Goal: Answer question/provide support: Share knowledge or assist other users

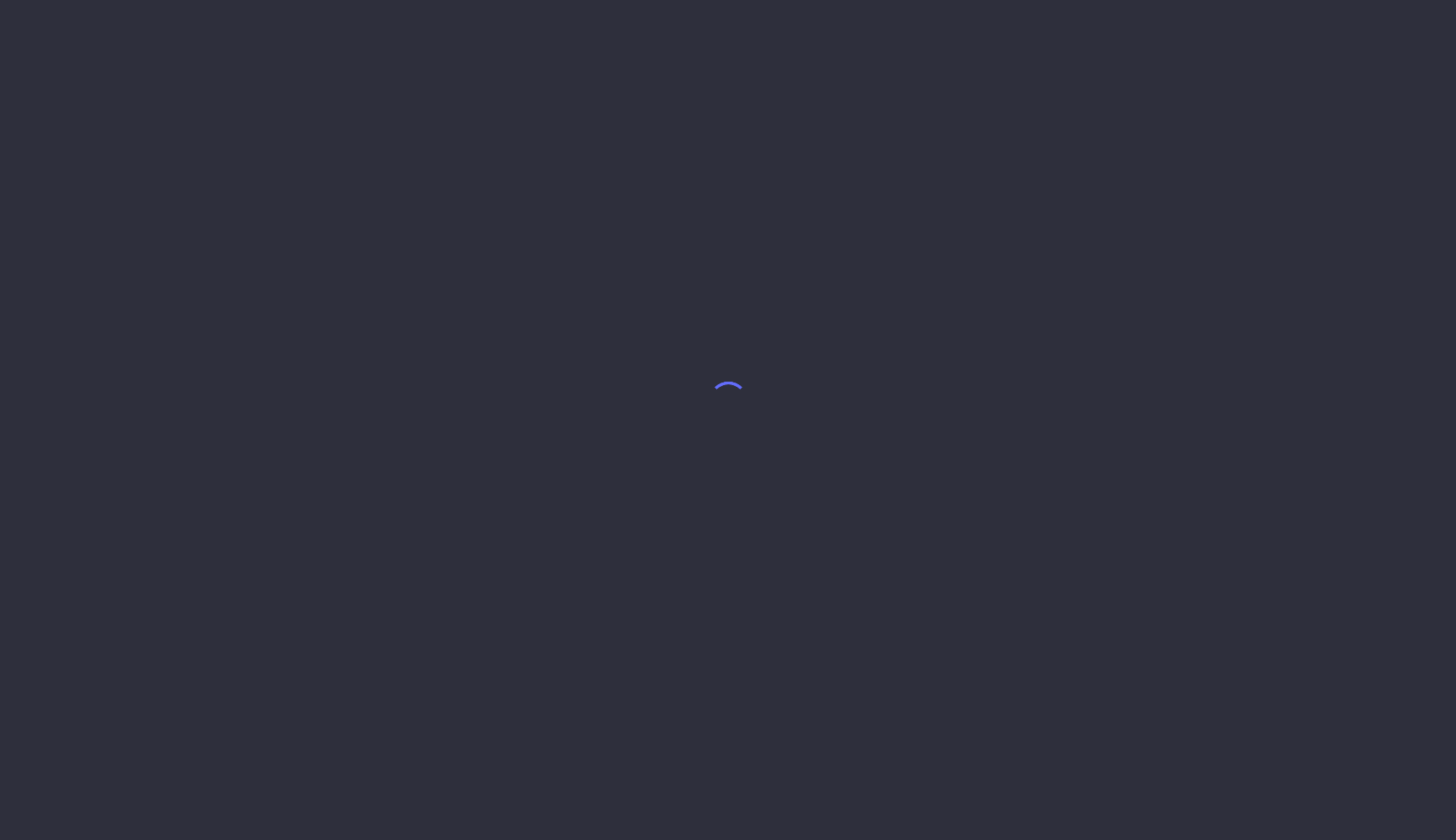
select select "8"
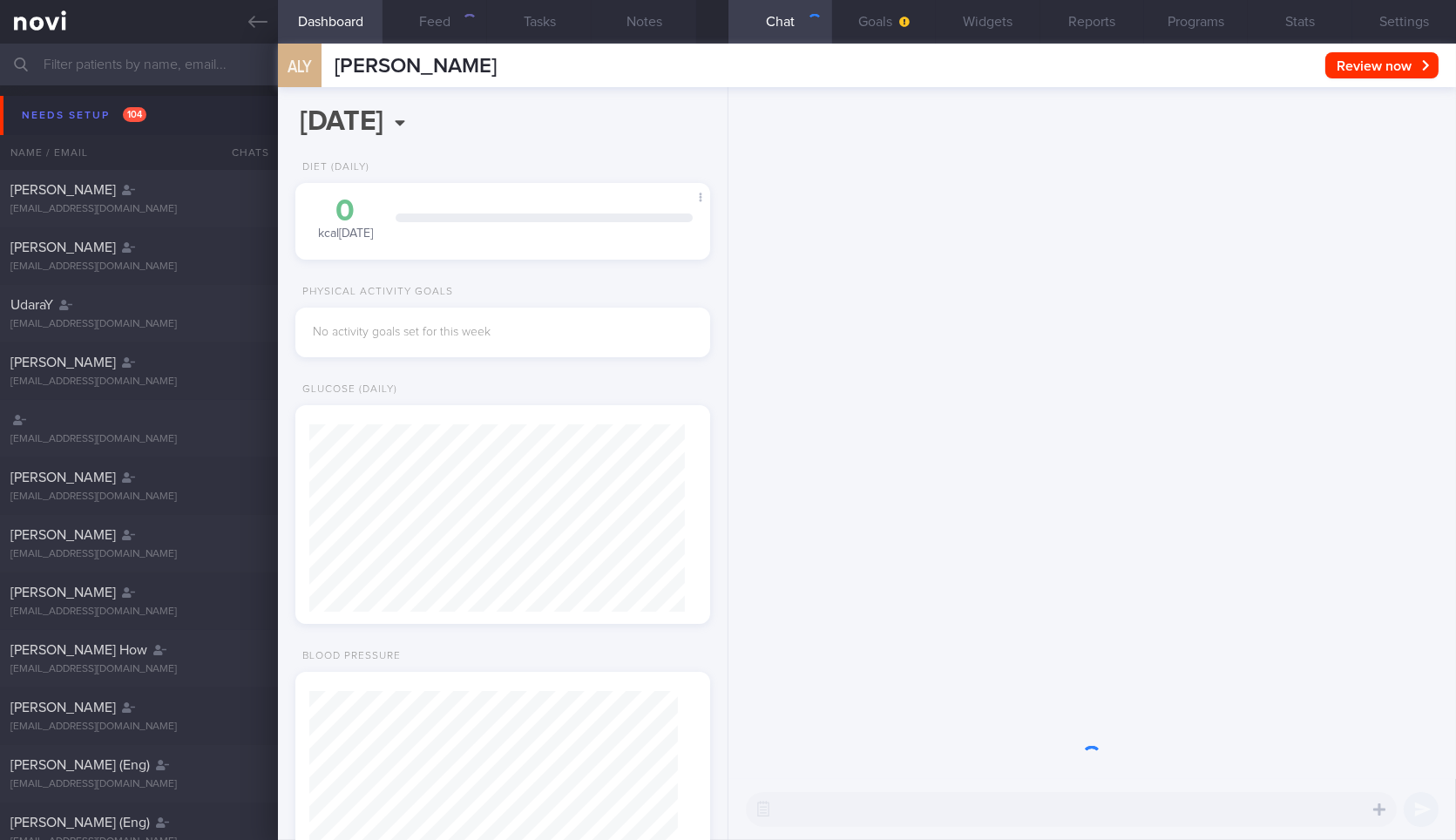
scroll to position [184, 367]
click at [263, 13] on icon at bounding box center [257, 21] width 19 height 19
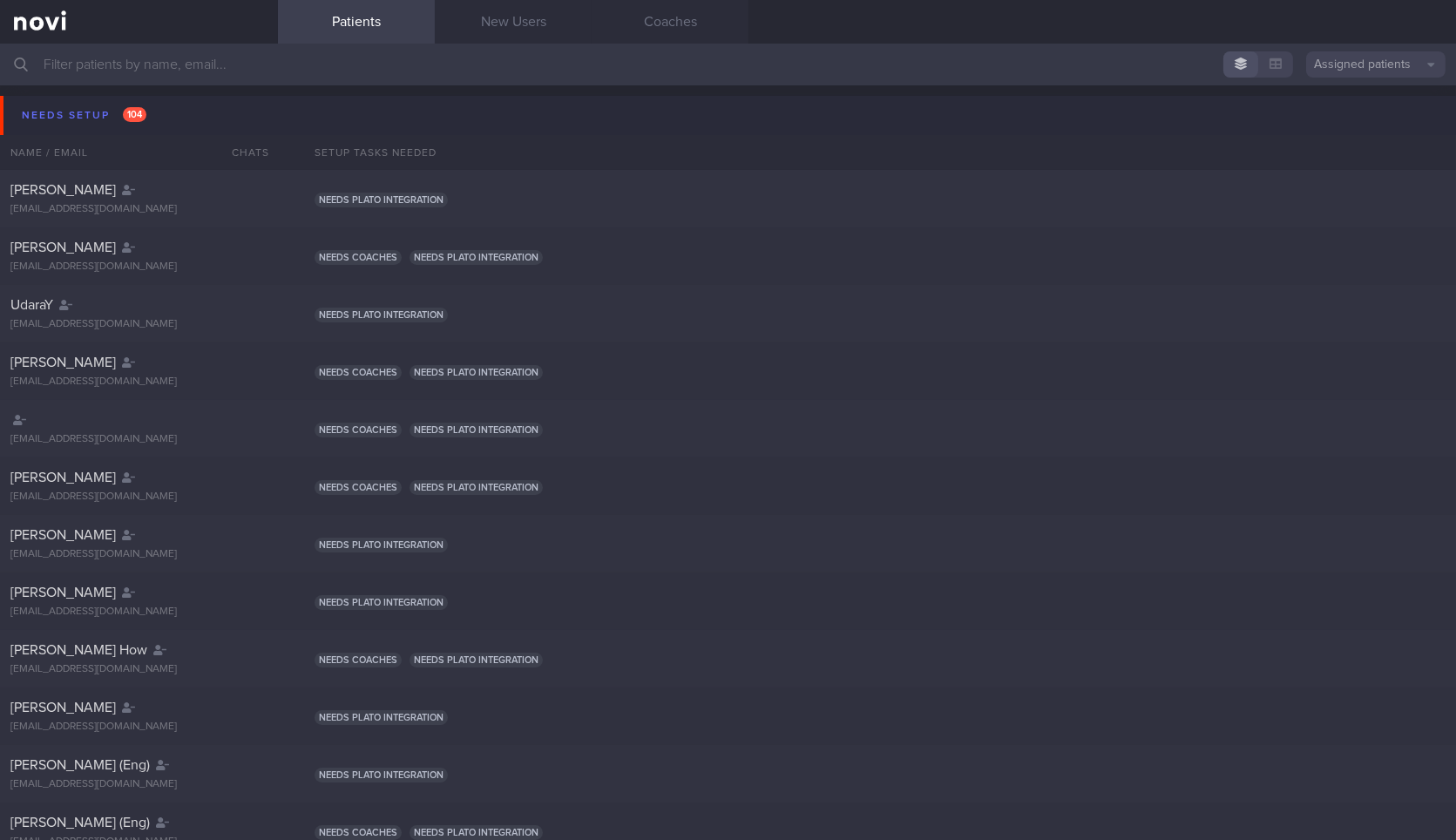
click at [209, 108] on button "Needs setup 104" at bounding box center [730, 114] width 1461 height 39
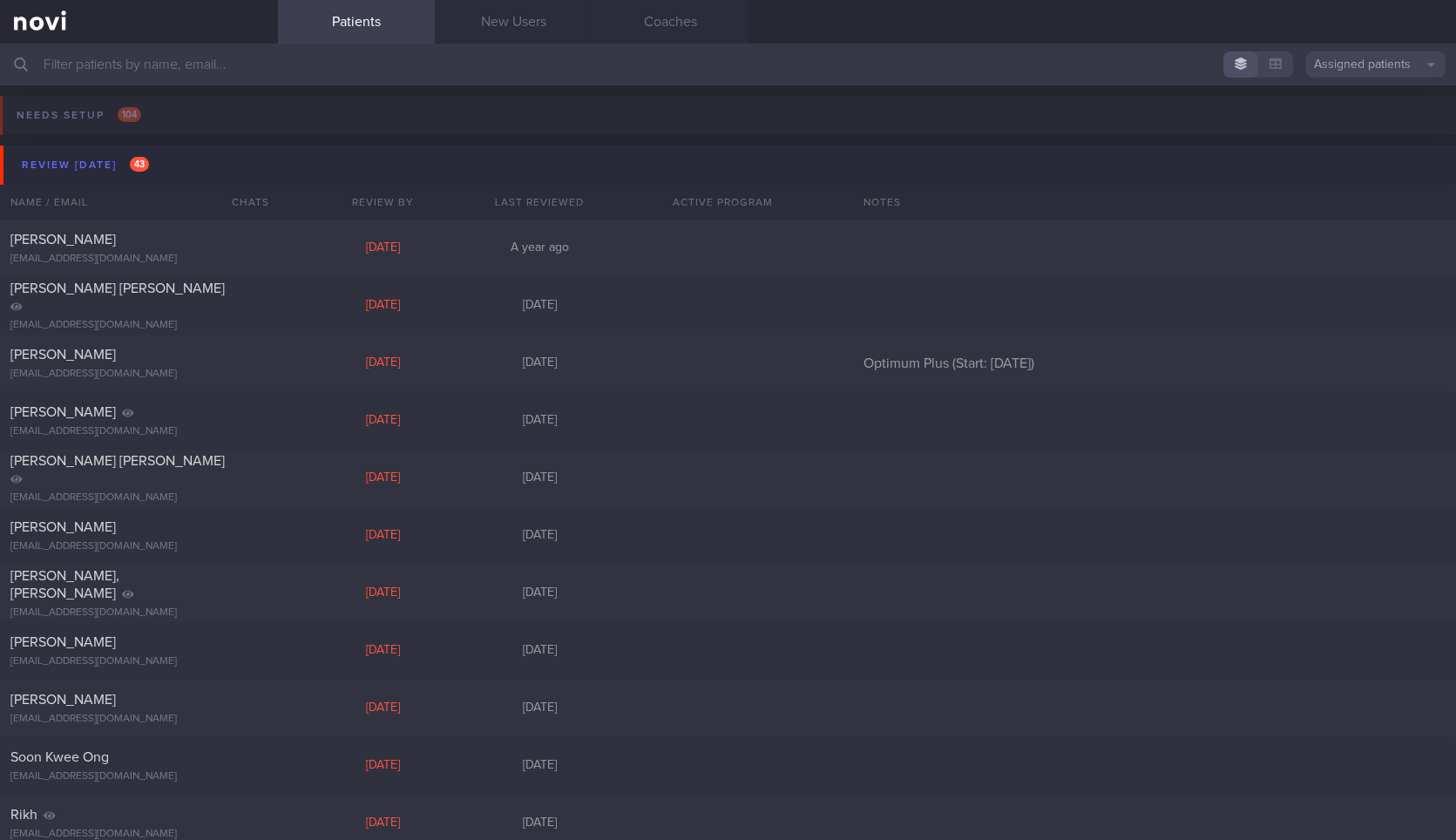
click at [199, 153] on button "Review [DATE] 43" at bounding box center [730, 164] width 1461 height 39
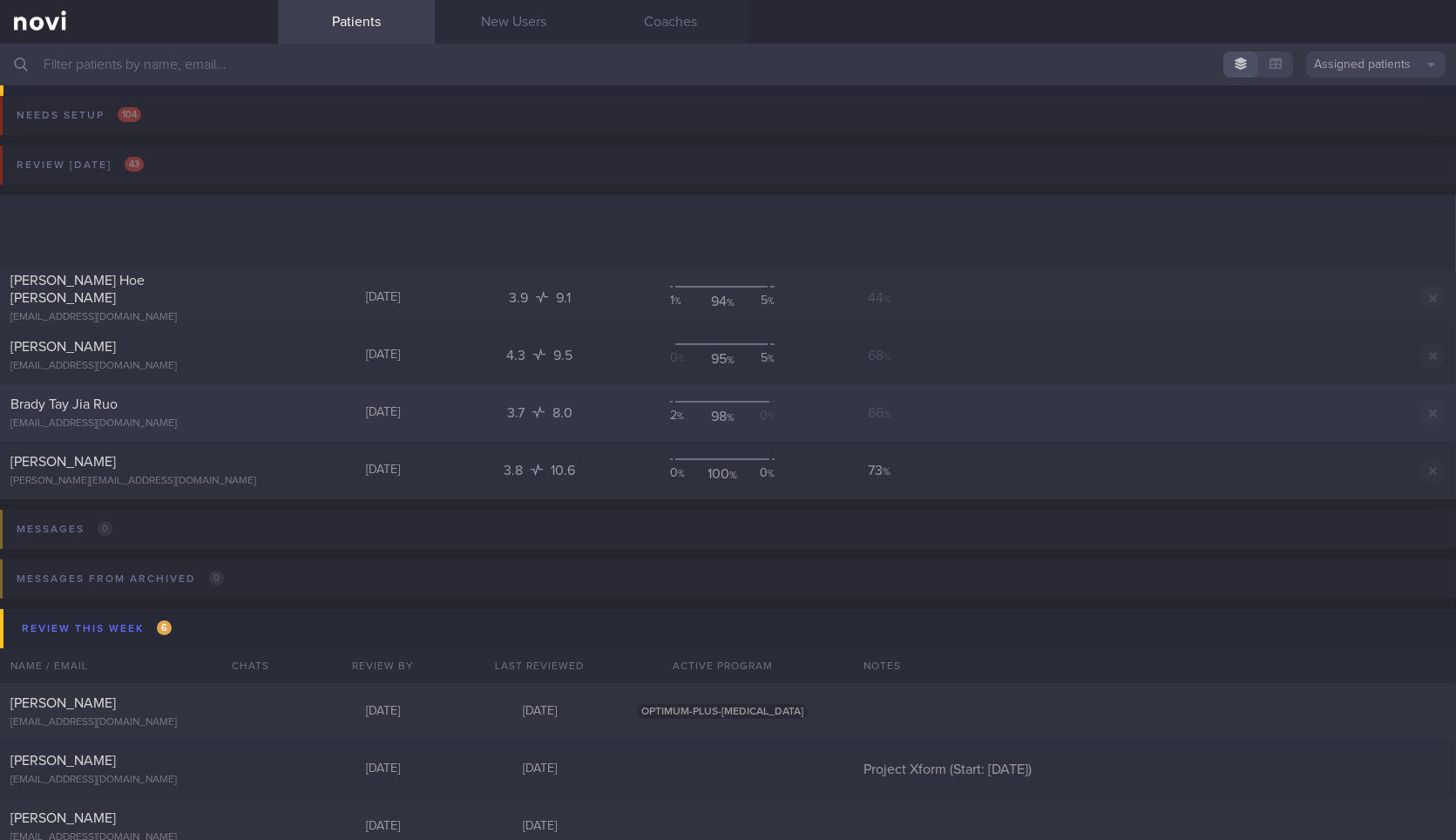
scroll to position [406, 0]
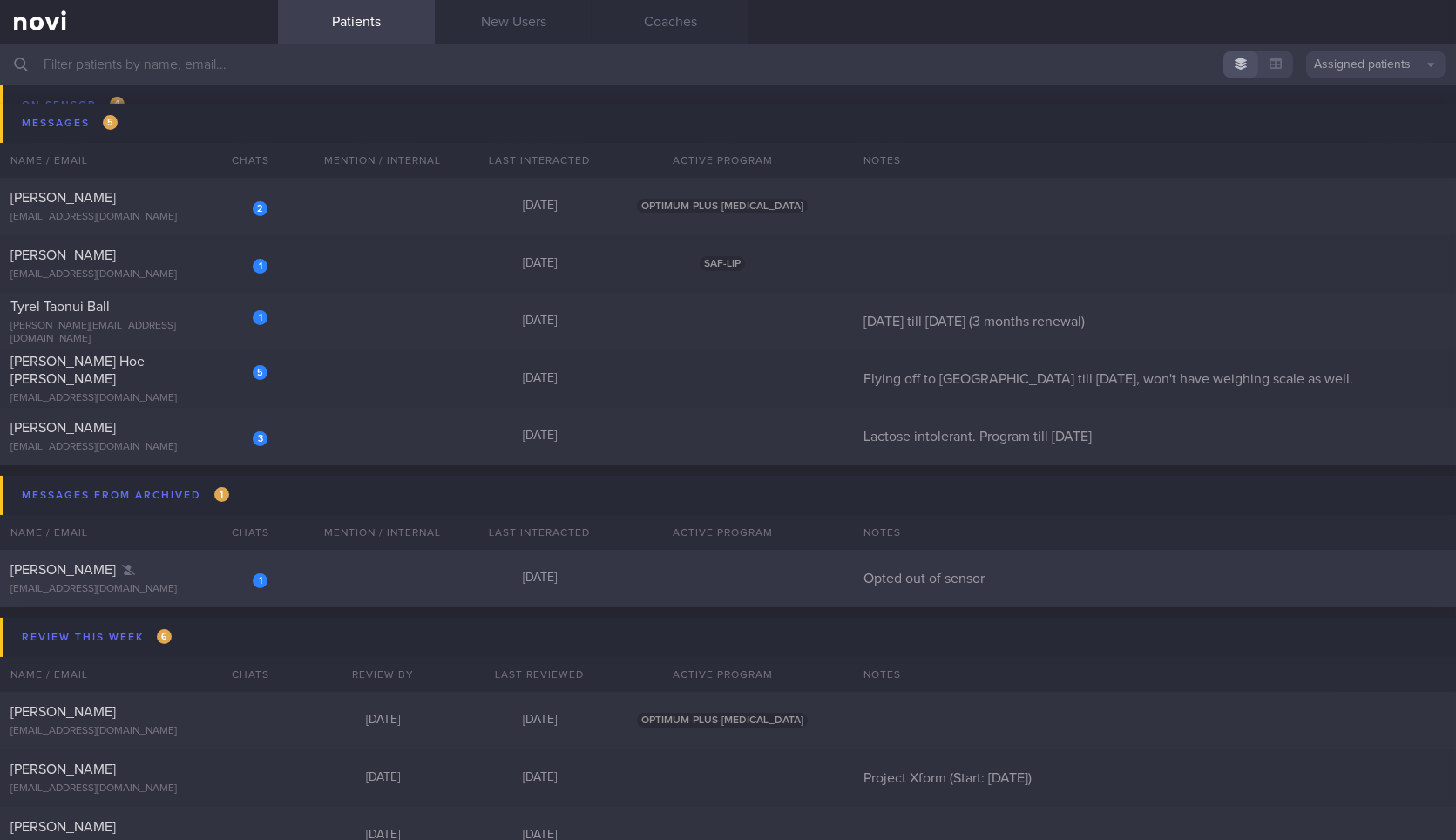
click at [181, 578] on div "1 [PERSON_NAME] [EMAIL_ADDRESS][DOMAIN_NAME]" at bounding box center [138, 578] width 278 height 35
select select "8"
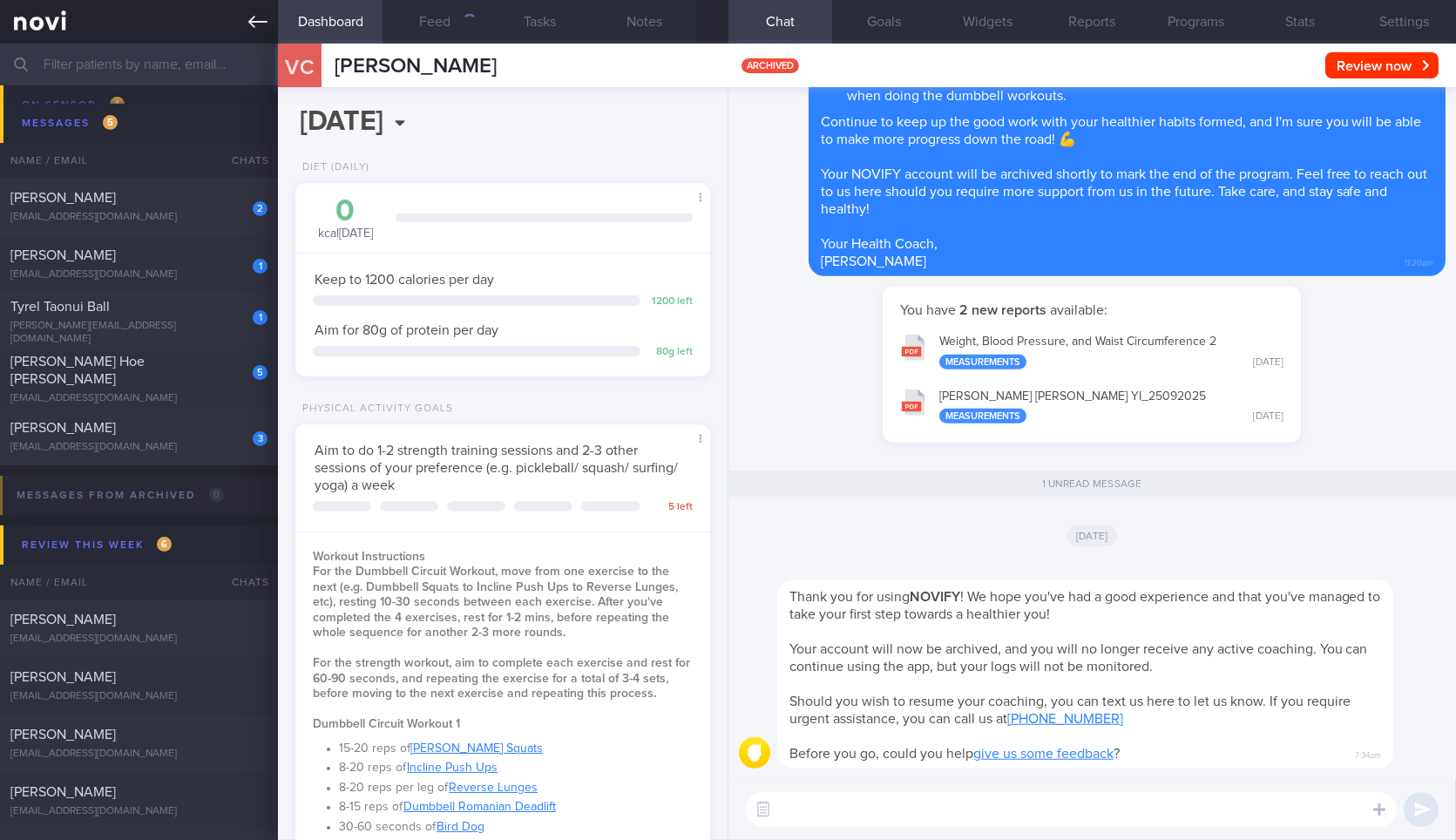
scroll to position [209, 367]
click at [266, 26] on icon at bounding box center [257, 21] width 19 height 19
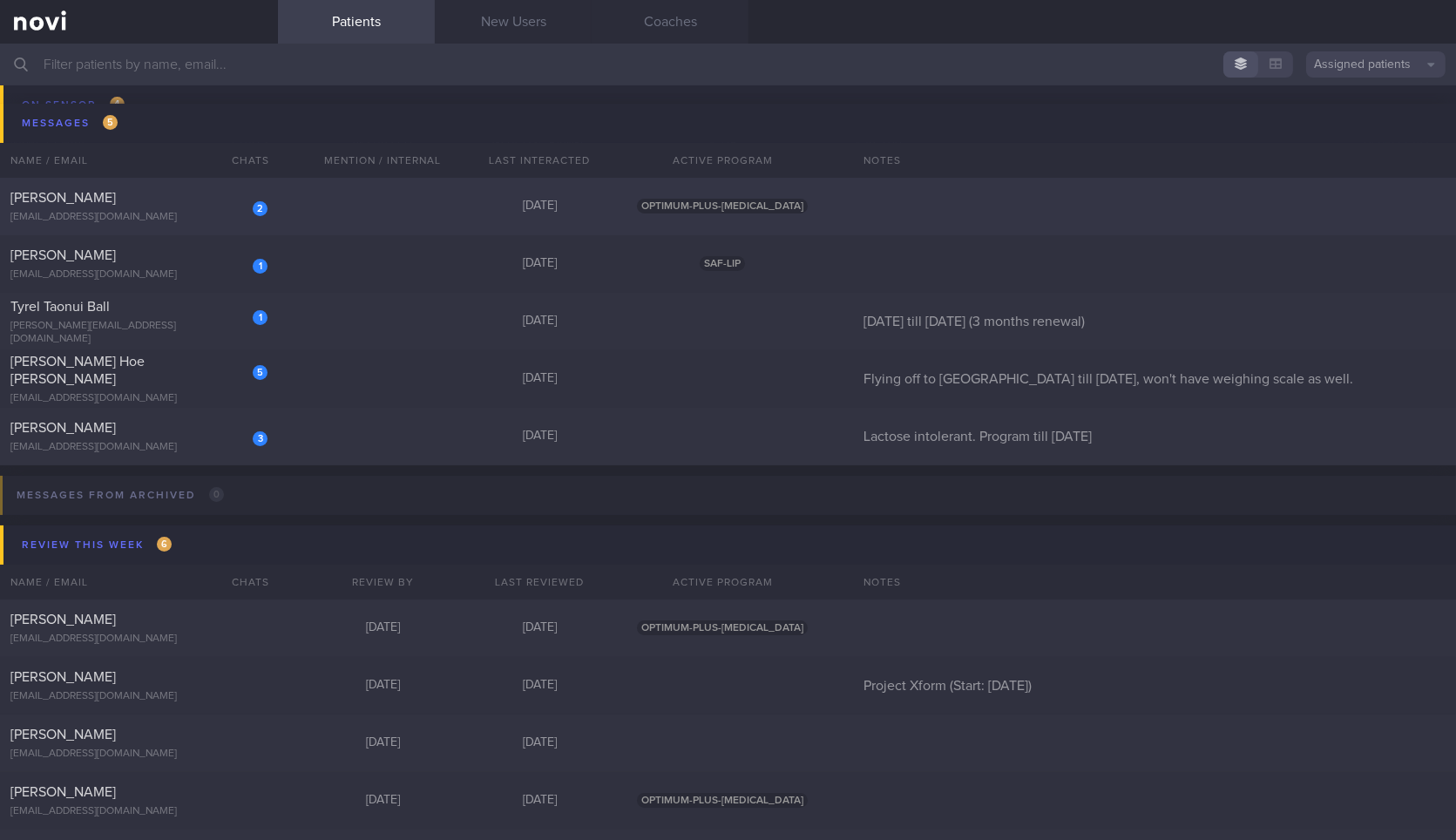
click at [204, 202] on div "[PERSON_NAME]" at bounding box center [137, 198] width 253 height 18
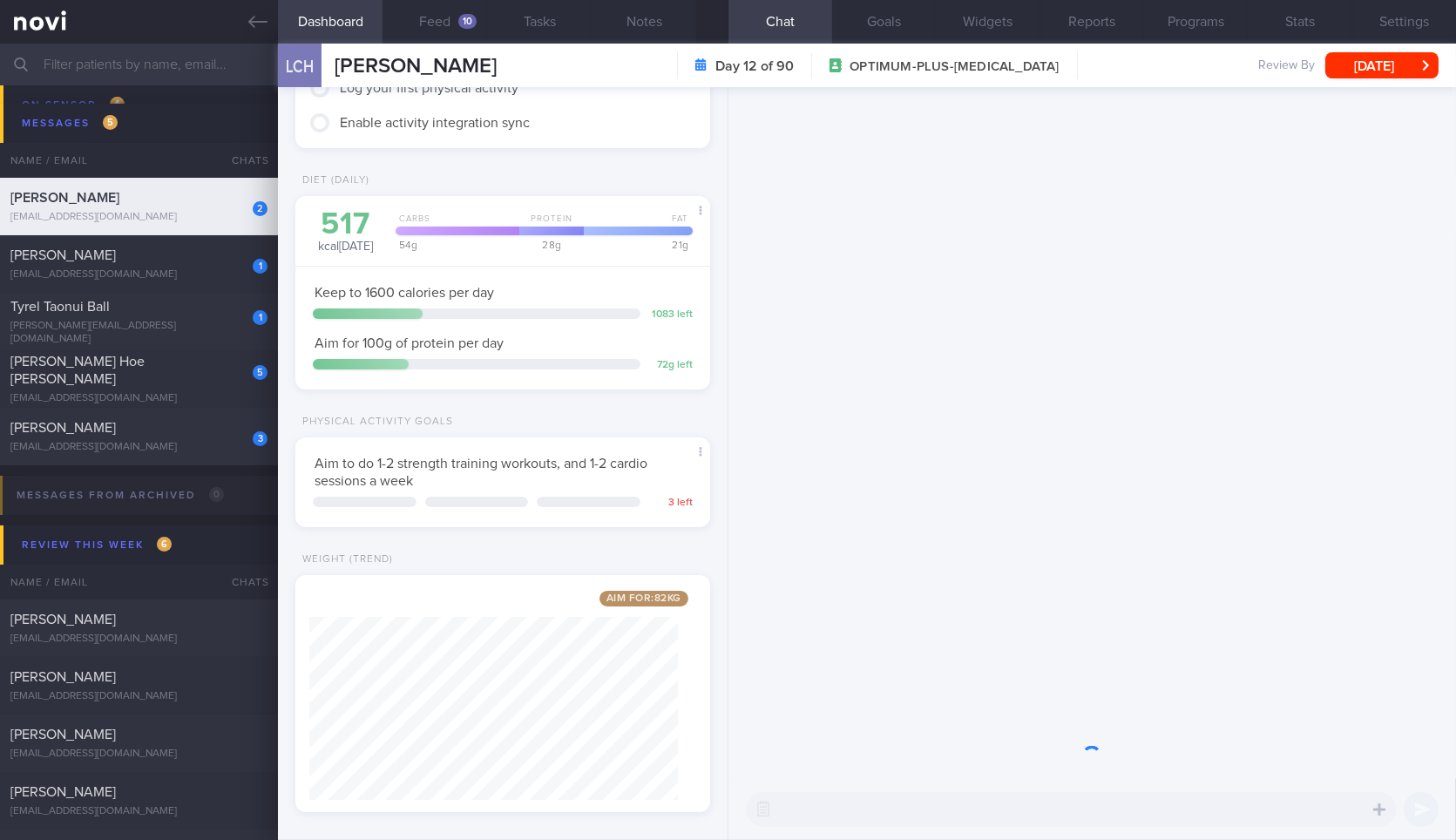
scroll to position [197, 0]
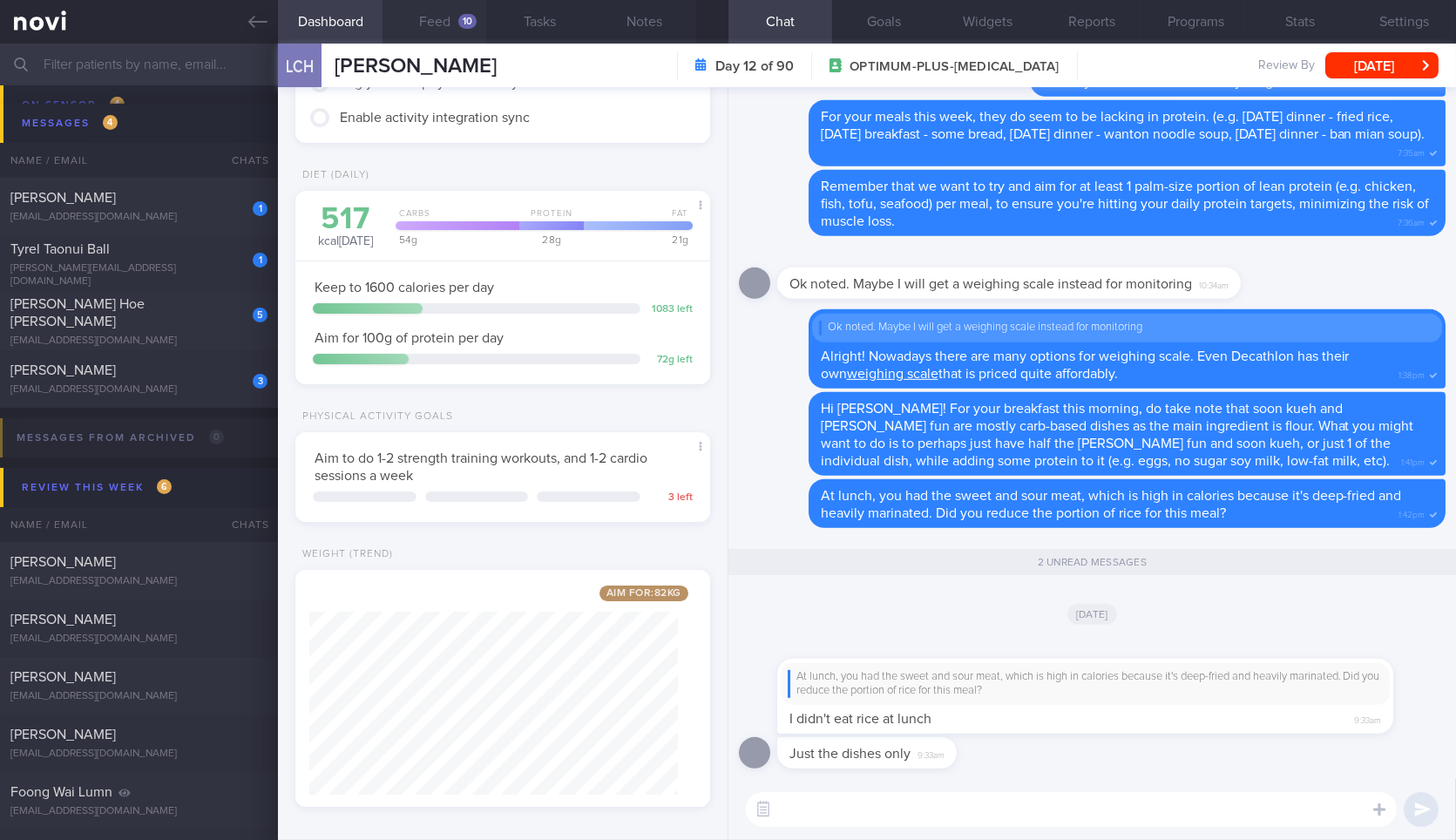
click at [450, 32] on button "Feed 10" at bounding box center [434, 22] width 104 height 44
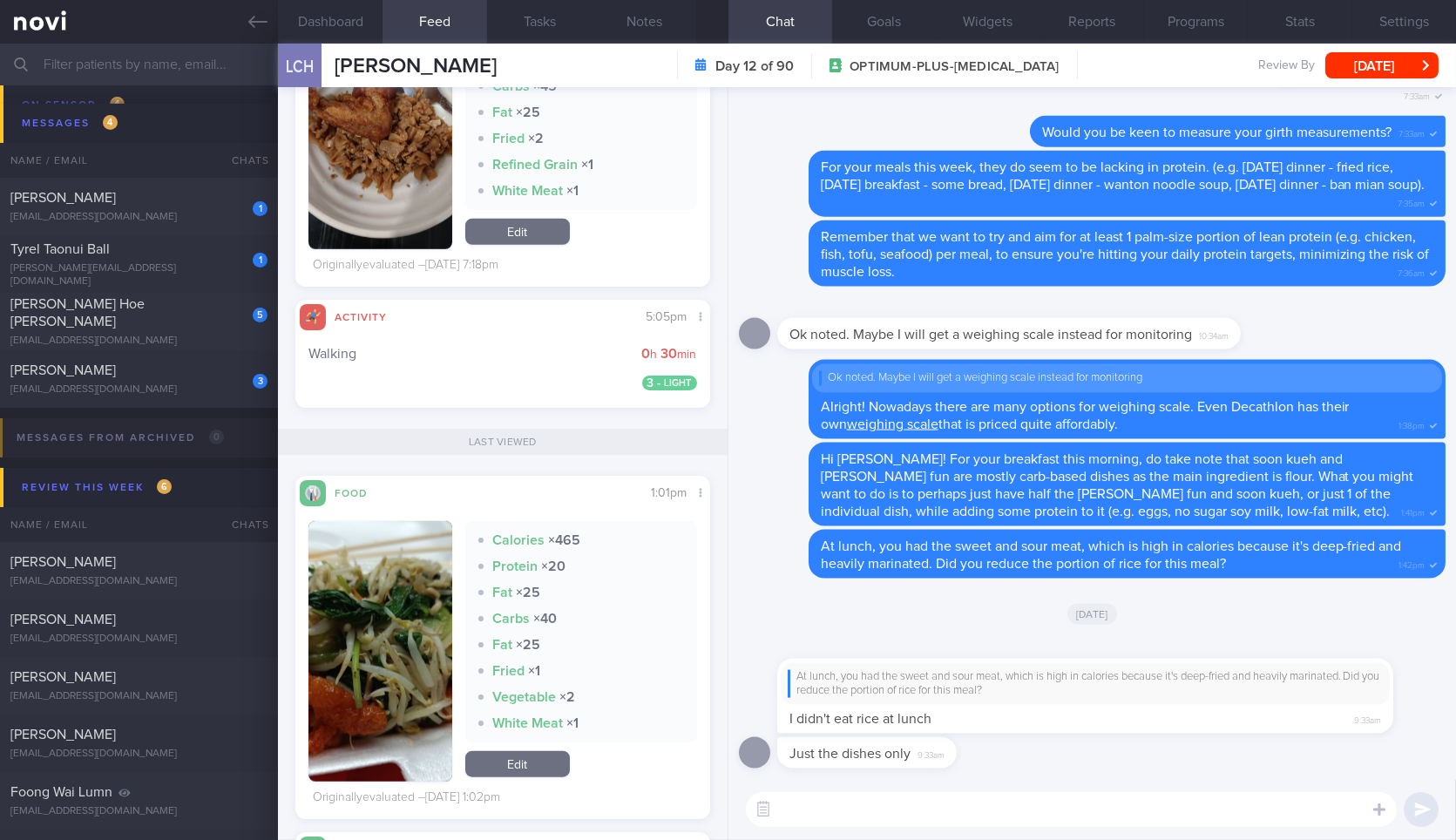
scroll to position [3431, 0]
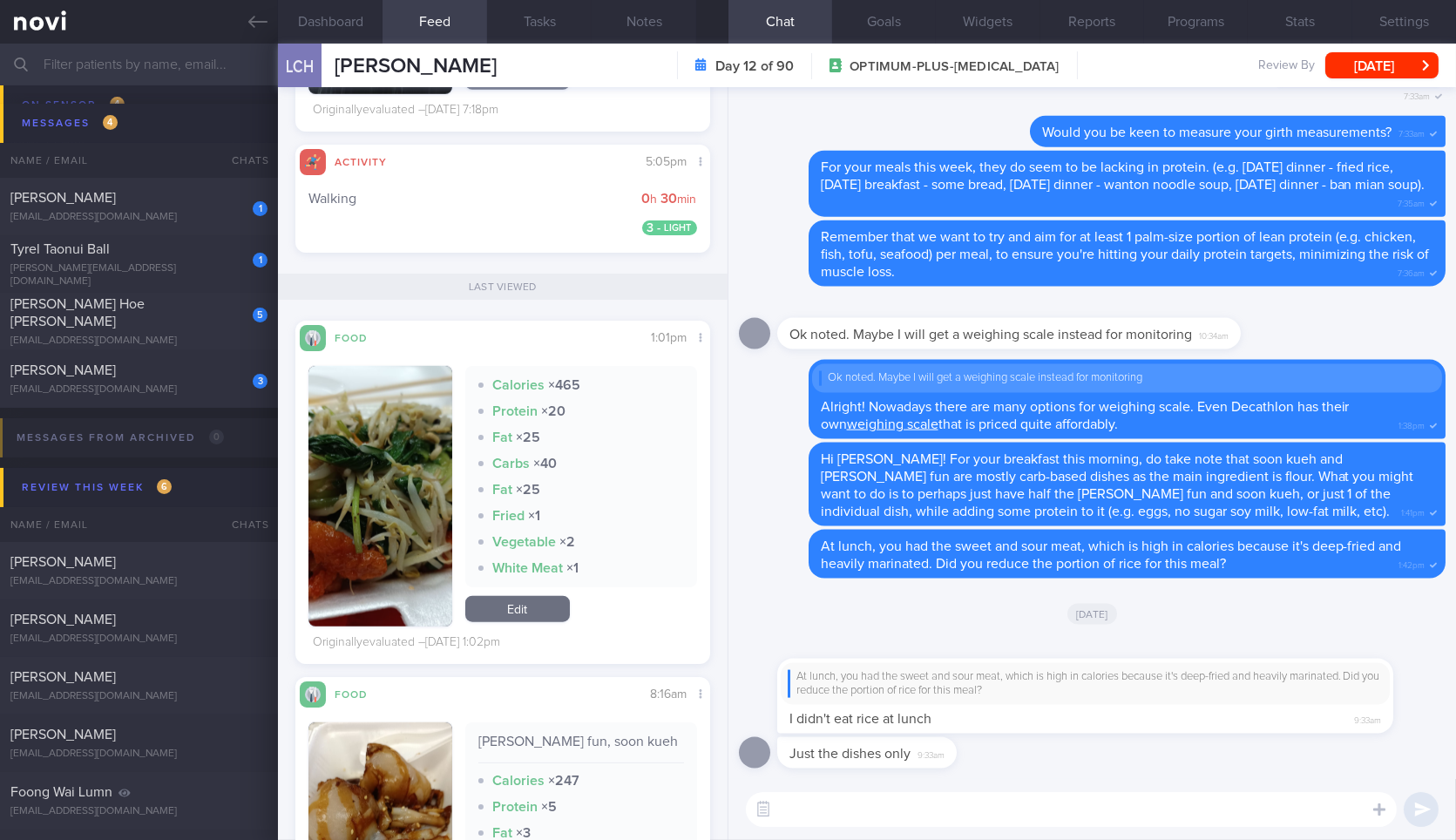
drag, startPoint x: 984, startPoint y: 709, endPoint x: 1214, endPoint y: 742, distance: 232.4
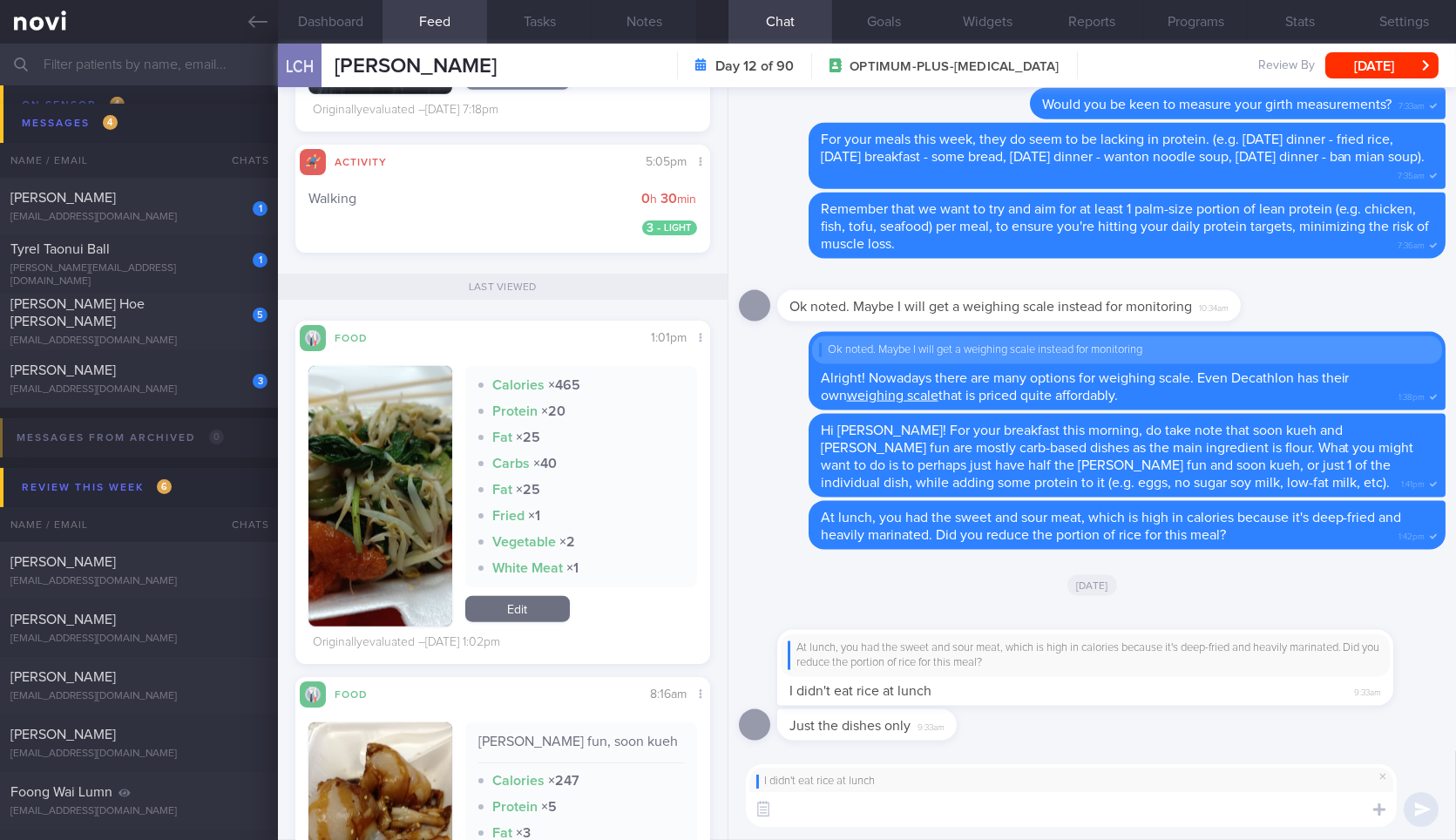
click at [1112, 806] on textarea at bounding box center [1071, 809] width 651 height 35
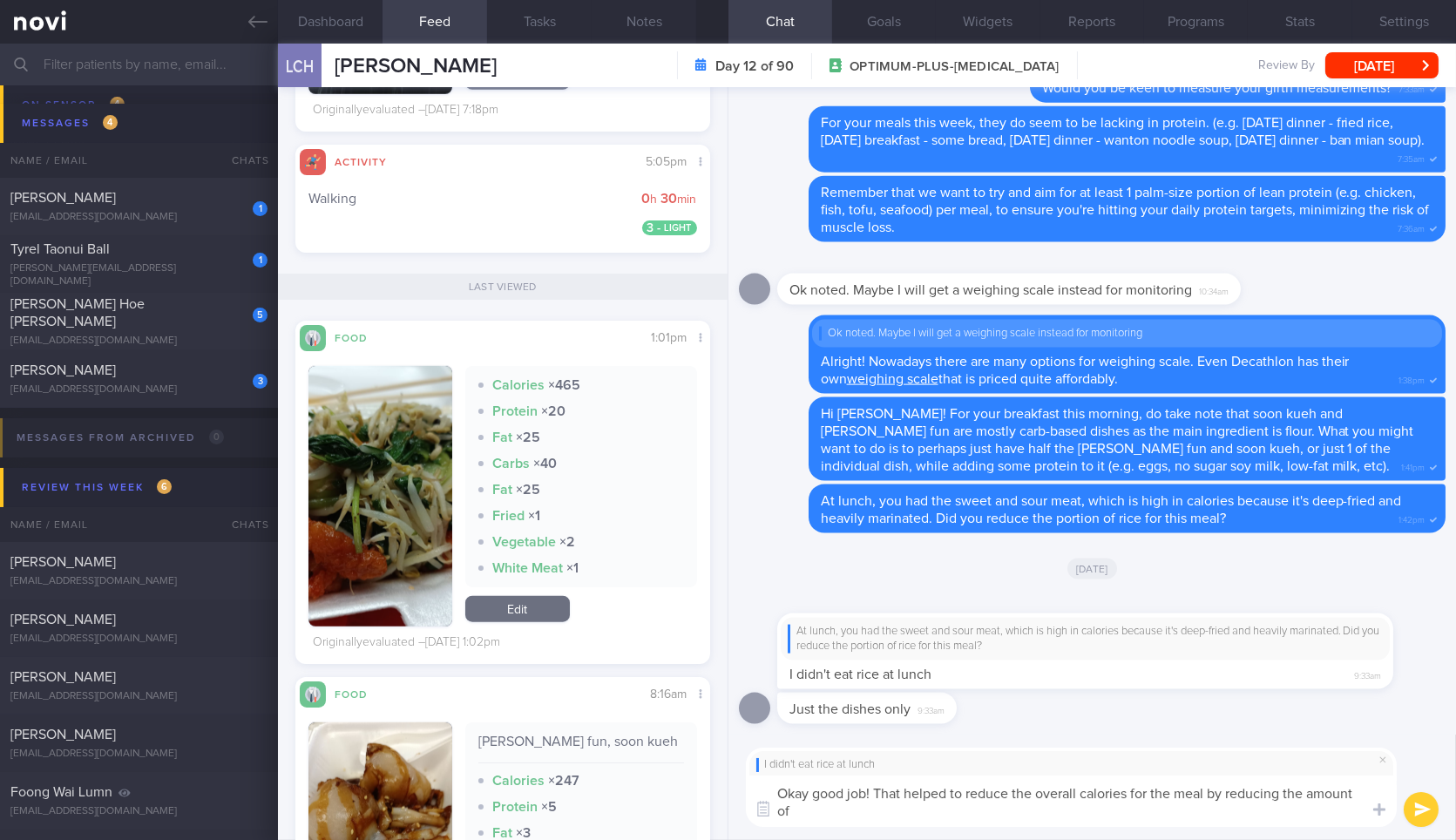
scroll to position [0, 0]
type textarea "Okay good job! That helped to reduce the overall calories for the meal by reduc…"
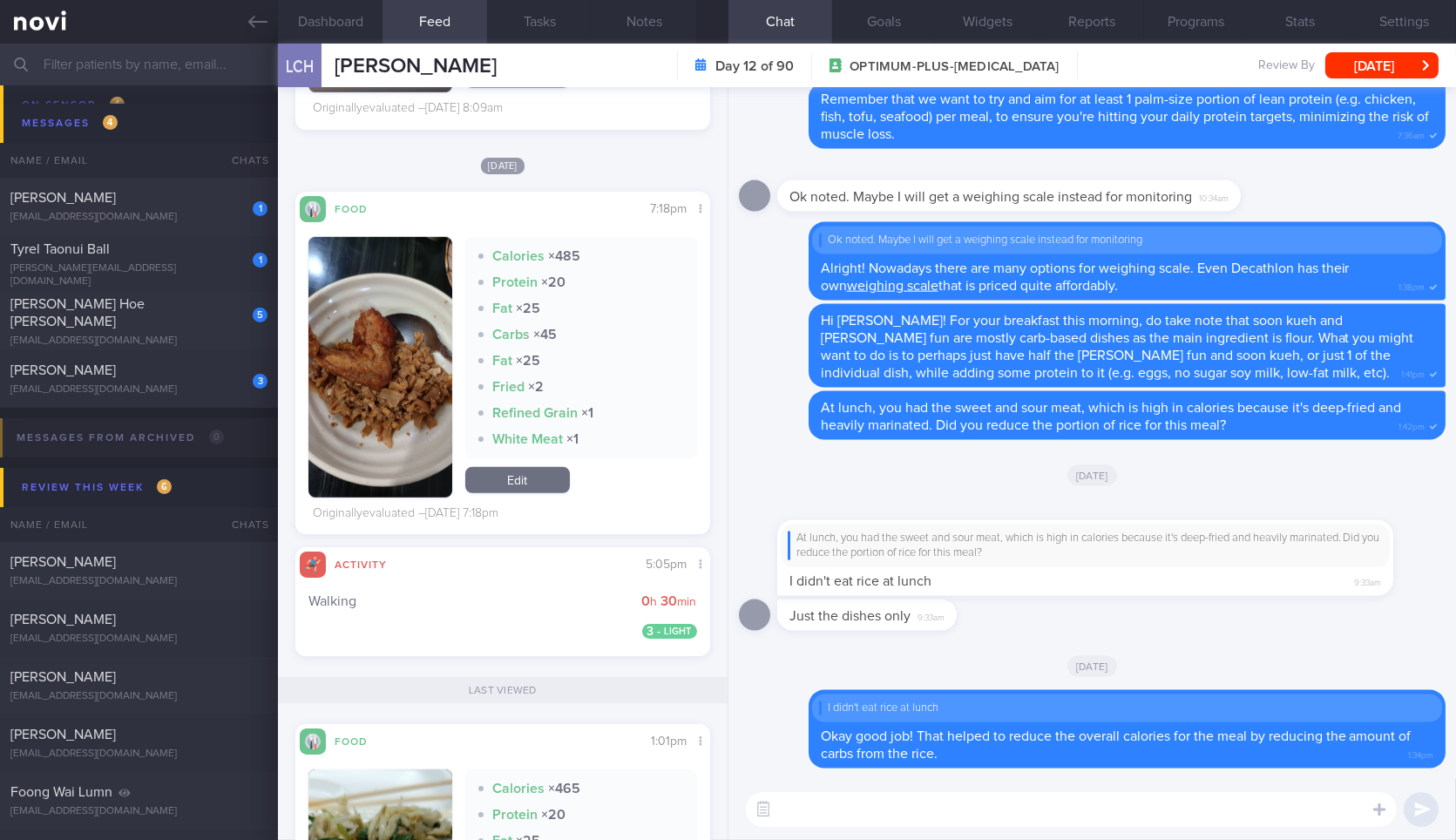
scroll to position [2879, 0]
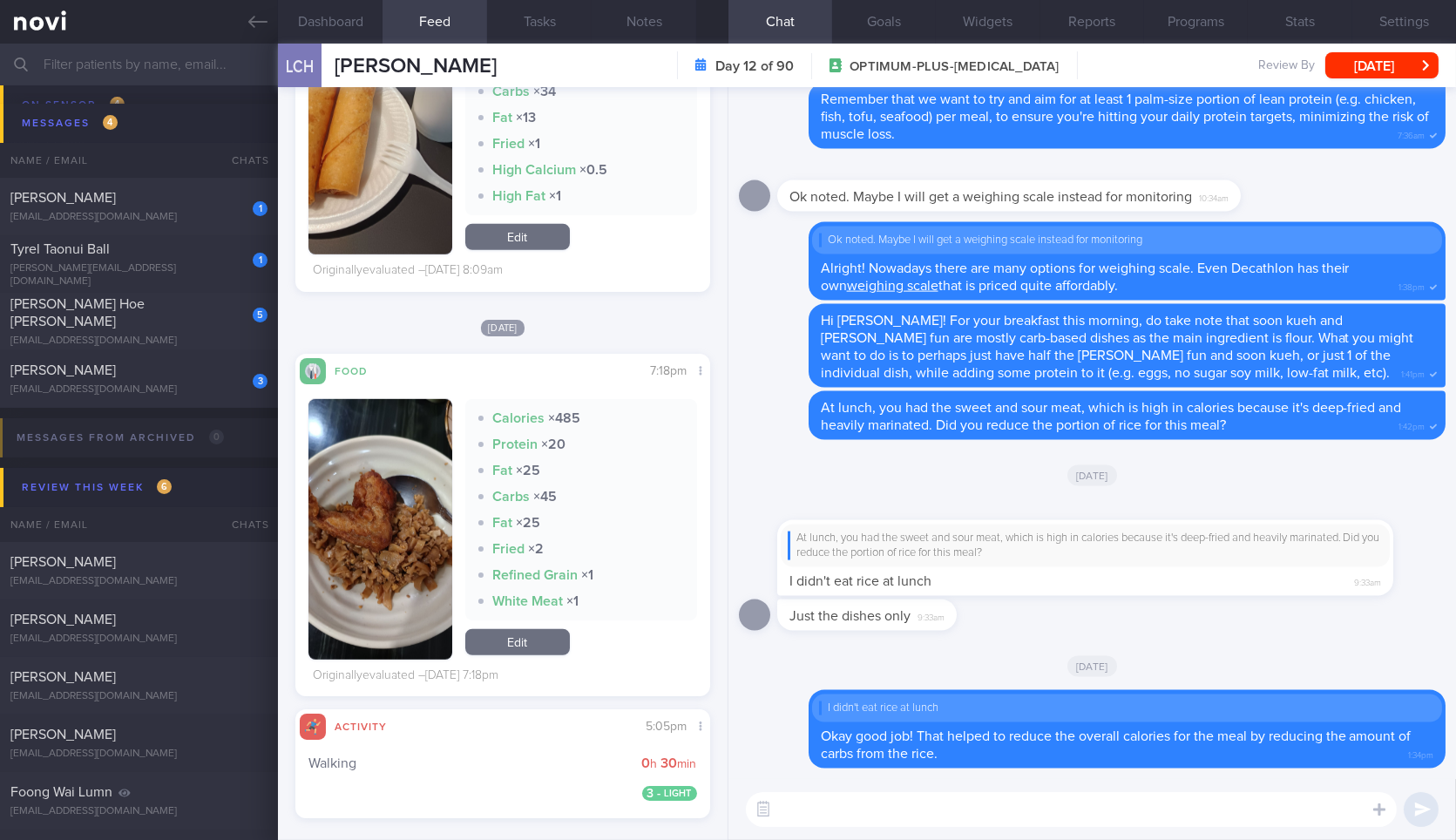
click at [351, 479] on button "button" at bounding box center [380, 529] width 143 height 261
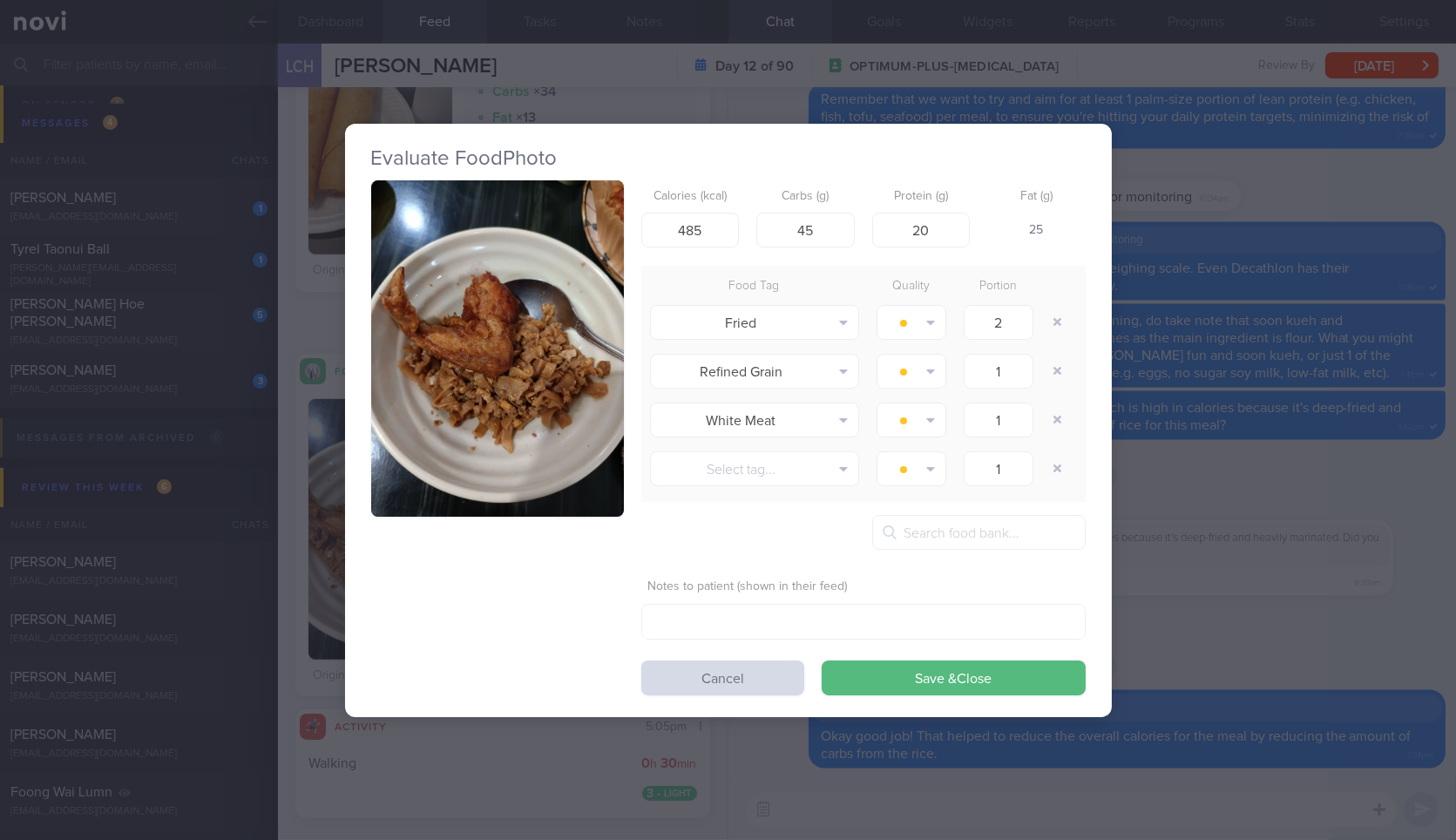
click at [559, 339] on button "button" at bounding box center [498, 348] width 253 height 337
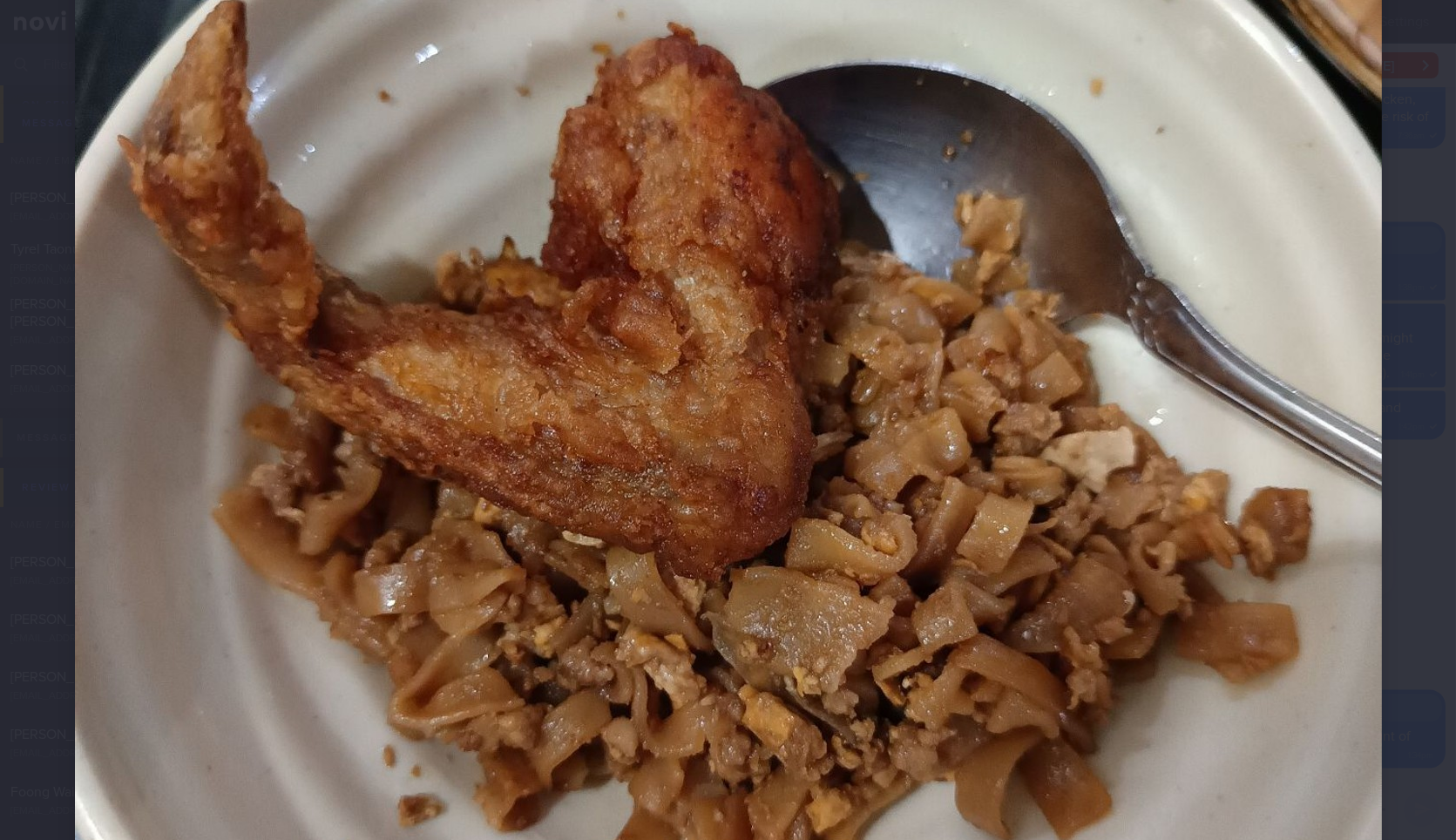
scroll to position [720, 0]
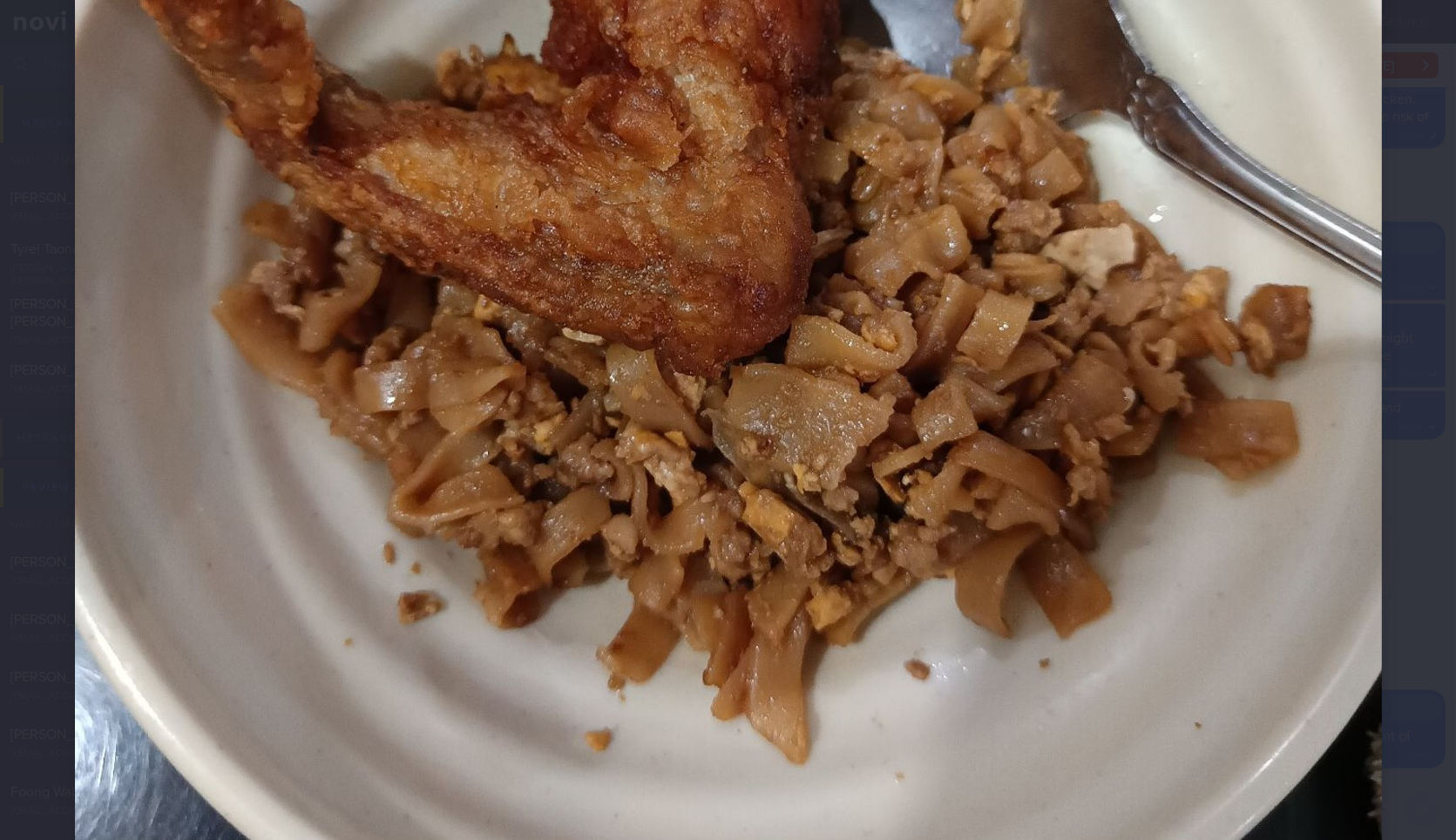
click at [1409, 413] on div at bounding box center [728, 221] width 1446 height 1882
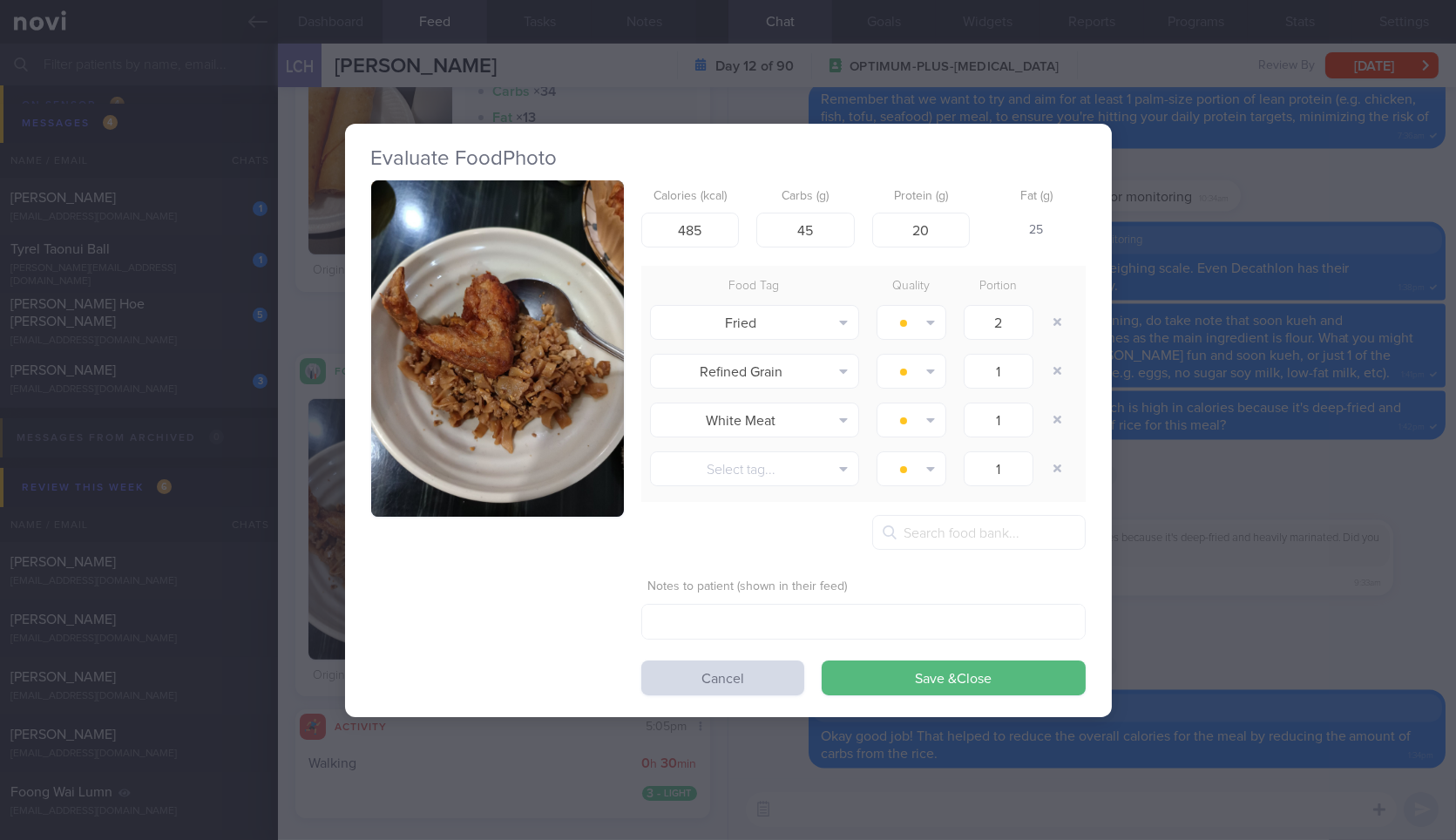
click at [1409, 413] on div "Evaluate Food Photo Calories (kcal) 485 Carbs (g) 45 Protein (g) 20 Fat (g) 25 …" at bounding box center [728, 420] width 1456 height 840
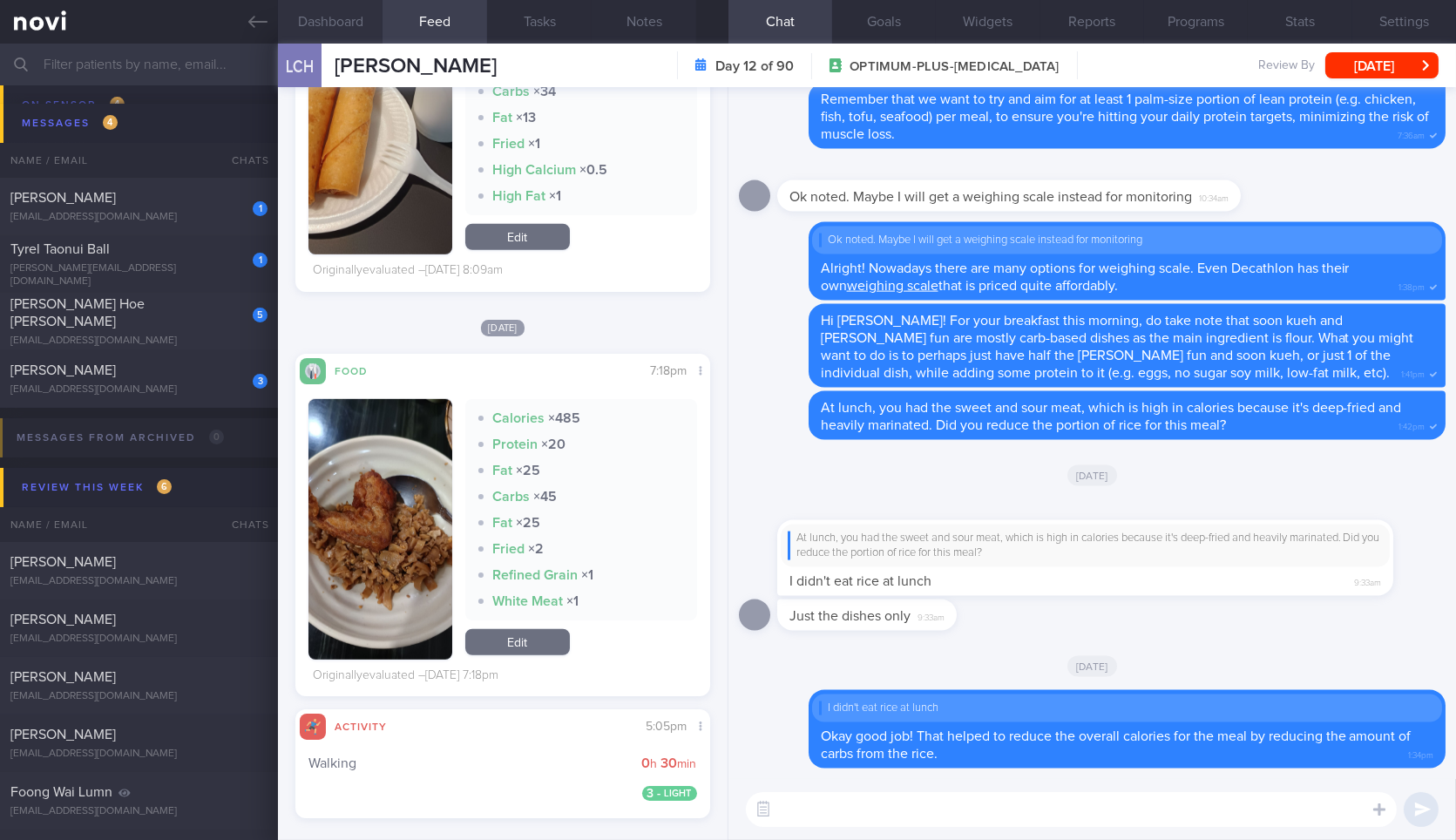
click at [358, 22] on button "Dashboard" at bounding box center [329, 22] width 104 height 44
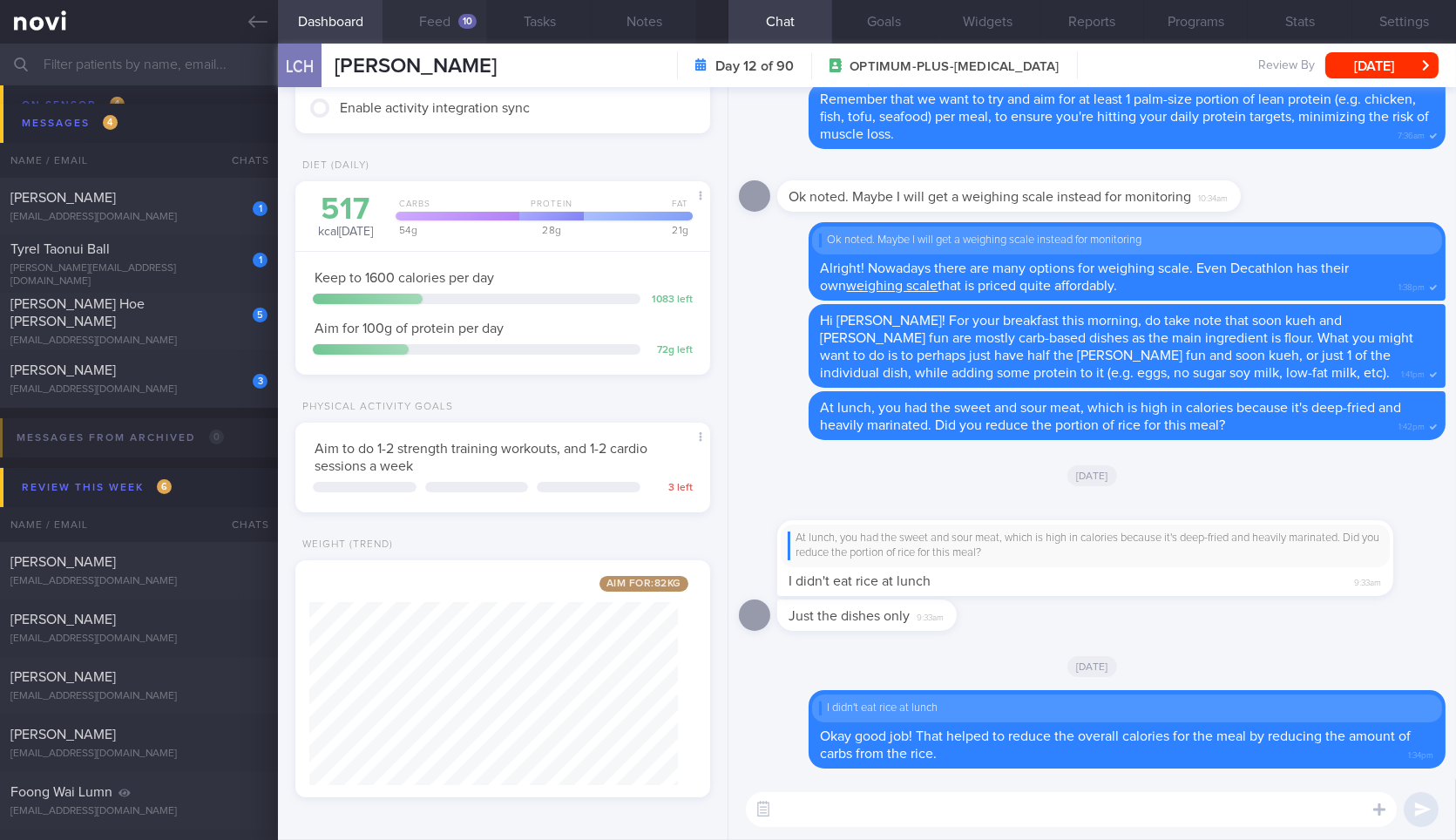
click at [418, 23] on button "Feed 10" at bounding box center [434, 22] width 104 height 44
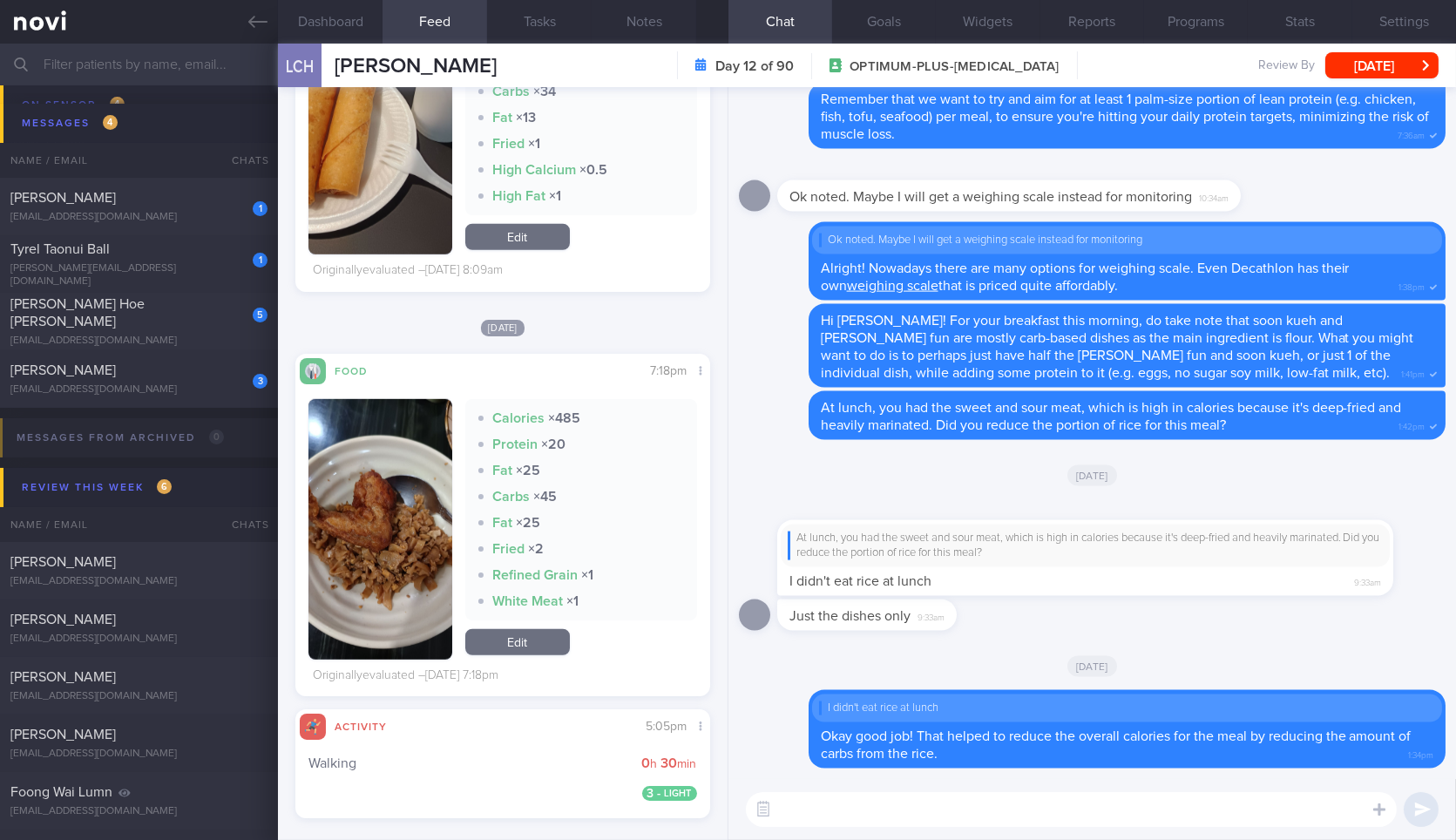
click at [866, 814] on textarea at bounding box center [1071, 809] width 651 height 35
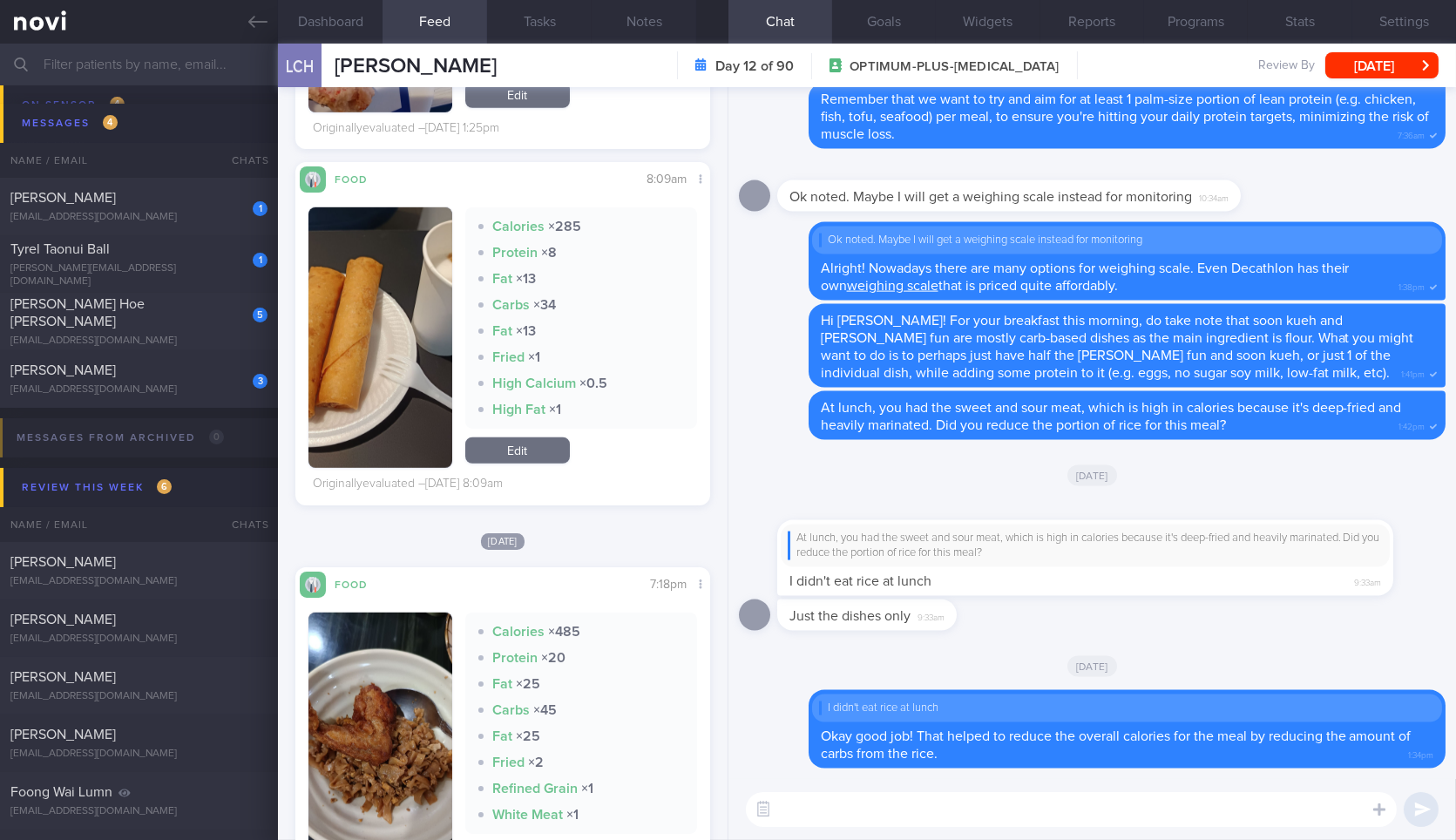
scroll to position [2927, 0]
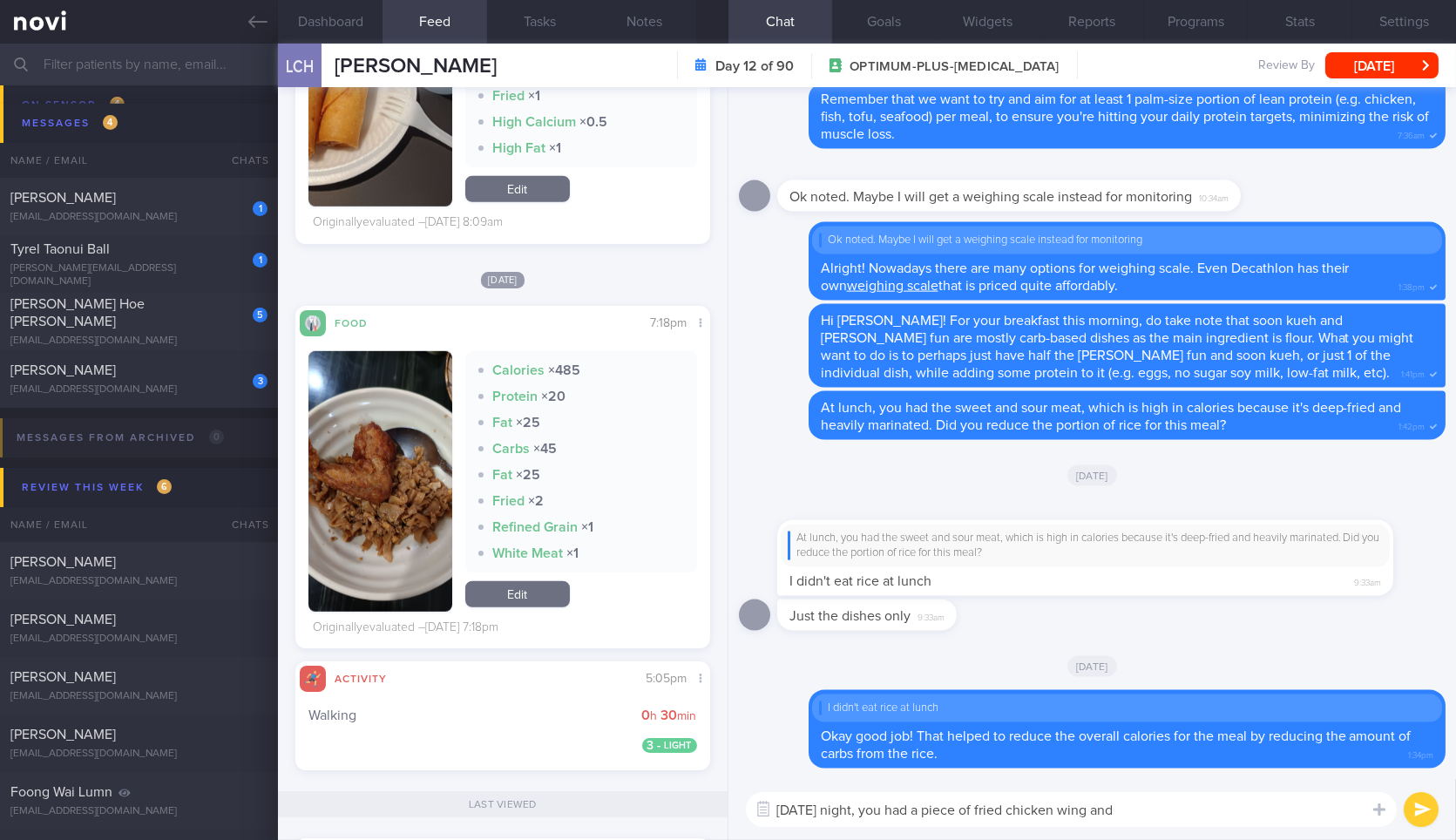
click at [389, 451] on button "button" at bounding box center [380, 482] width 143 height 261
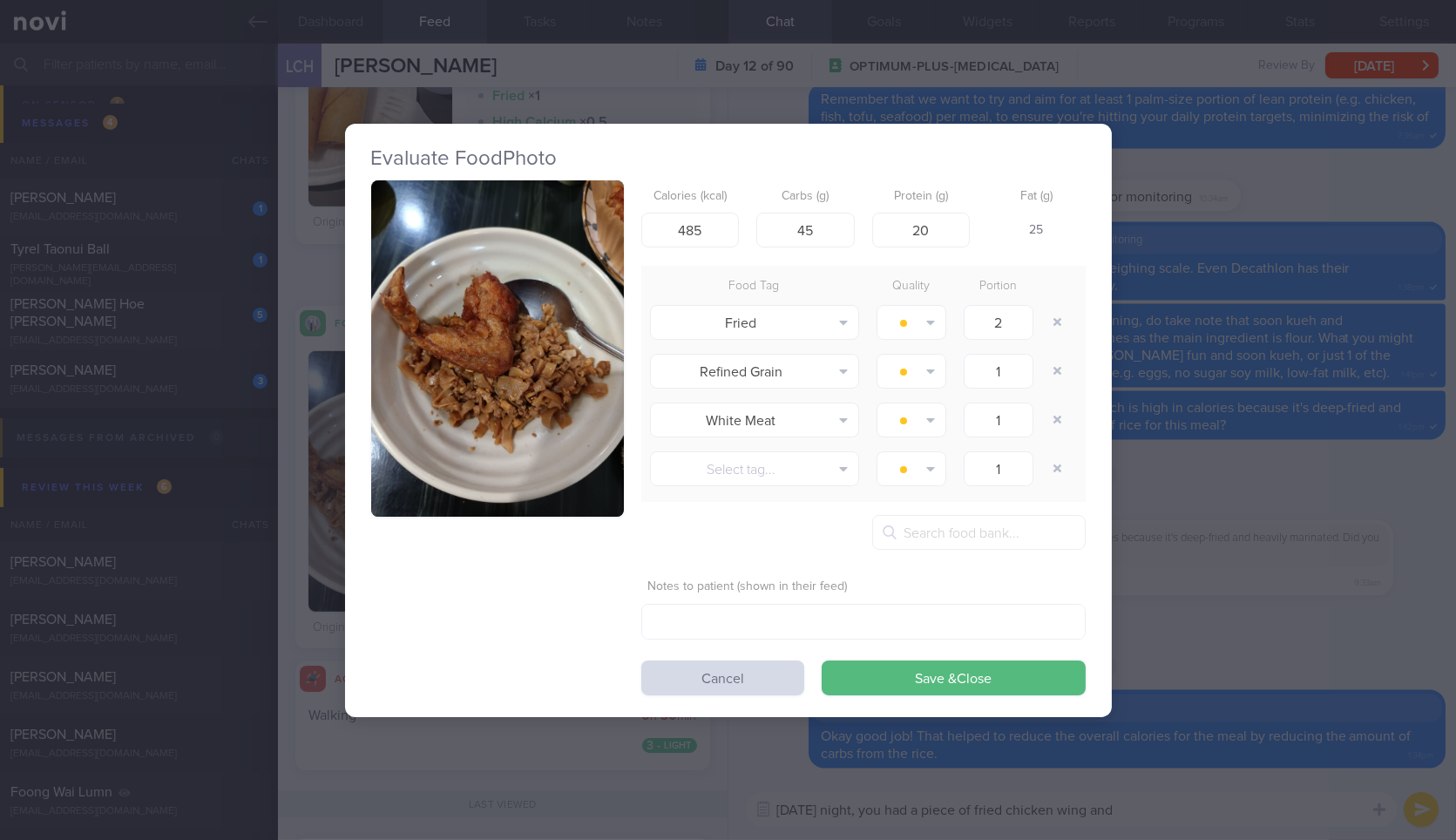
click at [498, 354] on button "button" at bounding box center [498, 348] width 253 height 337
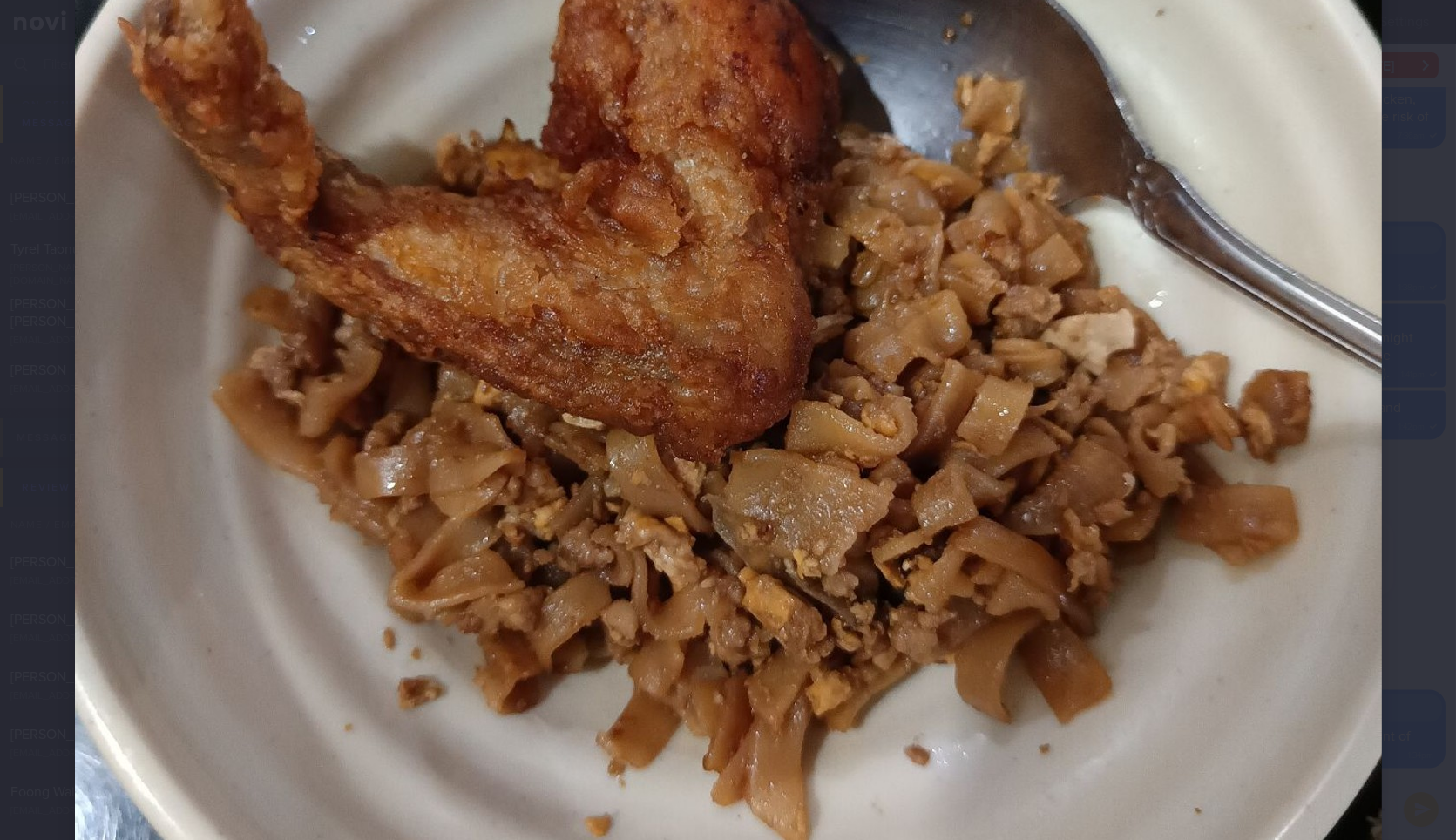
scroll to position [640, 0]
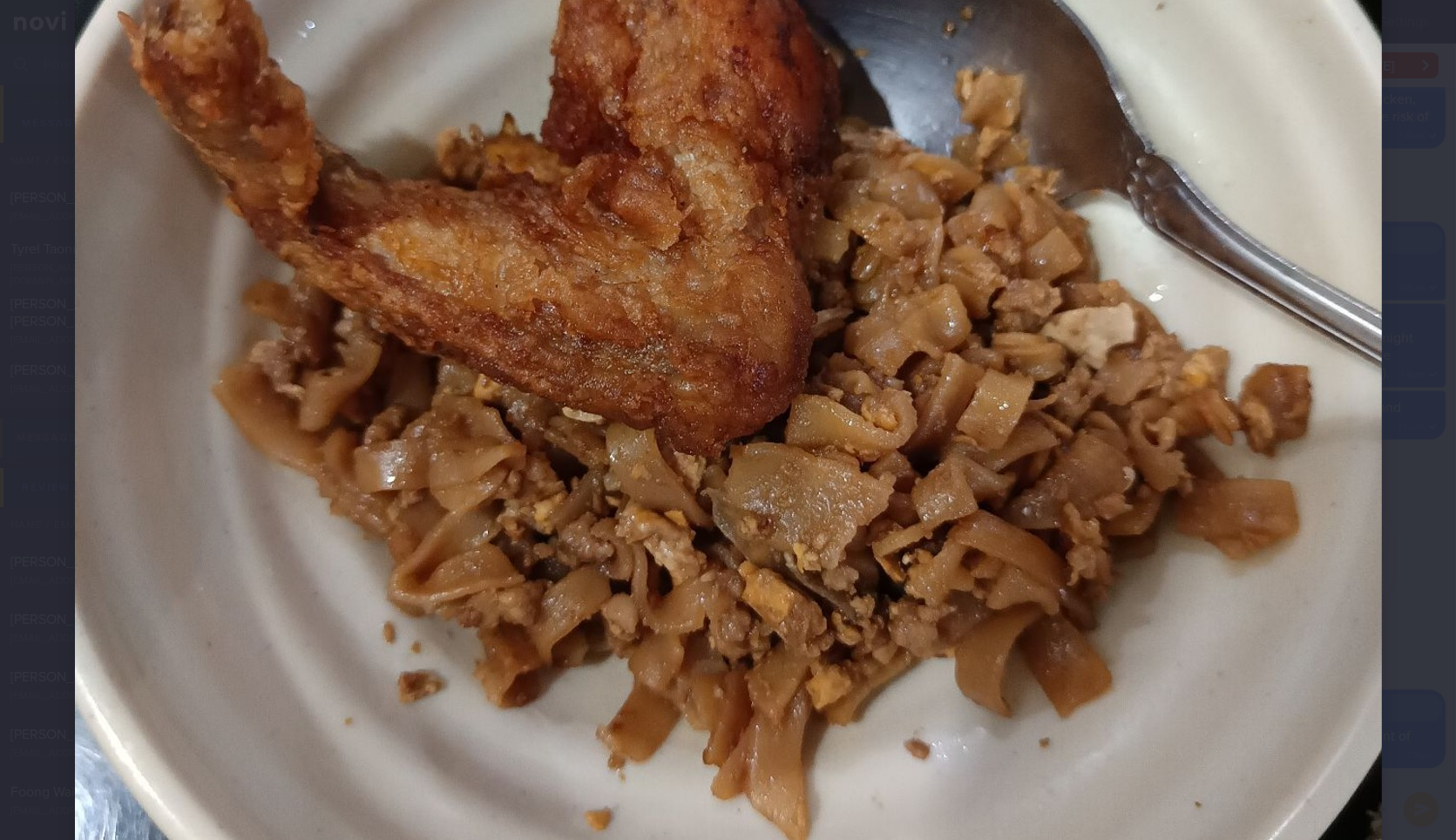
click at [1423, 583] on div at bounding box center [728, 301] width 1446 height 1882
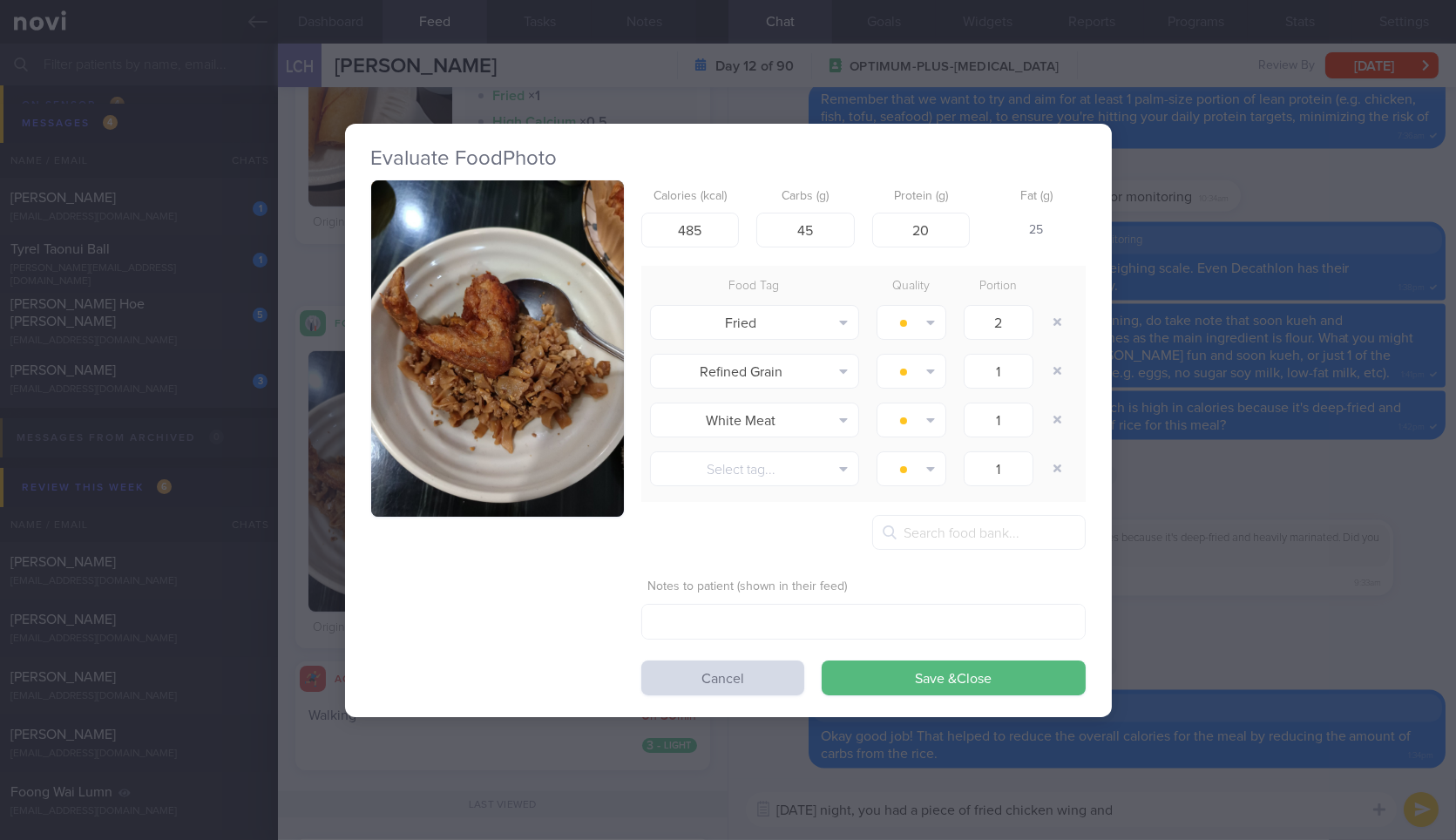
click at [1284, 583] on div "Evaluate Food Photo Calories (kcal) 485 Carbs (g) 45 Protein (g) 20 Fat (g) 25 …" at bounding box center [728, 420] width 1456 height 840
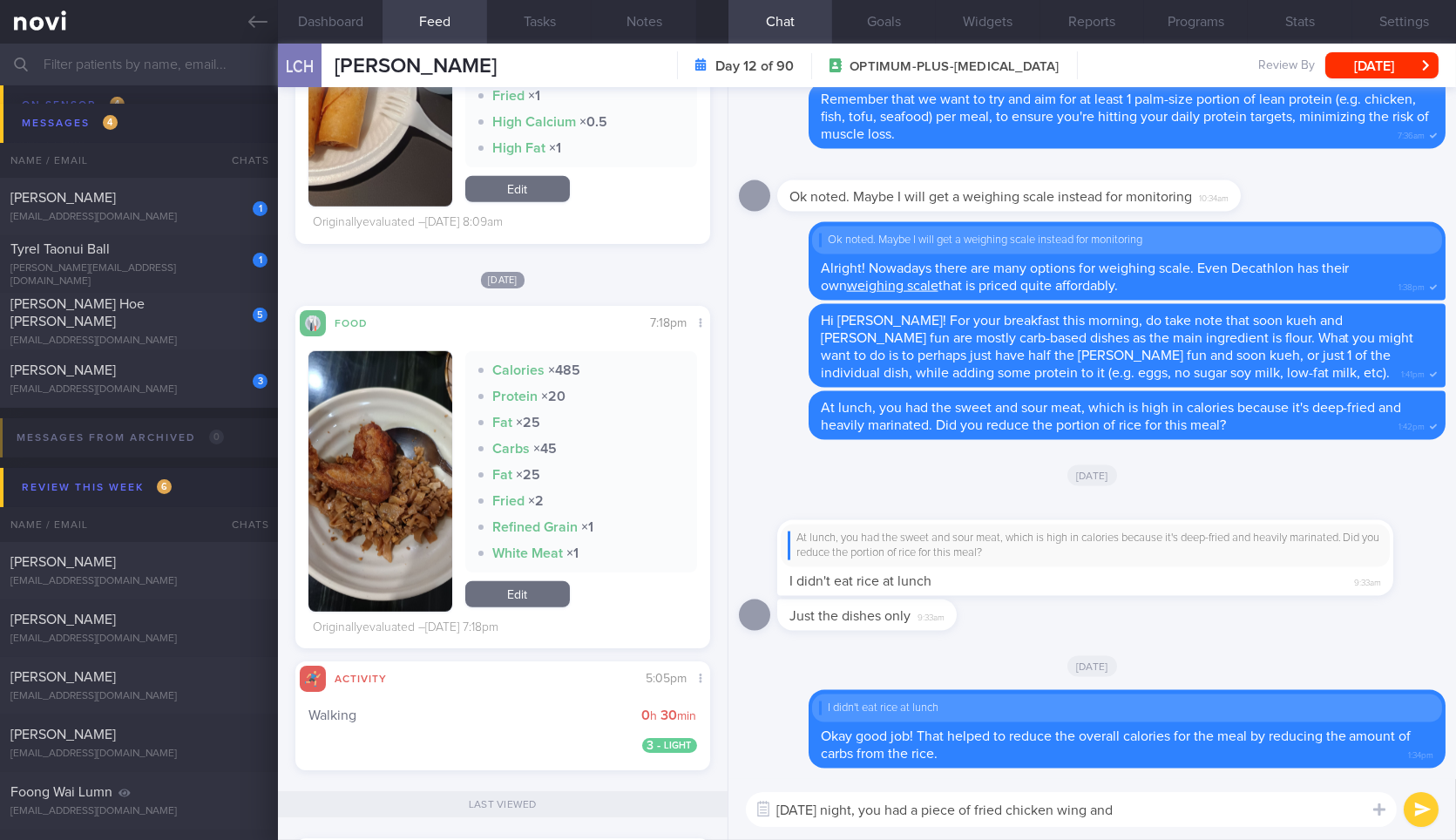
click at [1169, 810] on textarea "On Friday night, you had a piece of fried chicken wing and" at bounding box center [1071, 809] width 651 height 35
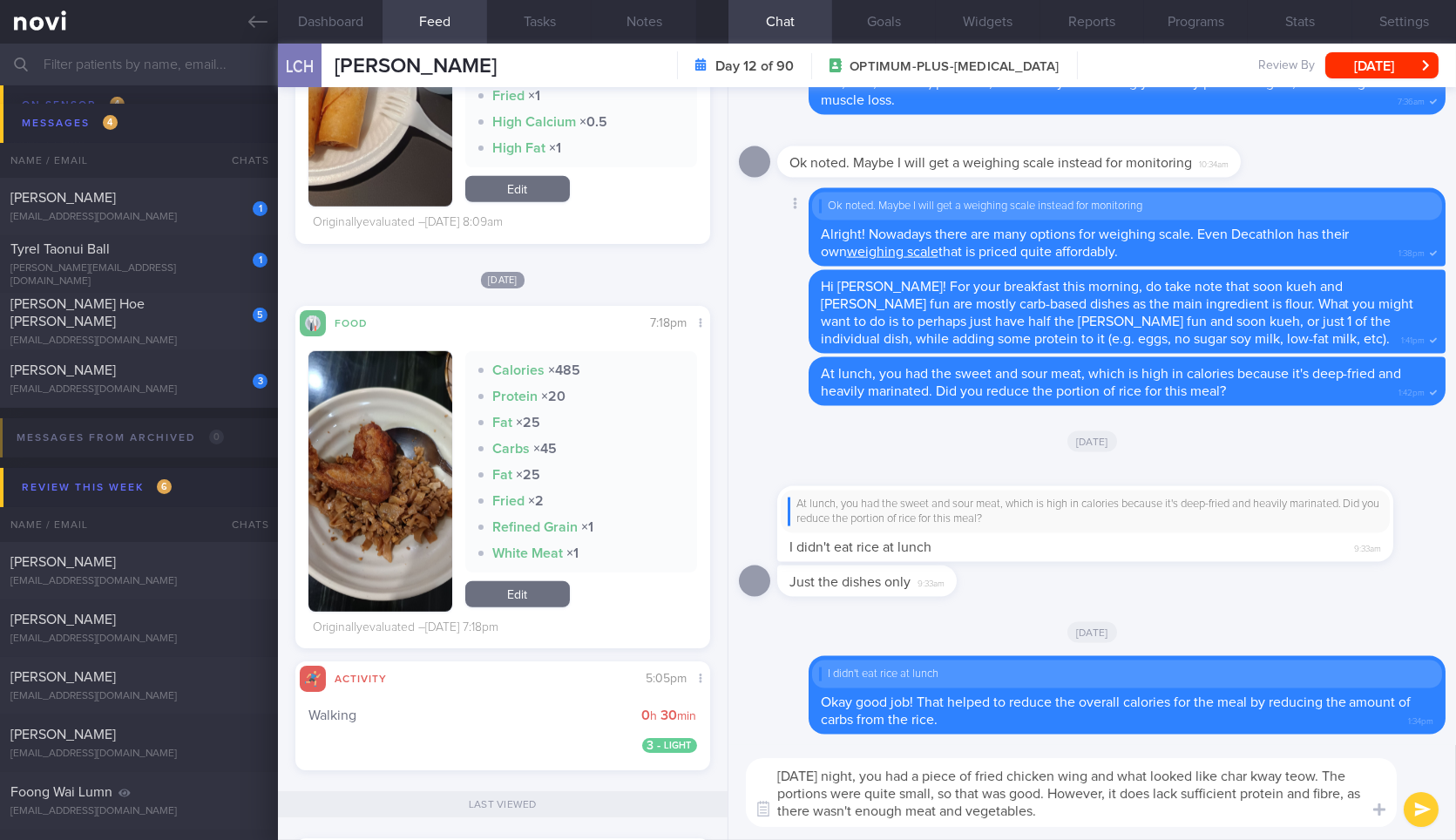
type textarea "On Friday night, you had a piece of fried chicken wing and what looked like cha…"
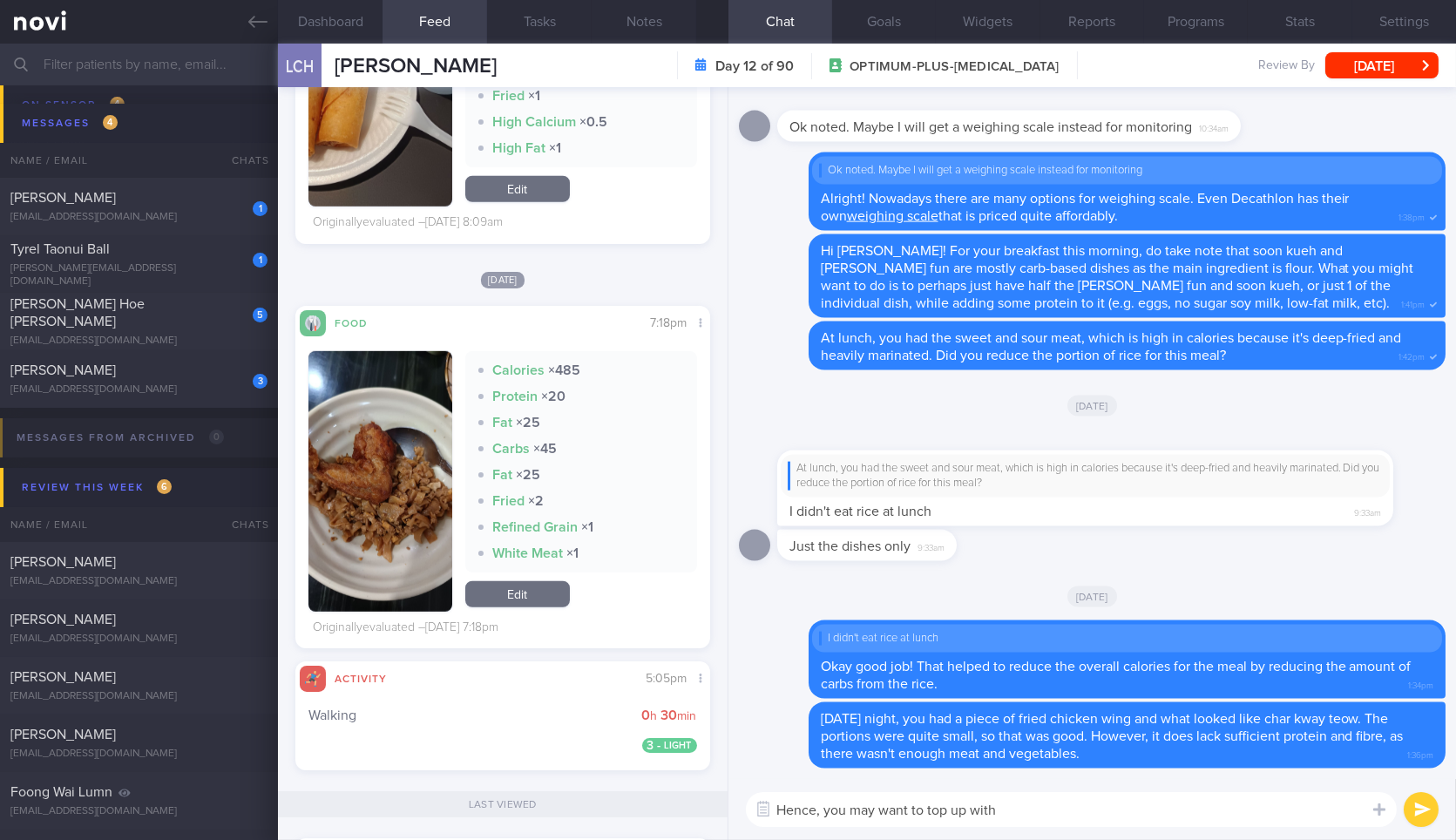
scroll to position [2796, 0]
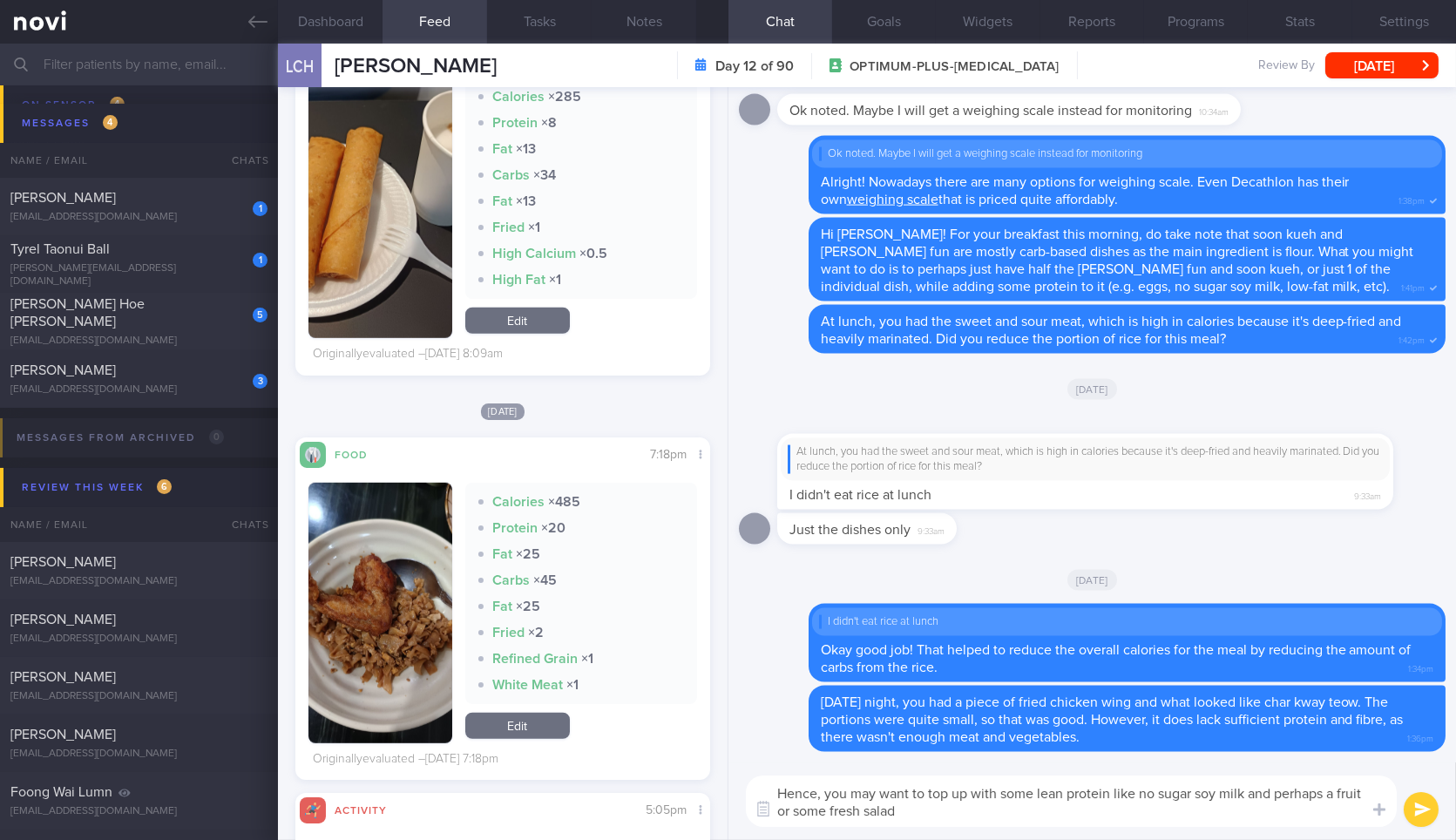
type textarea "Hence, you may want to top up with some lean protein like no sugar soy milk and…"
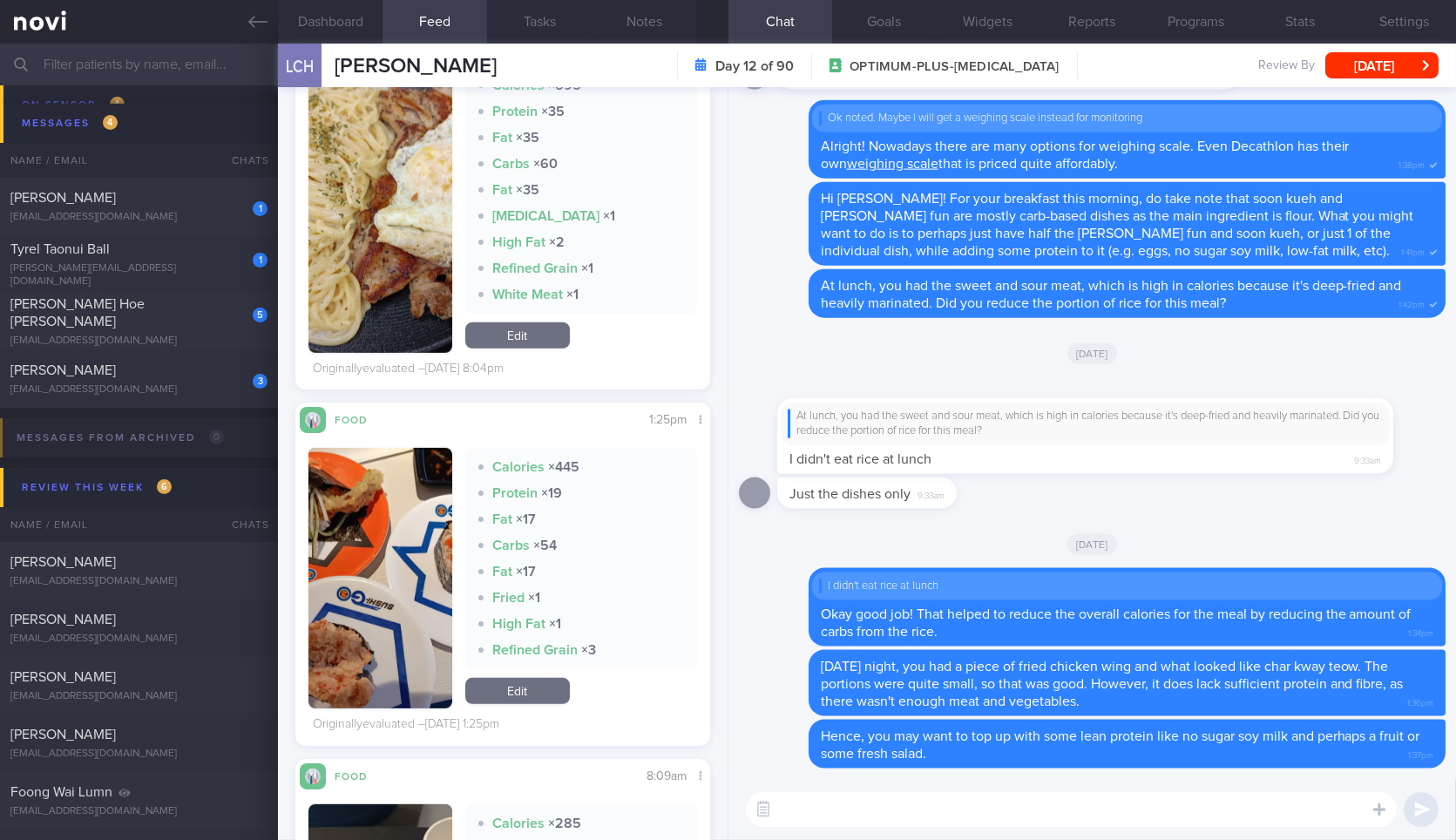
scroll to position [2489, 0]
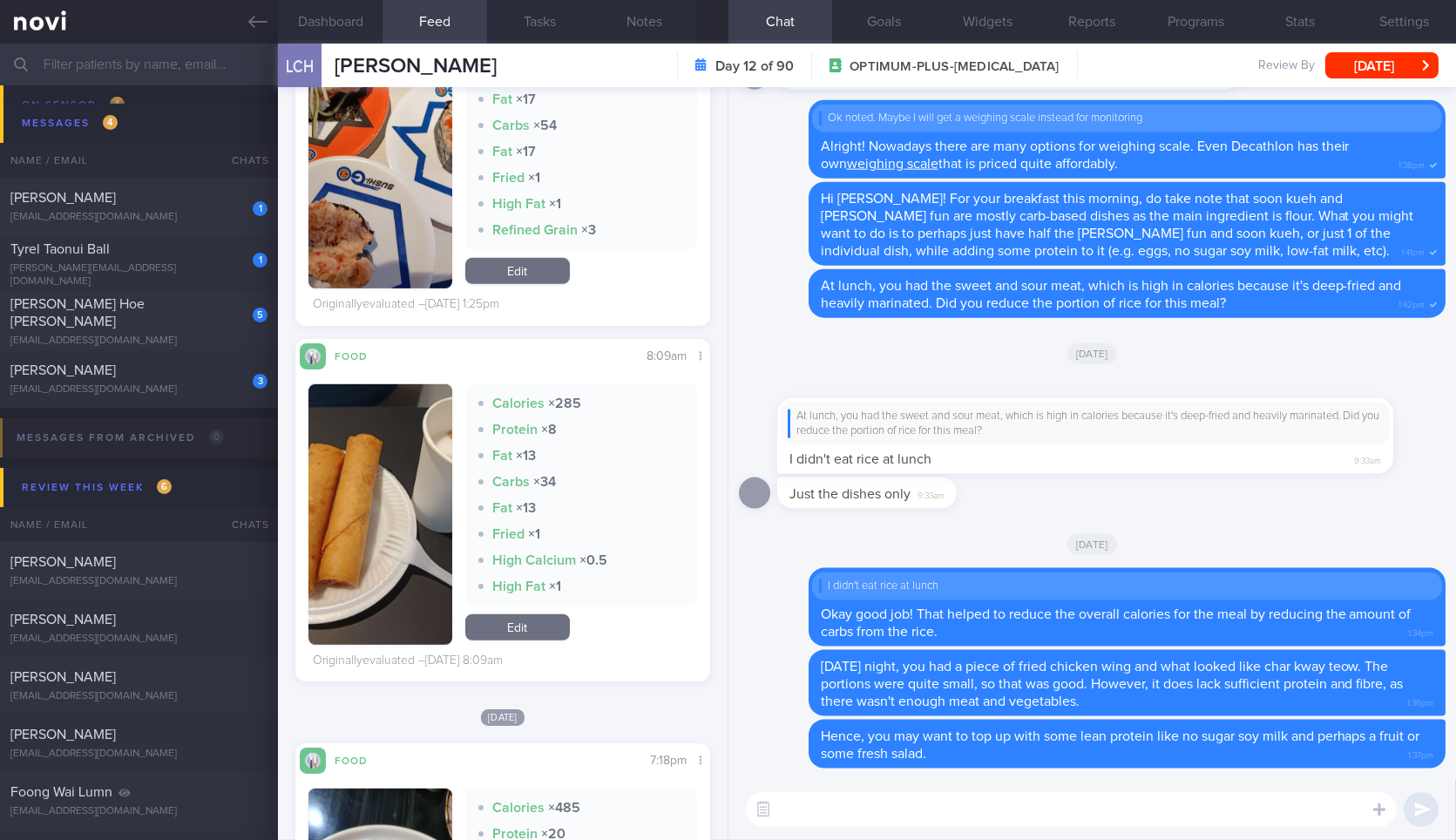
click at [435, 489] on button "button" at bounding box center [380, 515] width 143 height 261
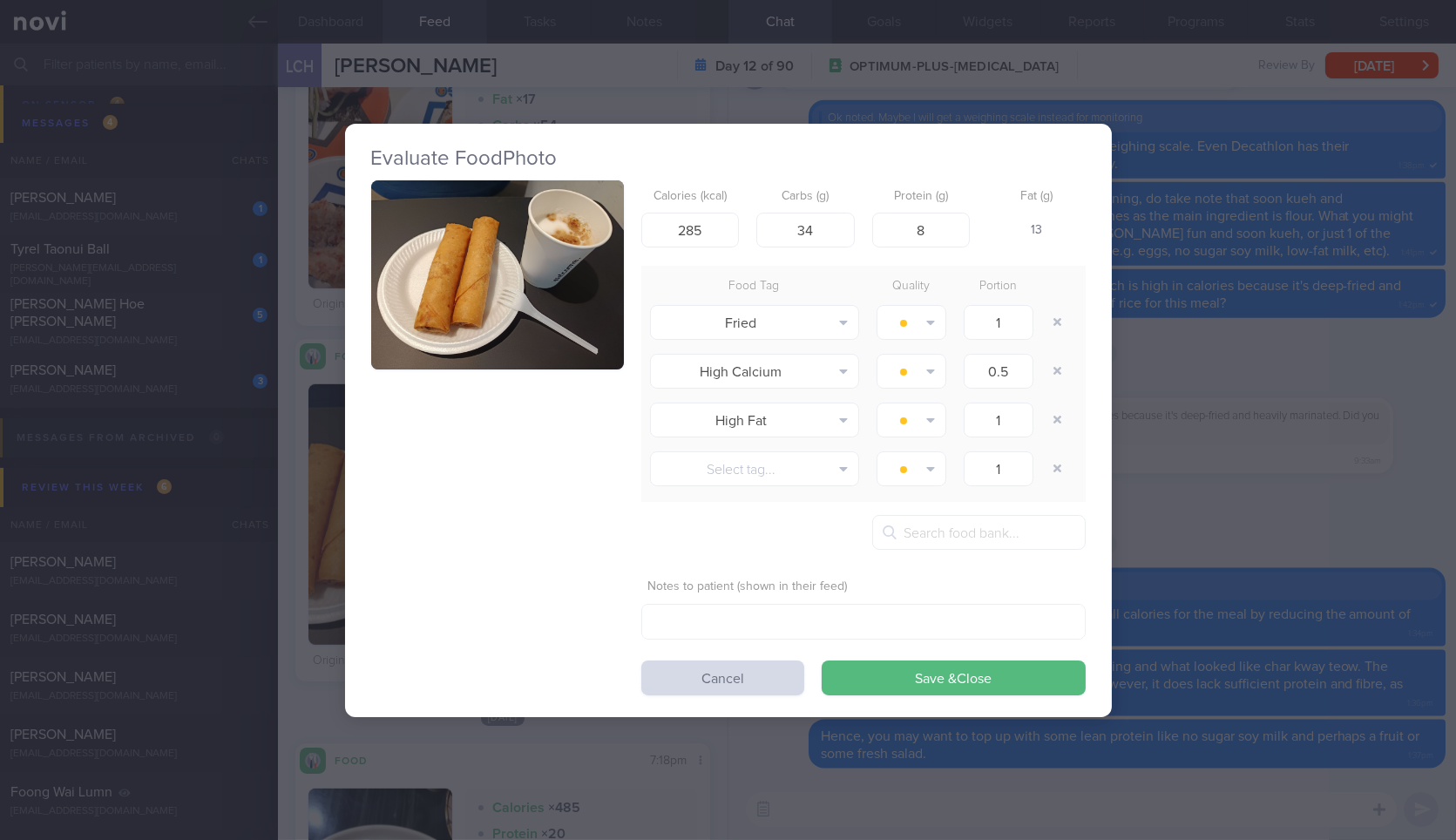
click at [569, 298] on button "button" at bounding box center [498, 275] width 253 height 190
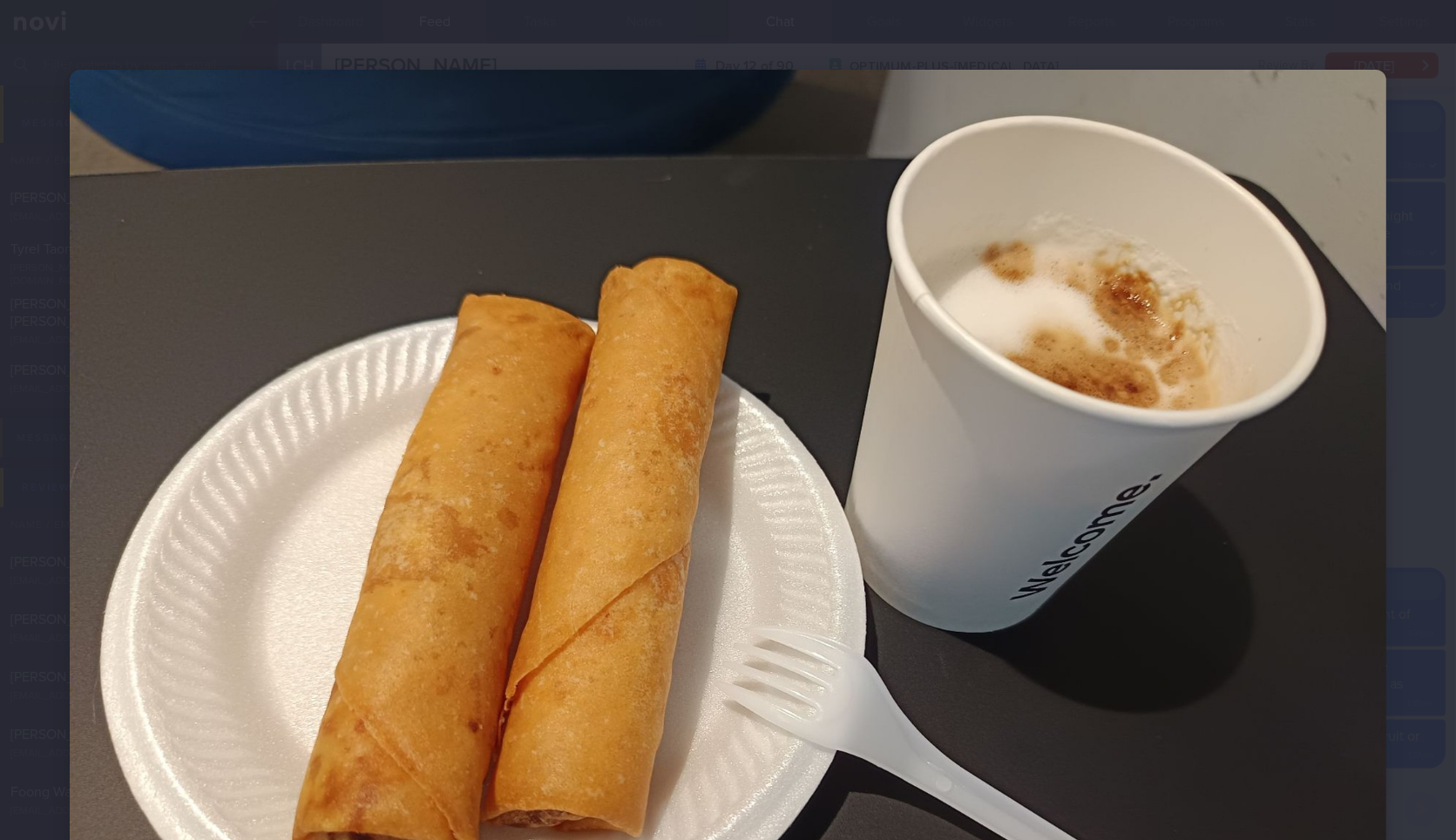
scroll to position [210, 0]
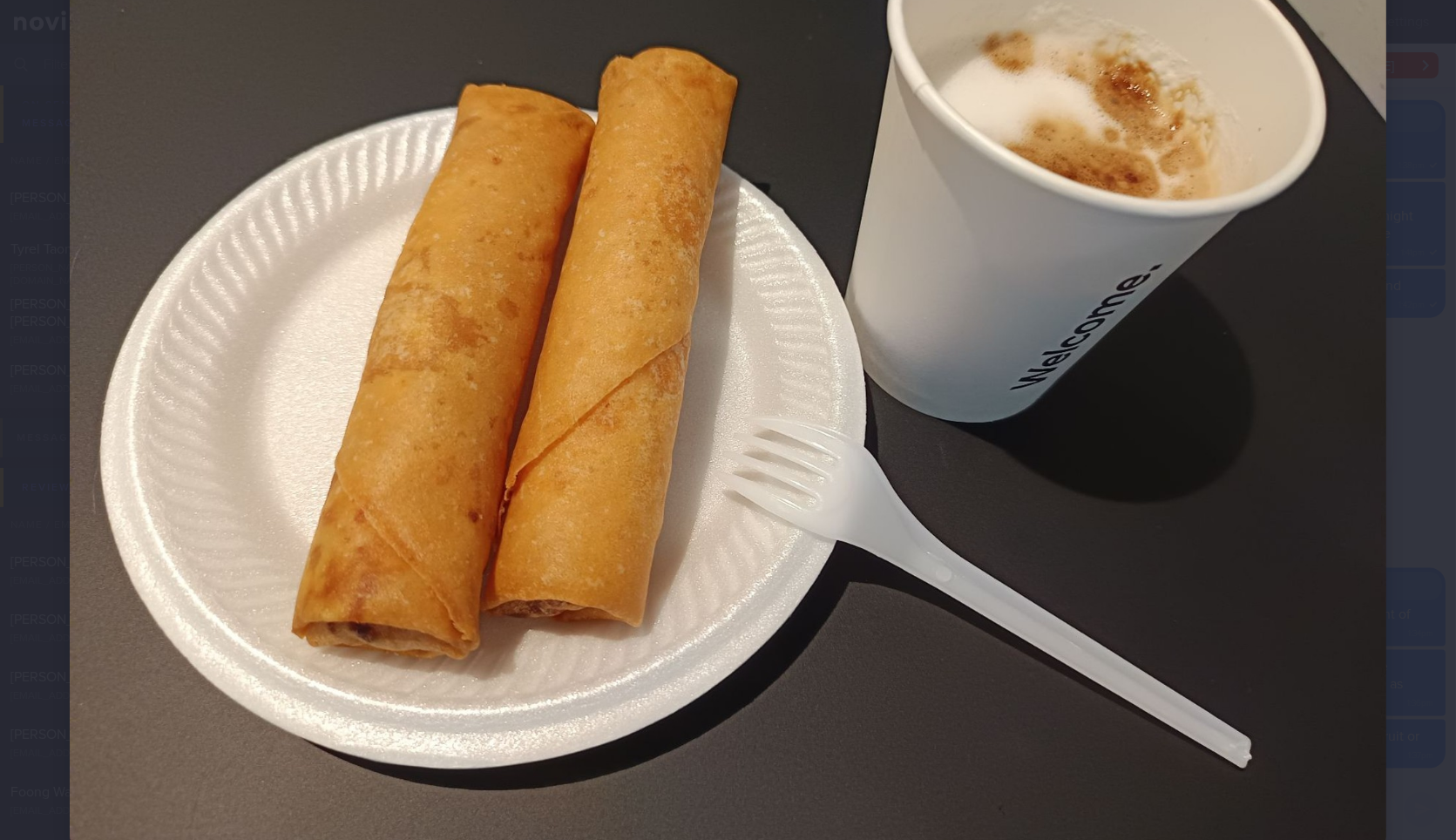
click at [1401, 328] on div at bounding box center [728, 353] width 1456 height 1127
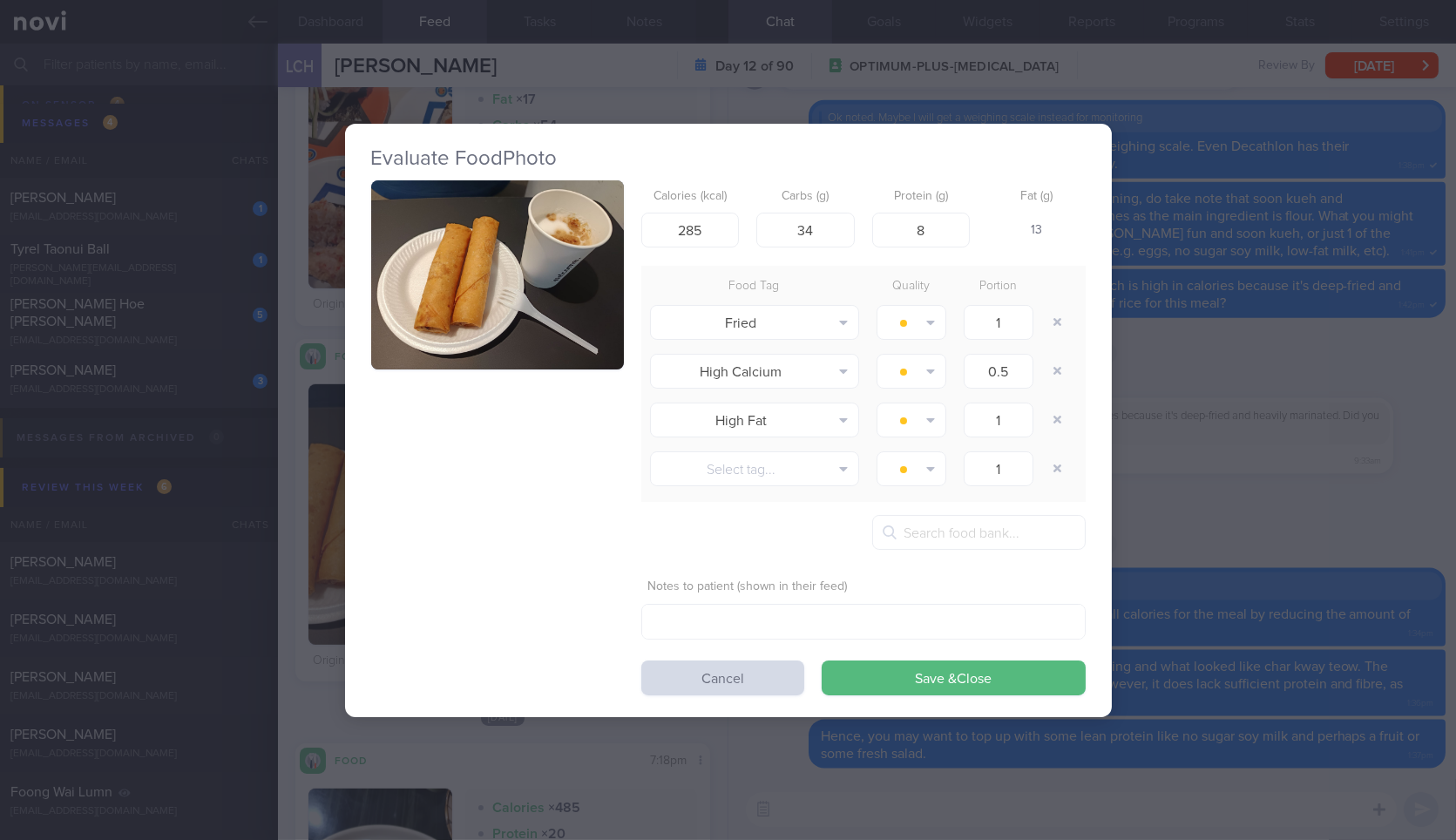
click at [1393, 328] on div "Evaluate Food Photo Calories (kcal) 285 Carbs (g) 34 Protein (g) 8 Fat (g) 13 F…" at bounding box center [728, 420] width 1456 height 840
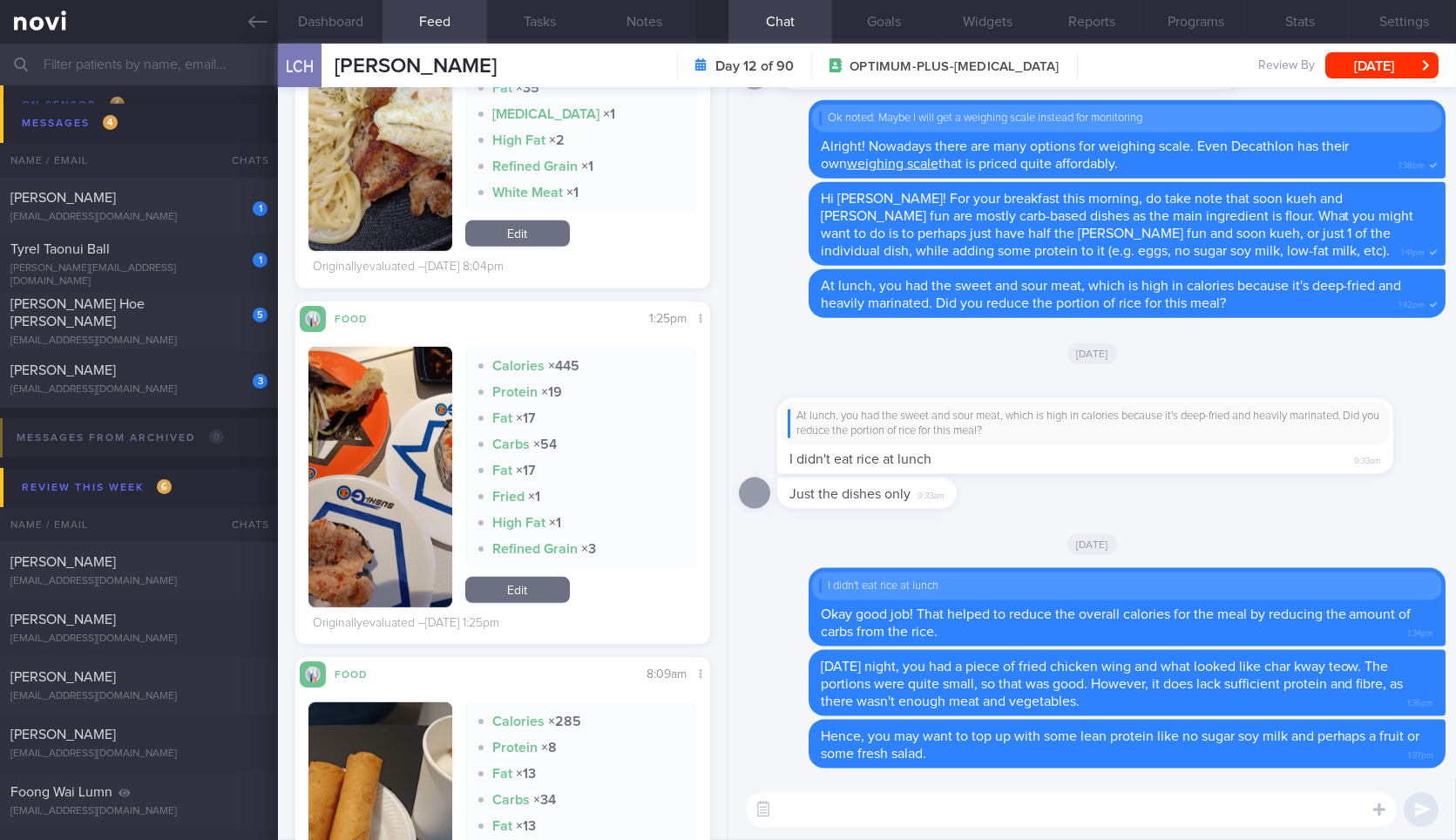
scroll to position [2182, 0]
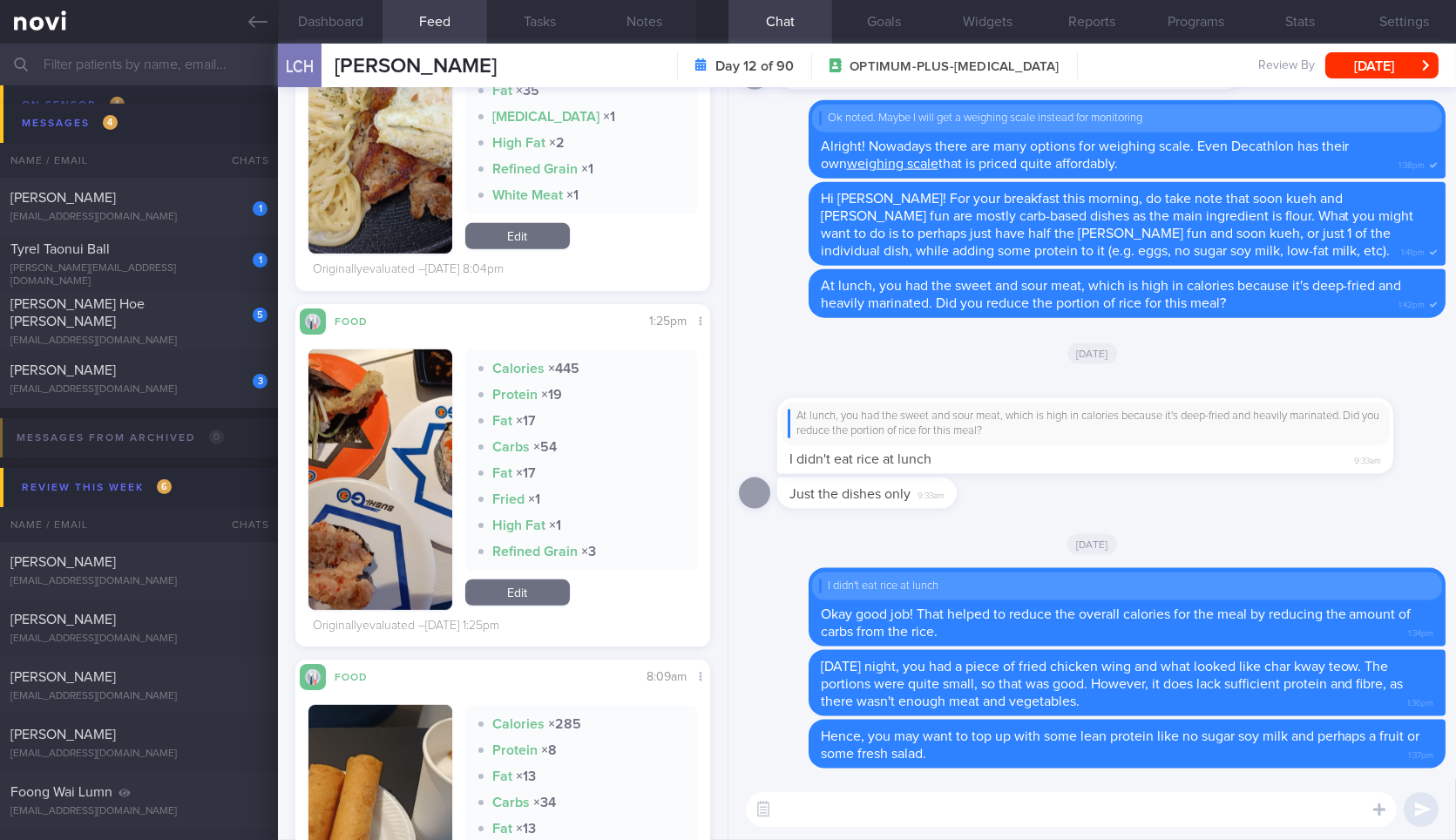
click at [425, 437] on button "button" at bounding box center [380, 480] width 143 height 261
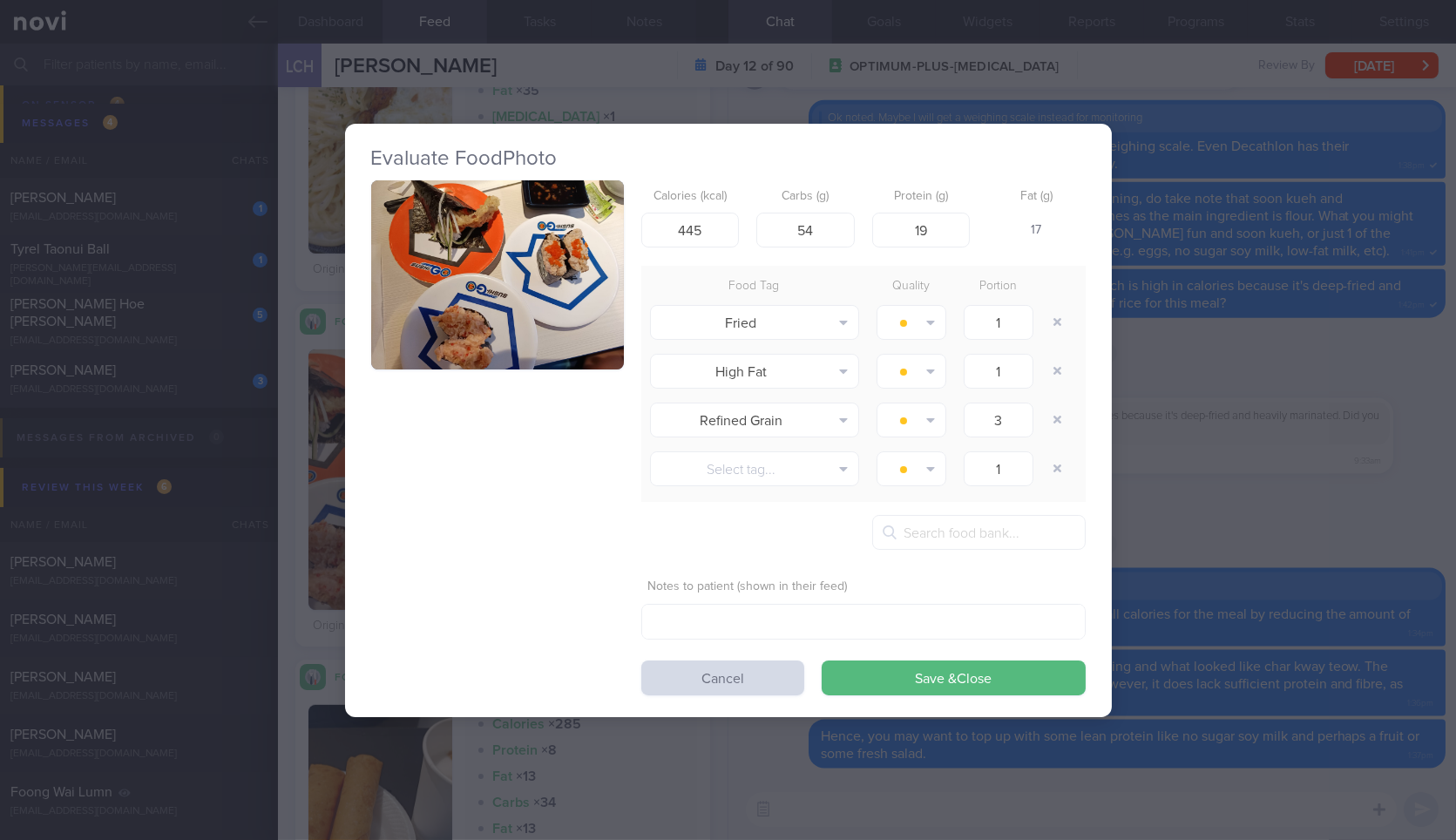
click at [569, 281] on button "button" at bounding box center [498, 275] width 253 height 190
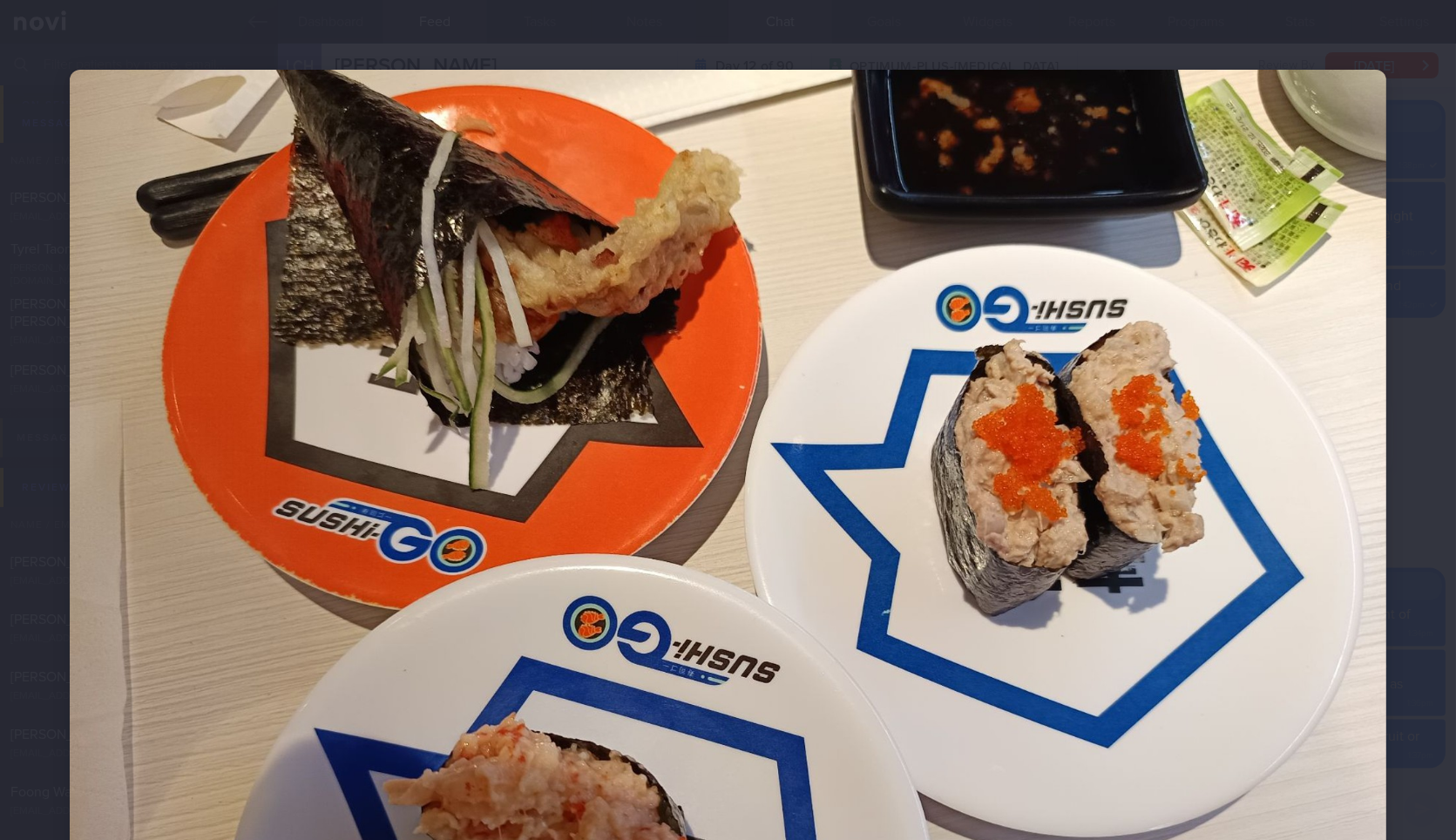
scroll to position [276, 0]
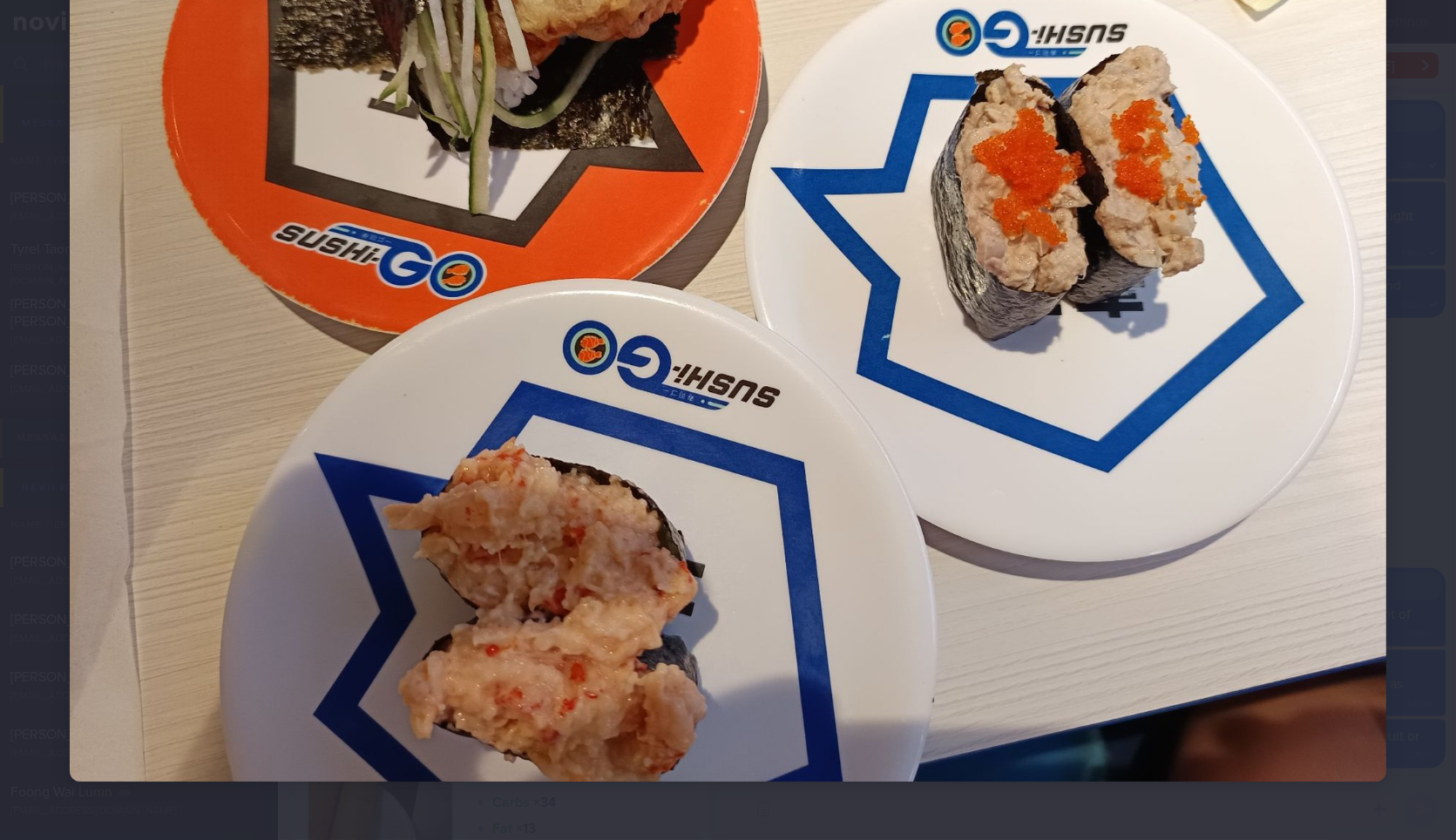
click at [1377, 469] on div at bounding box center [728, 288] width 1456 height 1127
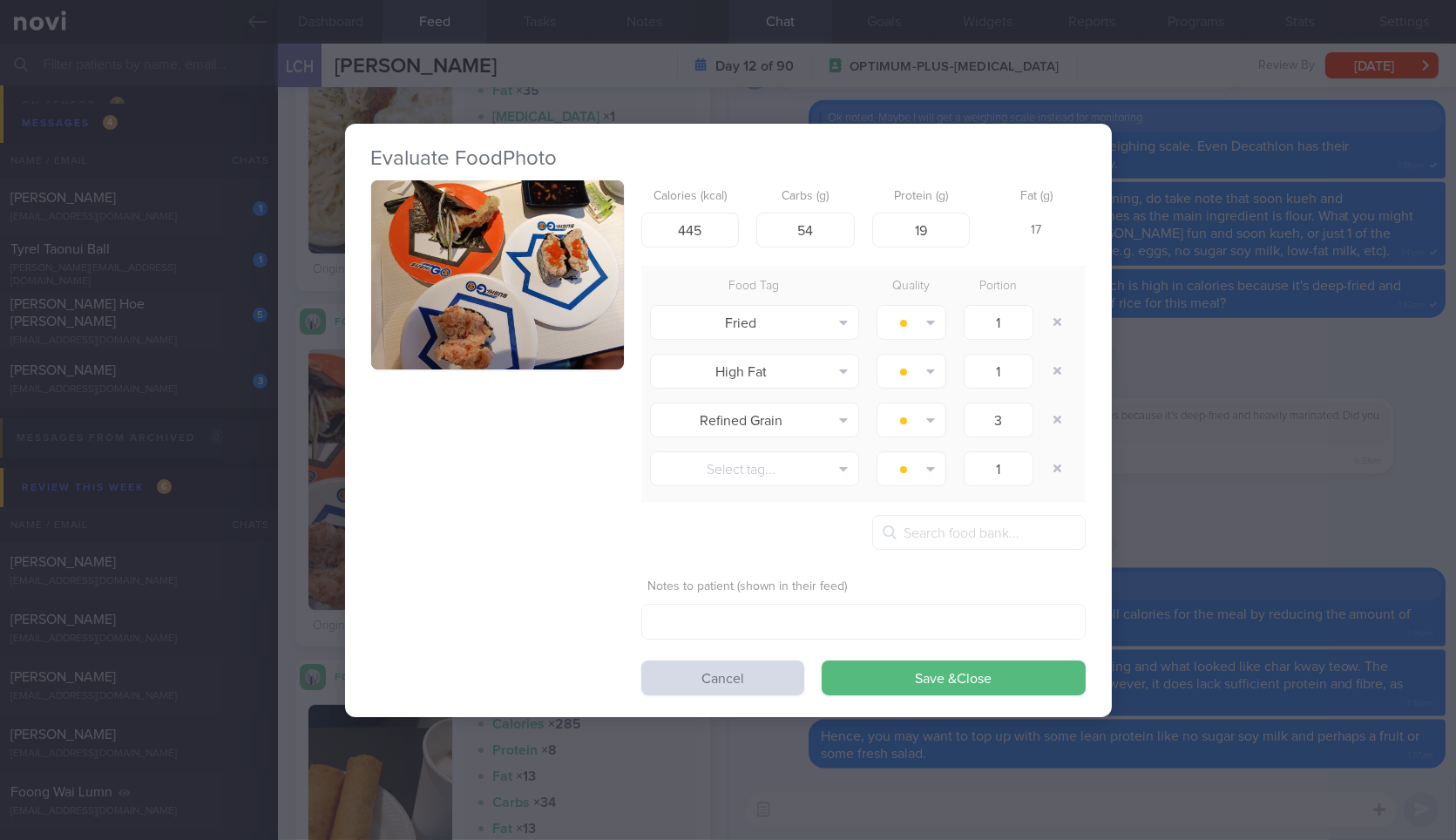
click at [1329, 435] on div "Evaluate Food Photo Calories (kcal) 445 Carbs (g) 54 Protein (g) 19 Fat (g) 17 …" at bounding box center [728, 420] width 1456 height 840
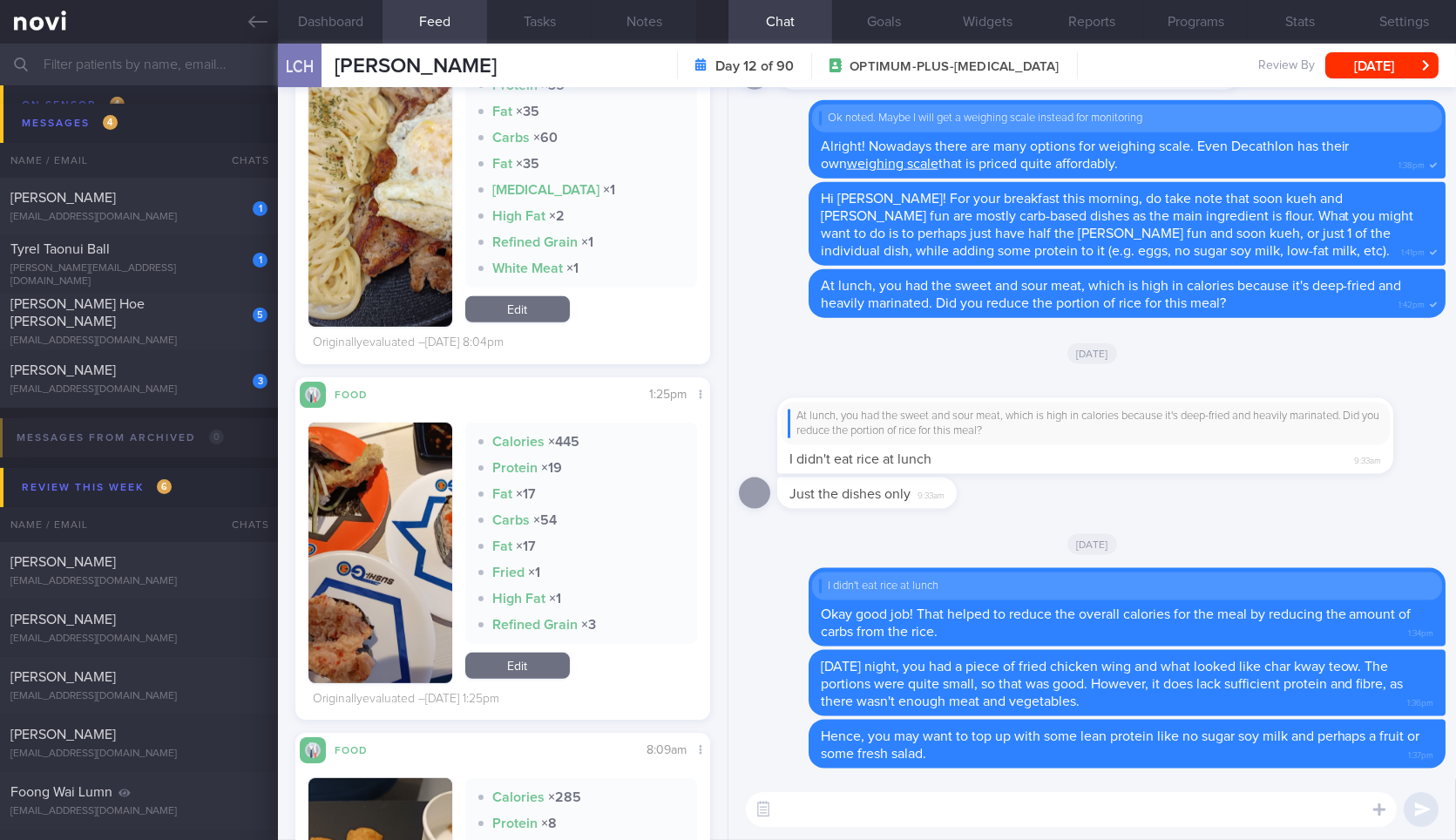
scroll to position [2096, 0]
click at [391, 215] on button "button" at bounding box center [380, 182] width 143 height 287
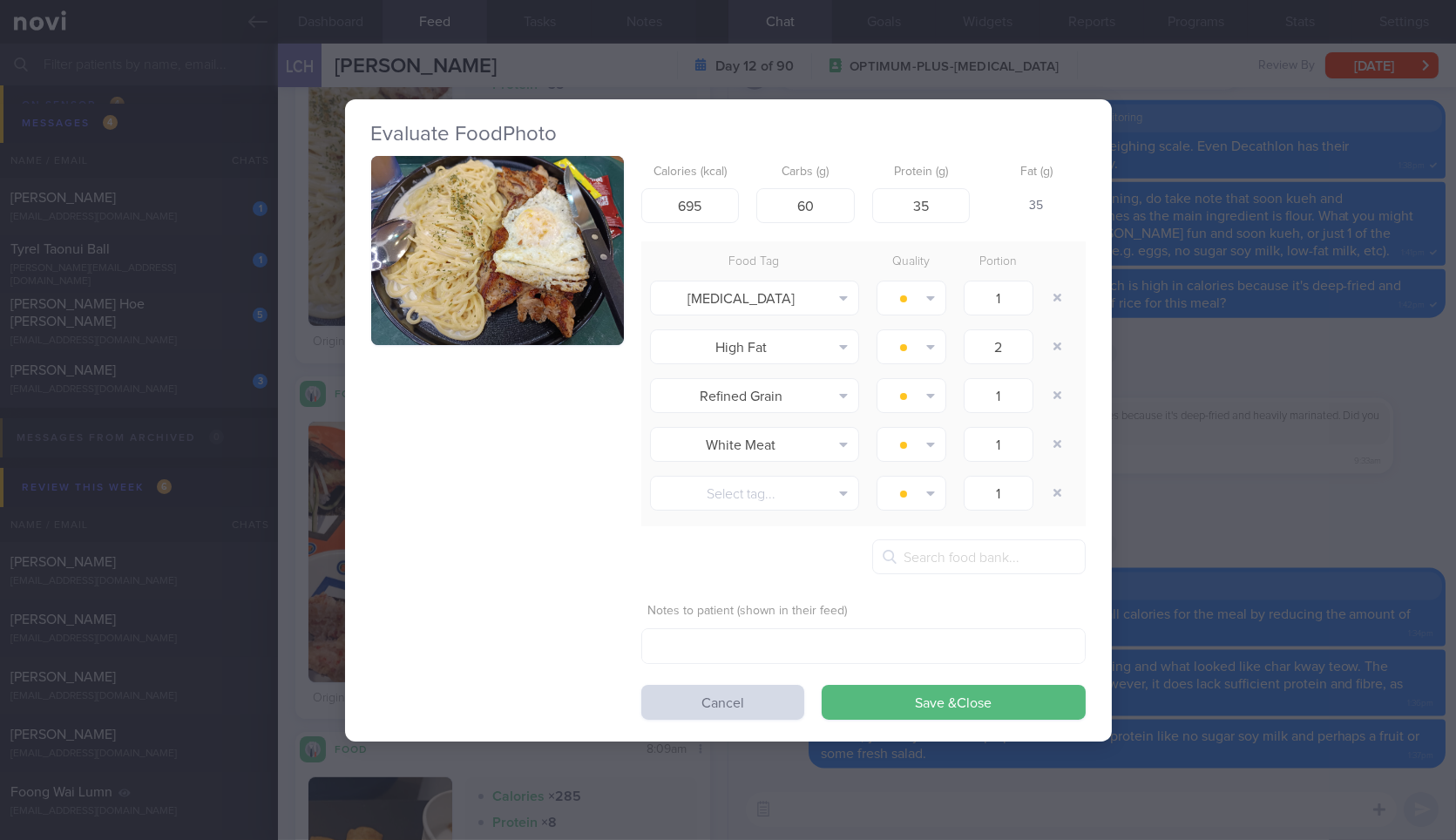
click at [1297, 584] on div "Evaluate Food Photo Calories (kcal) 695 Carbs (g) 60 Protein (g) 35 Fat (g) 35 …" at bounding box center [728, 420] width 1456 height 840
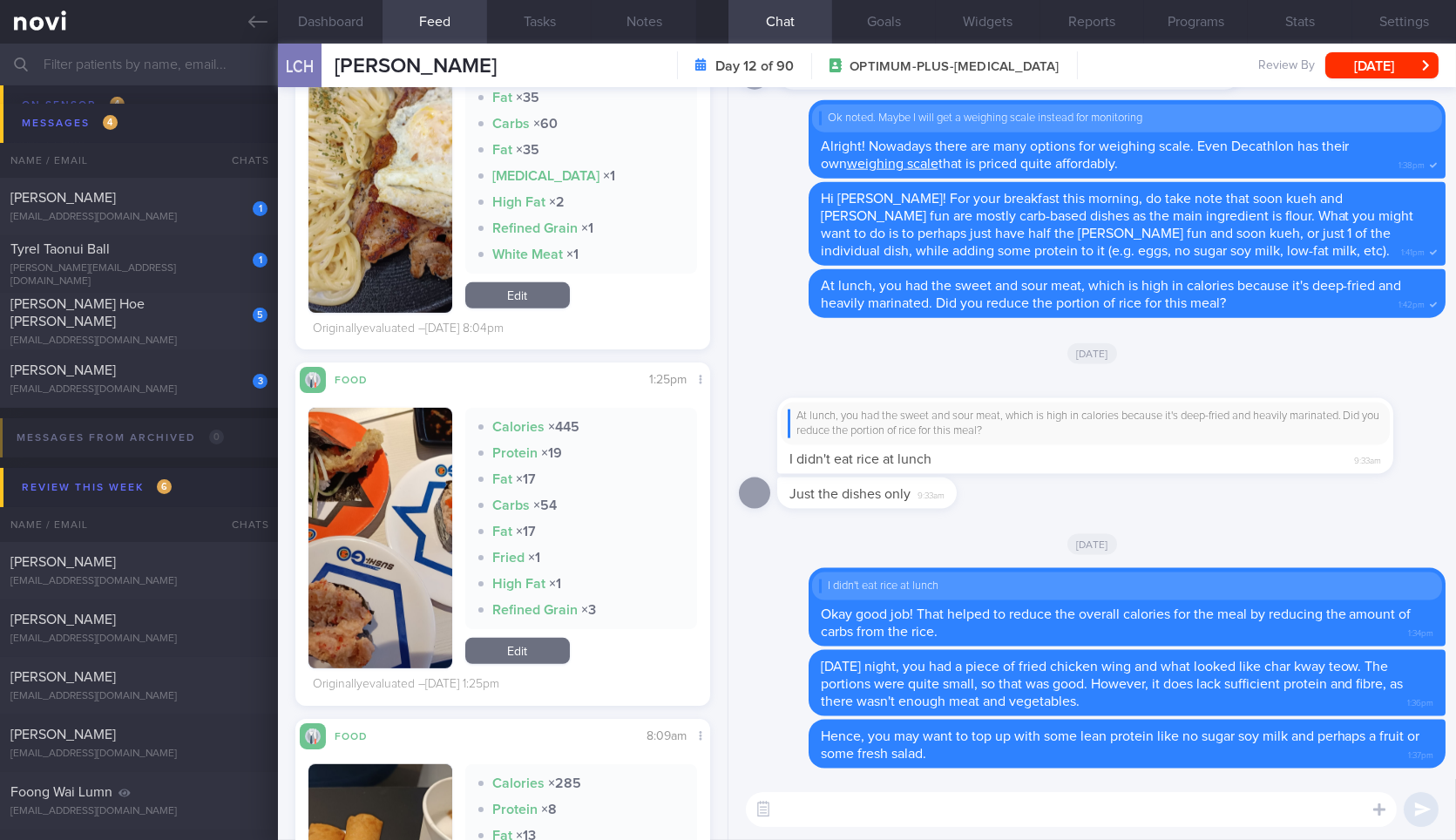
scroll to position [2443, 0]
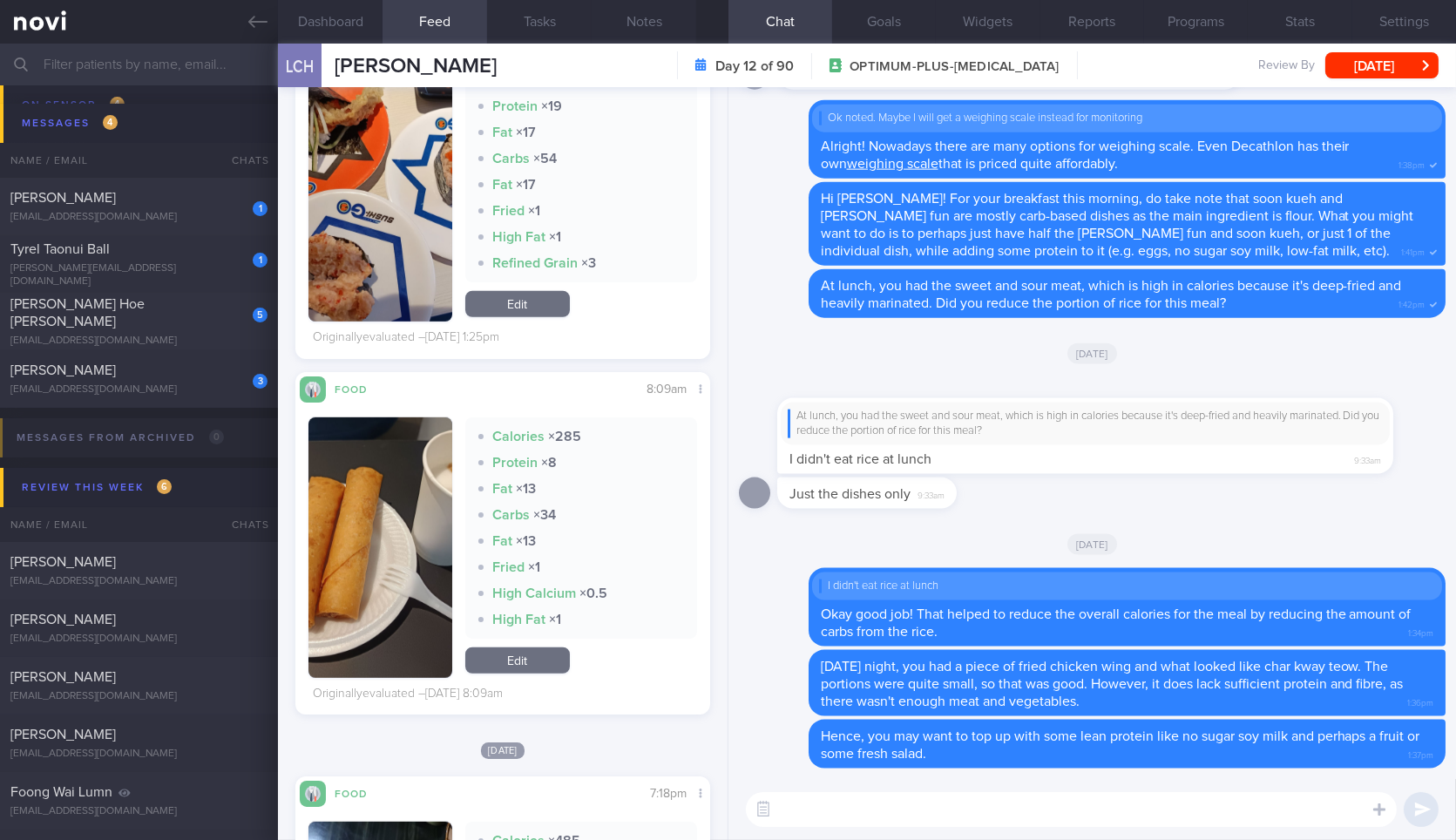
click at [868, 821] on textarea at bounding box center [1071, 809] width 651 height 35
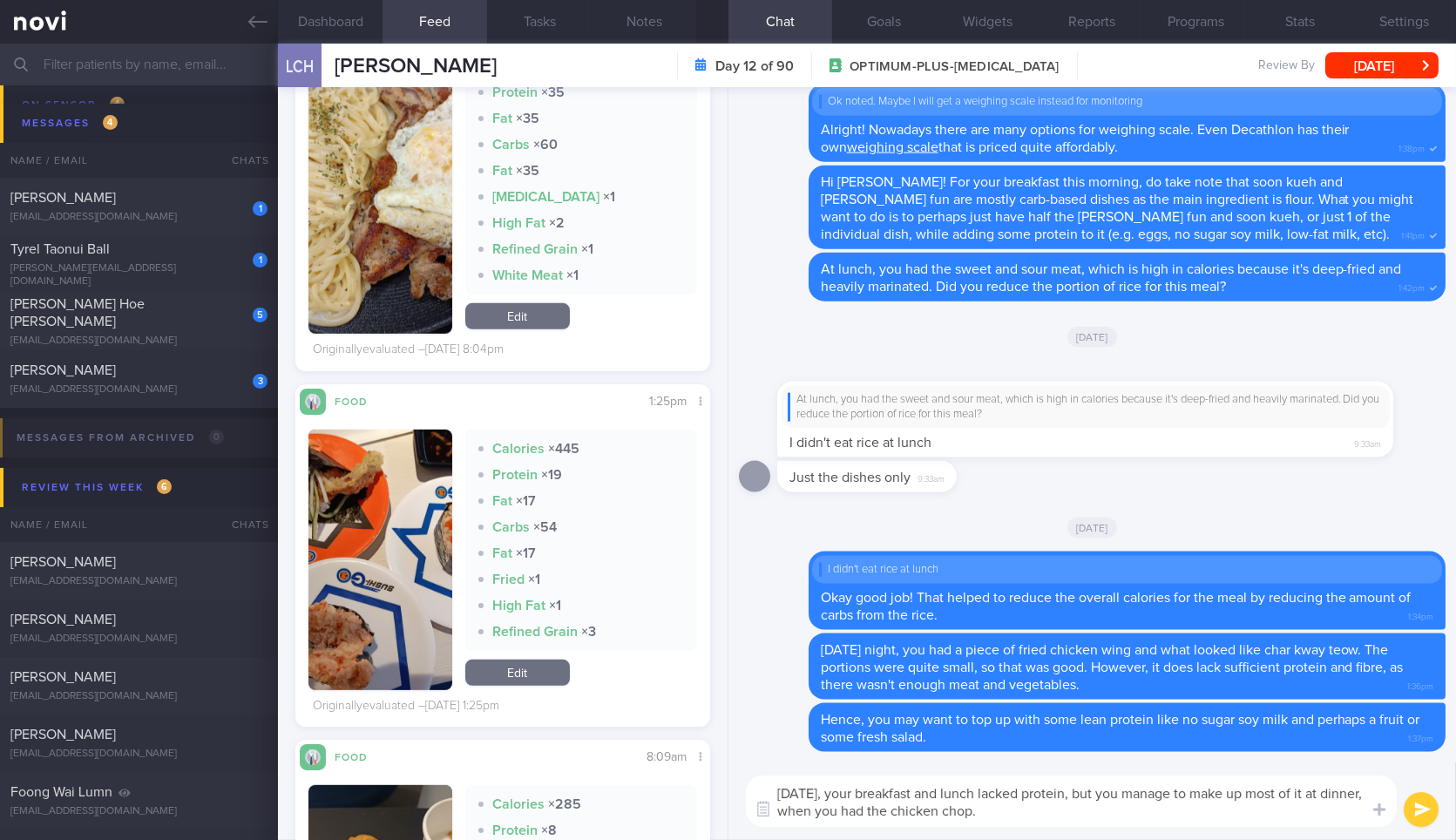
scroll to position [2086, 0]
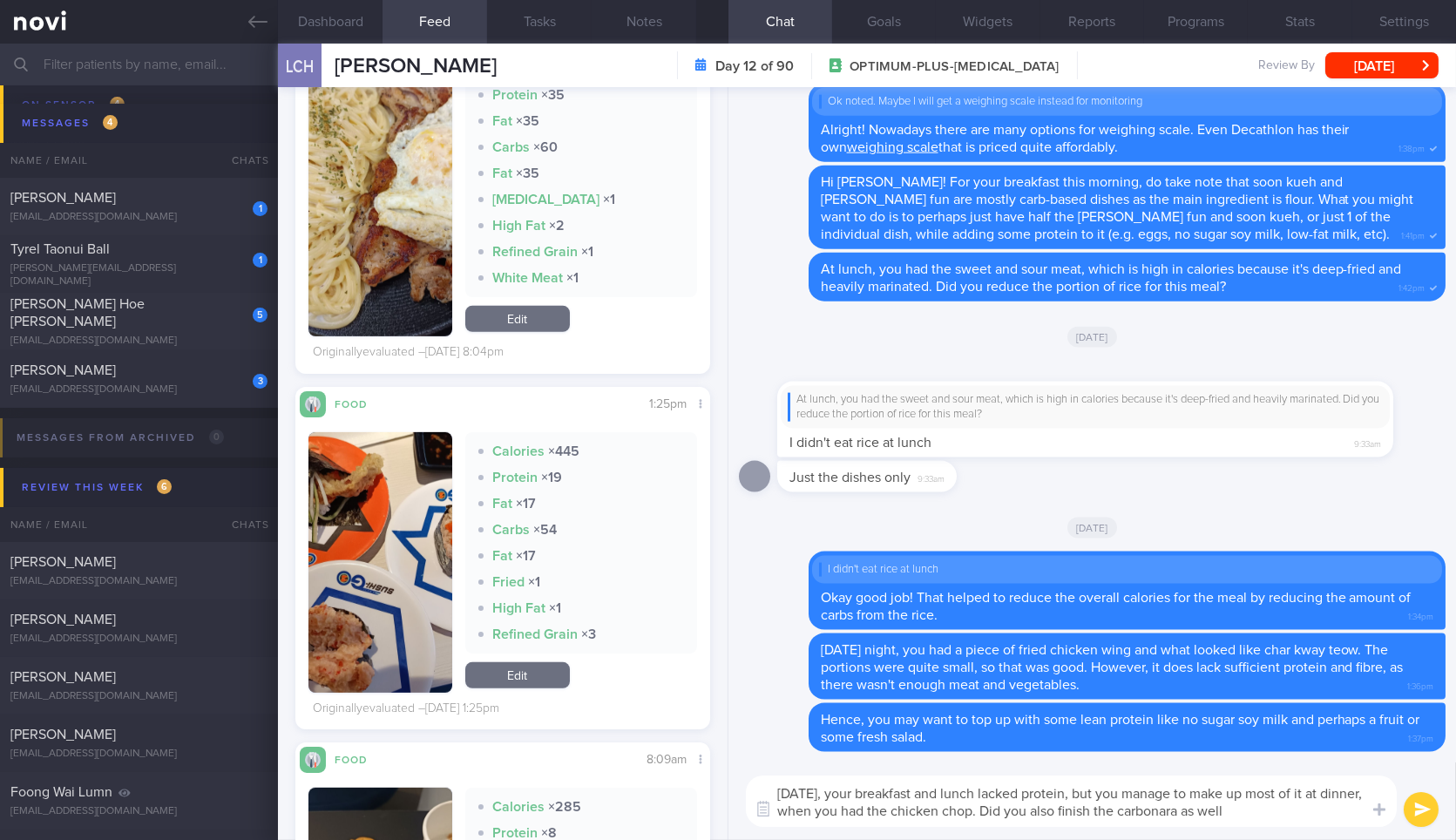
type textarea "On Saturday, your breakfast and lunch lacked protein, but you manage to make up…"
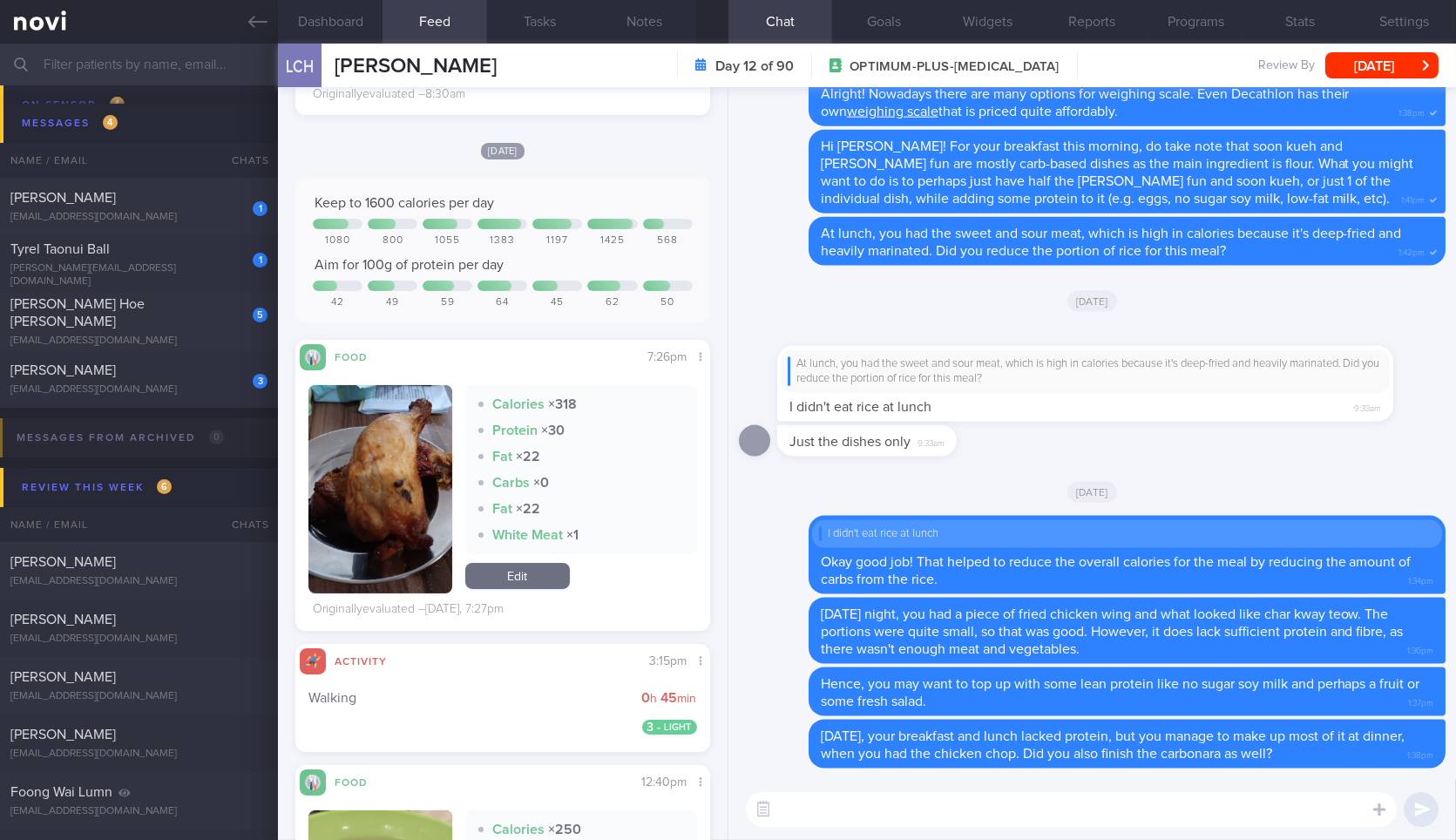
scroll to position [945, 0]
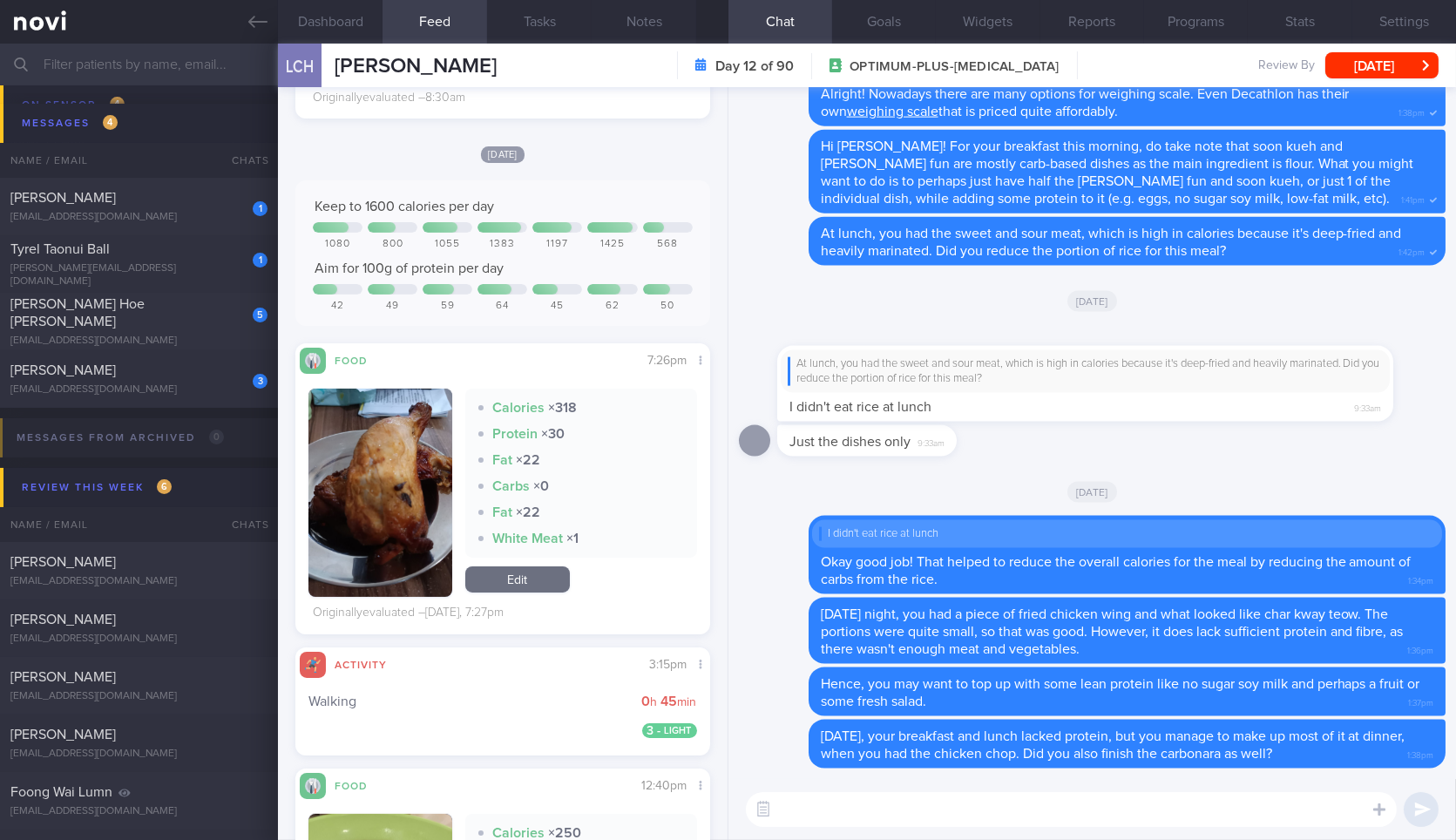
click at [412, 442] on button "button" at bounding box center [380, 492] width 143 height 208
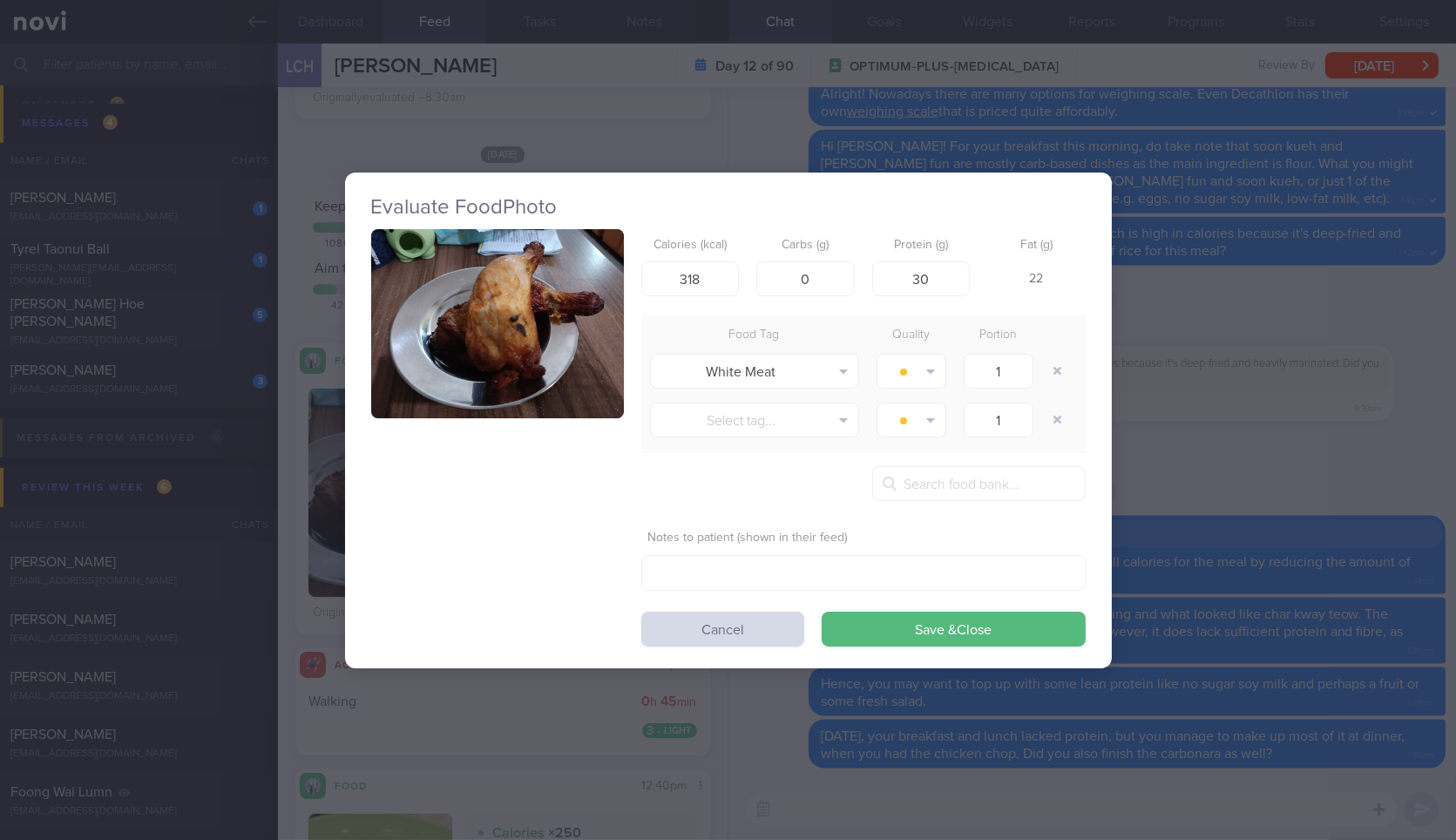
click at [554, 281] on button "button" at bounding box center [498, 323] width 253 height 190
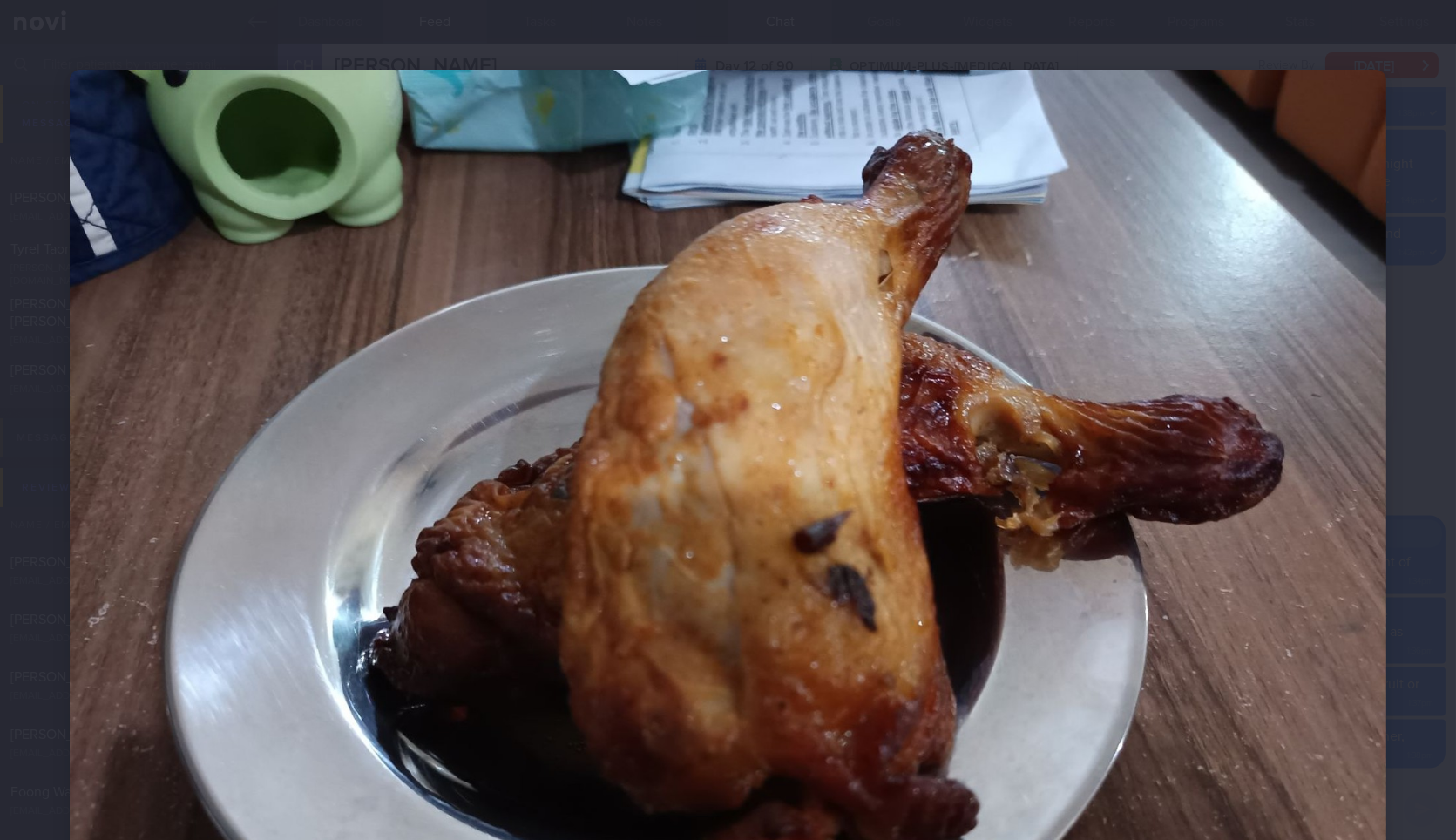
scroll to position [202, 0]
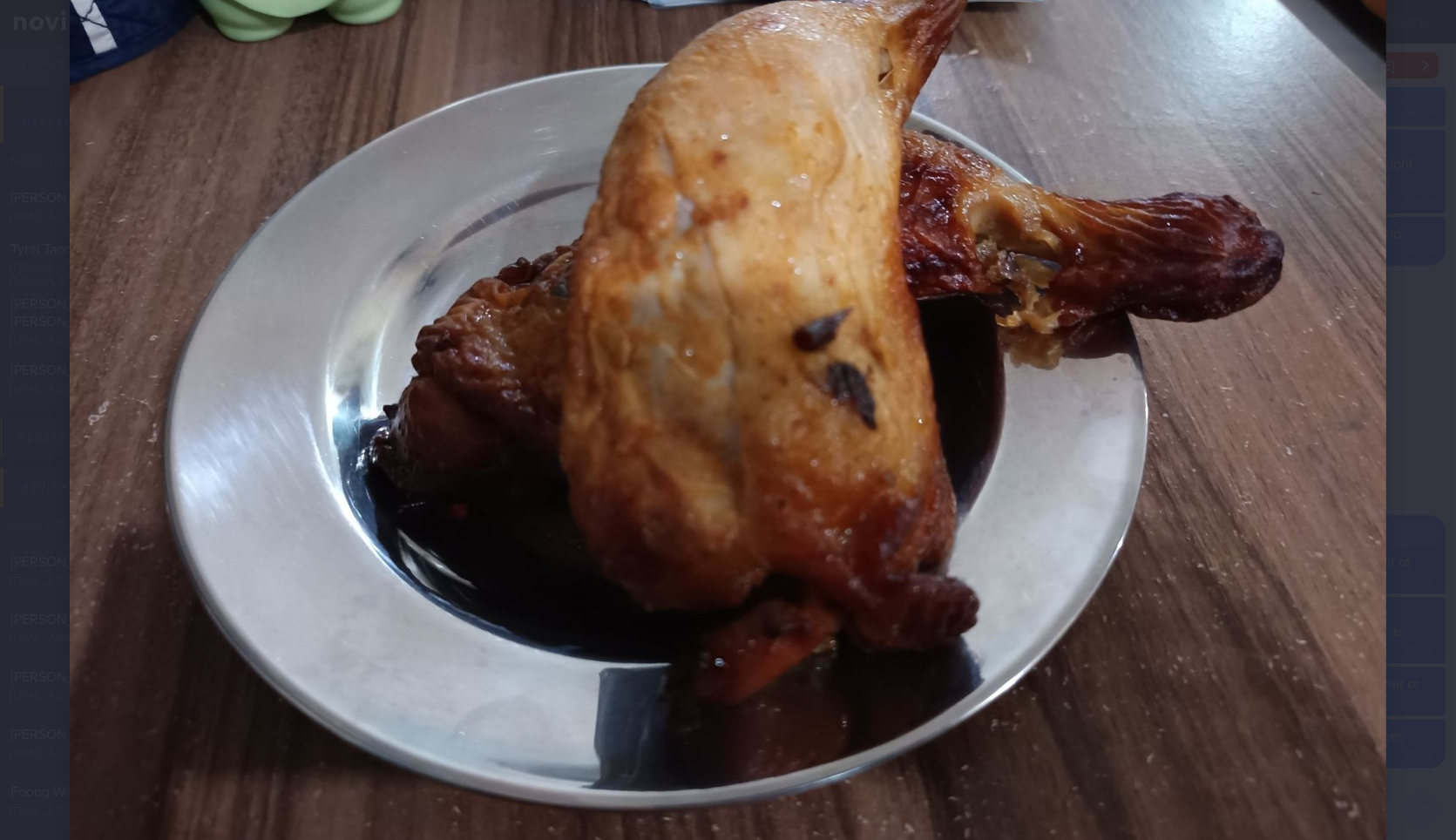
click at [1408, 584] on div at bounding box center [728, 361] width 1456 height 1127
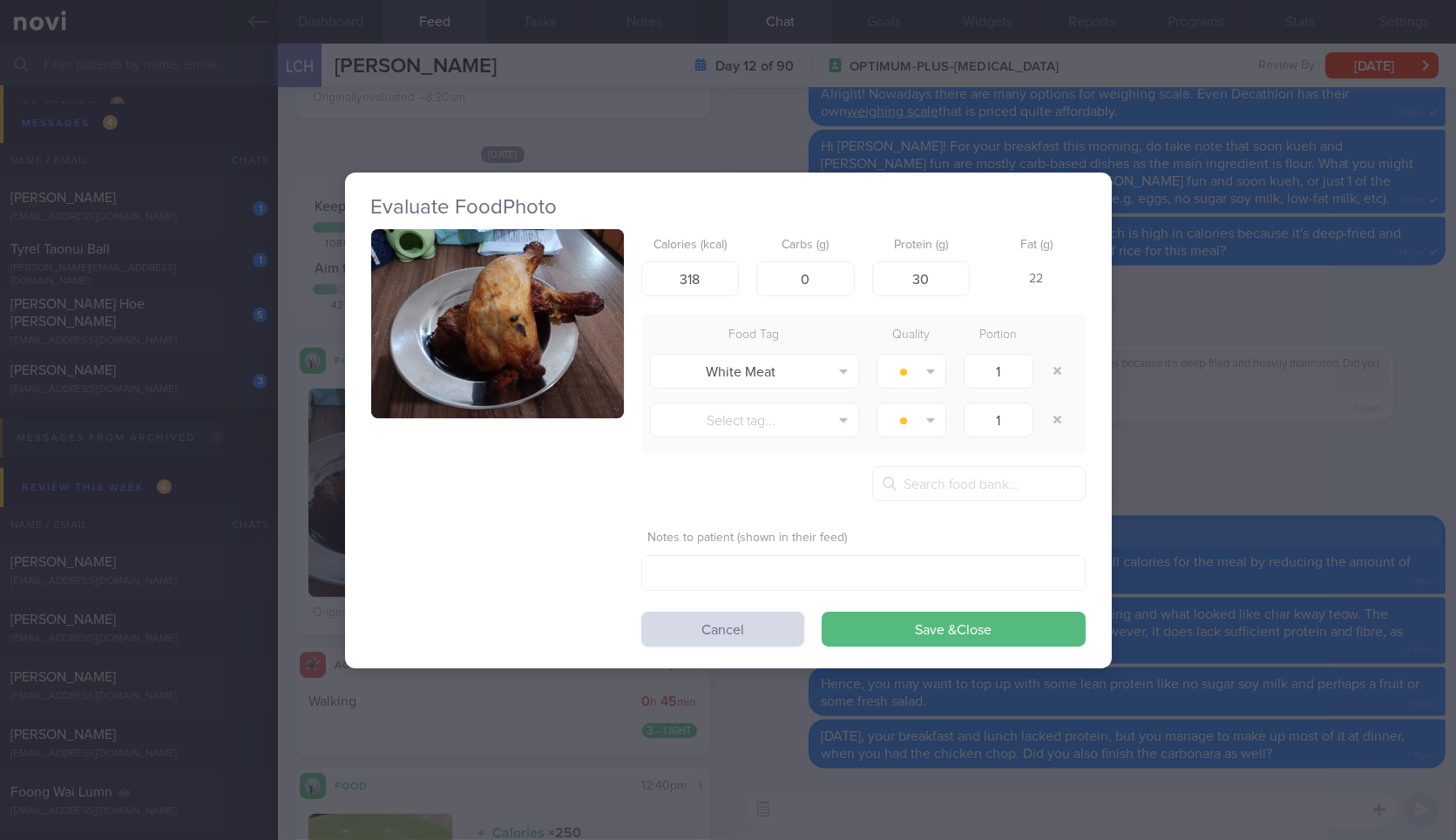
click at [1408, 584] on div "Evaluate Food Photo Calories (kcal) 318 Carbs (g) 0 Protein (g) 30 Fat (g) 22 F…" at bounding box center [728, 420] width 1456 height 840
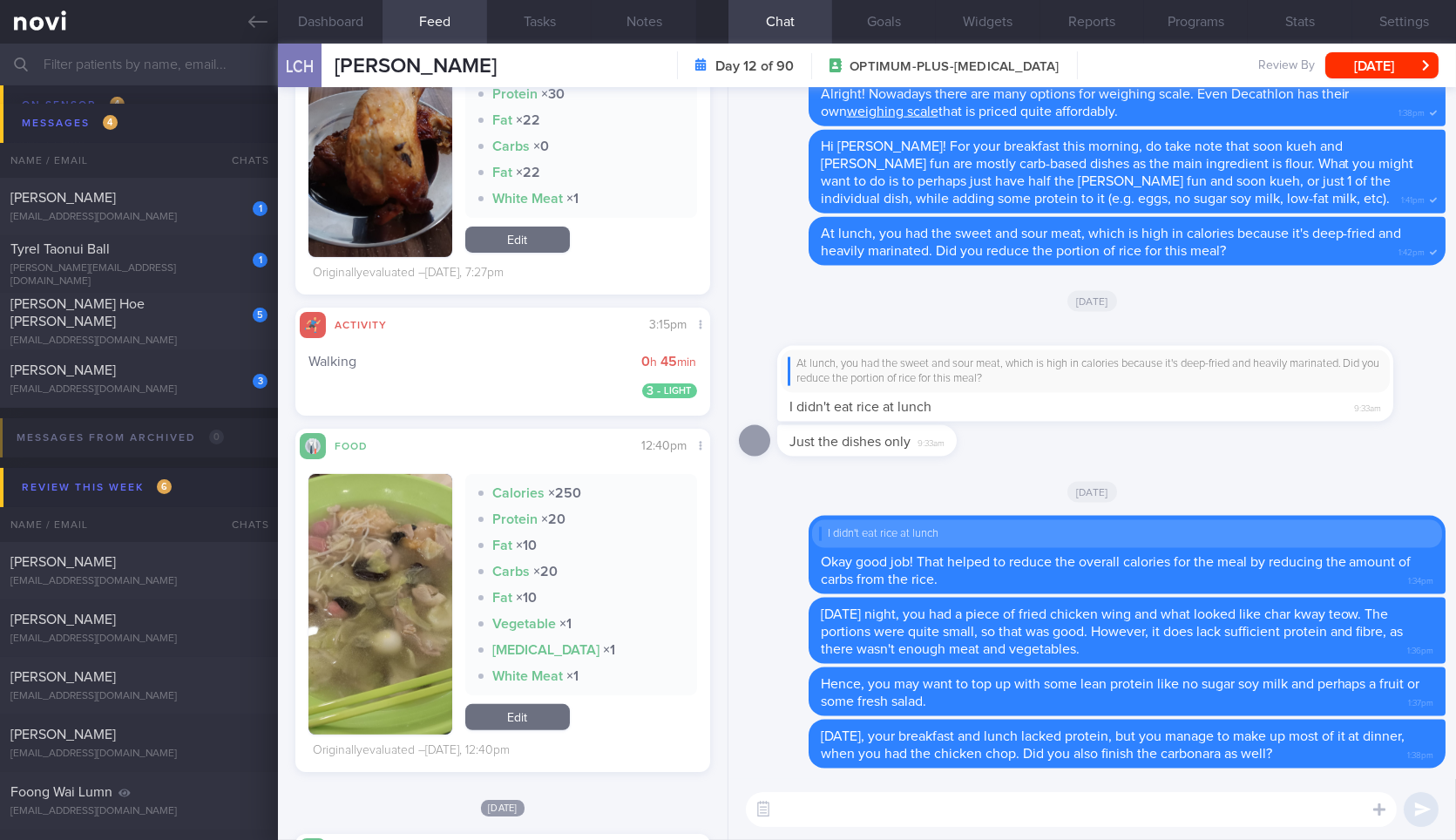
scroll to position [1431, 0]
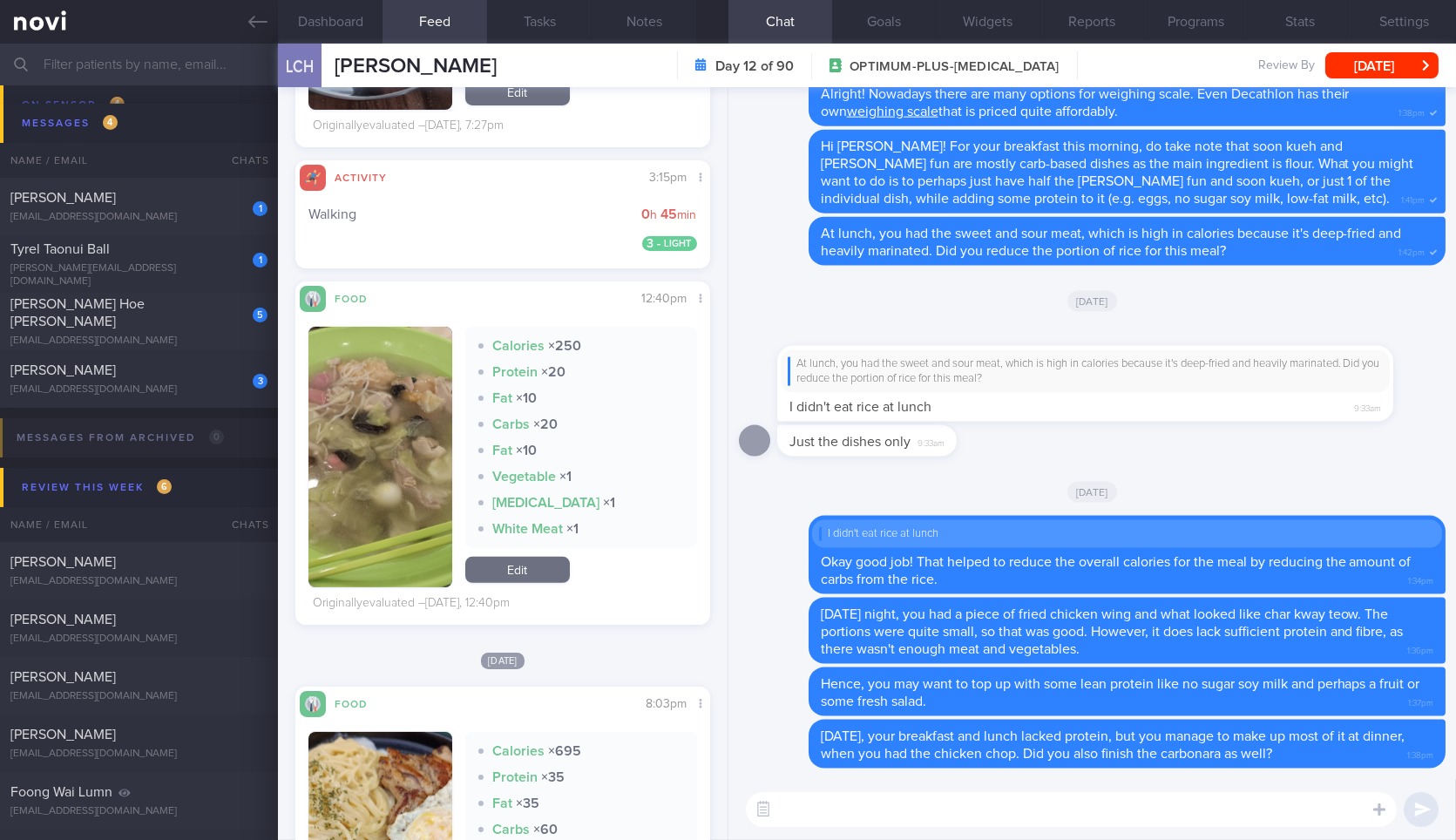
click at [408, 350] on img "button" at bounding box center [380, 457] width 143 height 261
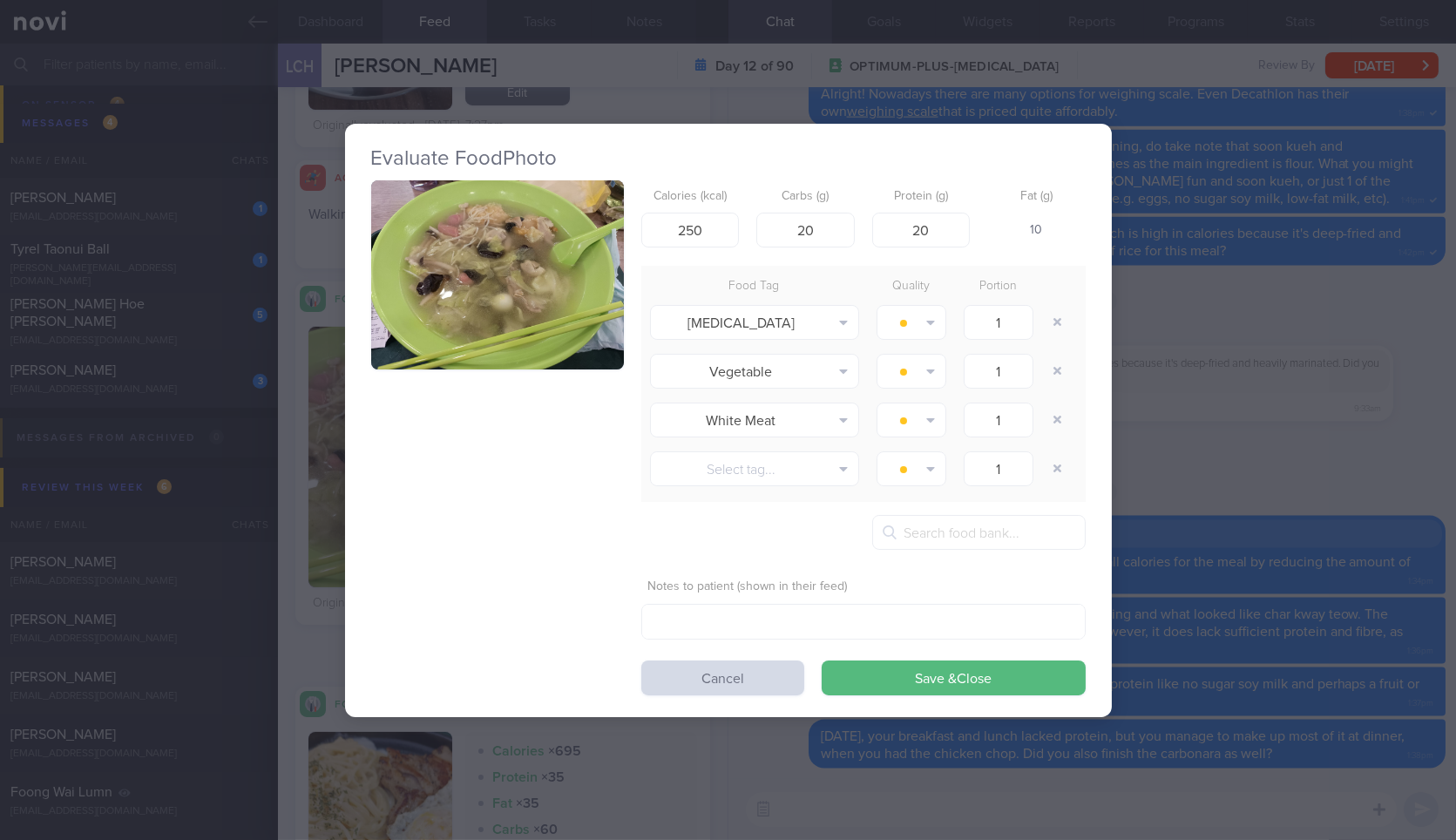
click at [590, 248] on button "button" at bounding box center [498, 275] width 253 height 190
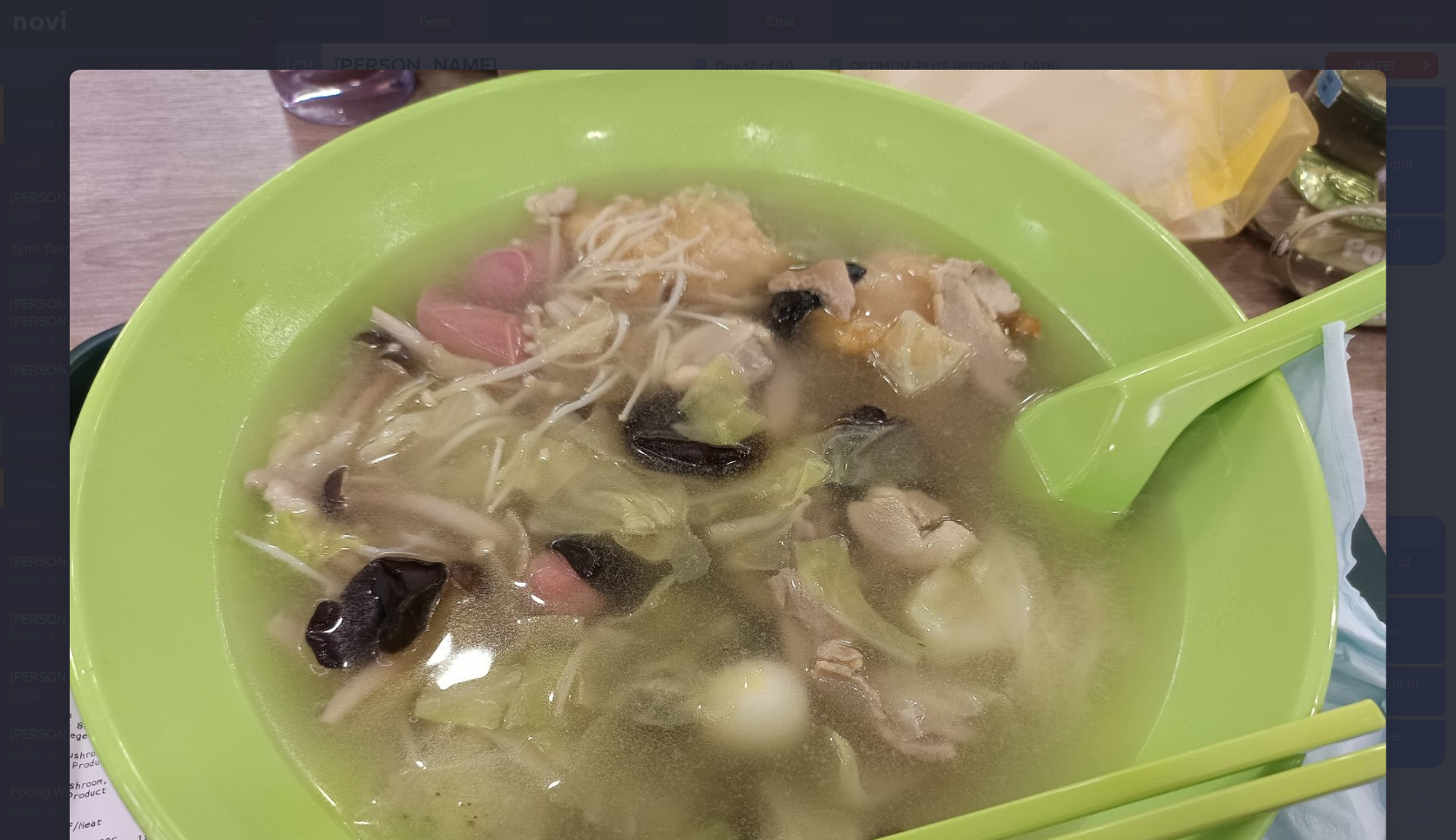
scroll to position [276, 0]
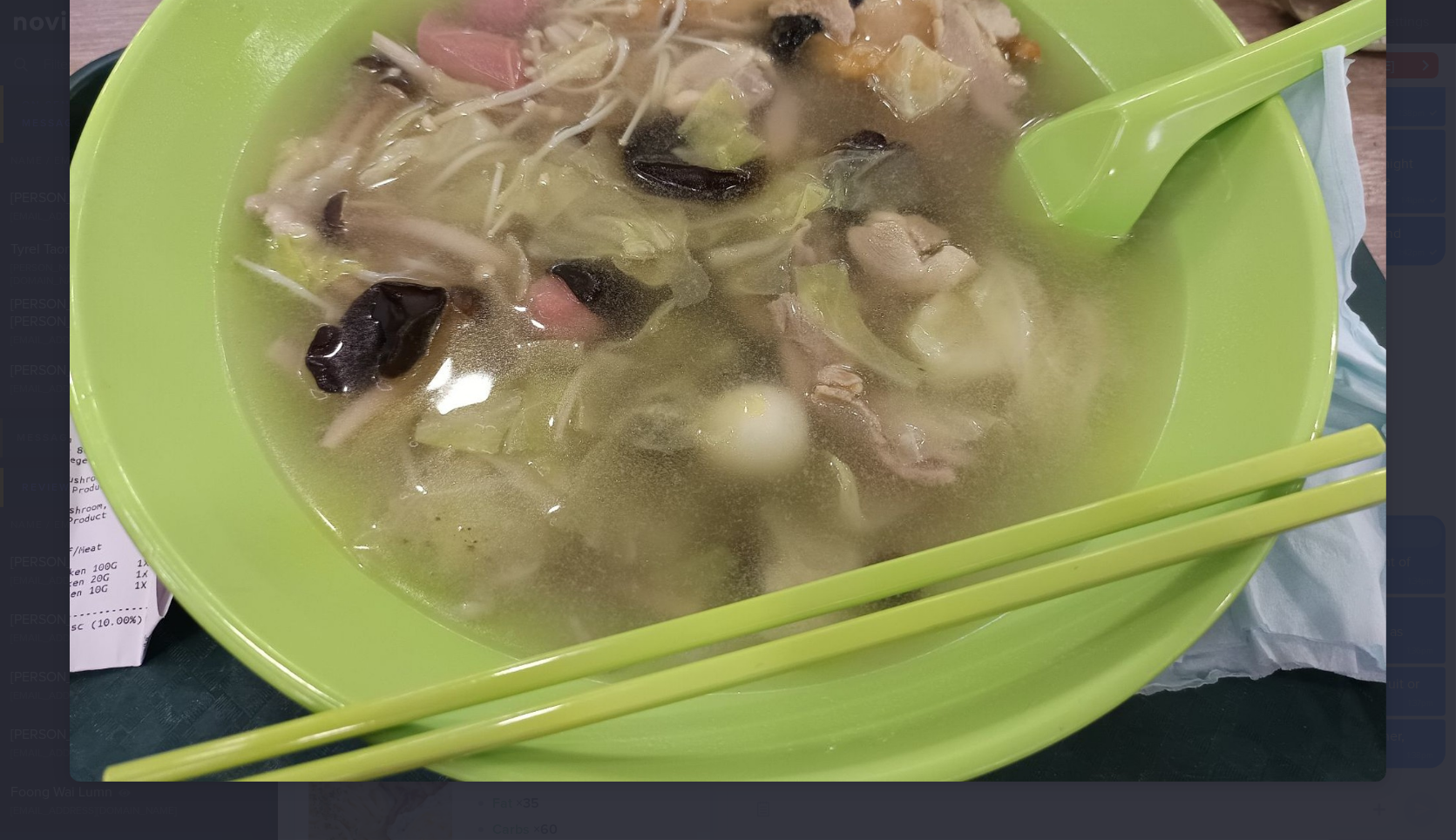
click at [1416, 526] on div at bounding box center [728, 288] width 1456 height 1127
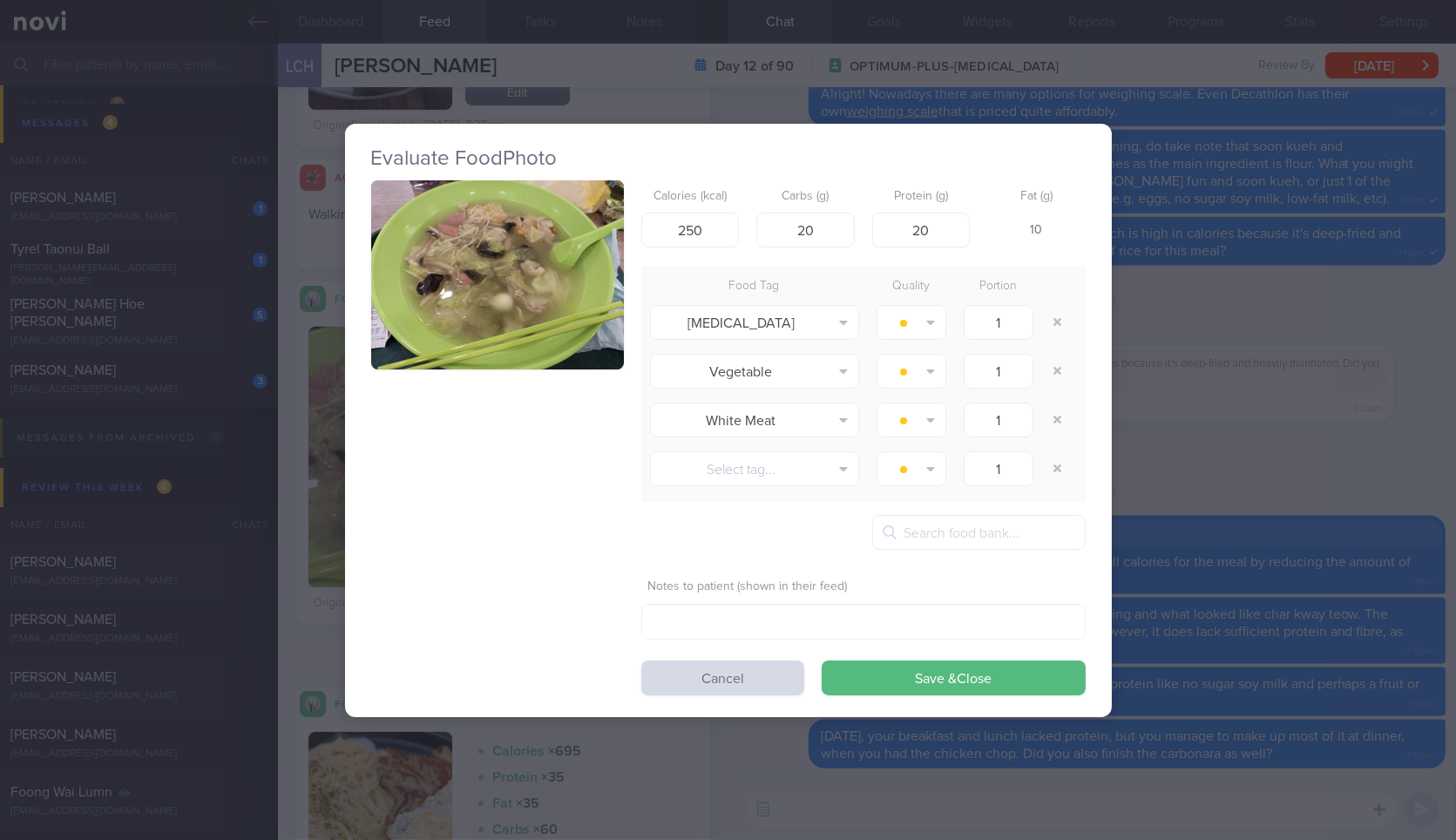
click at [1416, 526] on div "Evaluate Food Photo Calories (kcal) 250 Carbs (g) 20 Protein (g) 20 Fat (g) 10 …" at bounding box center [728, 420] width 1456 height 840
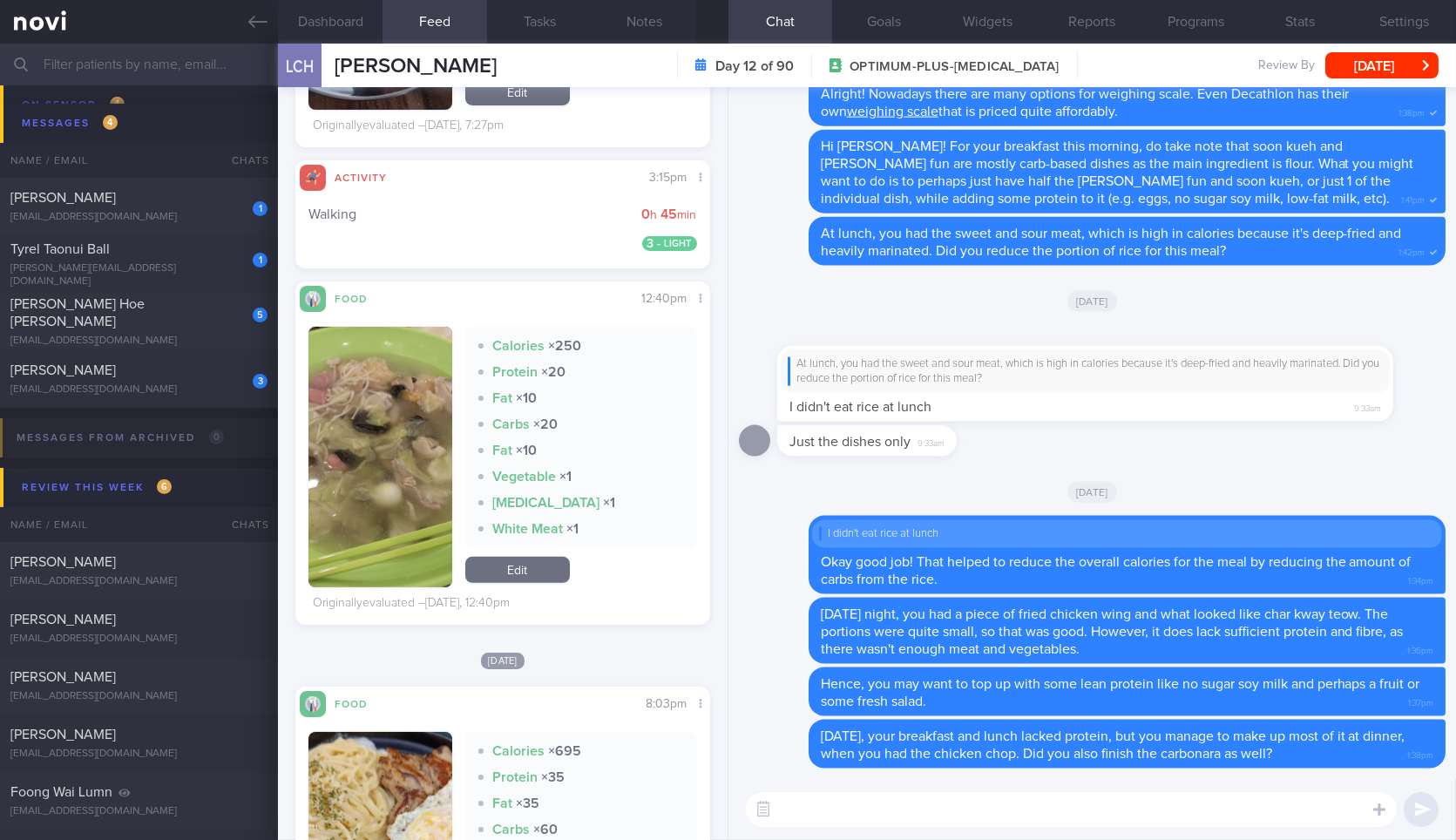
click at [925, 819] on textarea at bounding box center [1071, 809] width 651 height 35
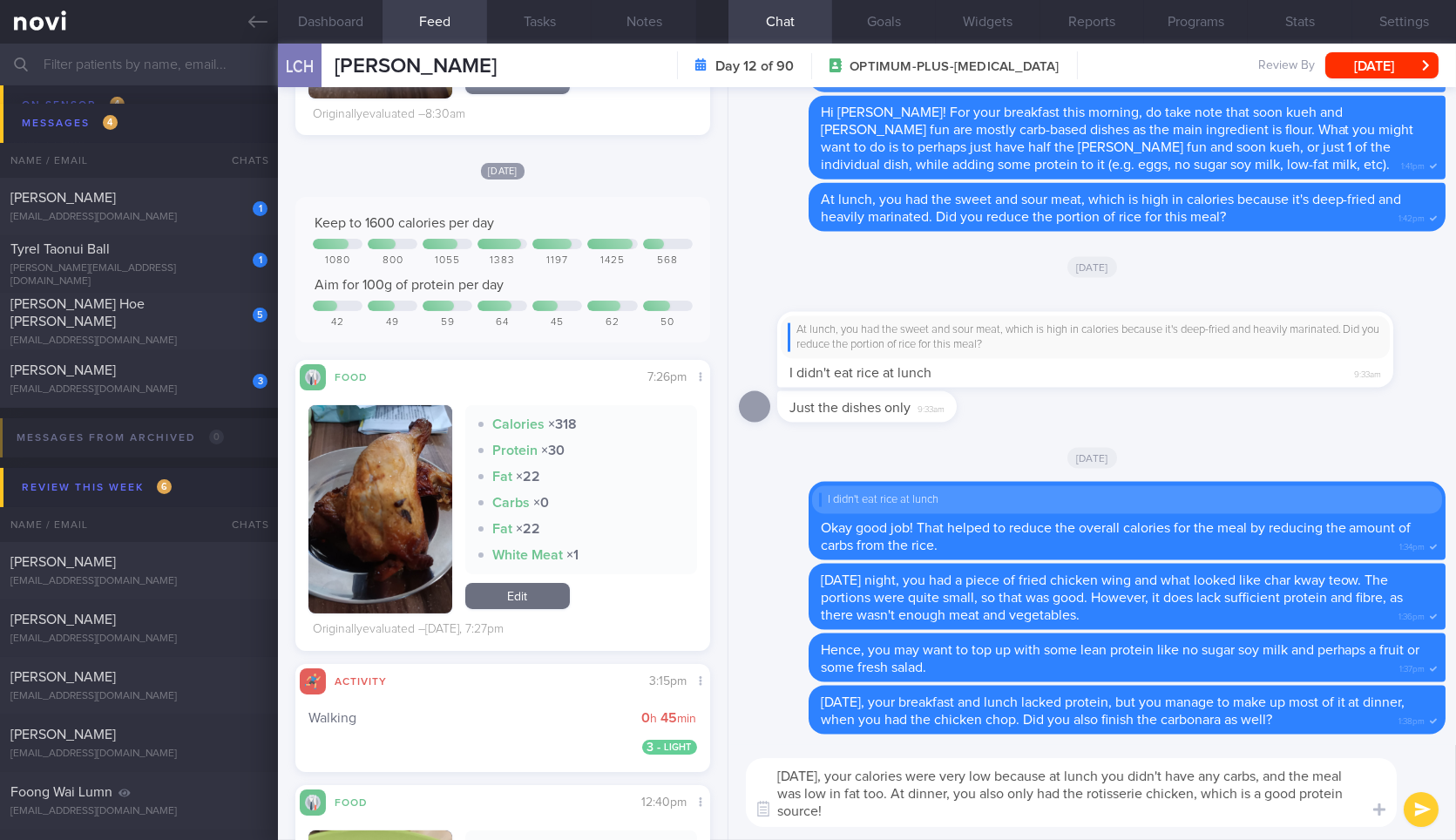
type textarea "Yesterday, your calories were very low because at lunch you didn't have any car…"
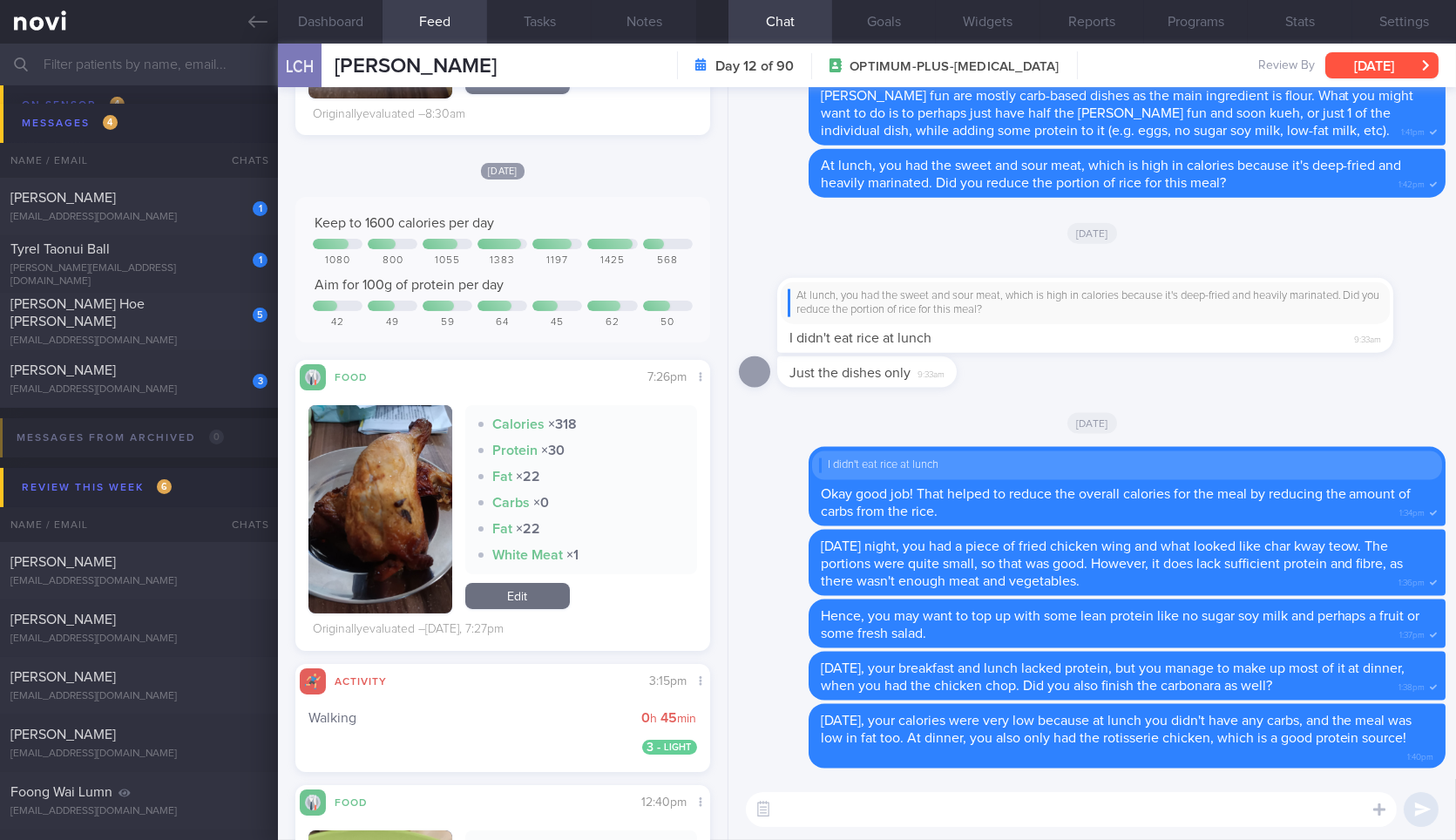
click at [1358, 77] on button "[DATE]" at bounding box center [1381, 66] width 113 height 26
click at [936, 797] on textarea at bounding box center [1071, 809] width 651 height 35
type textarea "Feel free to have it with some fruit as well!"
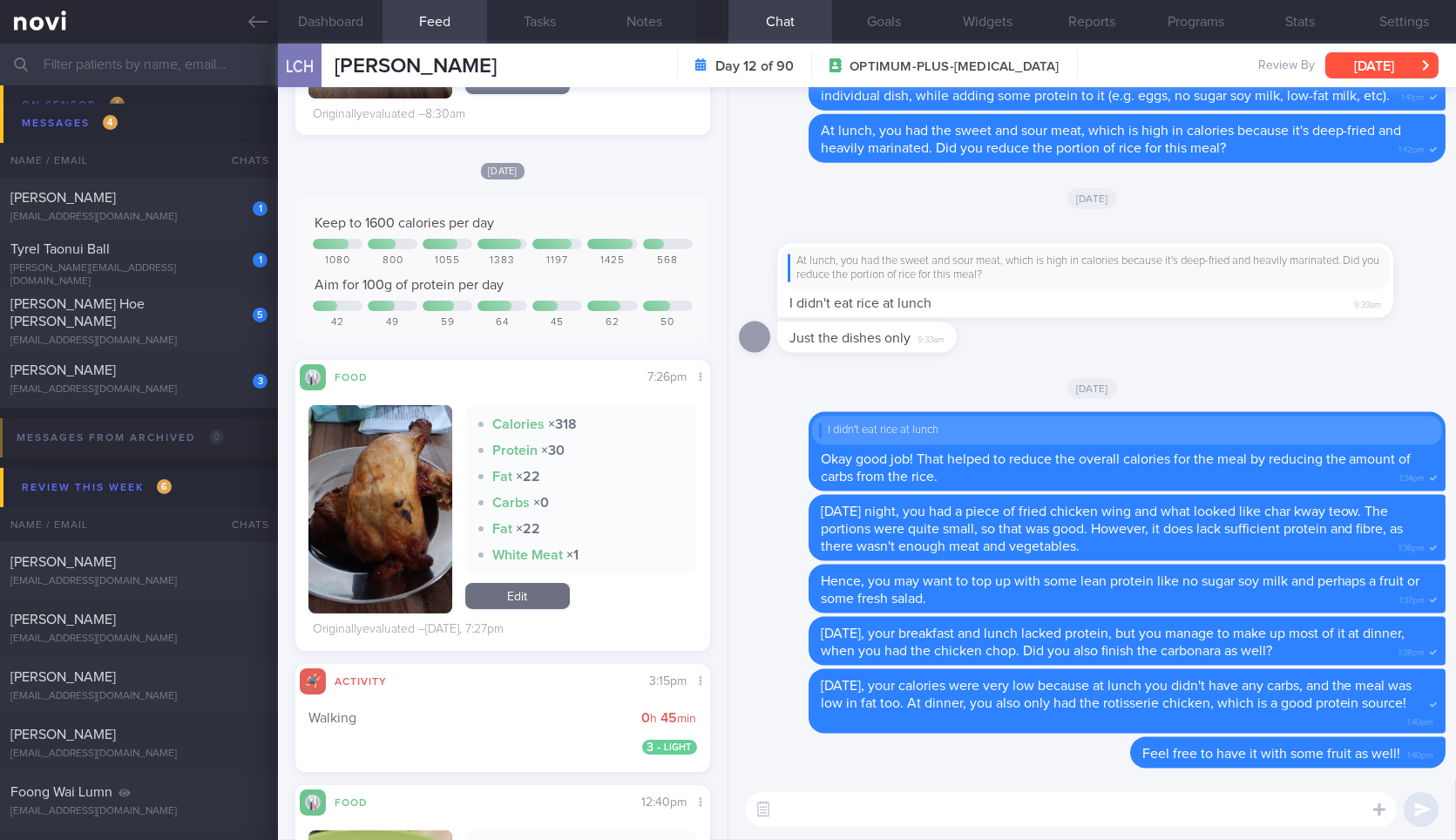
click at [1420, 53] on button "[DATE]" at bounding box center [1381, 66] width 113 height 26
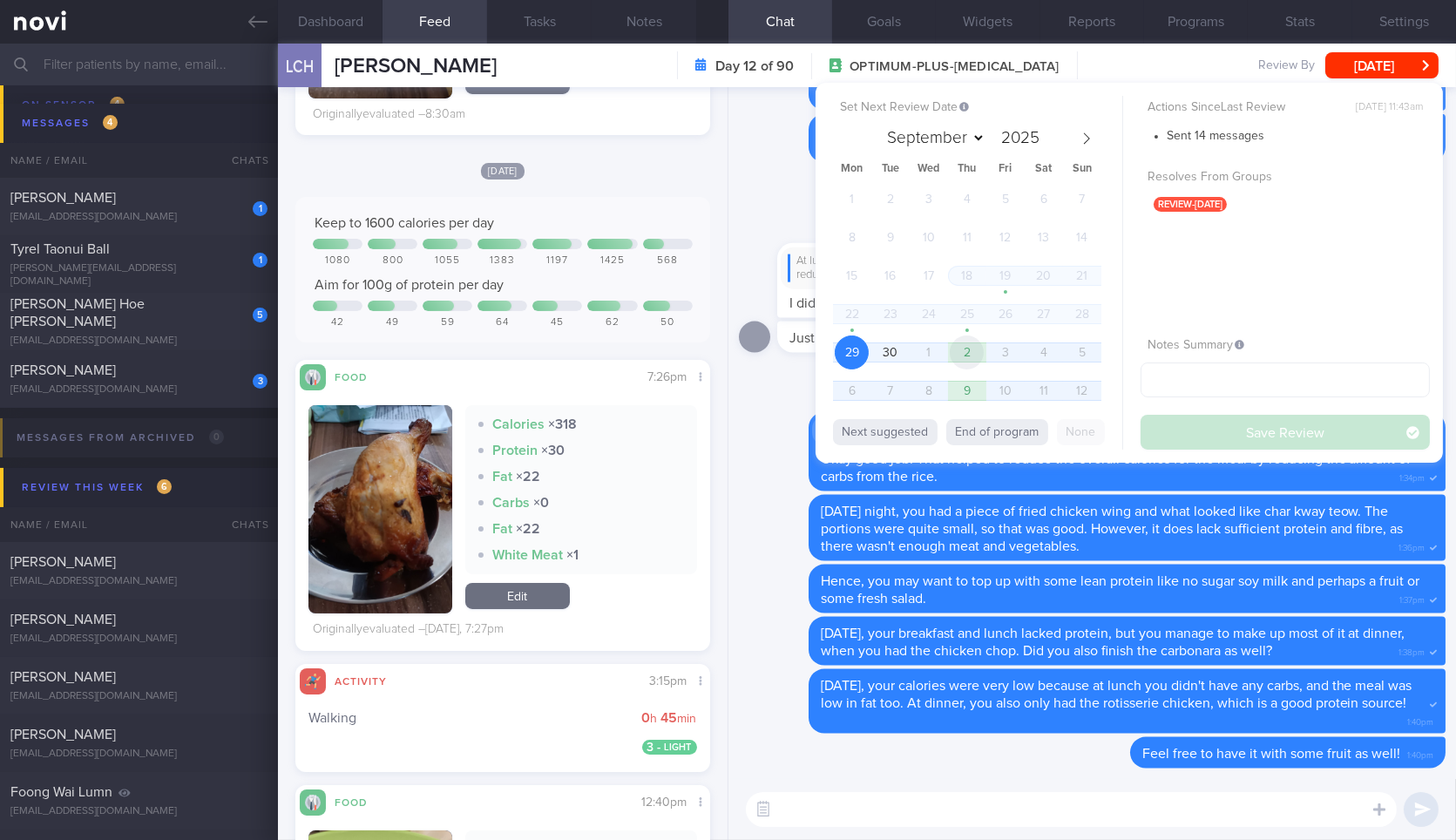
click at [958, 351] on span "2" at bounding box center [966, 352] width 34 height 34
select select "9"
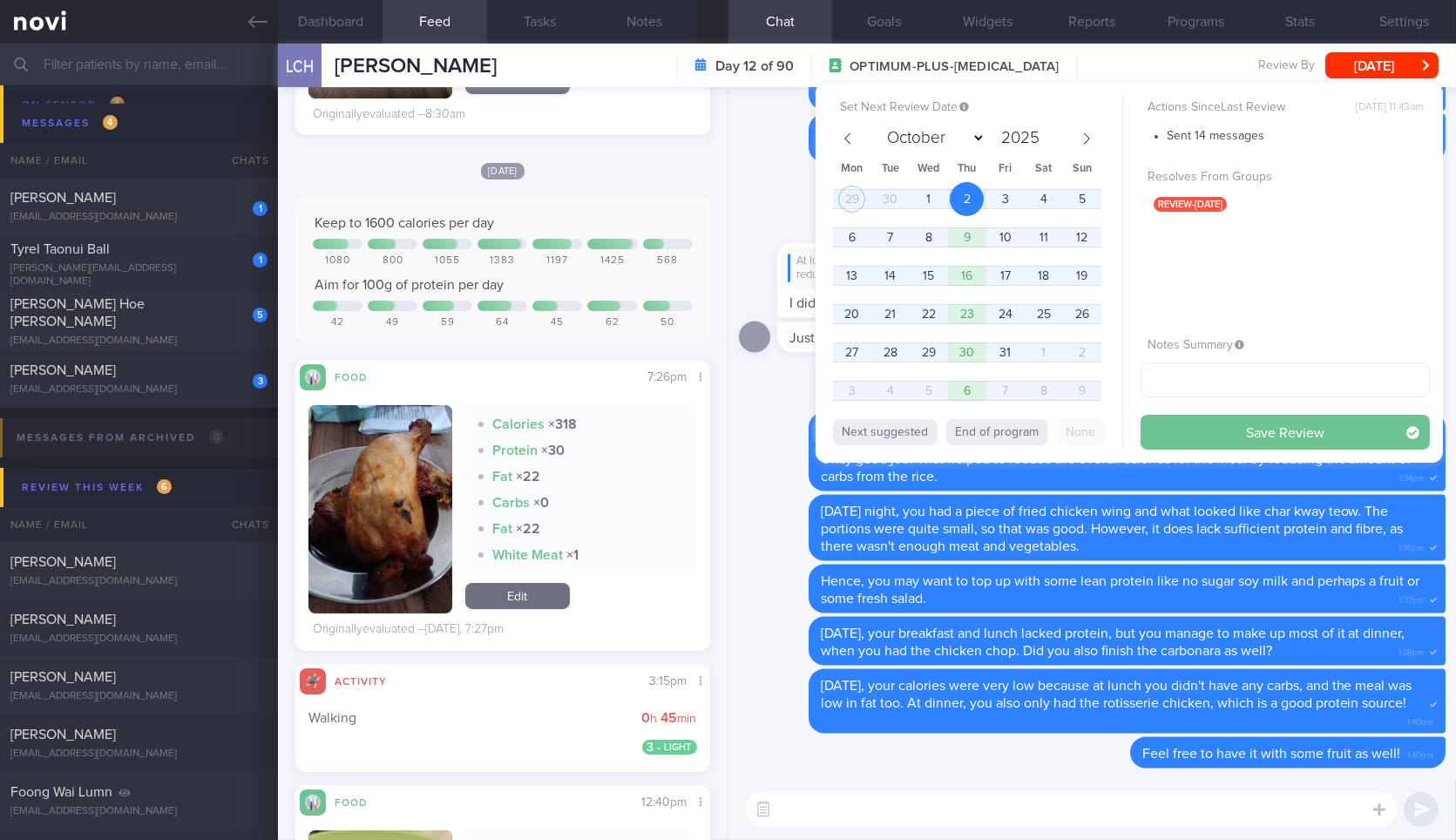
click at [1171, 433] on button "Save Review" at bounding box center [1285, 432] width 290 height 35
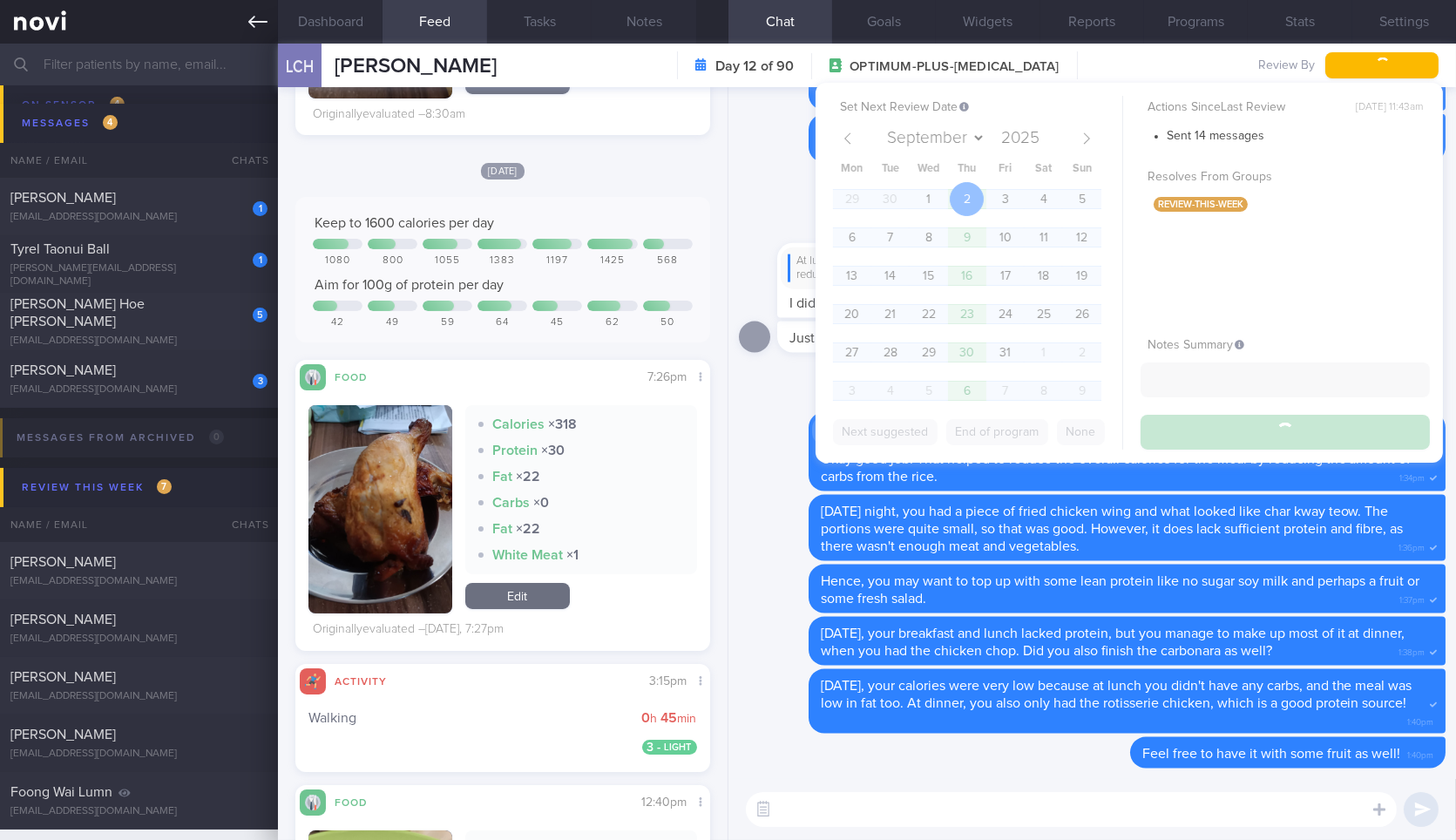
click at [269, 18] on link at bounding box center [138, 22] width 278 height 44
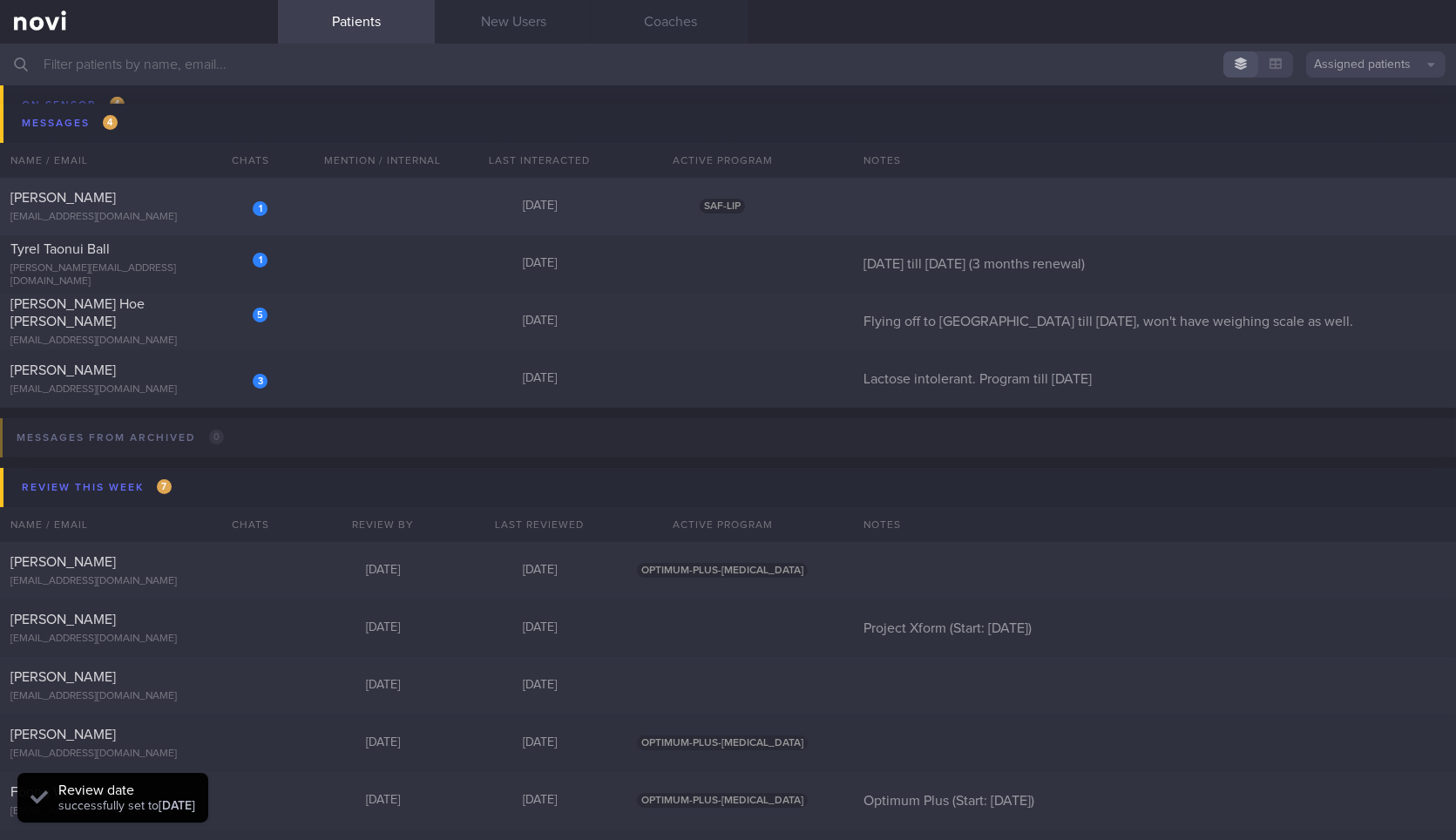
click at [220, 190] on div "[PERSON_NAME]" at bounding box center [137, 198] width 253 height 18
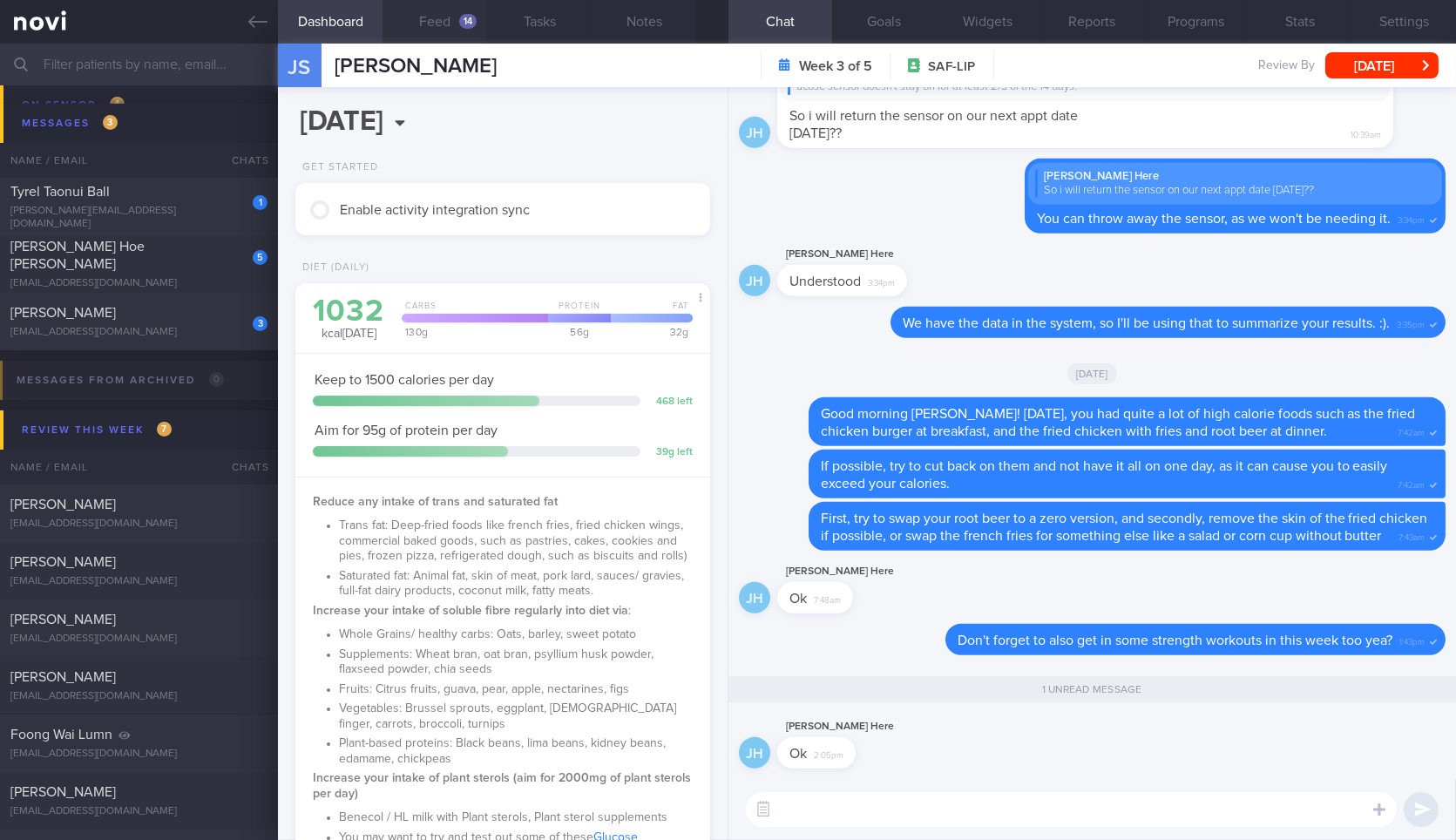
scroll to position [490, 0]
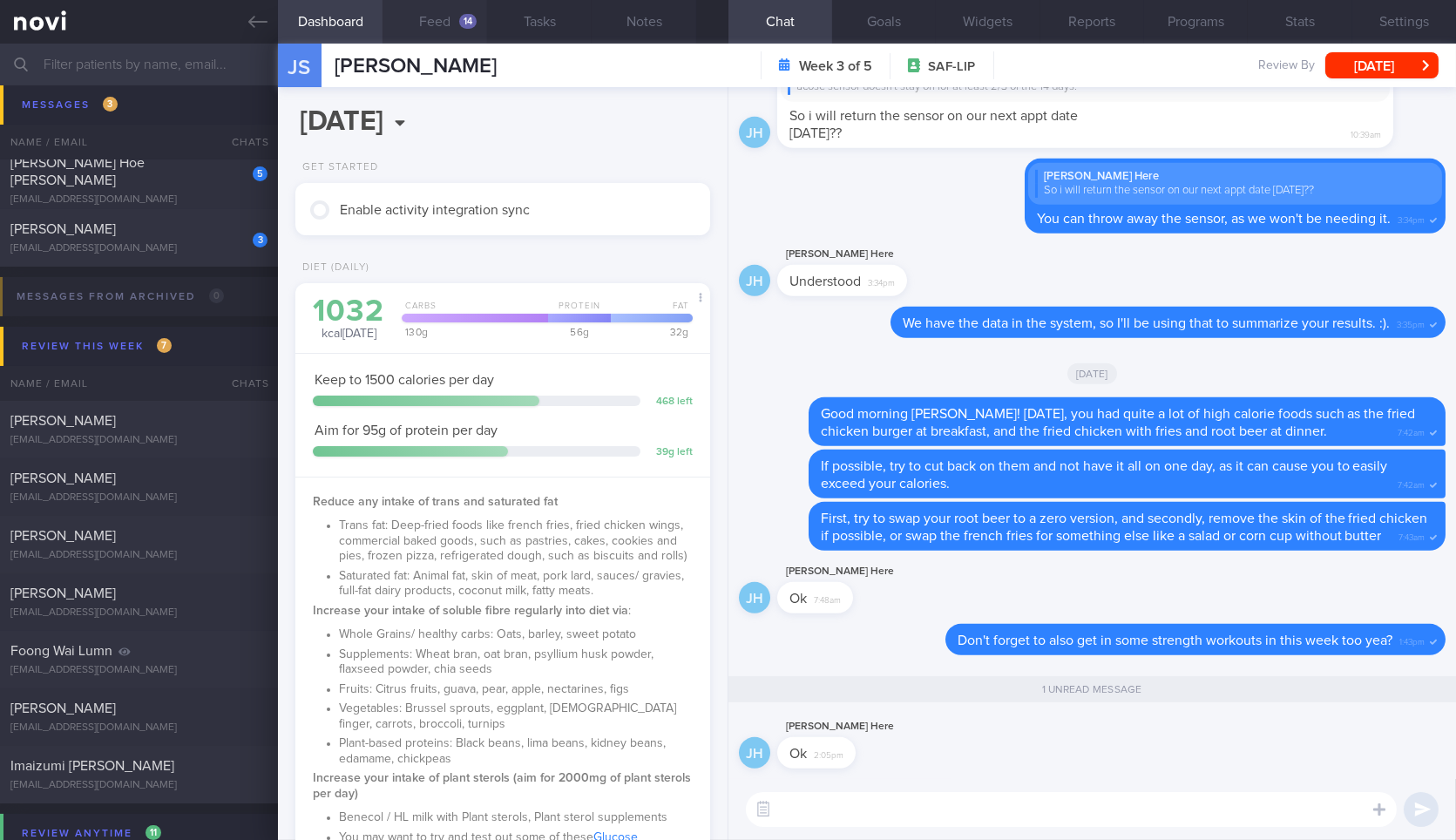
click at [440, 27] on button "Feed 14" at bounding box center [434, 22] width 104 height 44
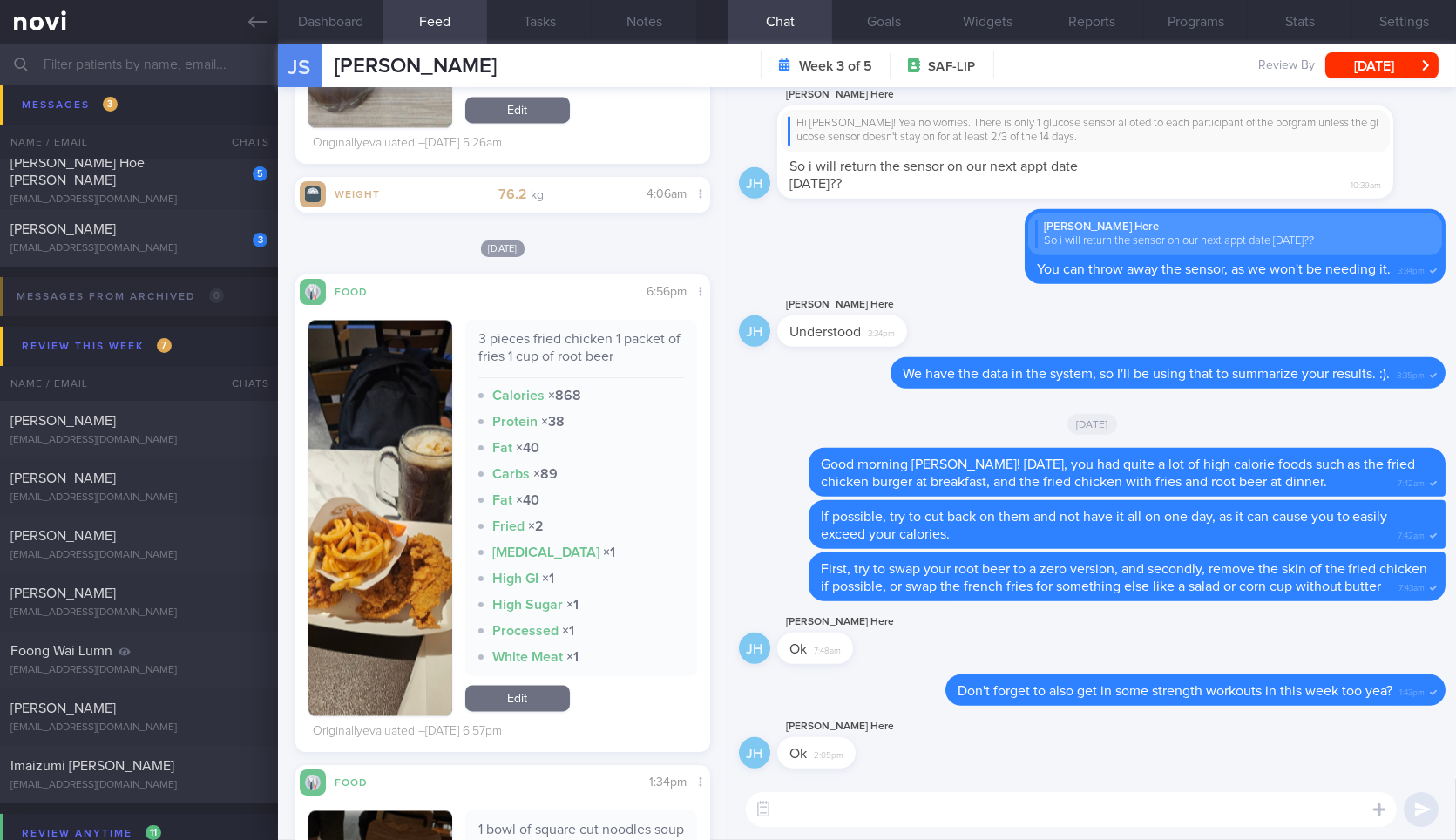
scroll to position [7035, 0]
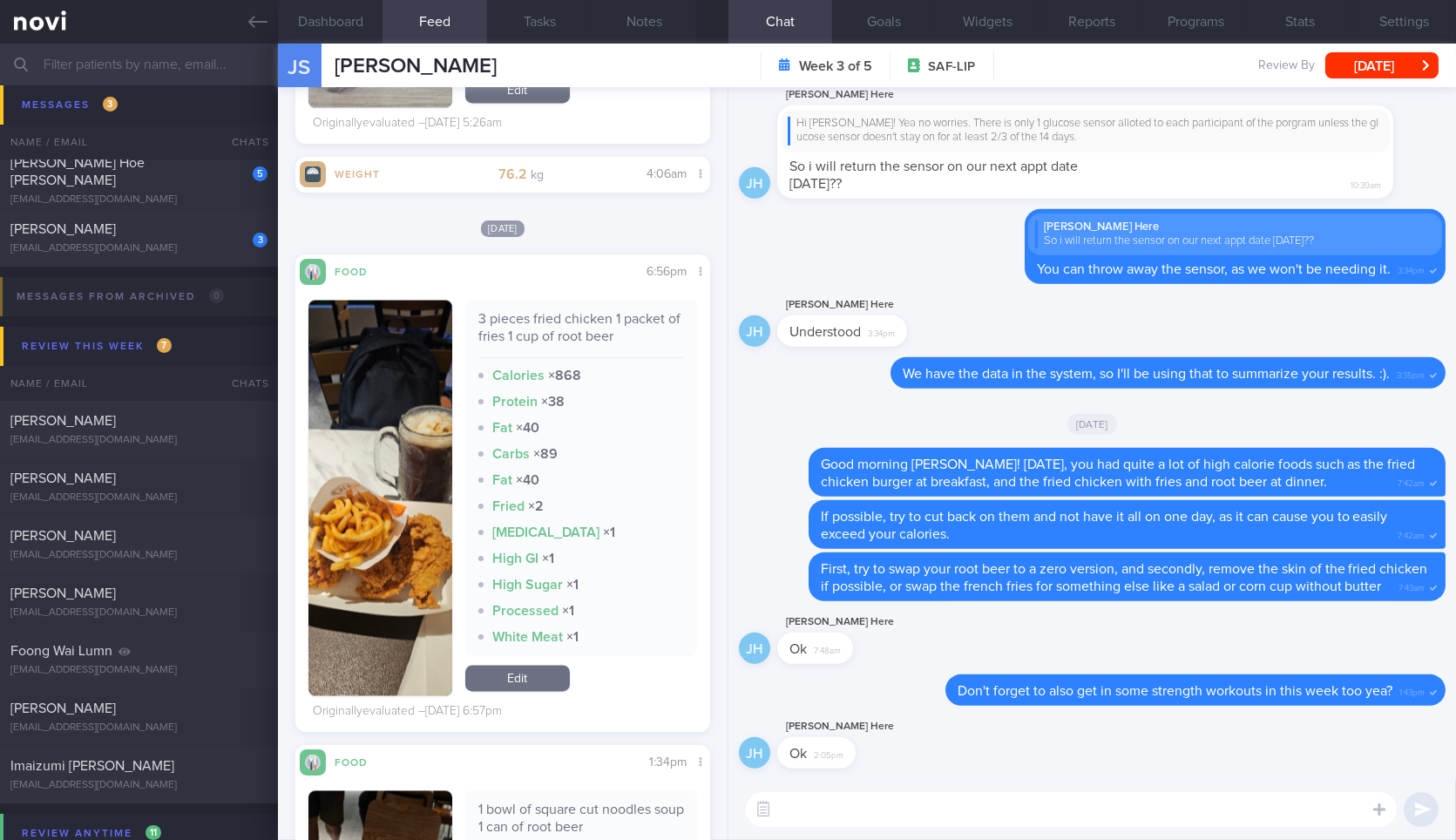
click at [883, 798] on textarea at bounding box center [1071, 809] width 651 height 35
type textarea "Hi Jason! Were you able to"
click at [350, 31] on button "Dashboard" at bounding box center [329, 22] width 104 height 44
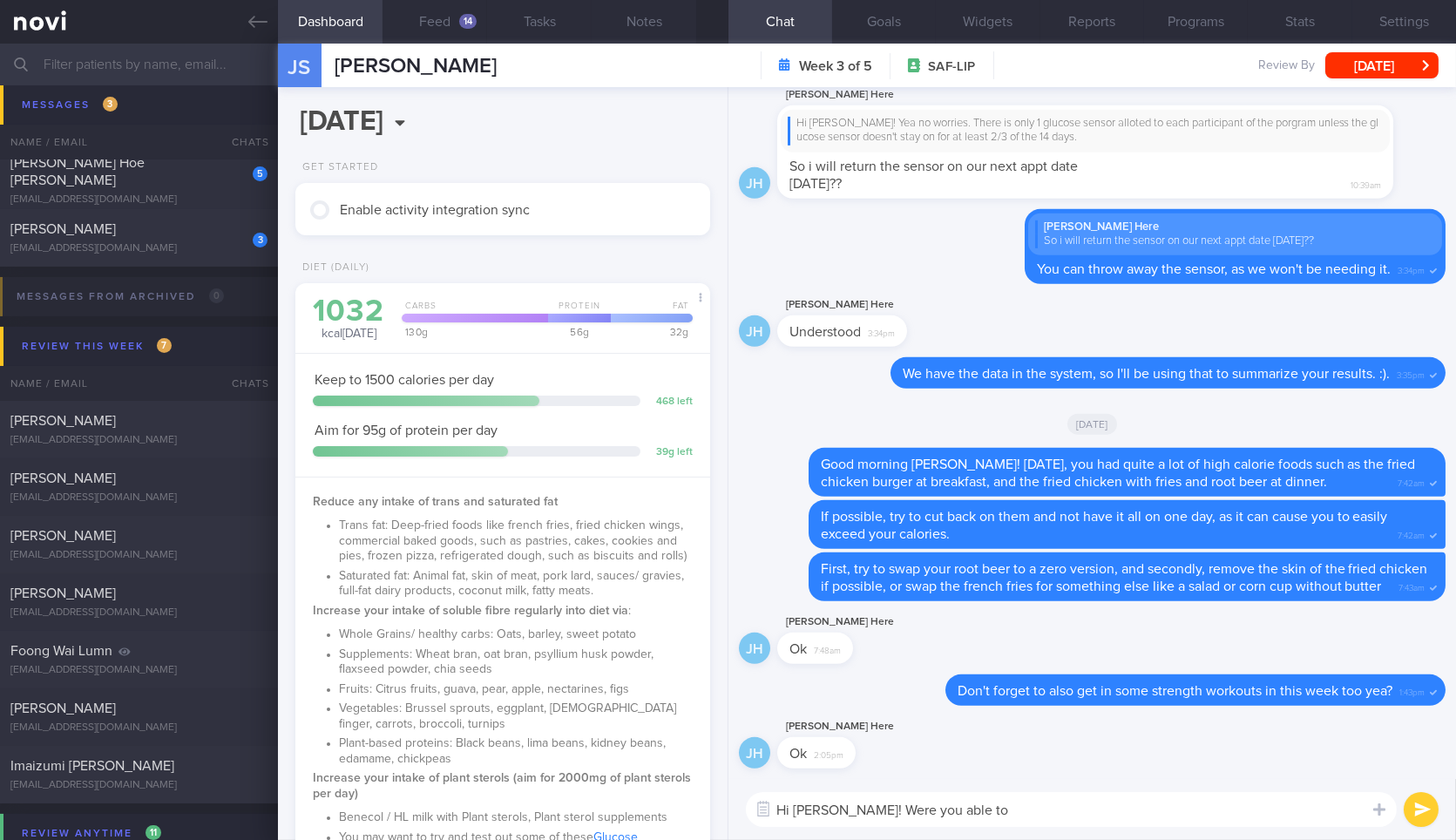
click at [992, 822] on textarea "Hi Jason! Were you able to" at bounding box center [1071, 809] width 651 height 35
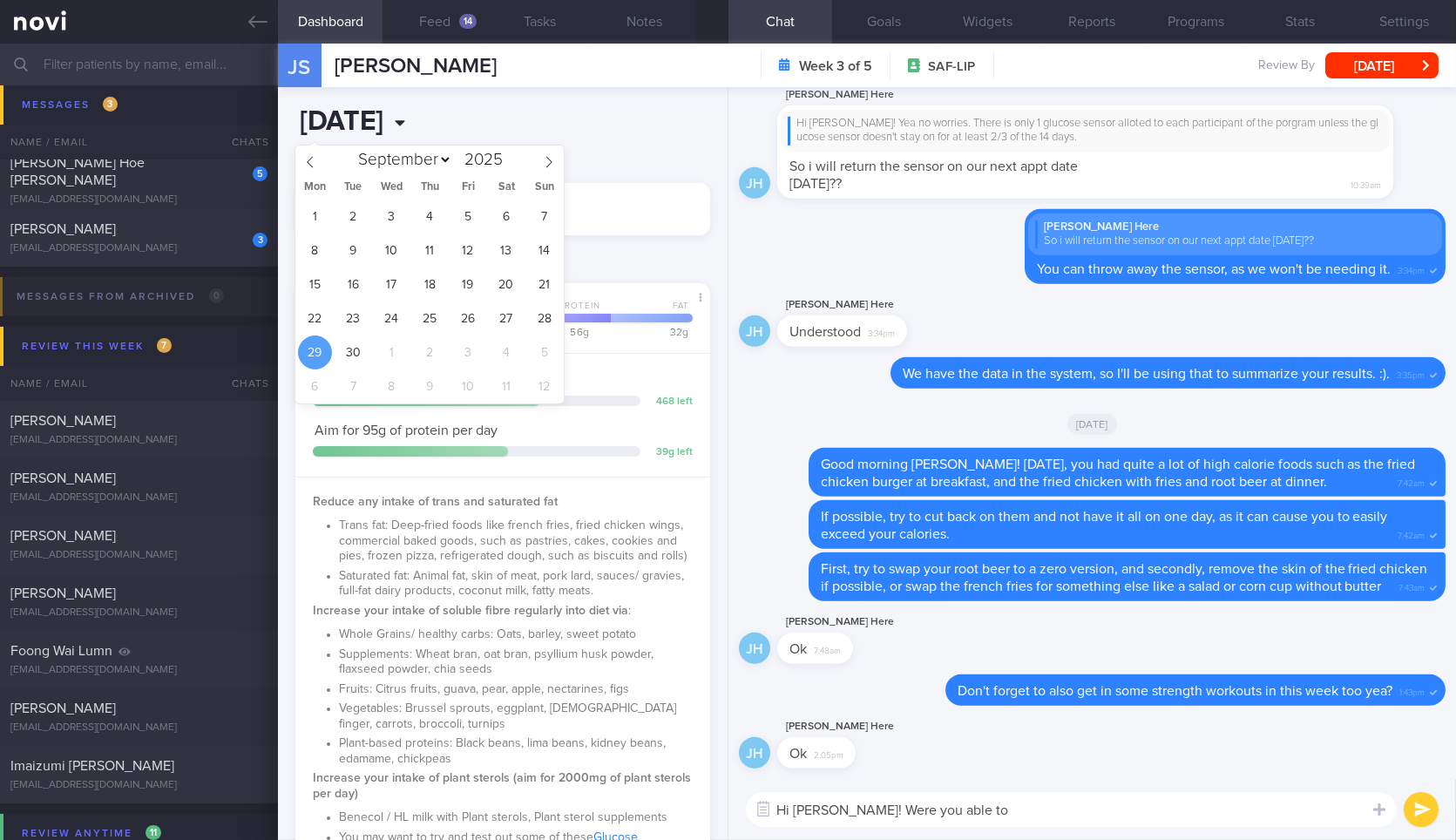
click at [475, 115] on input "[DATE]" at bounding box center [423, 122] width 256 height 44
click at [548, 316] on span "28" at bounding box center [544, 318] width 34 height 34
type input "2025-09-28"
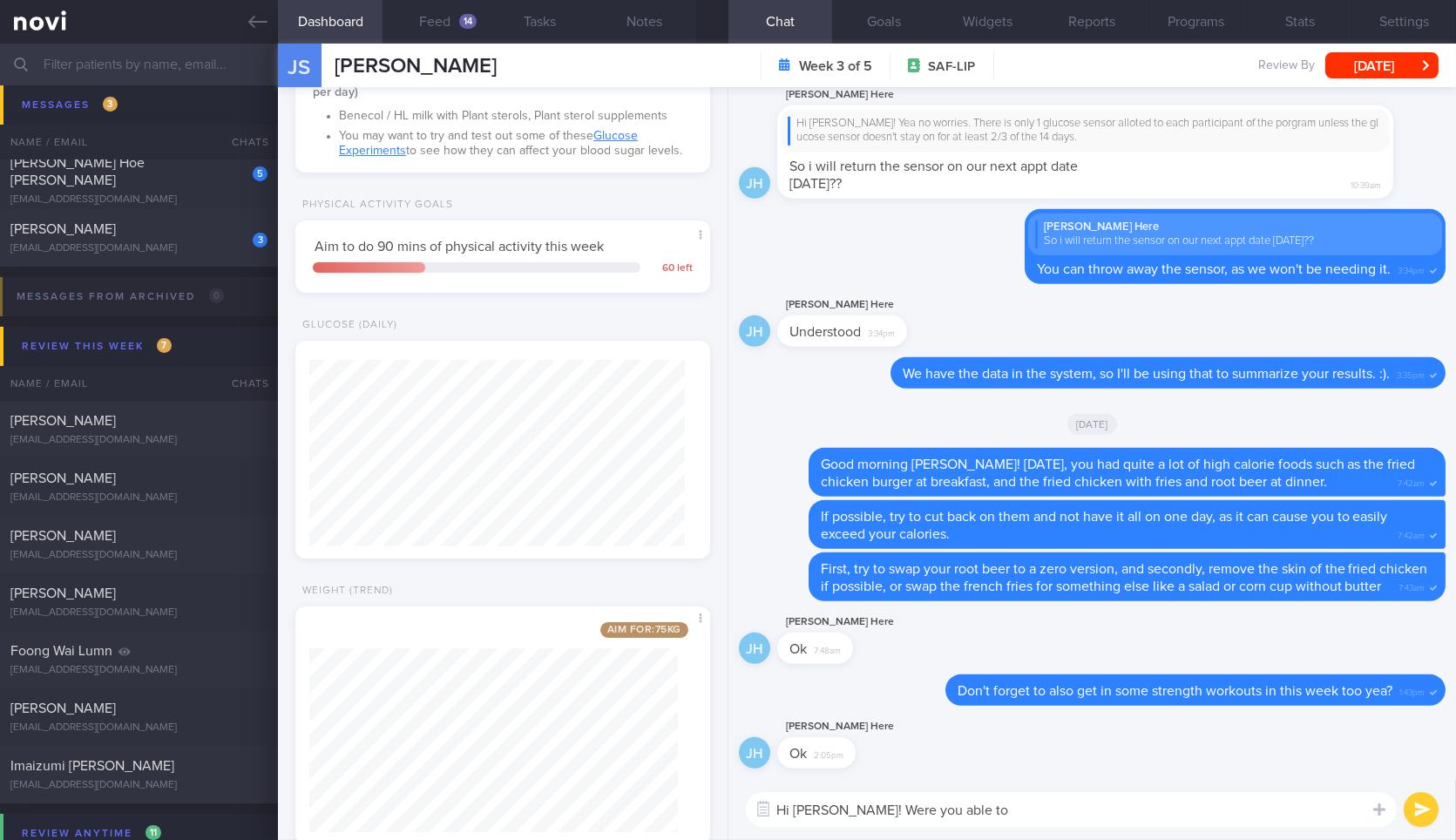
scroll to position [645, 0]
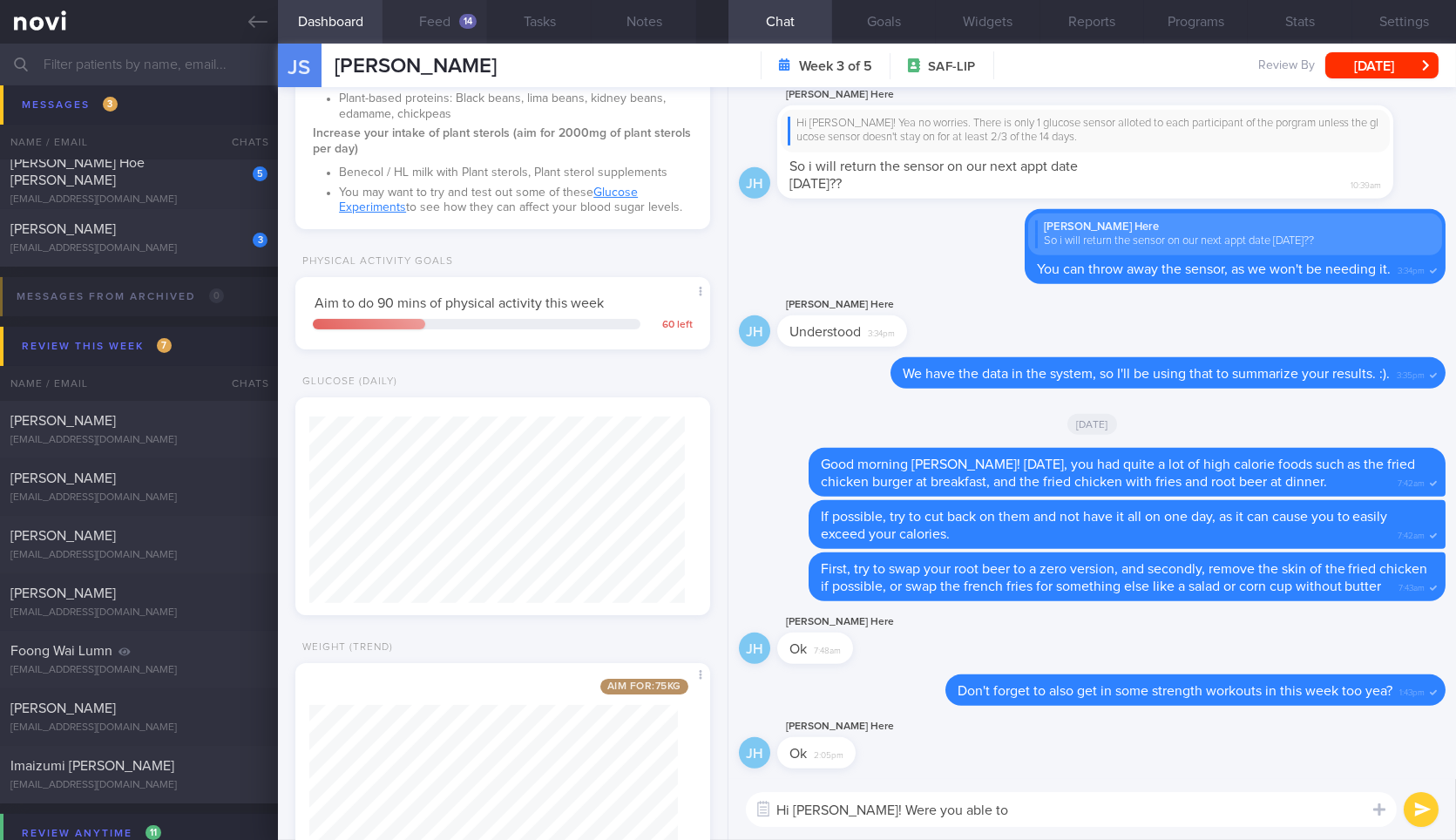
click at [434, 26] on button "Feed 14" at bounding box center [434, 22] width 104 height 44
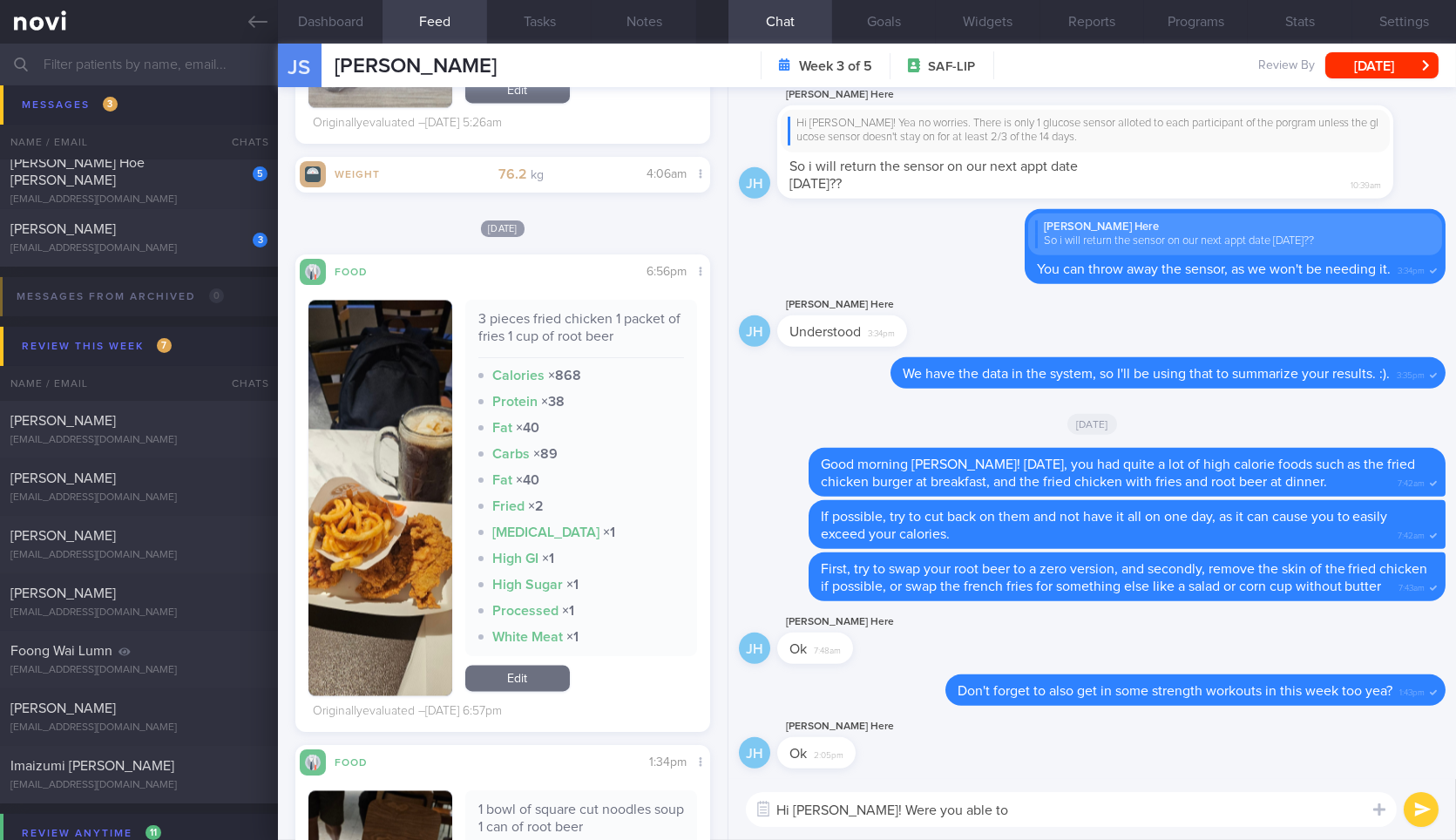
click at [1010, 814] on textarea "Hi Jason! Were you able to" at bounding box center [1071, 809] width 651 height 35
type textarea "Hi Jason! Were you able to do the strength workout over the weekend?"
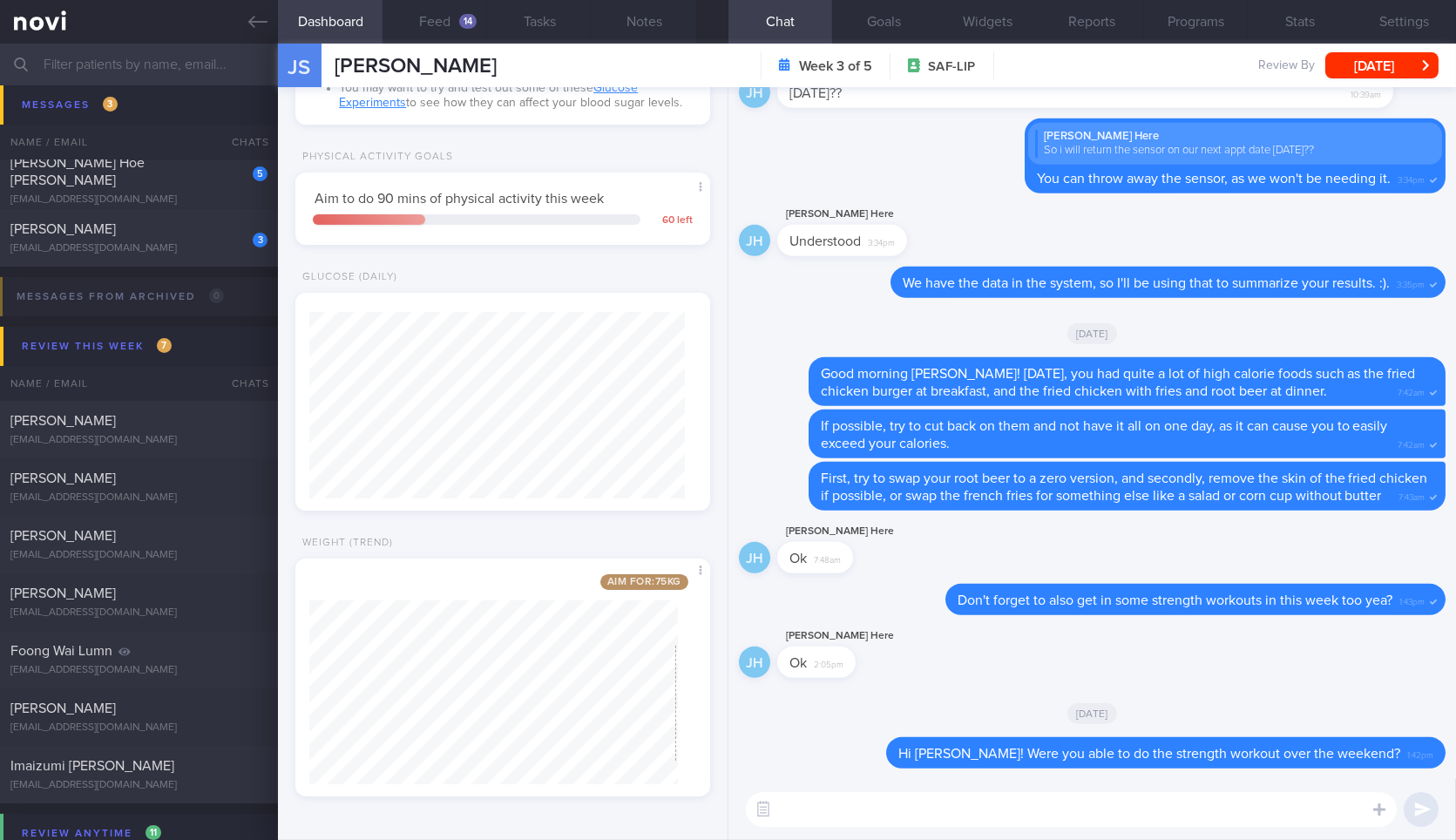
scroll to position [7035, 0]
click at [448, 31] on button "Feed 14" at bounding box center [434, 22] width 104 height 44
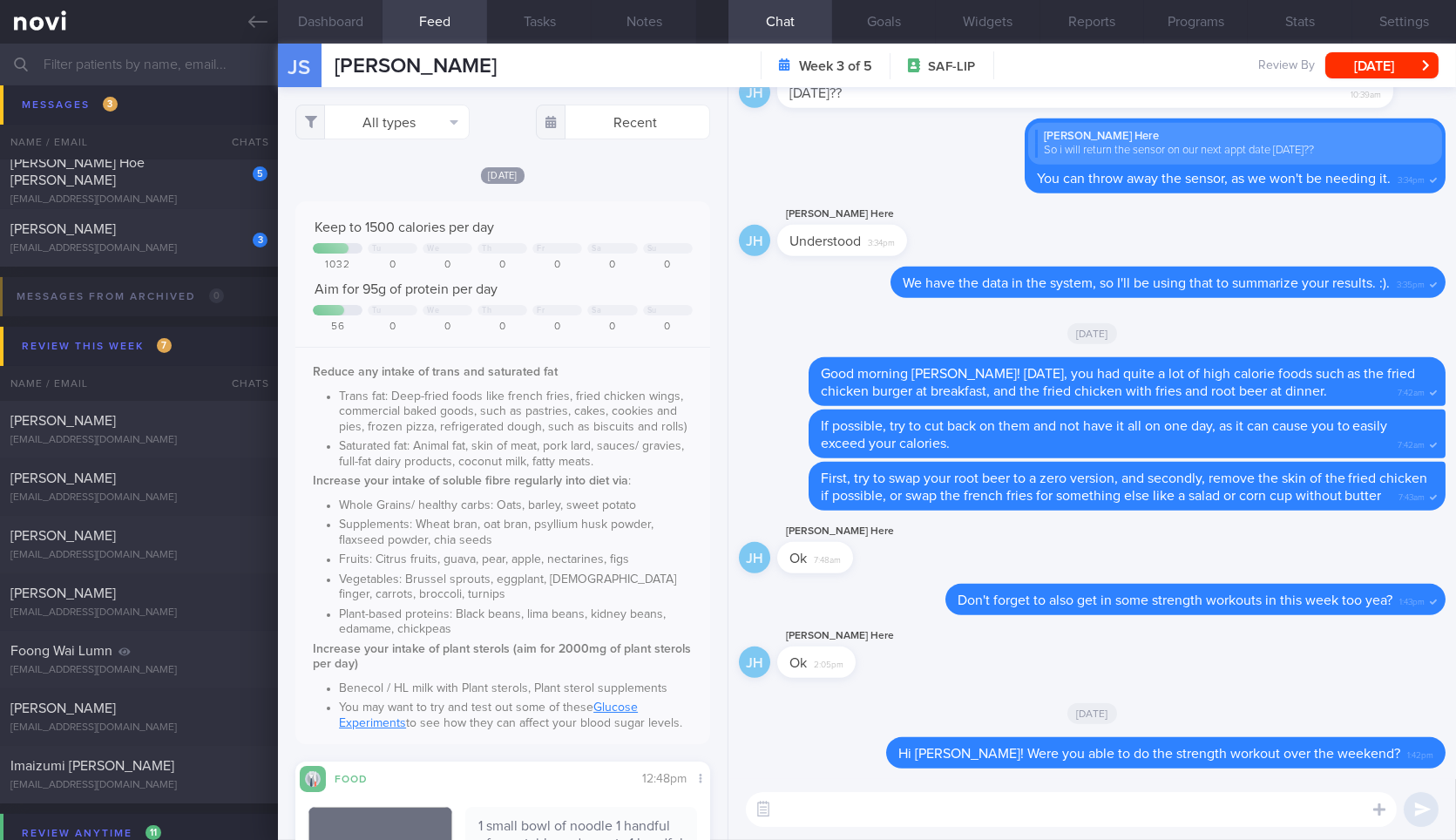
click at [340, 24] on button "Dashboard" at bounding box center [329, 22] width 104 height 44
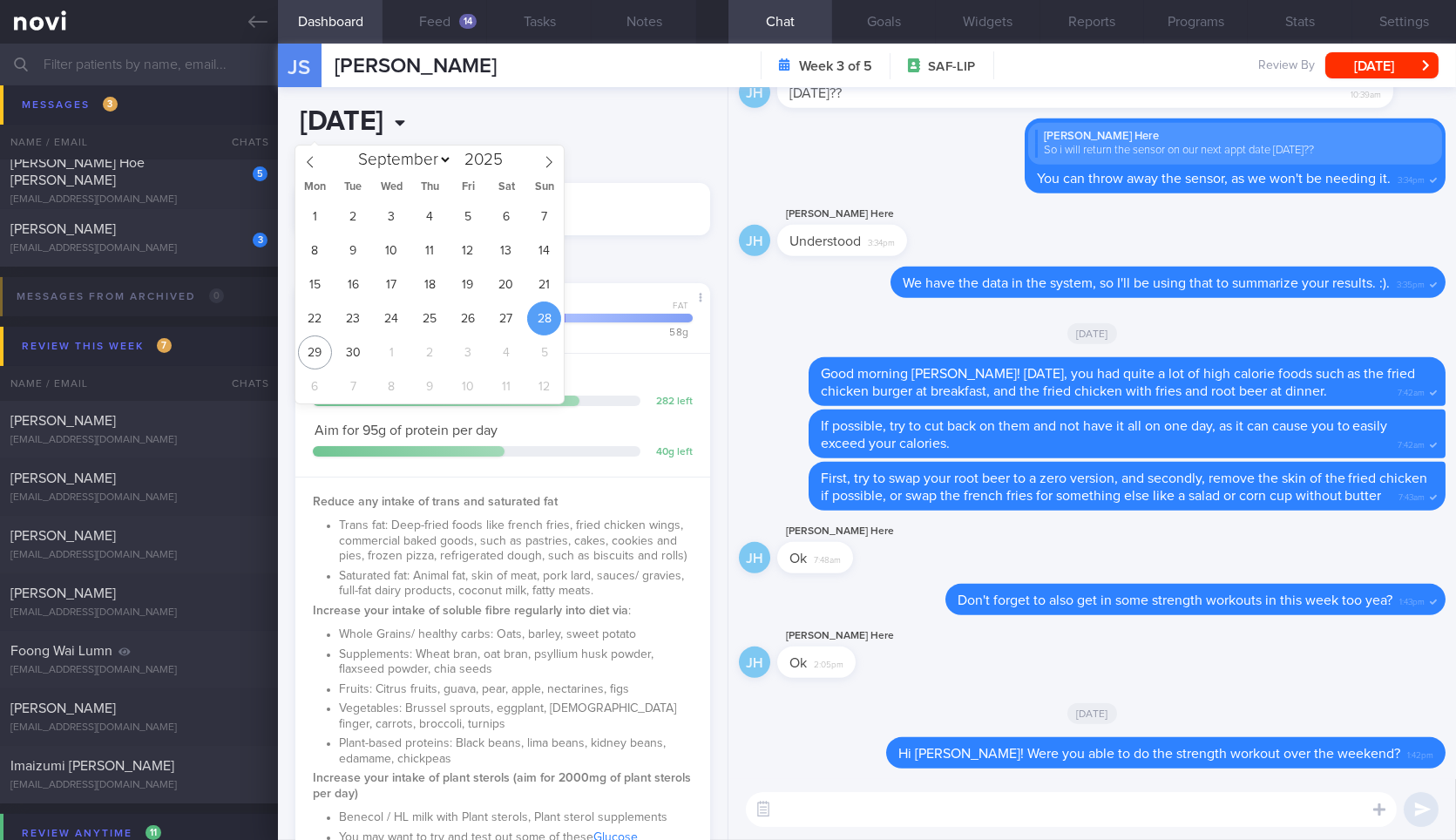
click at [416, 112] on input "[DATE]" at bounding box center [423, 122] width 256 height 44
click at [312, 346] on span "29" at bounding box center [314, 352] width 34 height 34
type input "[DATE]"
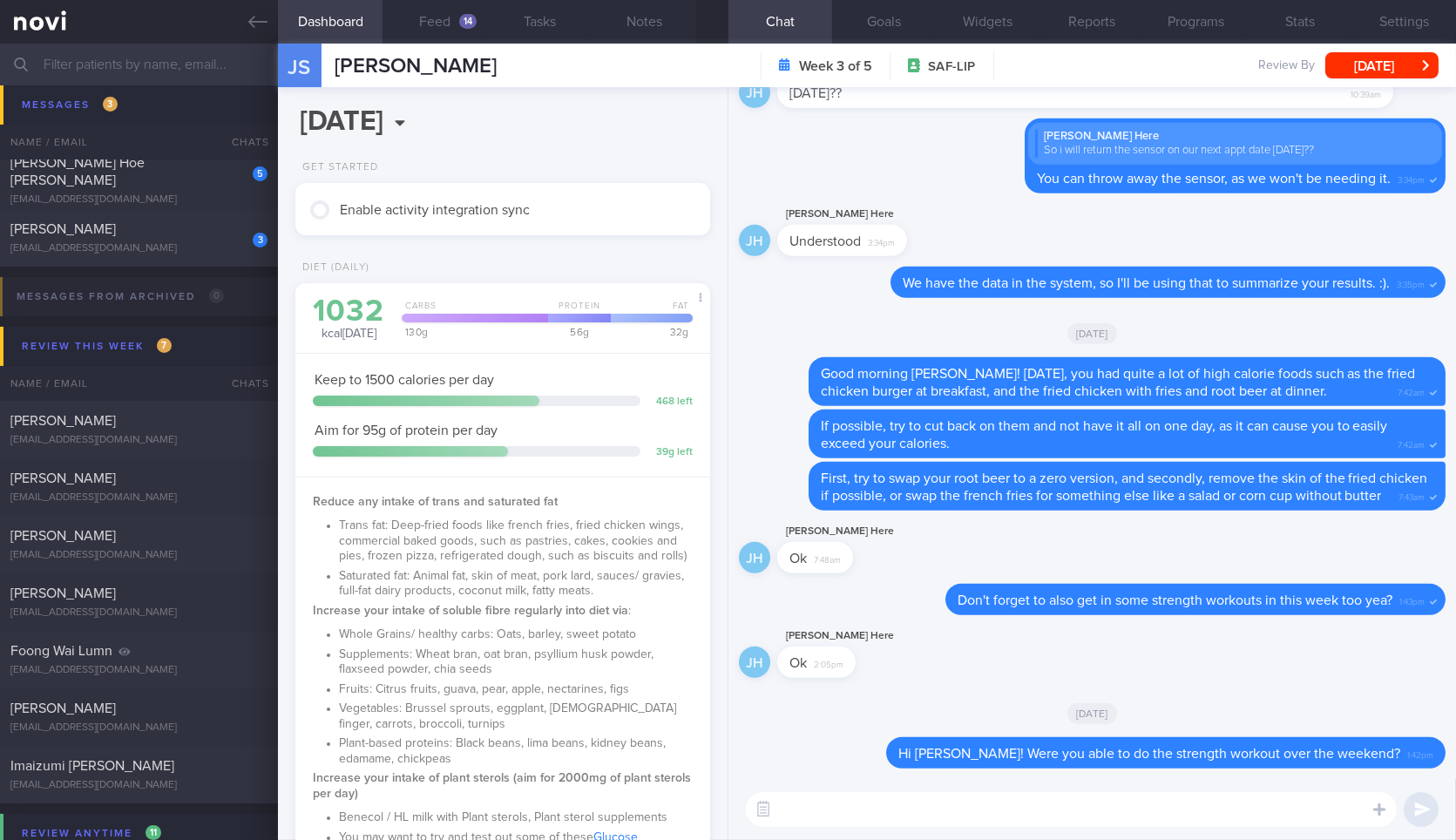
scroll to position [779, 0]
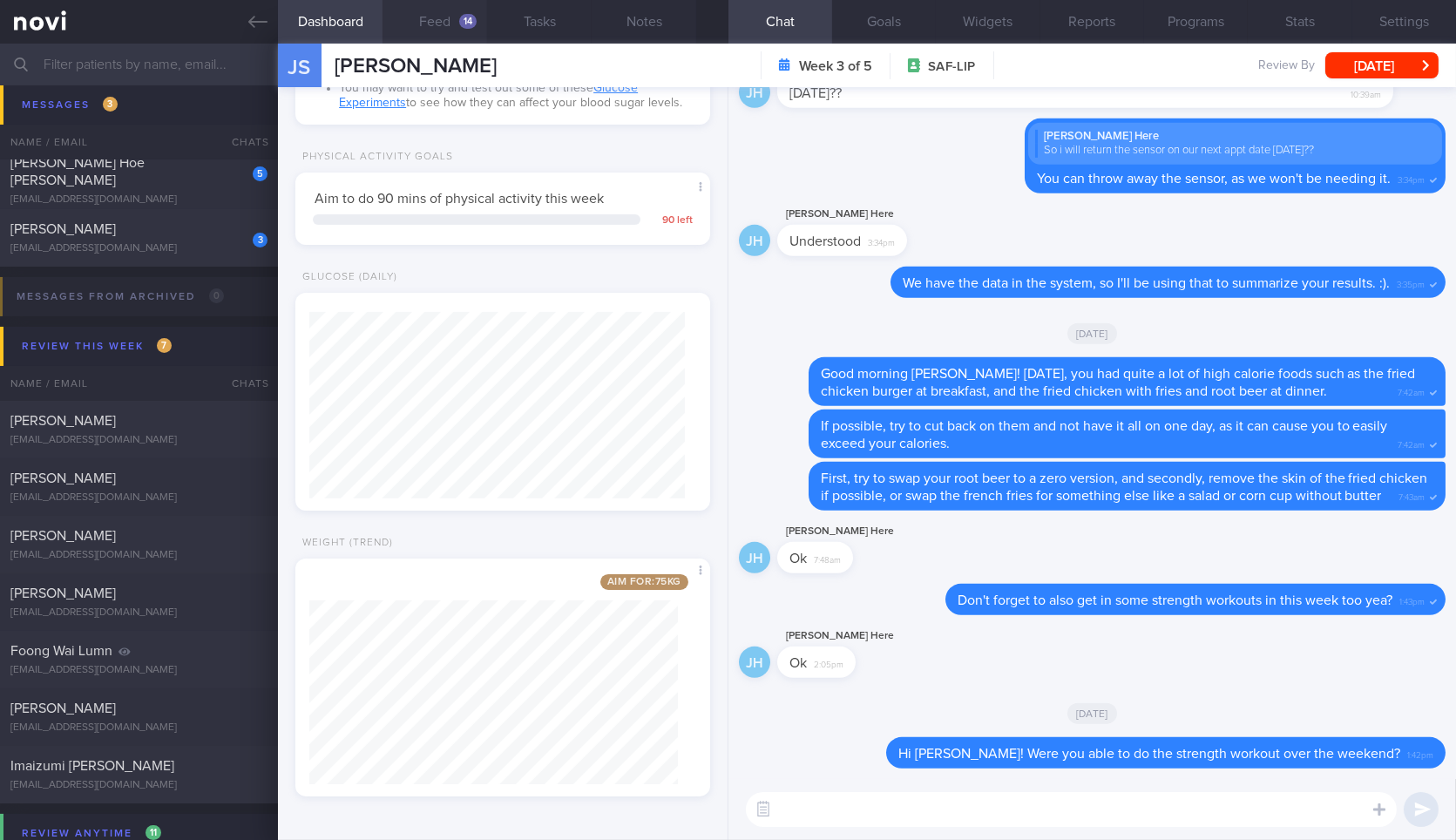
click at [441, 20] on button "Feed 14" at bounding box center [434, 22] width 104 height 44
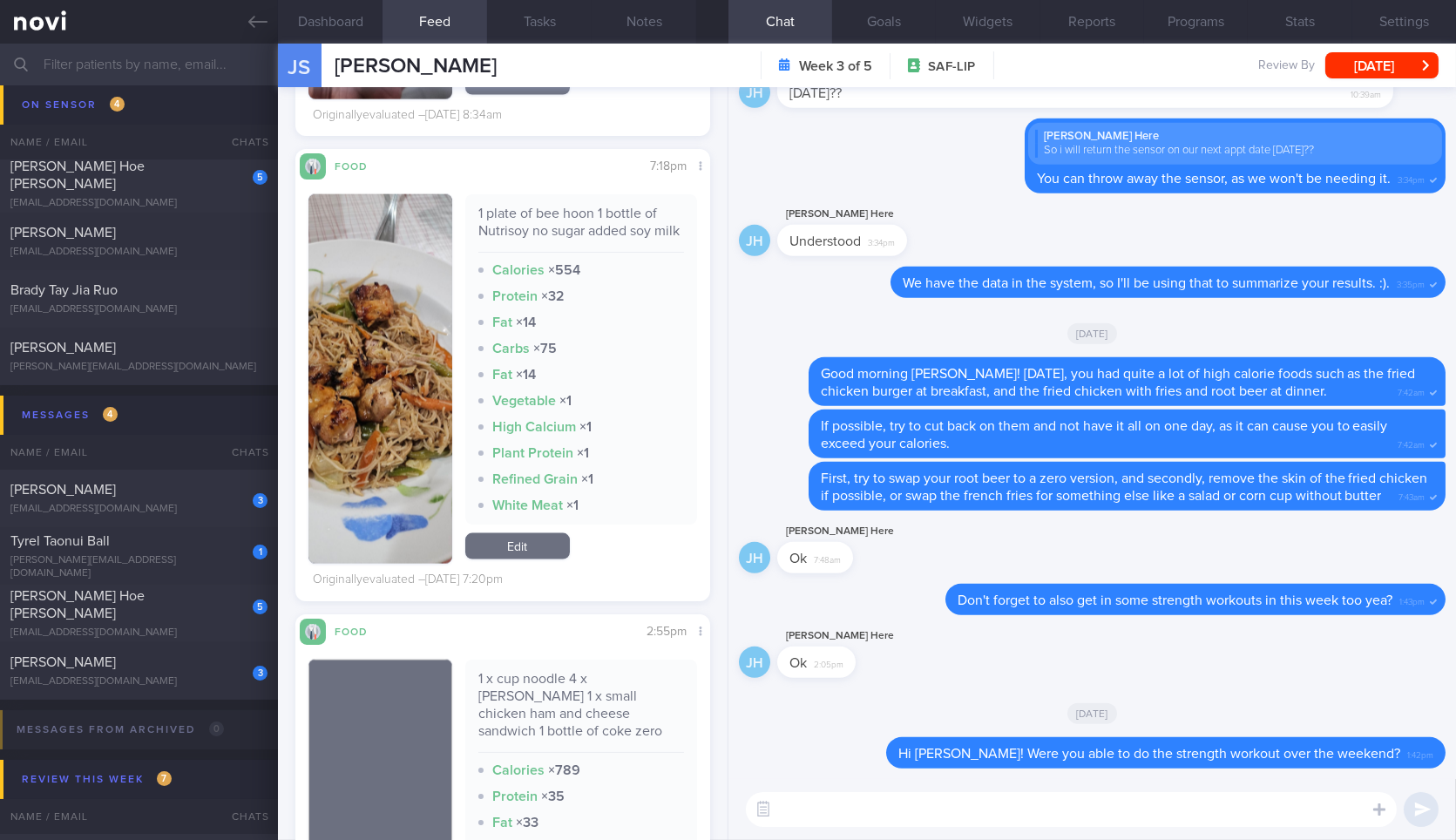
scroll to position [5602, 0]
click at [348, 24] on button "Dashboard" at bounding box center [329, 22] width 104 height 44
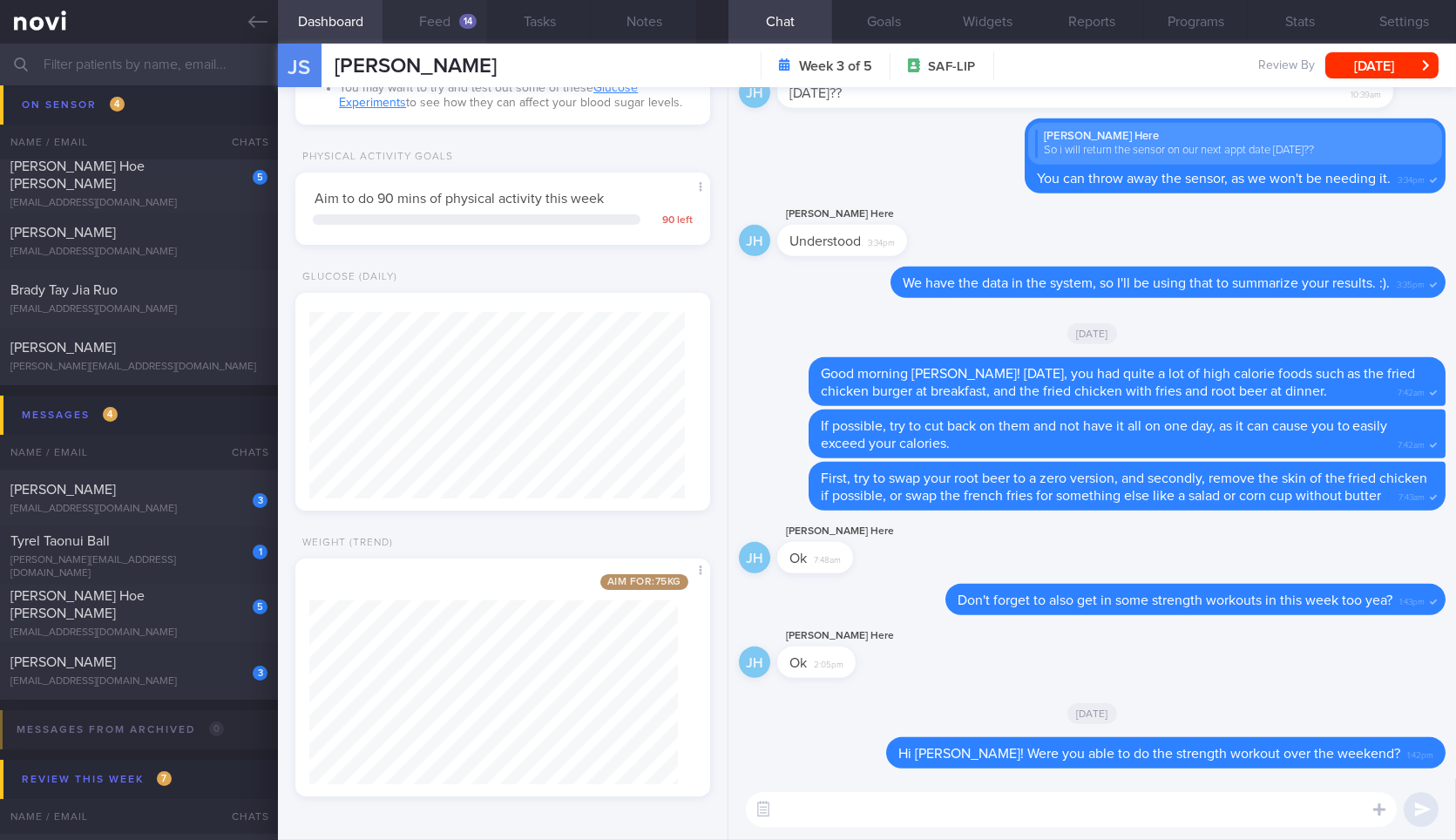
click at [465, 20] on div "14" at bounding box center [468, 21] width 18 height 15
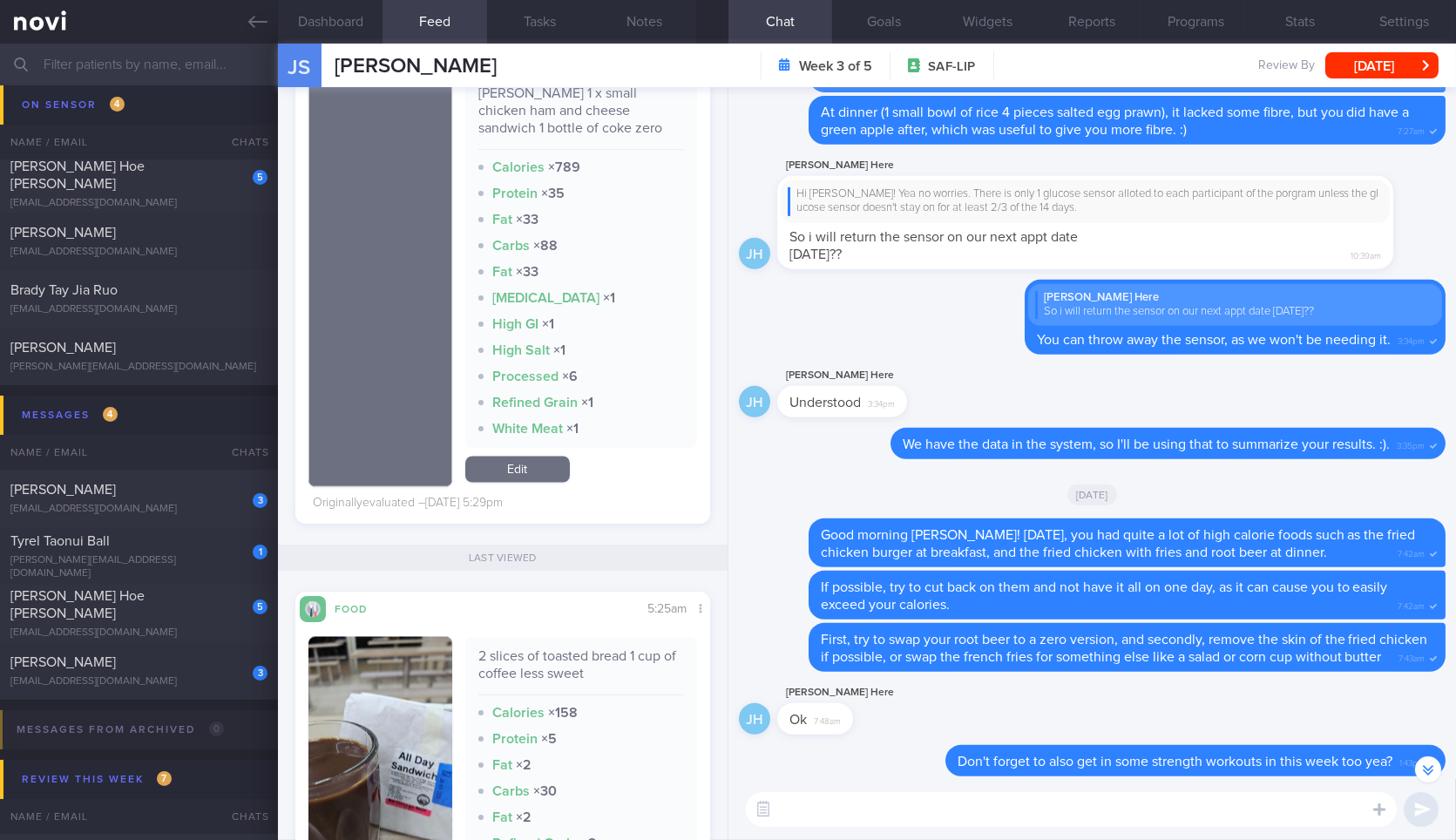
scroll to position [6526, 0]
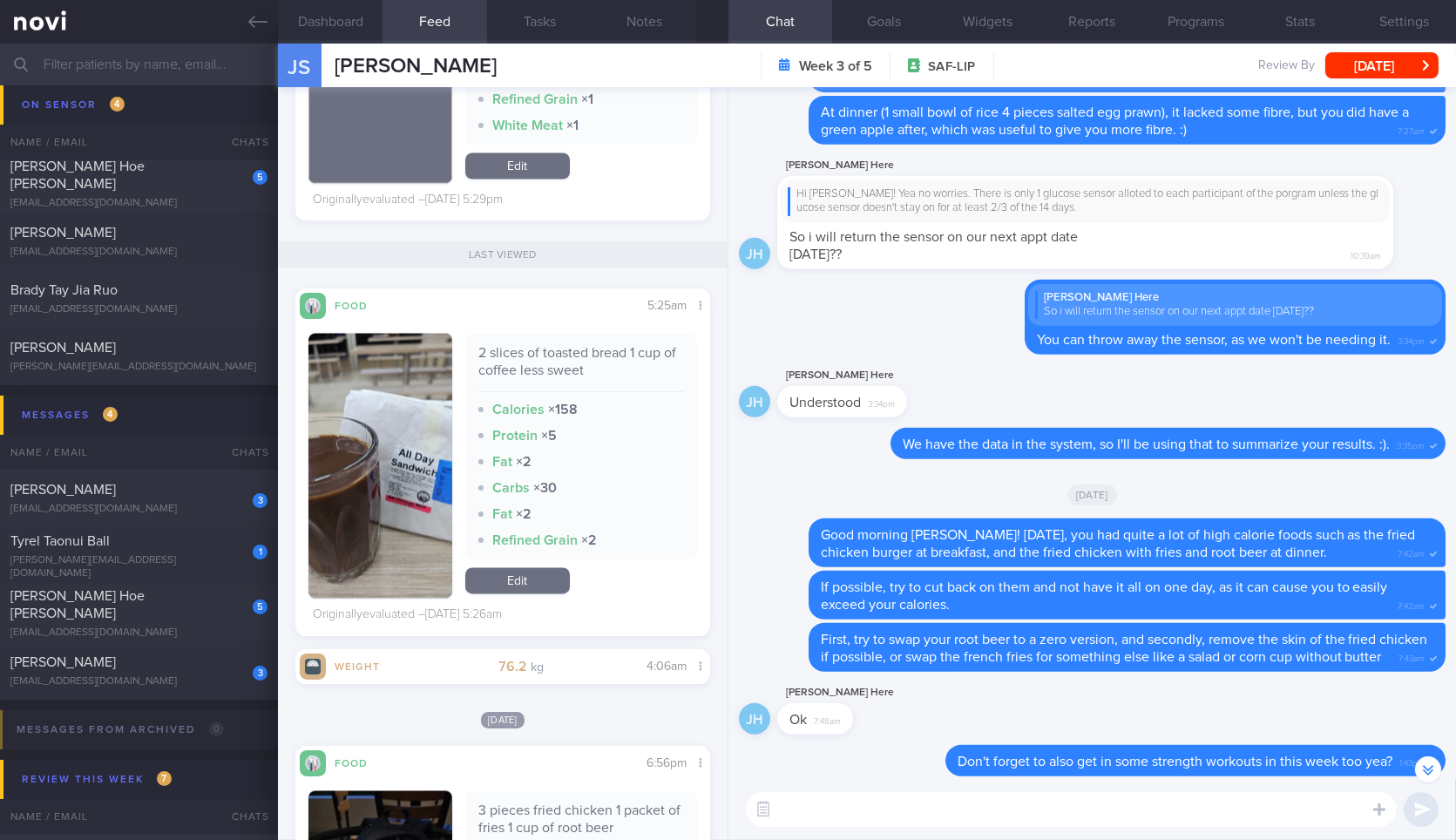
click at [899, 794] on textarea at bounding box center [1071, 809] width 651 height 35
click at [325, 17] on button "Dashboard" at bounding box center [329, 22] width 104 height 44
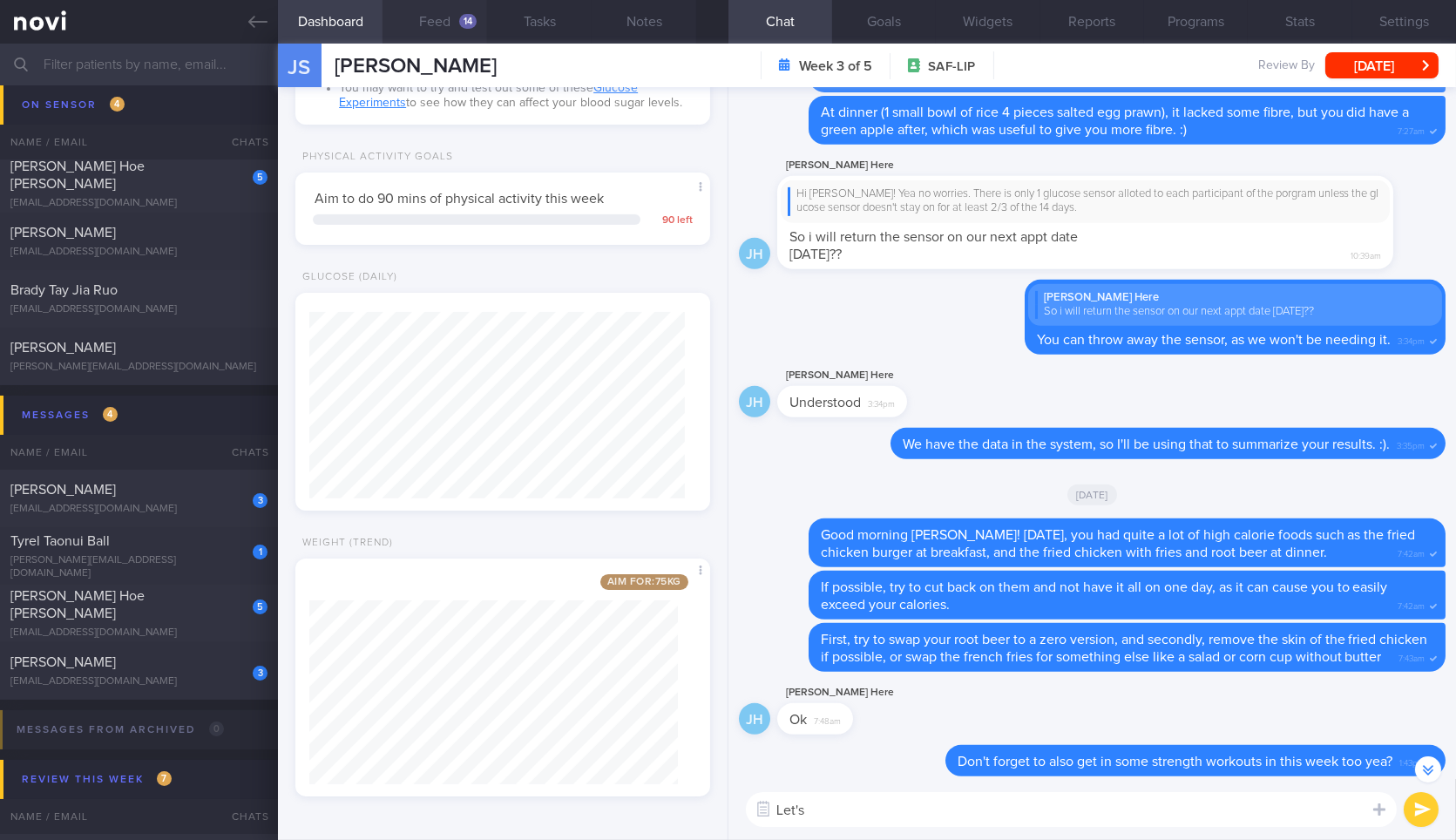
click at [431, 33] on button "Feed 14" at bounding box center [434, 22] width 104 height 44
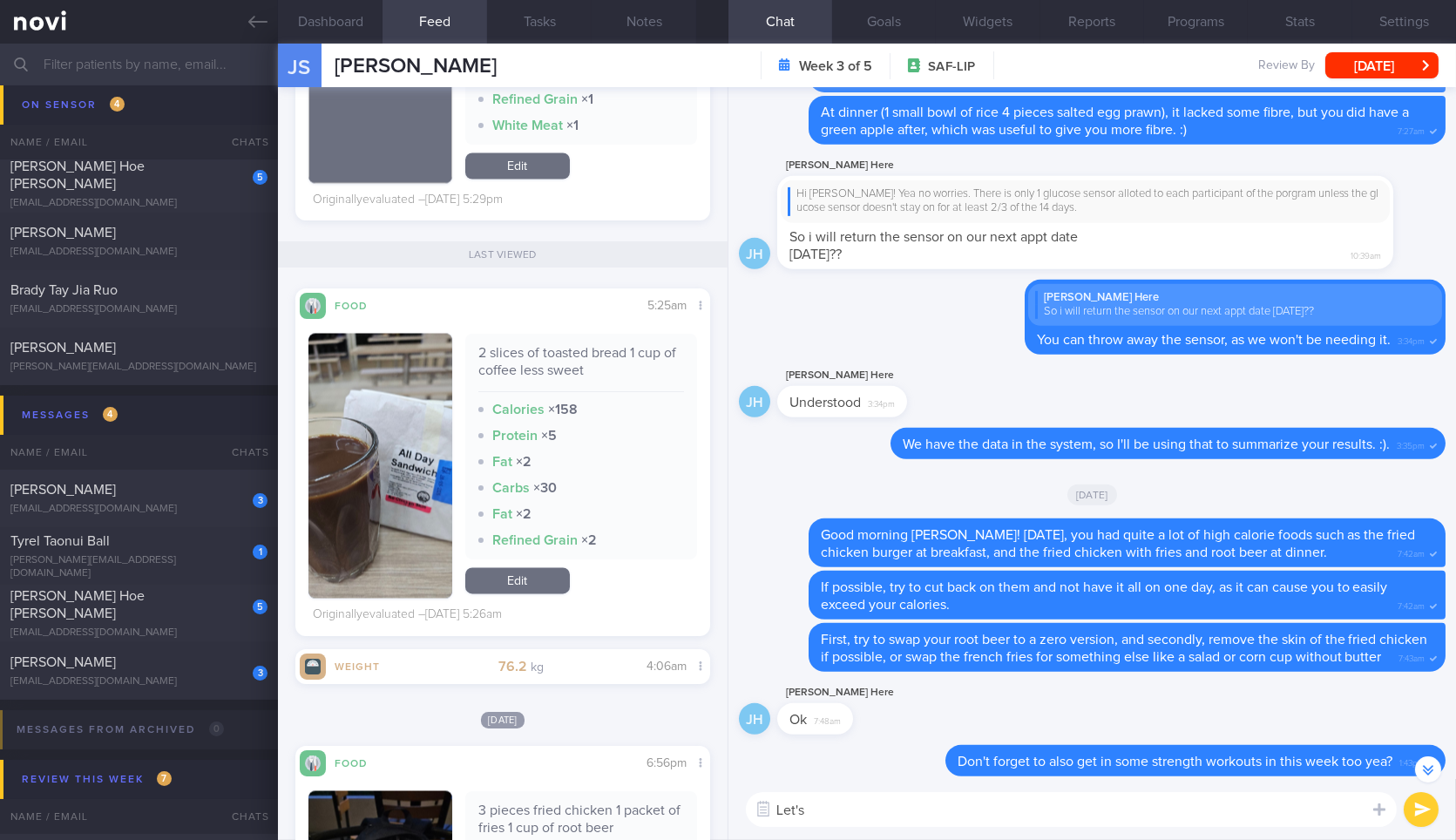
click at [906, 800] on textarea "Let's" at bounding box center [1071, 809] width 651 height 35
type textarea "Let's review some of your meals that you had over the weekend."
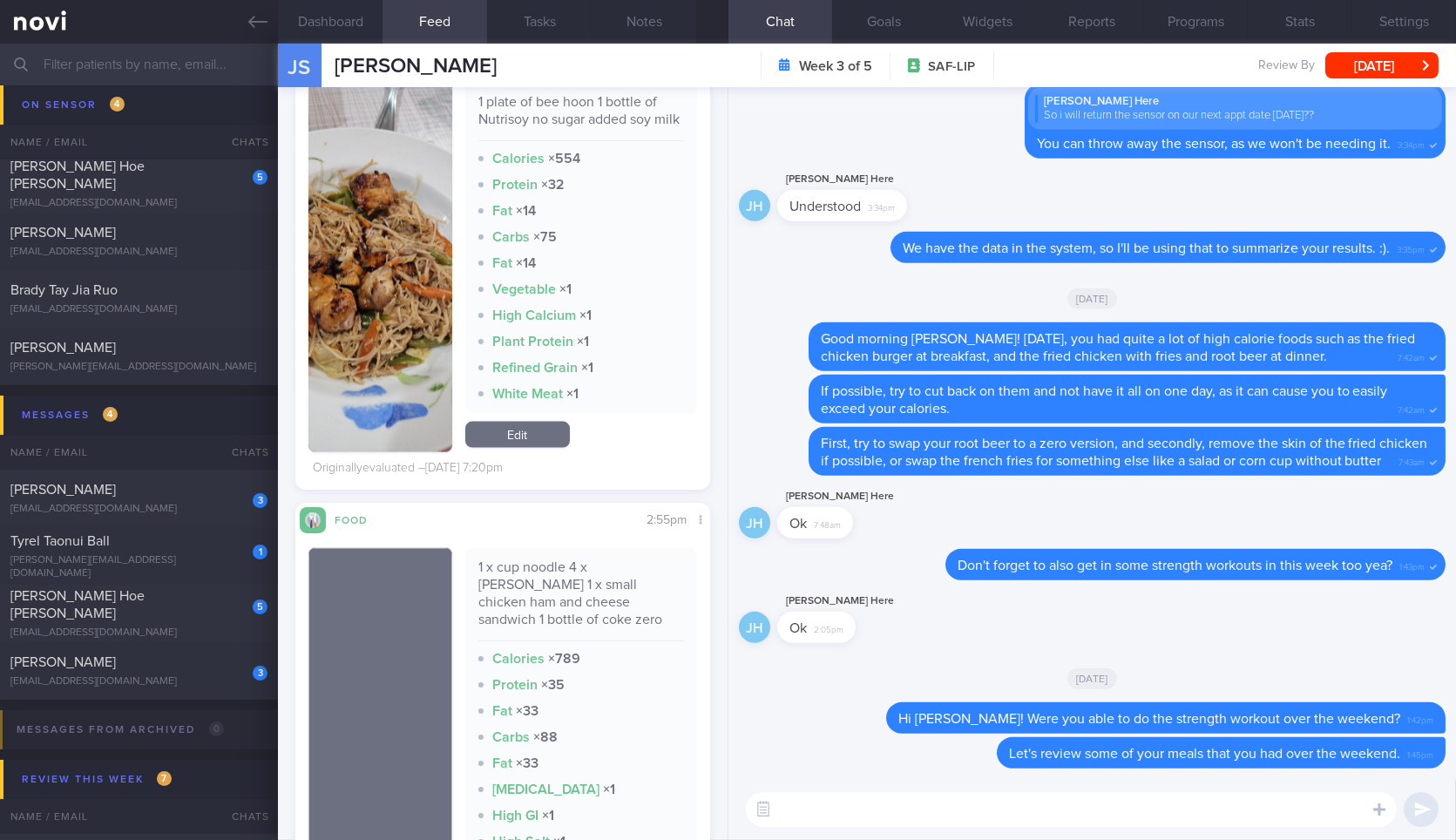
scroll to position [5977, 0]
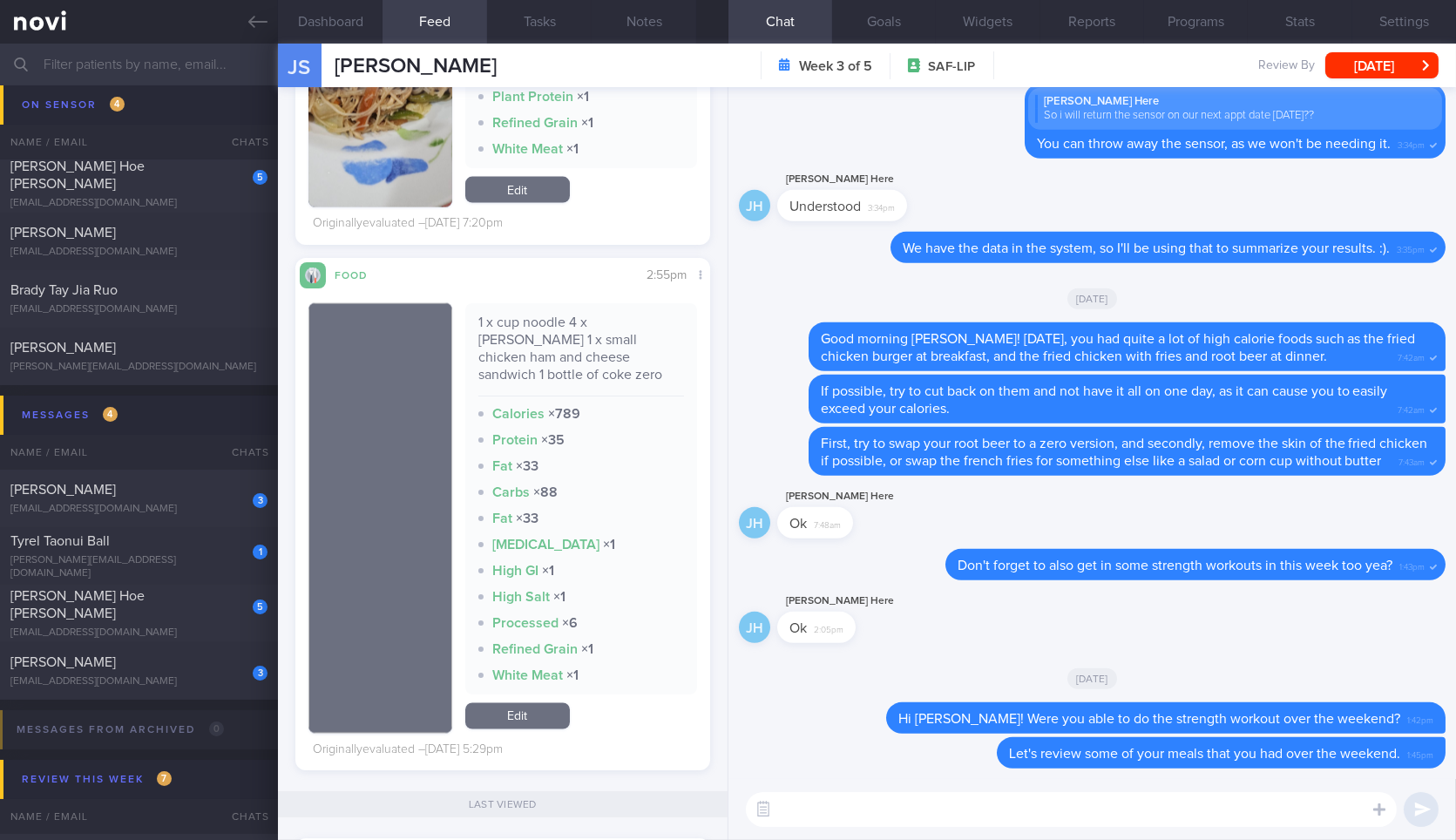
click at [879, 811] on textarea at bounding box center [1071, 809] width 651 height 35
click at [632, 353] on div "1 x cup noodle 4 x [PERSON_NAME] 1 x small chicken ham and cheese sandwich 1 bo…" at bounding box center [581, 354] width 206 height 83
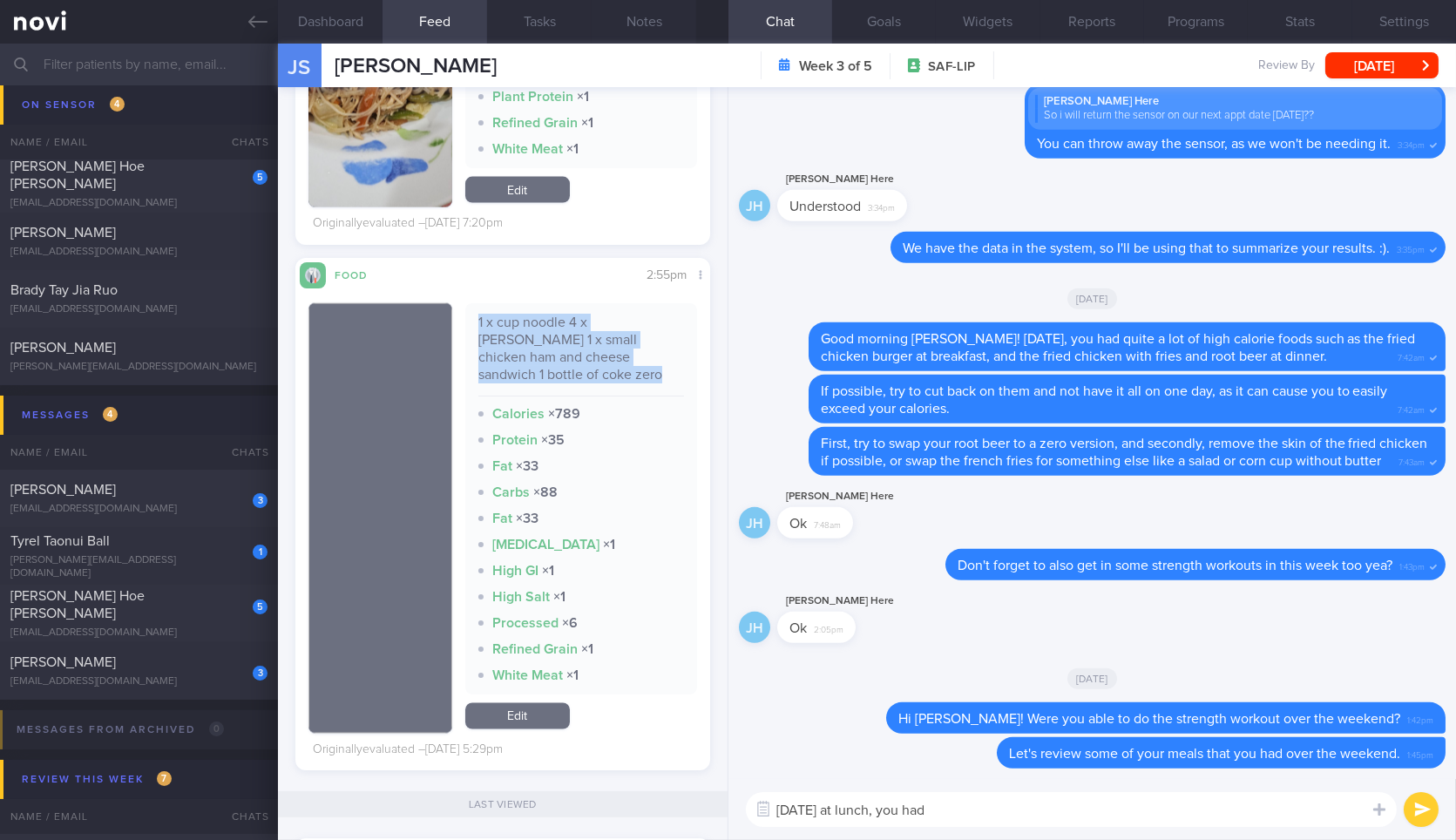
click at [632, 353] on div "1 x cup noodle 4 x [PERSON_NAME] 1 x small chicken ham and cheese sandwich 1 bo…" at bounding box center [581, 354] width 206 height 83
copy div "1 x cup noodle 4 x [PERSON_NAME] 1 x small chicken ham and cheese sandwich 1 bo…"
click at [632, 353] on div "1 x cup noodle 4 x [PERSON_NAME] 1 x small chicken ham and cheese sandwich 1 bo…" at bounding box center [581, 354] width 206 height 83
click at [1038, 818] on textarea "On Friday at lunch, you had" at bounding box center [1071, 809] width 651 height 35
paste textarea "1 x cup noodle 4 x siew mai 1 x small chicken ham and cheese sandwich 1 bottle …"
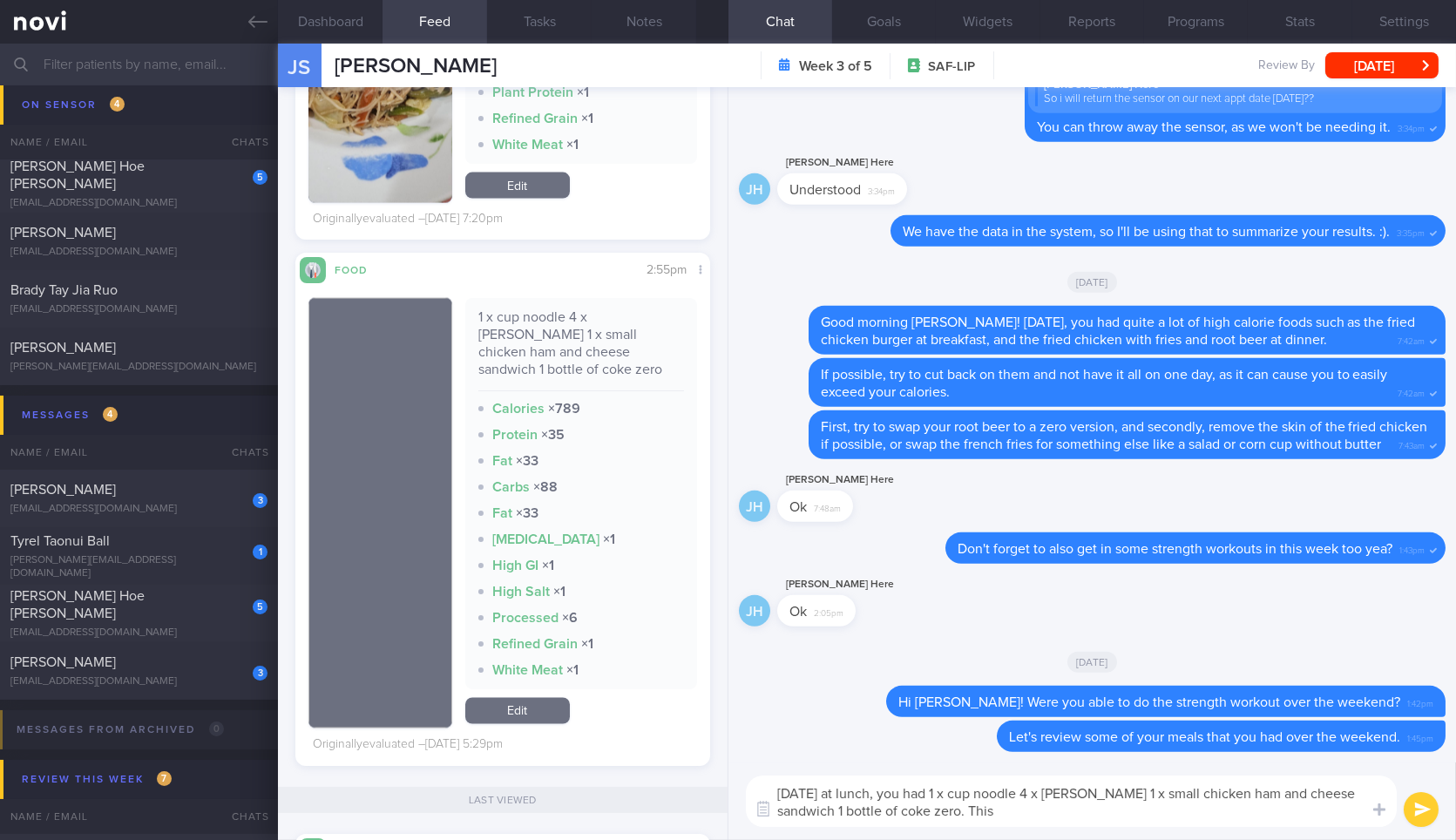
scroll to position [5573, 0]
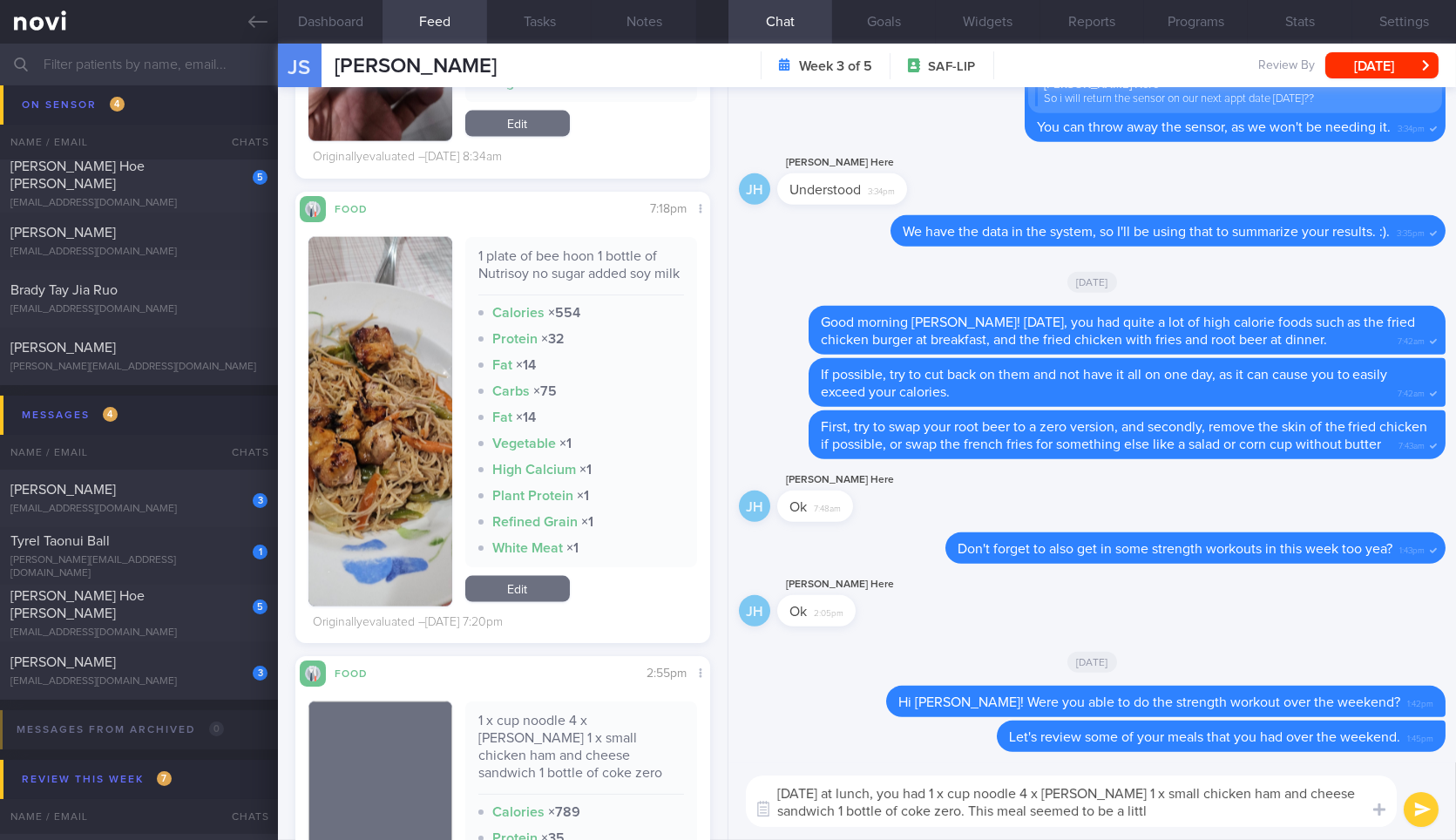
type textarea "On Friday at lunch, you had 1 x cup noodle 4 x siew mai 1 x small chicken ham a…"
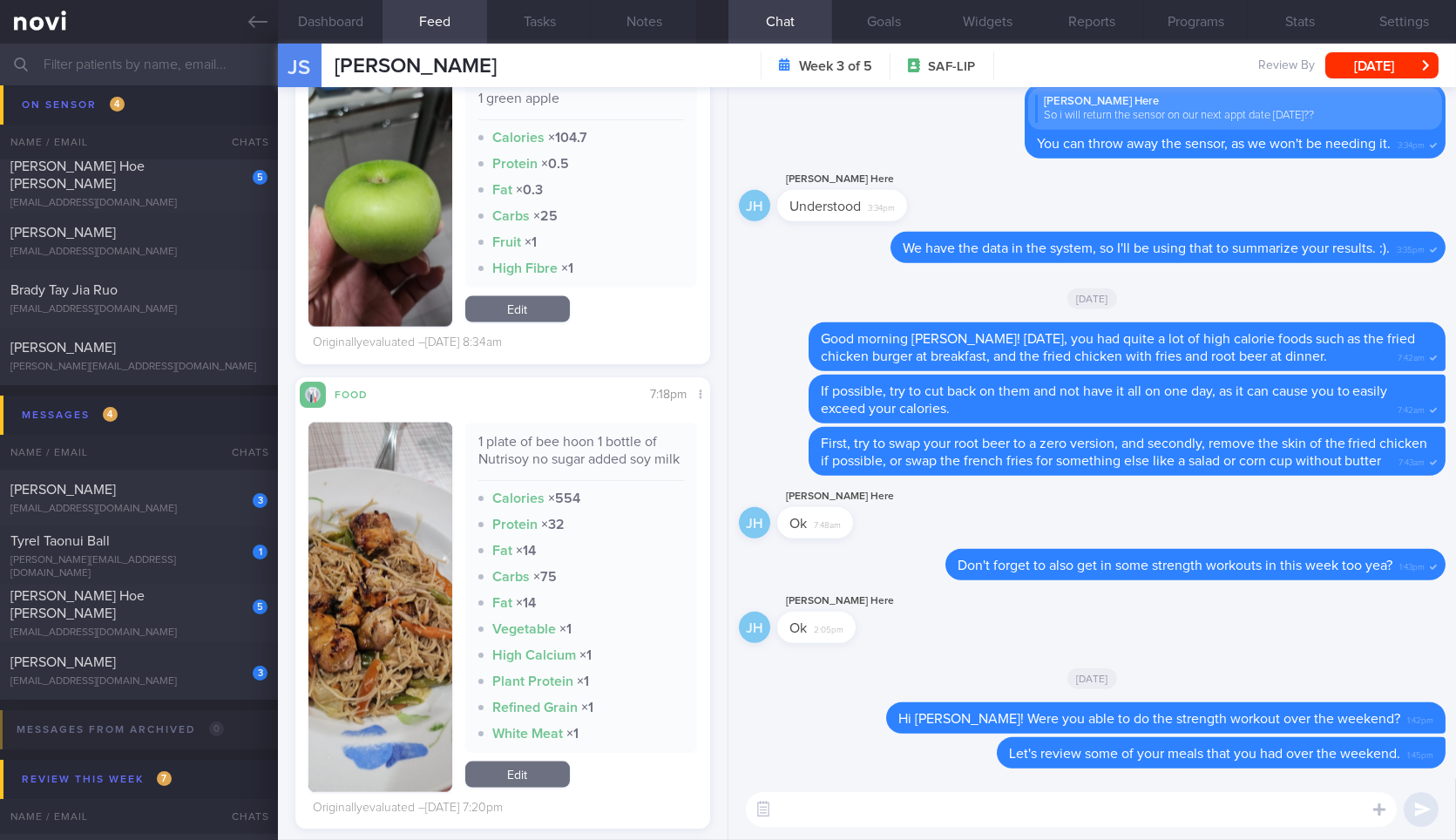
scroll to position [5386, 0]
click at [569, 449] on div "1 plate of bee hoon 1 bottle of Nutrisoy no sugar added soy milk Calories × 554…" at bounding box center [580, 589] width 232 height 330
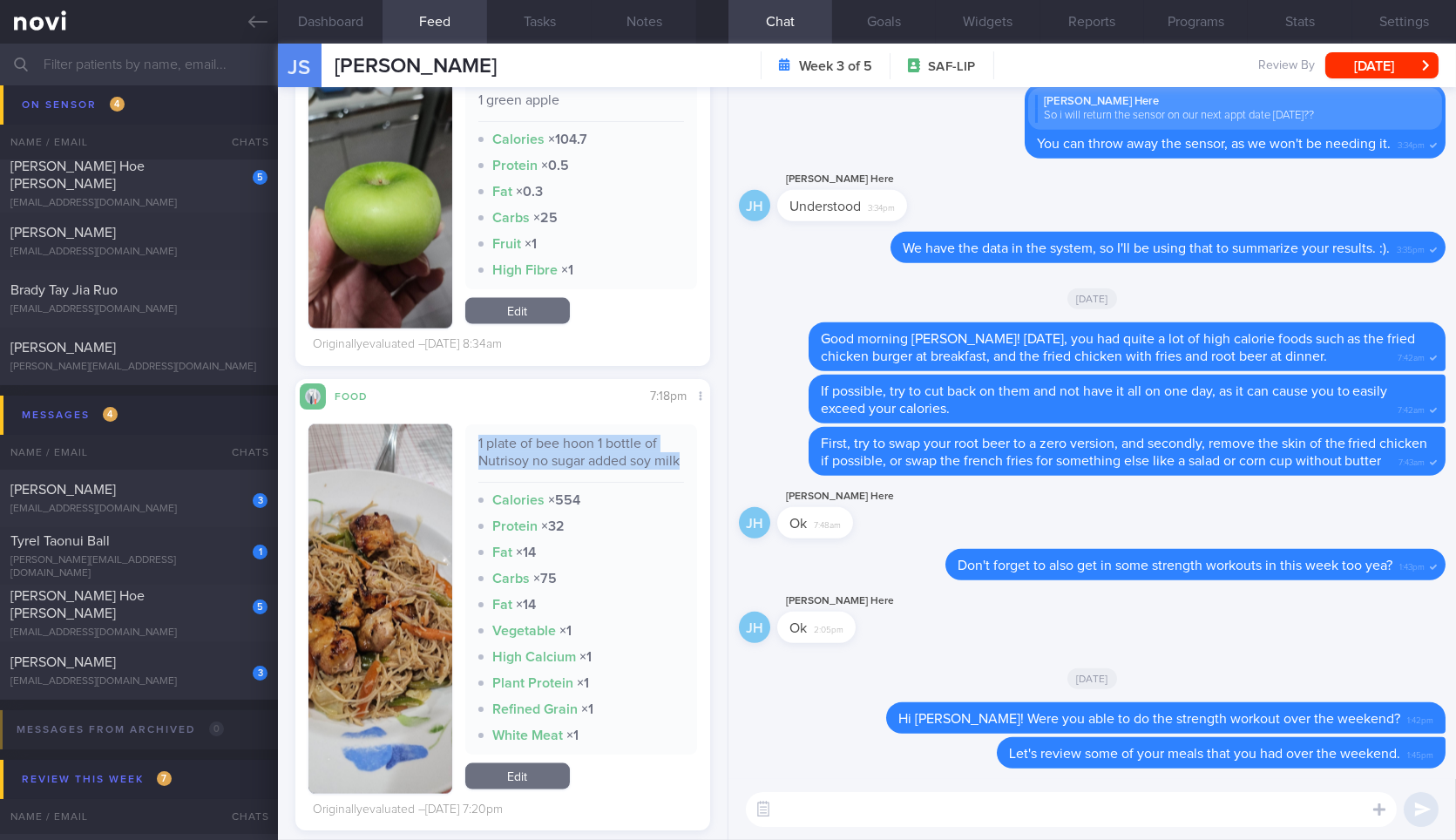
click at [569, 449] on div "1 plate of bee hoon 1 bottle of Nutrisoy no sugar added soy milk Calories × 554…" at bounding box center [580, 589] width 232 height 330
click at [876, 789] on div "​ ​" at bounding box center [1092, 809] width 728 height 61
click at [868, 808] on textarea at bounding box center [1071, 809] width 651 height 35
click at [331, 578] on button "button" at bounding box center [380, 608] width 143 height 369
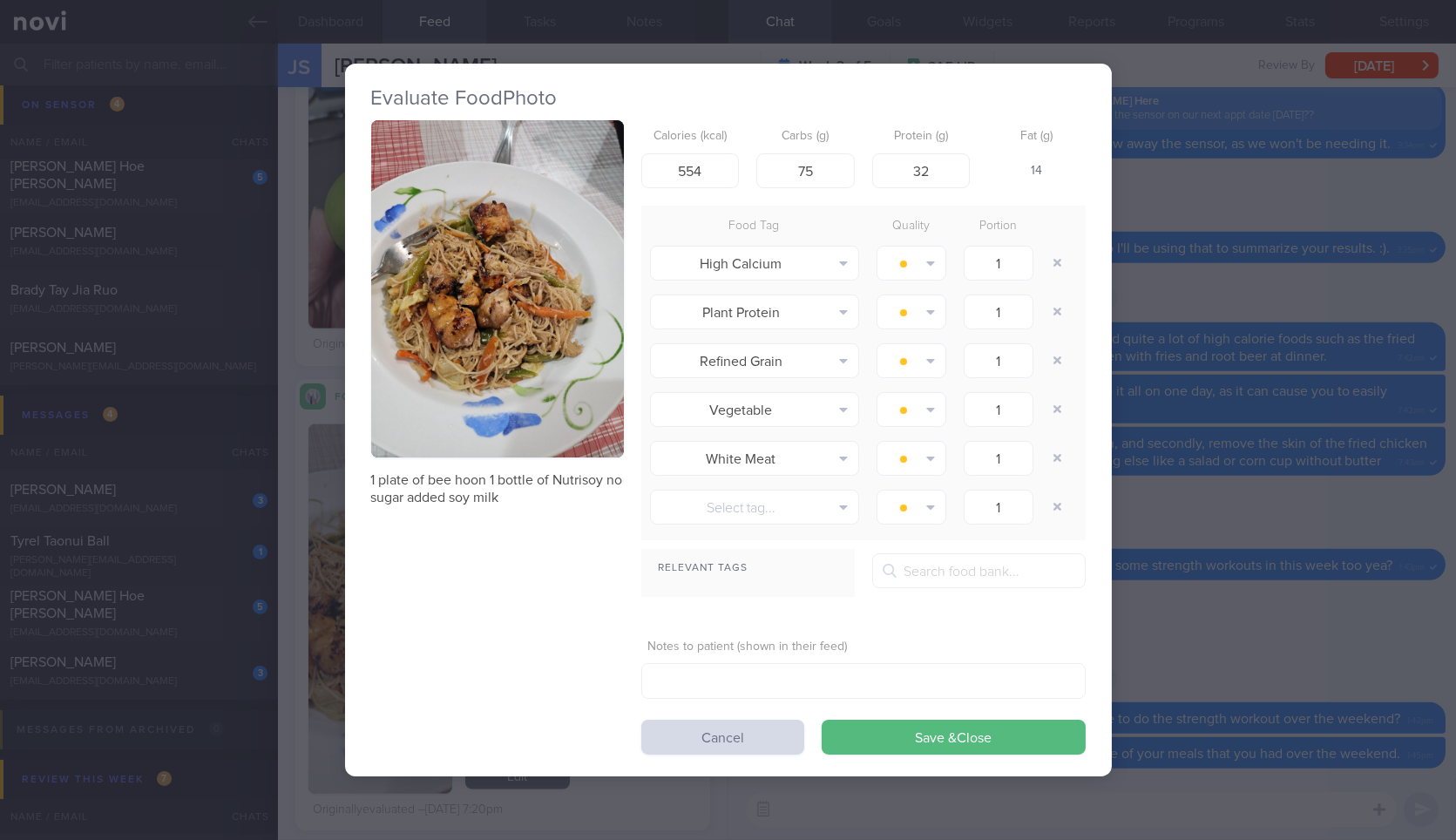
click at [430, 451] on img "button" at bounding box center [498, 289] width 253 height 337
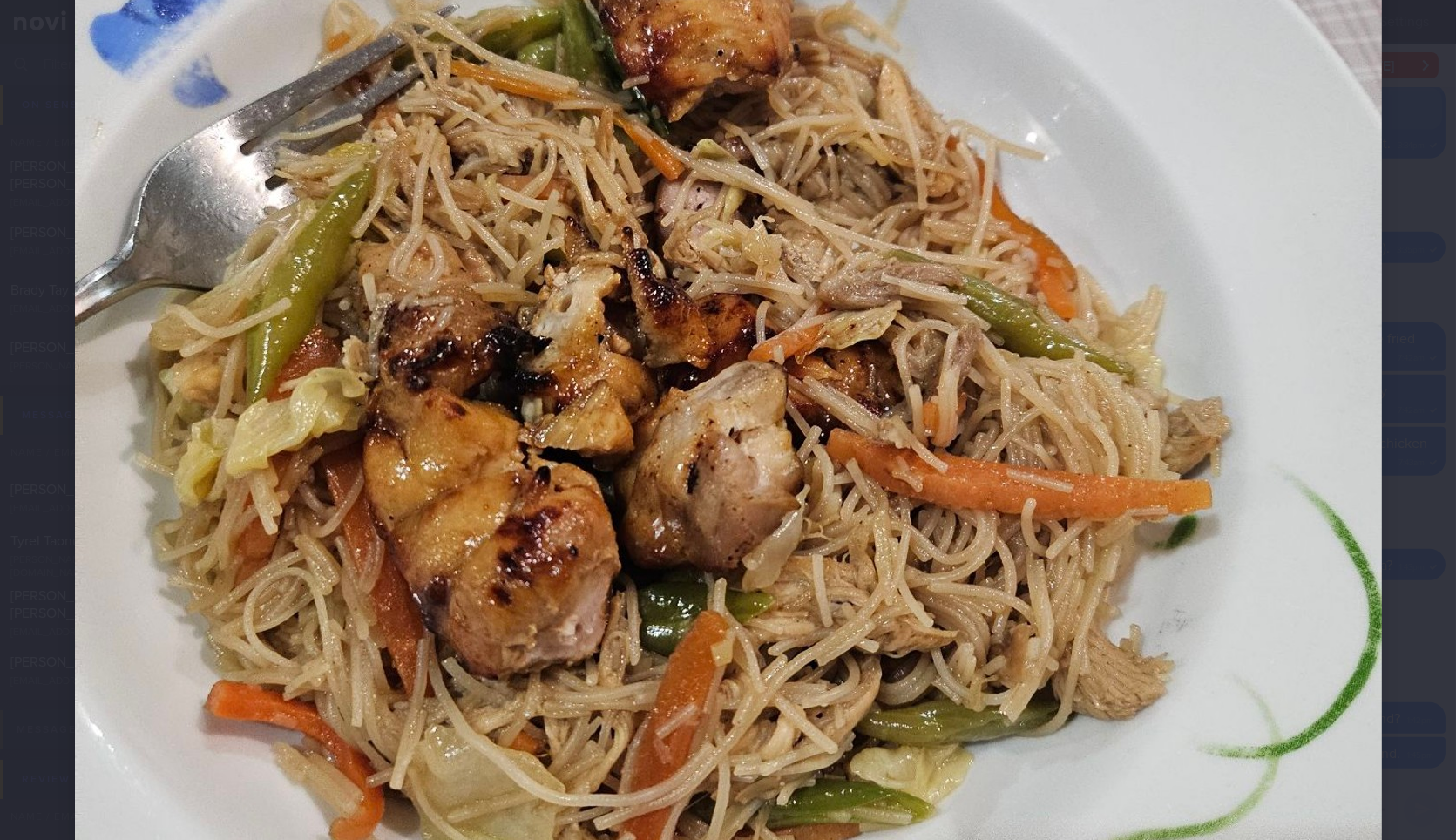
scroll to position [576, 0]
click at [1425, 325] on div at bounding box center [728, 364] width 1446 height 1882
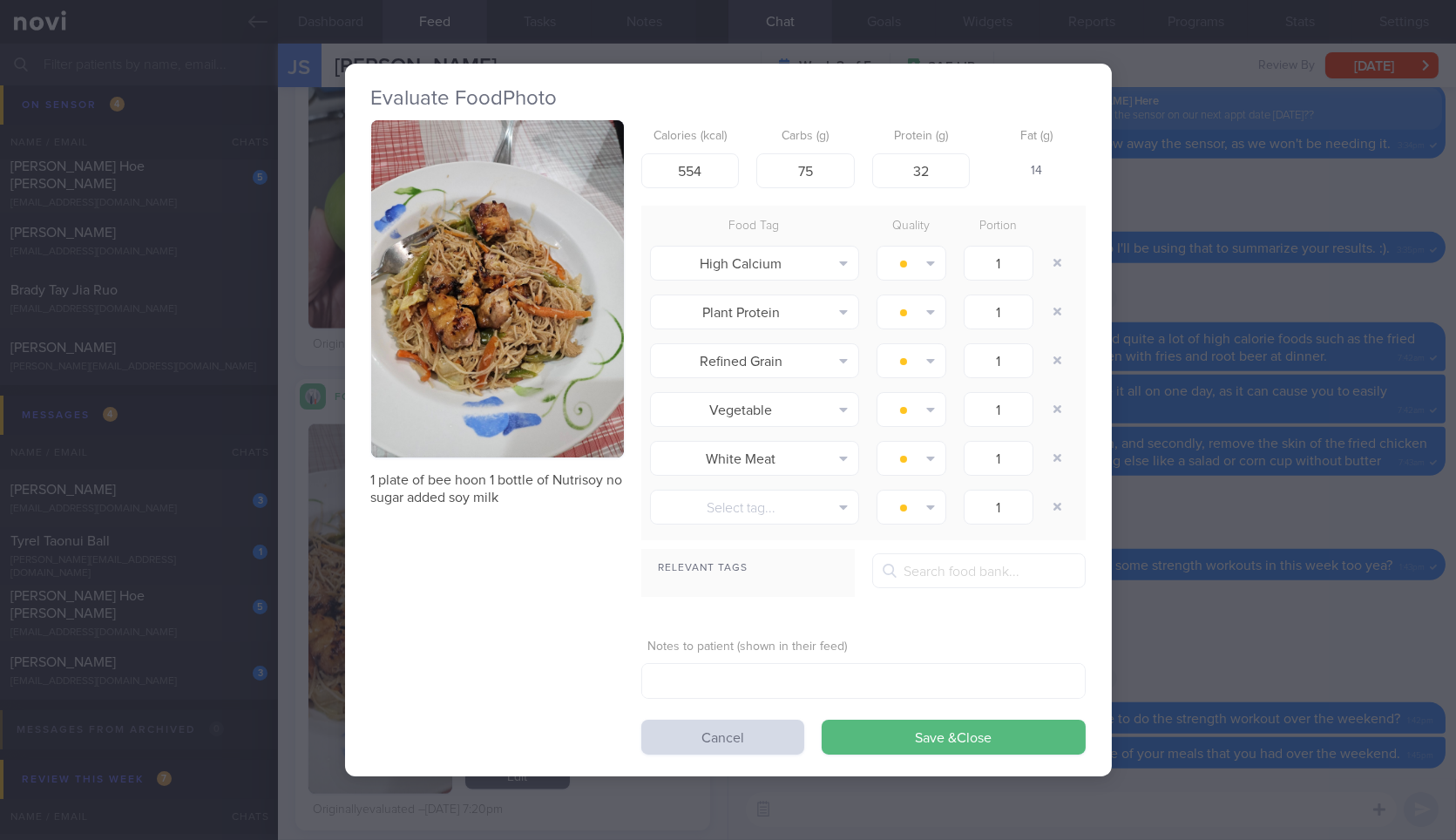
click at [1425, 325] on div "Evaluate Food Photo 1 plate of bee hoon 1 bottle of Nutrisoy no sugar added soy…" at bounding box center [728, 420] width 1456 height 840
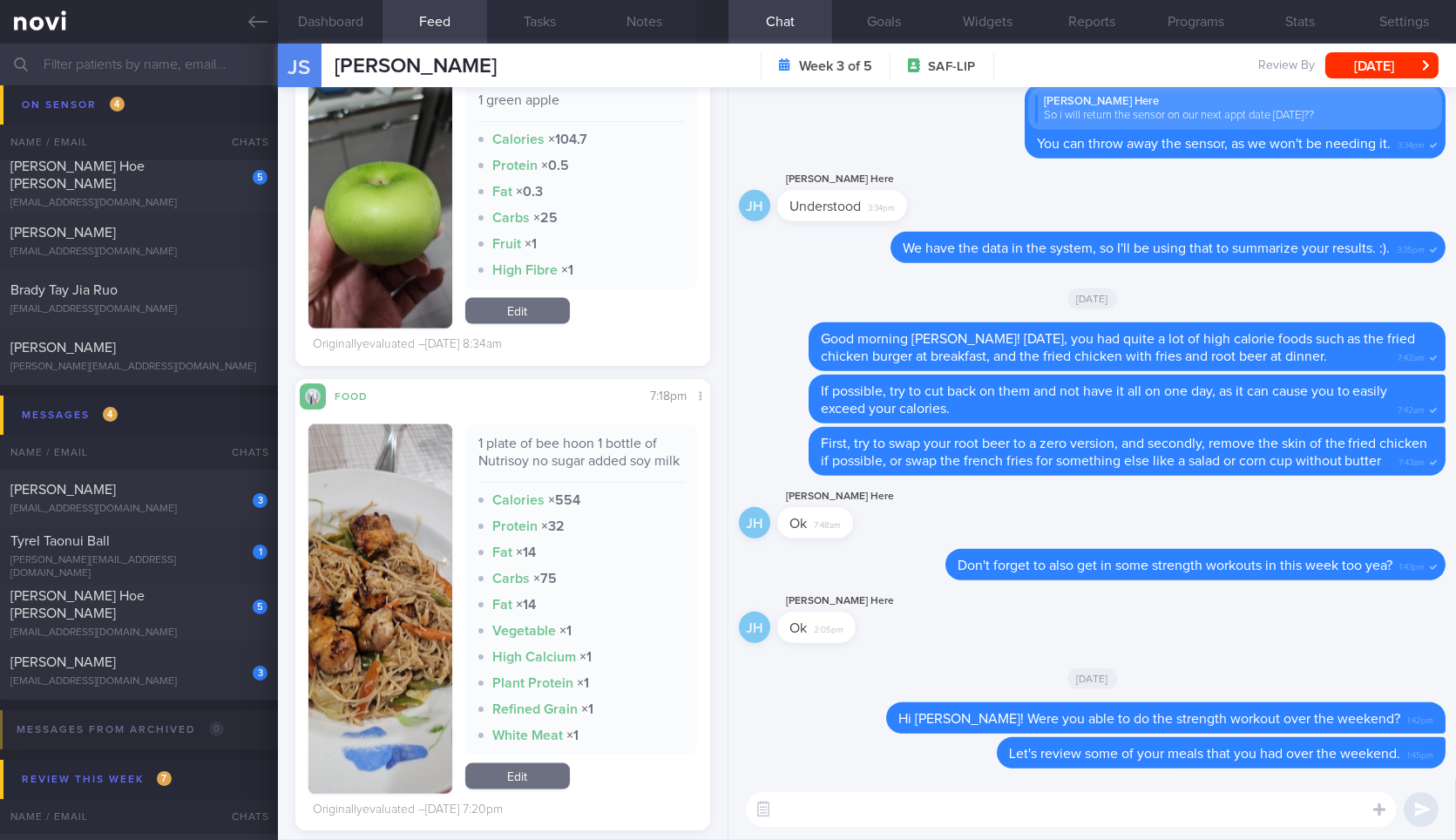
click at [870, 804] on textarea at bounding box center [1071, 809] width 651 height 35
paste textarea "1 plate of bee hoon 1 bottle of Nutrisoy no sugar added soy milk"
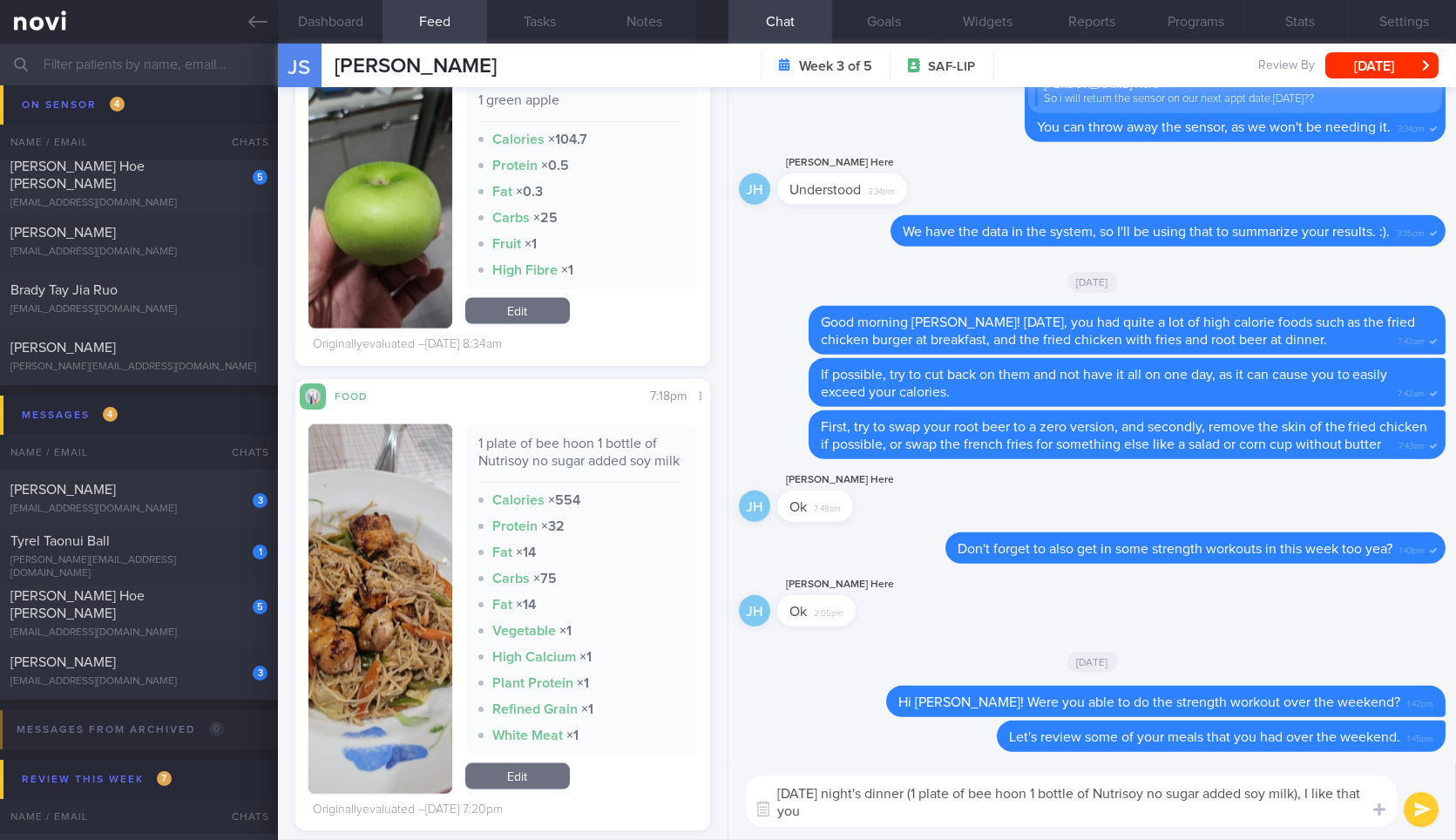
click at [867, 807] on textarea "On Friday night's dinner (1 plate of bee hoon 1 bottle of Nutrisoy no sugar add…" at bounding box center [1071, 801] width 651 height 52
click at [1040, 813] on textarea "On Friday night's dinner (1 plate of bee hoon 1 bottle of Nutrisoy no sugar add…" at bounding box center [1071, 801] width 651 height 52
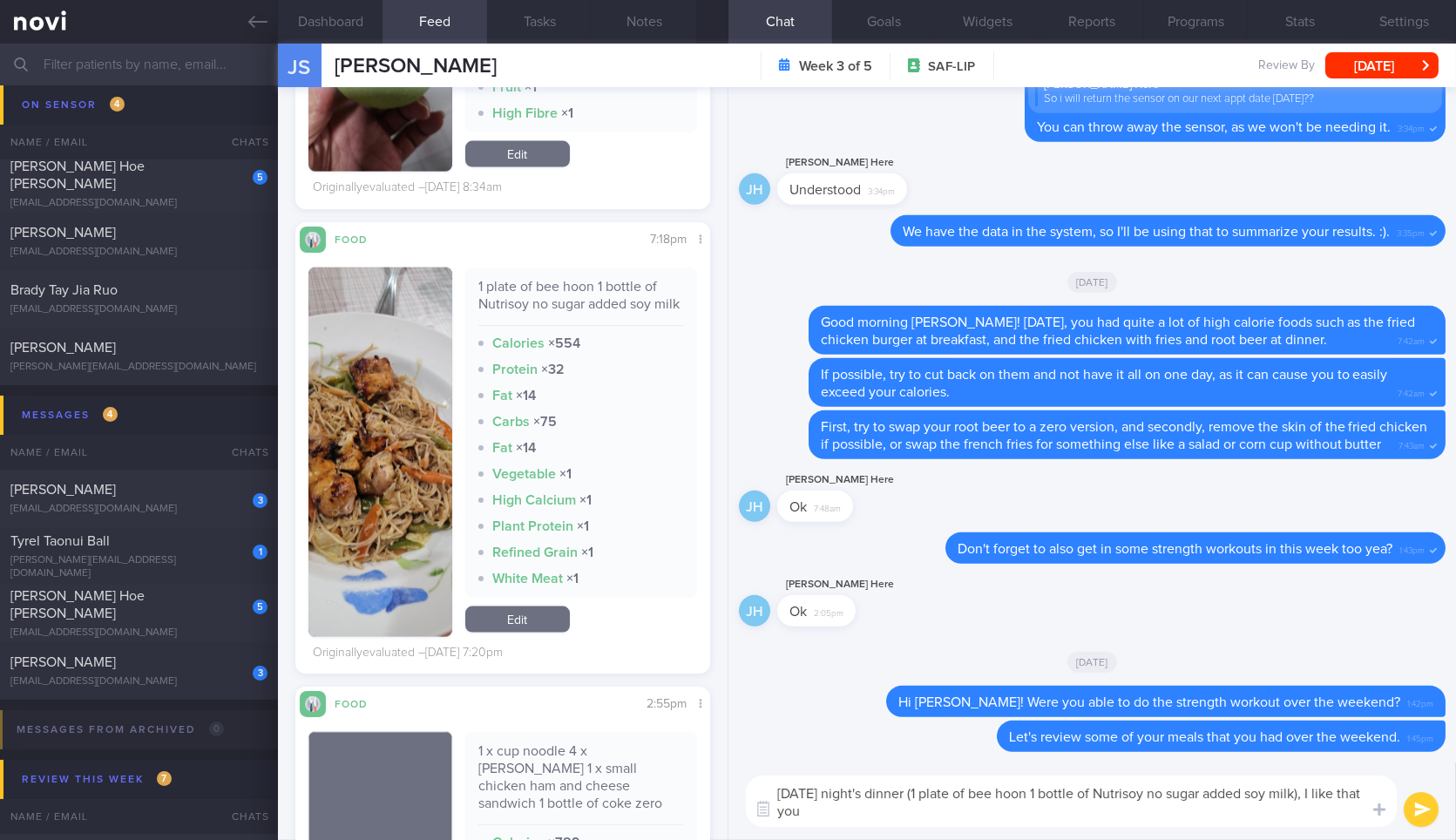
scroll to position [5544, 0]
click at [888, 813] on textarea "On Friday night's dinner (1 plate of bee hoon 1 bottle of Nutrisoy no sugar add…" at bounding box center [1071, 801] width 651 height 52
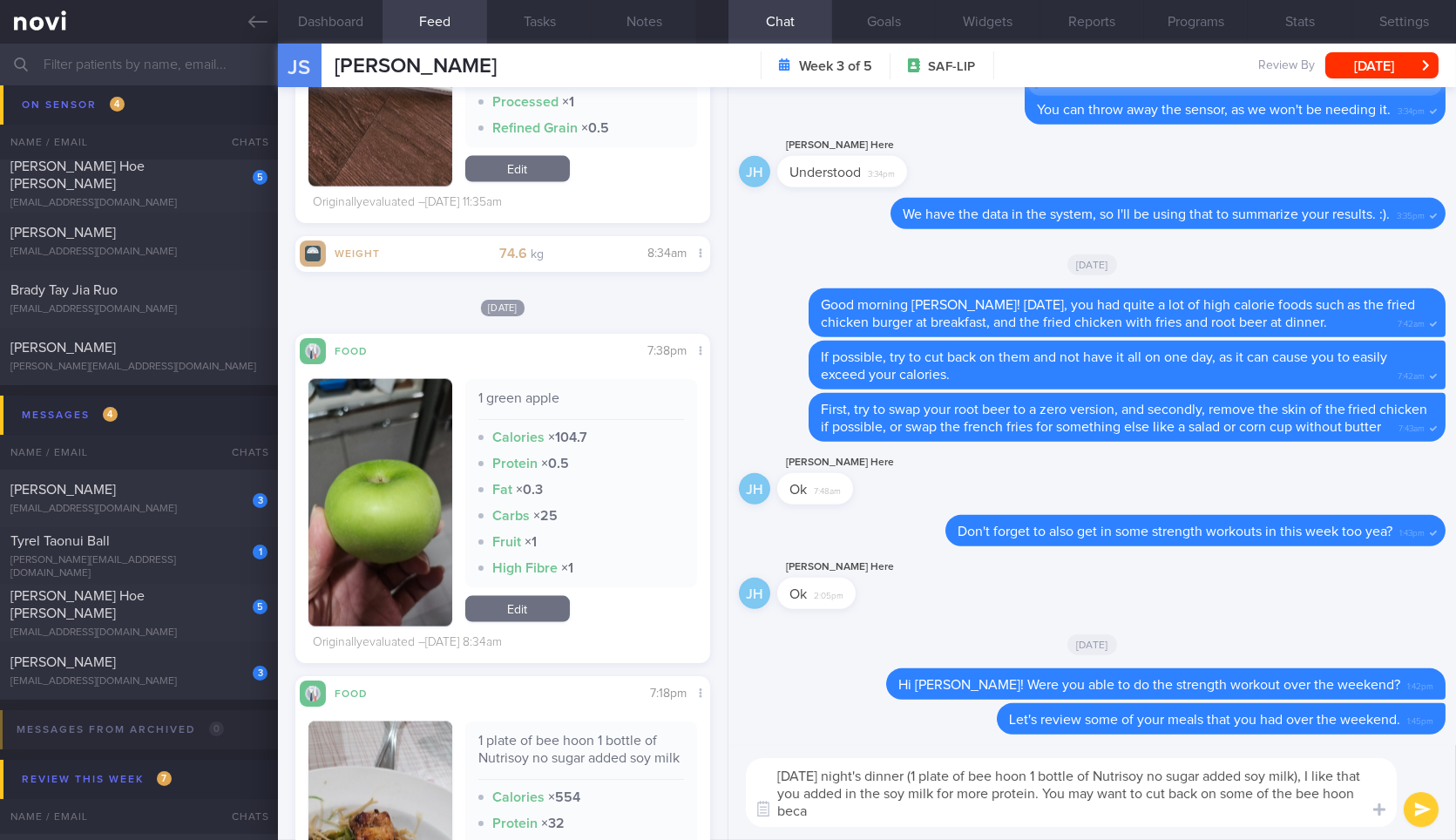
scroll to position [5081, 0]
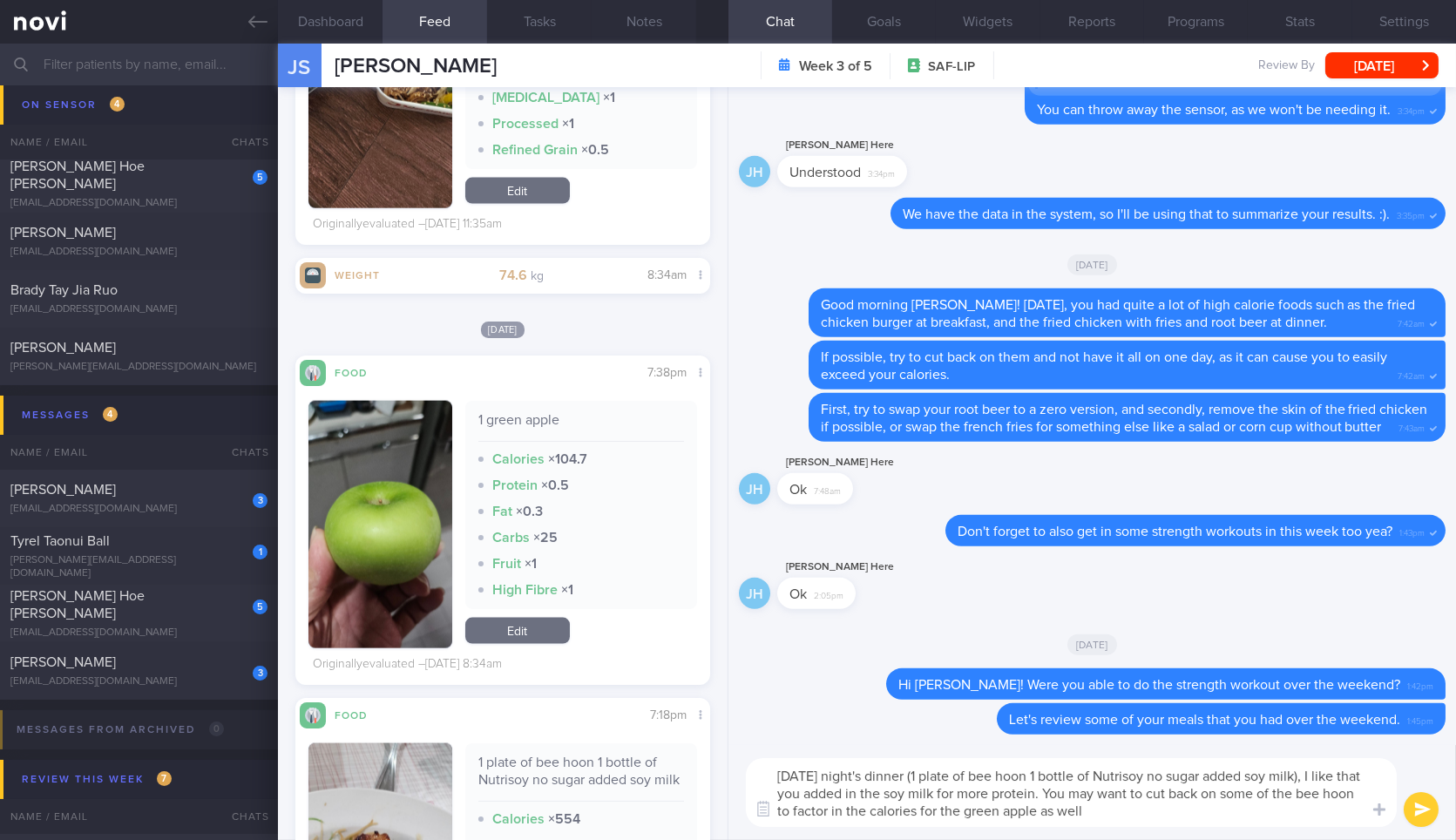
type textarea "On Friday night's dinner (1 plate of bee hoon 1 bottle of Nutrisoy no sugar add…"
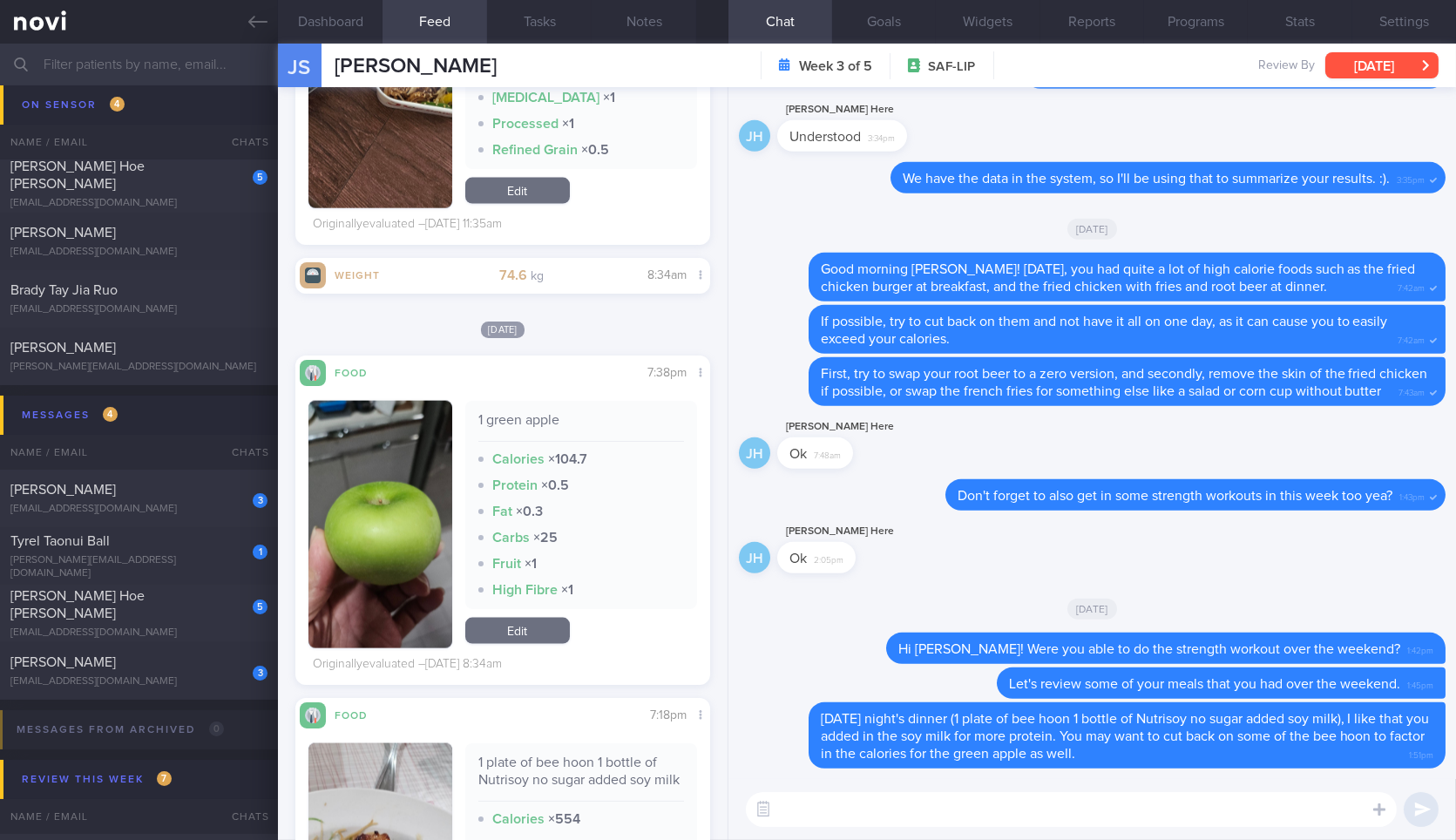
click at [1359, 71] on button "[DATE]" at bounding box center [1381, 66] width 113 height 26
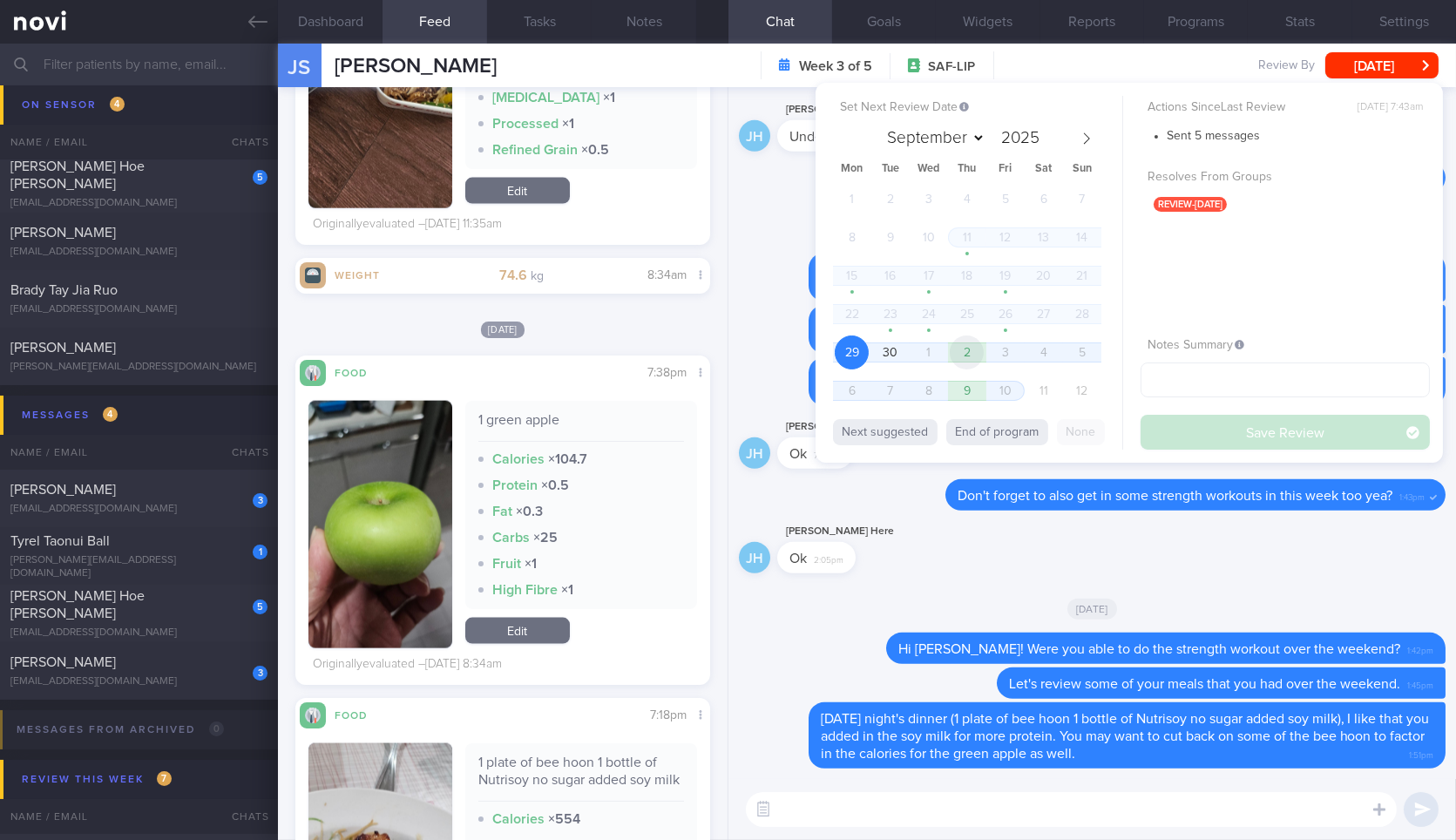
click at [959, 346] on span "2" at bounding box center [966, 352] width 34 height 34
select select "9"
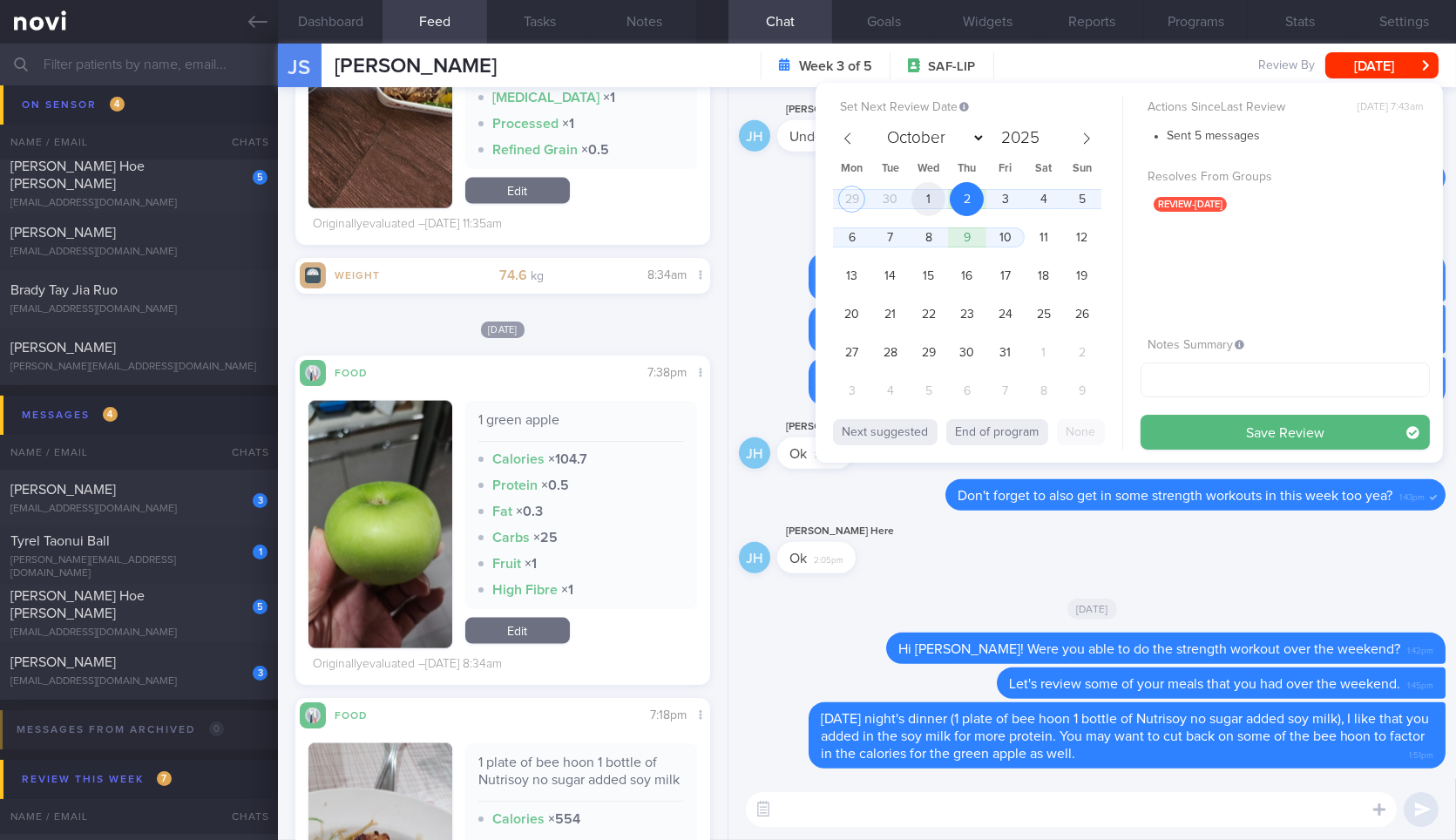
click at [932, 200] on span "1" at bounding box center [929, 199] width 34 height 34
click at [1156, 433] on button "Save Review" at bounding box center [1285, 432] width 290 height 35
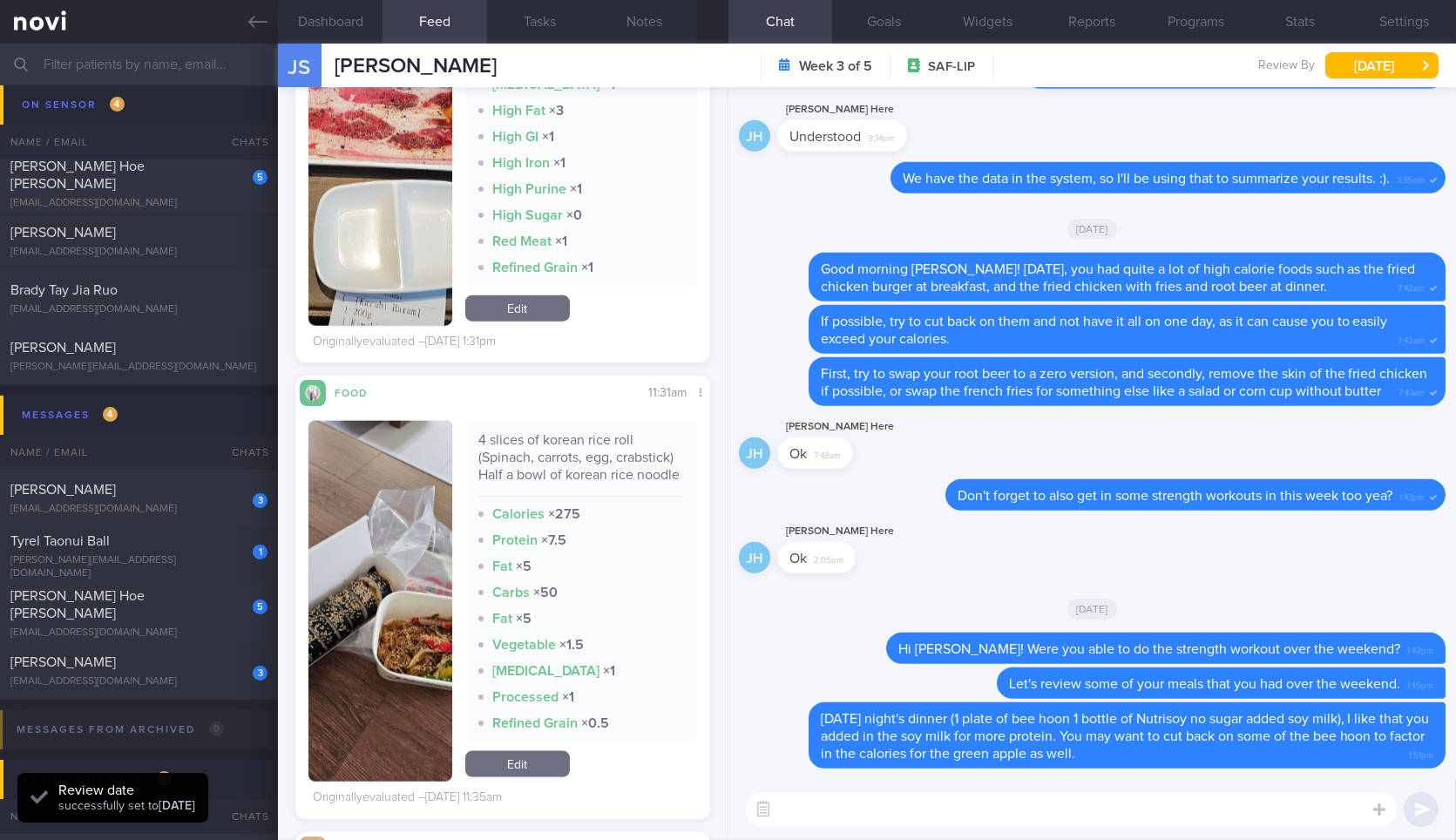
scroll to position [4503, 0]
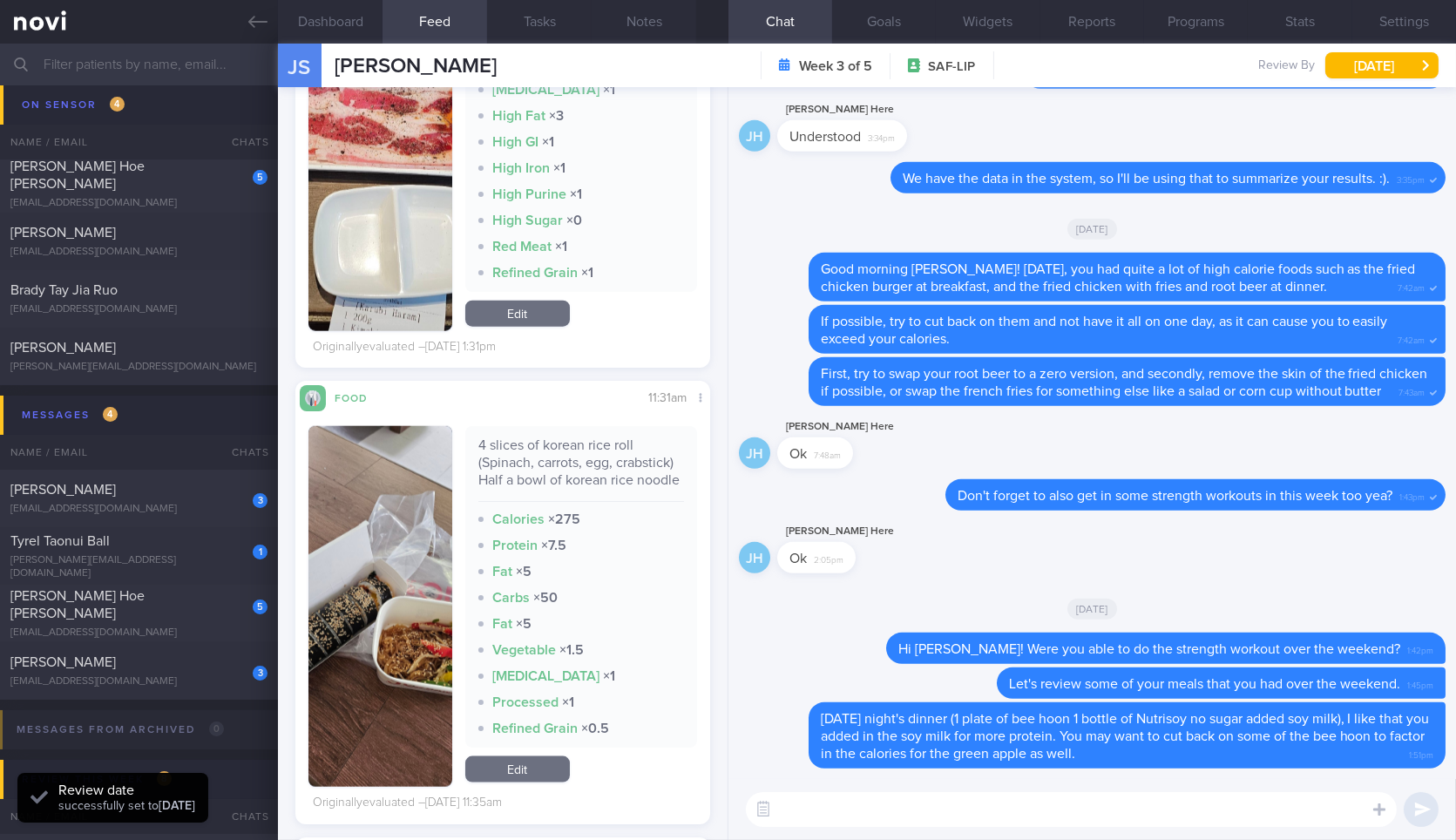
click at [411, 532] on button "button" at bounding box center [380, 606] width 143 height 360
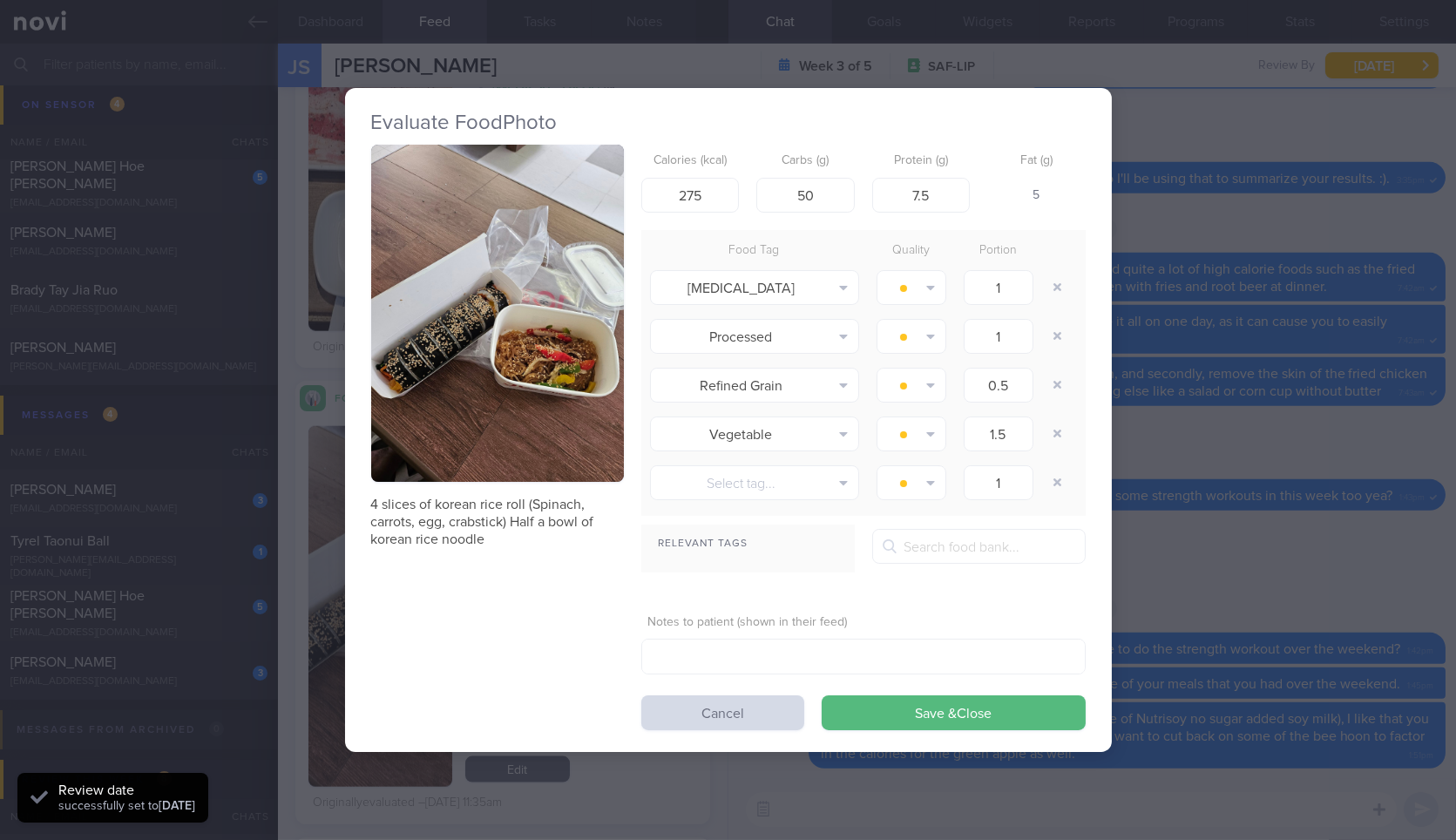
click at [498, 407] on button "button" at bounding box center [498, 313] width 253 height 337
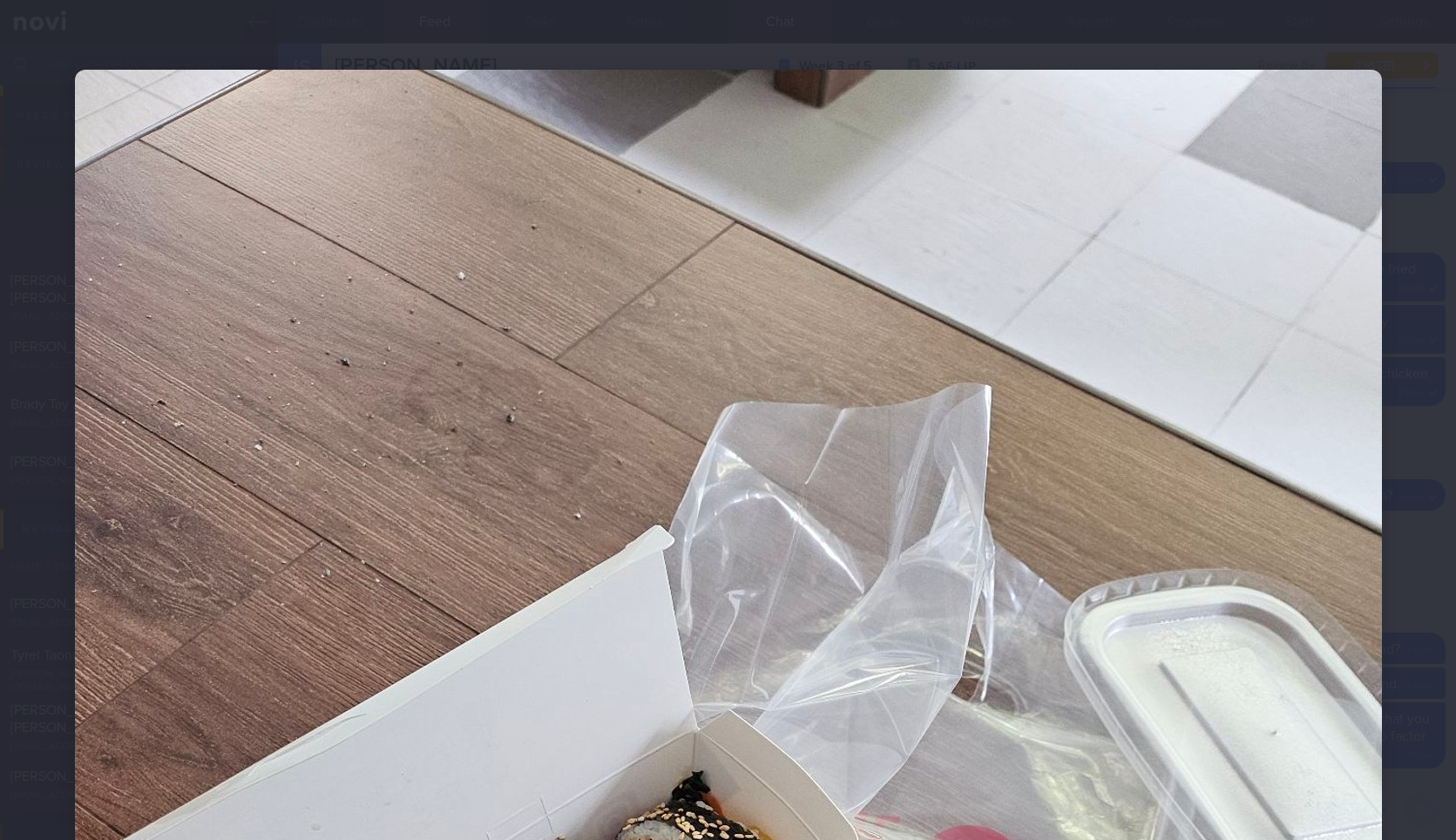
select select "9"
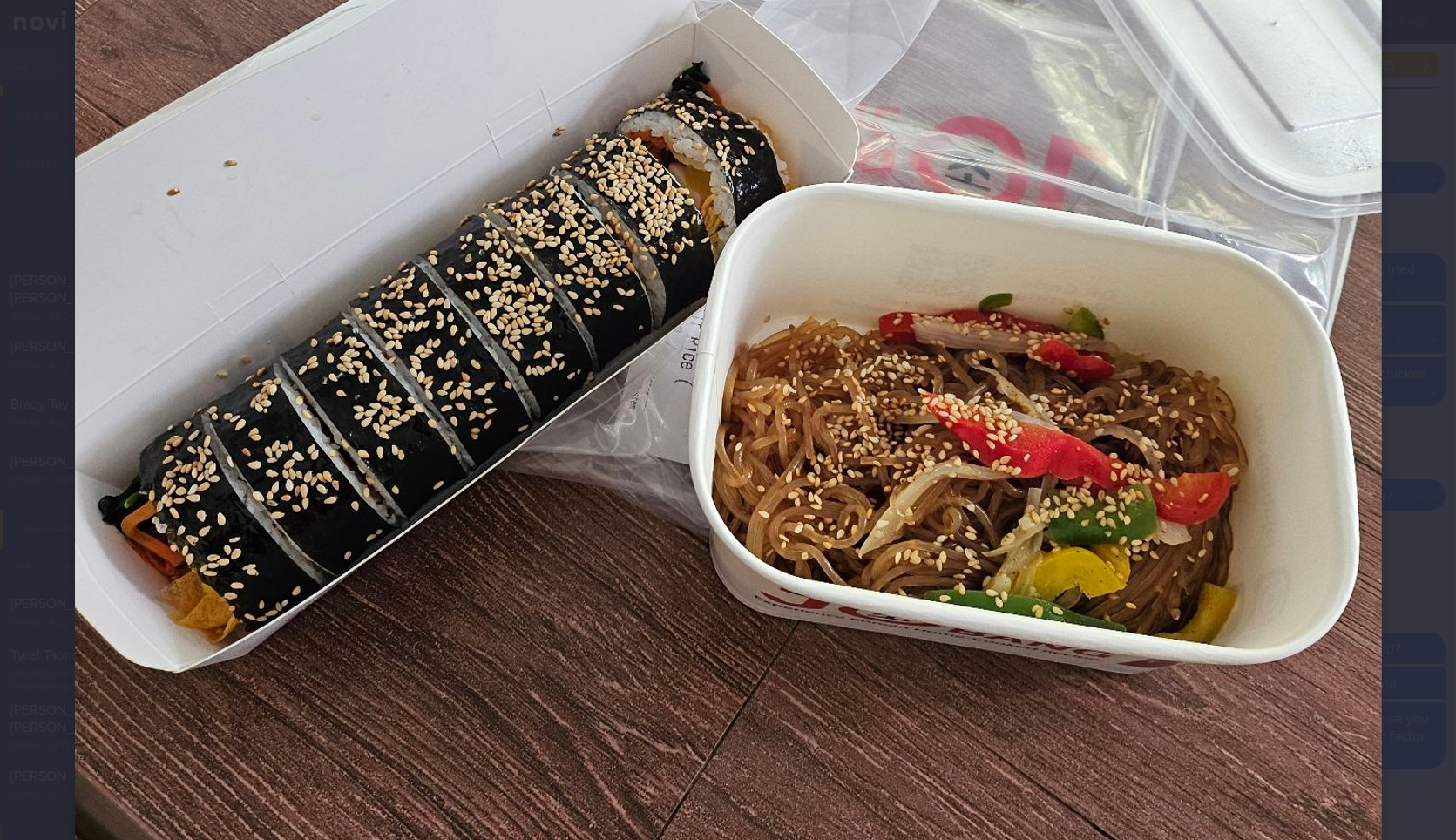
scroll to position [710, 0]
click at [1406, 406] on div at bounding box center [728, 231] width 1446 height 1882
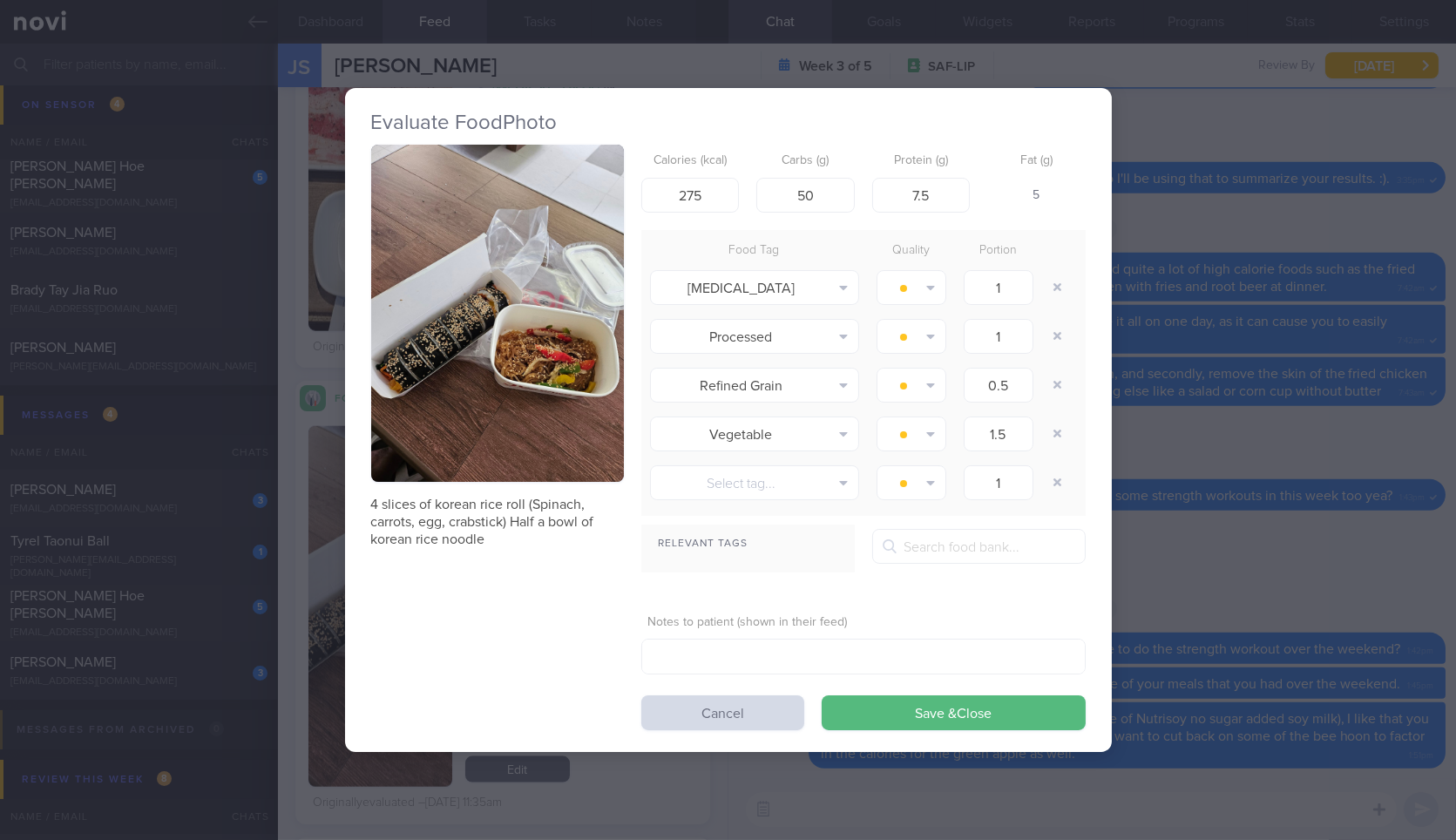
click at [1206, 520] on div "Evaluate Food Photo 4 slices of korean rice roll (Spinach, carrots, egg, crabst…" at bounding box center [728, 420] width 1456 height 840
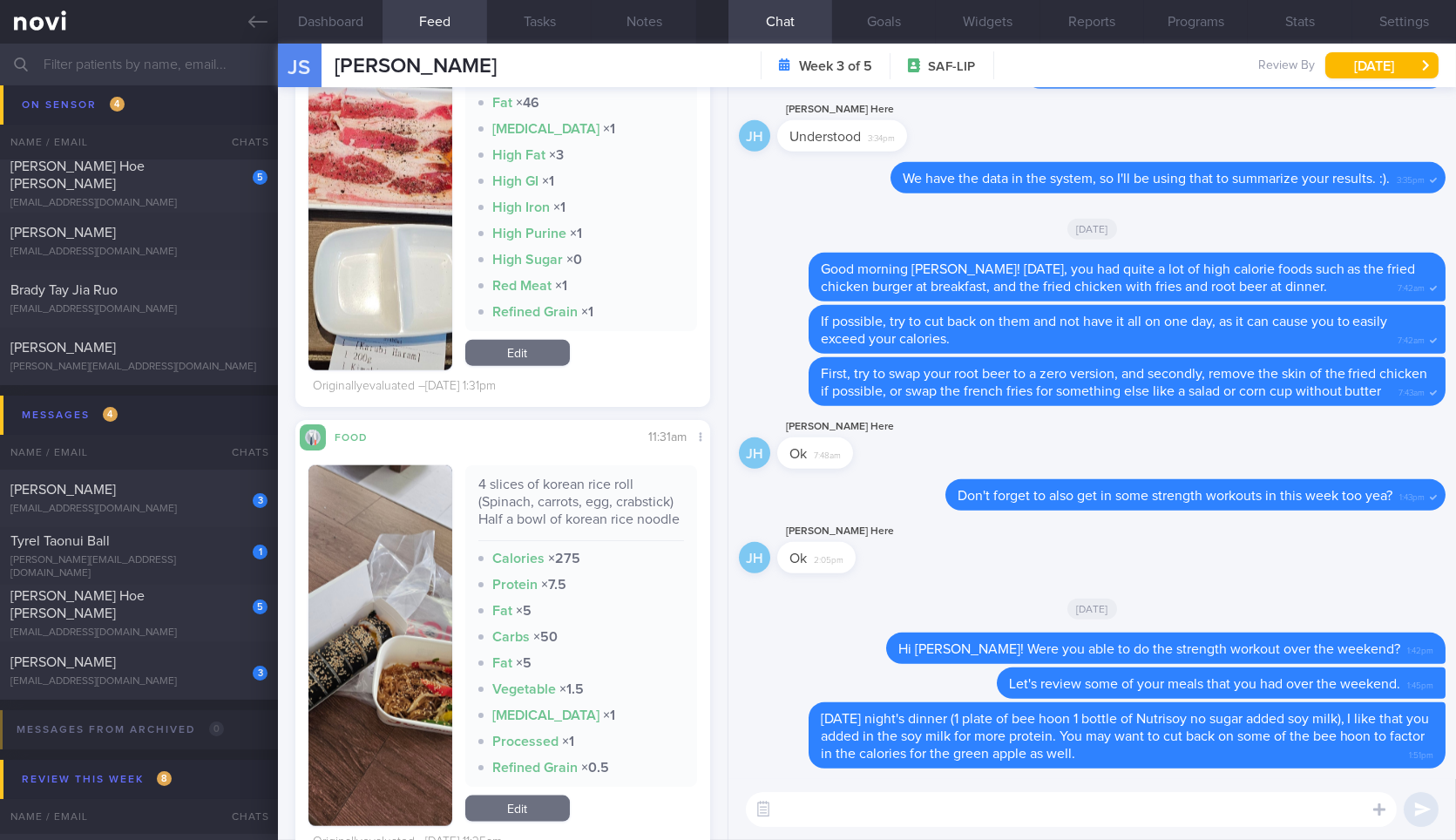
scroll to position [4472, 0]
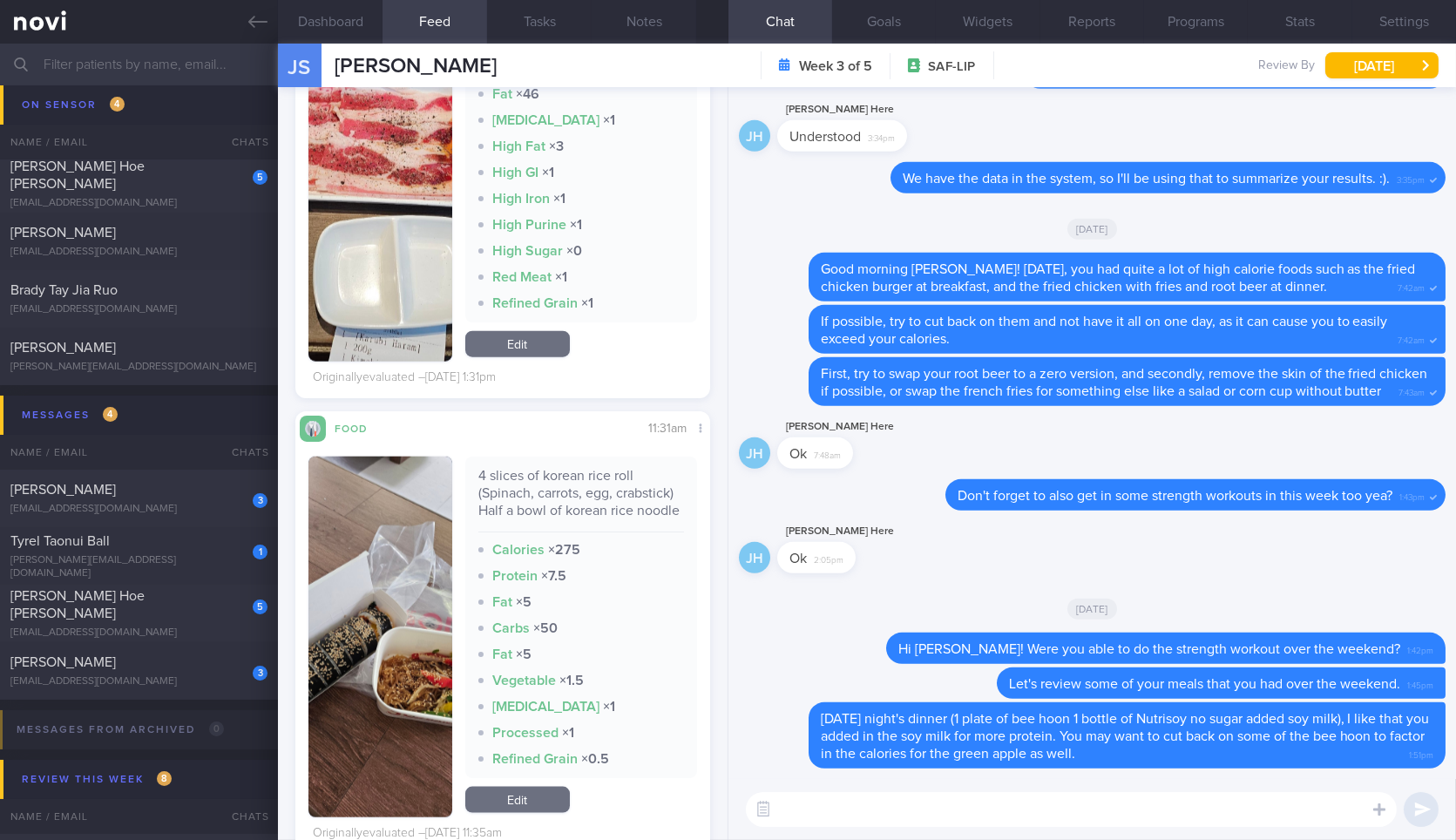
click at [889, 800] on textarea at bounding box center [1071, 809] width 651 height 35
click at [569, 492] on div "4 slices of korean rice roll (Spinach, carrots, egg, crabstick) Half a bowl of …" at bounding box center [581, 500] width 206 height 66
copy div "4 slices of korean rice roll (Spinach, carrots, egg, crabstick) Half a bowl of …"
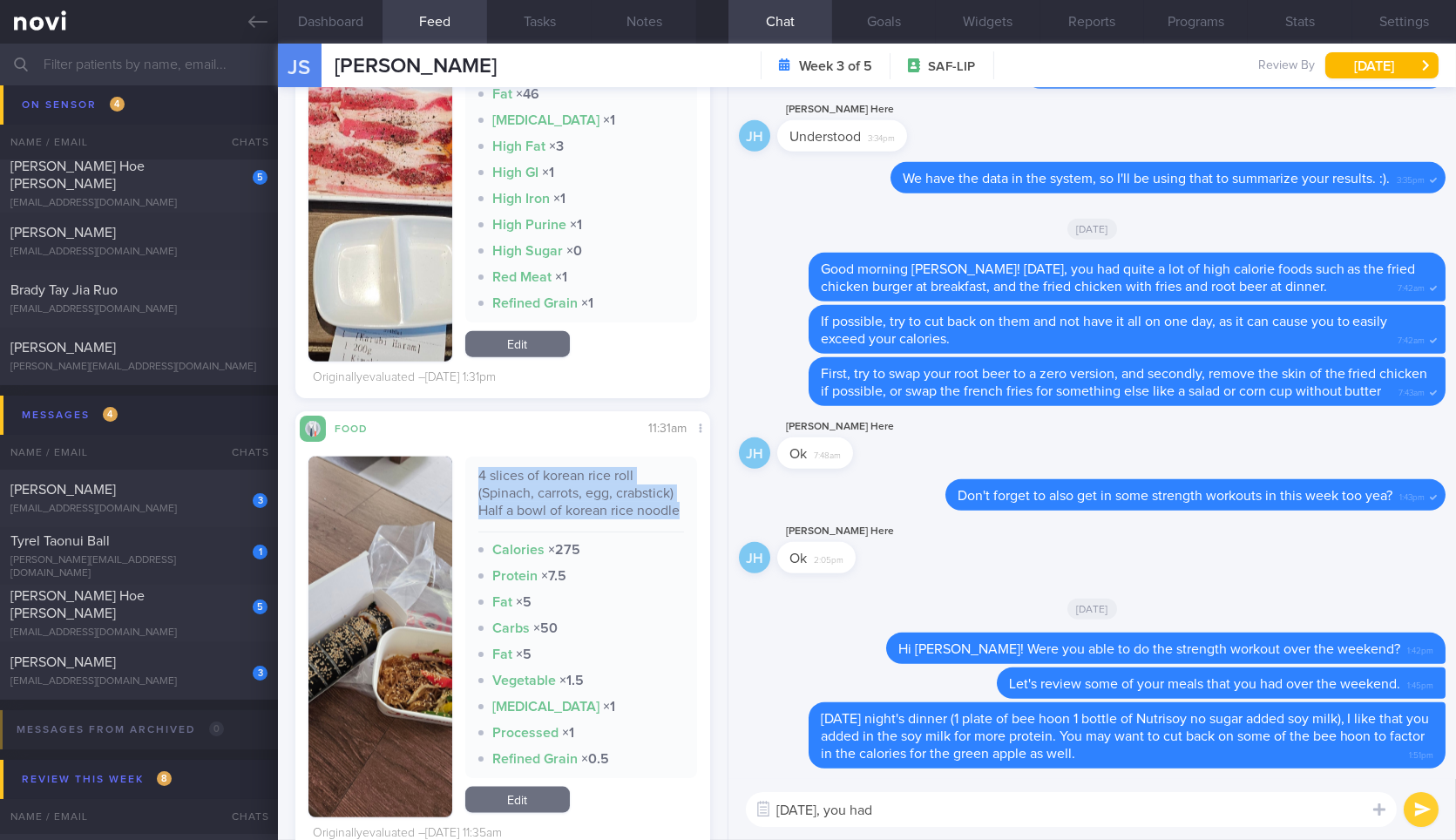
click at [440, 695] on button "button" at bounding box center [380, 637] width 143 height 360
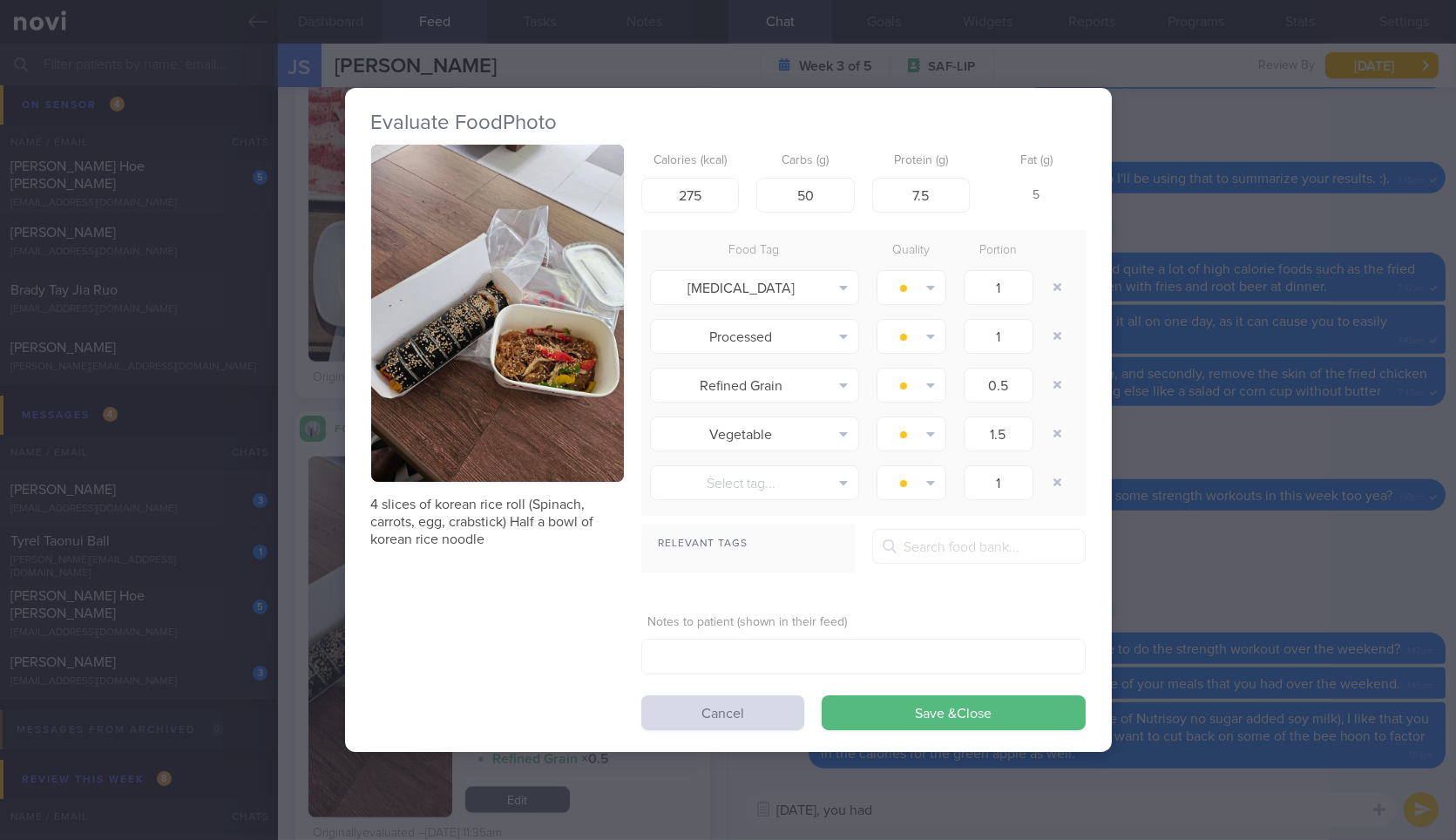
click at [559, 408] on button "button" at bounding box center [498, 313] width 253 height 337
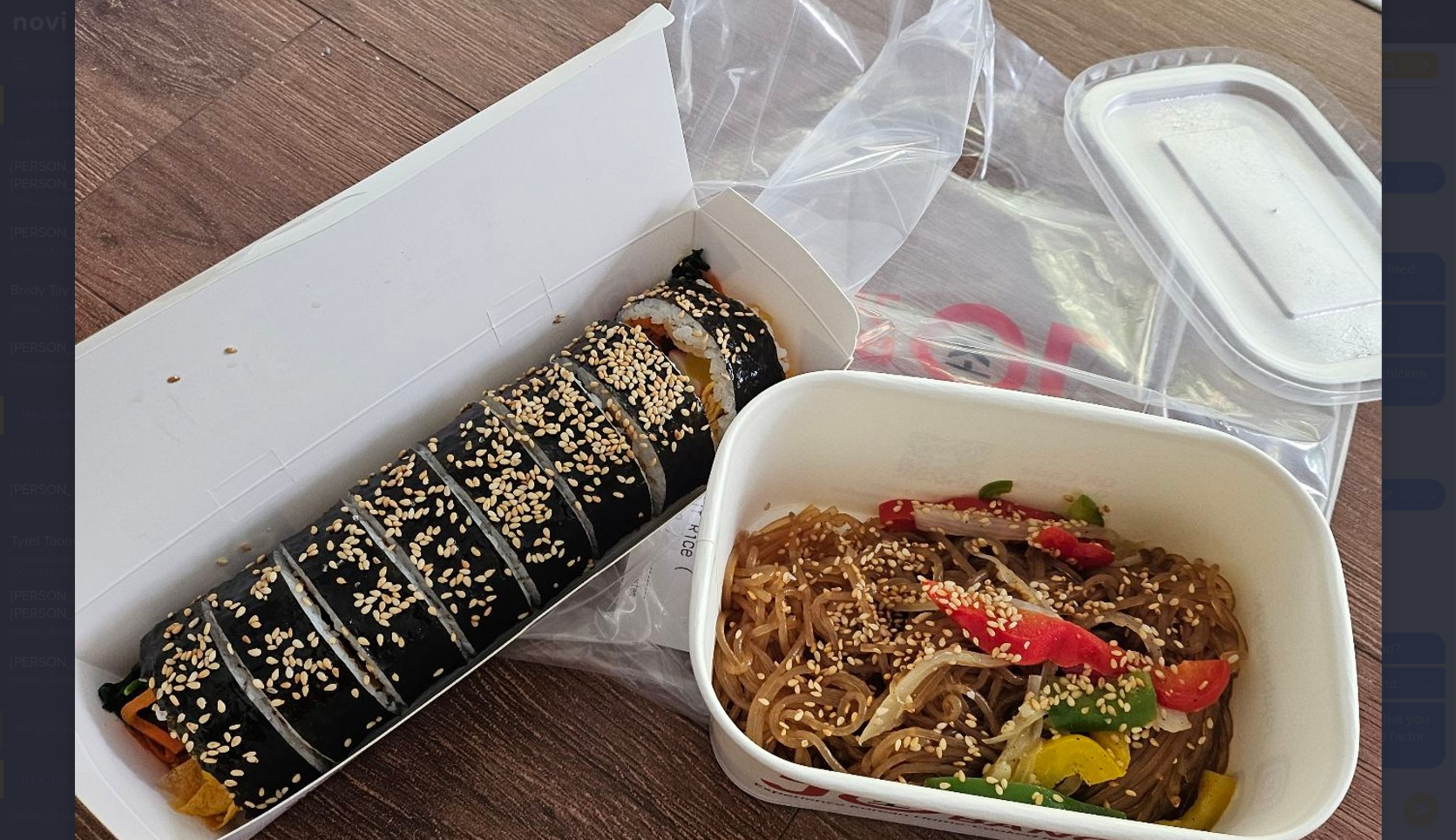
scroll to position [572, 0]
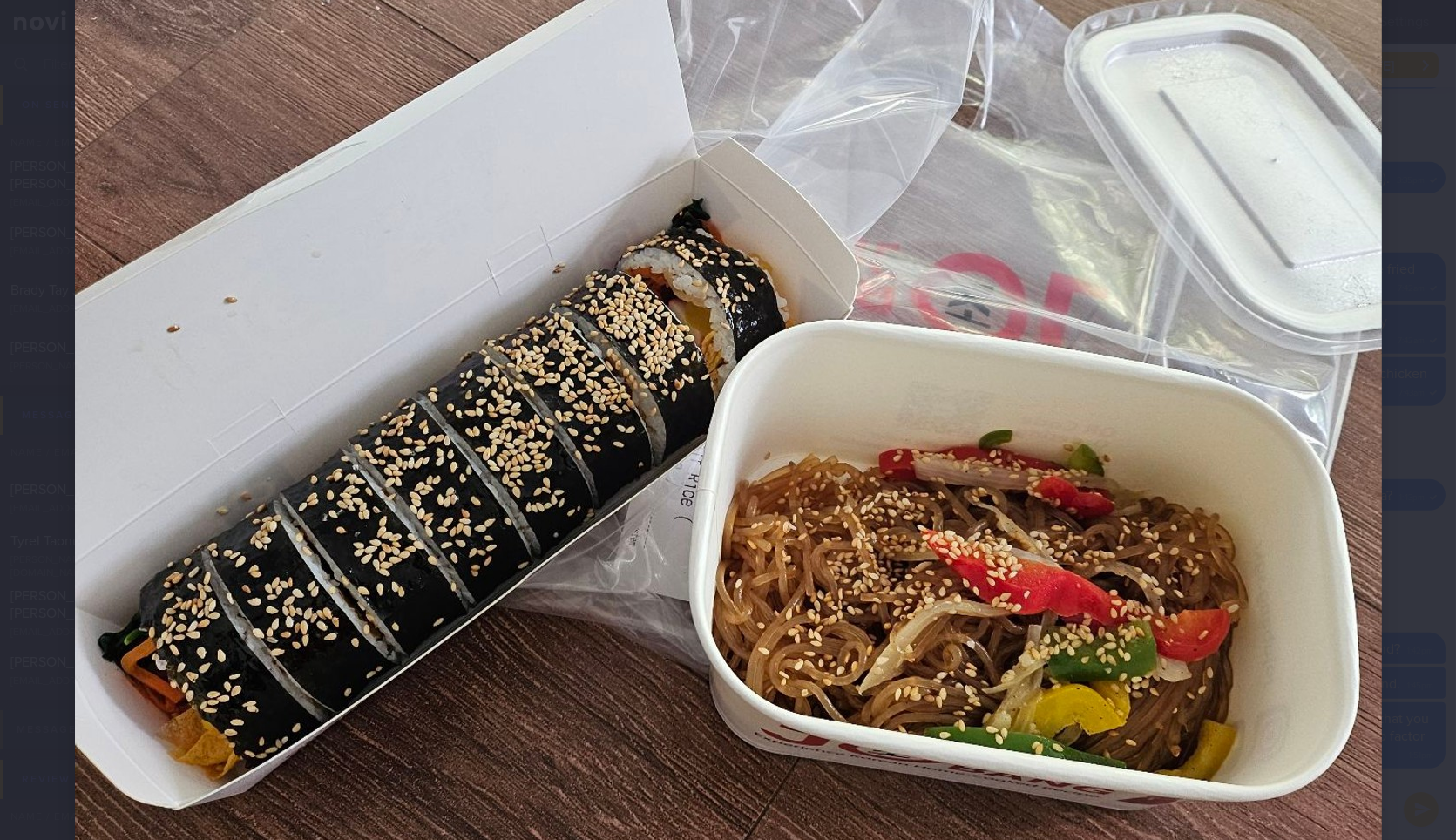
click at [1374, 555] on div at bounding box center [728, 368] width 1446 height 1882
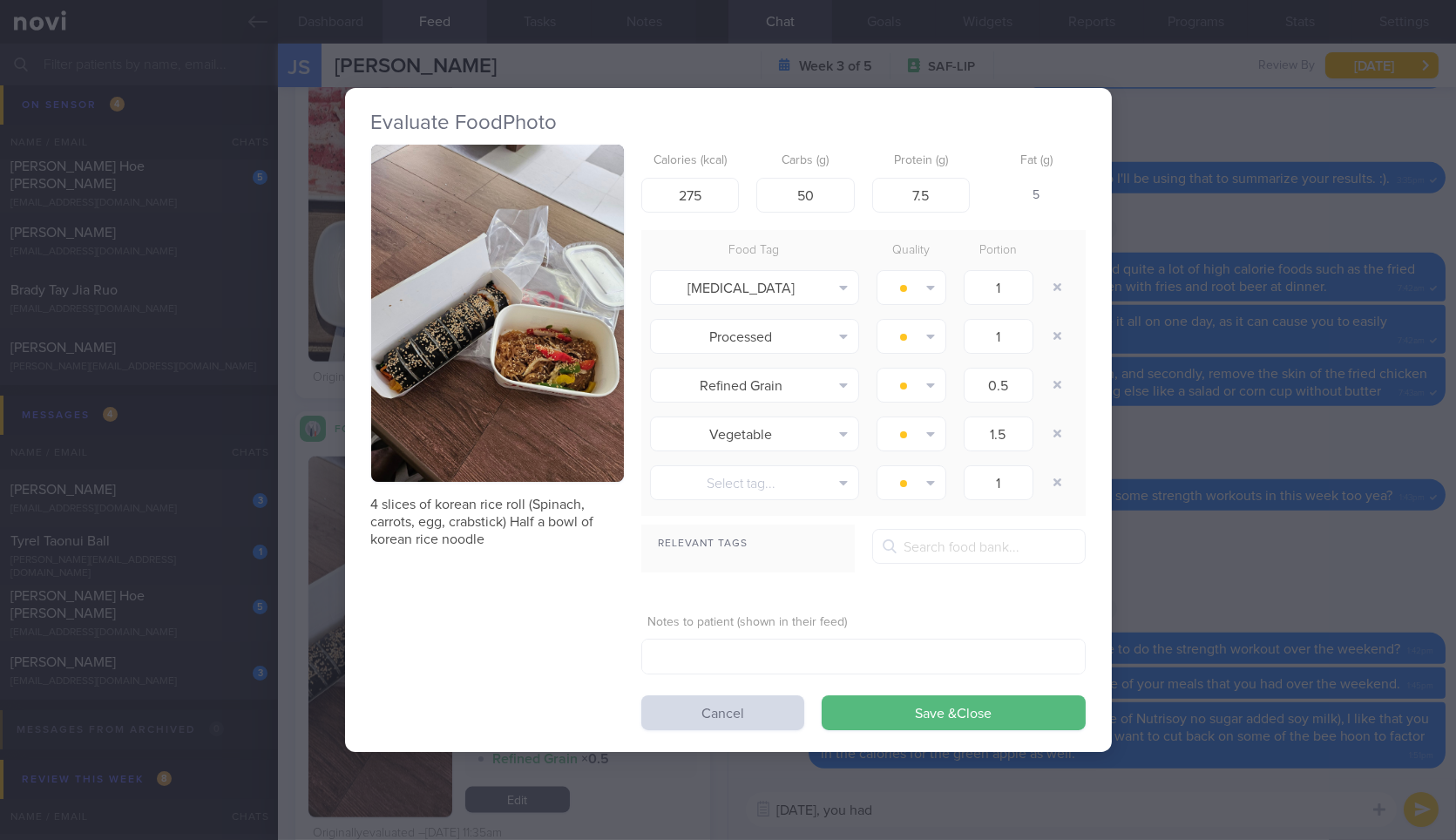
click at [1076, 787] on div "Evaluate Food Photo 4 slices of korean rice roll (Spinach, carrots, egg, crabst…" at bounding box center [728, 420] width 766 height 840
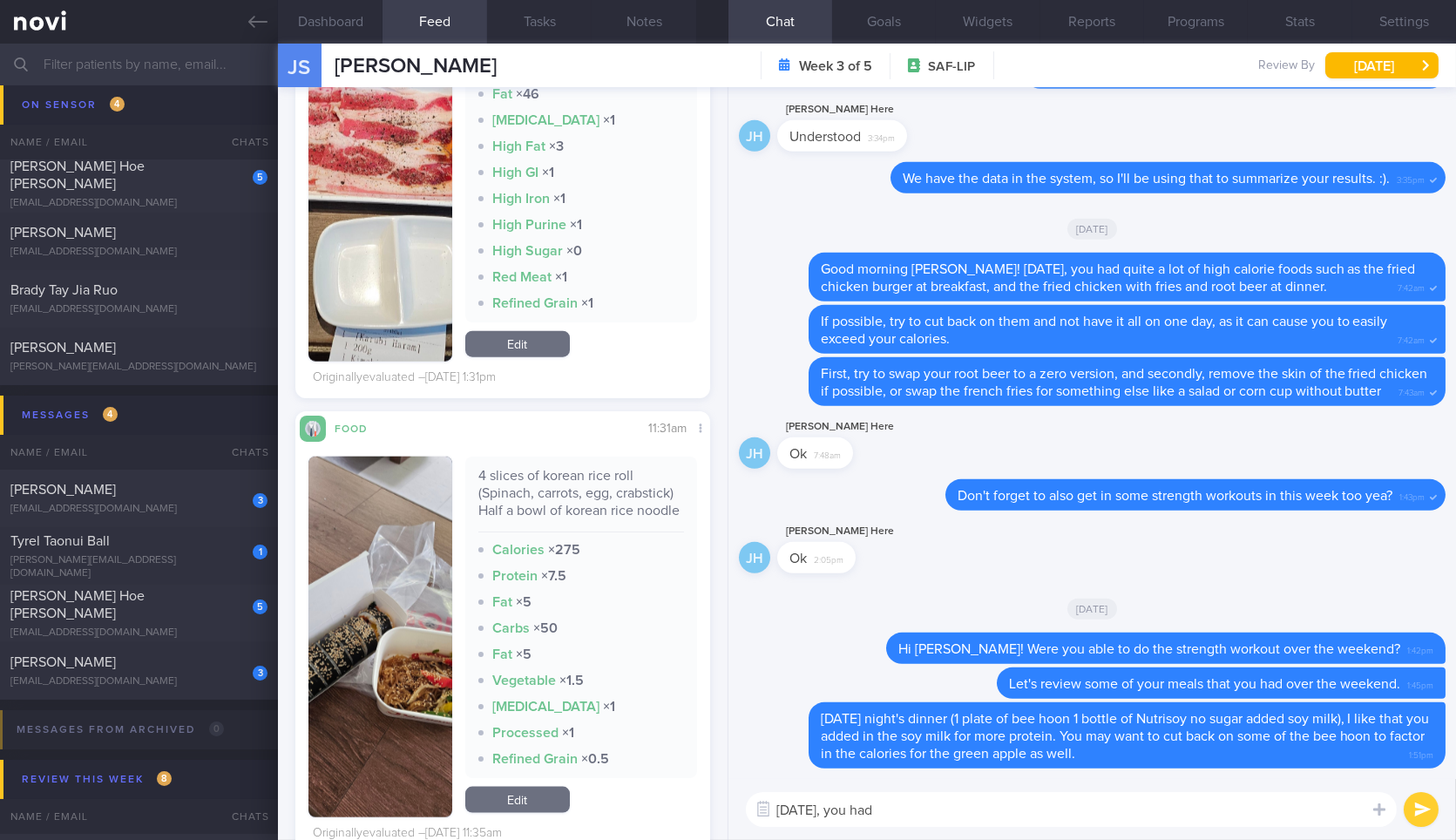
click at [1028, 825] on textarea "On Saturday, you had" at bounding box center [1071, 809] width 651 height 35
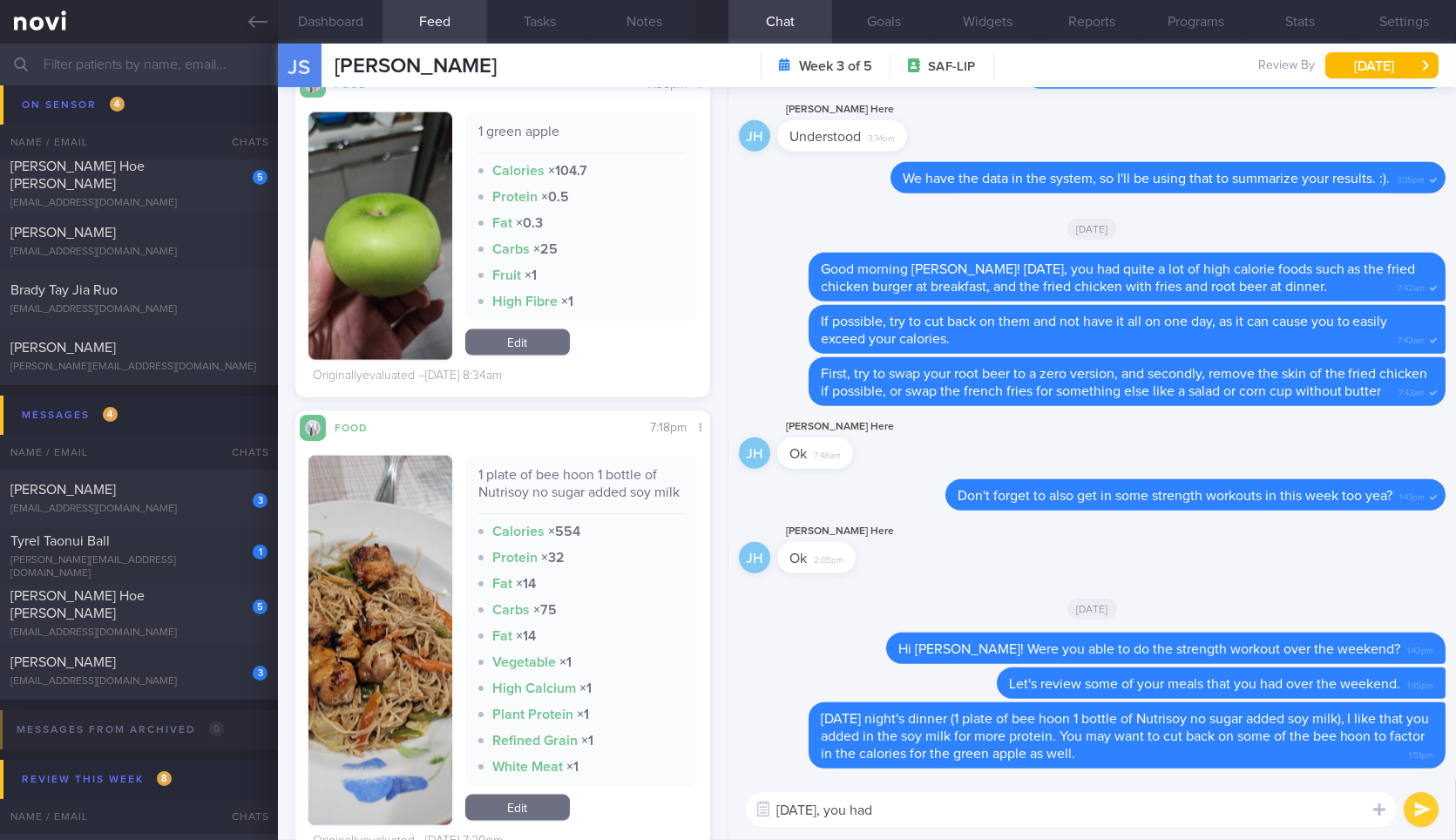
scroll to position [5379, 0]
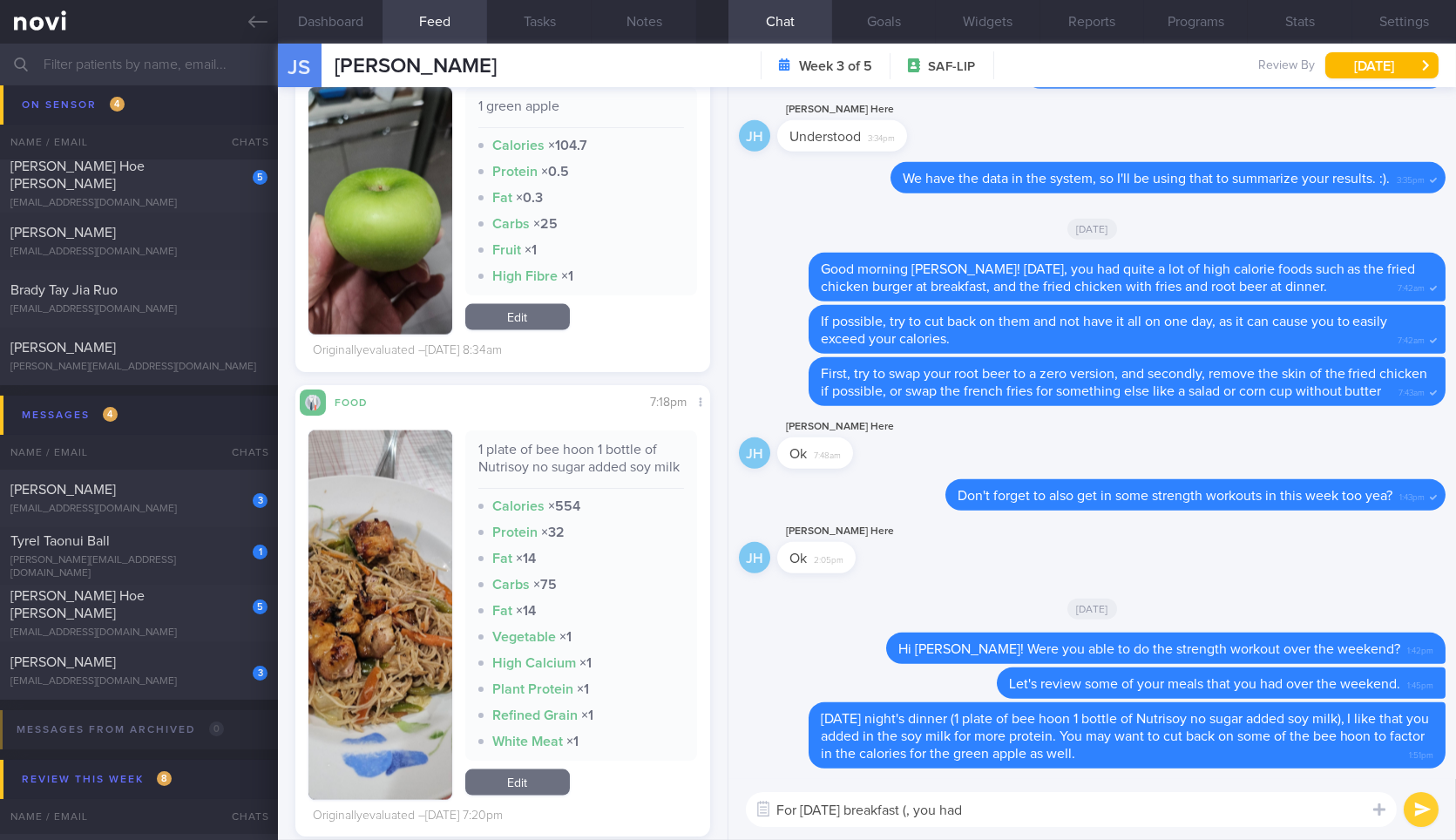
paste textarea "4 slices of korean rice roll (Spinach, carrots, egg, crabstick) Half a bowl of …"
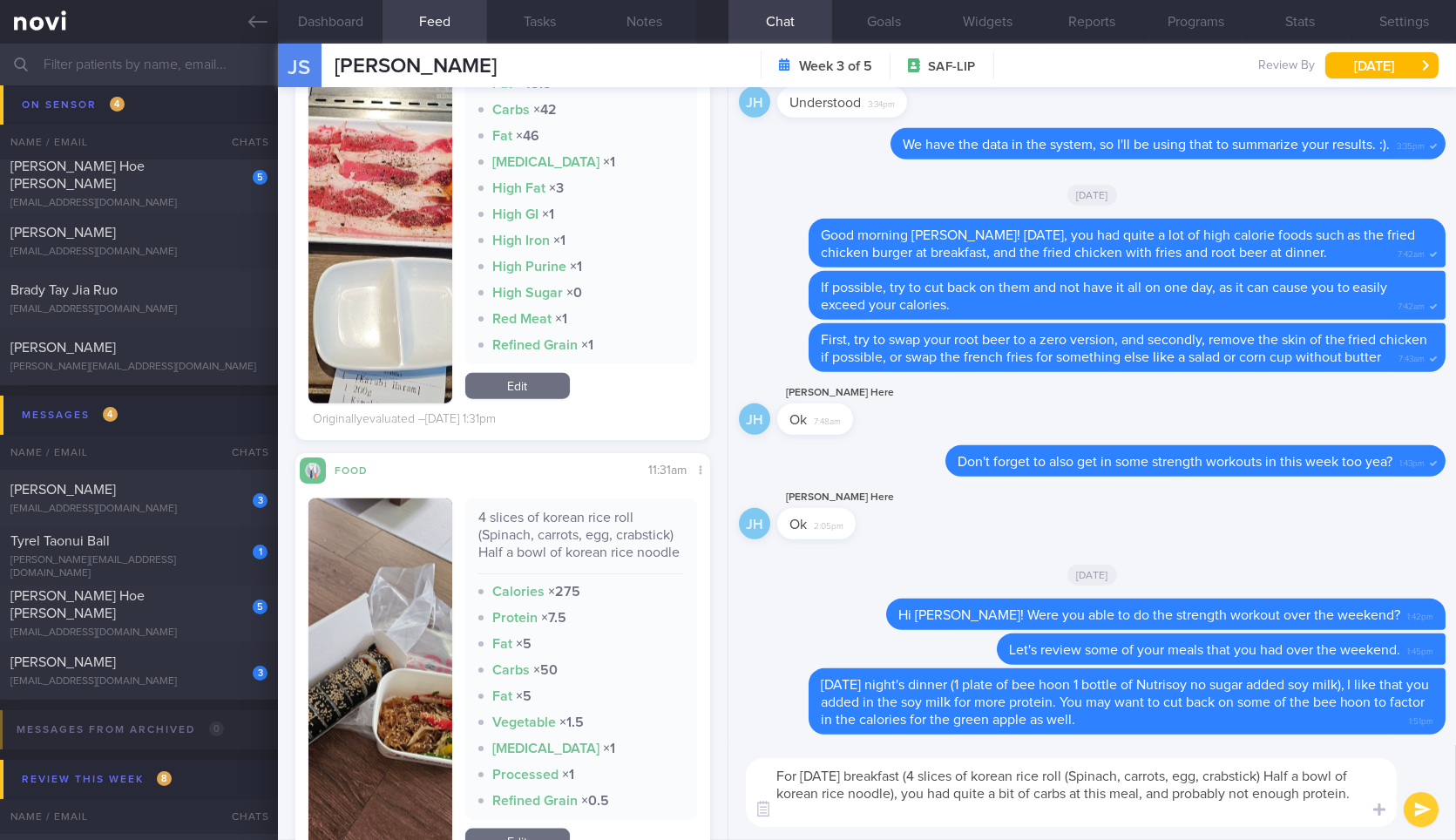
scroll to position [4249, 0]
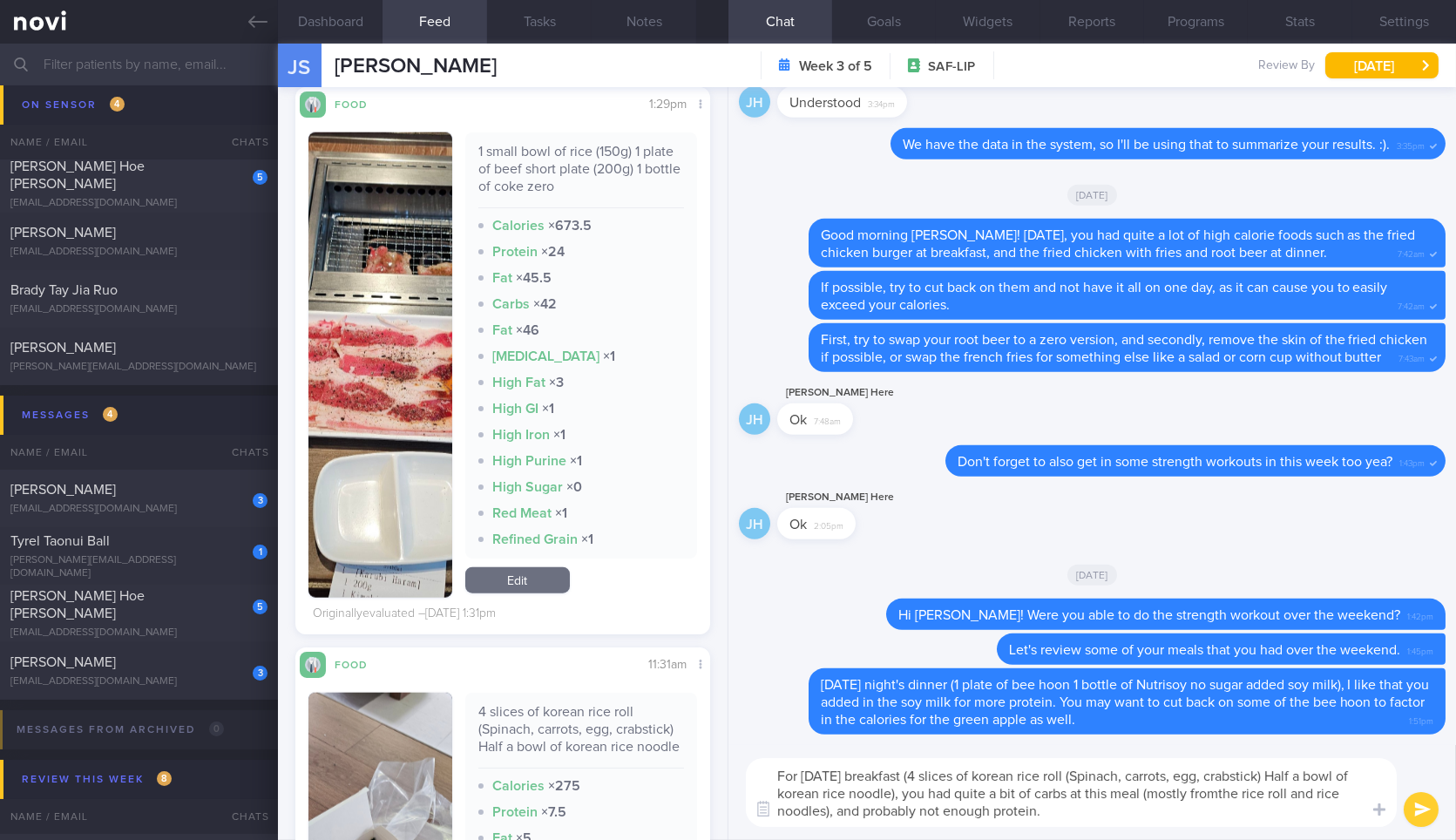
type textarea "For Saturday's breakfast (4 slices of korean rice roll (Spinach, carrots, egg, …"
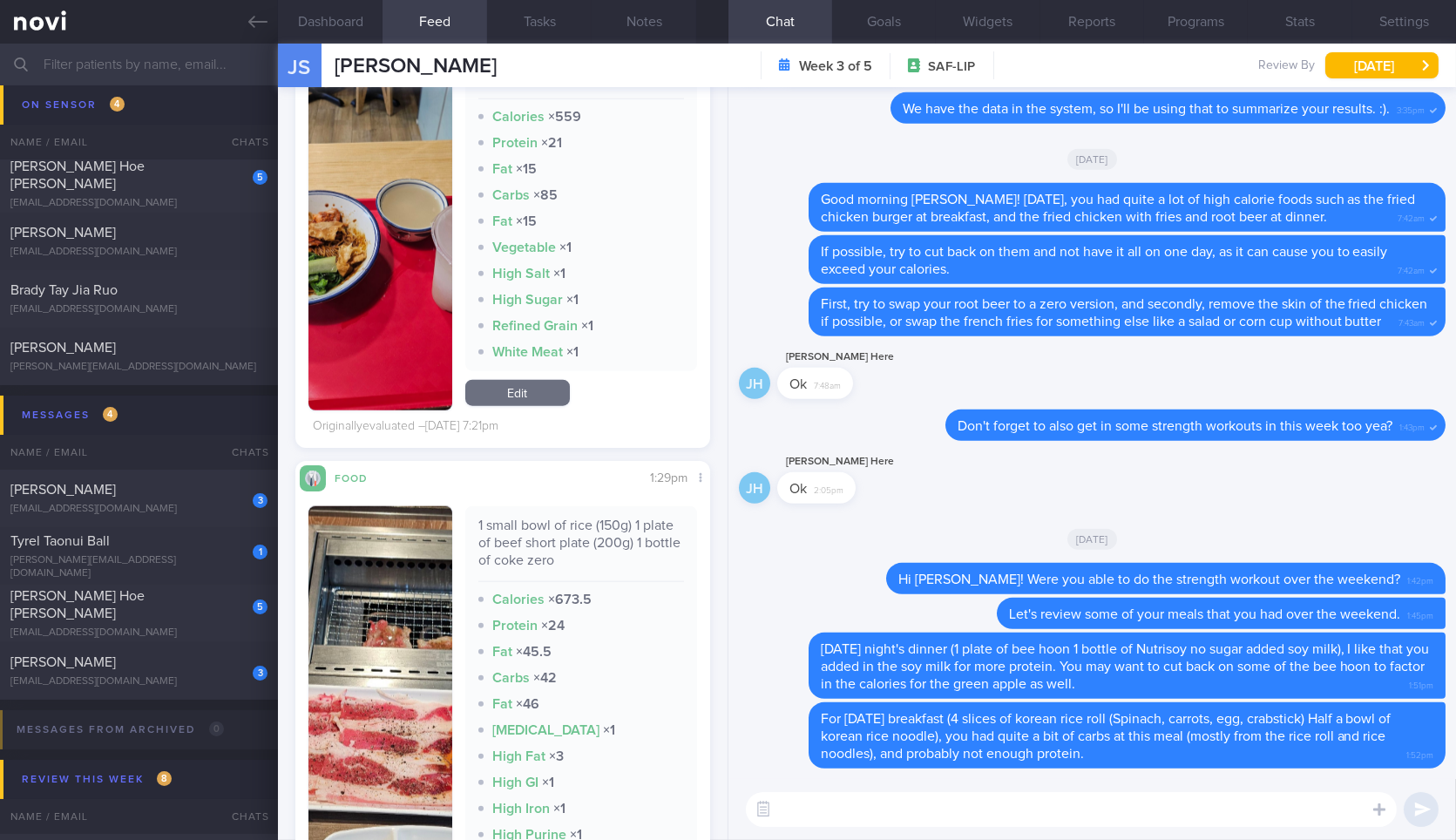
scroll to position [3861, 0]
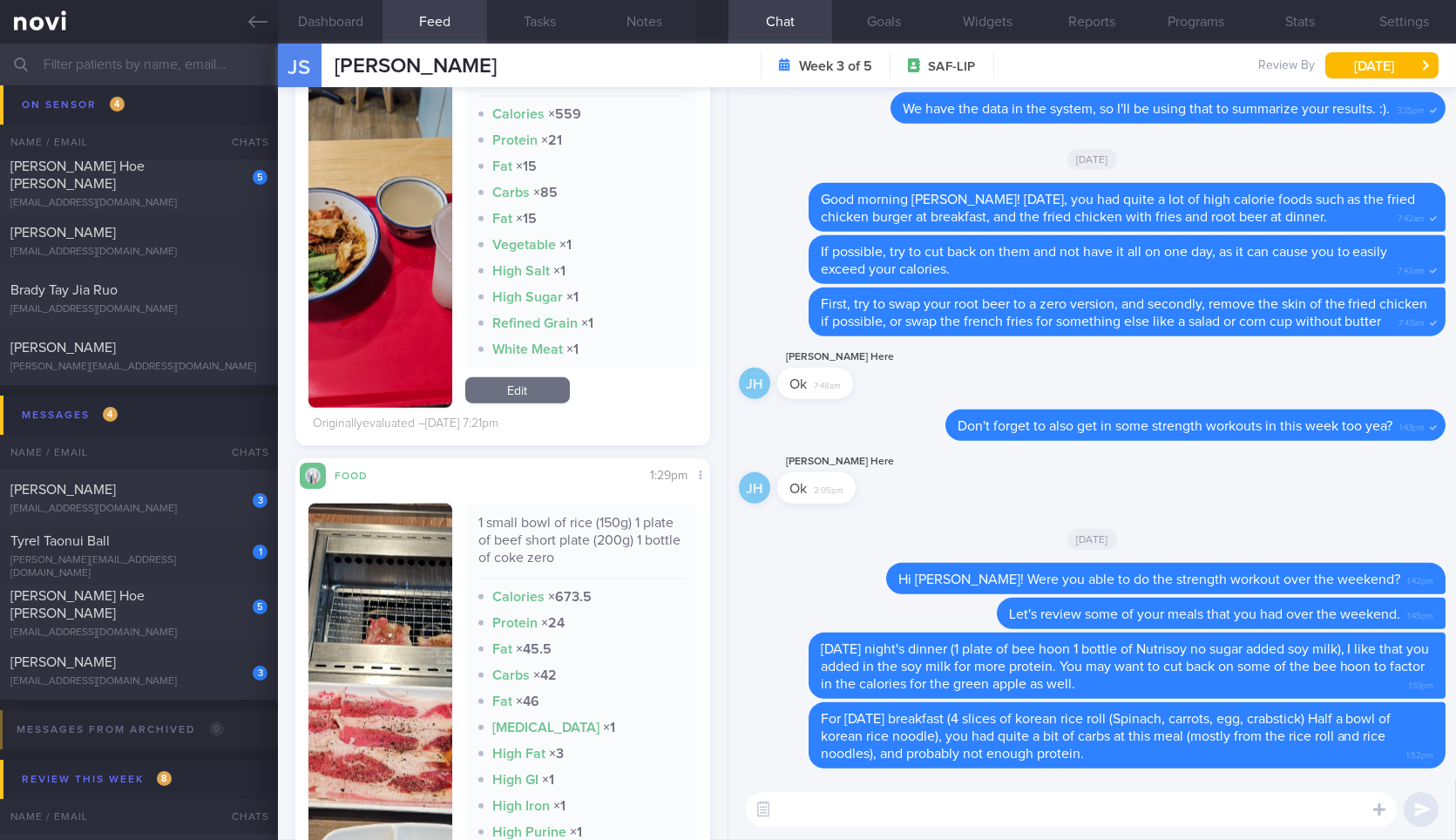
click at [580, 548] on div "1 small bowl of rice (150g) 1 plate of beef short plate (200g) 1 bottle of coke…" at bounding box center [581, 546] width 206 height 66
copy div "1 small bowl of rice (150g) 1 plate of beef short plate (200g) 1 bottle of coke…"
click at [580, 548] on div "1 small bowl of rice (150g) 1 plate of beef short plate (200g) 1 bottle of coke…" at bounding box center [581, 546] width 206 height 66
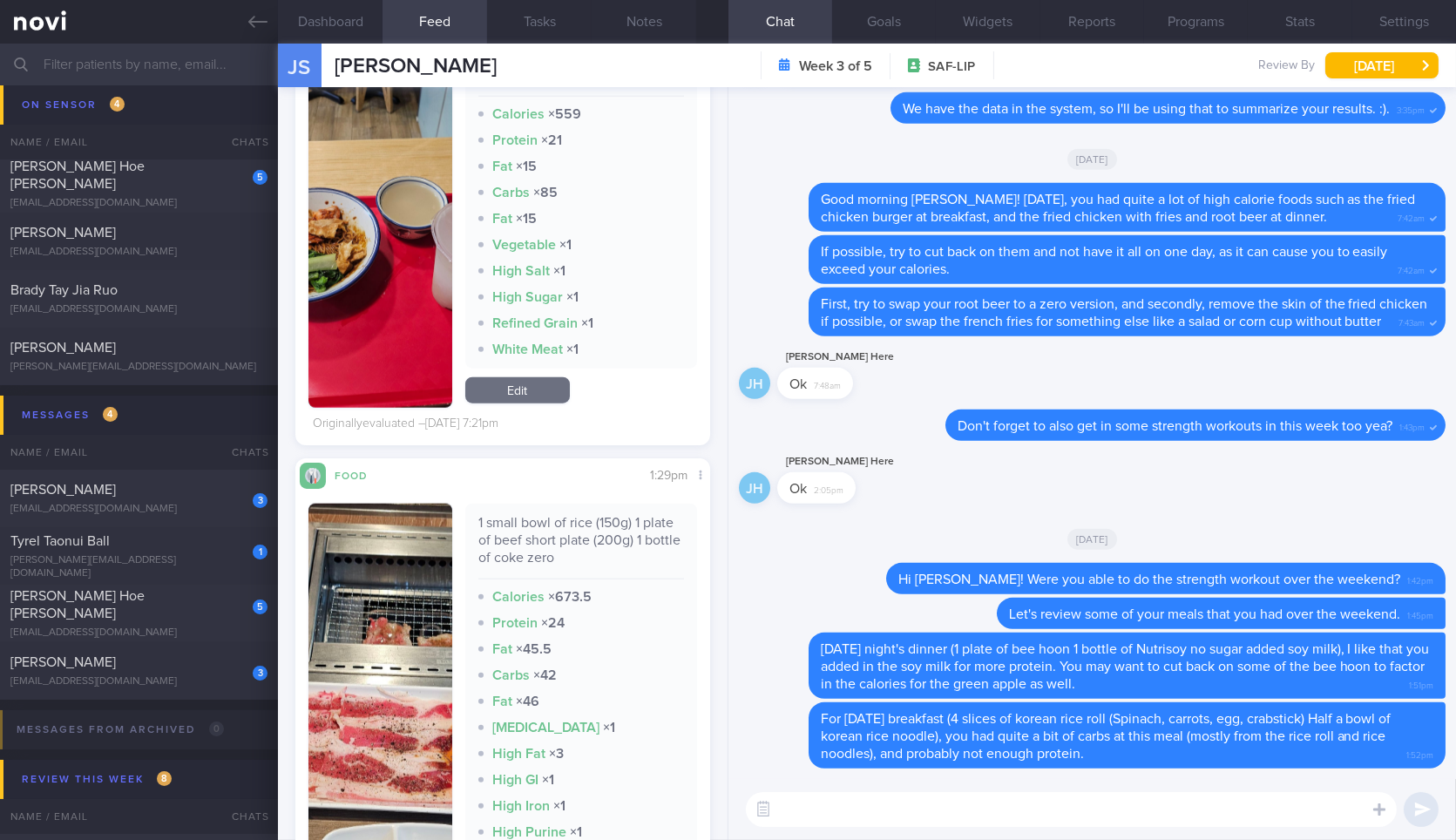
click at [817, 820] on textarea at bounding box center [1071, 809] width 651 height 35
paste textarea "1 small bowl of rice (150g) 1 plate of beef short plate (200g) 1 bottle of coke…"
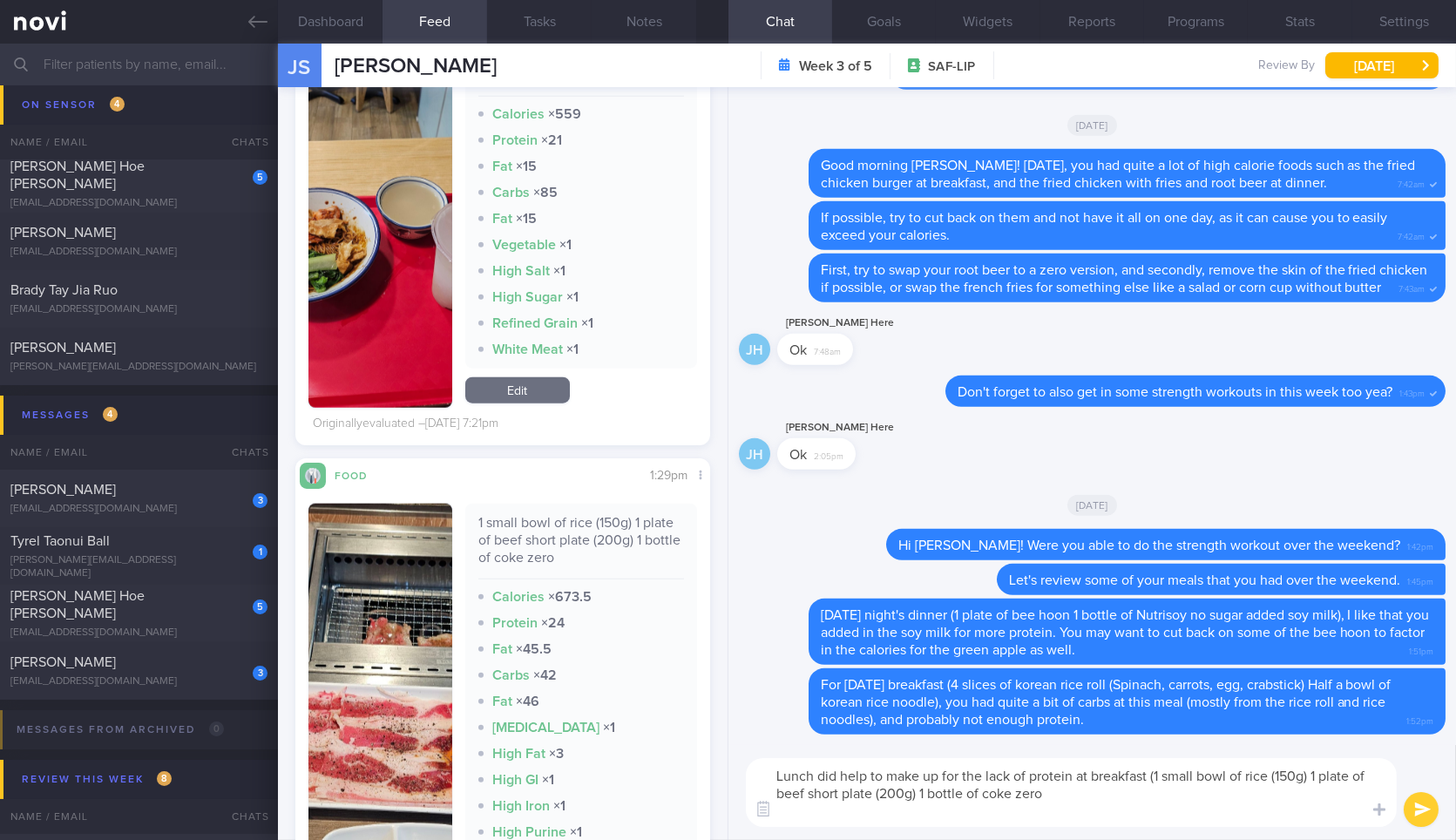
scroll to position [0, 0]
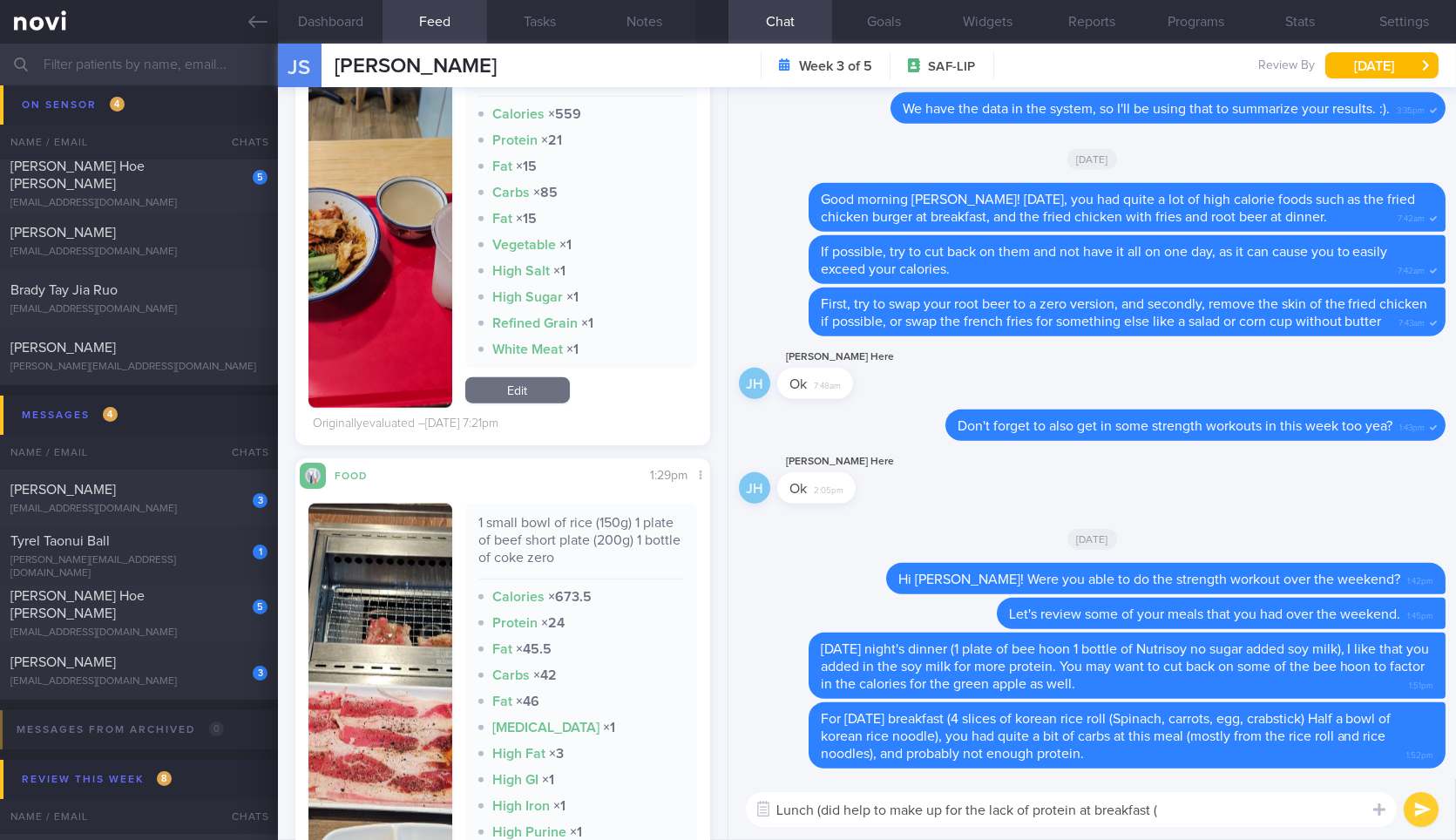
paste textarea "1 small bowl of rice (150g) 1 plate of beef short plate (200g) 1 bottle of coke…"
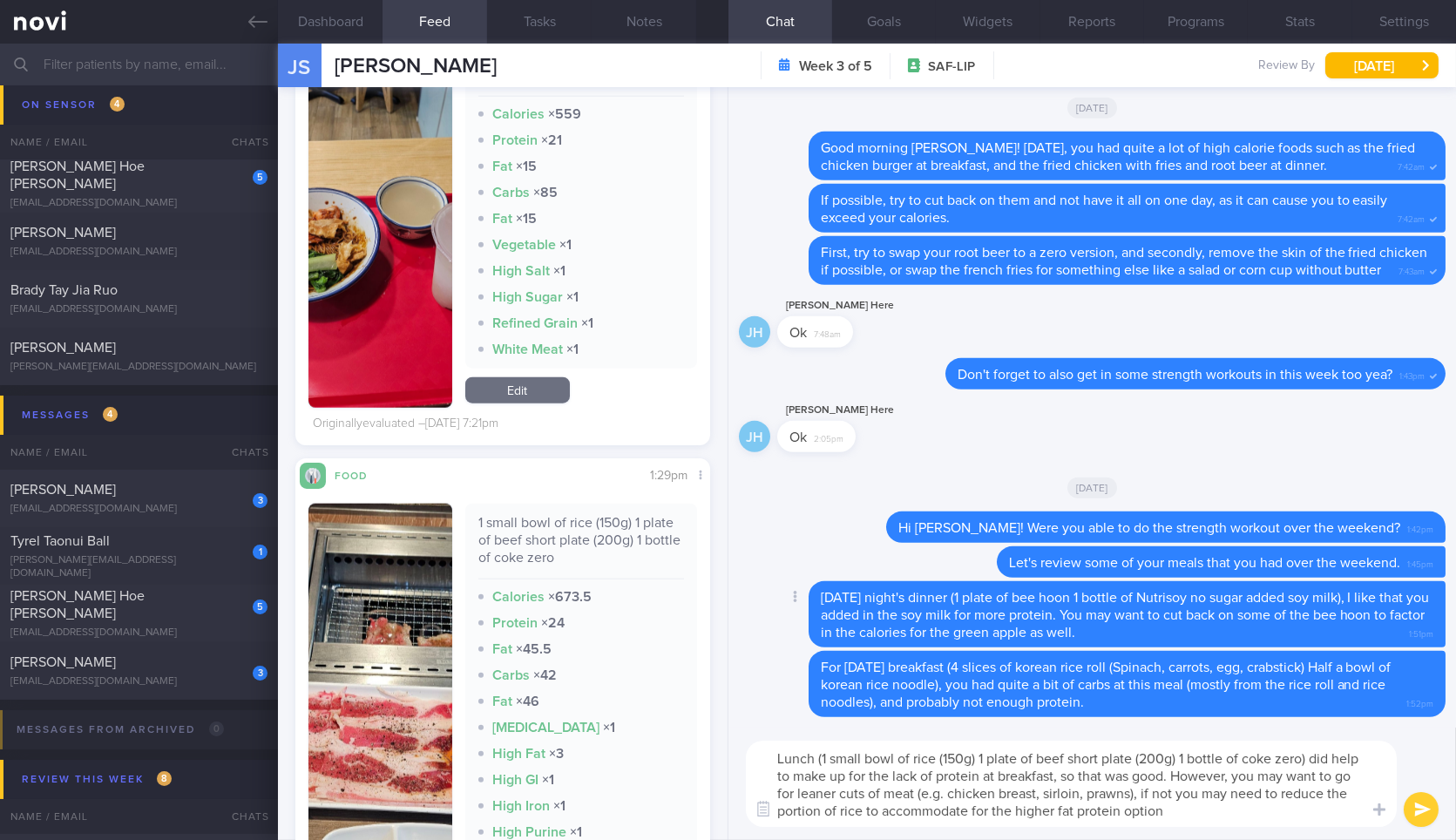
type textarea "Lunch (1 small bowl of rice (150g) 1 plate of beef short plate (200g) 1 bottle …"
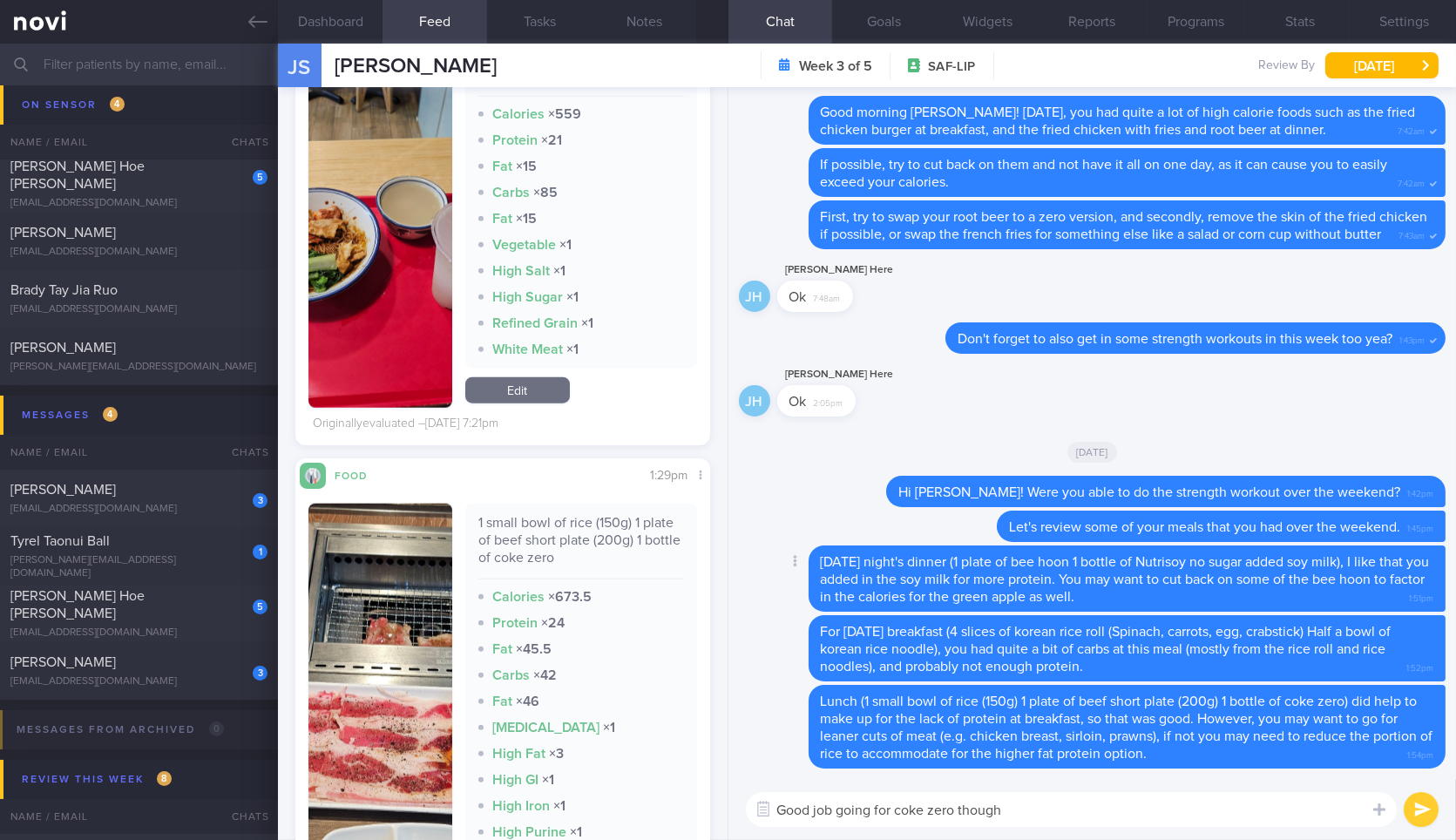
type textarea "Good job going for coke zero though!"
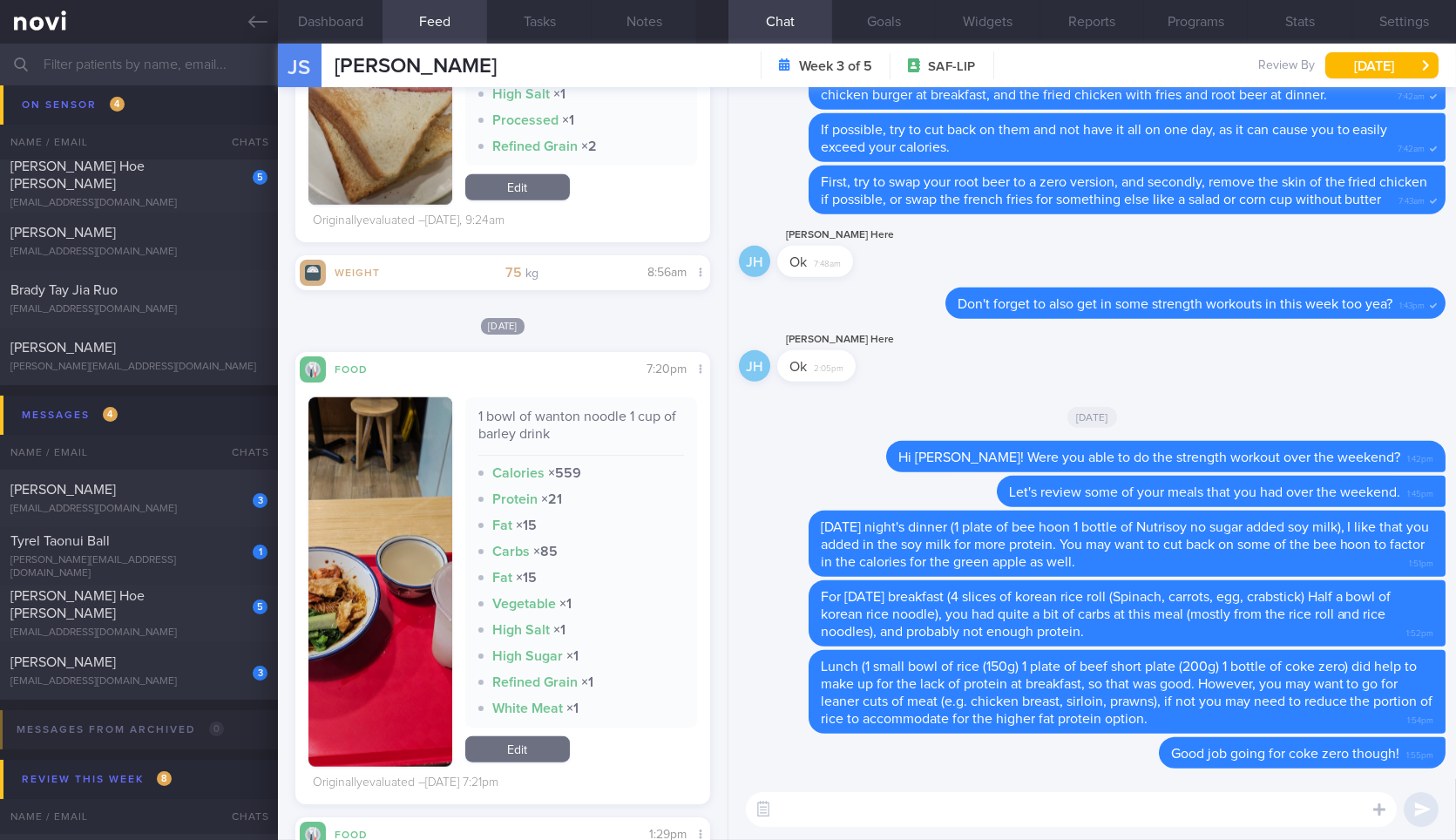
scroll to position [3494, 0]
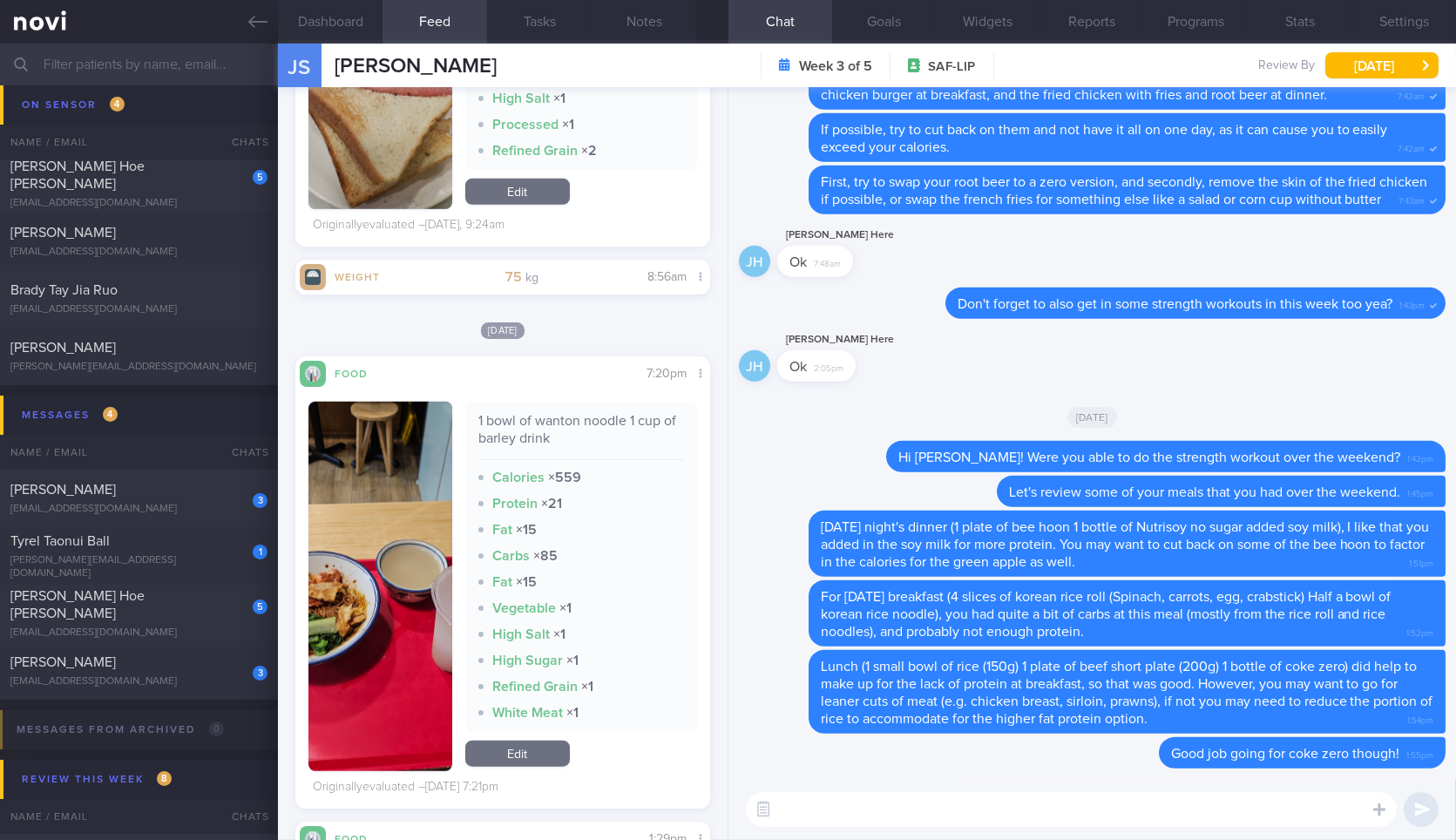
click at [533, 460] on div "1 bowl of wanton noodle 1 cup of barley drink" at bounding box center [581, 436] width 206 height 48
copy div "1 bowl of wanton noodle 1 cup of barley drink"
click at [533, 460] on div "1 bowl of wanton noodle 1 cup of barley drink" at bounding box center [581, 436] width 206 height 48
click at [843, 791] on div "​ ​" at bounding box center [1092, 809] width 728 height 61
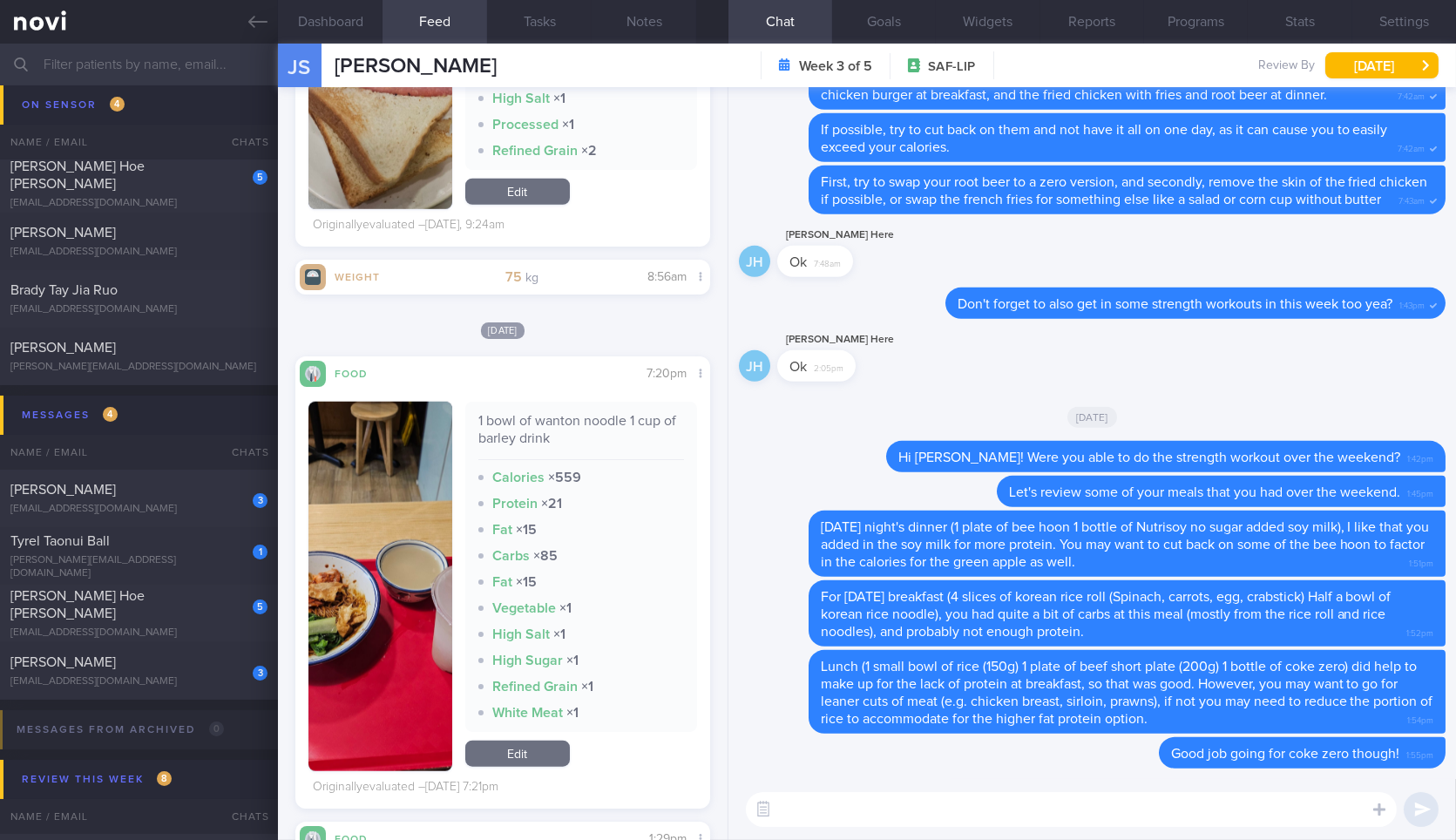
click at [845, 794] on textarea at bounding box center [1071, 809] width 651 height 35
paste textarea "1 bowl of wanton noodle 1 cup of barley drink"
click at [1046, 806] on textarea "At dinner, you had 1 bowl of wanton noodle 1 cup of barley drink." at bounding box center [1071, 809] width 651 height 35
click at [351, 619] on button "button" at bounding box center [380, 586] width 143 height 369
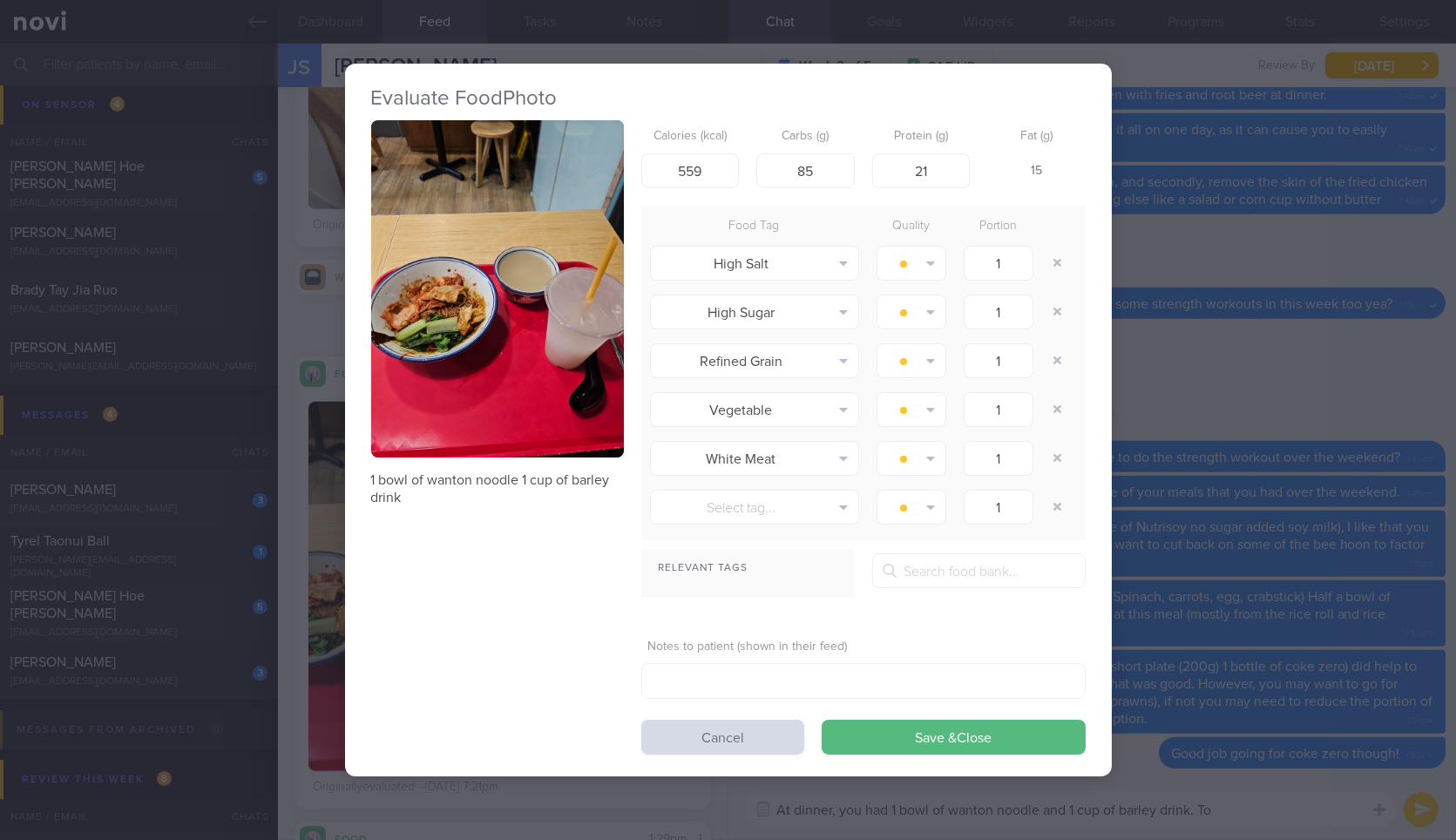
click at [438, 372] on button "button" at bounding box center [498, 289] width 253 height 337
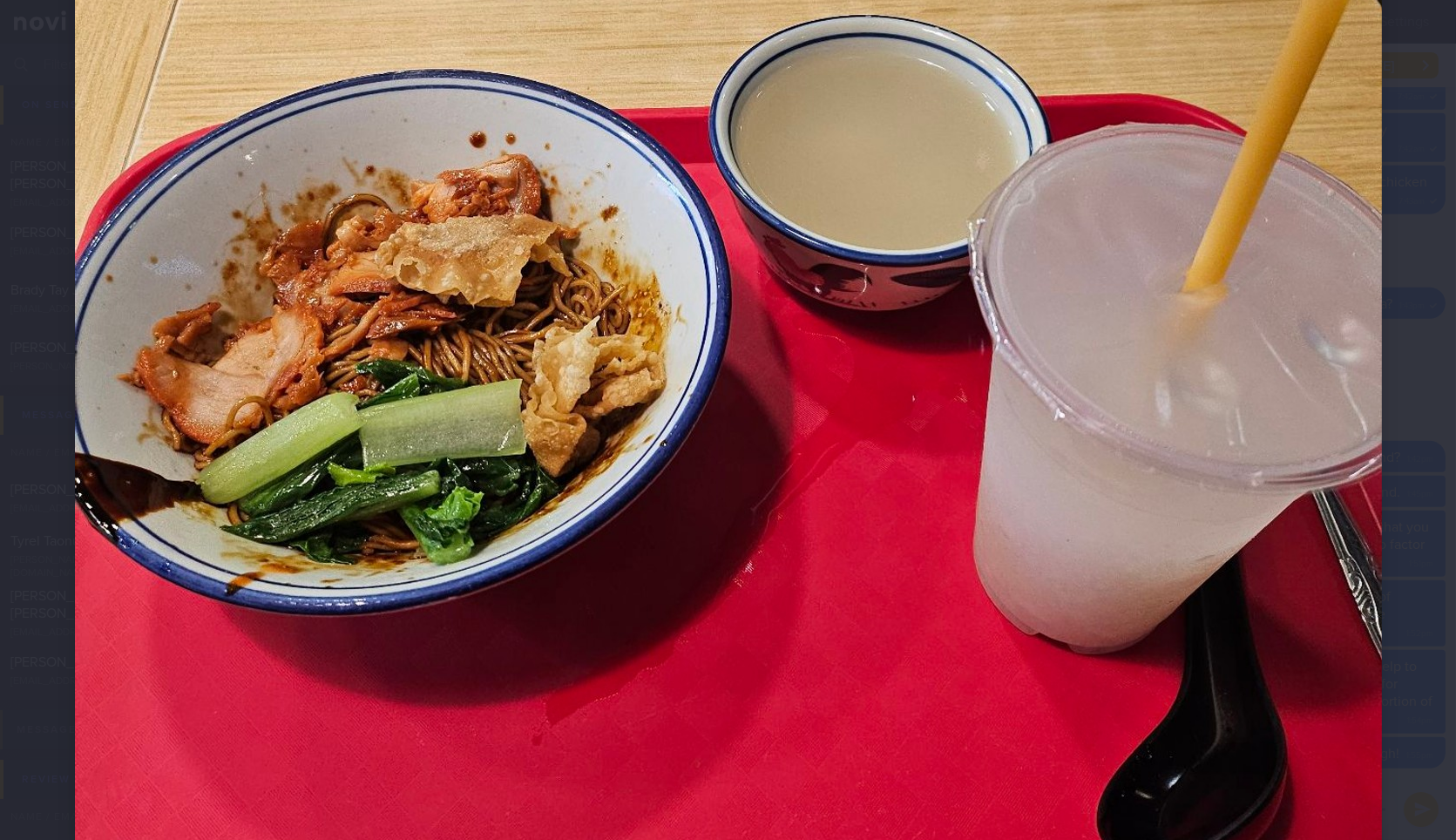
scroll to position [704, 0]
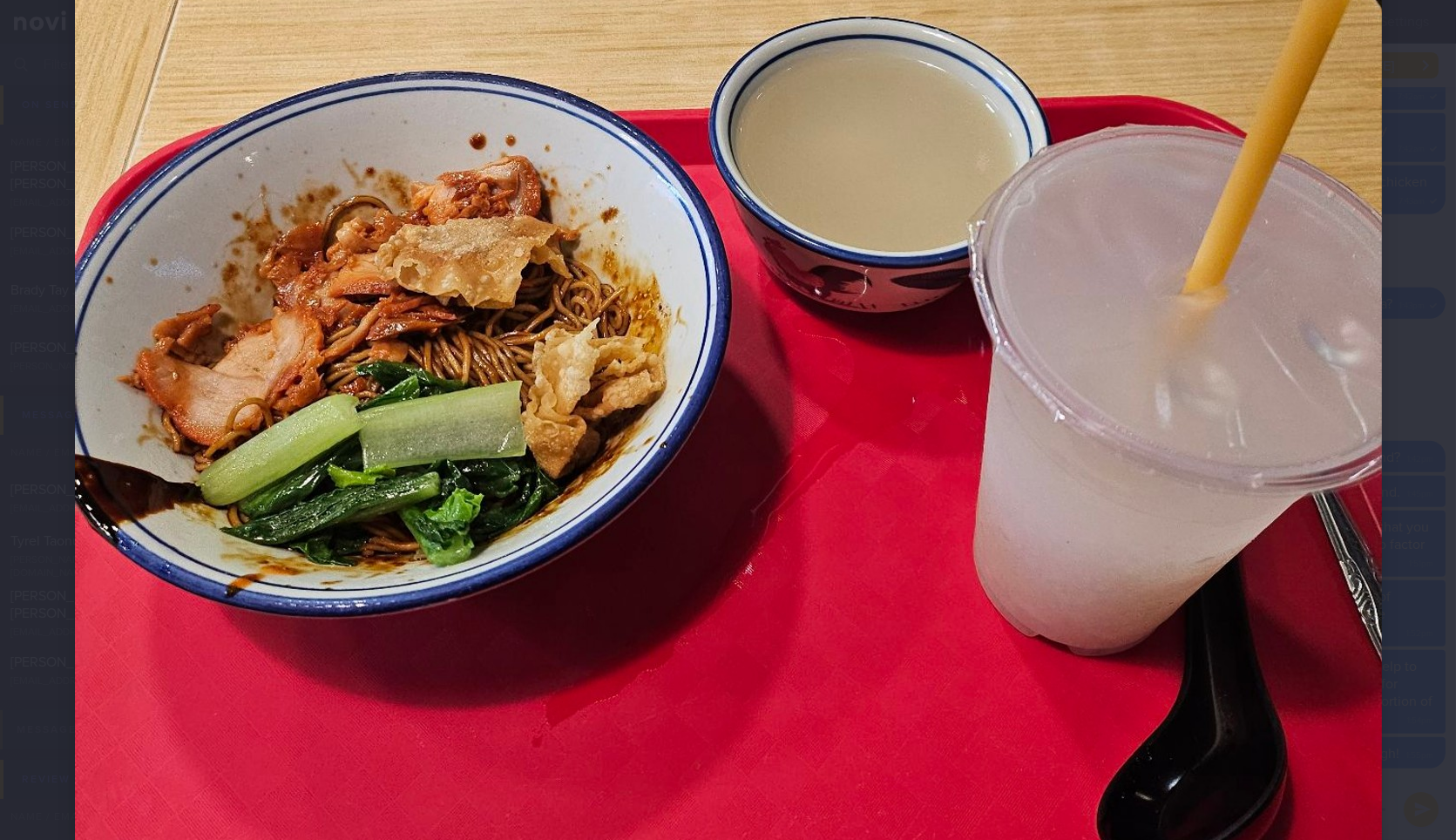
click at [1372, 357] on div at bounding box center [728, 237] width 1446 height 1882
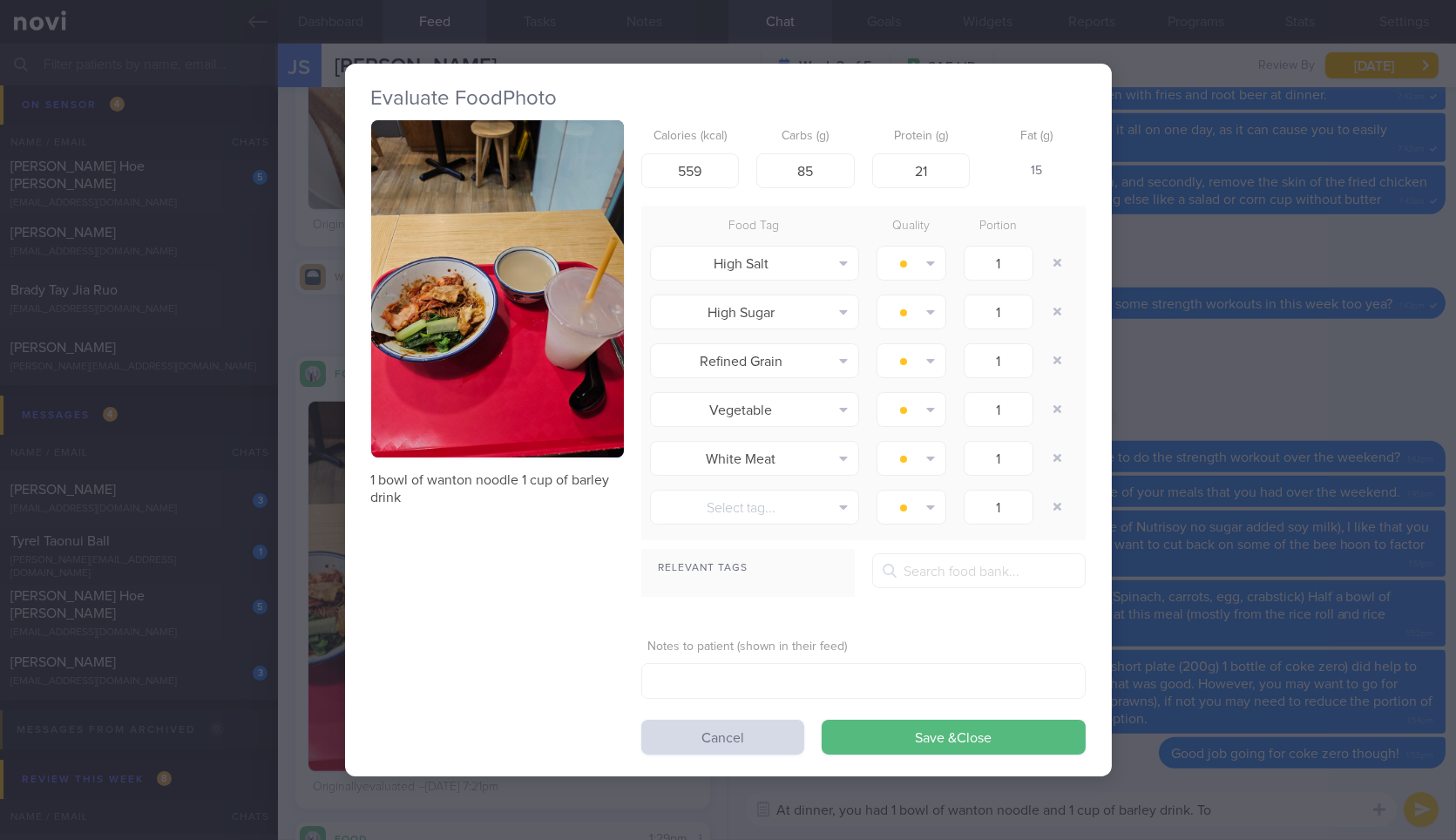
click at [1372, 357] on div "Evaluate Food Photo 1 bowl of wanton noodle 1 cup of barley drink Calories (kca…" at bounding box center [728, 420] width 1456 height 840
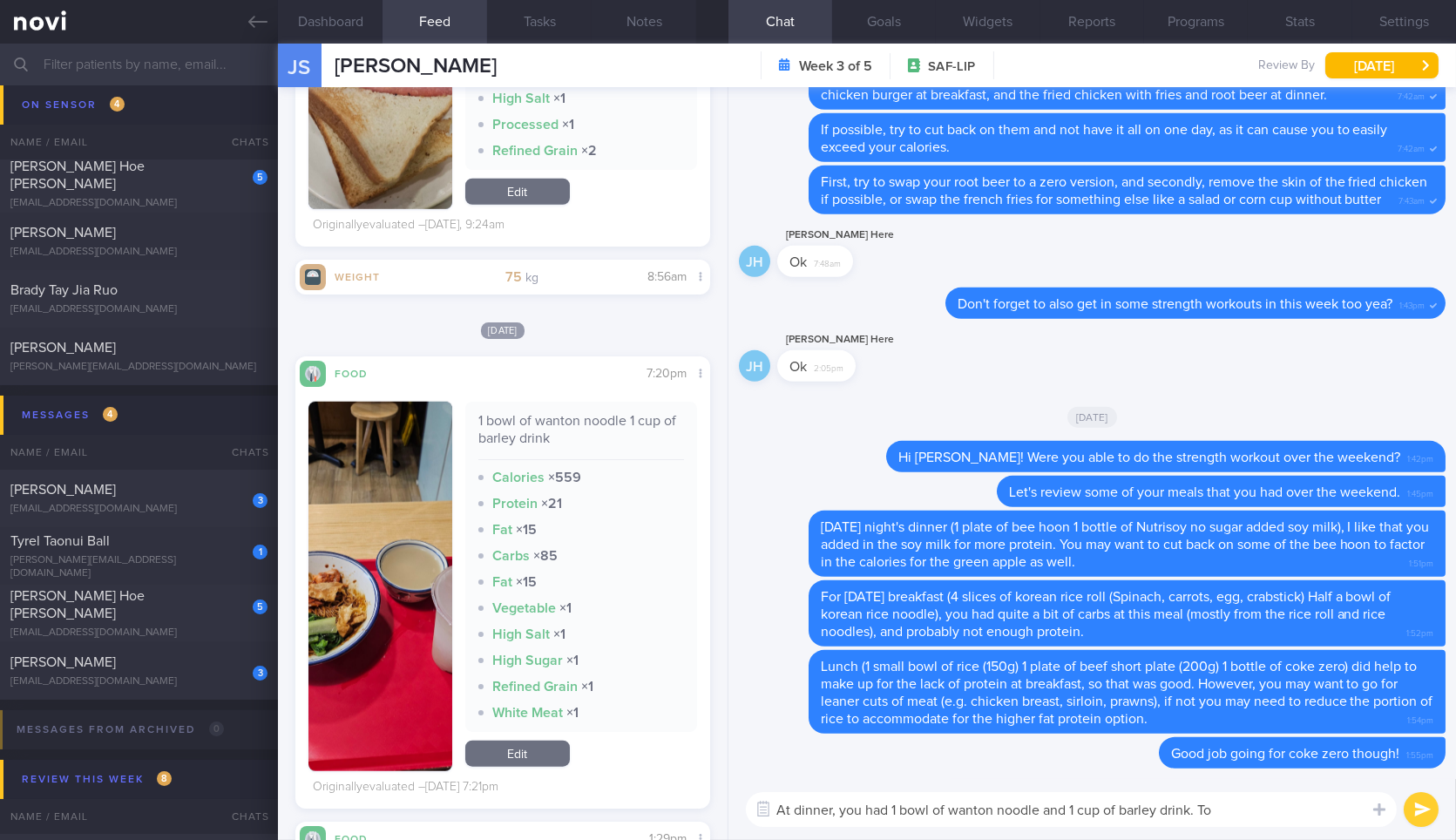
click at [1251, 814] on textarea "At dinner, you had 1 bowl of wanton noodle and 1 cup of barley drink. To" at bounding box center [1071, 809] width 651 height 35
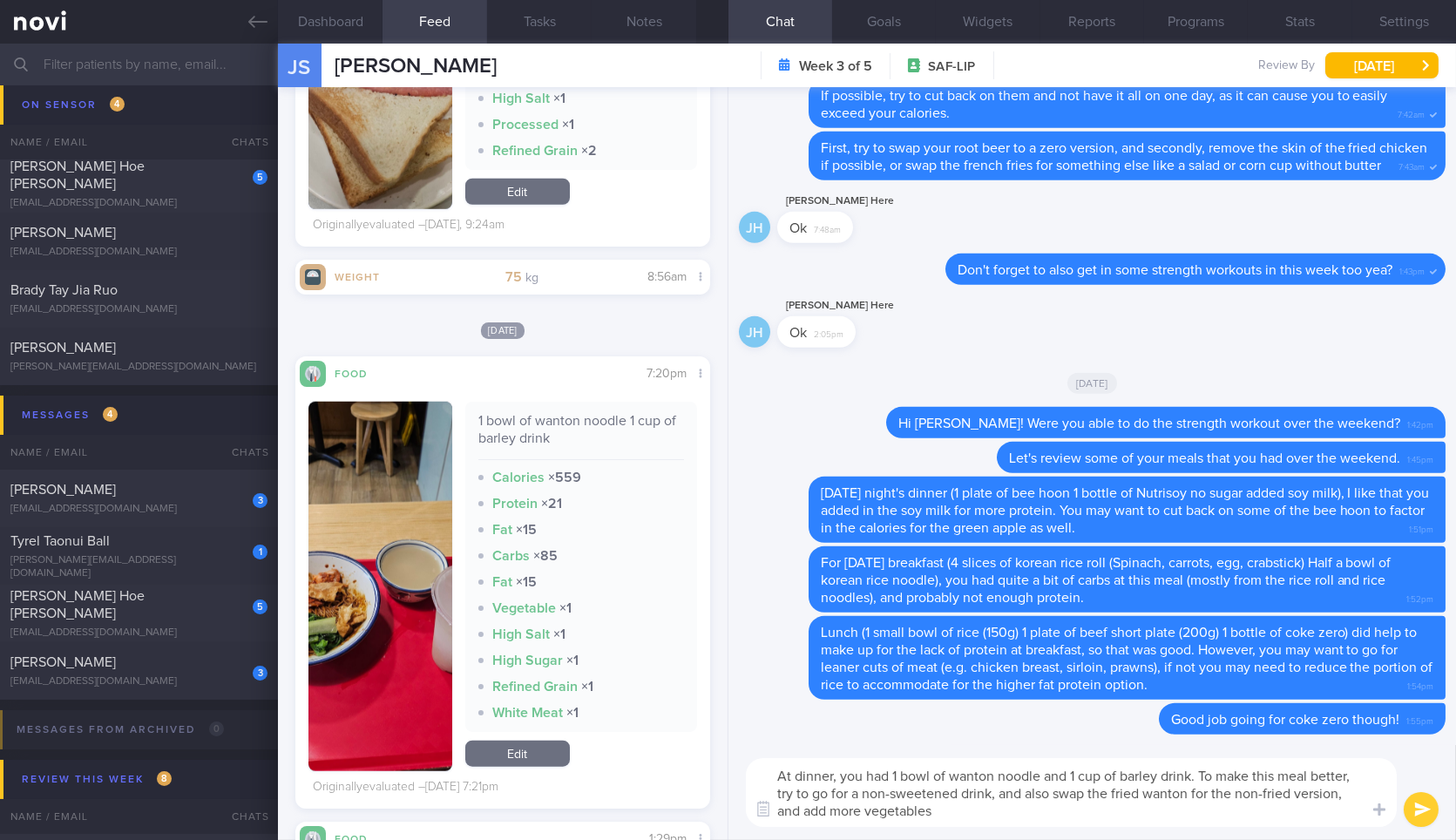
type textarea "At dinner, you had 1 bowl of wanton noodle and 1 cup of barley drink. To make t…"
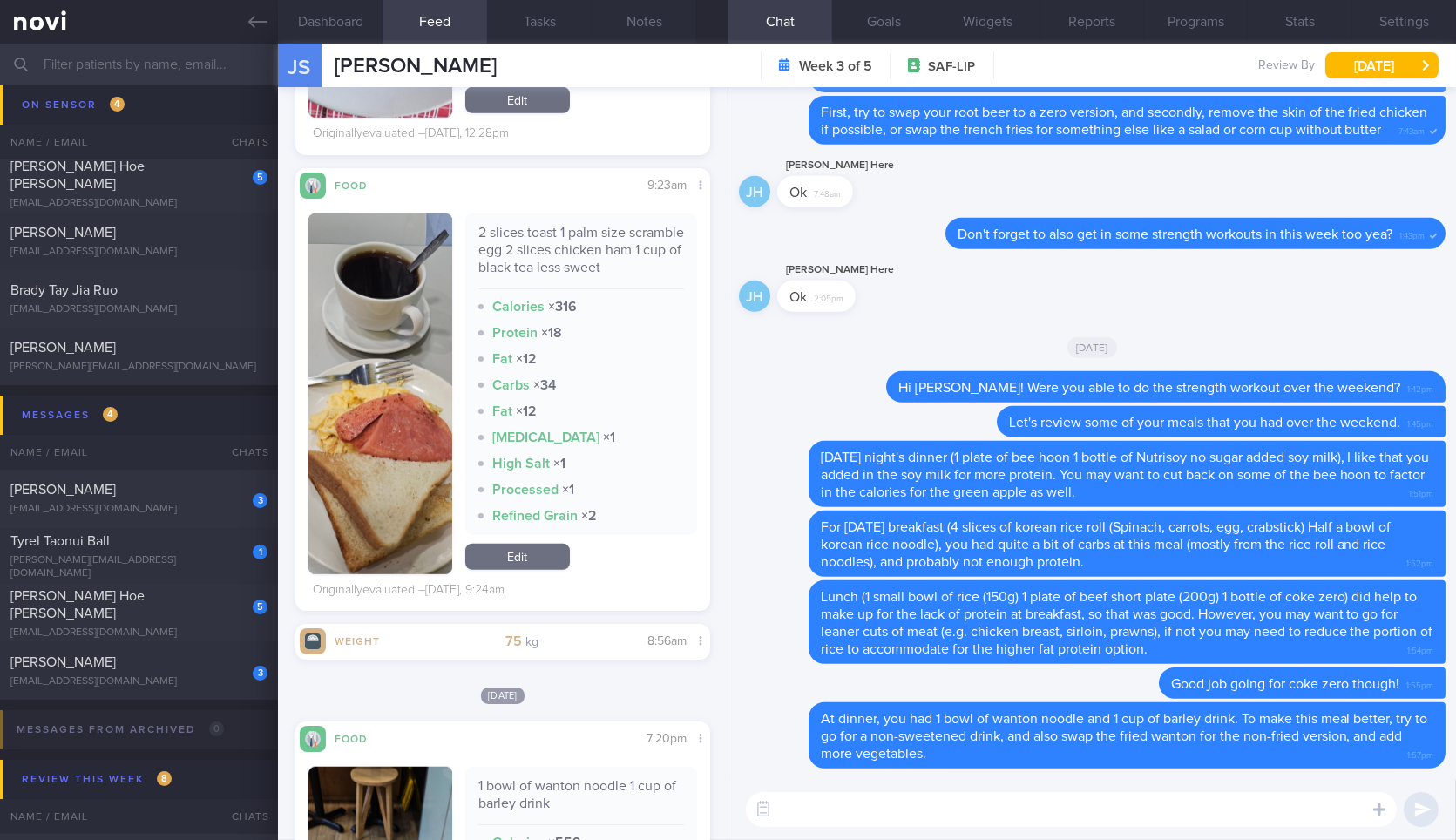
scroll to position [3131, 0]
click at [591, 573] on div "2 slices toast 1 palm size scramble egg 2 slices chicken ham 1 cup of black tea…" at bounding box center [580, 393] width 232 height 360
click at [849, 829] on div "​ ​" at bounding box center [1092, 809] width 728 height 61
click at [865, 811] on textarea at bounding box center [1071, 809] width 651 height 35
click at [600, 280] on div "2 slices toast 1 palm size scramble egg 2 slices chicken ham 1 cup of black tea…" at bounding box center [581, 256] width 206 height 66
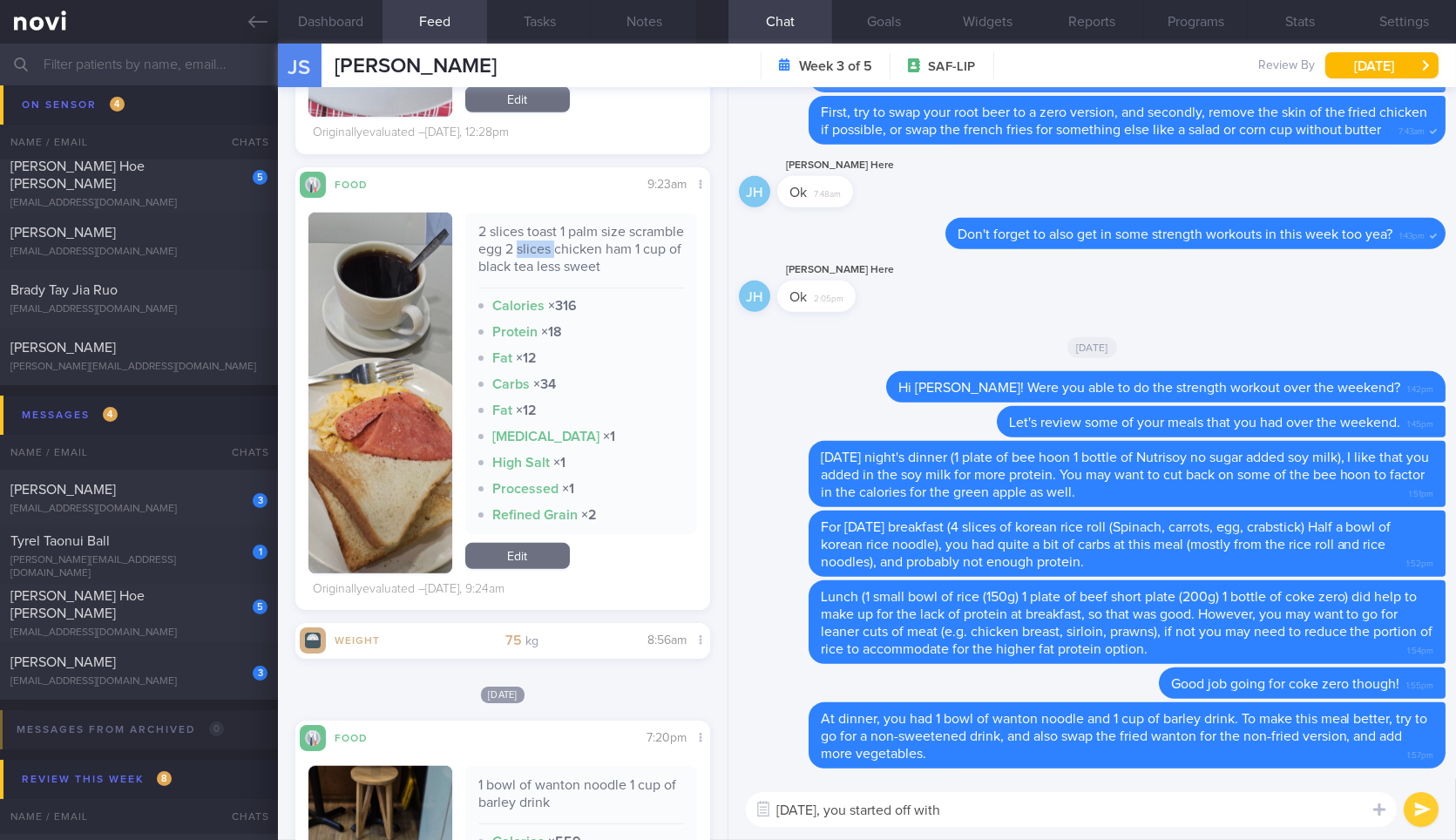
click at [600, 280] on div "2 slices toast 1 palm size scramble egg 2 slices chicken ham 1 cup of black tea…" at bounding box center [581, 256] width 206 height 66
copy div "2 slices toast 1 palm size scramble egg 2 slices chicken ham 1 cup of black tea…"
click at [1052, 796] on textarea "Yesterday, you started off with" at bounding box center [1071, 809] width 651 height 35
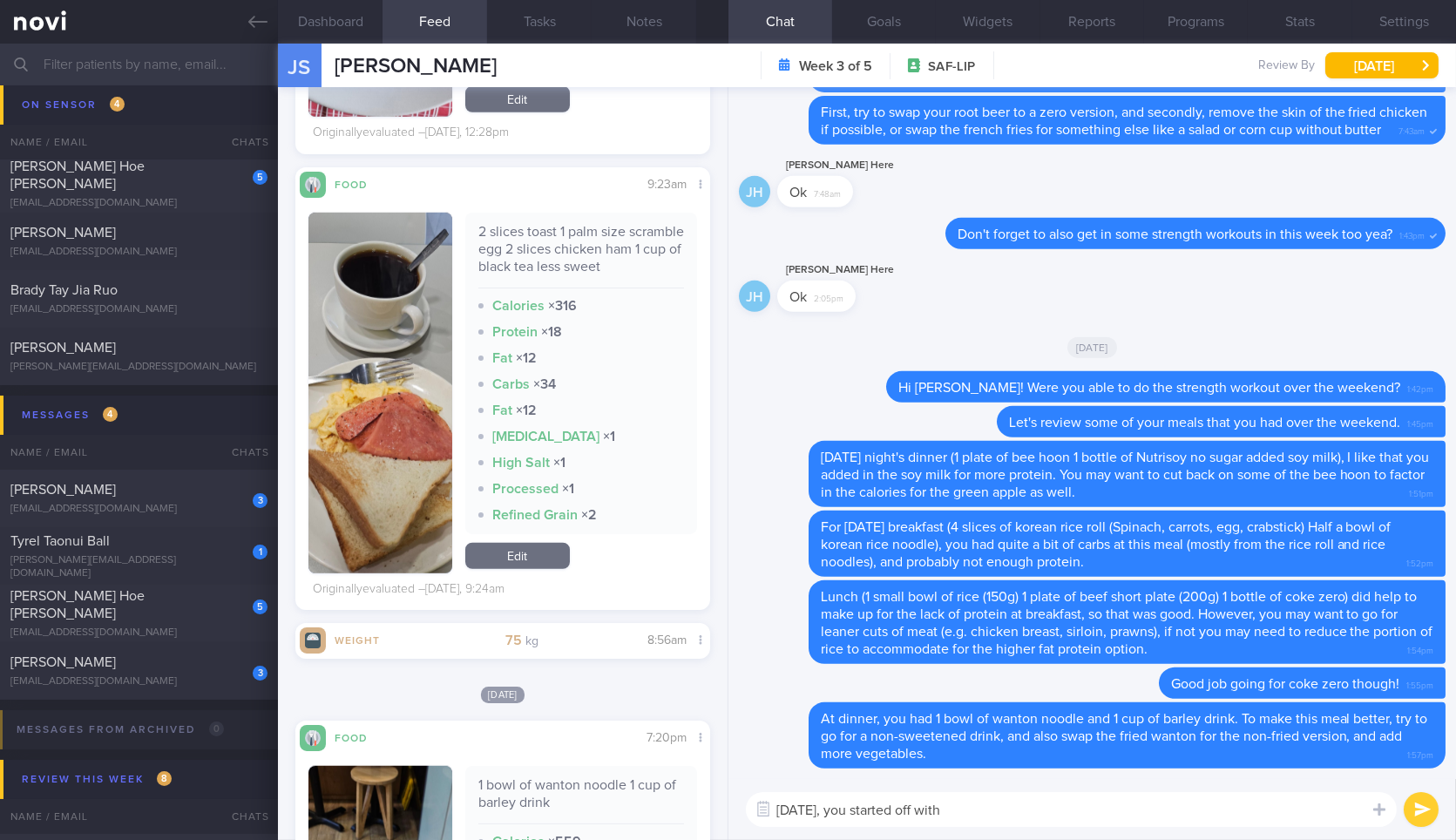
paste textarea "2 slices toast 1 palm size scramble egg 2 slices chicken ham 1 cup of black tea…"
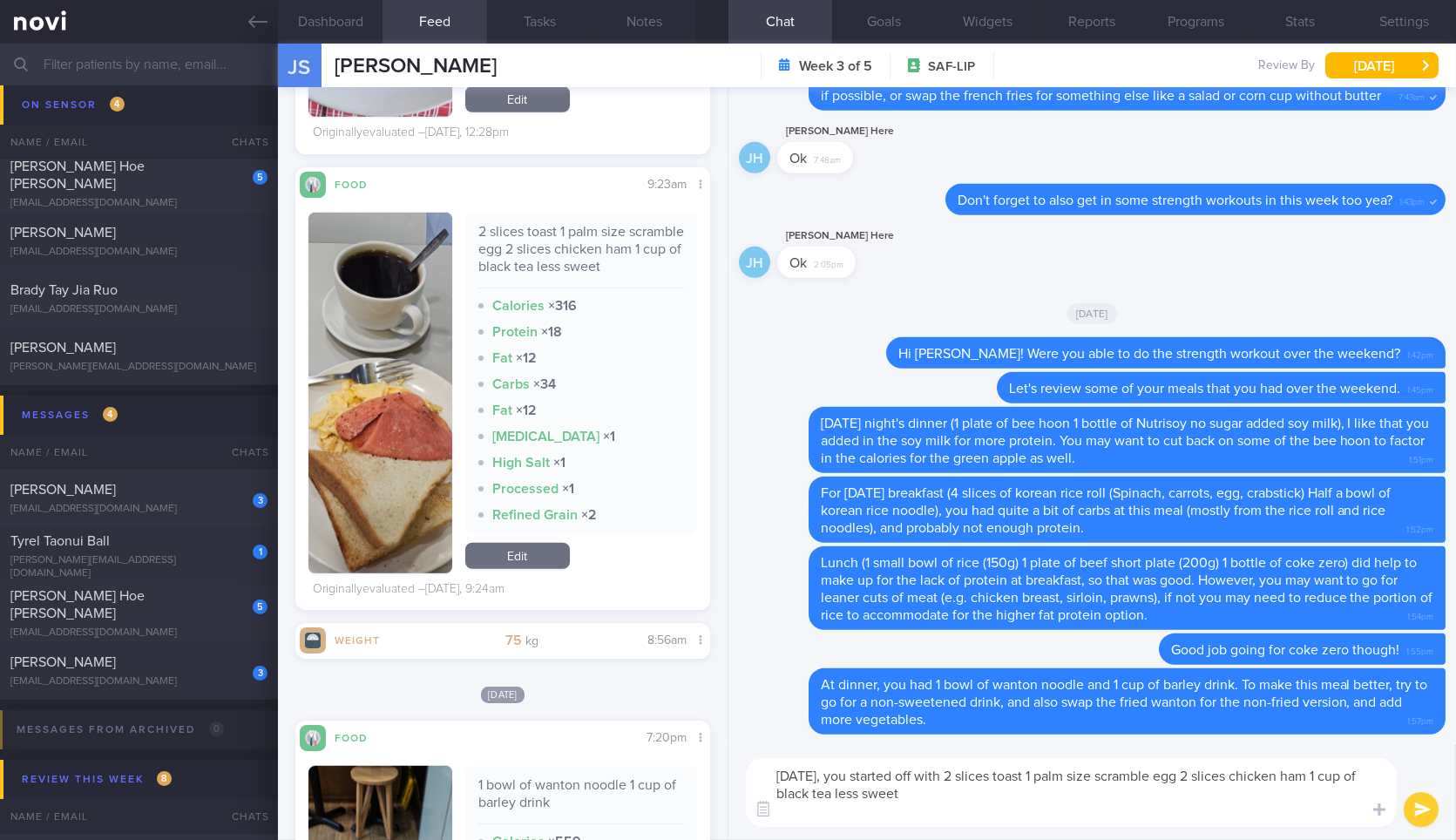
scroll to position [0, 0]
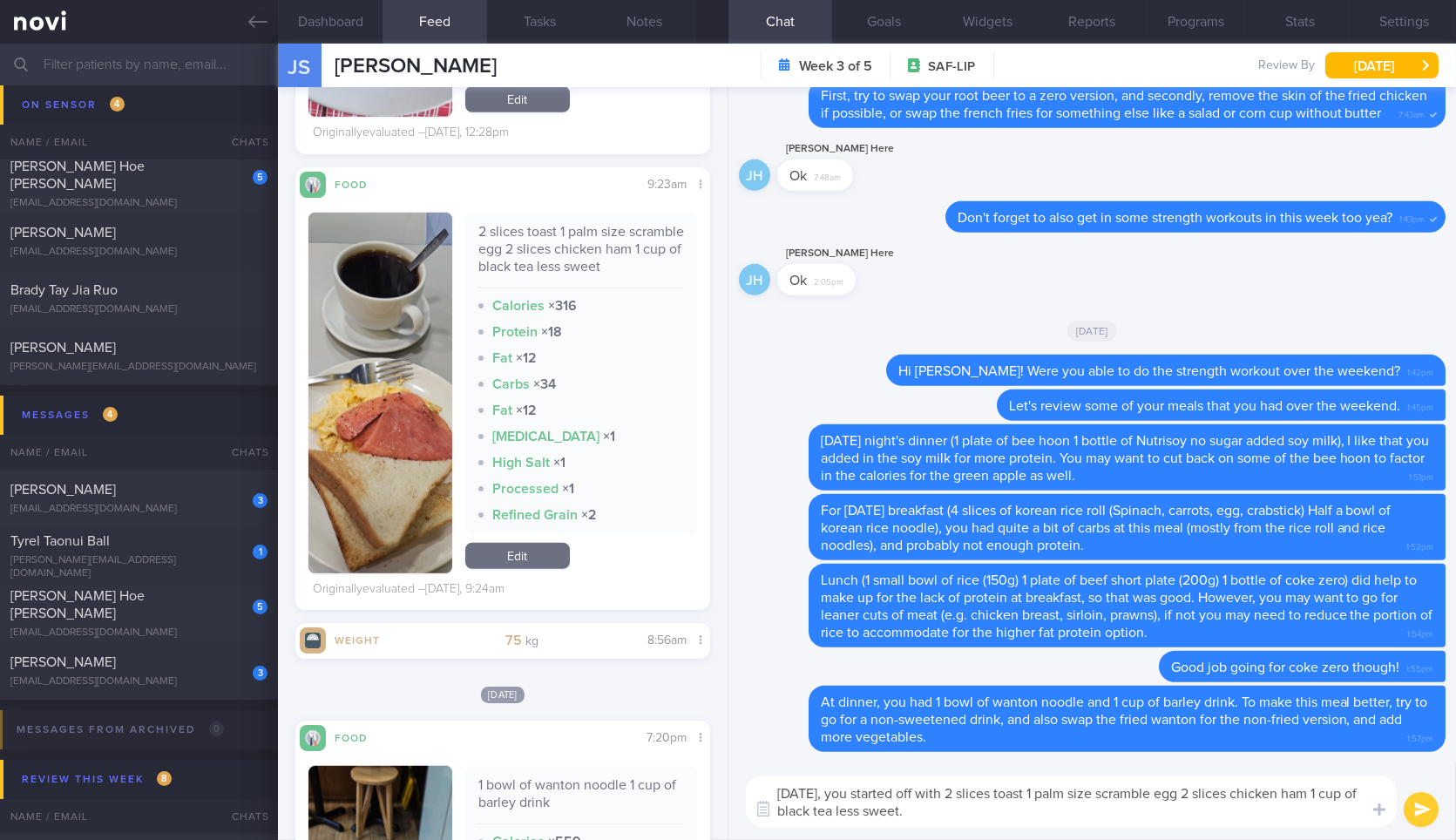
click at [416, 432] on button "button" at bounding box center [380, 393] width 143 height 360
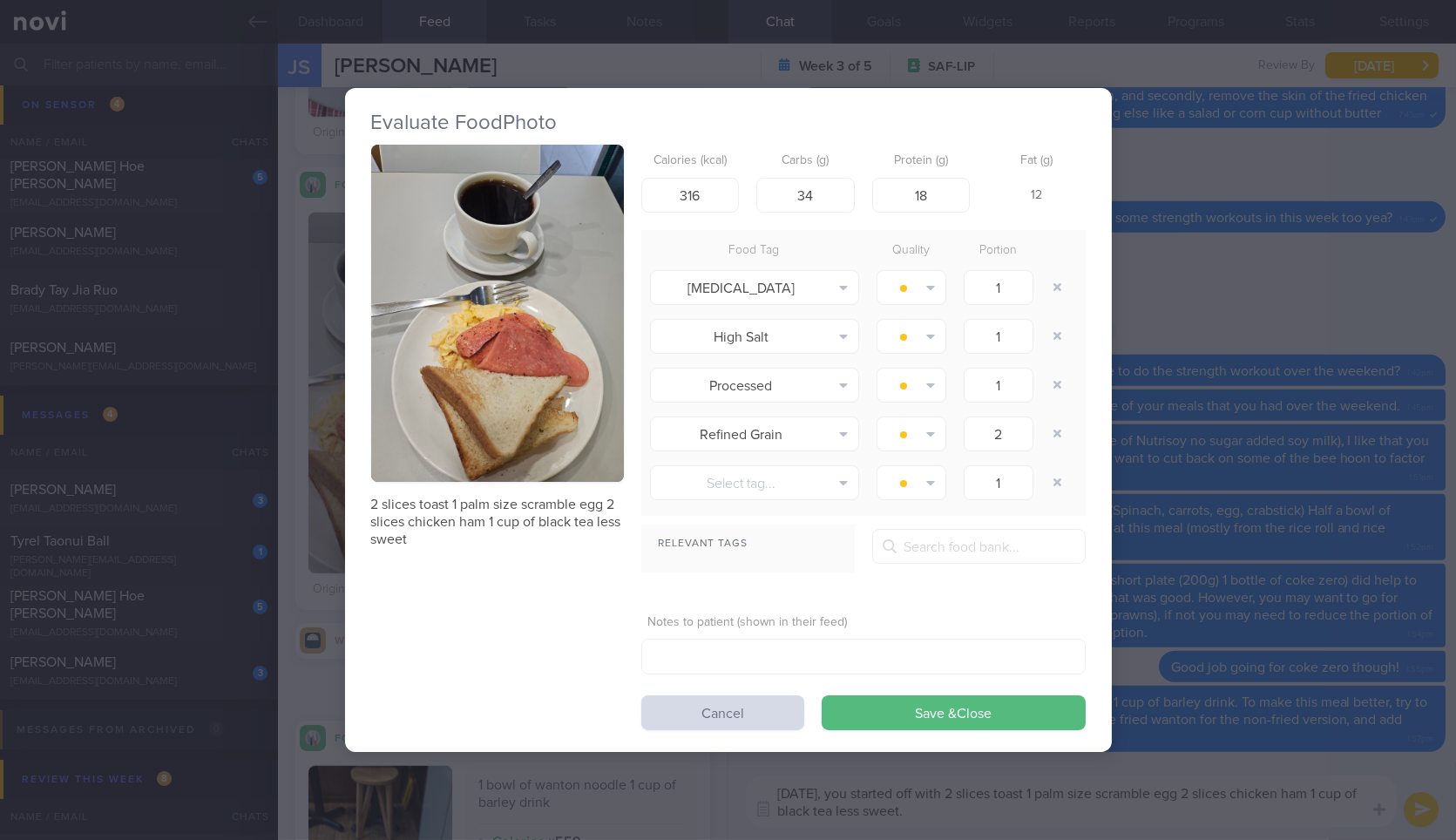
click at [520, 360] on button "button" at bounding box center [498, 313] width 253 height 337
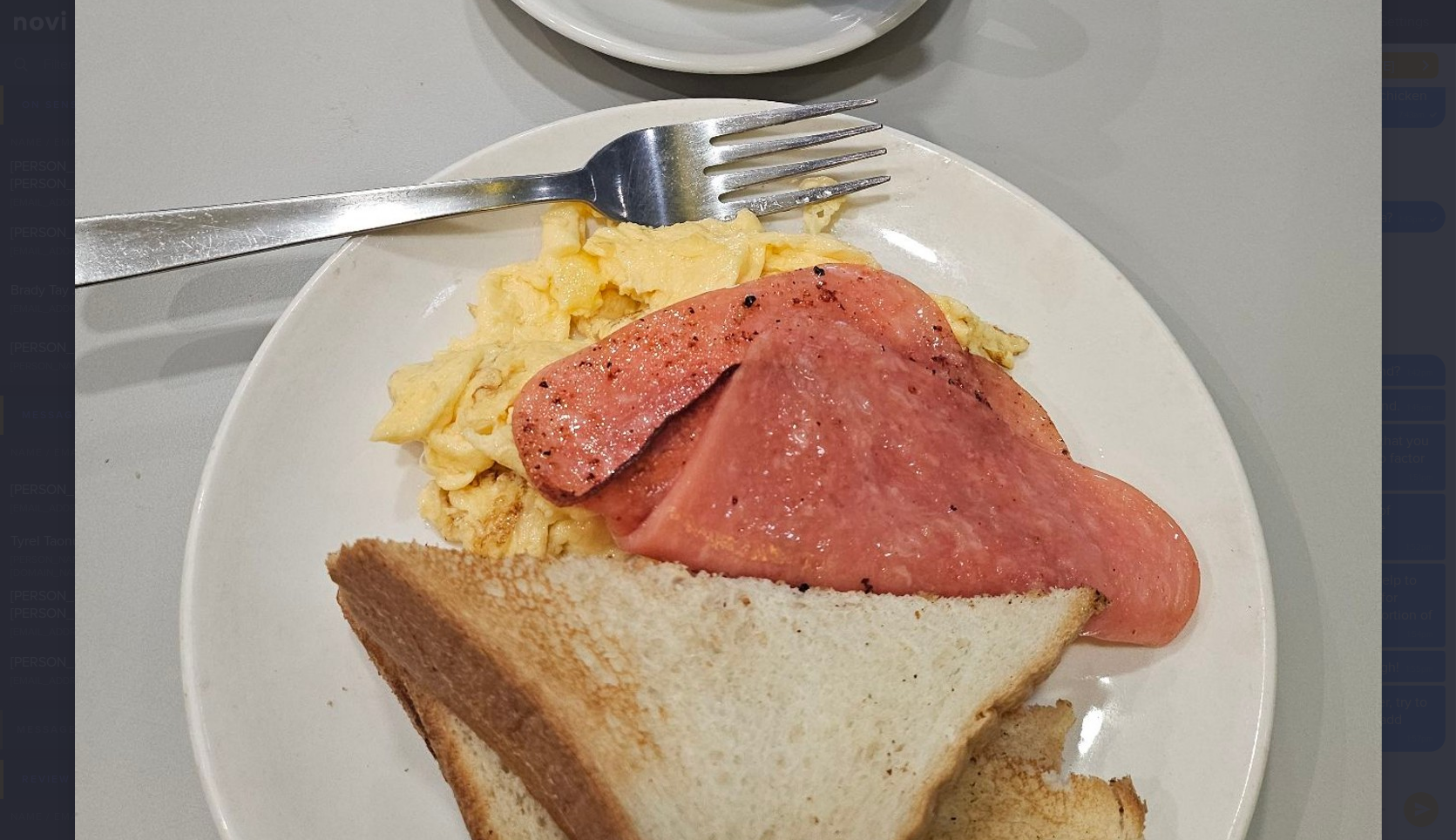
scroll to position [679, 0]
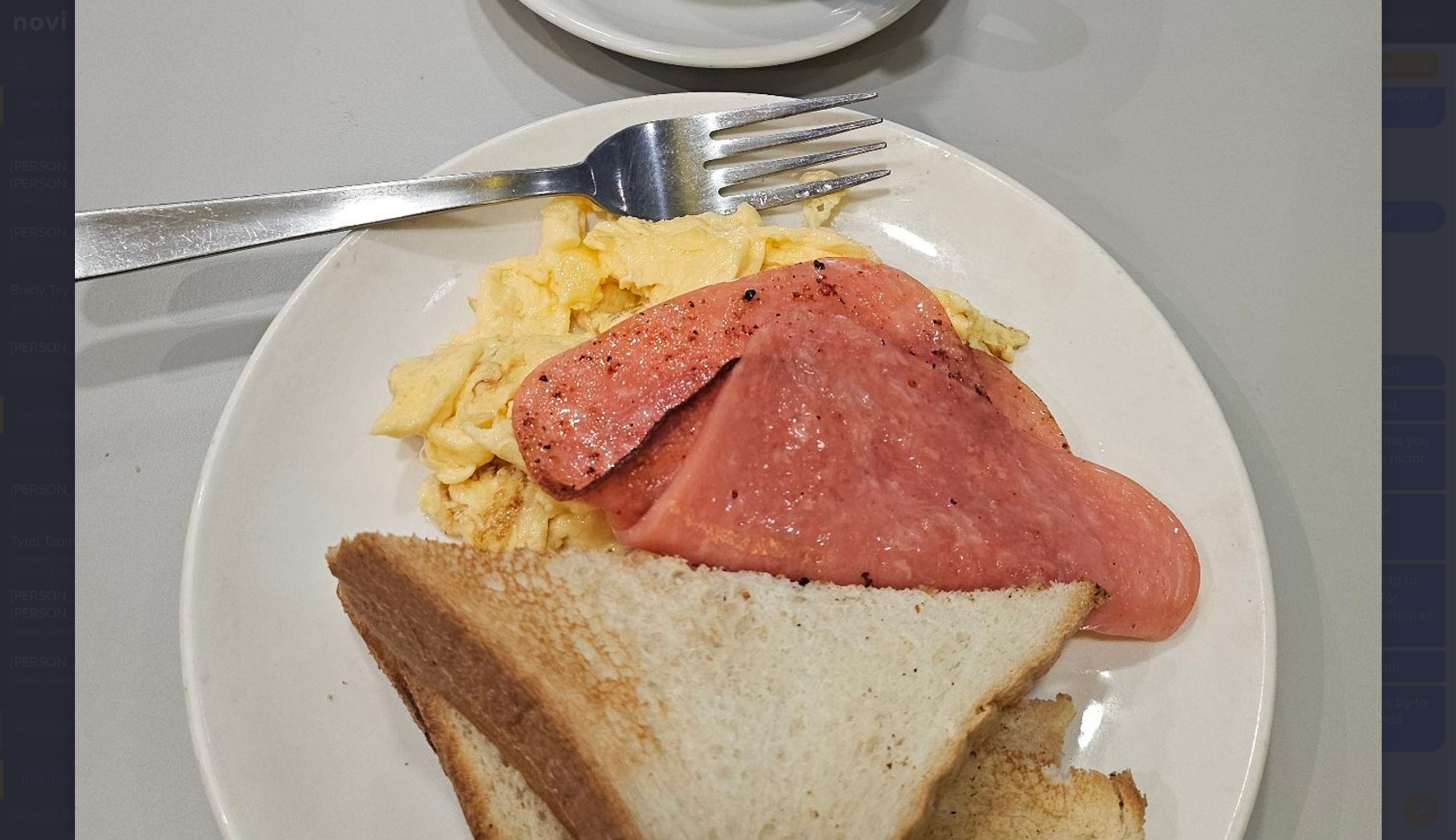
click at [1424, 430] on div at bounding box center [728, 262] width 1446 height 1882
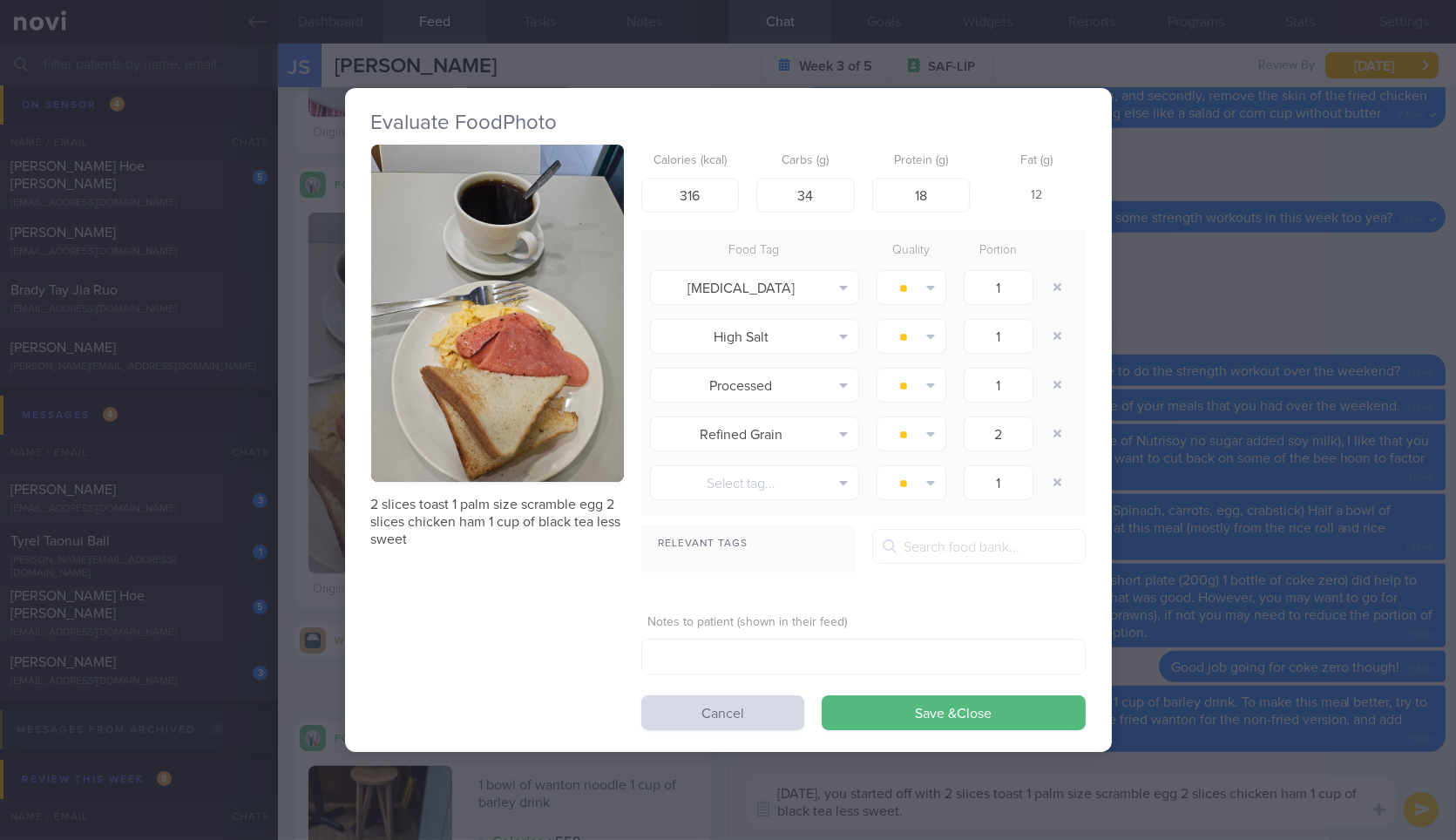
click at [1424, 430] on div "Evaluate Food Photo 2 slices toast 1 palm size scramble egg 2 slices chicken ha…" at bounding box center [728, 420] width 1456 height 840
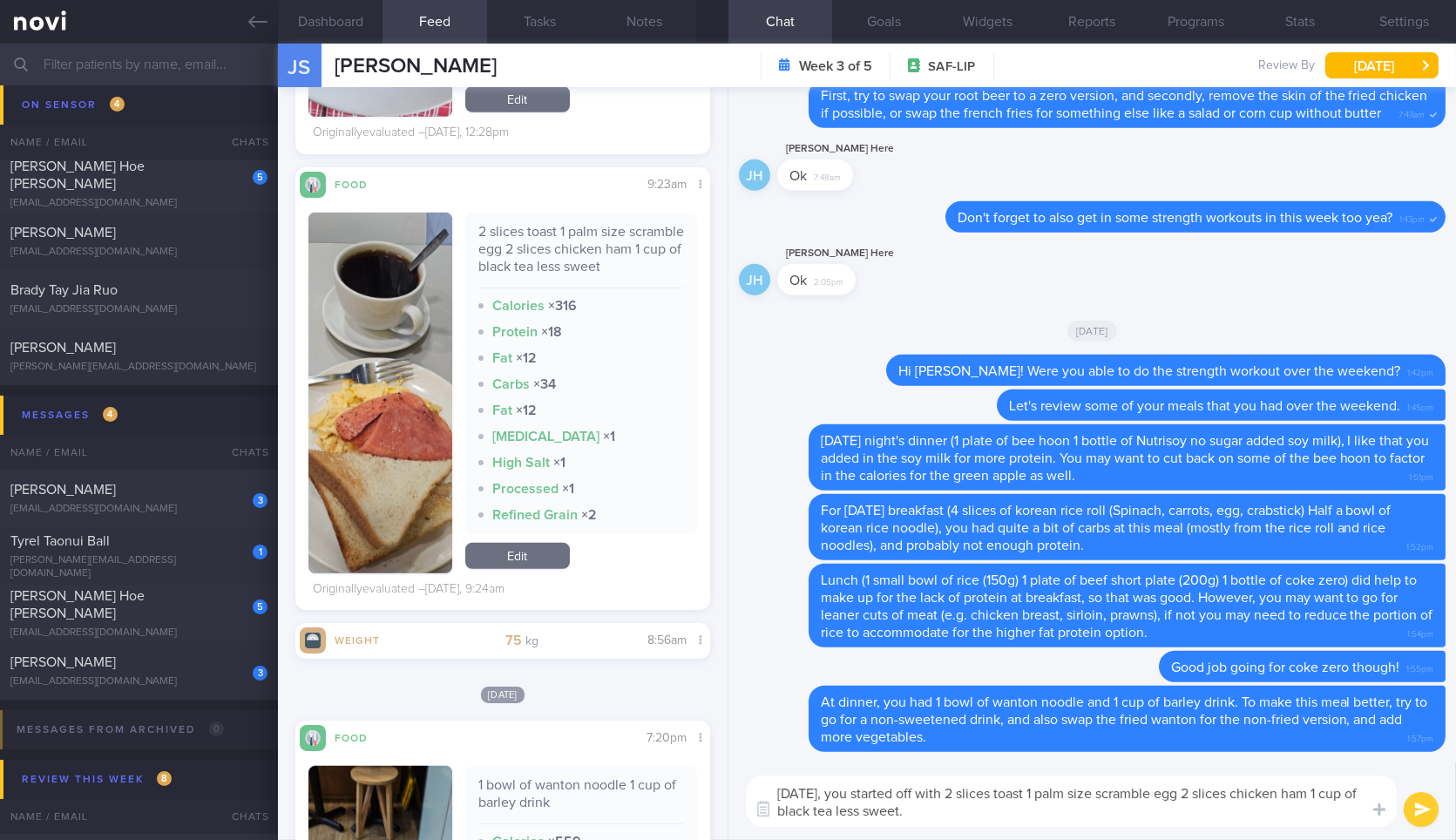
click at [1150, 813] on textarea "Yesterday, you started off with 2 slices toast 1 palm size scramble egg 2 slice…" at bounding box center [1071, 801] width 651 height 52
type textarea "Yesterday, you started off with 2 slices toast 1 palm size scramble egg 2 slice…"
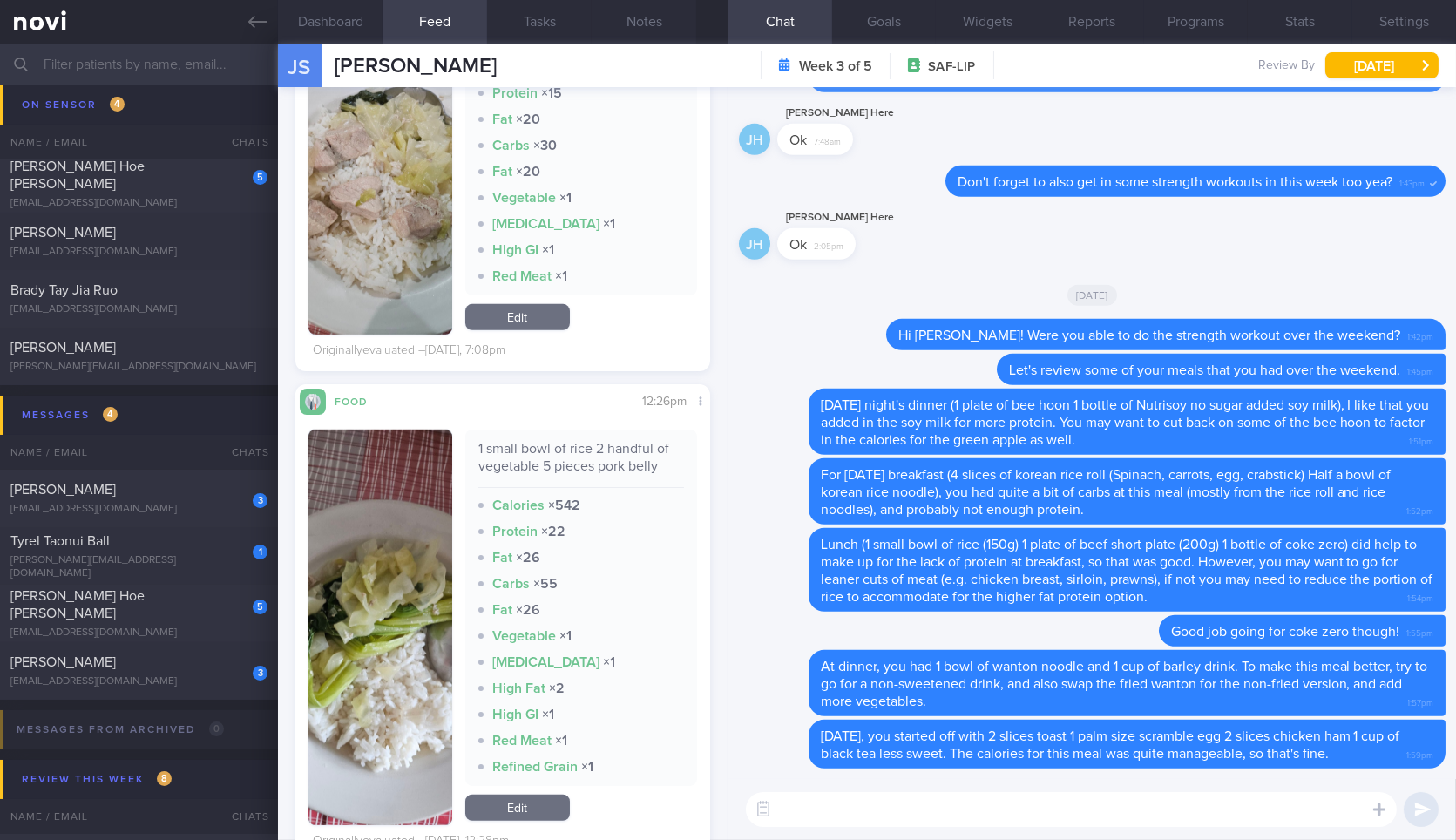
scroll to position [2405, 0]
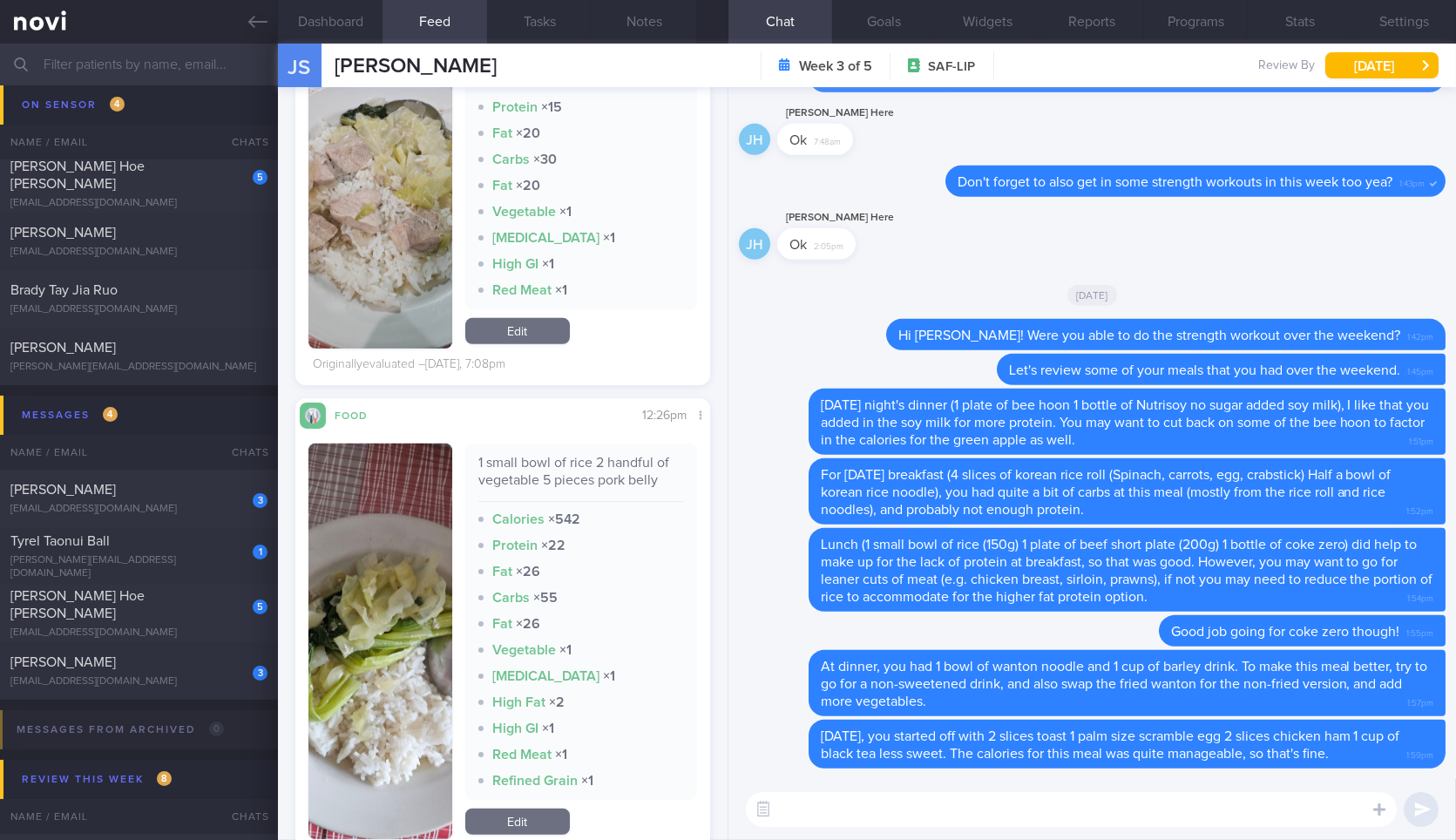
click at [358, 666] on button "button" at bounding box center [380, 641] width 143 height 395
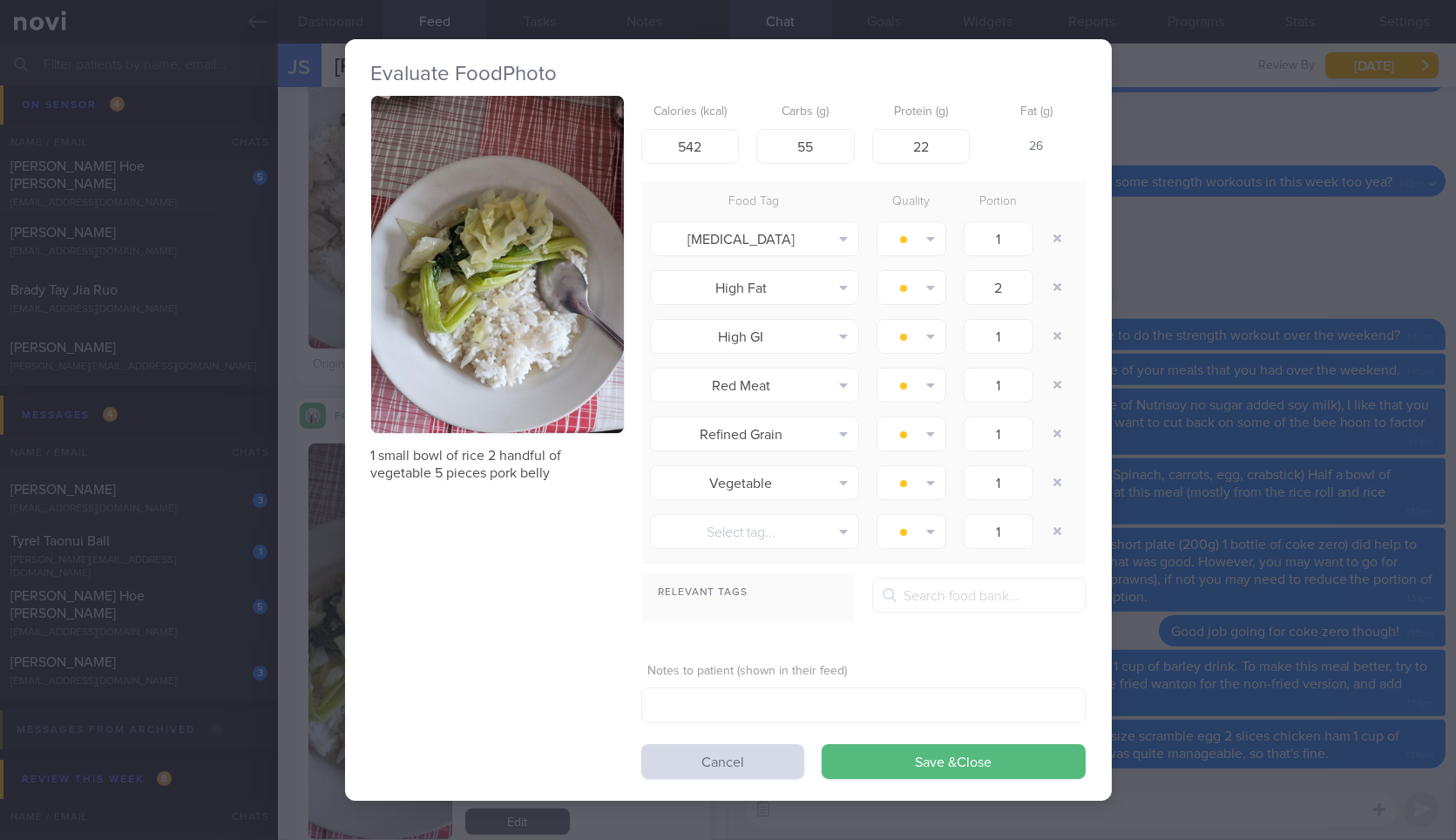
click at [486, 369] on button "button" at bounding box center [498, 264] width 253 height 337
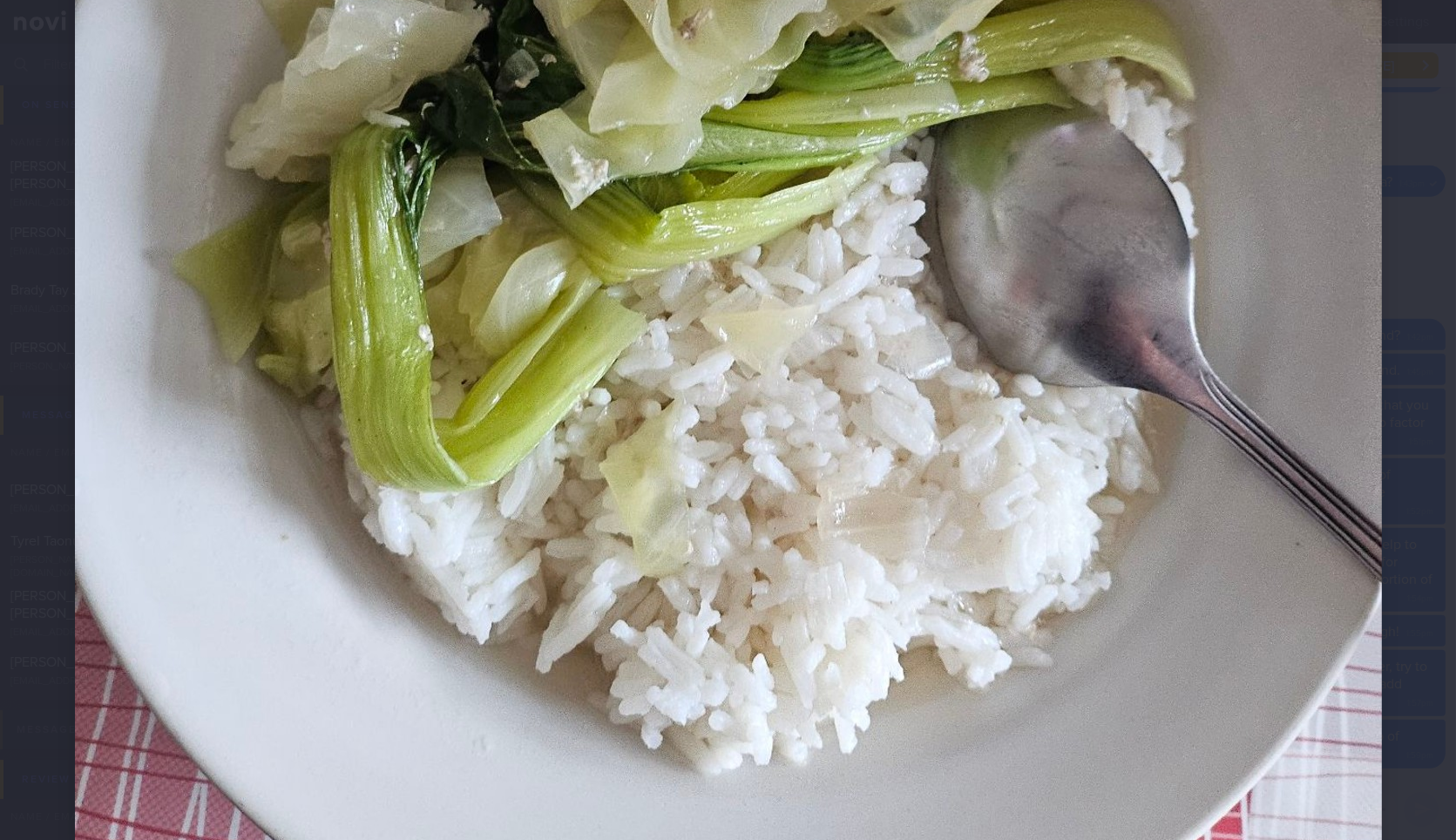
scroll to position [796, 0]
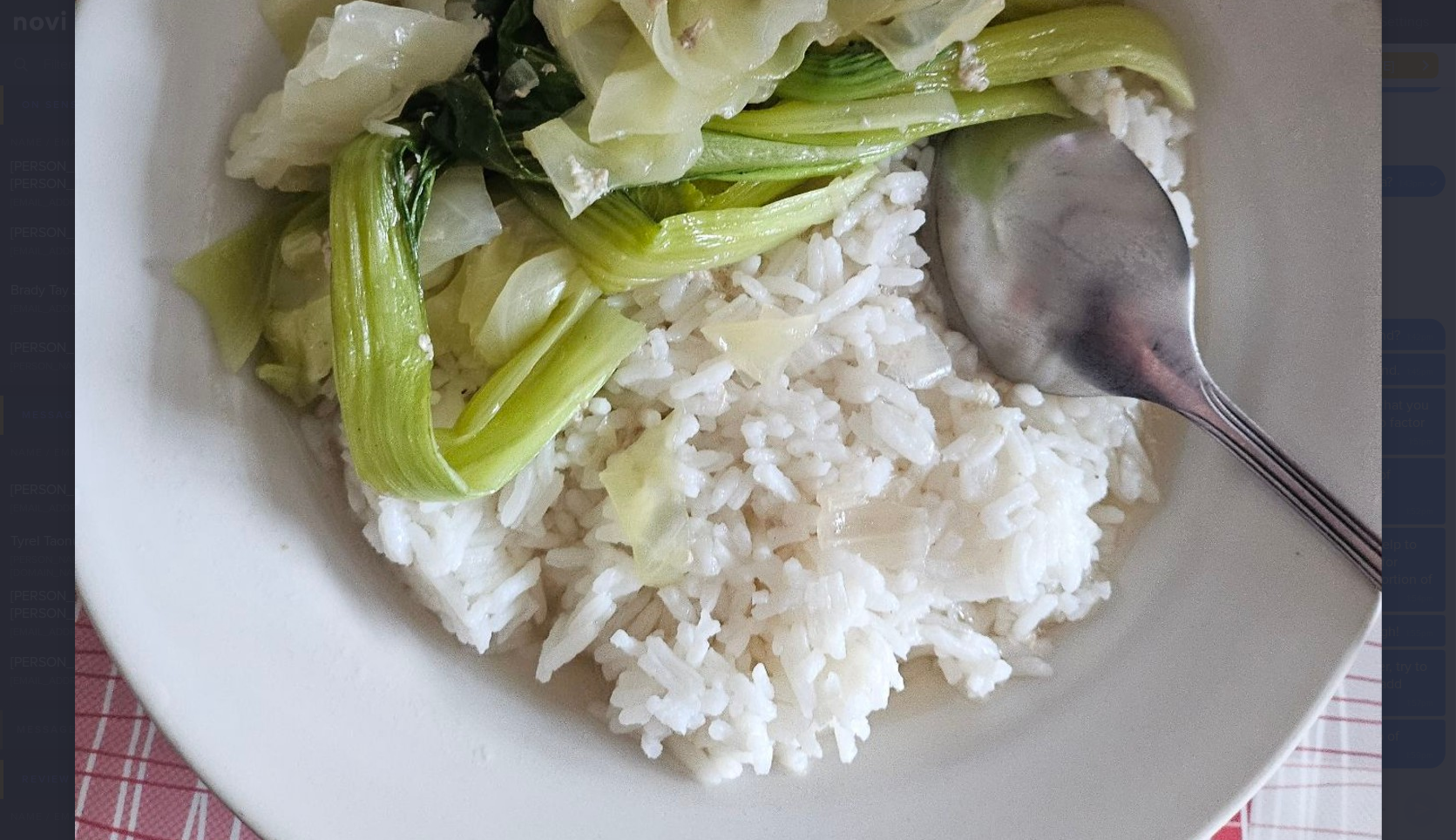
click at [1426, 266] on div at bounding box center [728, 144] width 1446 height 1882
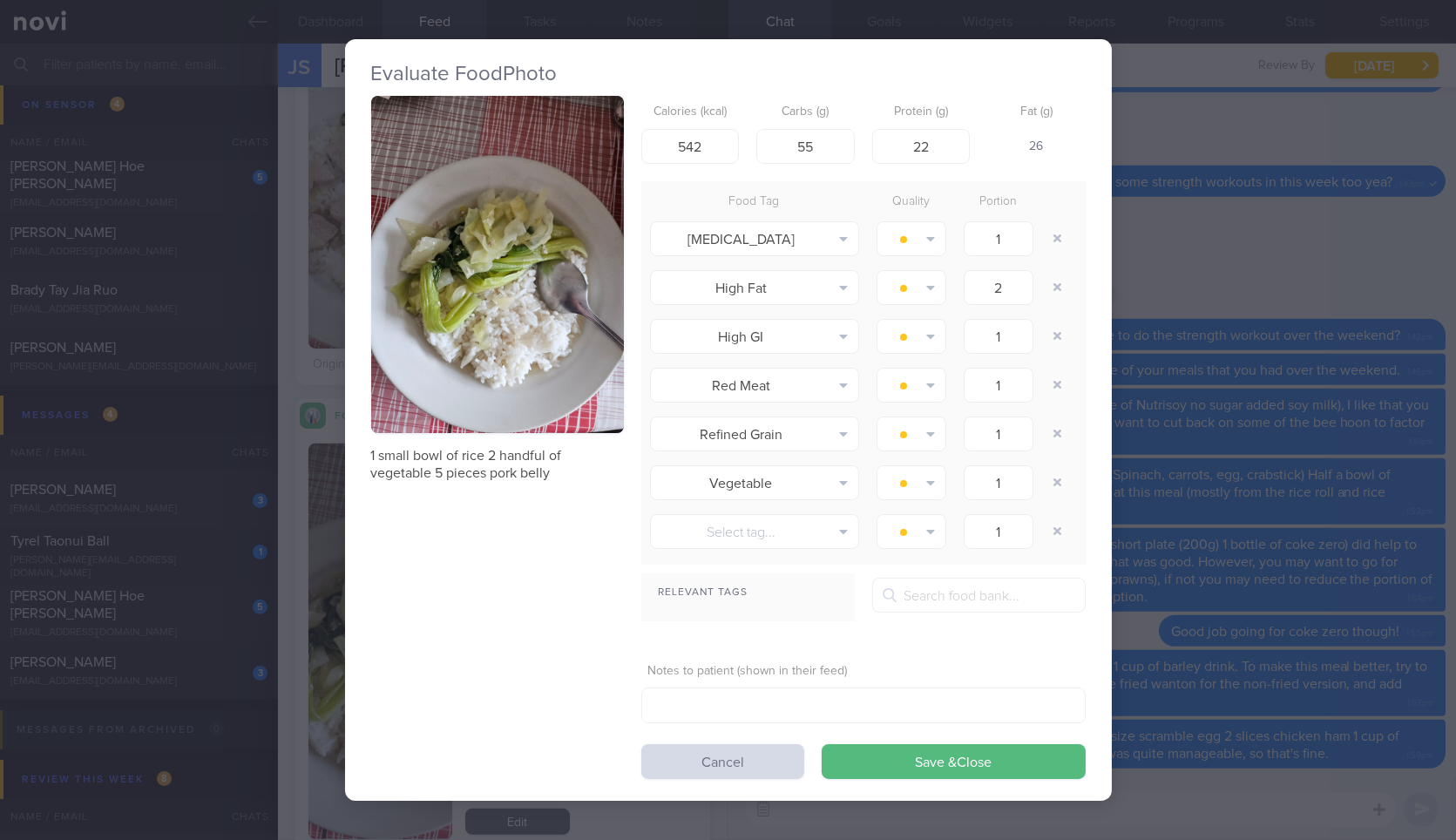
click at [1227, 686] on div "Evaluate Food Photo 1 small bowl of rice 2 handful of vegetable 5 pieces pork b…" at bounding box center [728, 420] width 1456 height 840
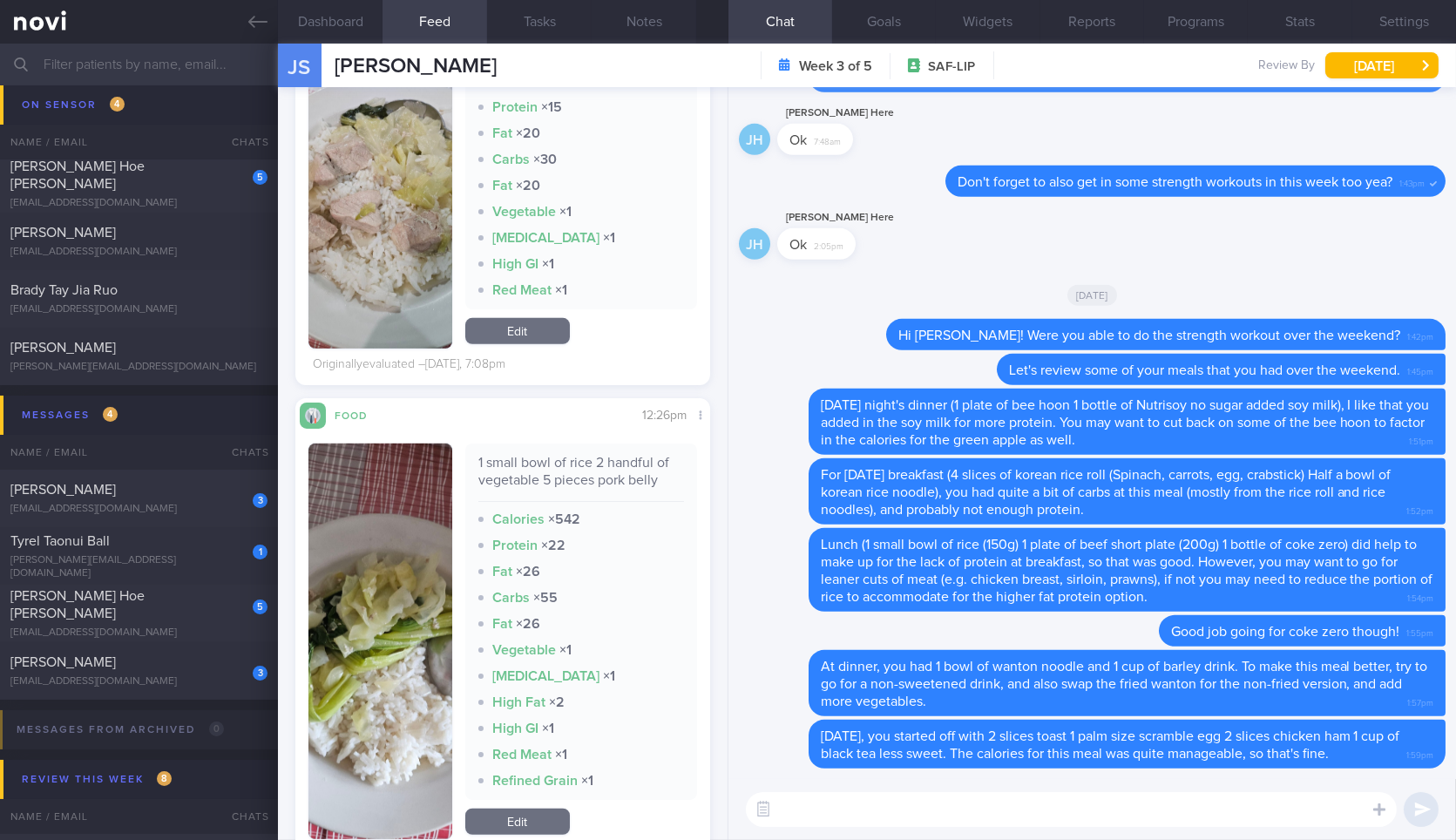
click at [1138, 817] on textarea at bounding box center [1071, 809] width 651 height 35
click at [632, 502] on div "1 small bowl of rice 2 handful of vegetable 5 pieces pork belly" at bounding box center [581, 478] width 206 height 48
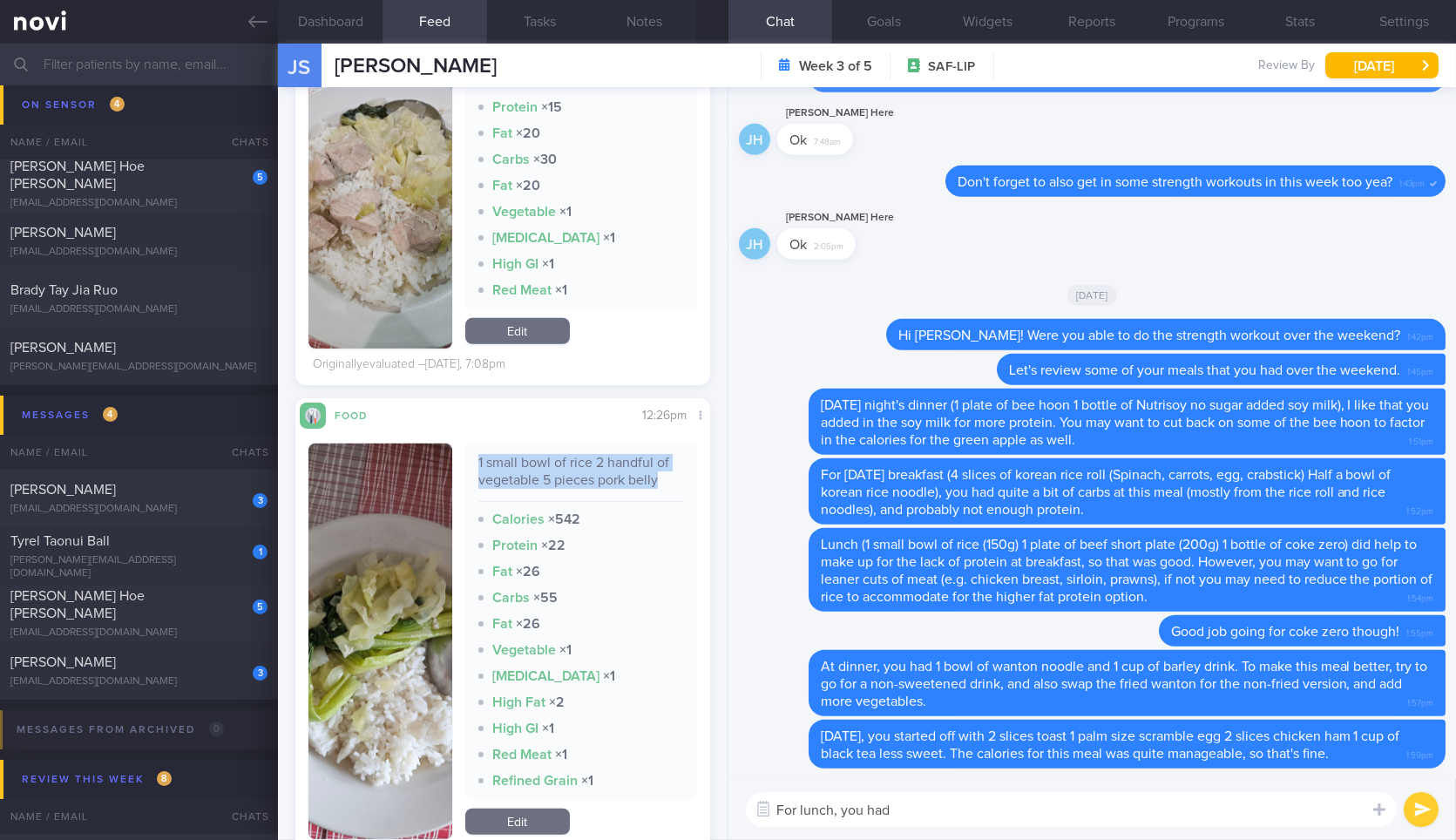
copy div "1 small bowl of rice 2 handful of vegetable 5 pieces pork belly"
paste textarea "1 small bowl of rice 2 handful of vegetable 5 pieces pork belly"
click at [1014, 805] on textarea "For lunch, you had" at bounding box center [1071, 809] width 651 height 35
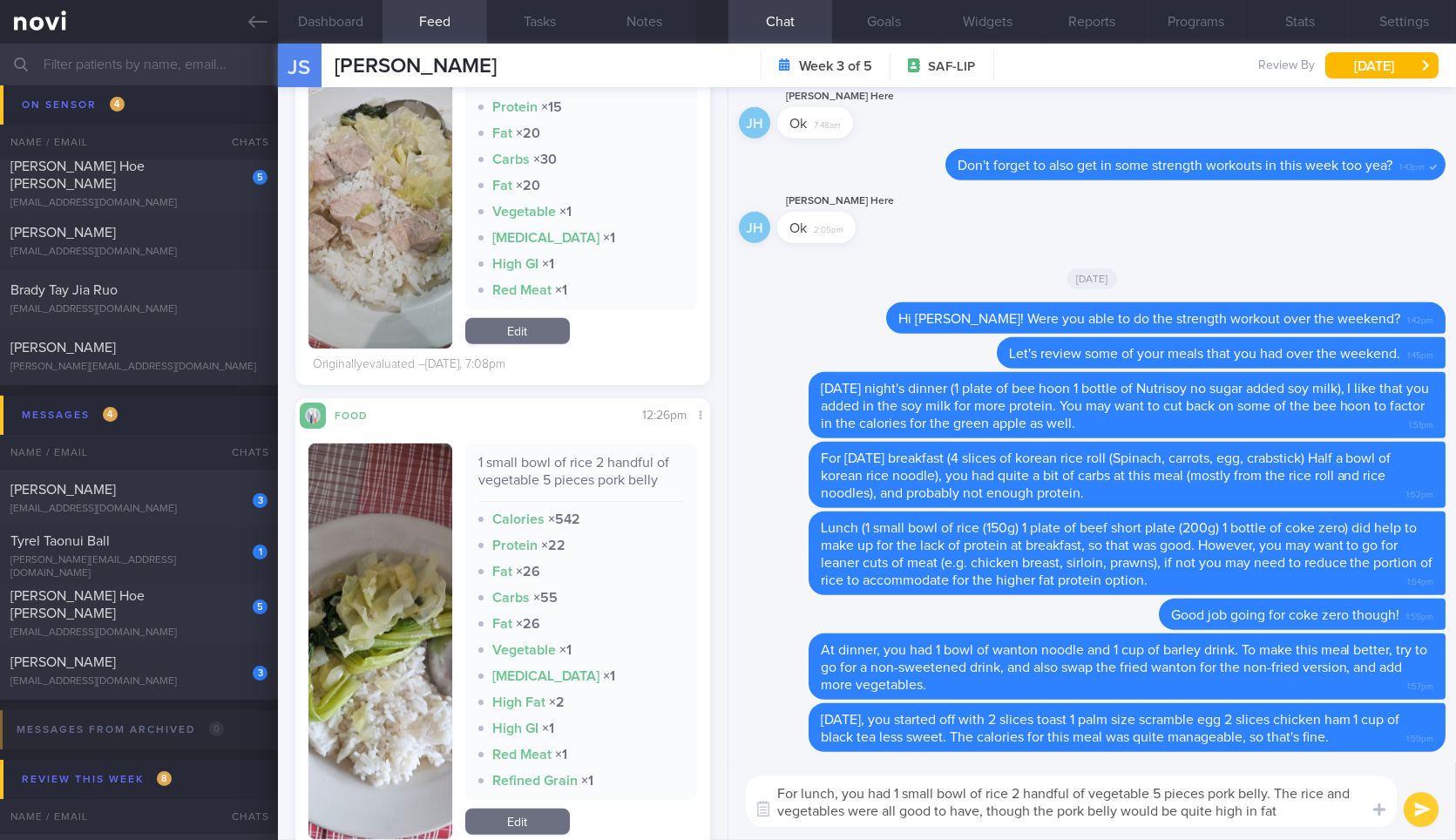
type textarea "For lunch, you had 1 small bowl of rice 2 handful of vegetable 5 pieces pork be…"
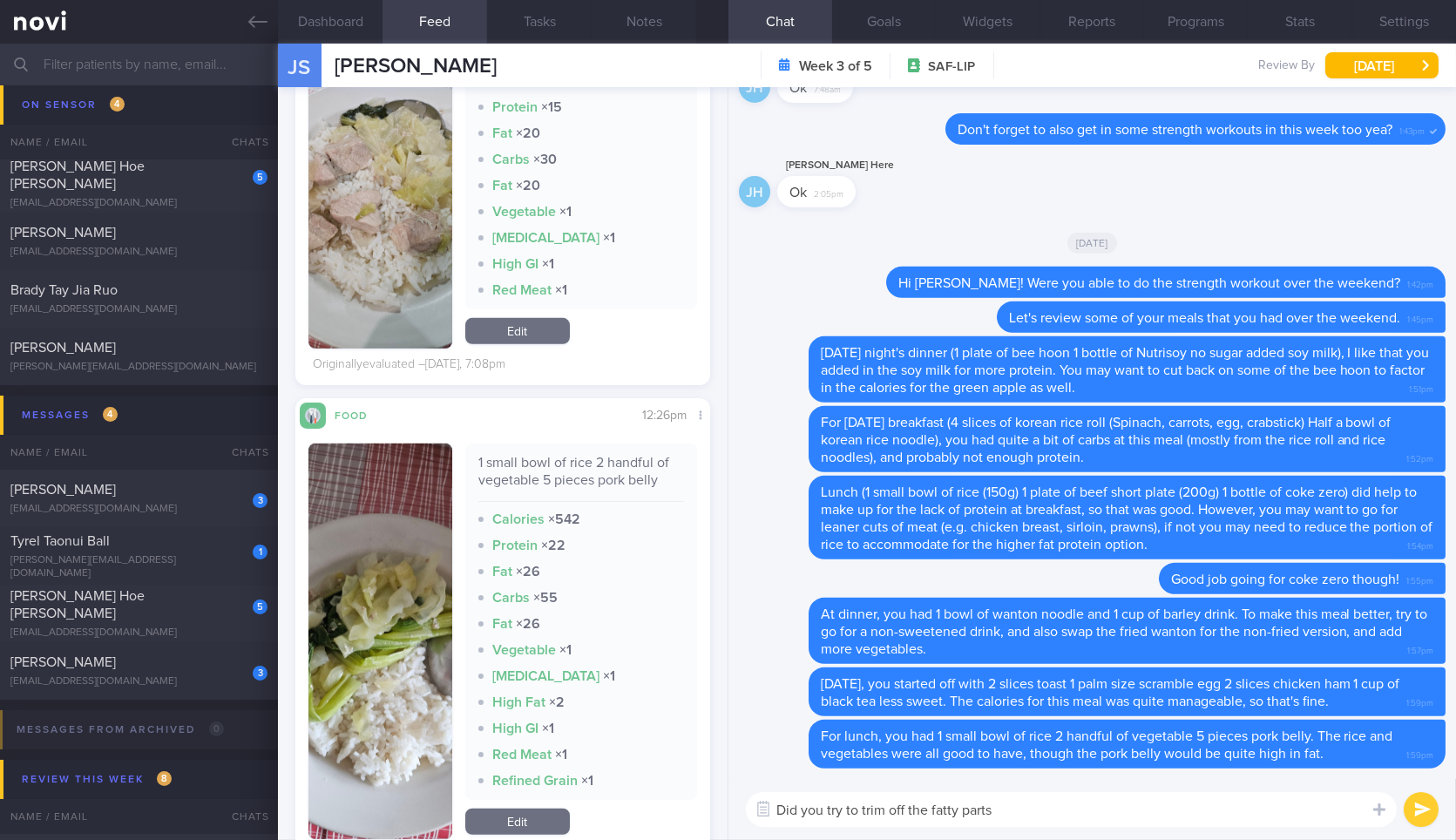
type textarea "Did you try to trim off the fatty parts?"
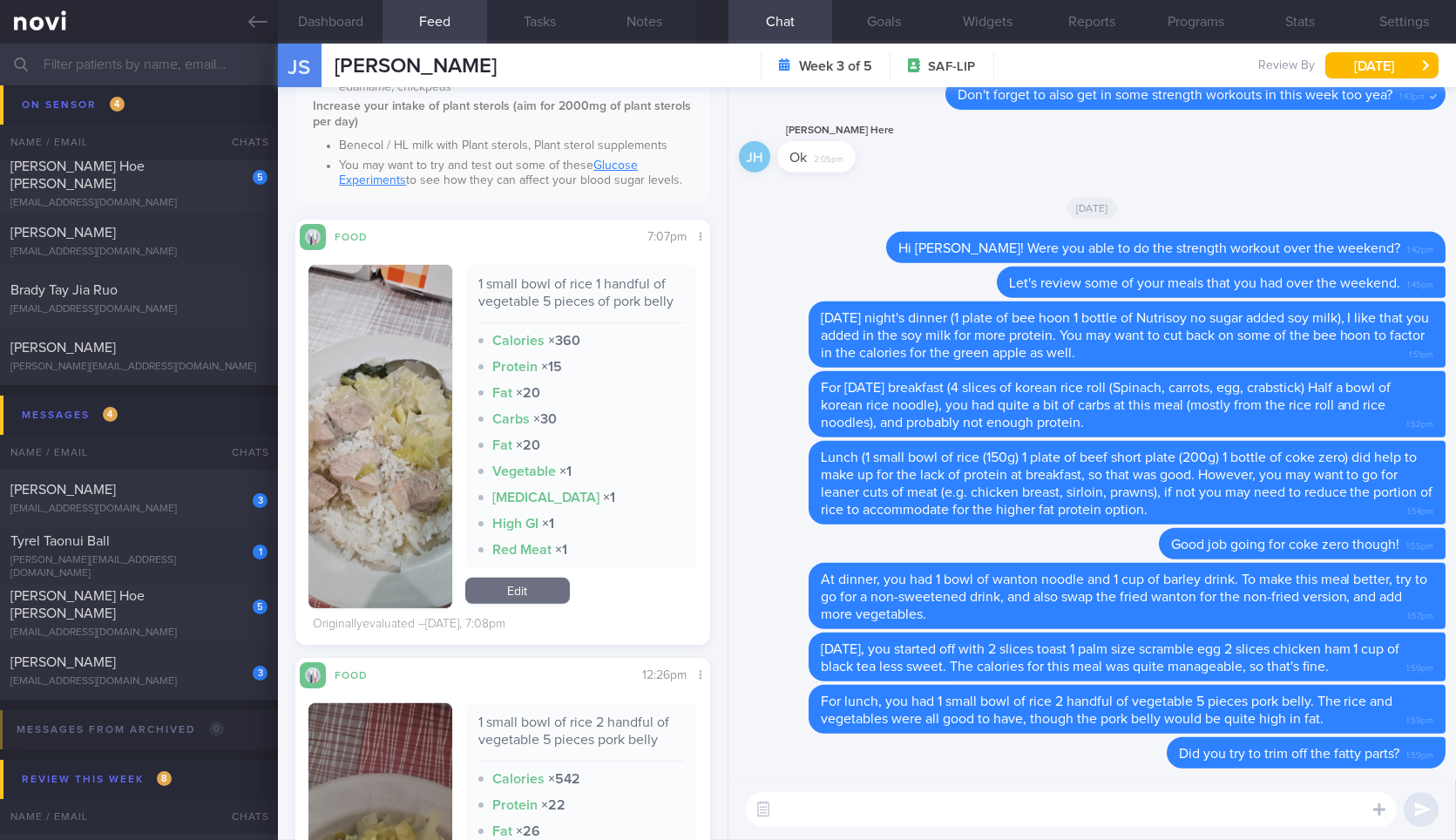
scroll to position [2143, 0]
click at [331, 510] on button "button" at bounding box center [380, 438] width 143 height 343
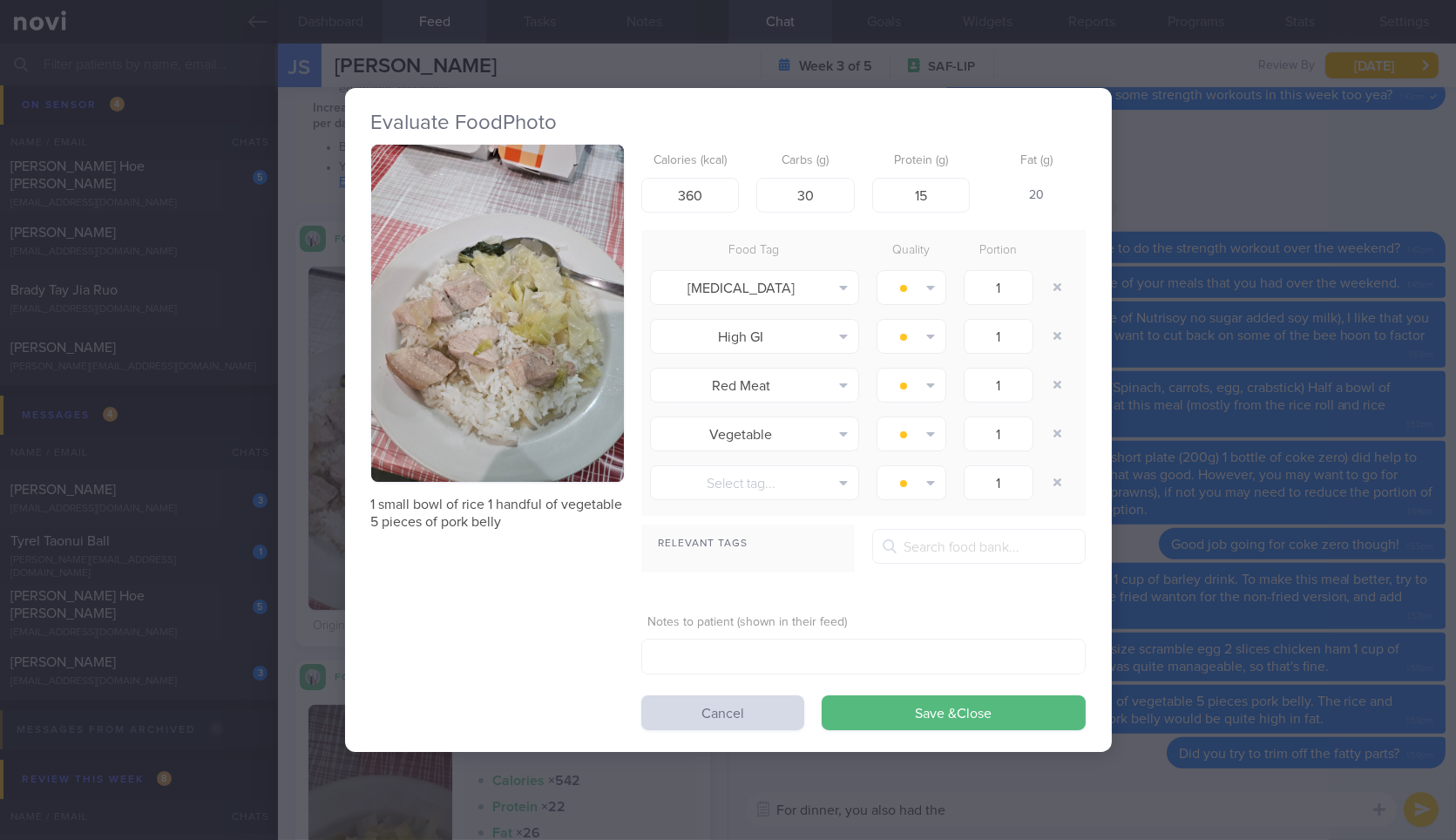
click at [602, 316] on button "button" at bounding box center [498, 313] width 253 height 337
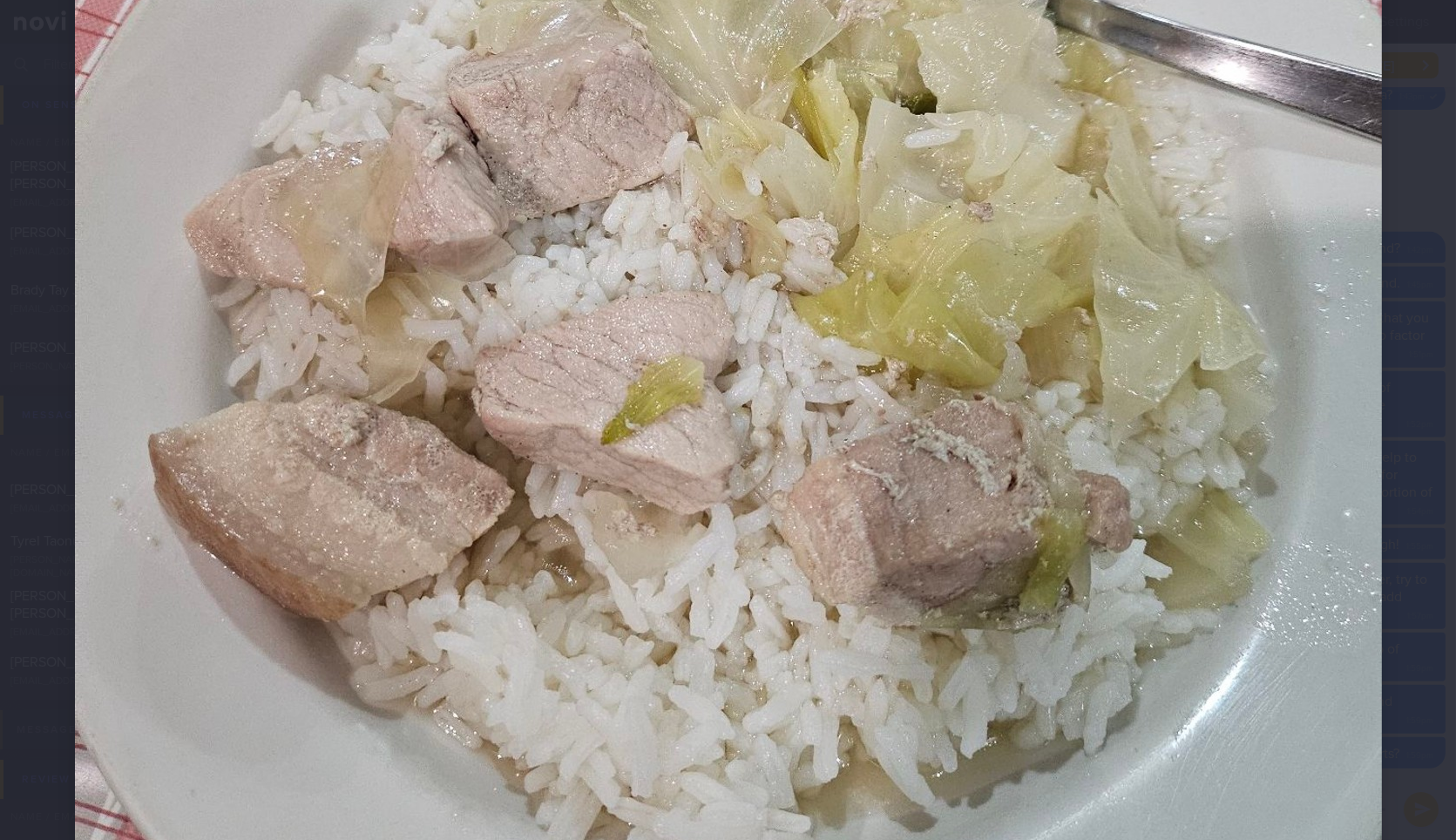
scroll to position [726, 0]
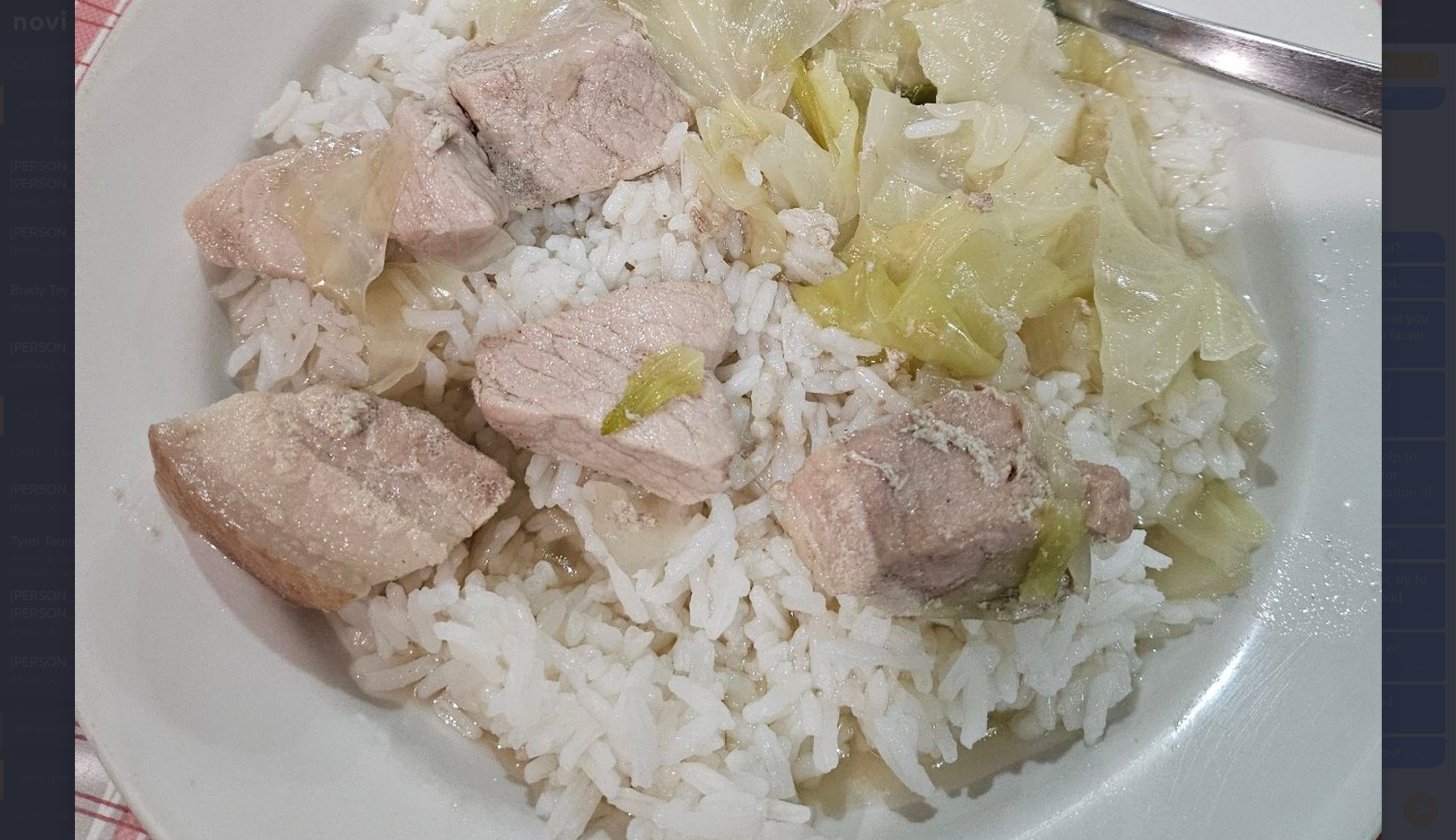
click at [1411, 404] on div at bounding box center [728, 215] width 1446 height 1882
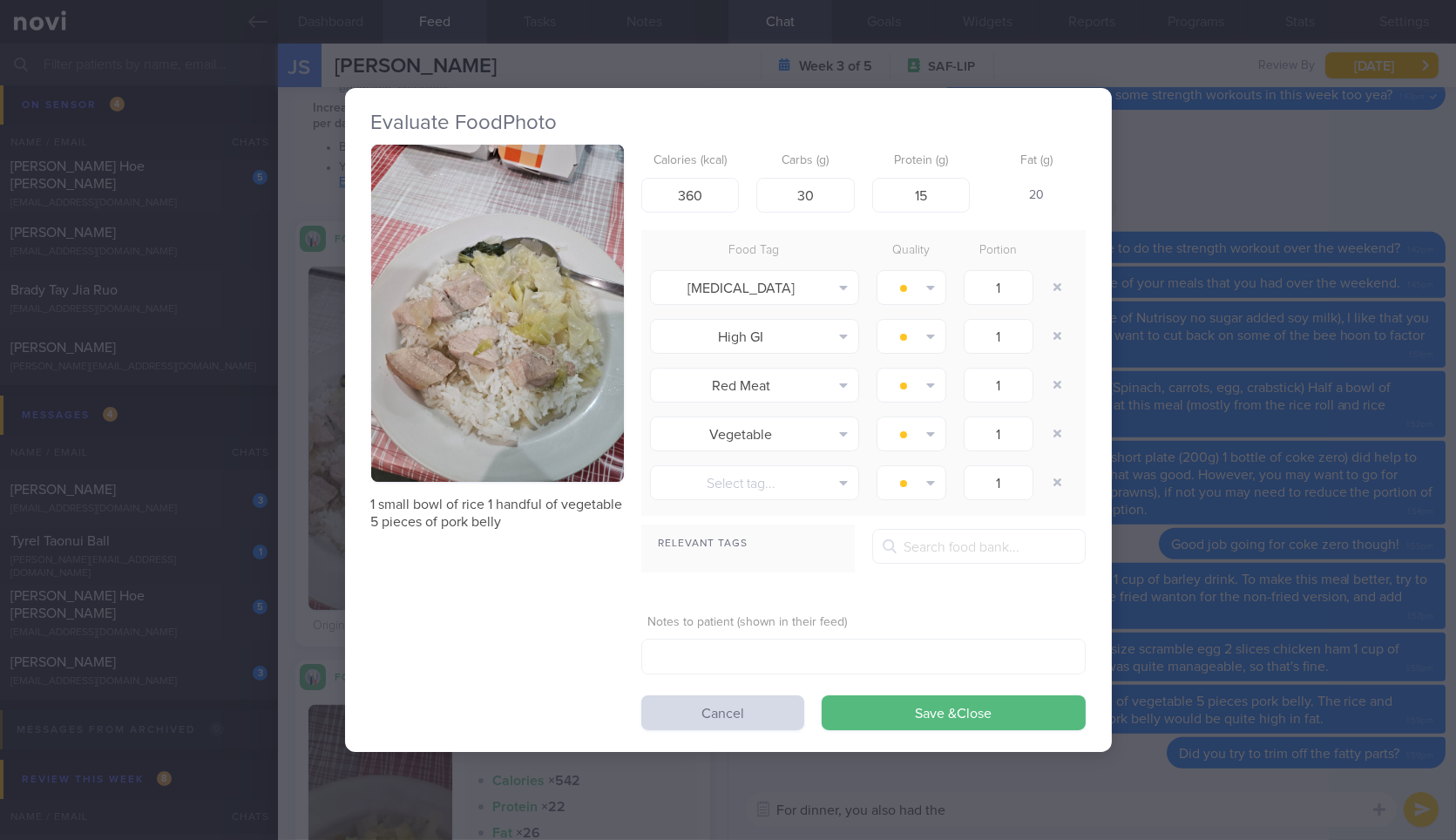
click at [1411, 404] on div "Evaluate Food Photo 1 small bowl of rice 1 handful of vegetable 5 pieces of por…" at bounding box center [728, 420] width 1456 height 840
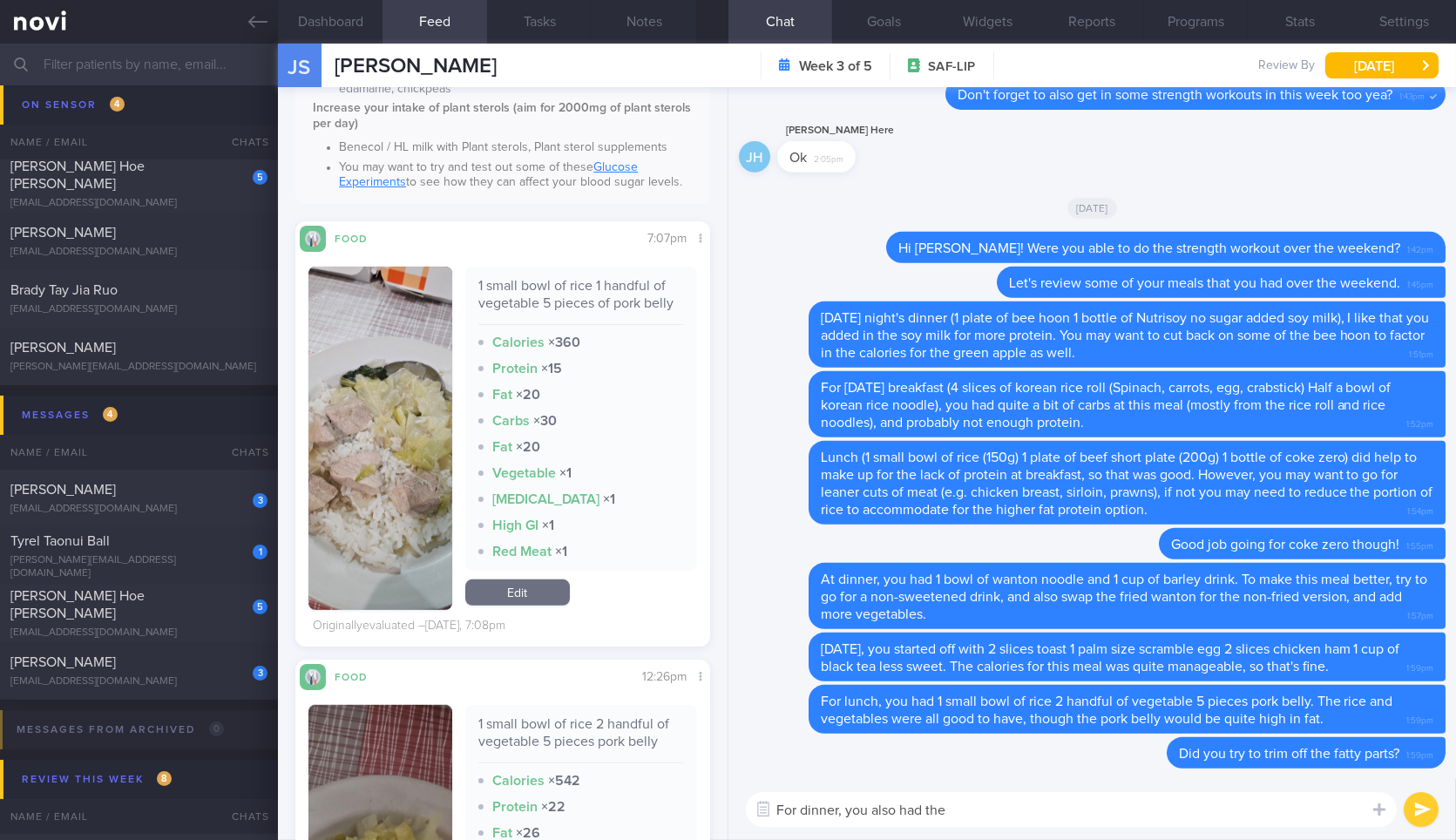
click at [1093, 806] on textarea "For dinner, you also had the" at bounding box center [1071, 809] width 651 height 35
type textarea "For dinner, you also had the sa"
click at [262, 27] on icon at bounding box center [257, 21] width 19 height 19
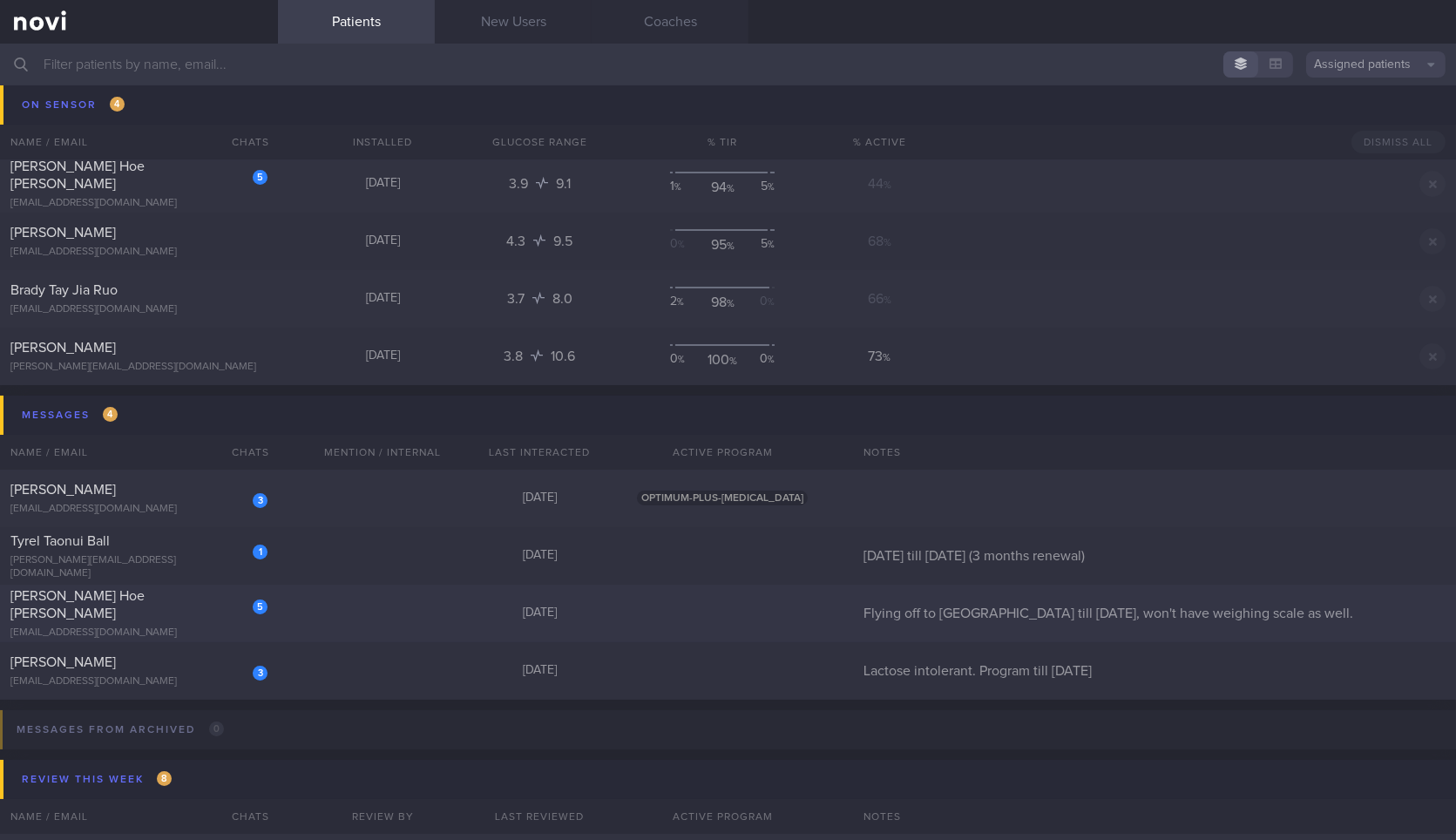
click at [208, 626] on div "[EMAIL_ADDRESS][DOMAIN_NAME]" at bounding box center [139, 632] width 257 height 13
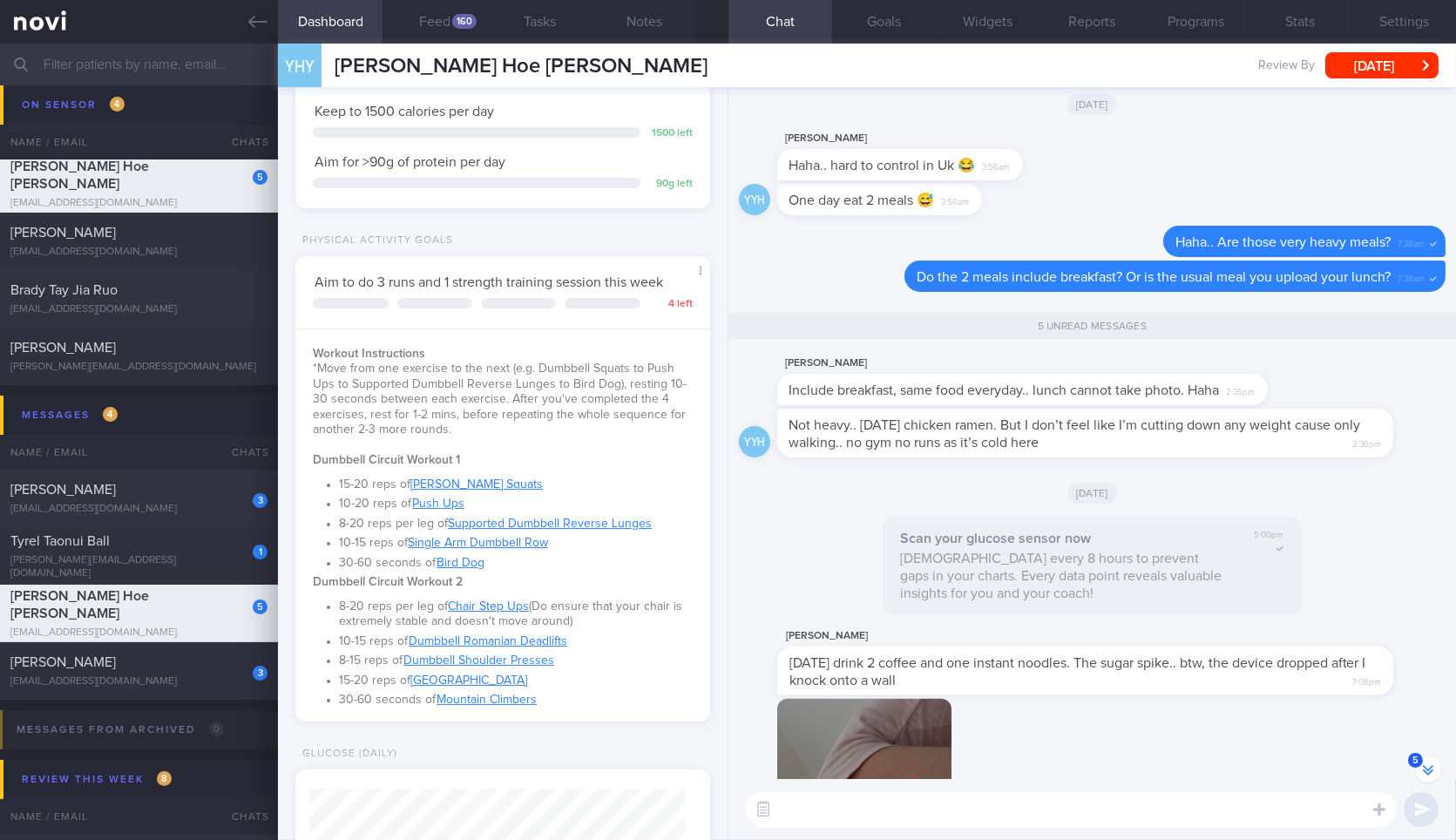
scroll to position [-476, 0]
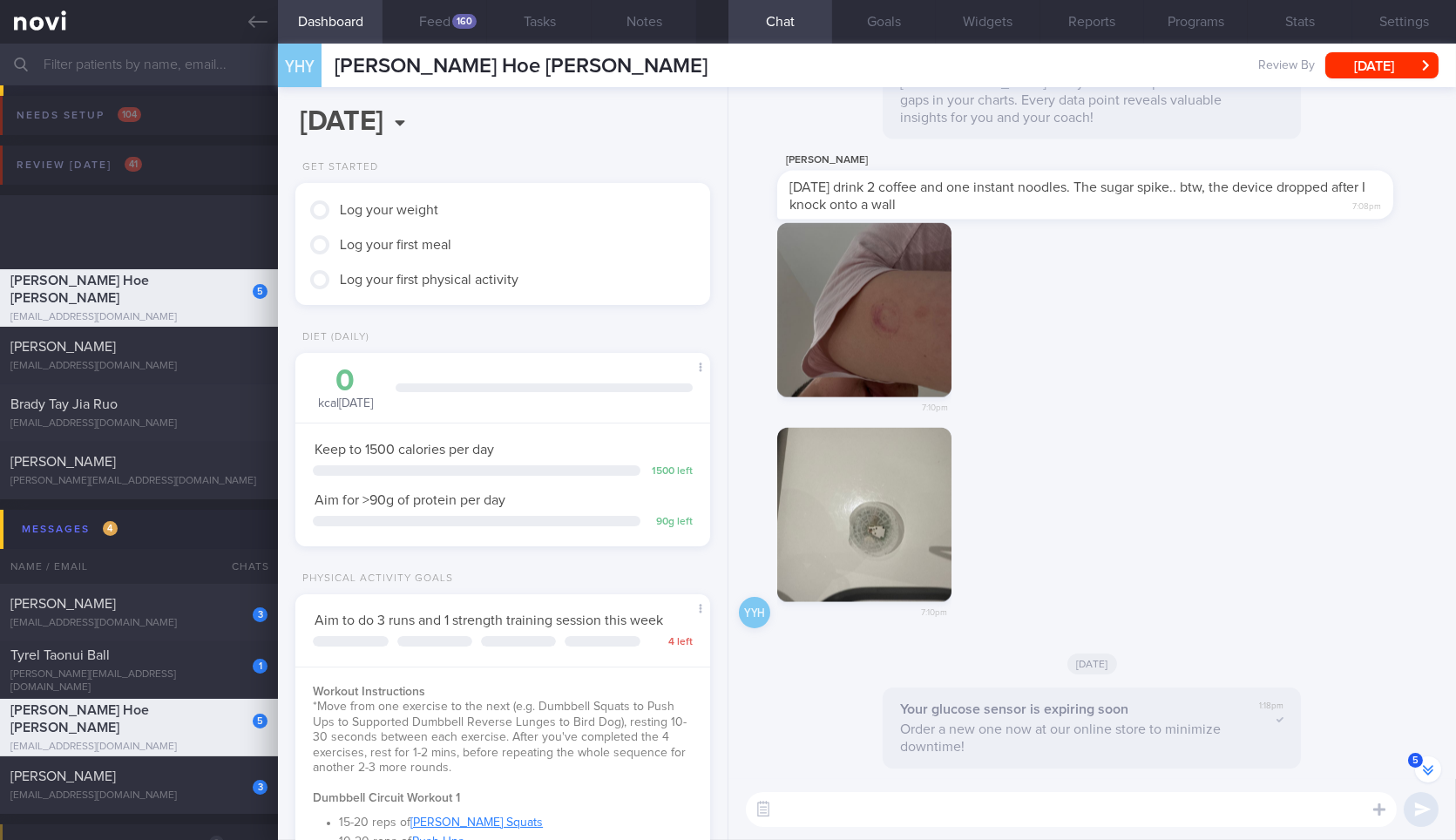
scroll to position [-476, 0]
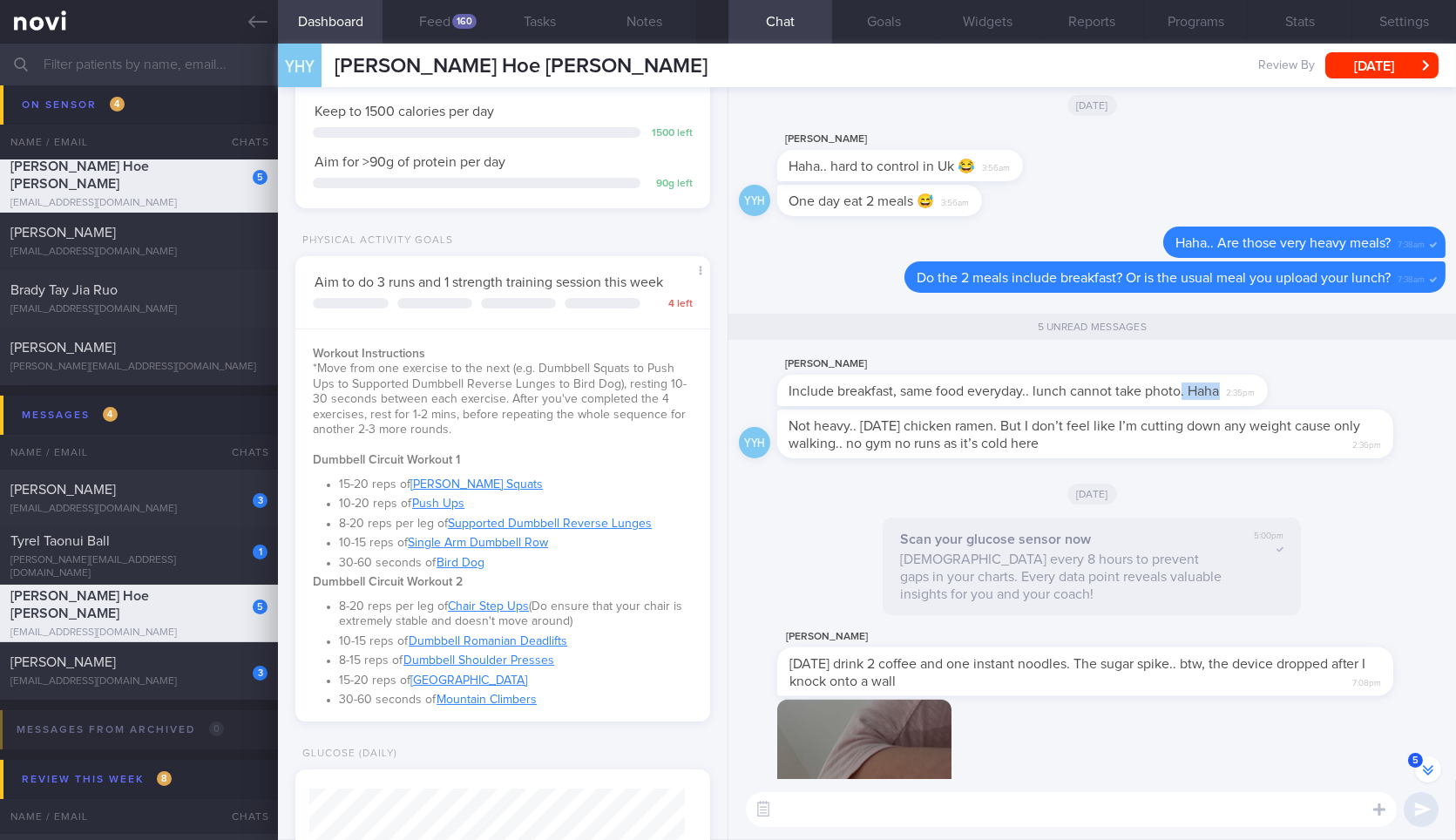
drag, startPoint x: 1180, startPoint y: 398, endPoint x: 1277, endPoint y: 394, distance: 97.1
click at [1277, 394] on div "Yeo Yong Hoe Include breakfast, same food everyday.. lunch cannot take photo. H…" at bounding box center [1048, 379] width 542 height 53
click at [965, 821] on textarea at bounding box center [1071, 809] width 651 height 35
click at [478, 8] on button "Feed 160" at bounding box center [434, 22] width 104 height 44
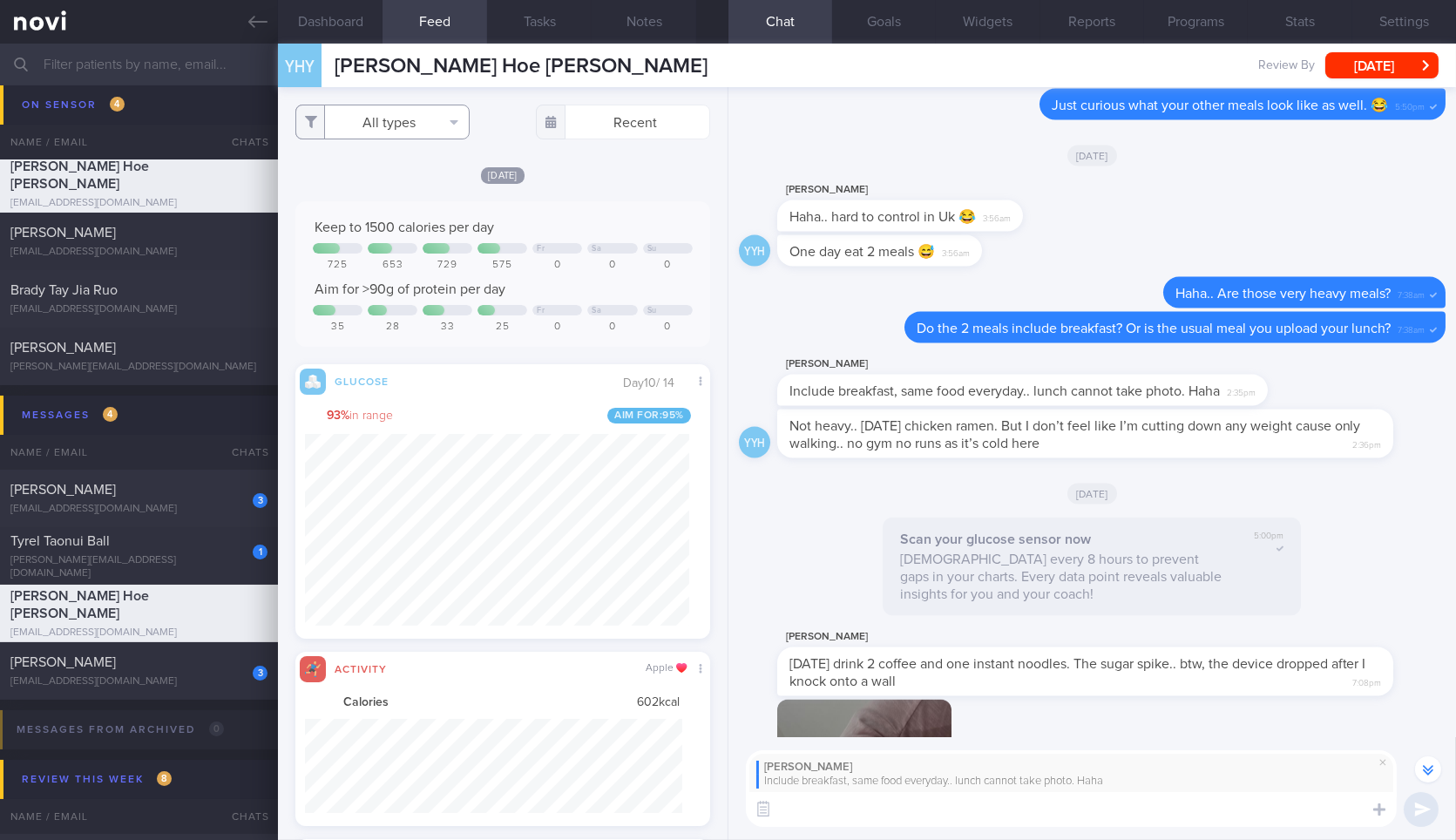
click at [408, 117] on button "All types" at bounding box center [382, 121] width 174 height 35
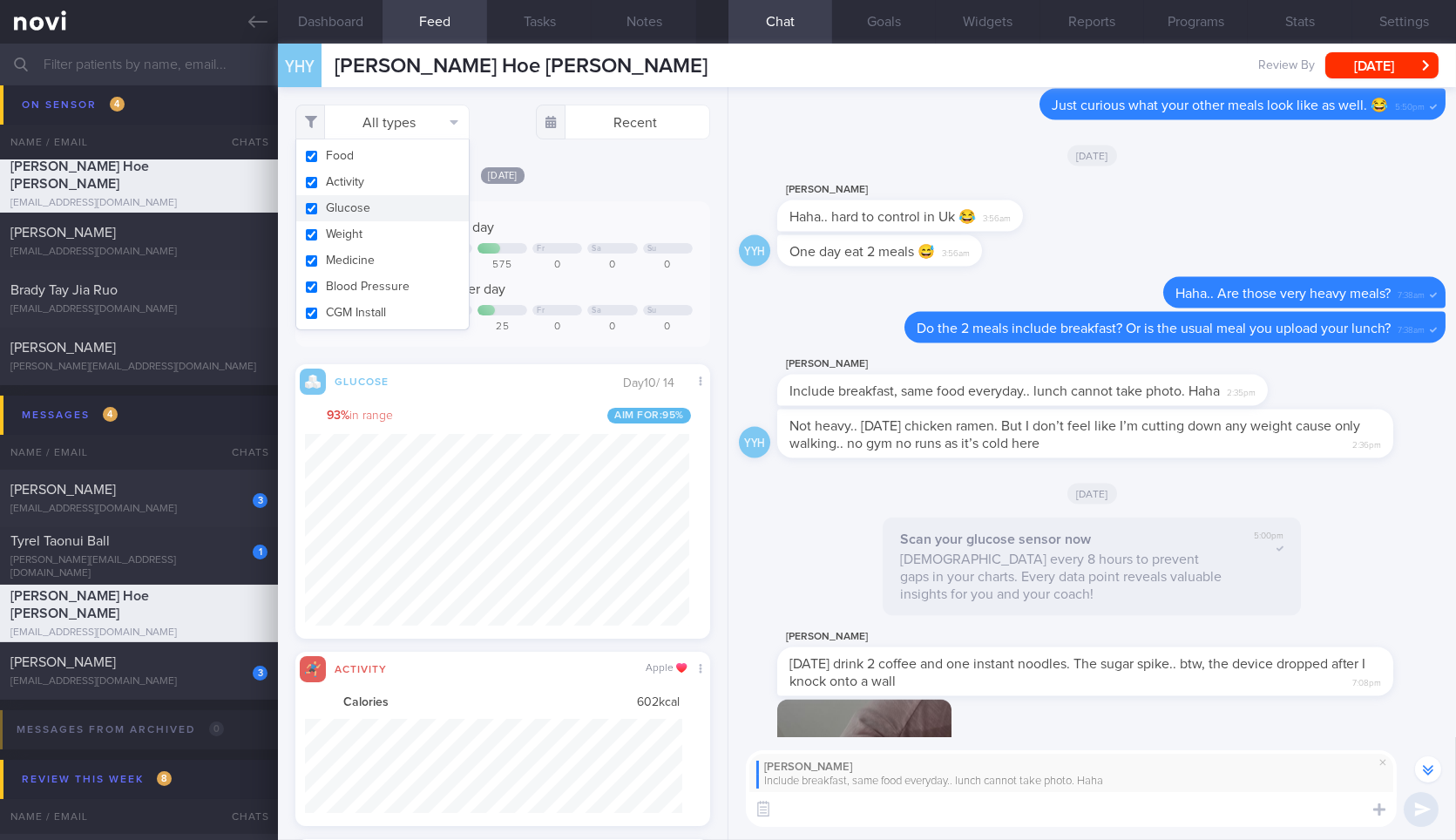
click at [395, 196] on button "Glucose" at bounding box center [382, 208] width 172 height 26
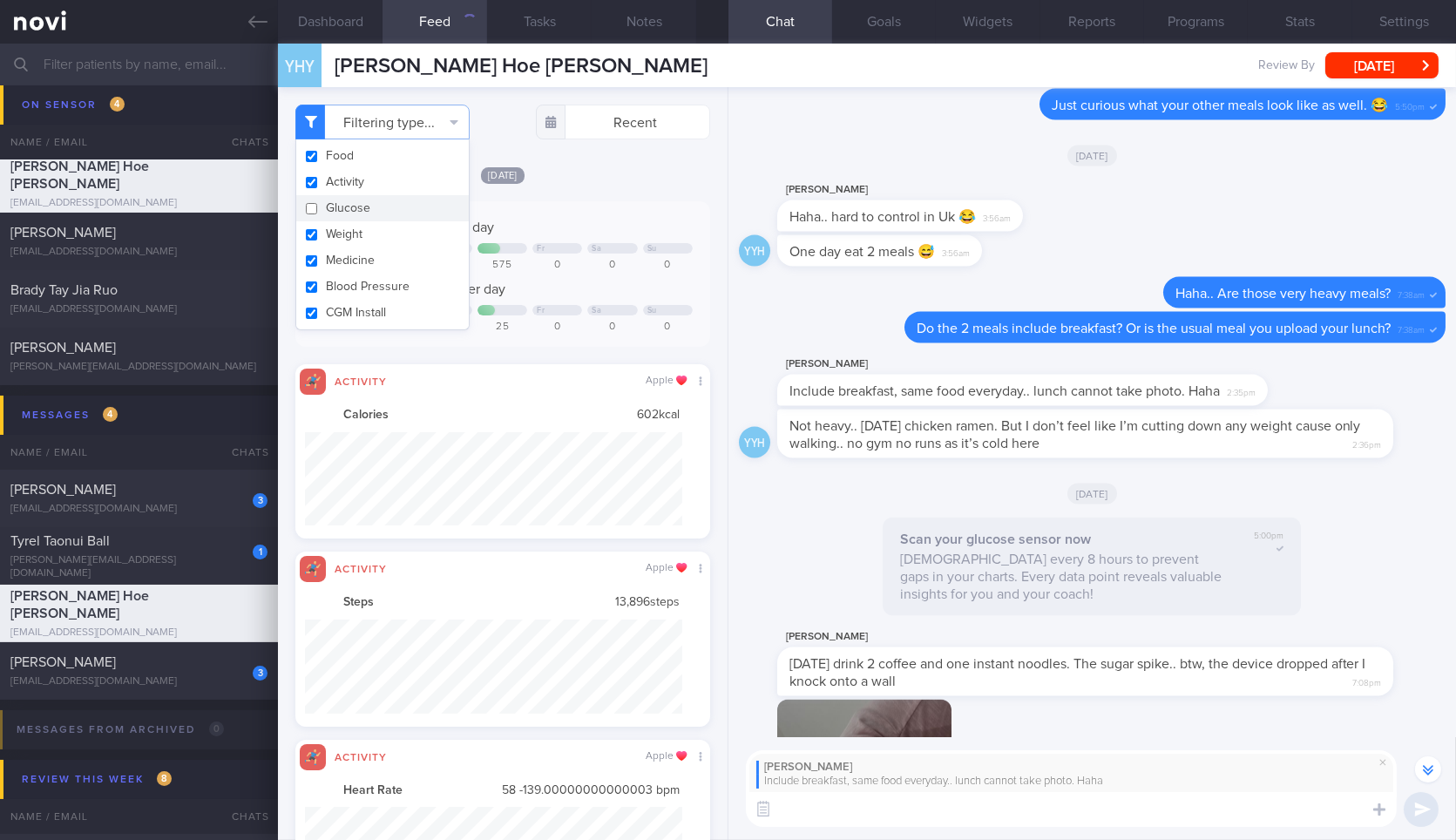
click at [395, 196] on button "Glucose" at bounding box center [382, 208] width 172 height 26
checkbox input "true"
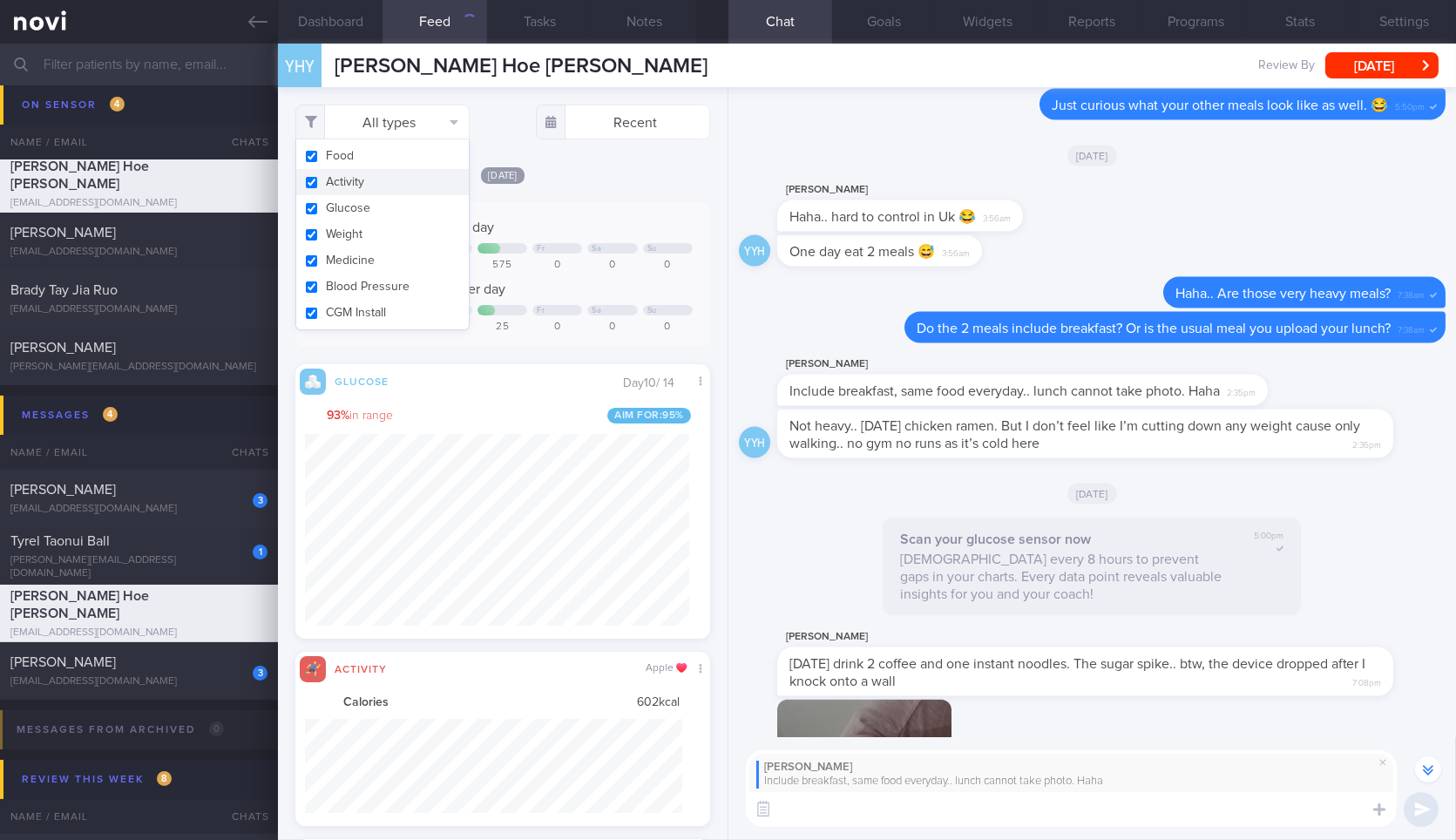
click at [402, 185] on button "Activity" at bounding box center [382, 182] width 172 height 26
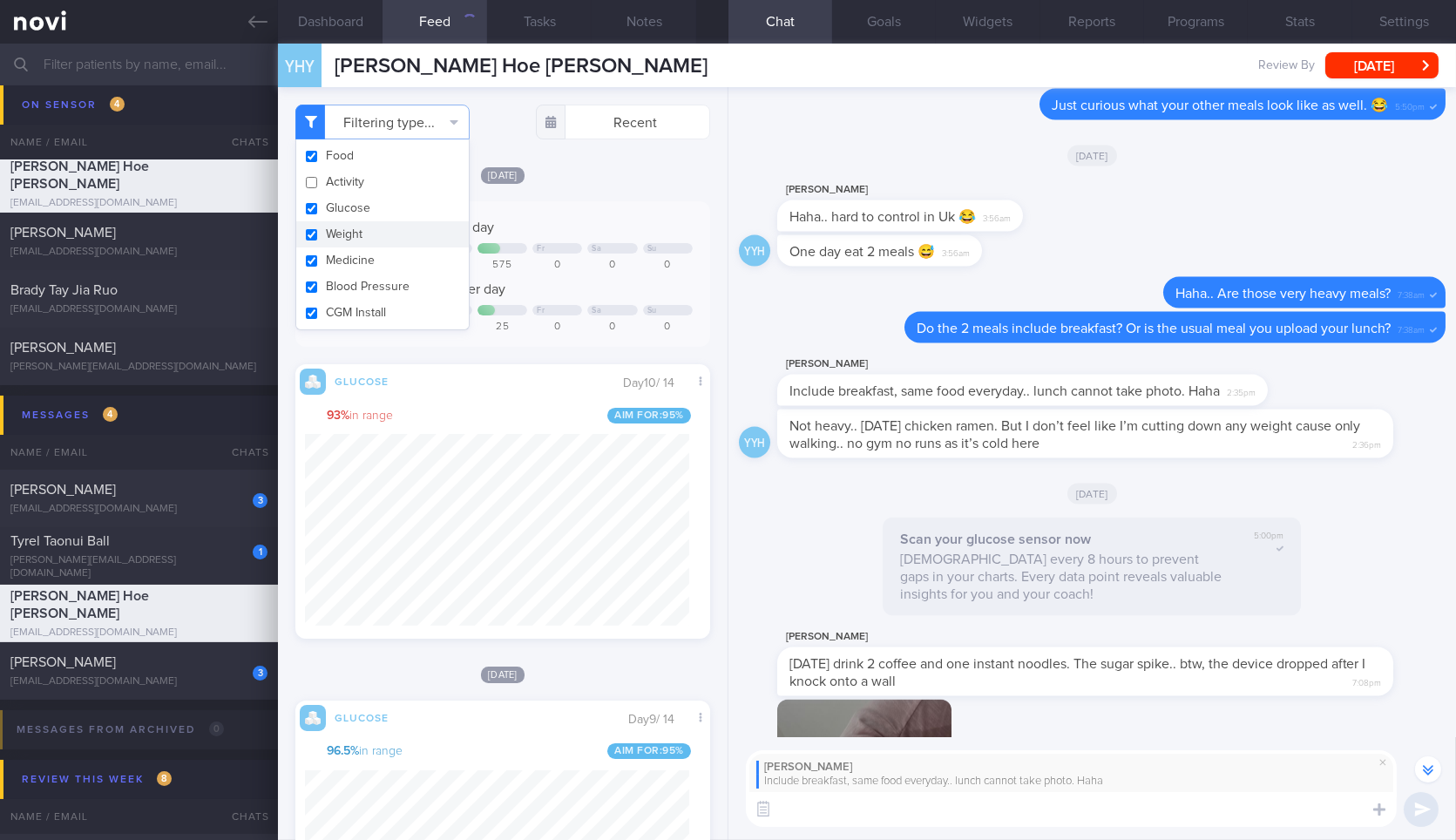
checkbox input "false"
click at [398, 232] on button "Weight" at bounding box center [382, 234] width 172 height 26
checkbox input "false"
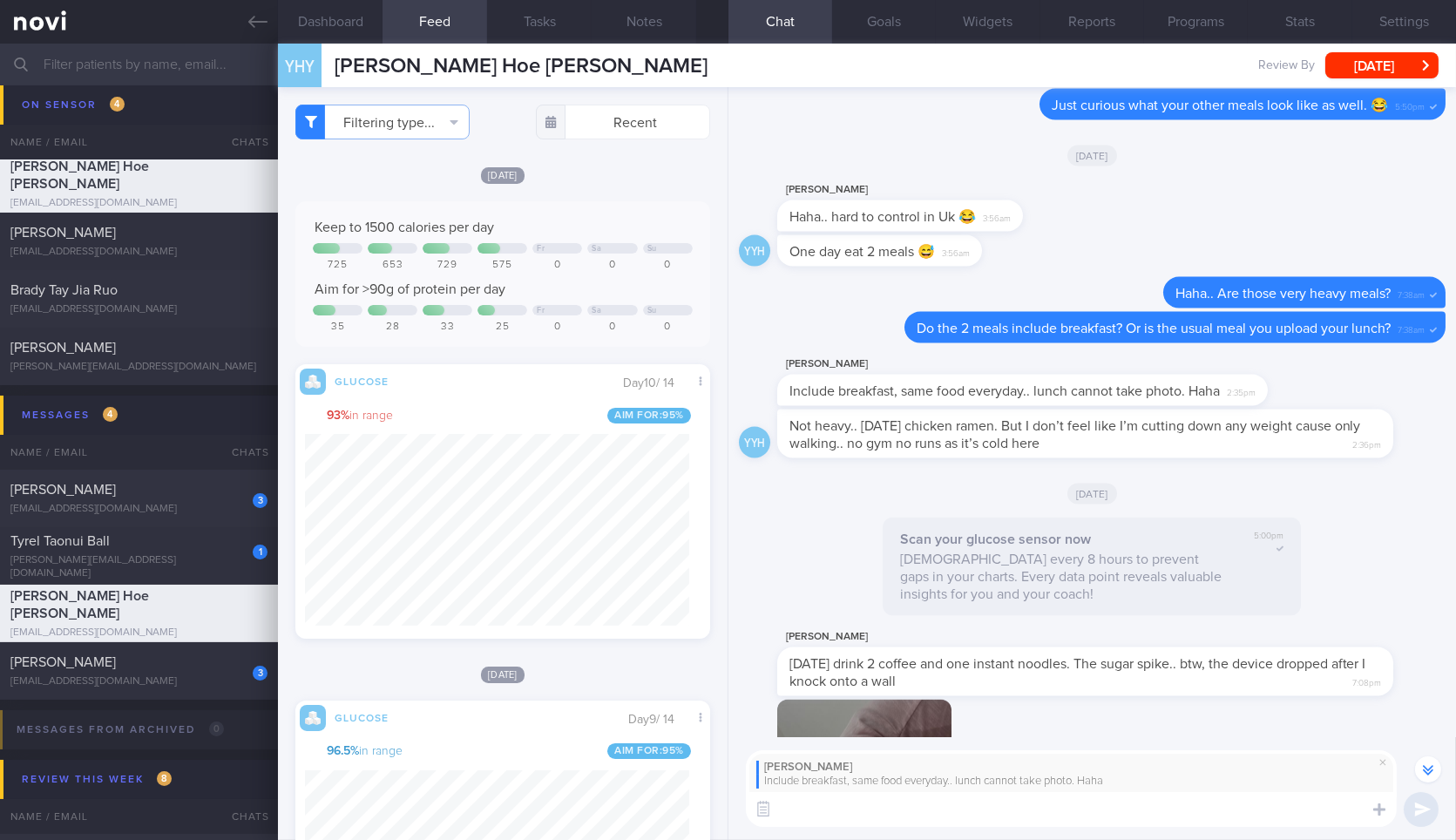
click at [602, 180] on div "[DATE]" at bounding box center [503, 174] width 414 height 18
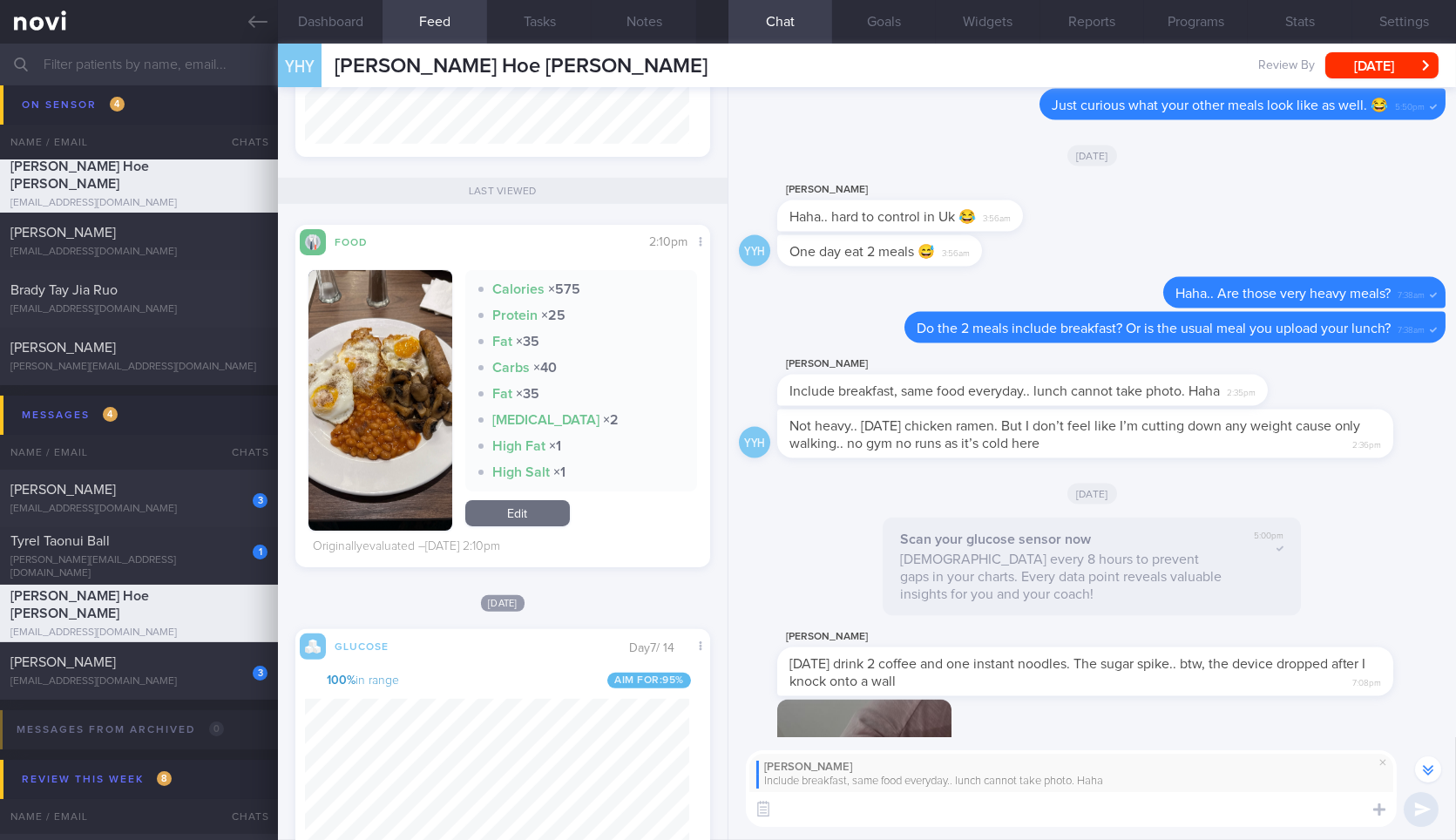
click at [395, 382] on button "button" at bounding box center [380, 400] width 143 height 261
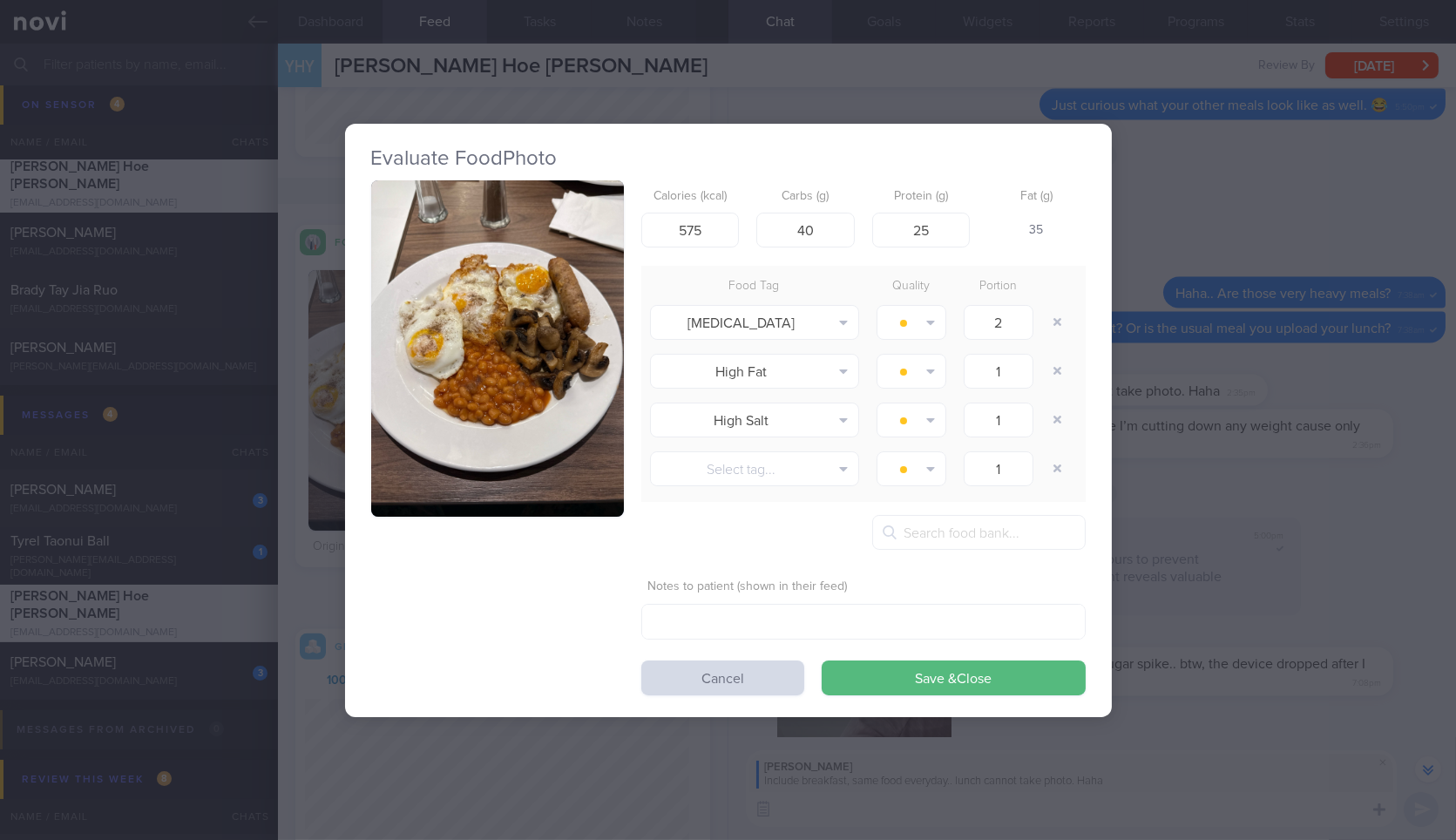
click at [563, 339] on button "button" at bounding box center [498, 348] width 253 height 337
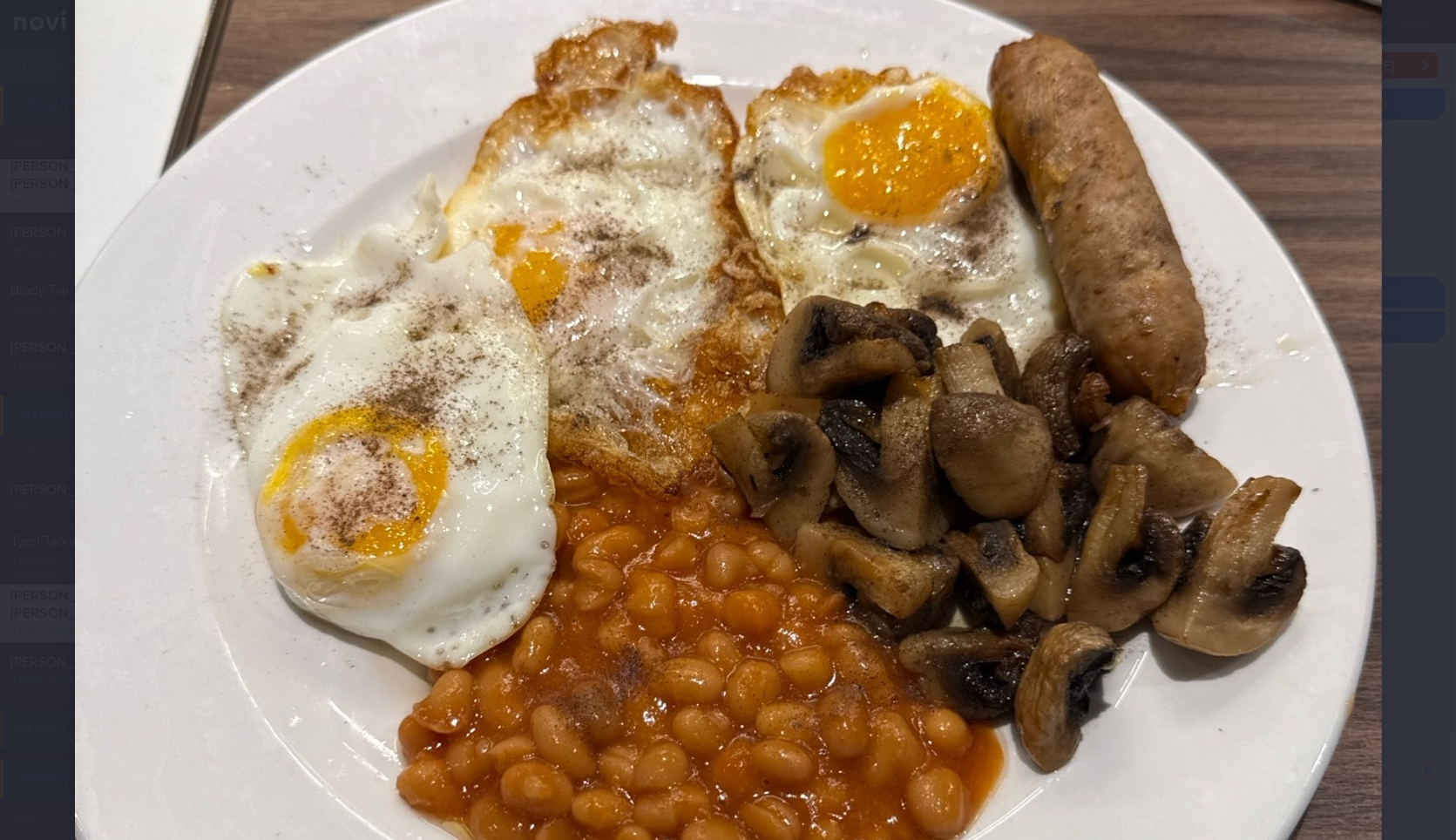
click at [1325, 486] on img at bounding box center [728, 508] width 1307 height 1743
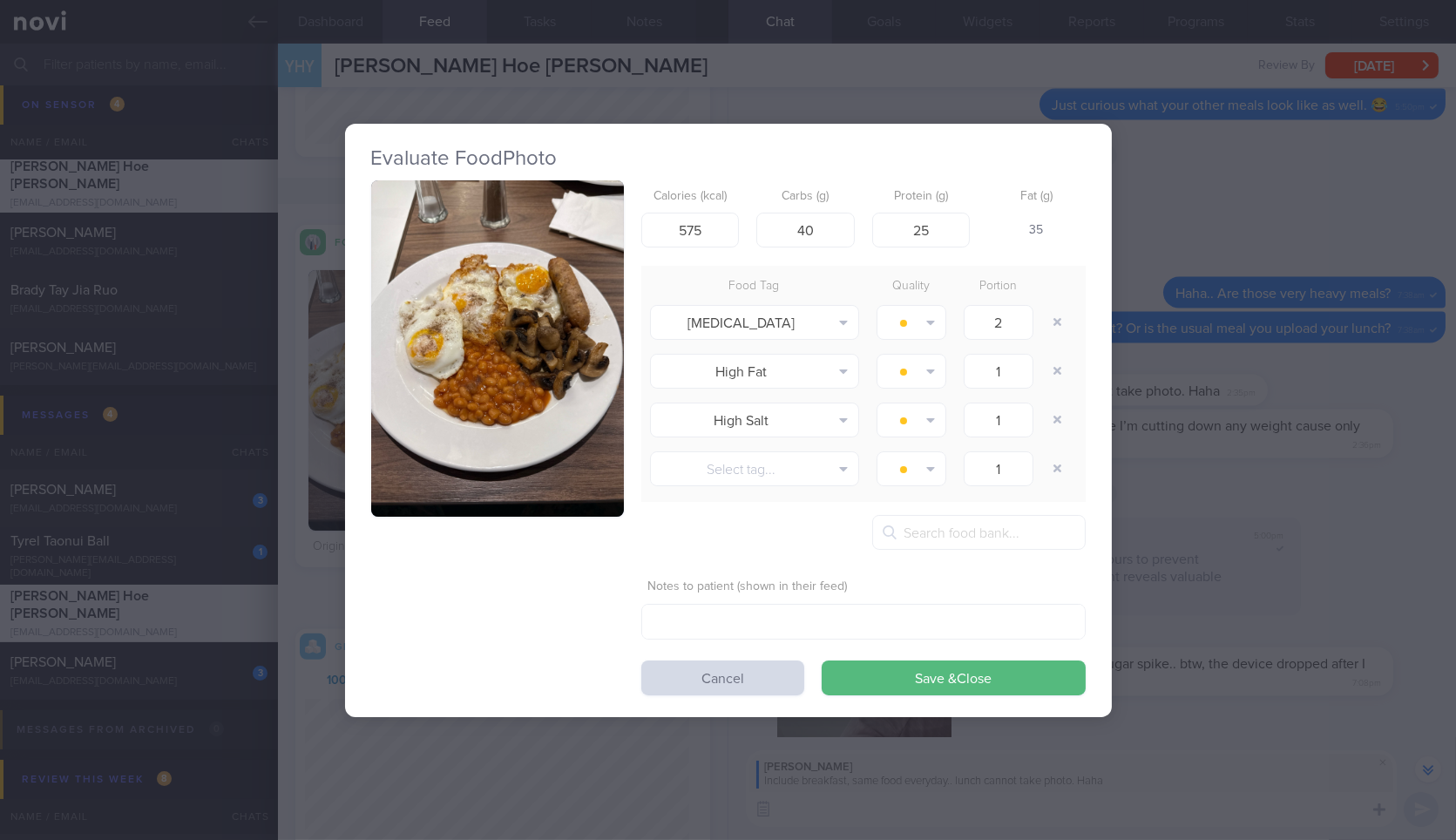
click at [1325, 486] on div "Evaluate Food Photo Calories (kcal) 575 Carbs (g) 40 Protein (g) 25 Fat (g) 35 …" at bounding box center [728, 420] width 1456 height 840
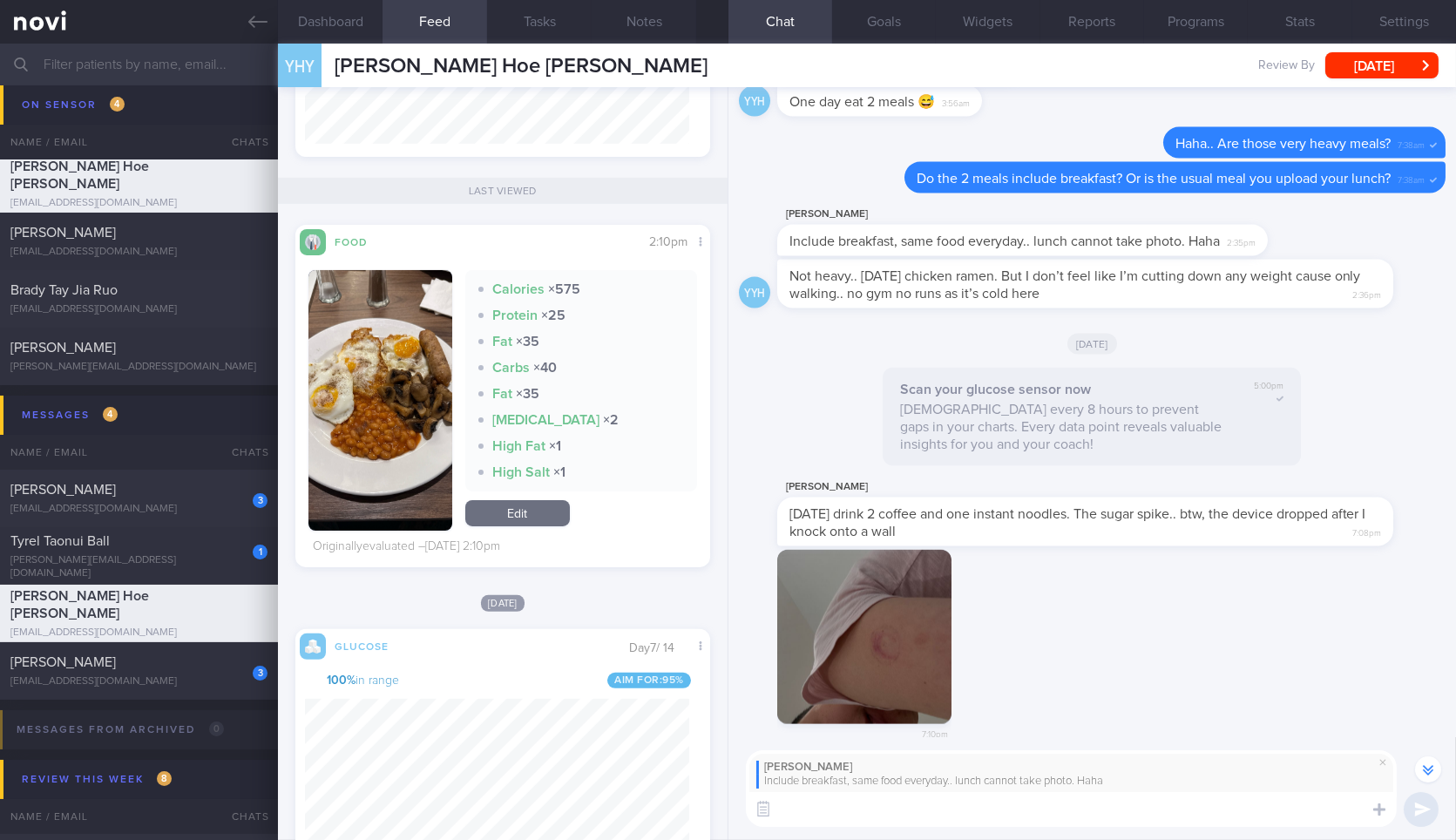
click at [995, 820] on textarea at bounding box center [1071, 809] width 651 height 35
click at [851, 655] on button "button" at bounding box center [864, 636] width 174 height 174
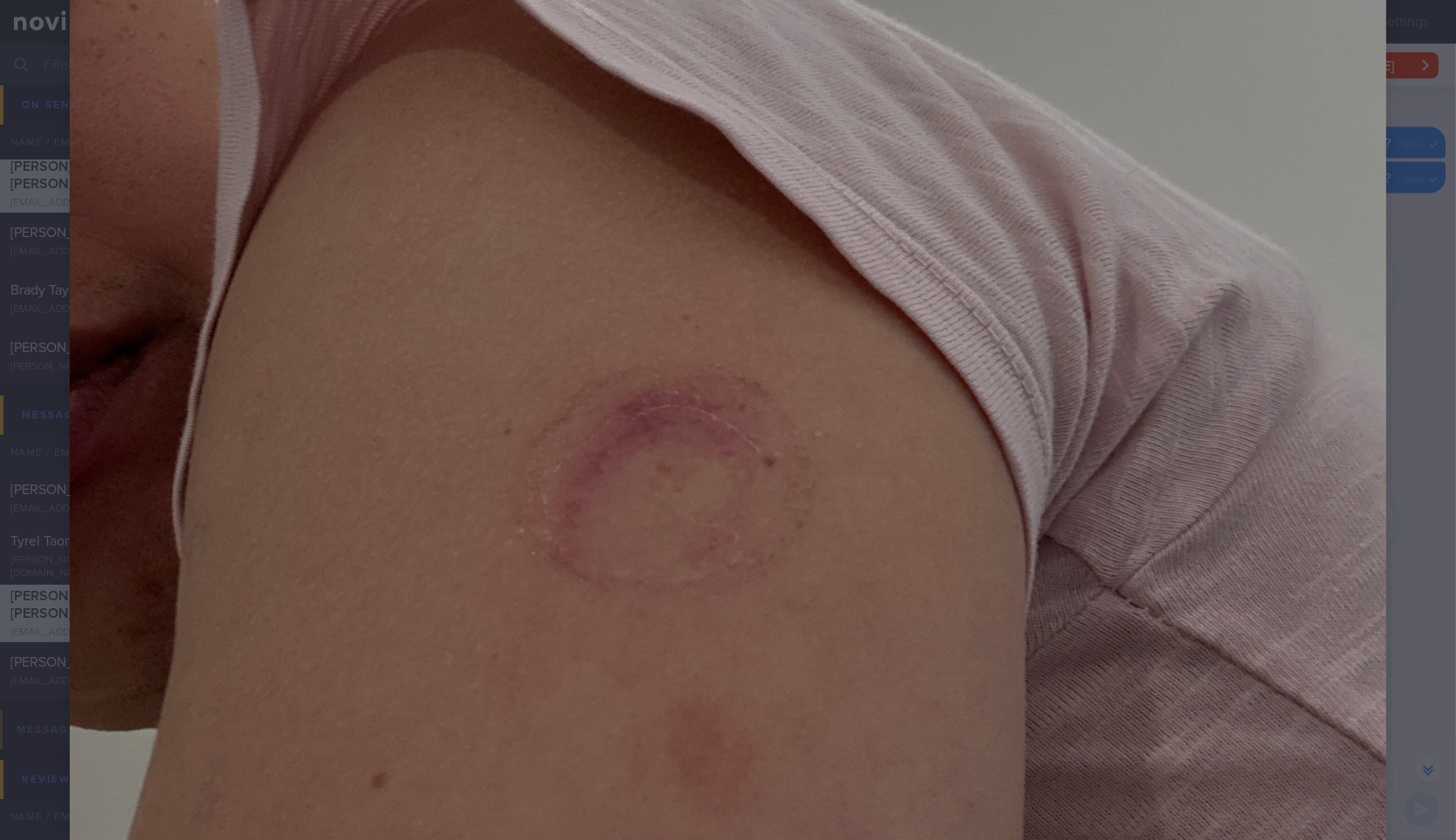
click at [1385, 441] on div at bounding box center [728, 322] width 1456 height 1895
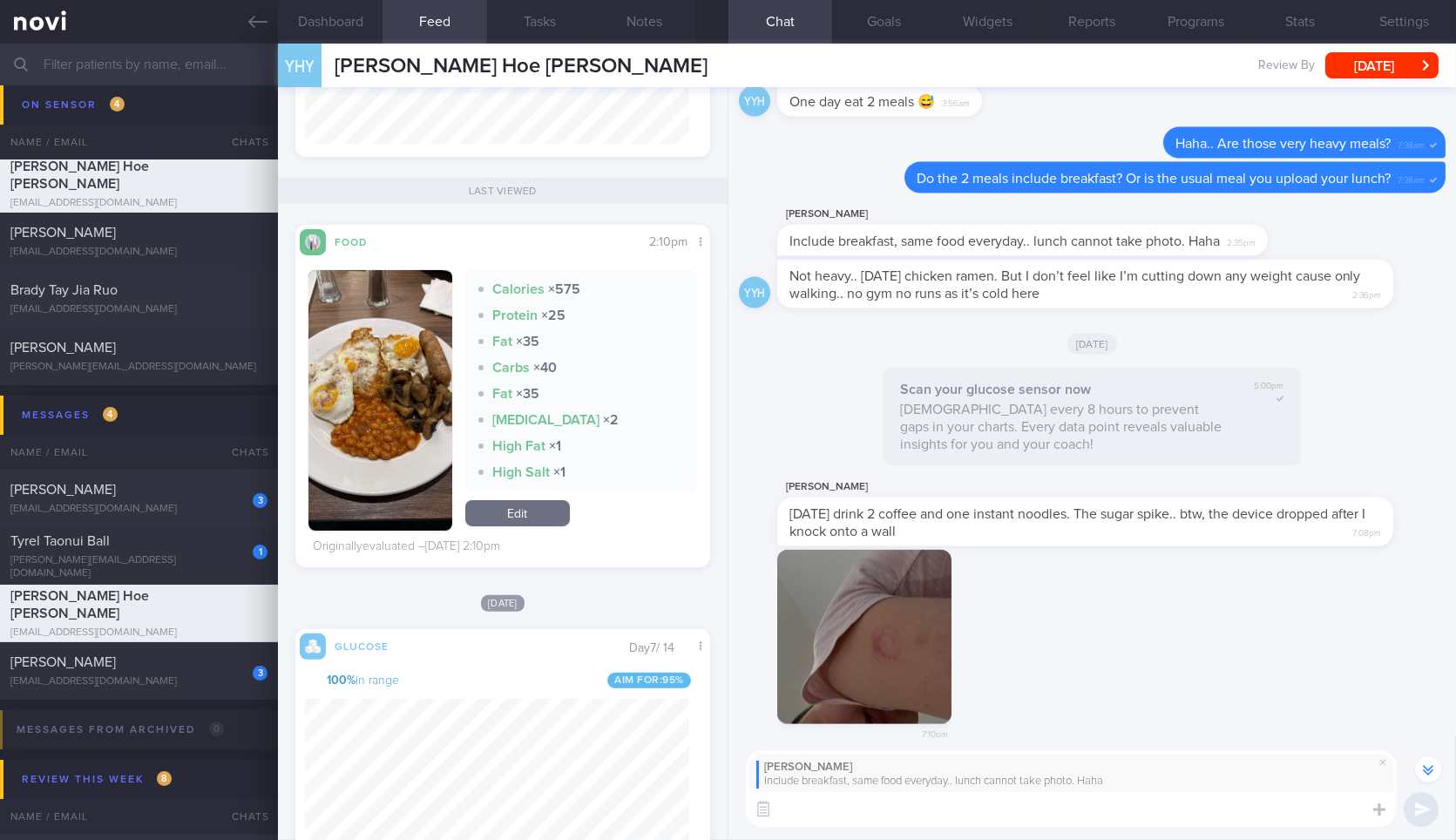
click at [996, 802] on textarea at bounding box center [1071, 809] width 651 height 35
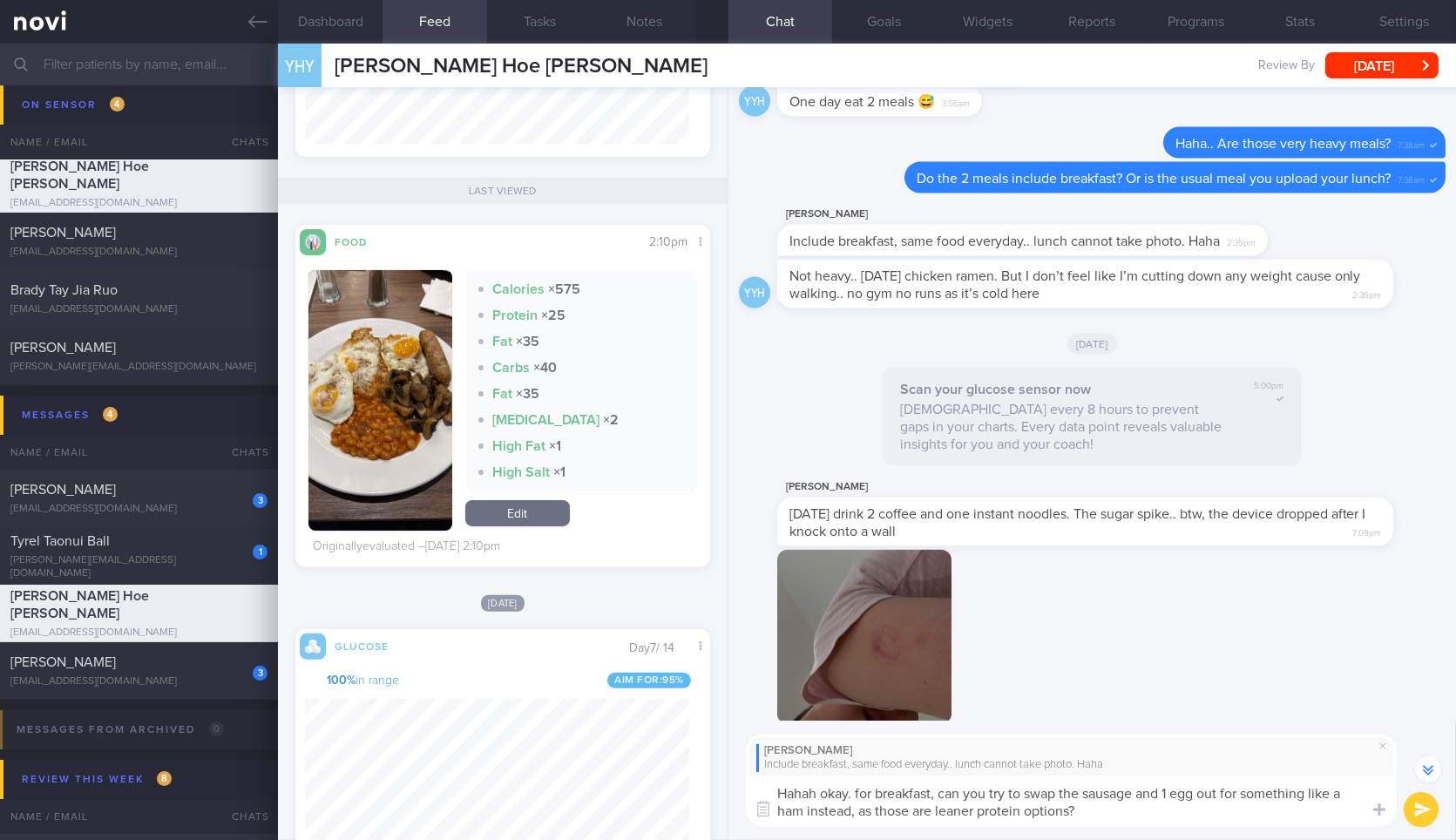
type textarea "Hahah okay. for breakfast, can you try to swap the sausage and 1 egg out for so…"
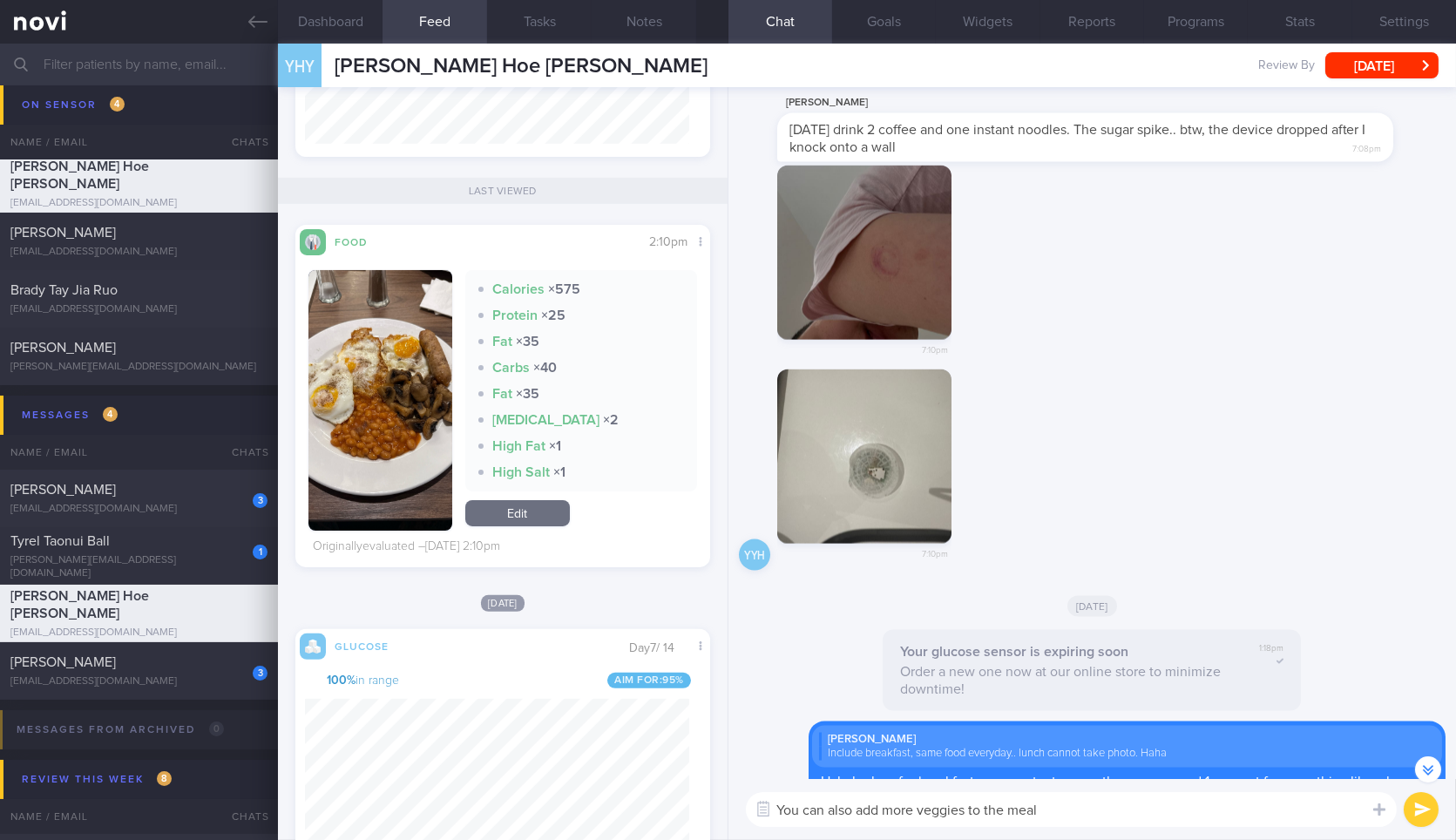
type textarea "You can also add more veggies to the meal."
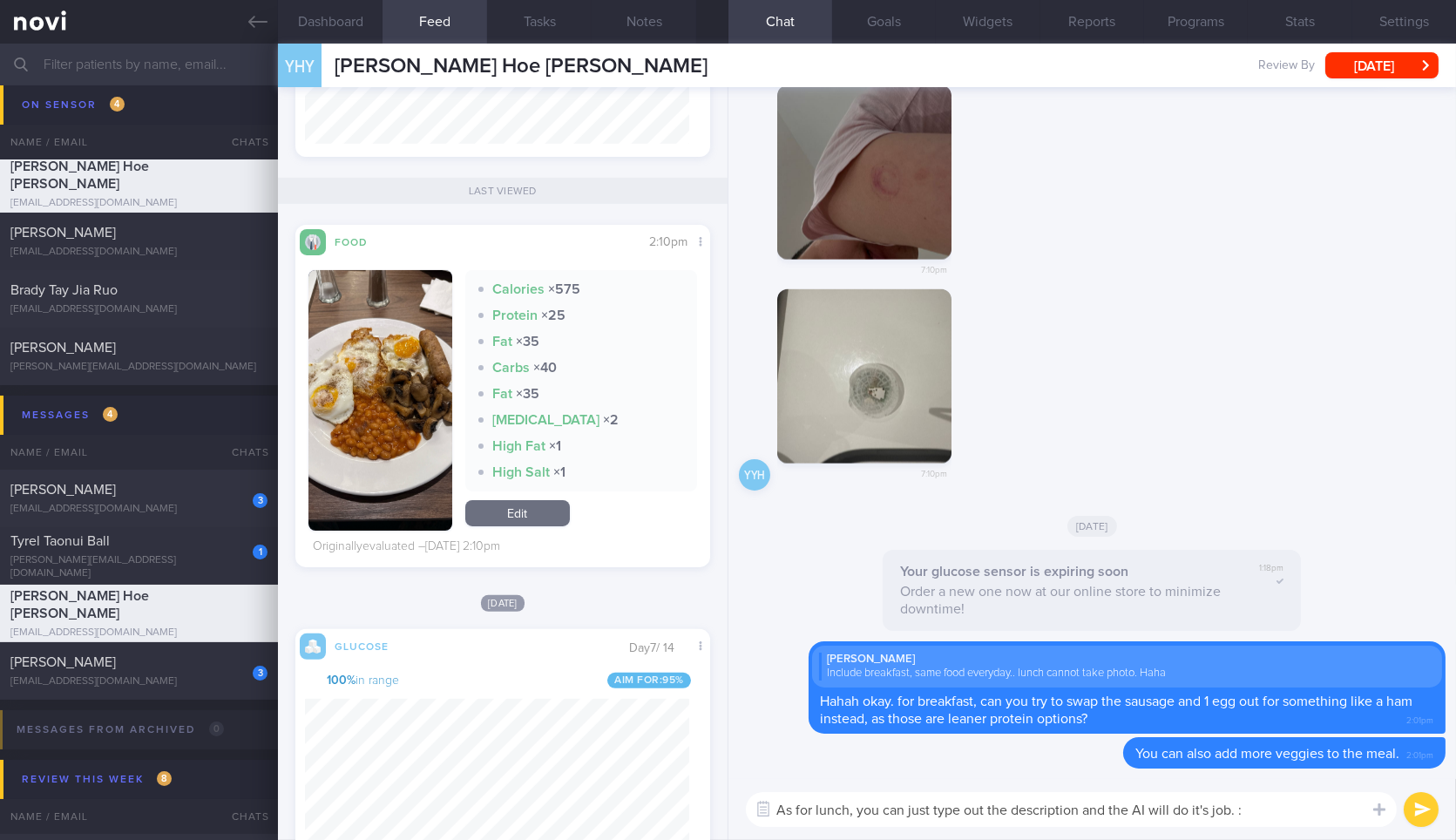
type textarea "As for lunch, you can just type out the description and the AI will do it's job…"
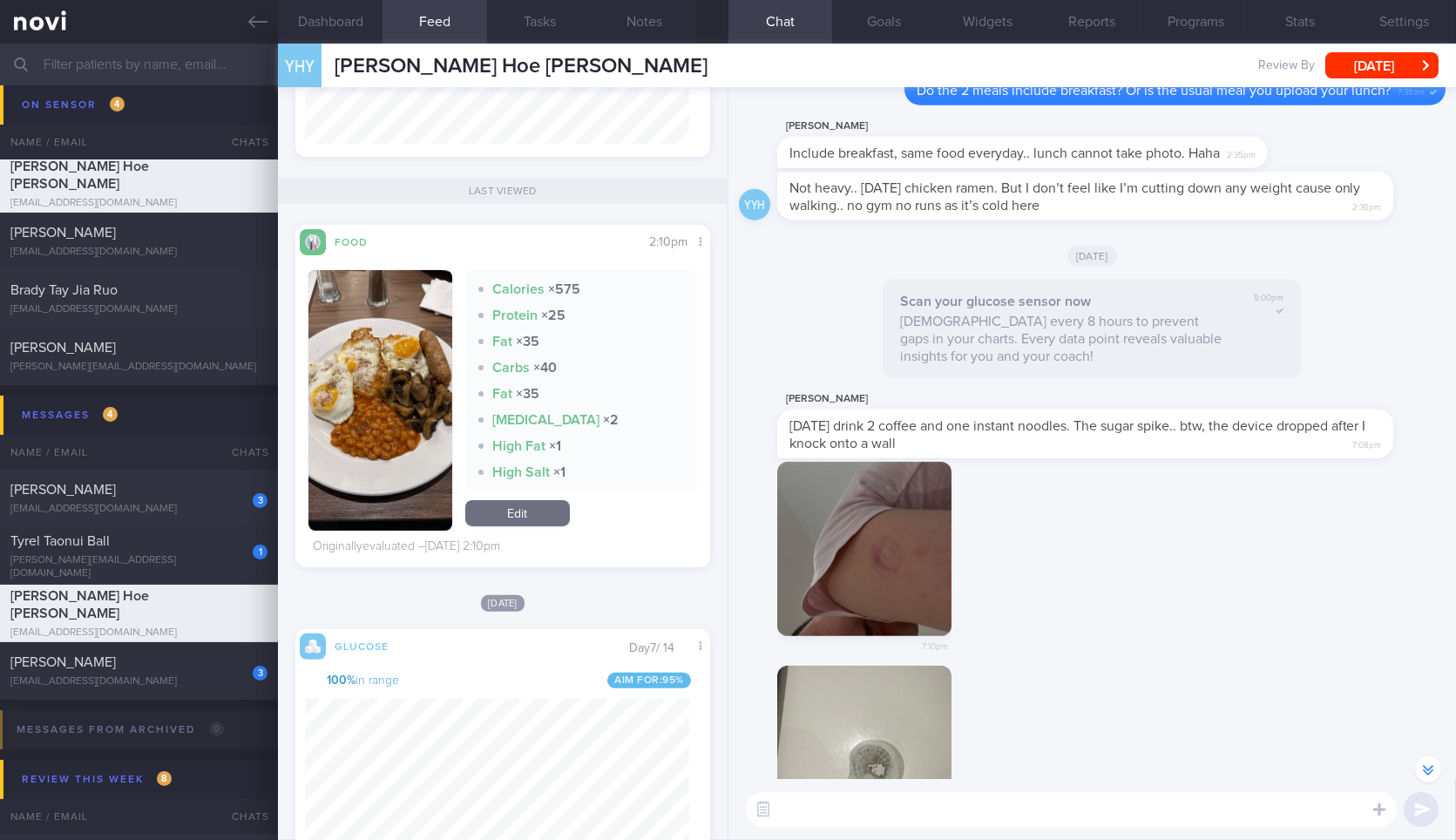
scroll to position [-458, 0]
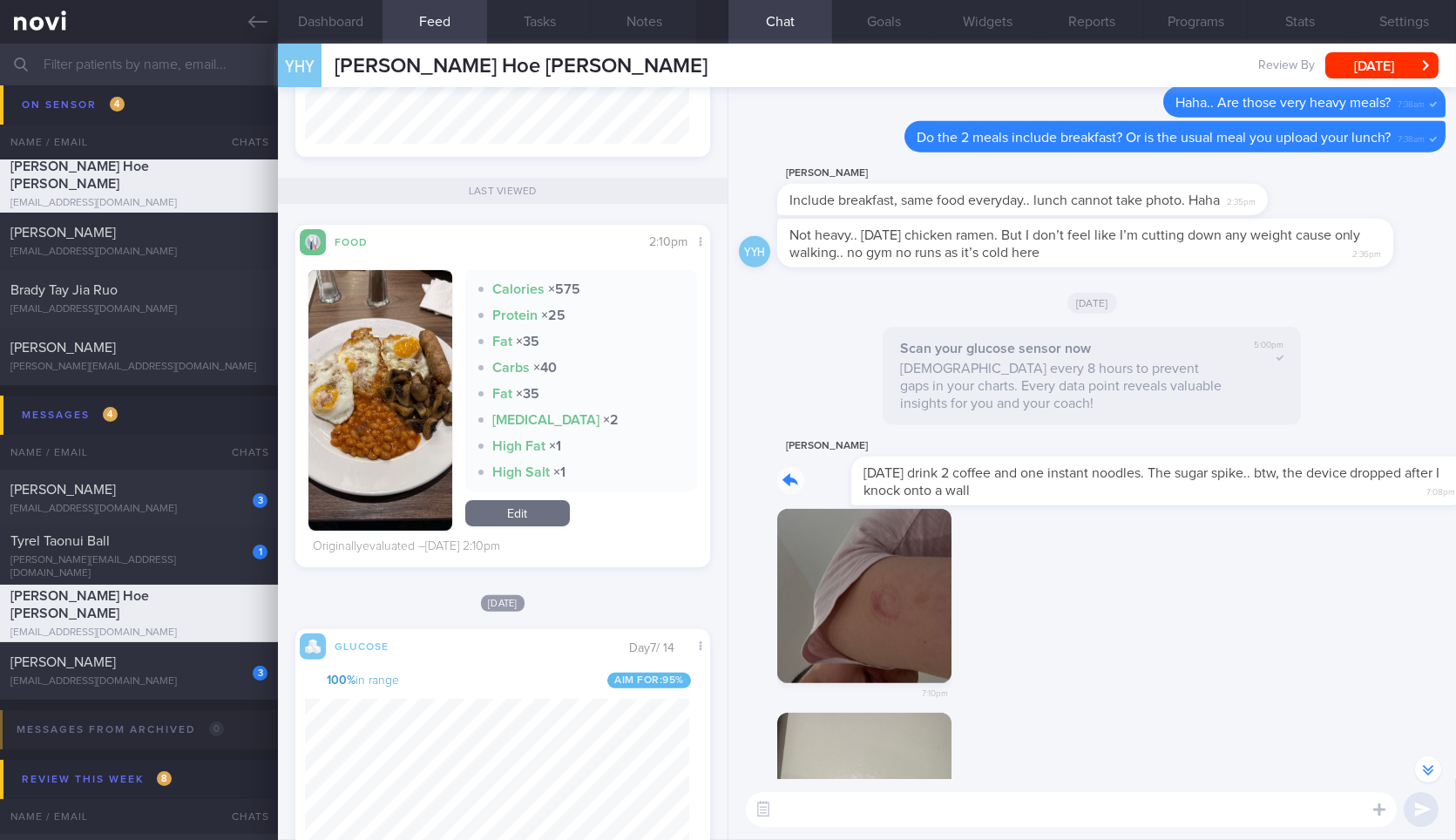
drag, startPoint x: 899, startPoint y: 498, endPoint x: 1059, endPoint y: 497, distance: 160.0
click at [1059, 497] on div "Yeo Yong Hoe Today drink 2 coffee and one instant noodles. The sugar spike.. bt…" at bounding box center [1111, 471] width 668 height 70
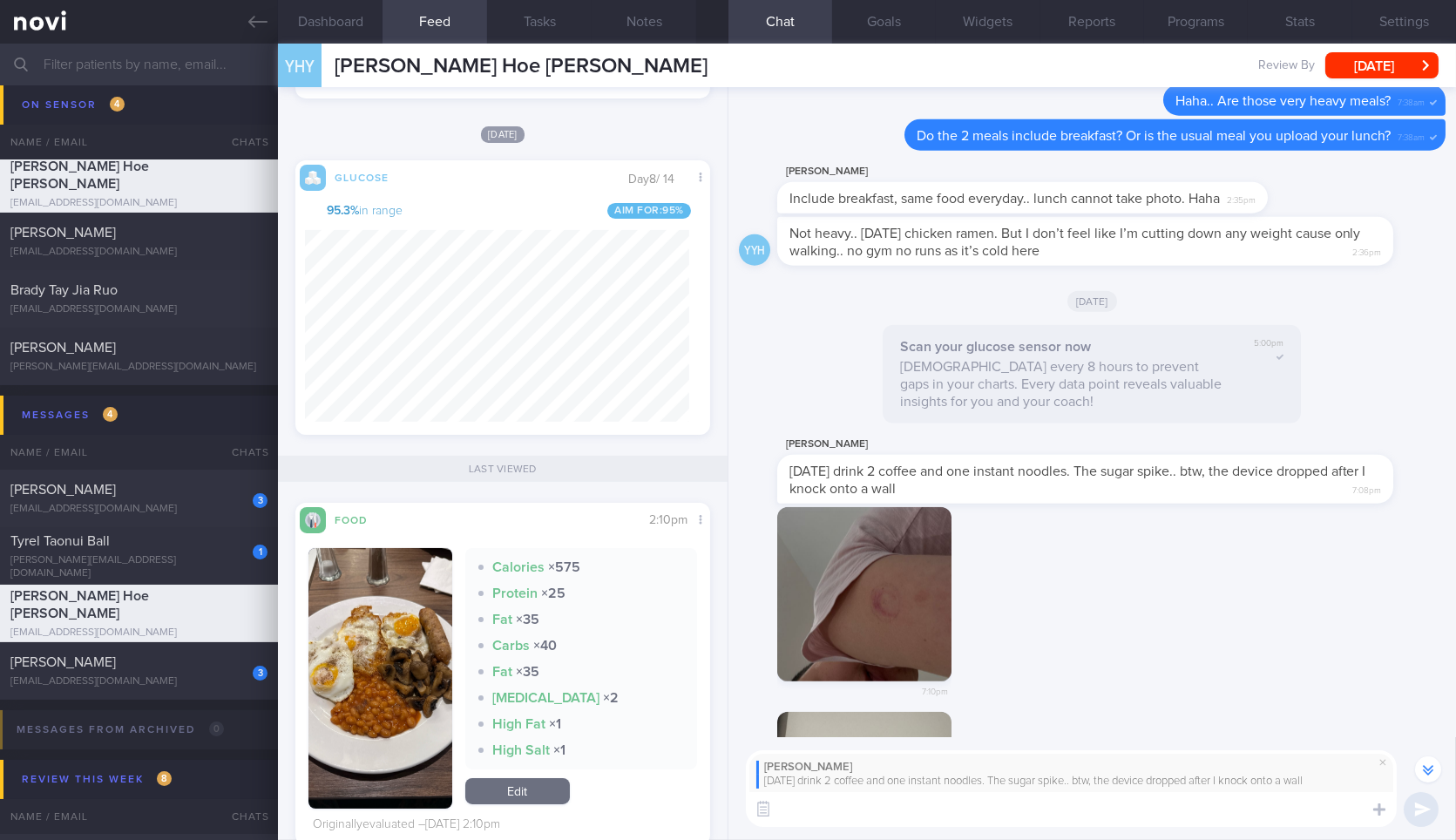
scroll to position [878, 0]
click at [1008, 803] on textarea at bounding box center [1071, 809] width 651 height 35
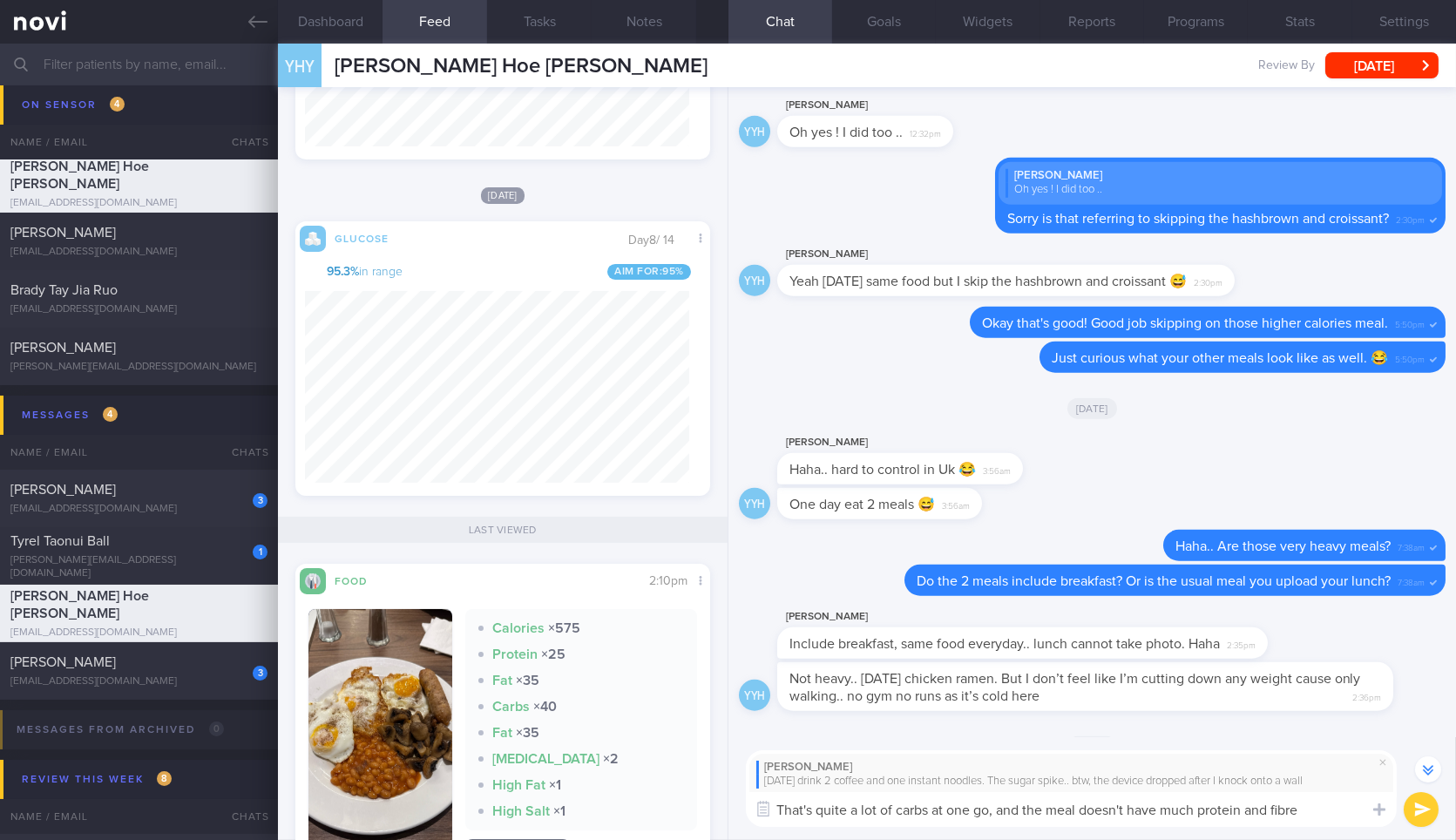
scroll to position [250, 383]
click at [1319, 809] on textarea "That's quite a lot of carbs at one go, and the meal doesn't have much protein a…" at bounding box center [1071, 809] width 651 height 35
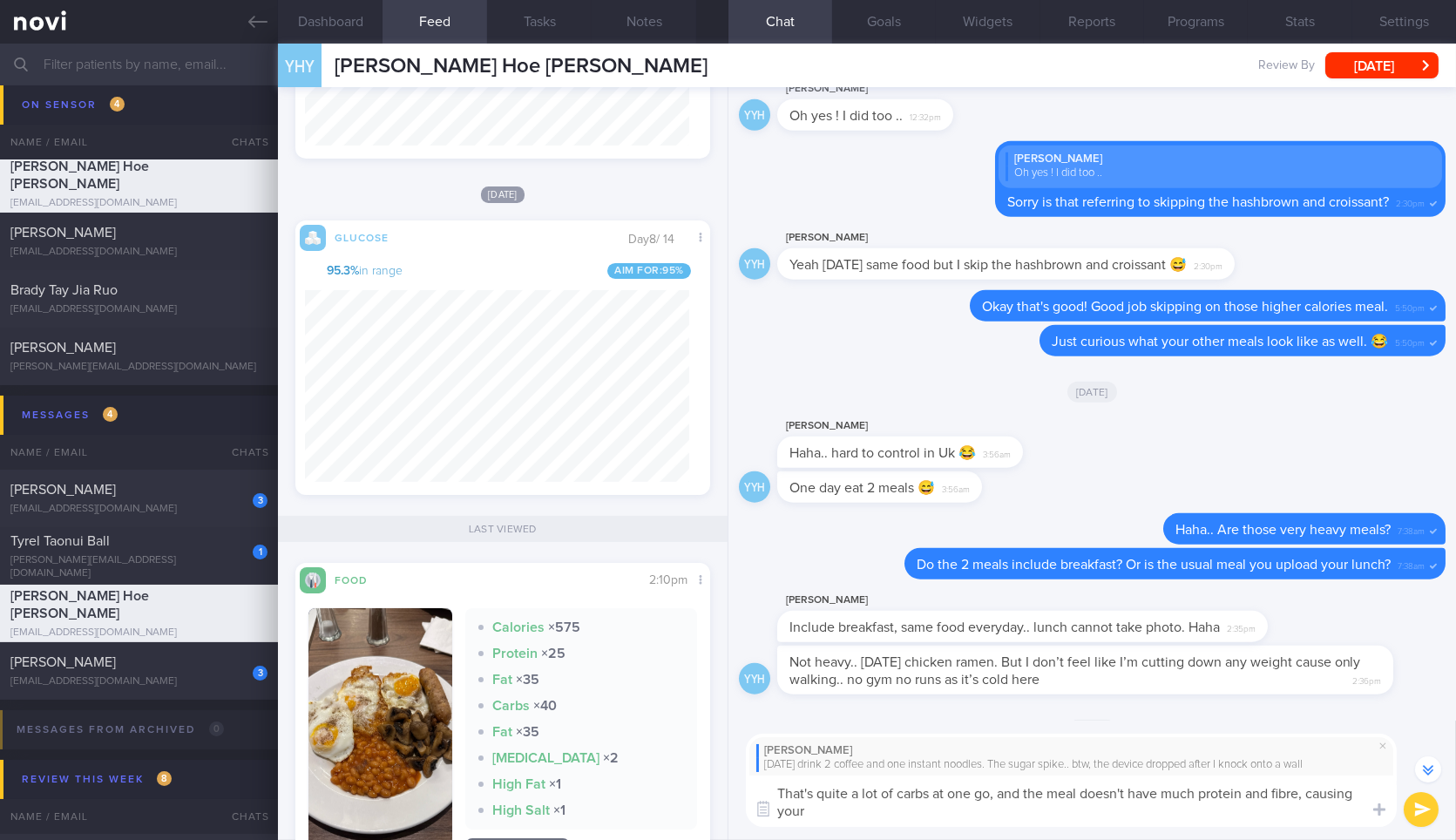
scroll to position [-960, 0]
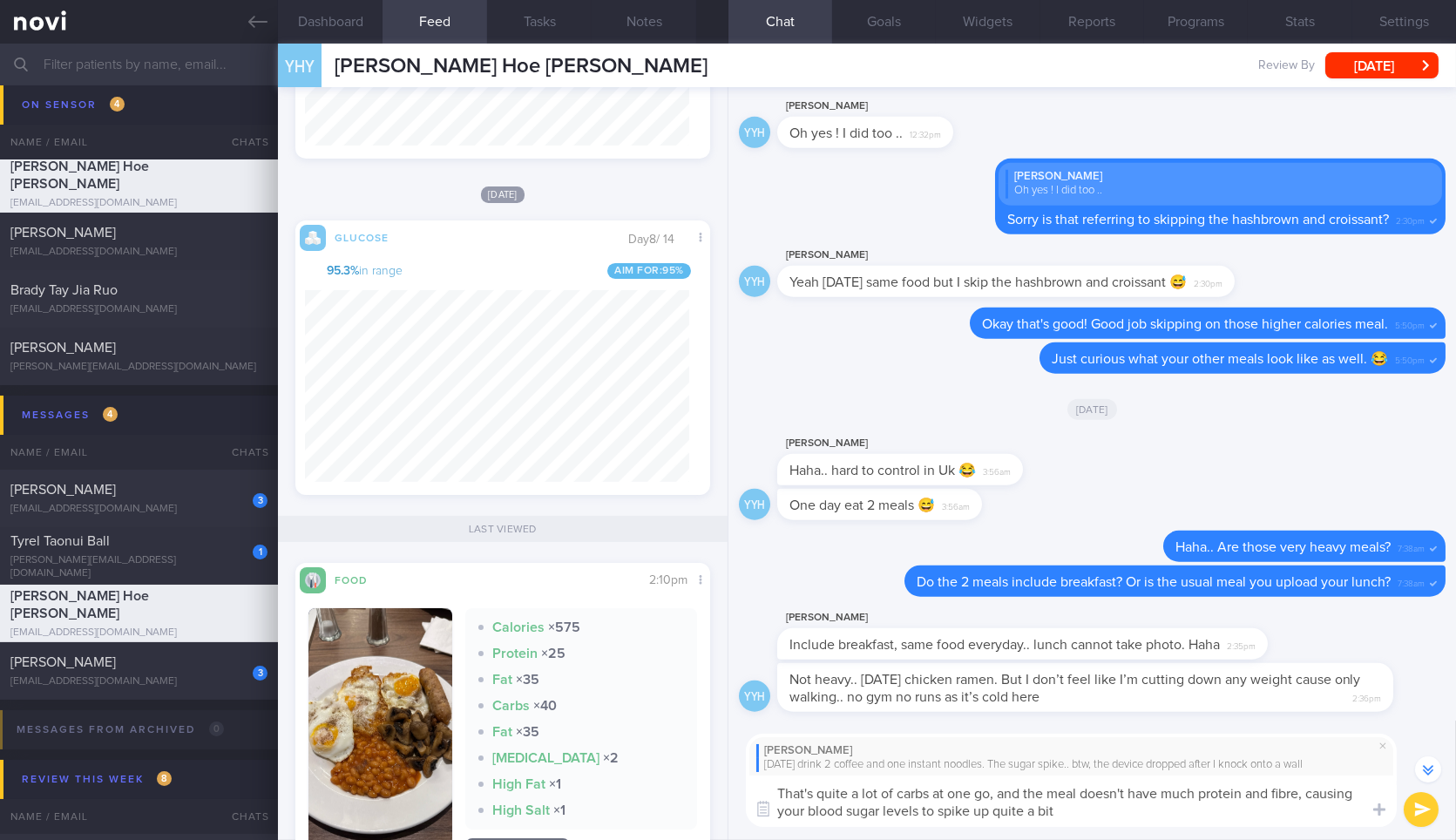
type textarea "That's quite a lot of carbs at one go, and the meal doesn't have much protein a…"
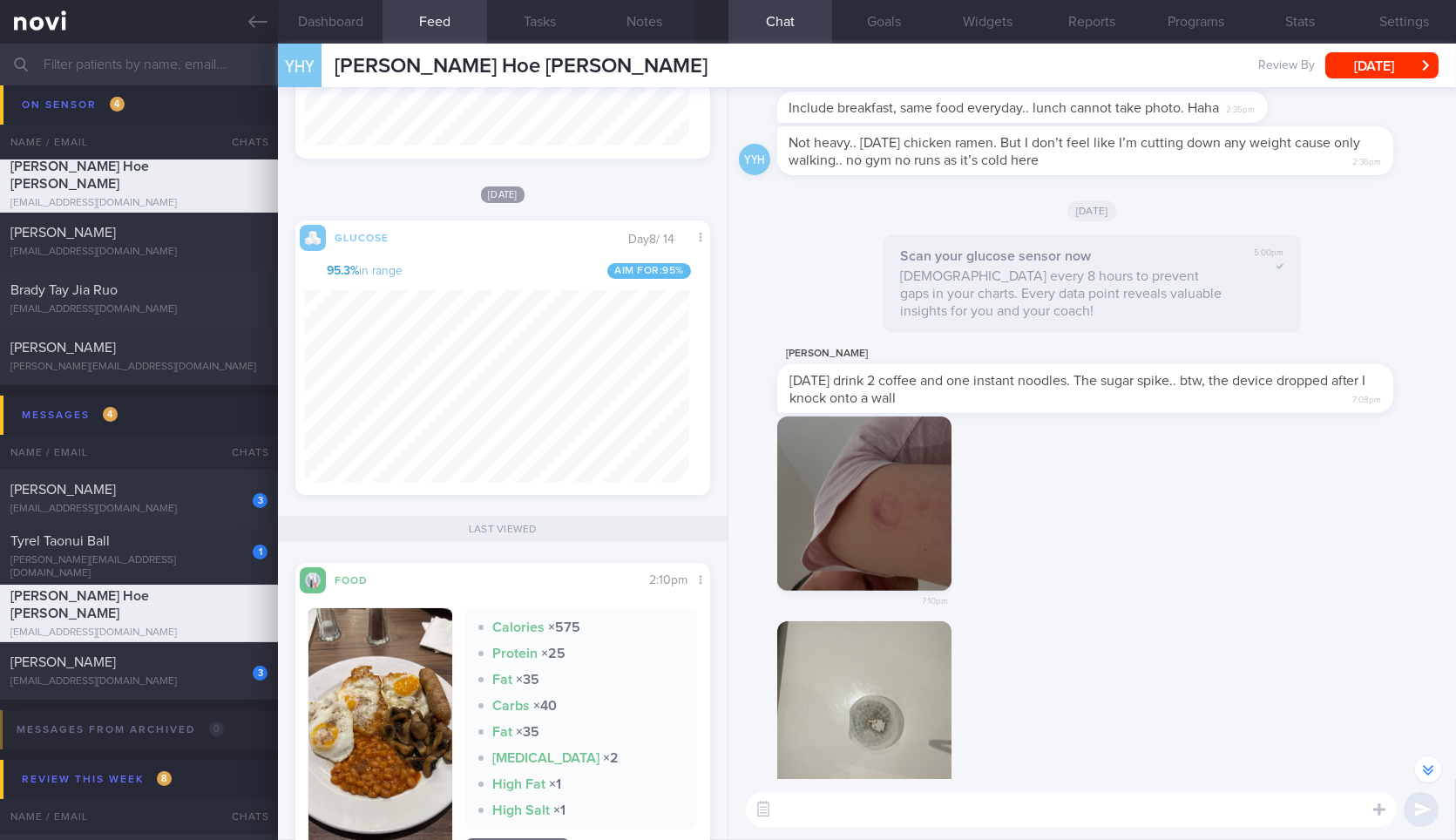
scroll to position [-547, 0]
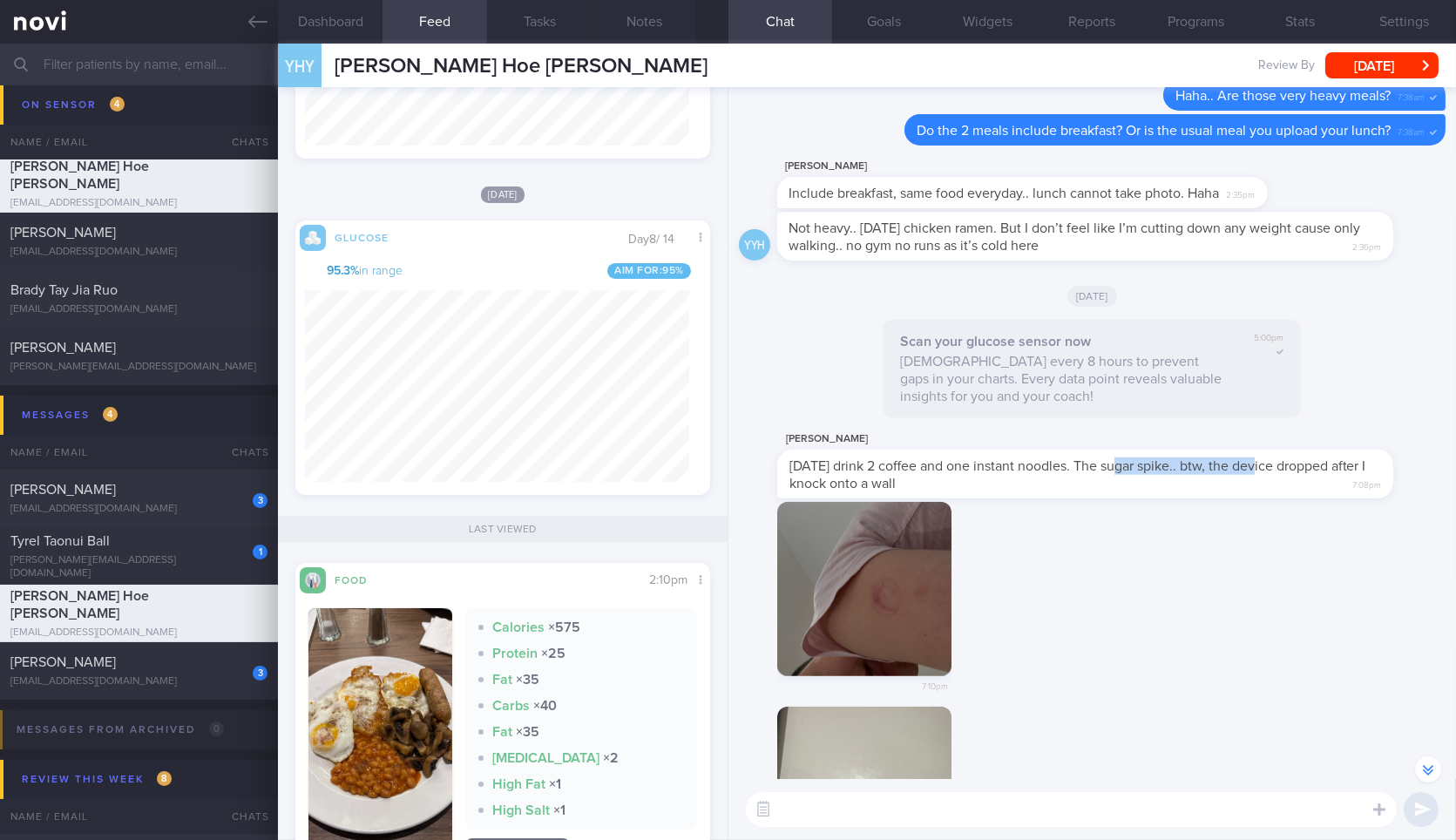
drag, startPoint x: 1117, startPoint y: 470, endPoint x: 1311, endPoint y: 470, distance: 194.0
click at [1311, 470] on span "Today drink 2 coffee and one instant noodles. The sugar spike.. btw, the device…" at bounding box center [1078, 475] width 577 height 32
drag, startPoint x: 1115, startPoint y: 476, endPoint x: 1329, endPoint y: 464, distance: 214.3
click at [1329, 464] on div "Yeo Yong Hoe Today drink 2 coffee and one instant noodles. The sugar spike.. bt…" at bounding box center [1111, 464] width 668 height 70
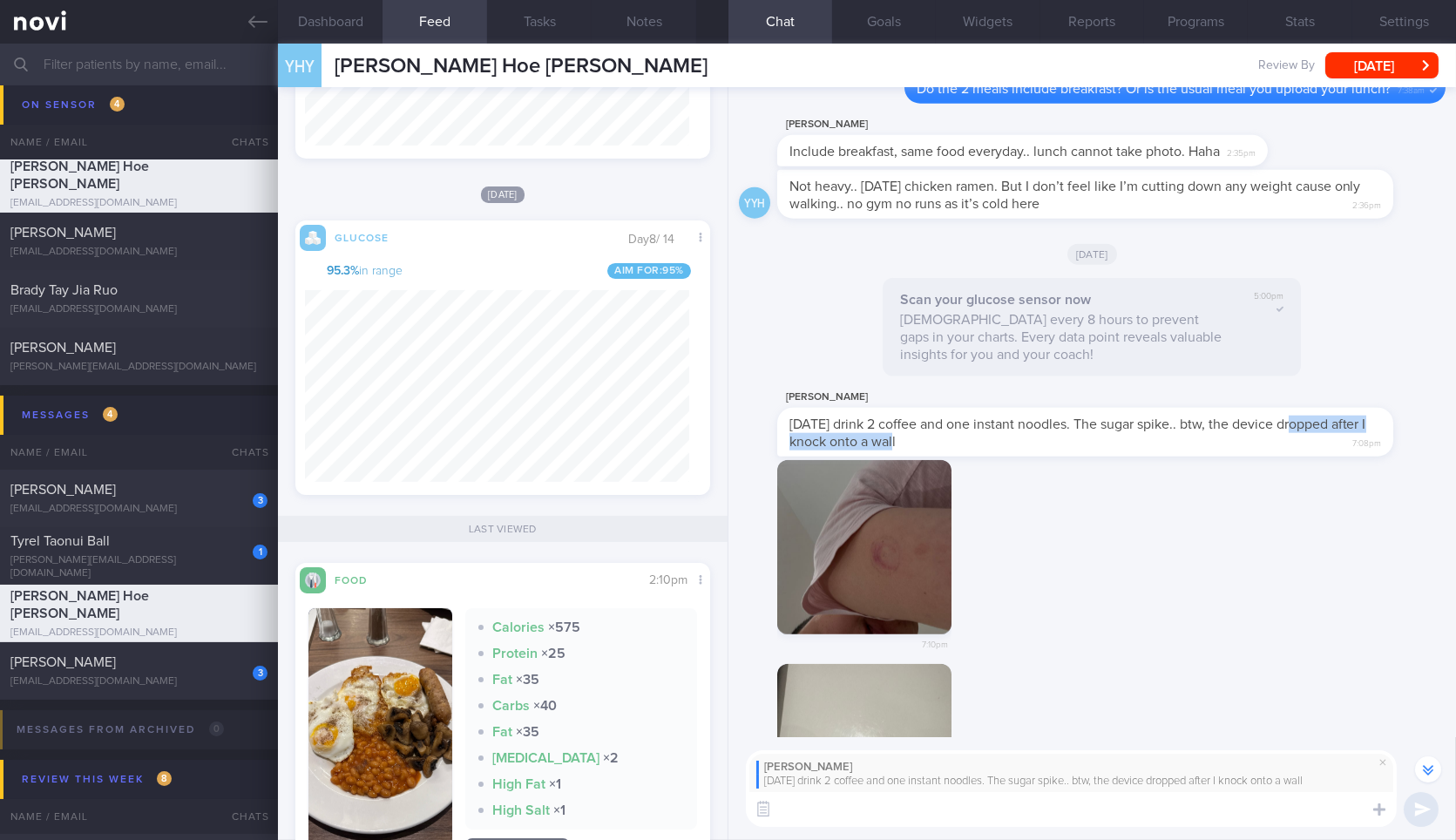
scroll to position [-589, 0]
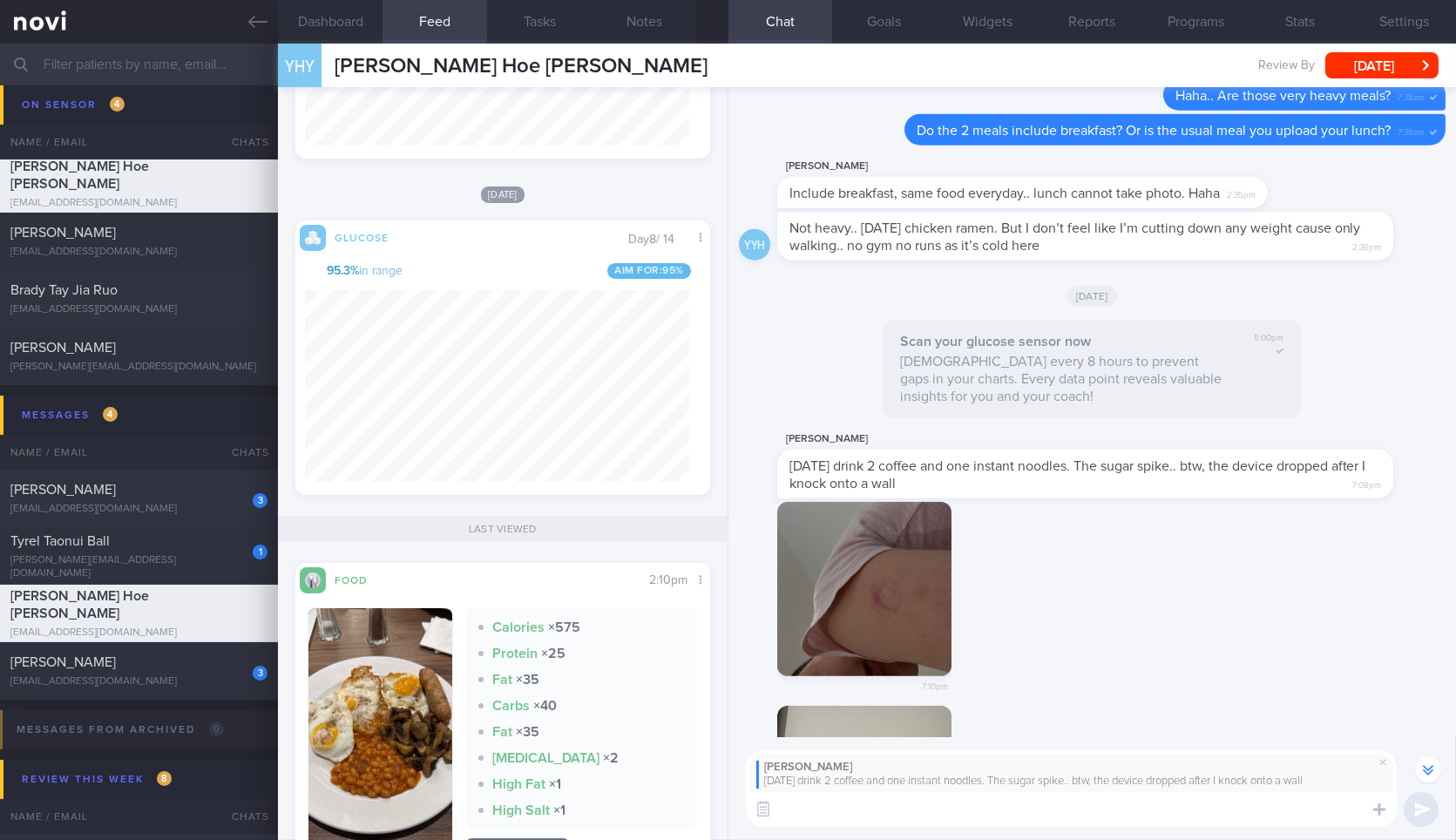
click at [996, 787] on div "Today drink 2 coffee and one instant noodles. The sugar spike.. btw, the device…" at bounding box center [1071, 781] width 630 height 14
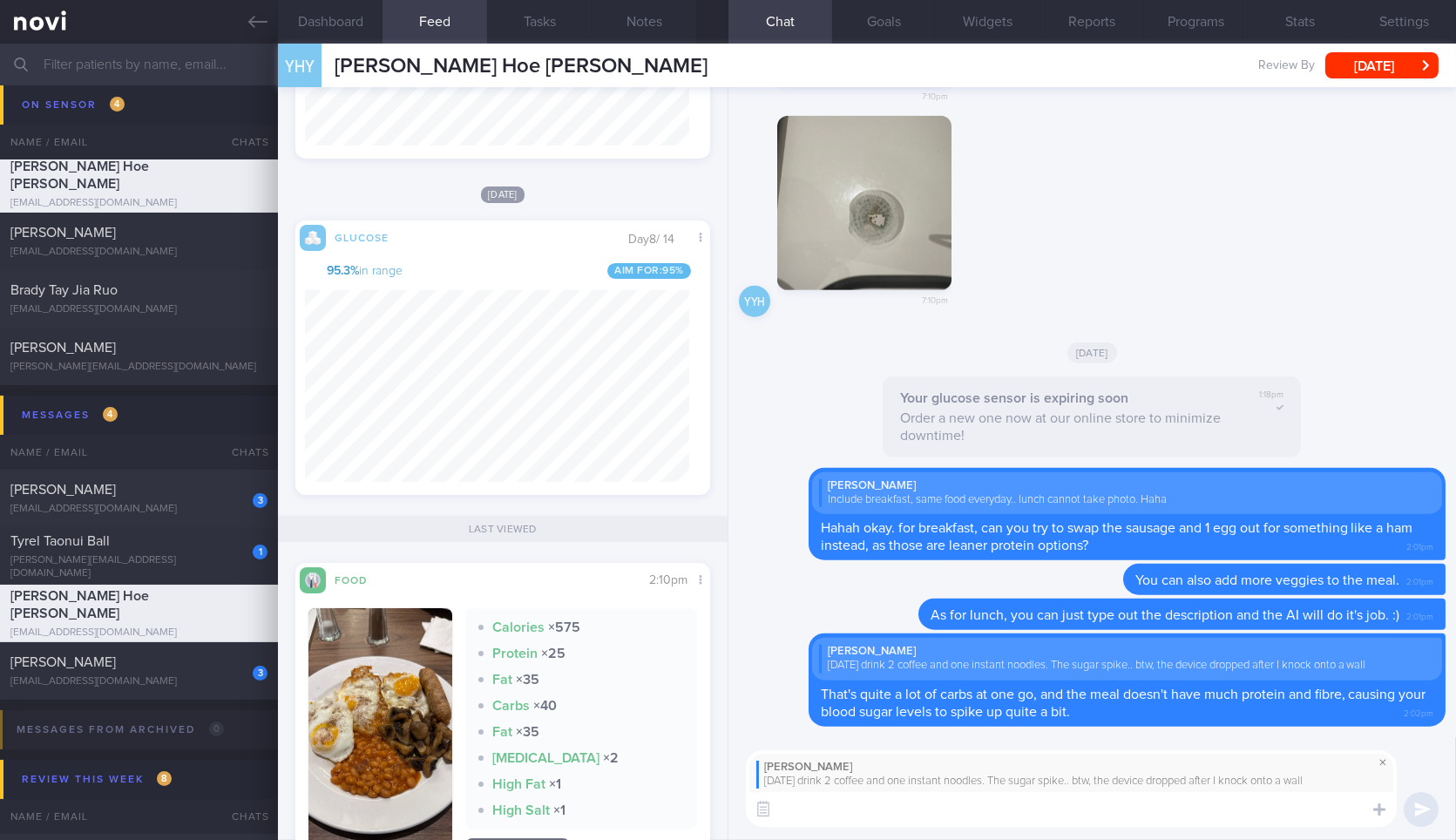
click at [1391, 763] on span at bounding box center [1382, 761] width 21 height 21
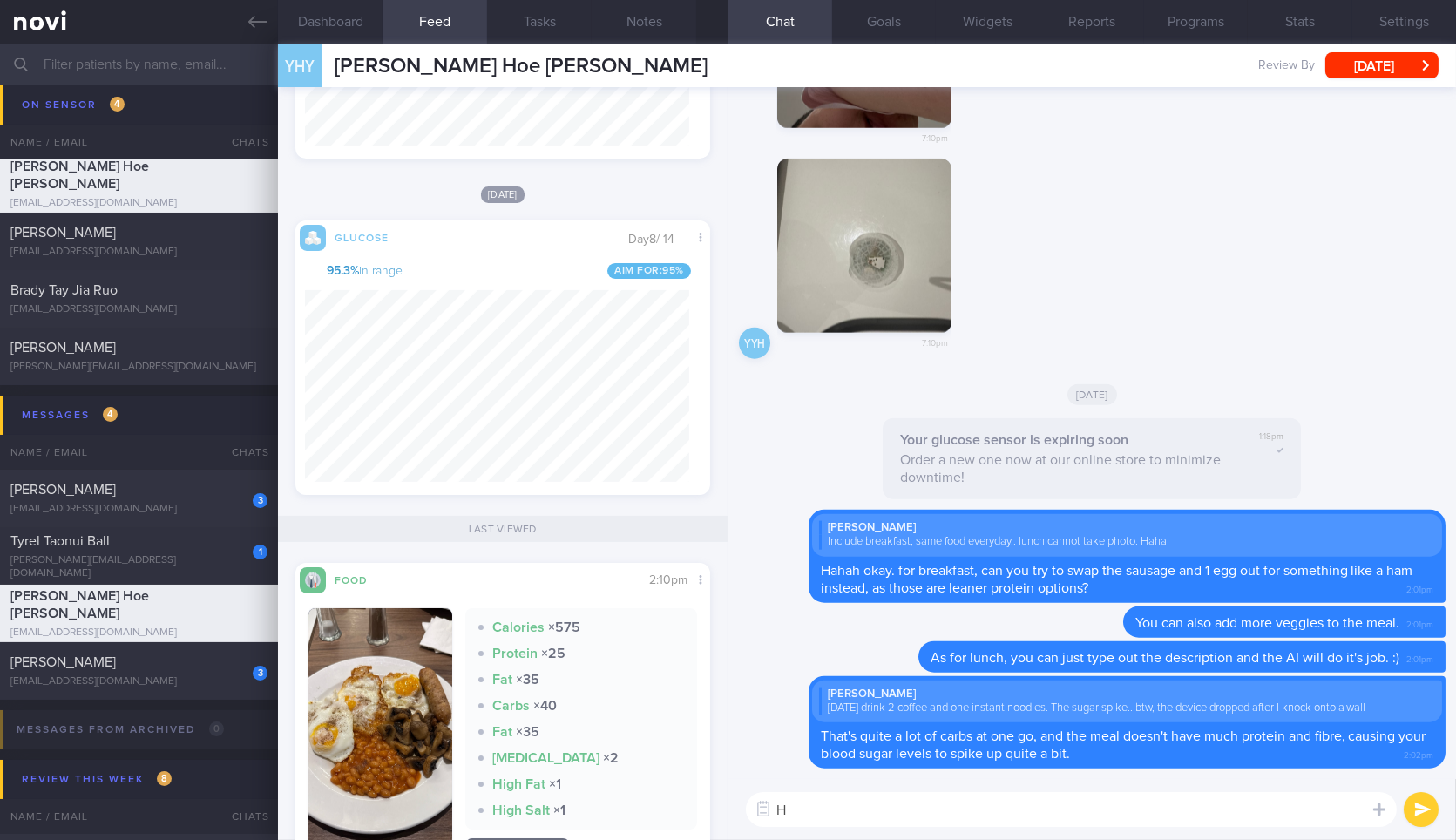
click at [1270, 816] on textarea "H" at bounding box center [1071, 809] width 651 height 35
click at [605, 4] on button "Notes" at bounding box center [643, 22] width 104 height 44
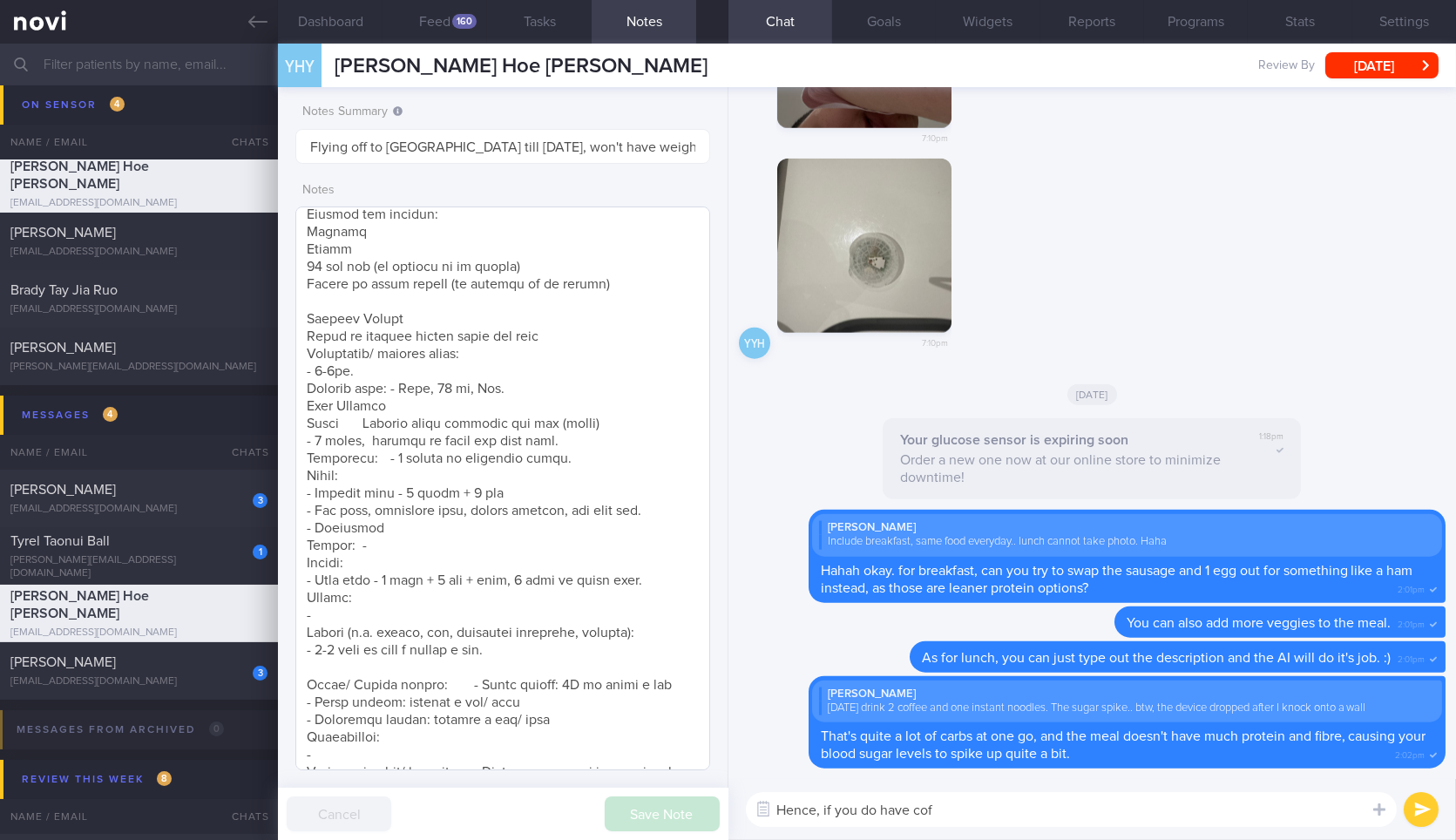
scroll to position [526, 0]
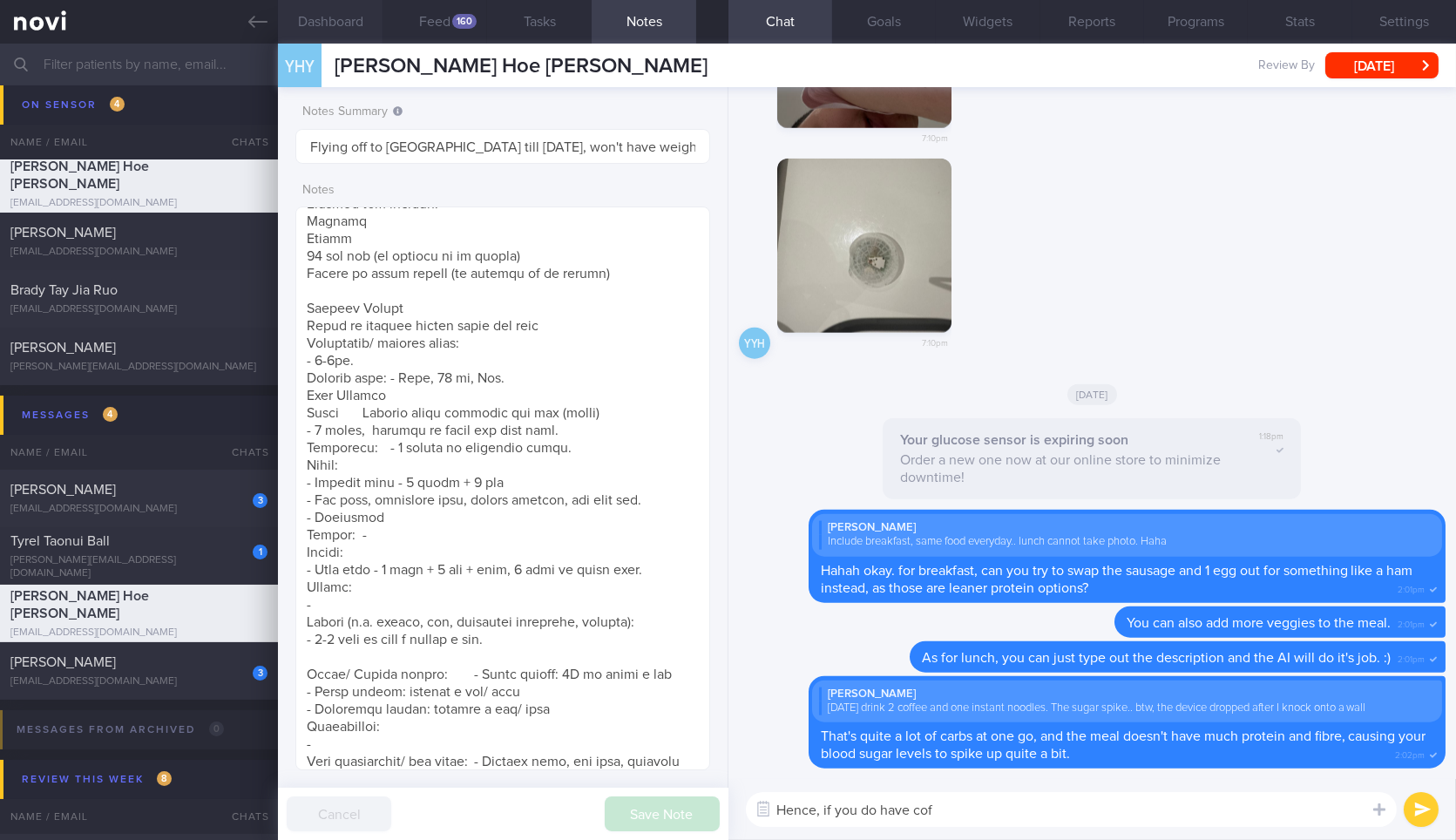
click at [354, 25] on button "Dashboard" at bounding box center [329, 22] width 104 height 44
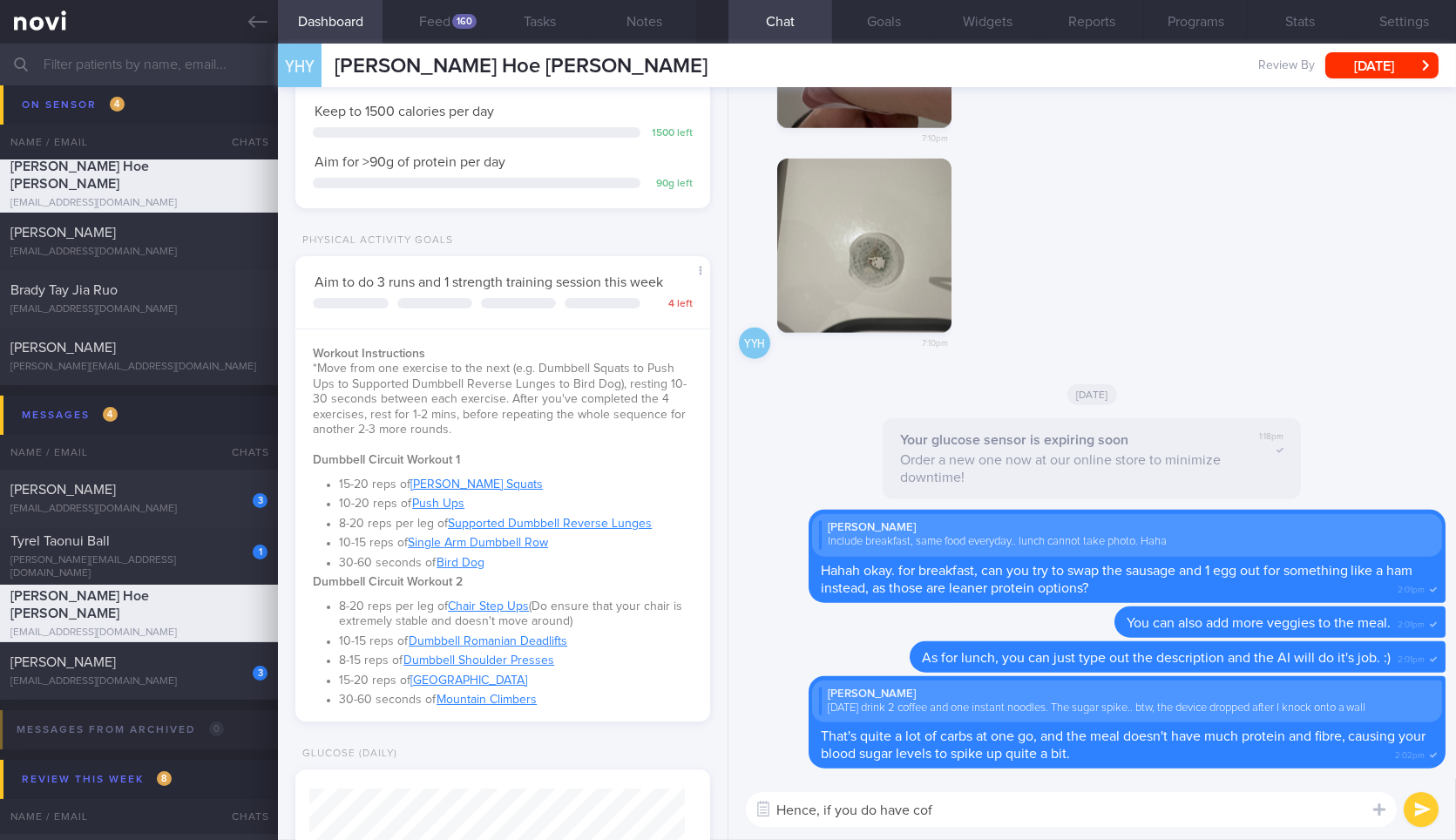
click at [963, 828] on div "Hence, if you do have cof Hence, if you do have cof ​ Hence, if you do have cof…" at bounding box center [1092, 809] width 728 height 61
click at [977, 817] on textarea "Hence, if you do have cof" at bounding box center [1071, 809] width 651 height 35
type textarea "For the coffee, was is your usual kopi o kosong?"
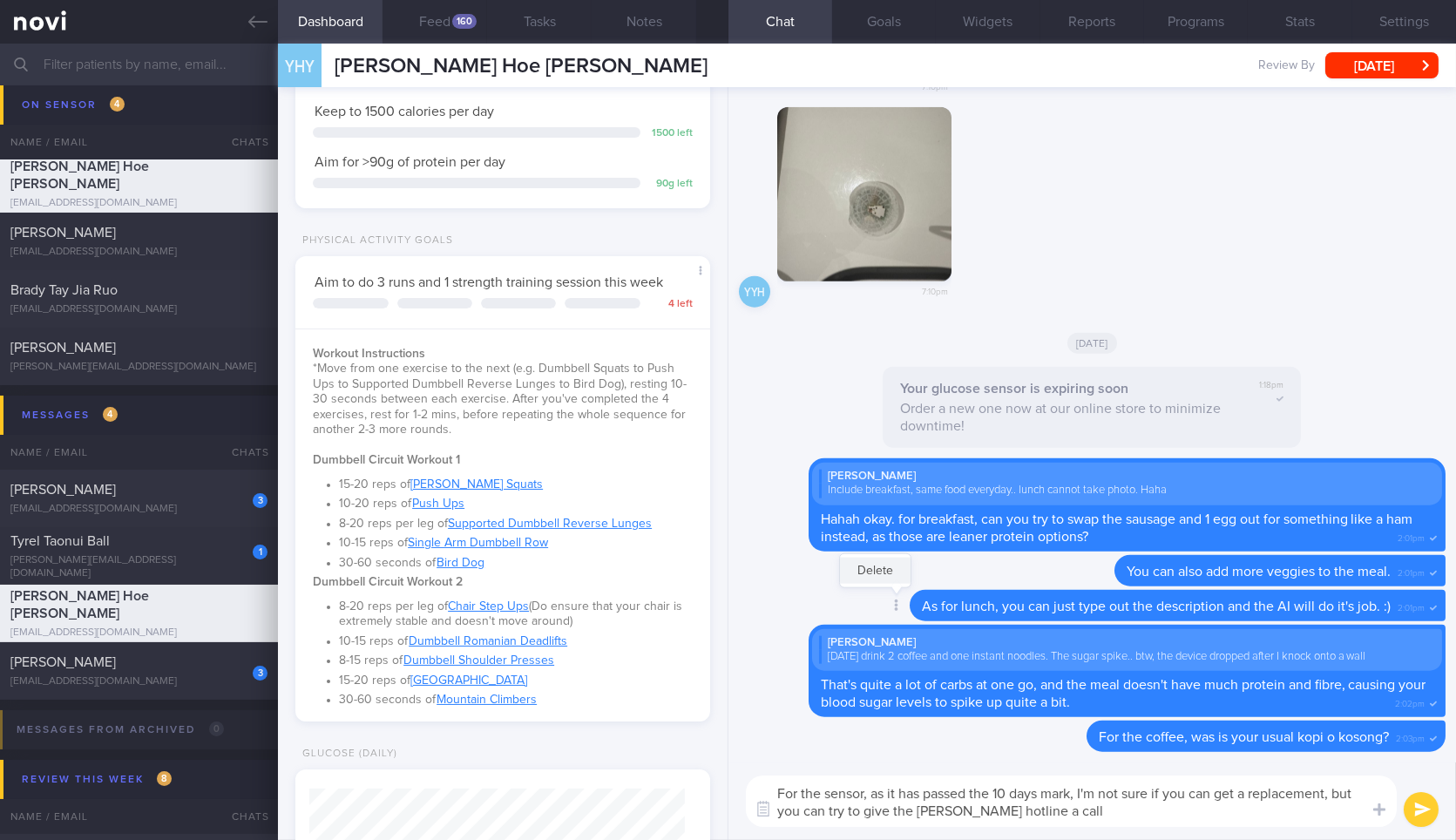
type textarea "For the sensor, as it has passed the 10 days mark, I'm not sure if you can get …"
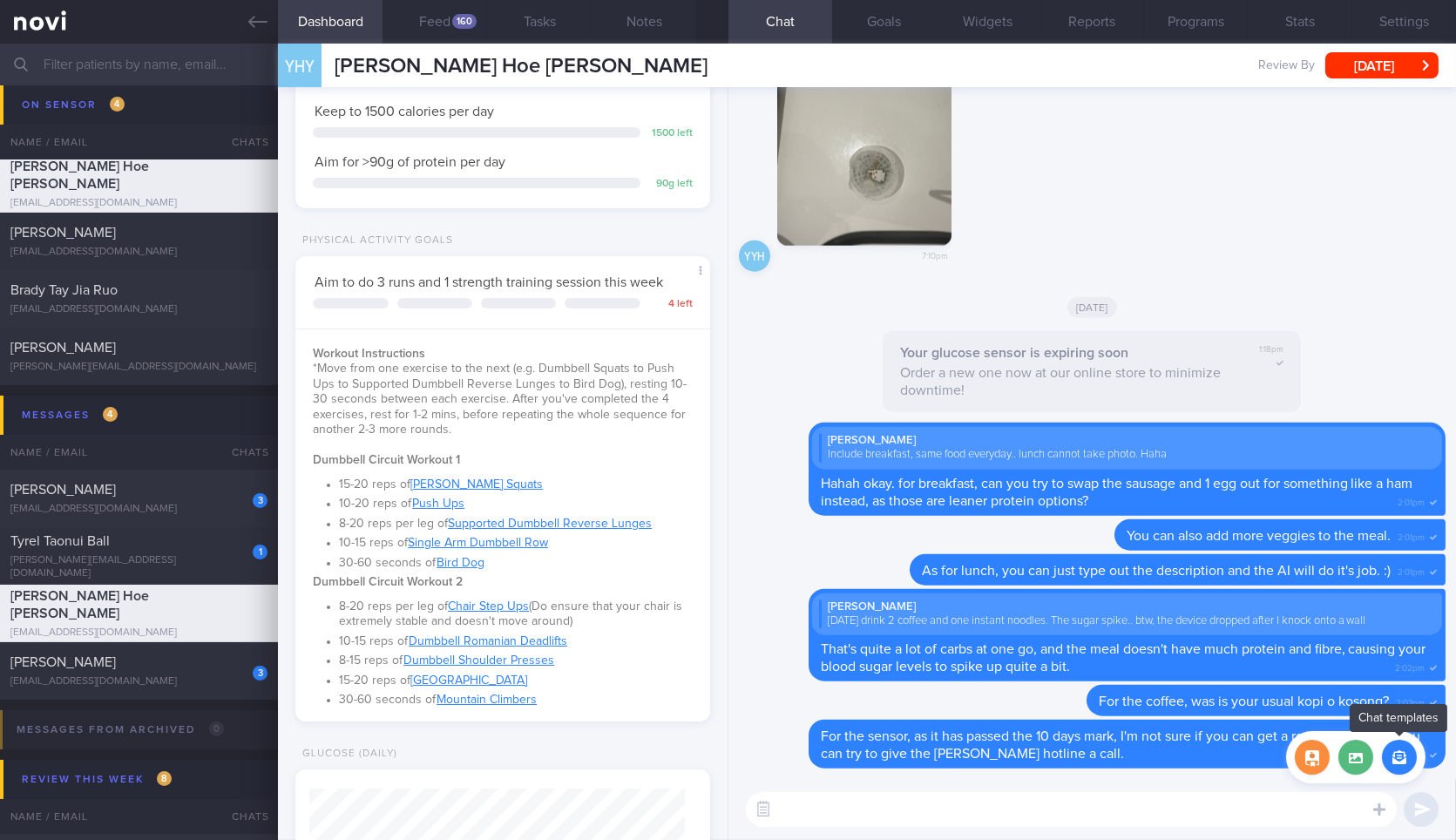
click at [1400, 765] on button "button" at bounding box center [1398, 756] width 35 height 35
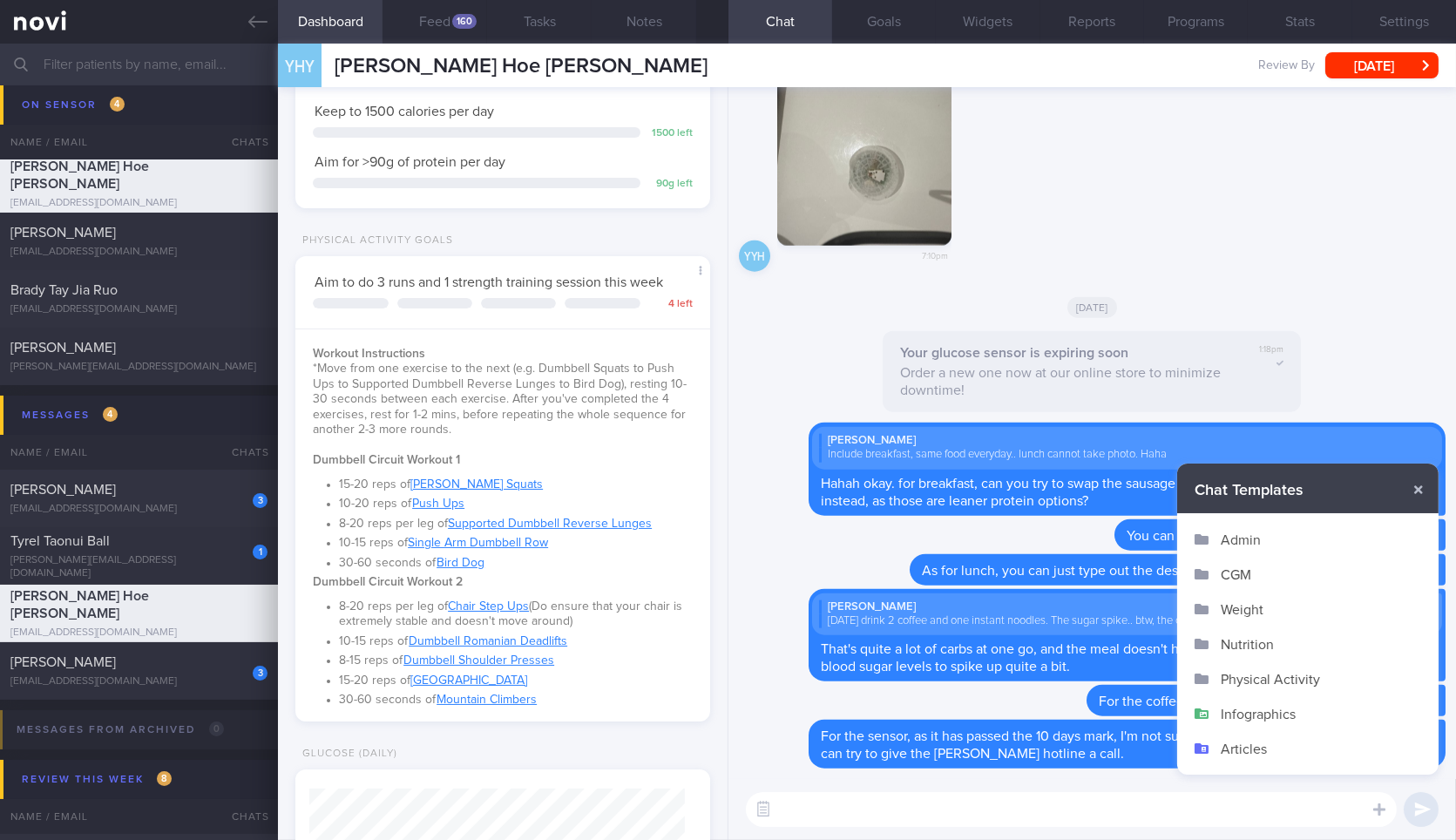
click at [1241, 574] on button "CGM" at bounding box center [1308, 573] width 262 height 35
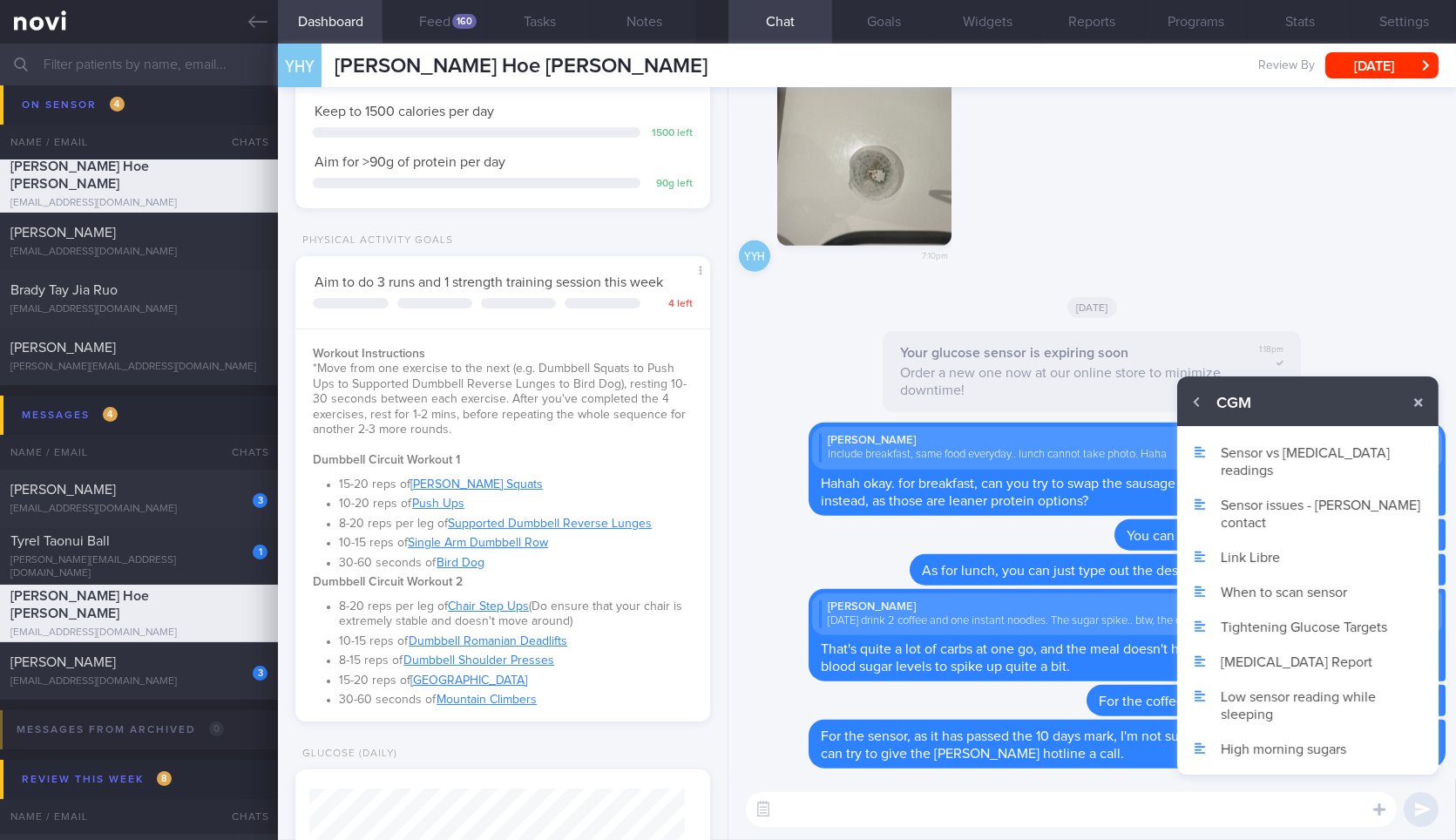
click at [1264, 489] on button "Sensor issues - Abbott contact" at bounding box center [1308, 513] width 262 height 53
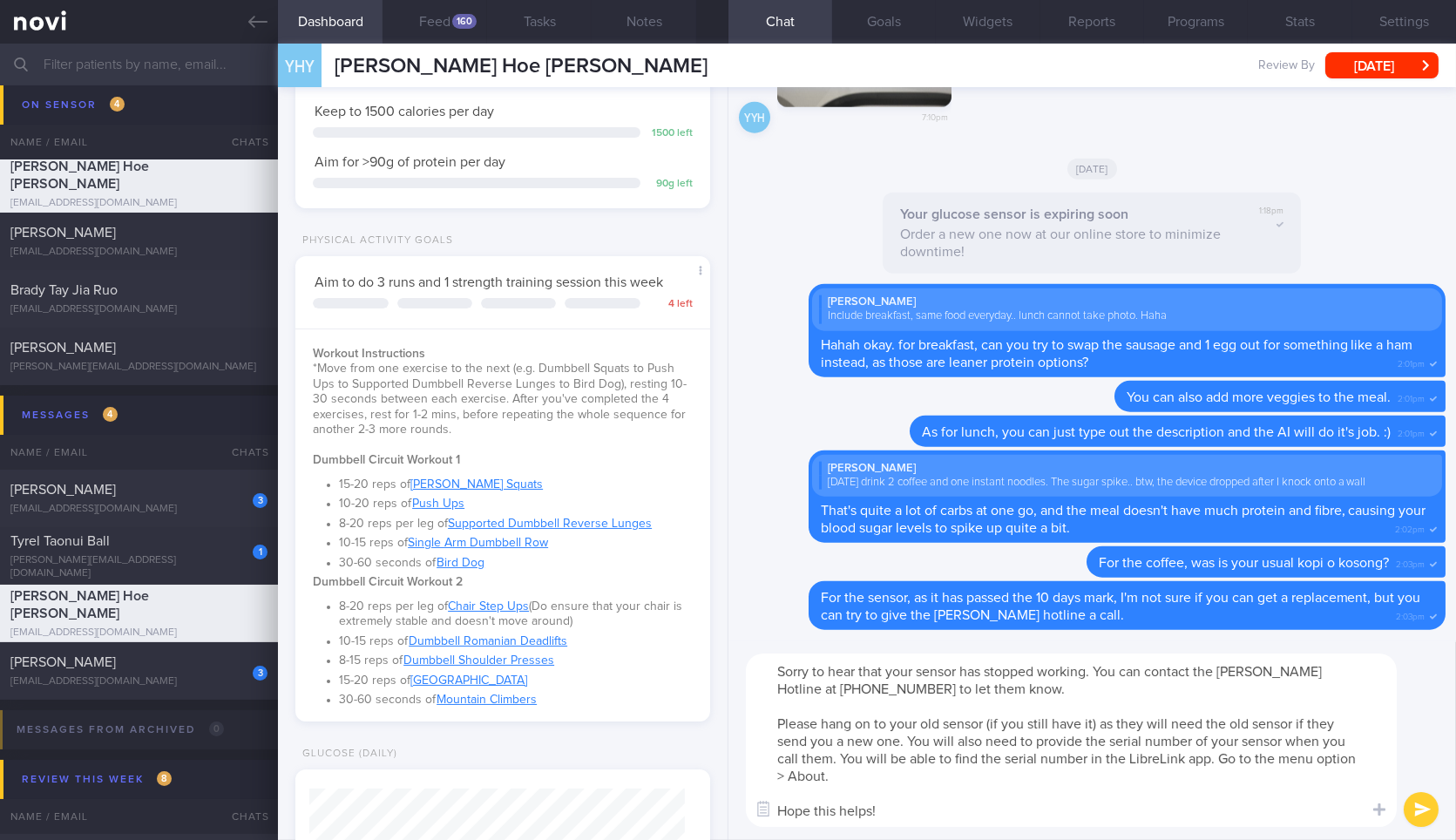
click at [952, 677] on textarea "Sorry to hear that your sensor has stopped working. You can contact the Abbott …" at bounding box center [1071, 740] width 651 height 173
click at [1221, 670] on textarea "Sorry to hear that your sensor has stopped working. You can contact the Abbott …" at bounding box center [1071, 740] width 651 height 173
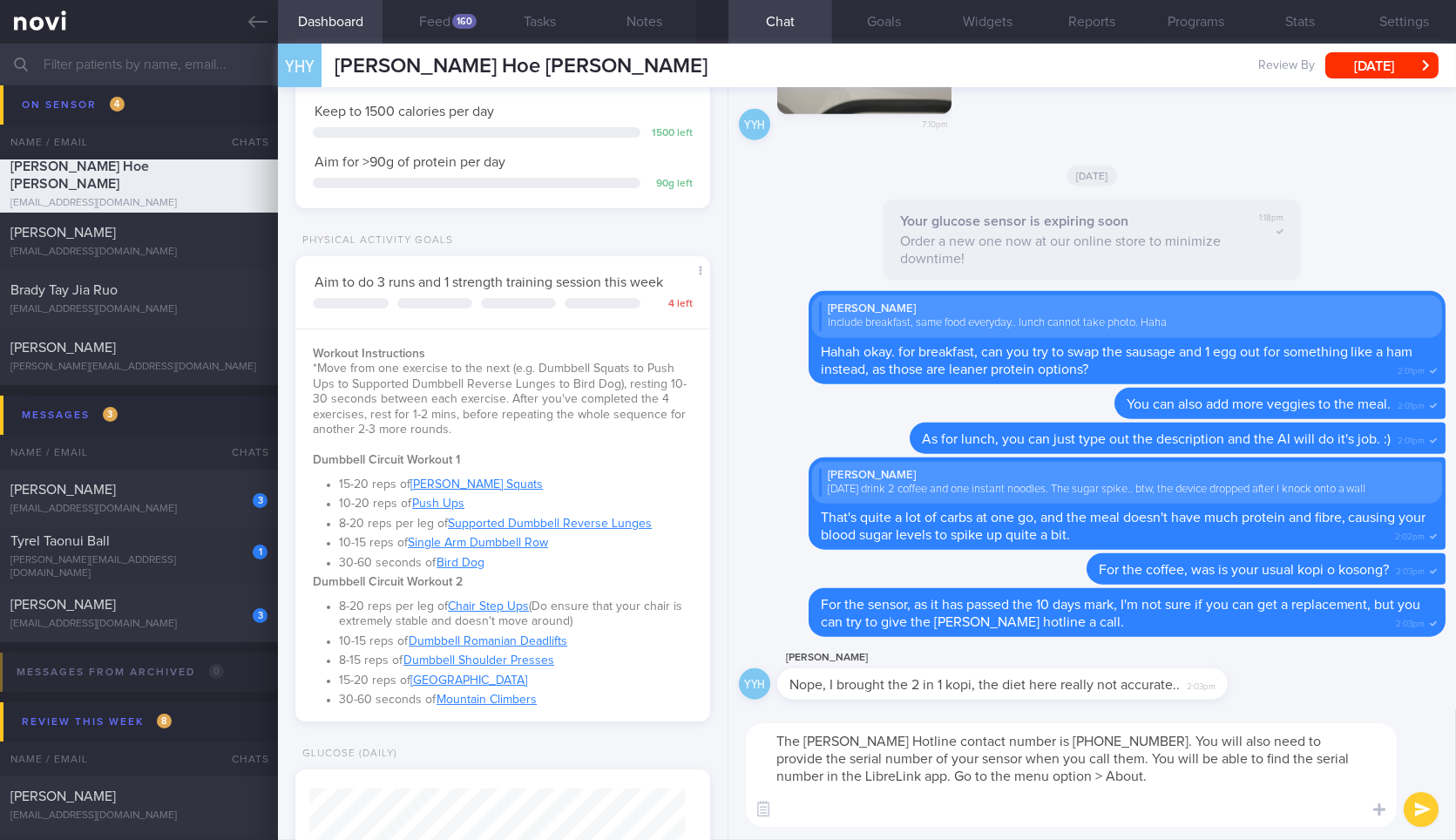
type textarea "The Abbott Hotline contact number is 1800-272-2881. You will also need to provi…"
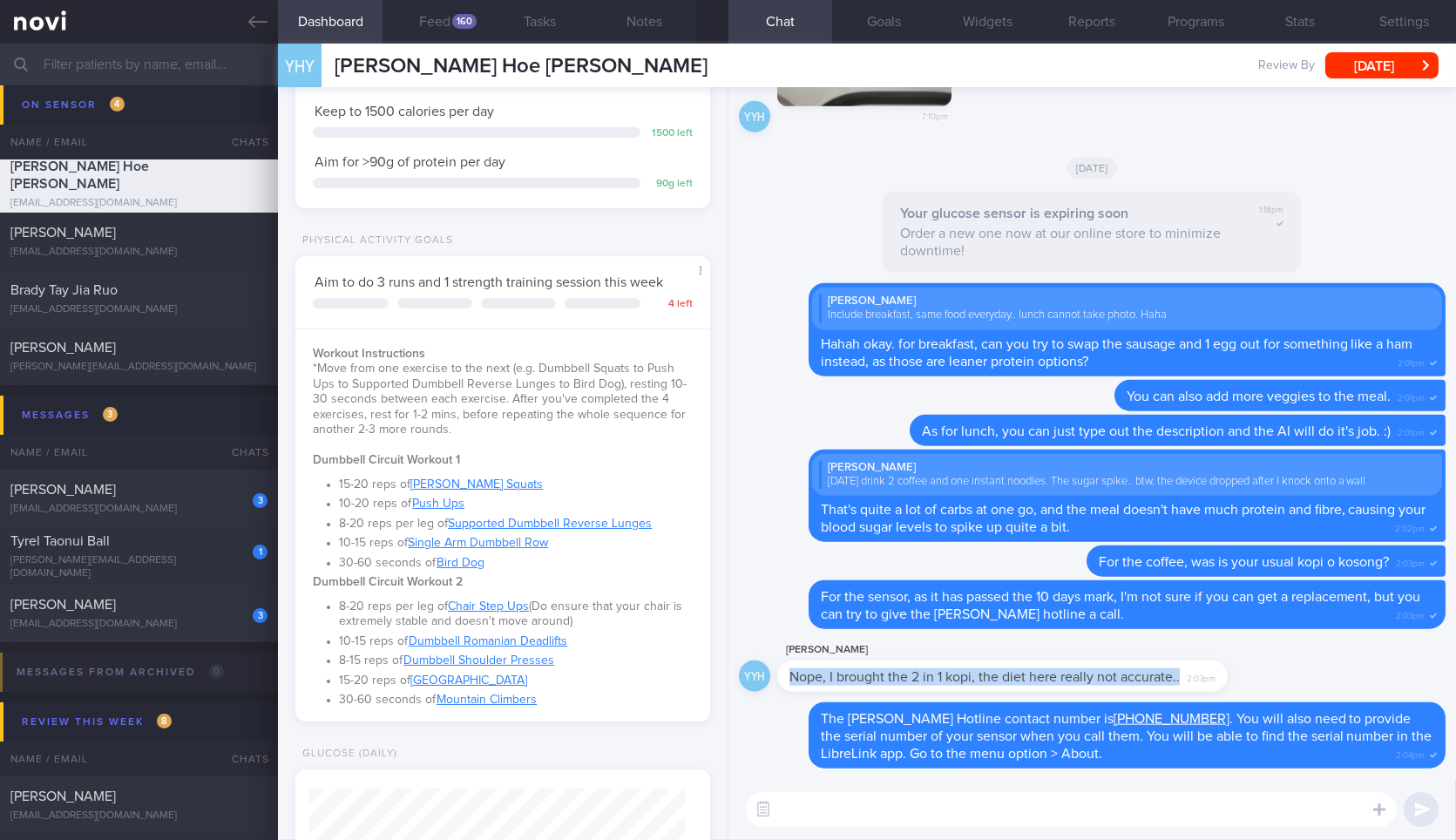
drag, startPoint x: 1226, startPoint y: 682, endPoint x: 1455, endPoint y: 670, distance: 229.3
click at [1455, 670] on div "Delete The Abbott Hotline contact number is 1800-272-2881 . You will also need …" at bounding box center [1092, 433] width 728 height 692
click at [1208, 672] on span "2:03pm" at bounding box center [1200, 676] width 29 height 17
click at [1213, 675] on span "2:03pm" at bounding box center [1200, 676] width 29 height 17
drag, startPoint x: 1221, startPoint y: 682, endPoint x: 1325, endPoint y: 639, distance: 112.5
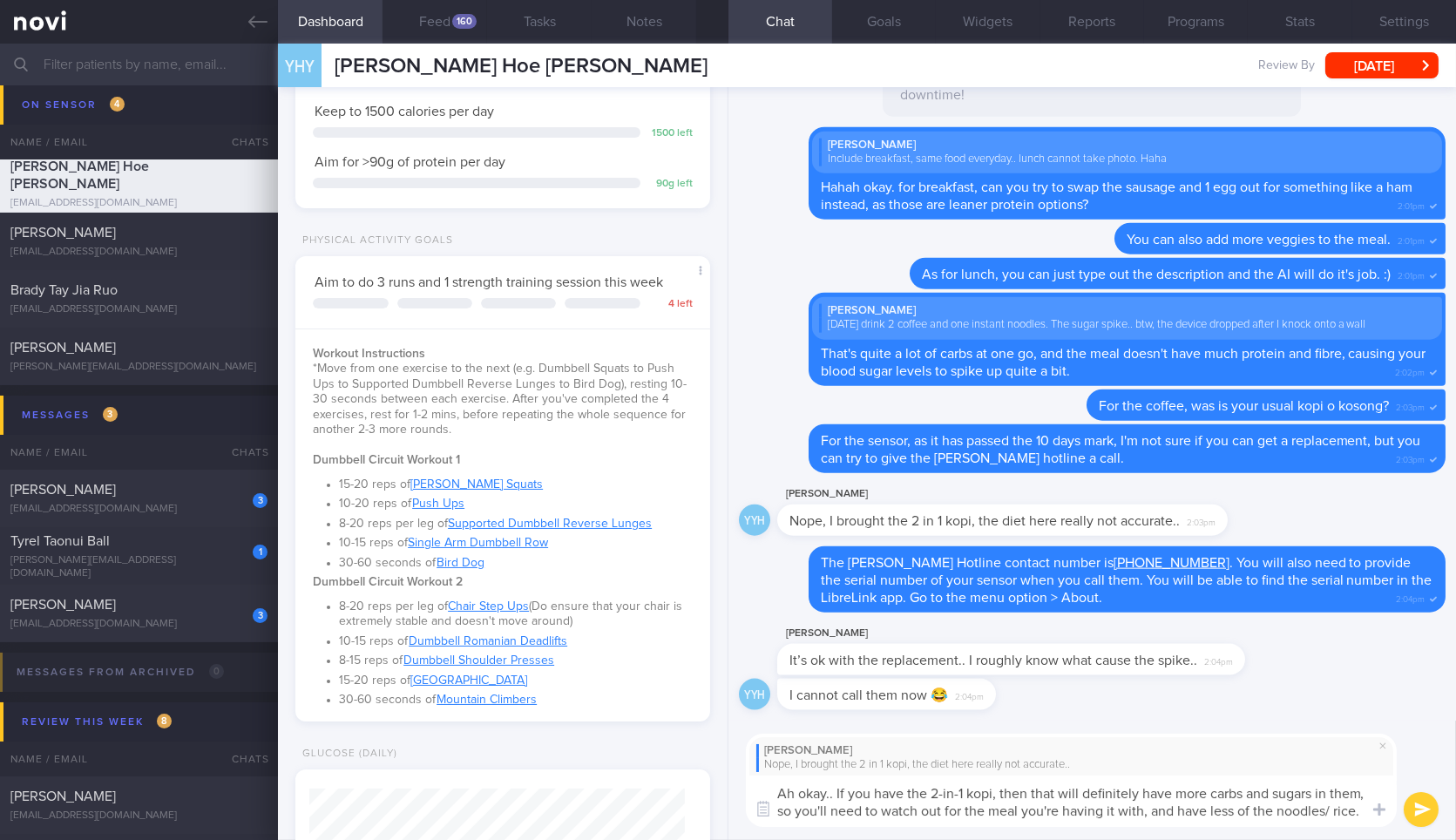
type textarea "Ah okay.. If you have the 2-in-1 kopi, then that will definitely have more carb…"
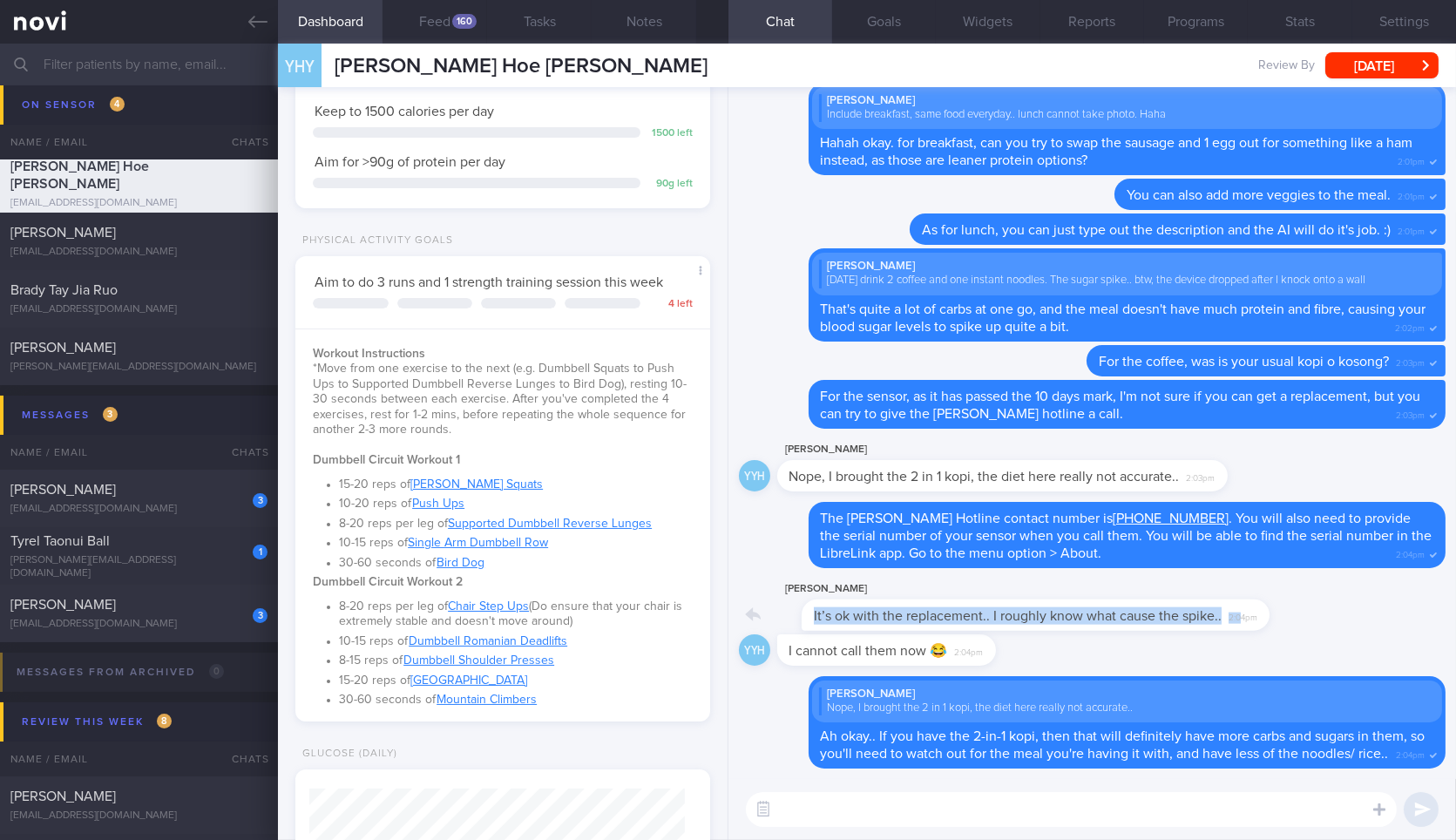
drag, startPoint x: 1214, startPoint y: 613, endPoint x: 1455, endPoint y: 596, distance: 241.6
click at [1455, 596] on div "Delete Yeo Yong Hoe Nope, I brought the 2 in 1 kopi, the diet here really not a…" at bounding box center [1092, 433] width 728 height 692
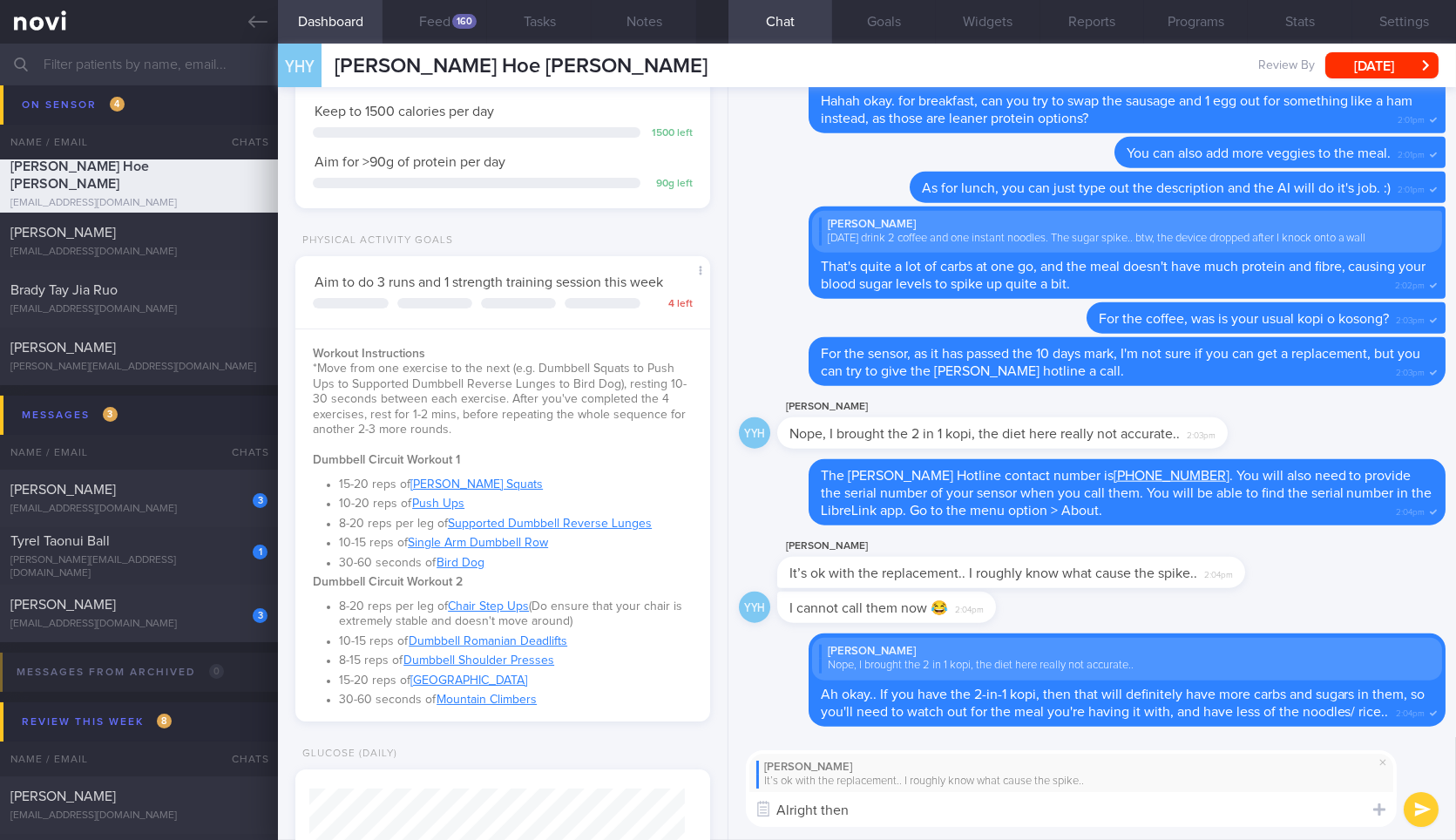
type textarea "Alright then!"
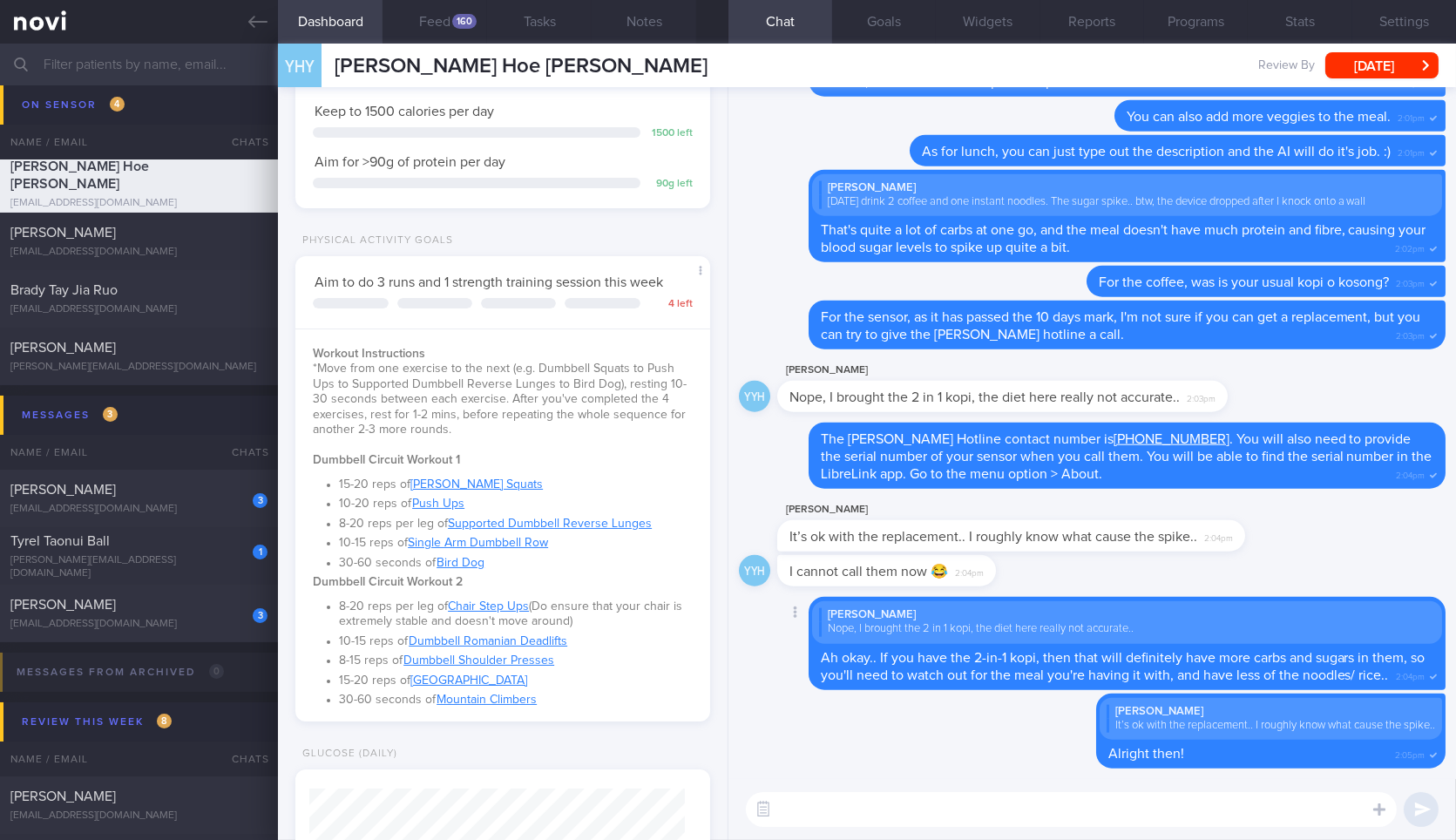
drag, startPoint x: 986, startPoint y: 558, endPoint x: 1164, endPoint y: 584, distance: 179.9
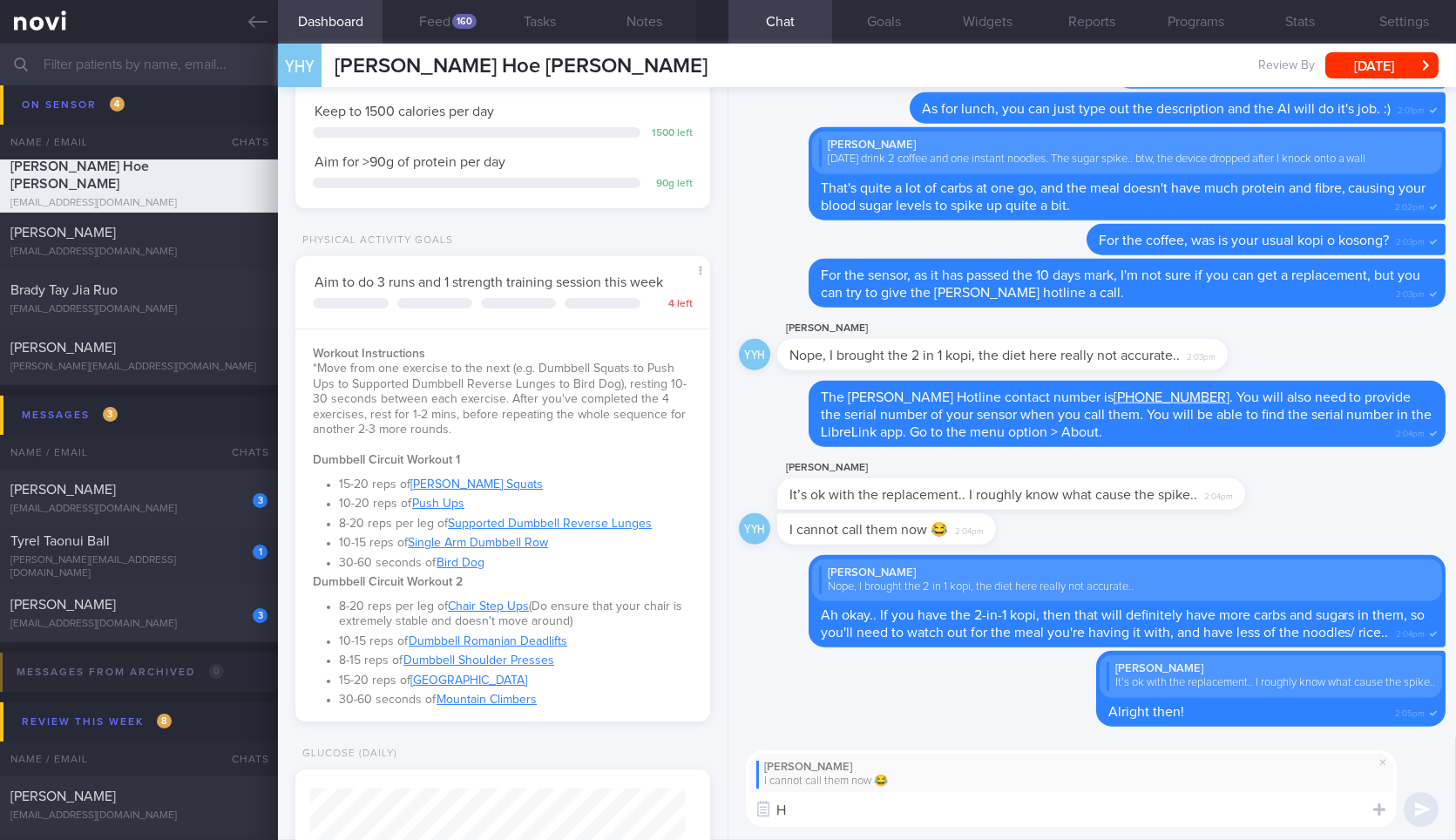
click at [997, 823] on textarea "H" at bounding box center [1071, 809] width 651 height 35
type textarea "Haha yes overseas call is expensive."
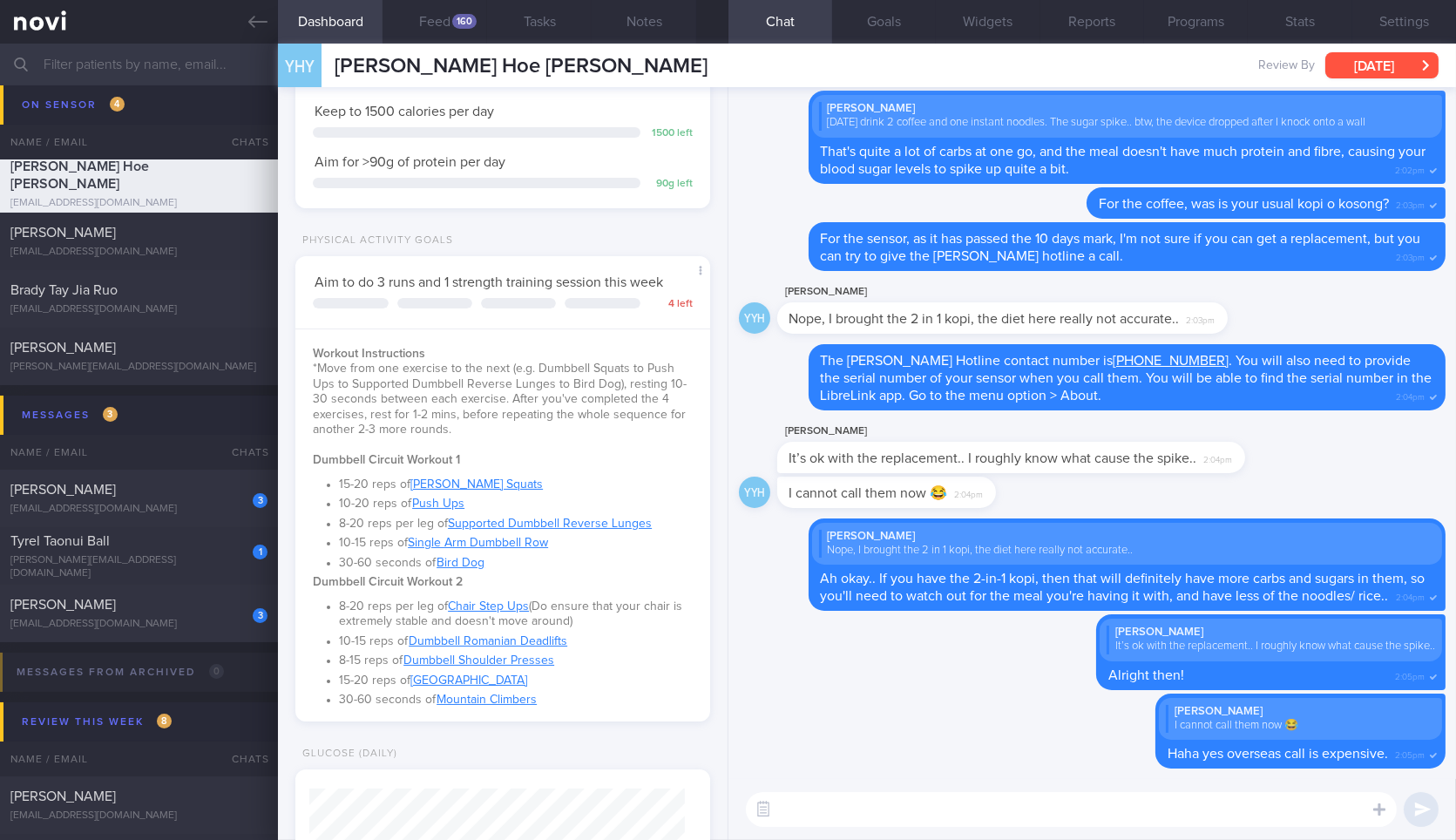
click at [1390, 62] on button "[DATE]" at bounding box center [1381, 66] width 113 height 26
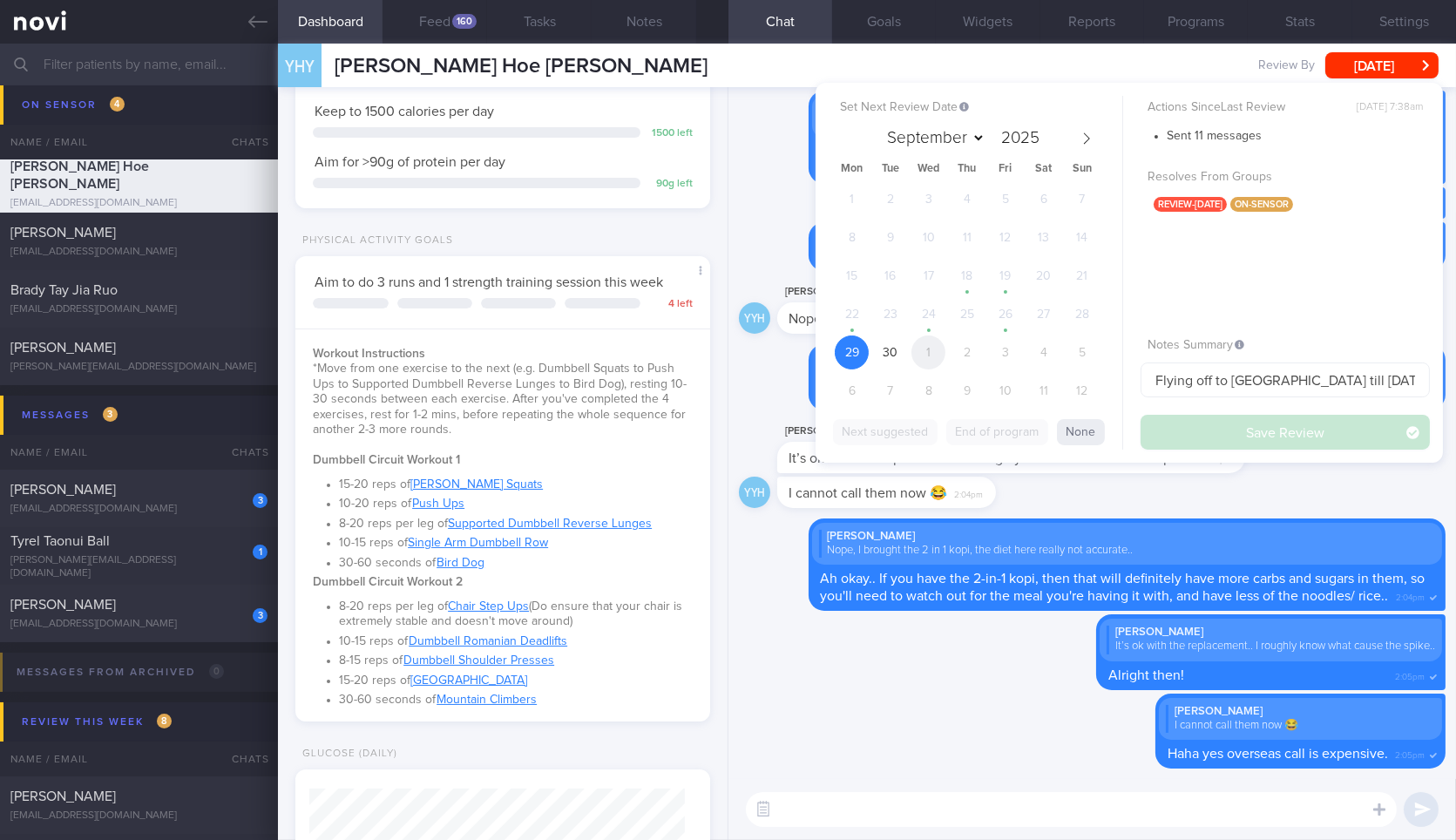
click at [934, 344] on span "1" at bounding box center [929, 352] width 34 height 34
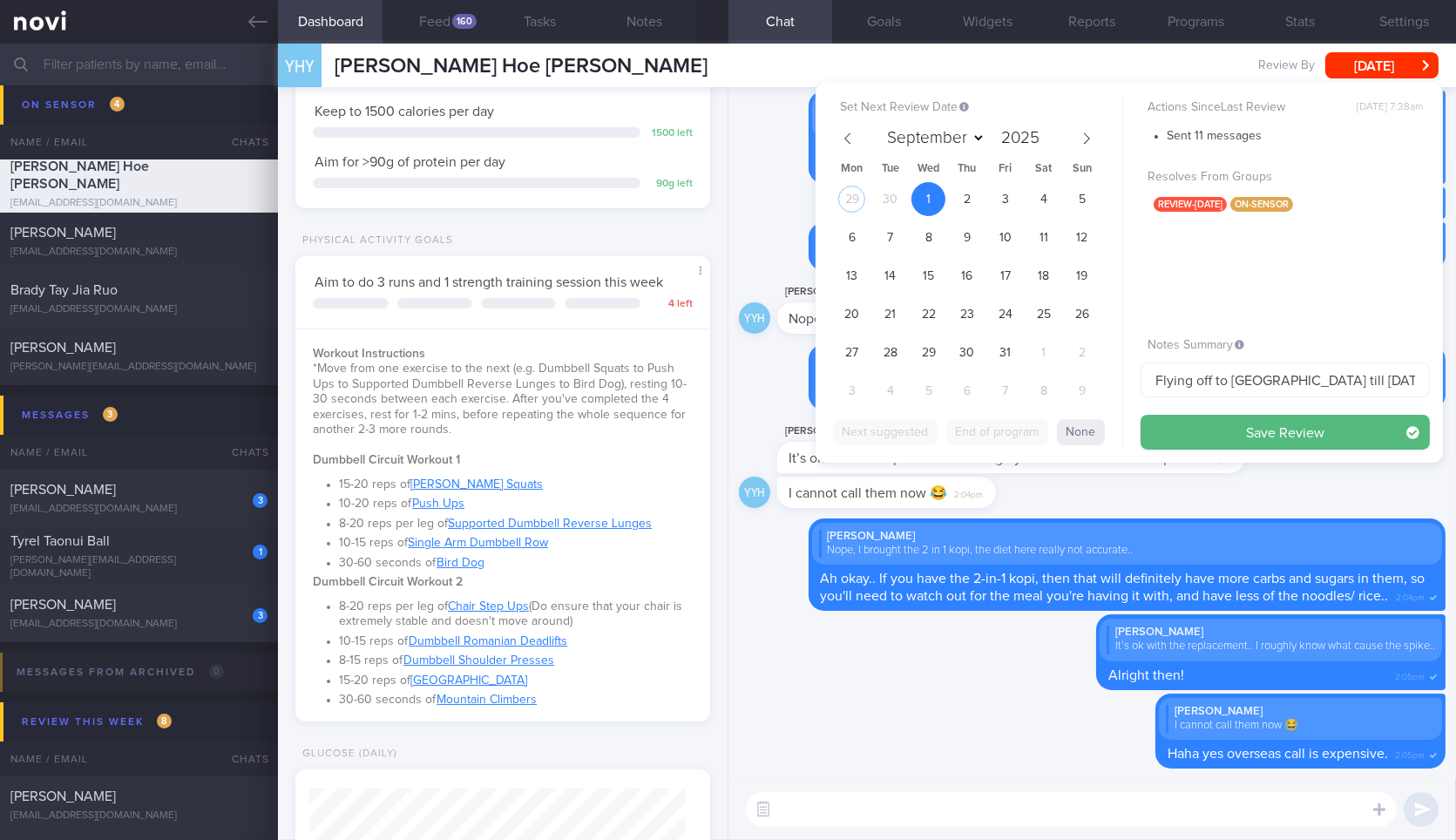
select select "9"
click at [1157, 430] on button "Save Review" at bounding box center [1285, 432] width 290 height 35
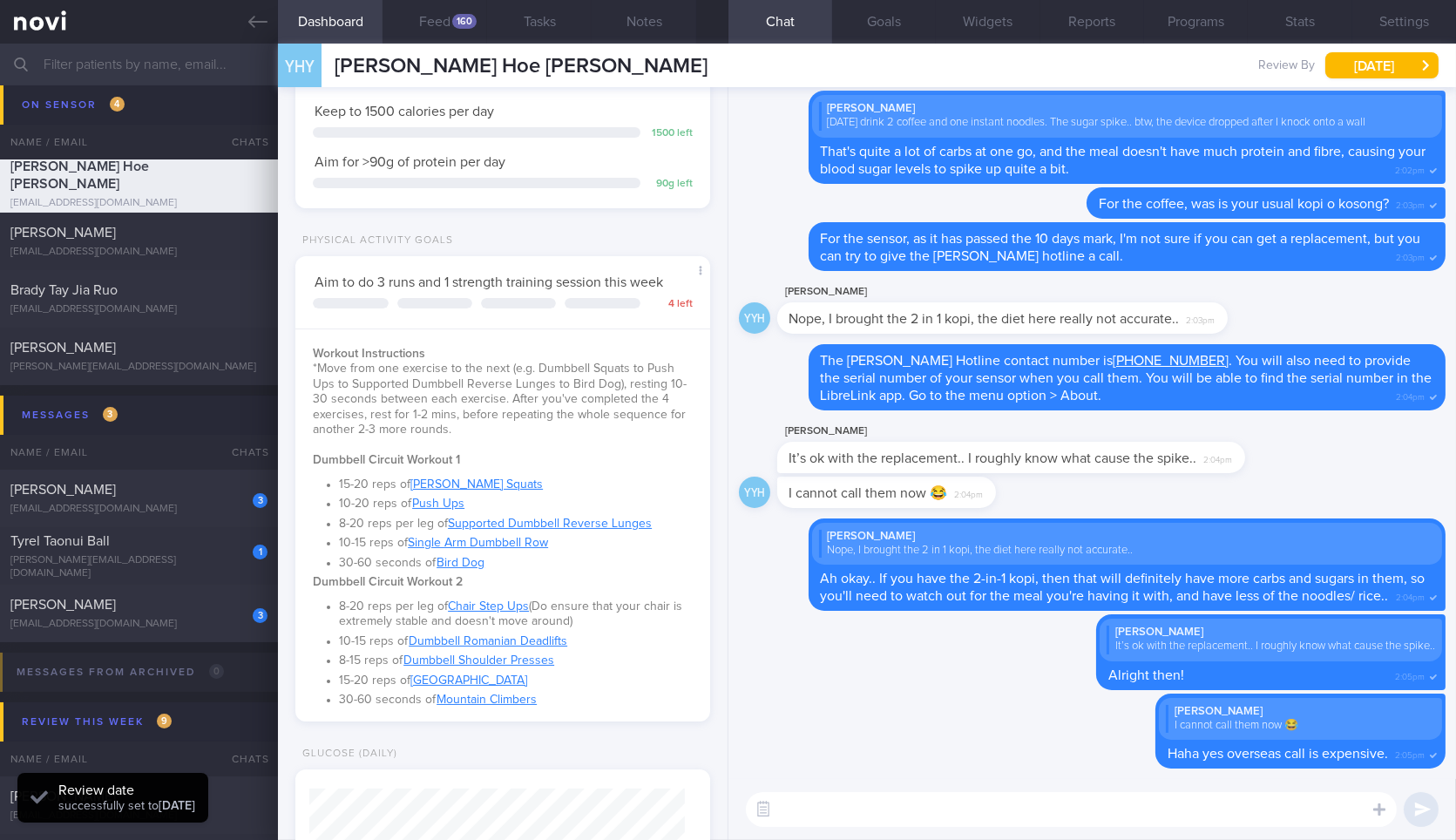
scroll to position [250, 383]
click at [248, 26] on icon at bounding box center [257, 21] width 19 height 19
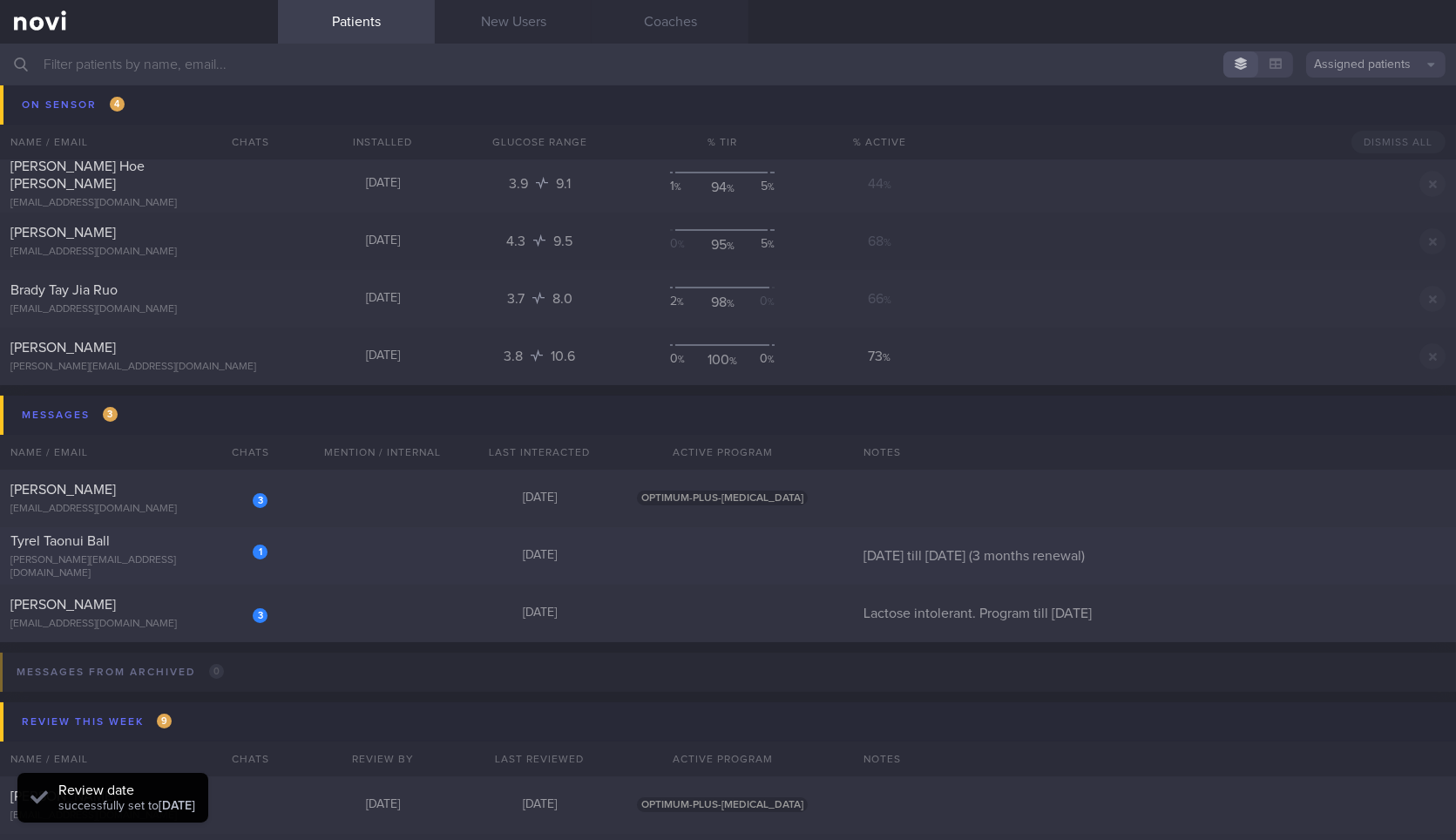
click at [216, 549] on div "Tyrel Taonui Ball" at bounding box center [137, 541] width 253 height 18
select select "8"
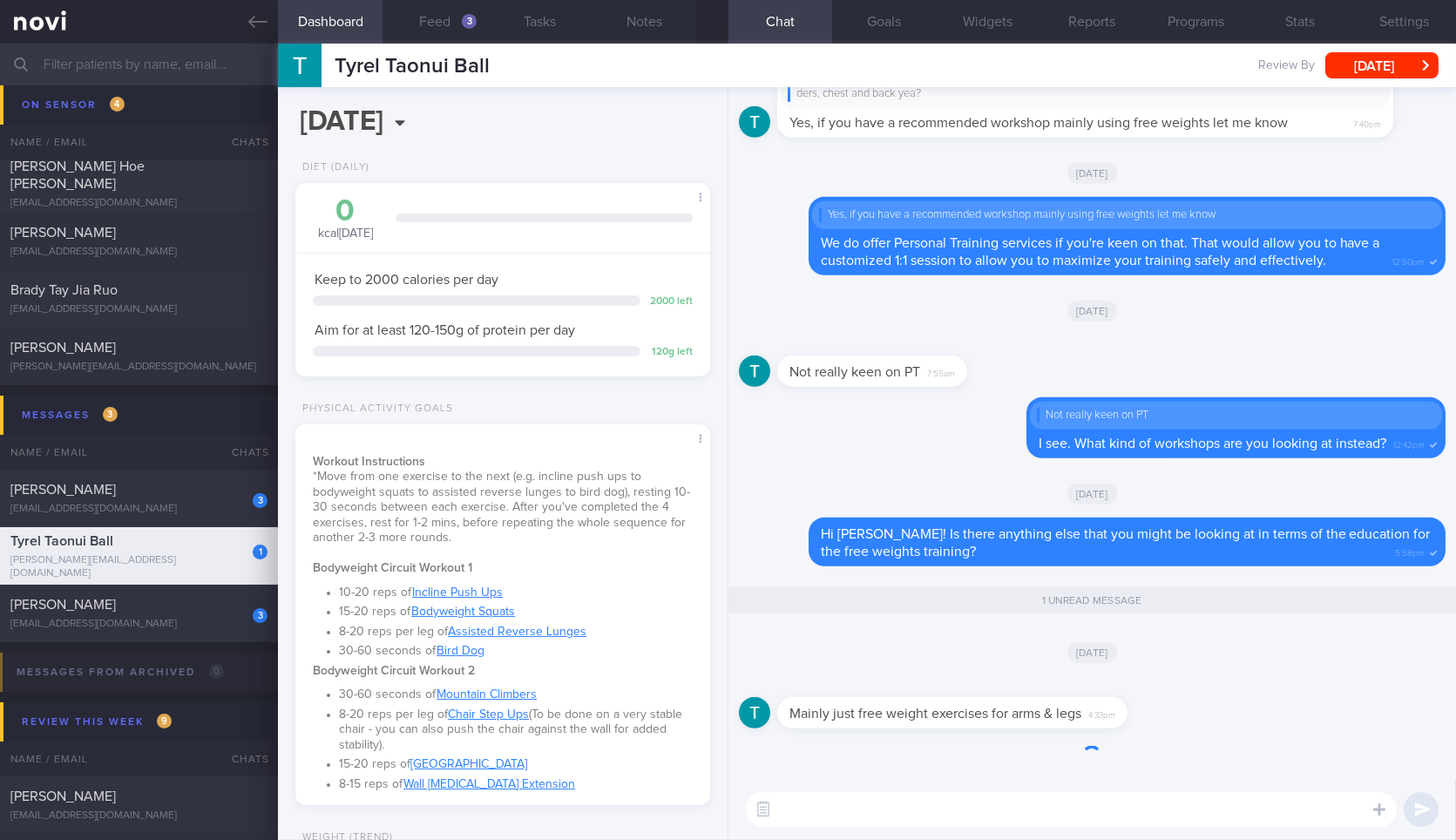
scroll to position [294, 0]
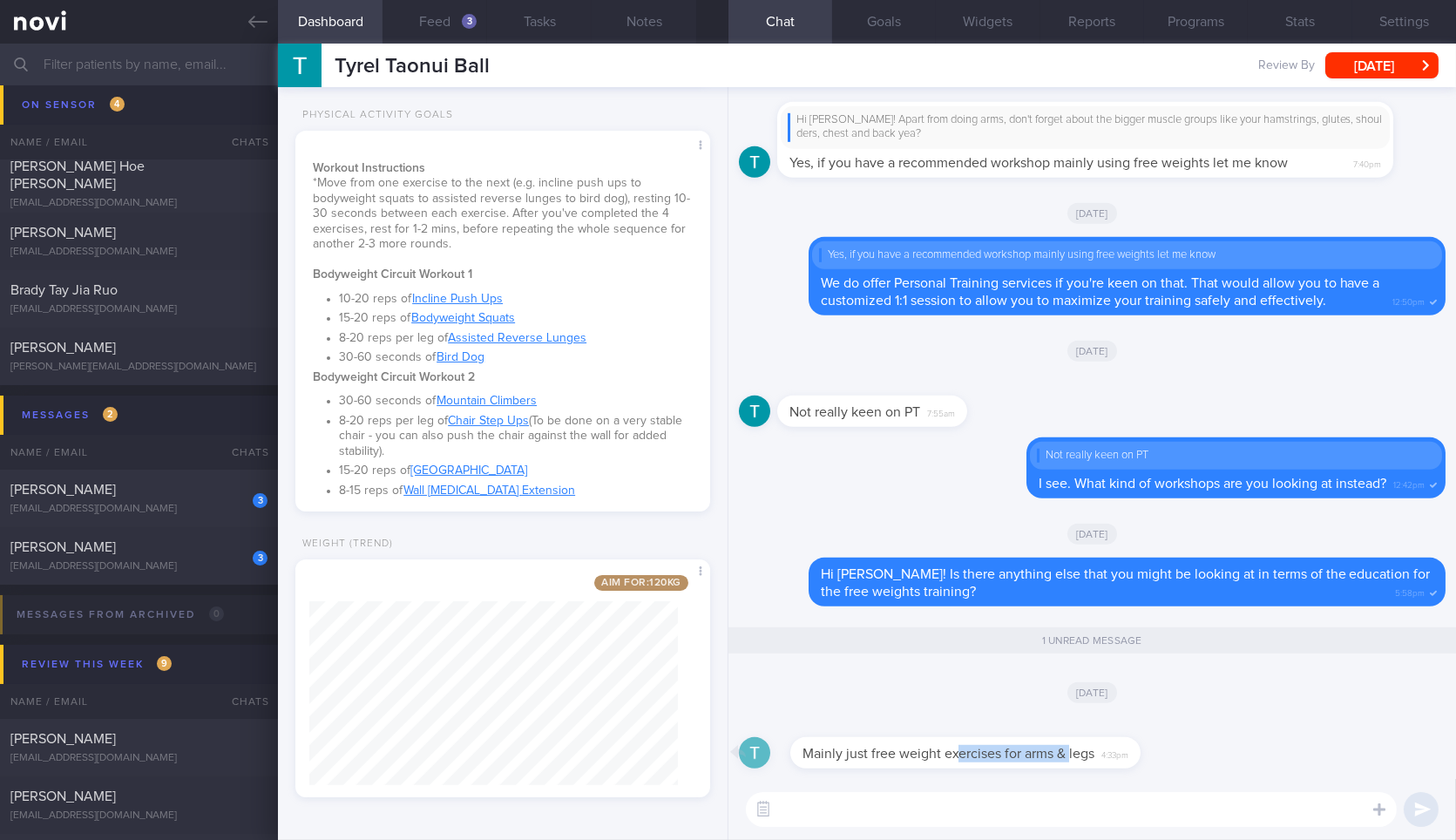
drag, startPoint x: 942, startPoint y: 767, endPoint x: 1084, endPoint y: 733, distance: 146.0
click at [1084, 733] on div "Mainly just free weight exercises for arms & legs 4:33pm" at bounding box center [978, 742] width 402 height 53
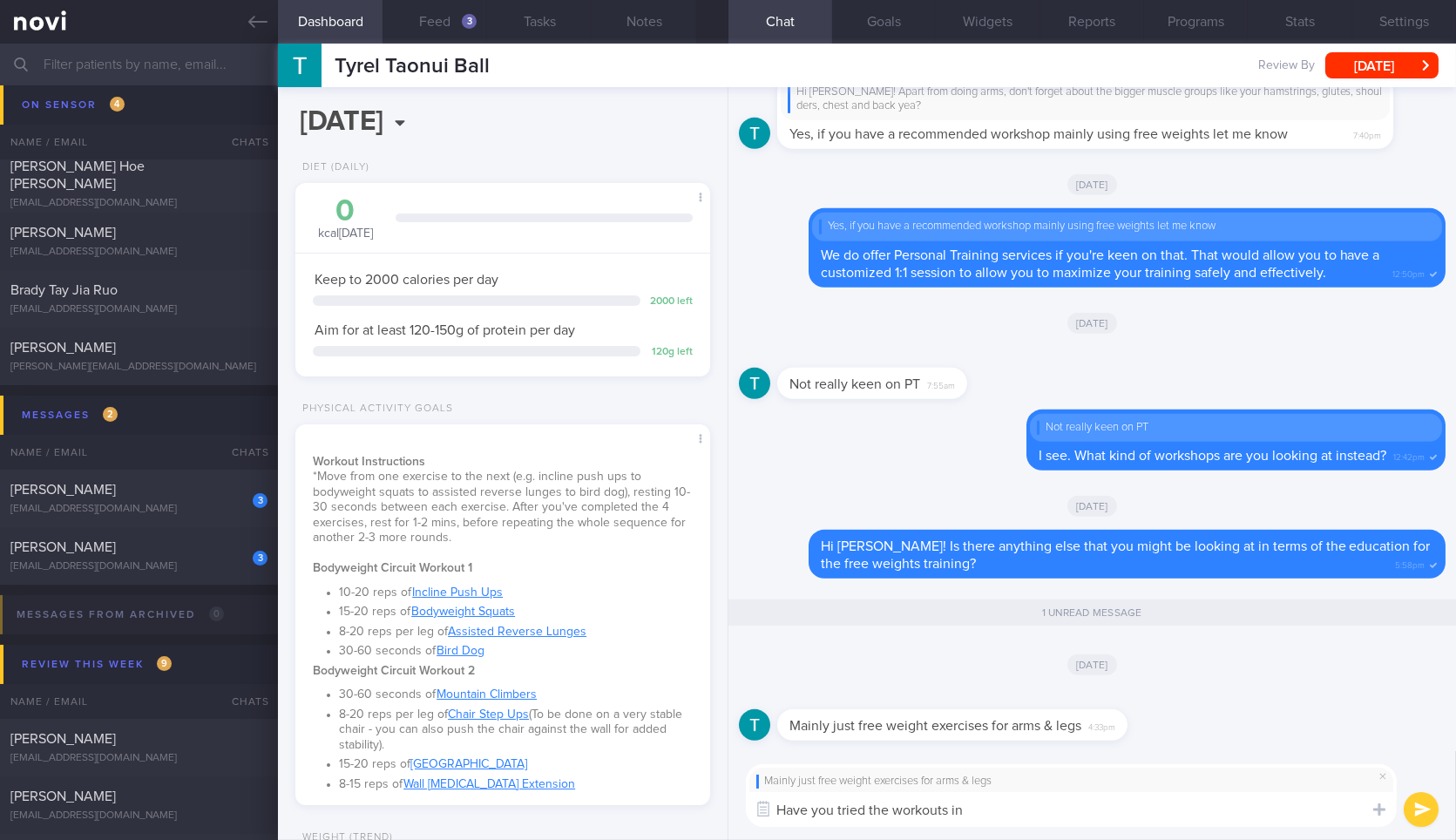
scroll to position [0, 0]
click at [664, 463] on button "Share" at bounding box center [663, 464] width 84 height 26
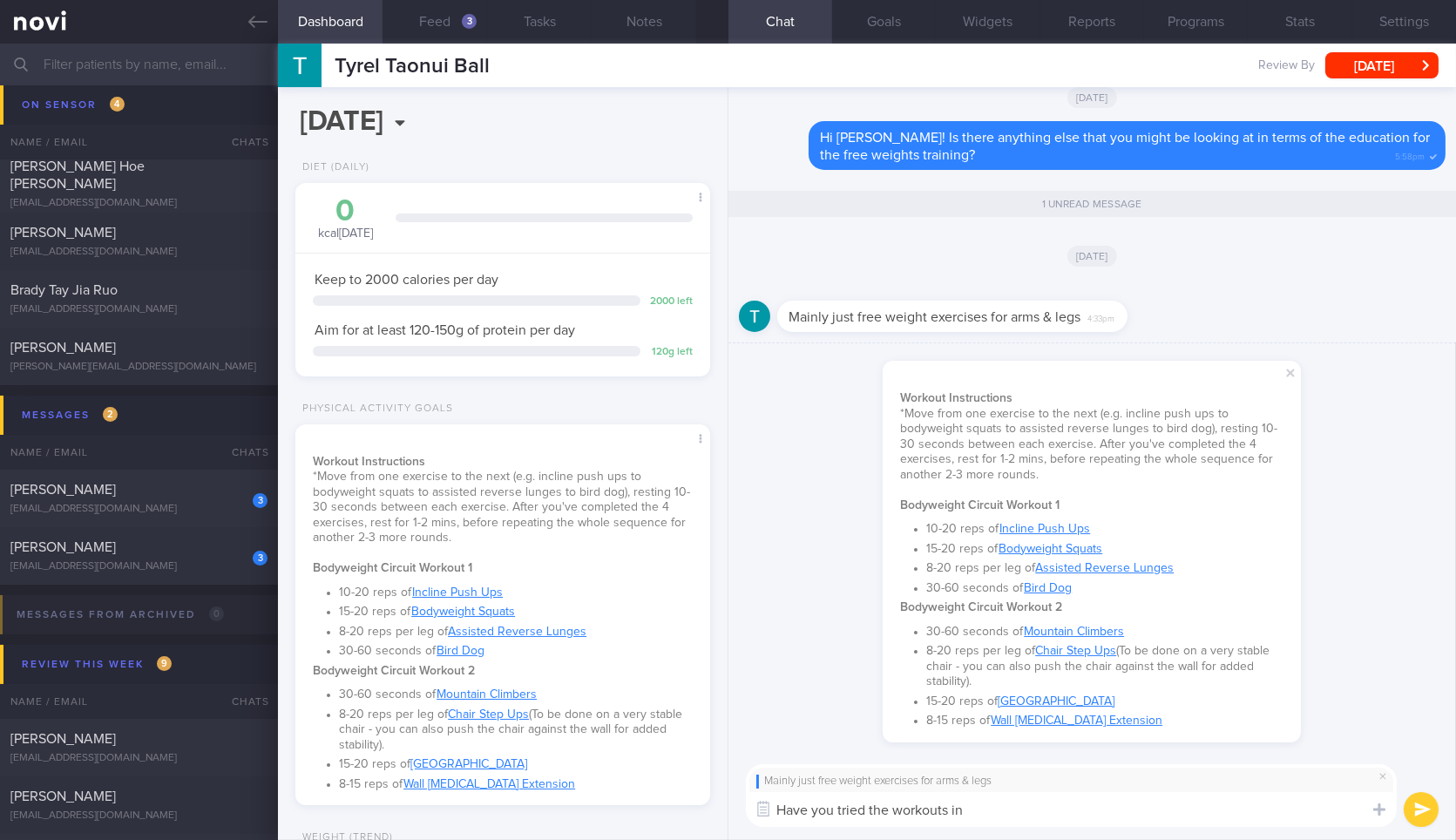
click at [1023, 818] on textarea "Have you tried the workouts in" at bounding box center [1071, 809] width 651 height 35
type textarea "Have you tried the workouts under your "Physical activity goals"?"
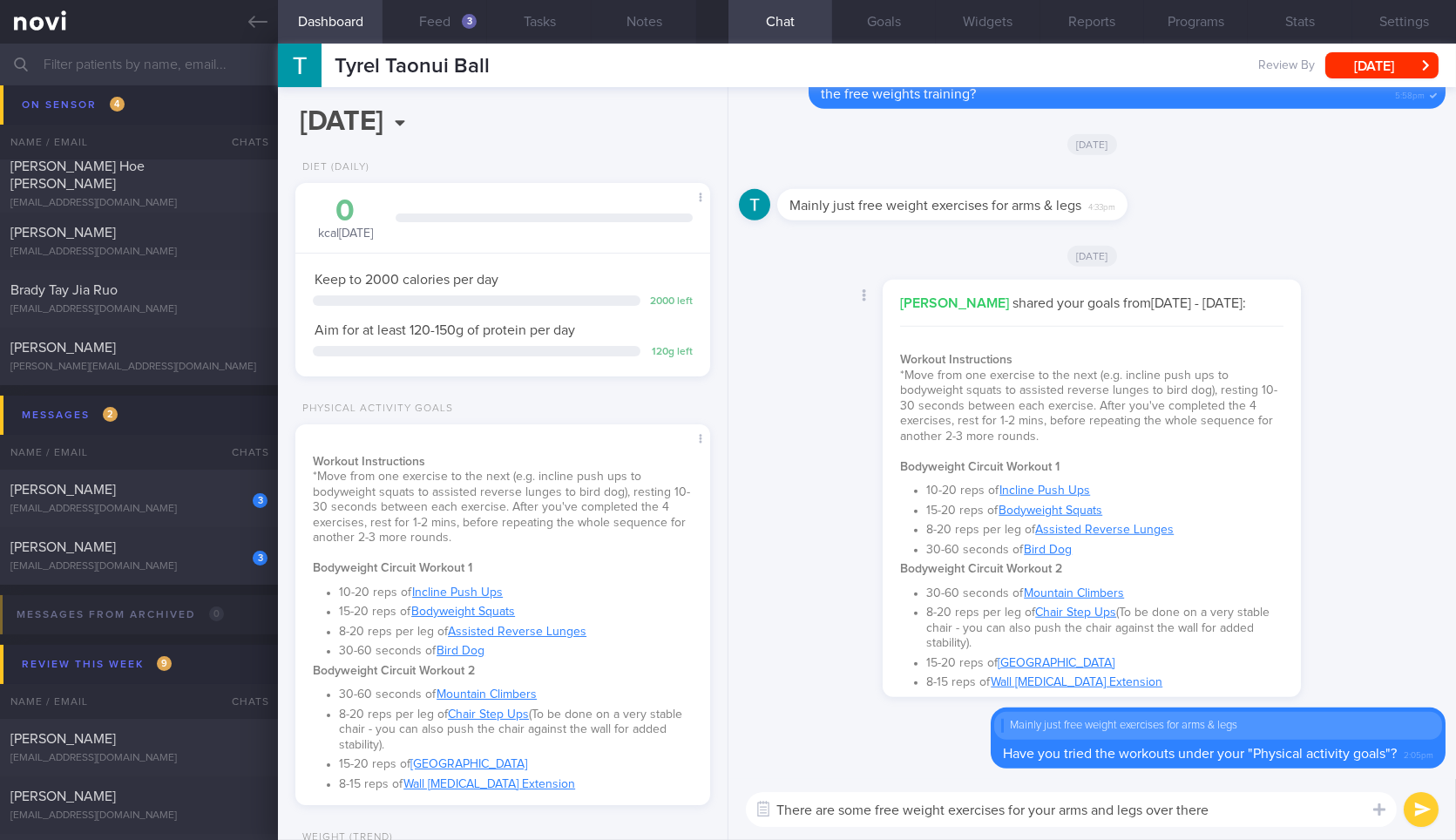
type textarea "There are some free weight exercises for your arms and legs over there."
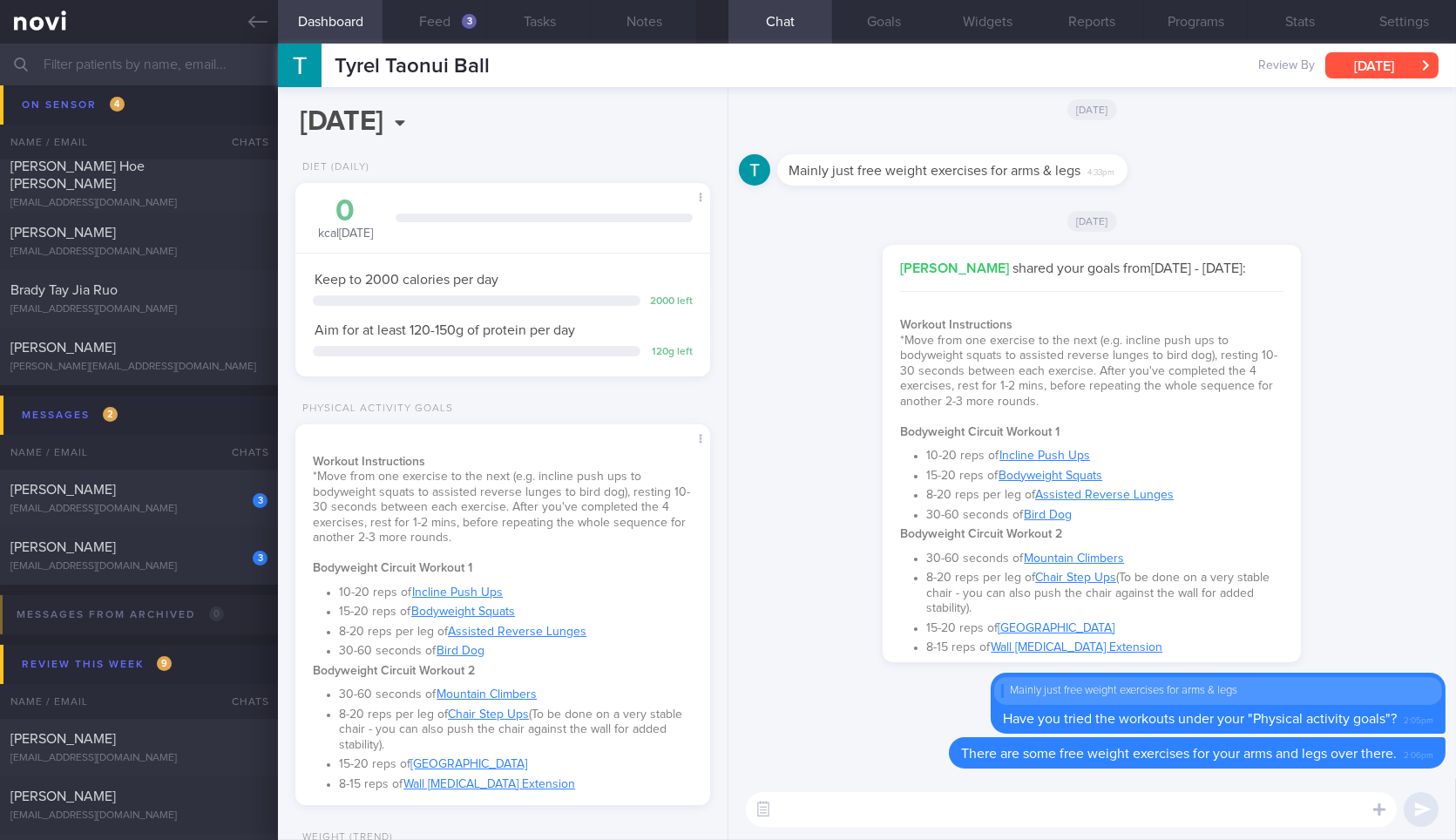
click at [1370, 68] on button "[DATE]" at bounding box center [1381, 66] width 113 height 26
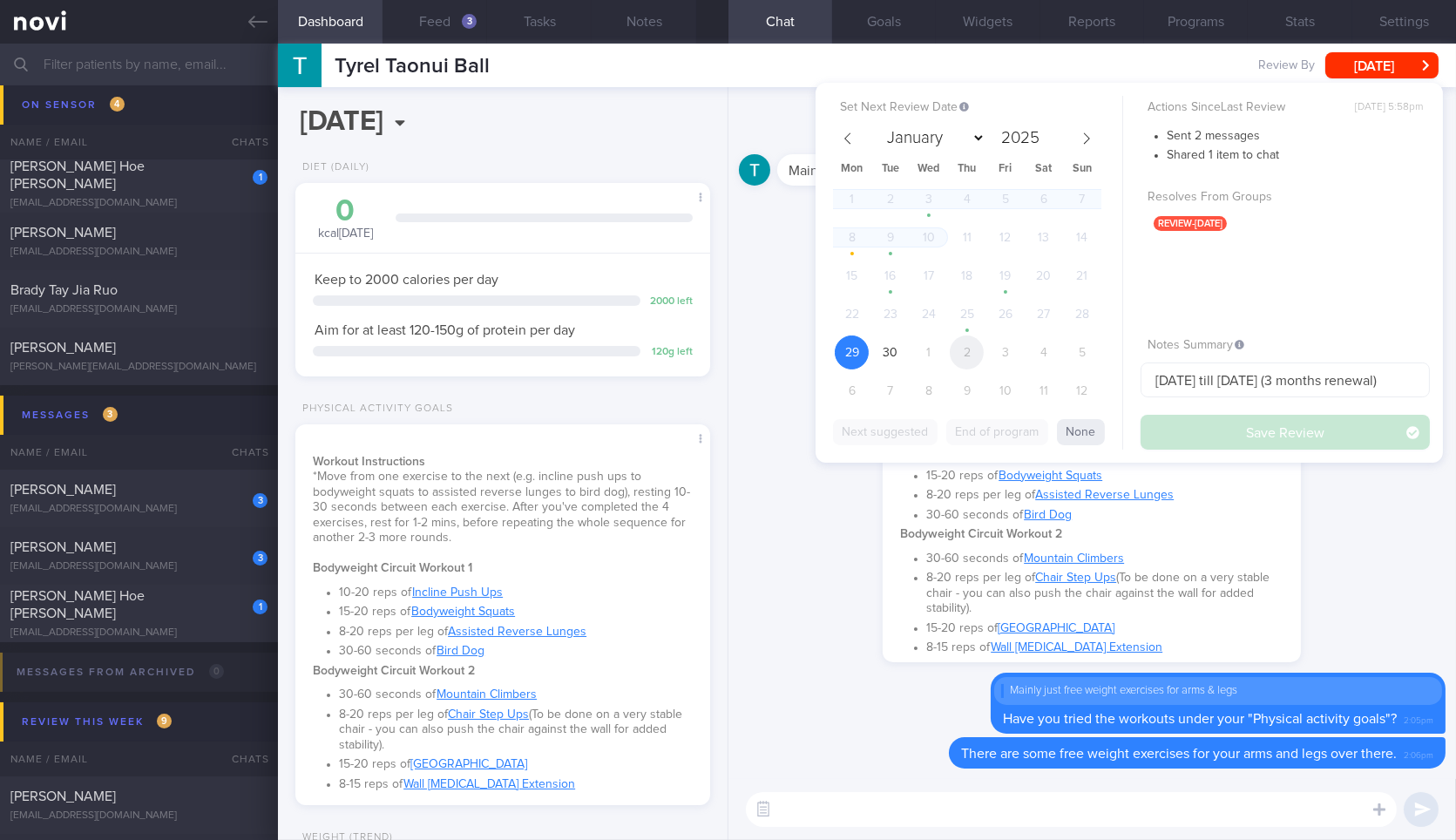
click at [955, 337] on div "1 2 3 4 5 6 7 8 9 10 11 12 13 14 15 16 17 18 19 20 21 22 23 24 25 26 27 28 29 3…" at bounding box center [967, 297] width 269 height 230
click at [256, 29] on icon at bounding box center [257, 21] width 19 height 19
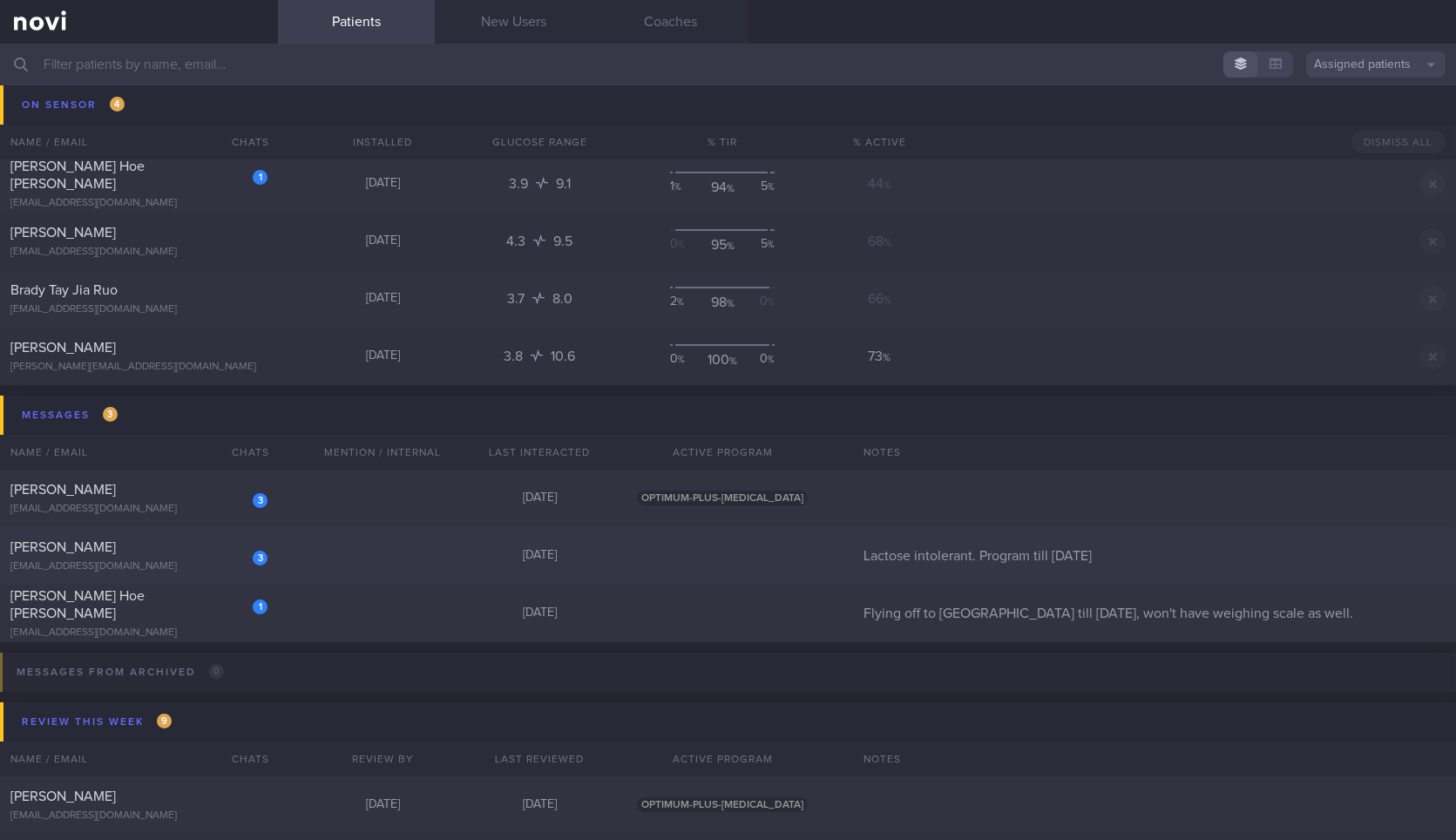
click at [160, 542] on div "[PERSON_NAME]" at bounding box center [137, 547] width 253 height 18
select select "8"
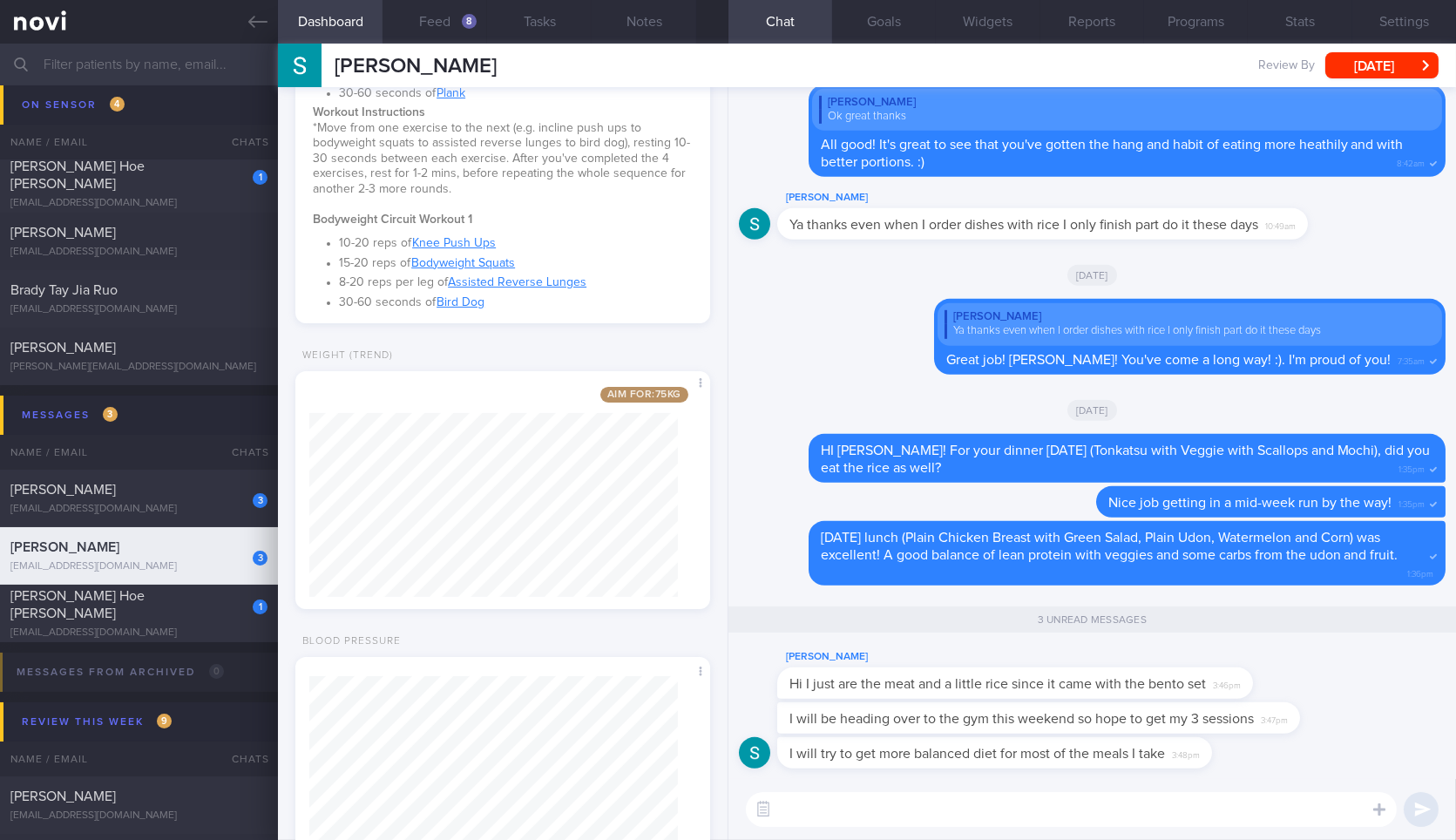
scroll to position [649, 0]
drag, startPoint x: 1234, startPoint y: 675, endPoint x: 1373, endPoint y: 667, distance: 139.2
click at [1373, 667] on div "Stephen Kartili Hi I just are the meat and a little rice since it came with the…" at bounding box center [1092, 675] width 707 height 56
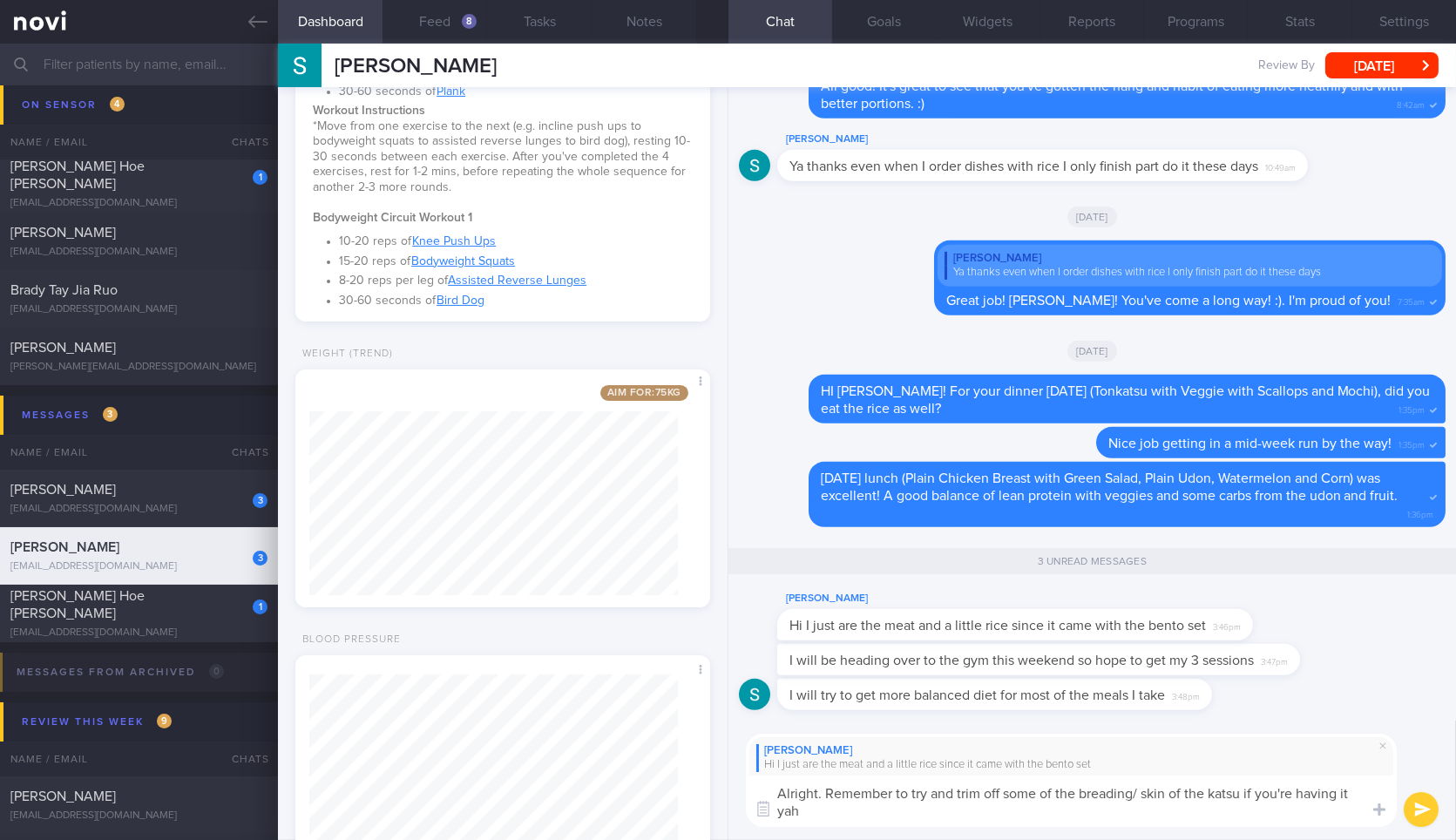
scroll to position [0, 0]
type textarea "Alright. Remember to try and trim off some of the breading/ skin of the katsu i…"
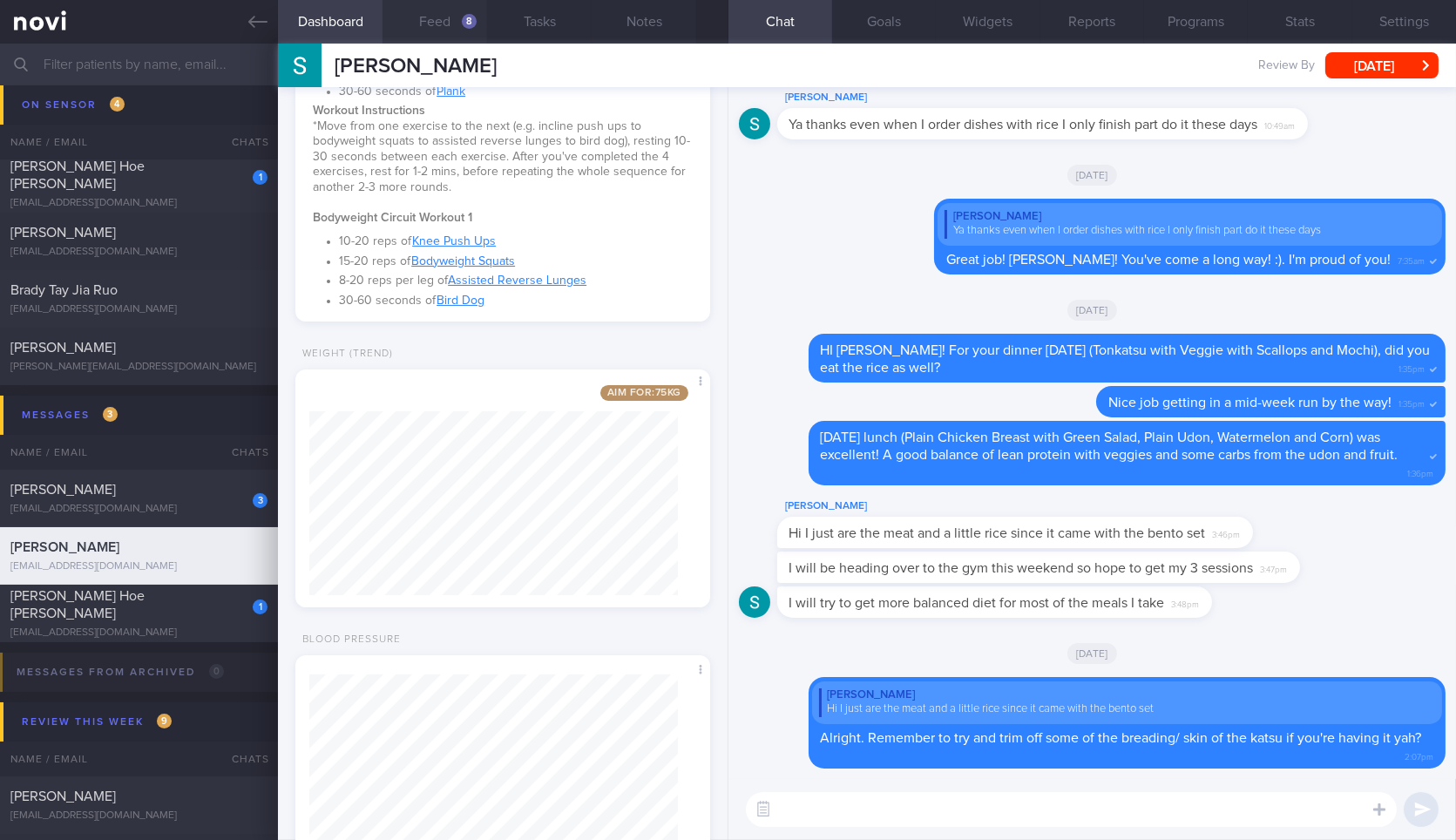
click at [460, 14] on button "Feed 8" at bounding box center [434, 22] width 104 height 44
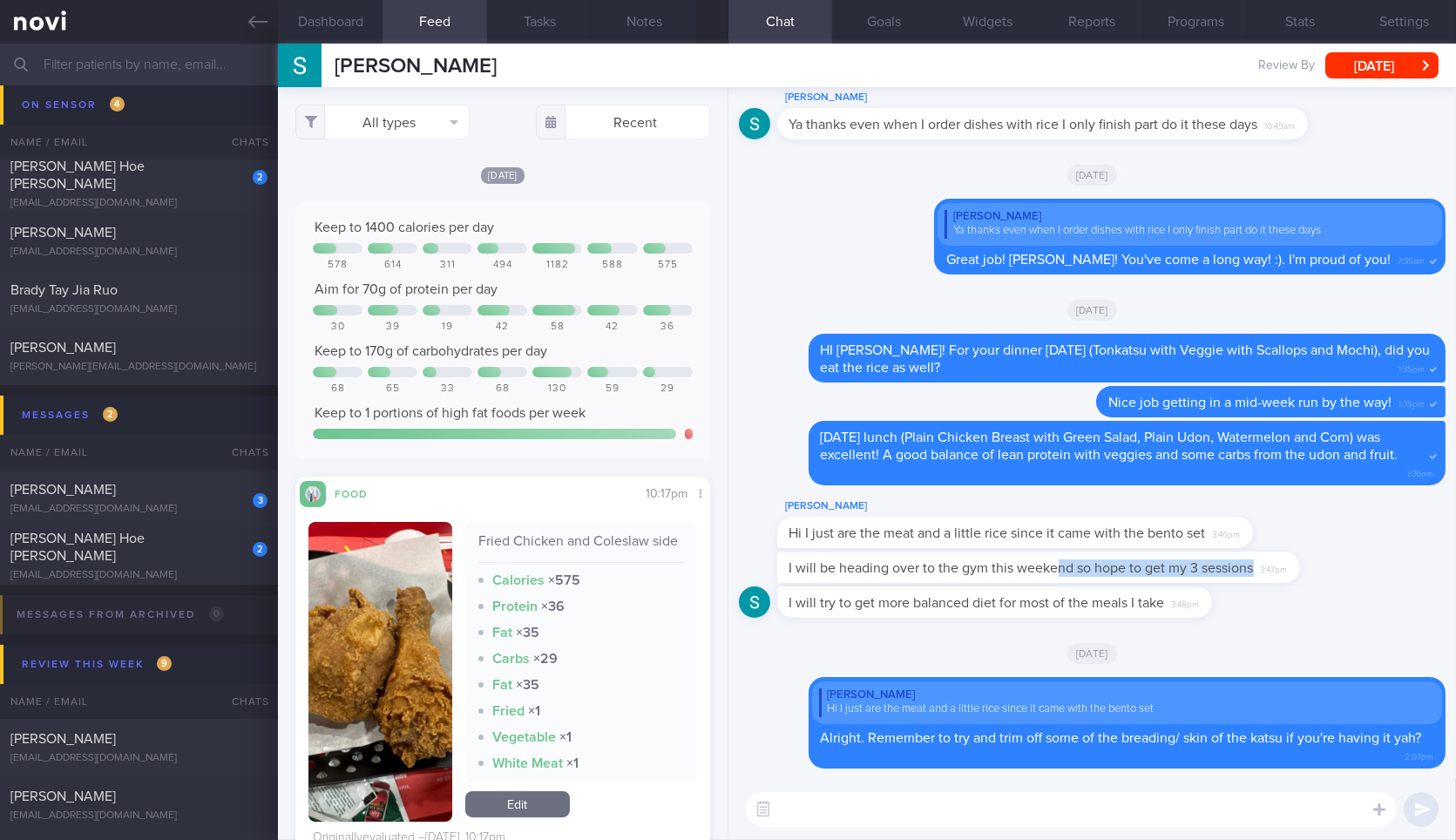
drag, startPoint x: 1056, startPoint y: 575, endPoint x: 1296, endPoint y: 549, distance: 241.4
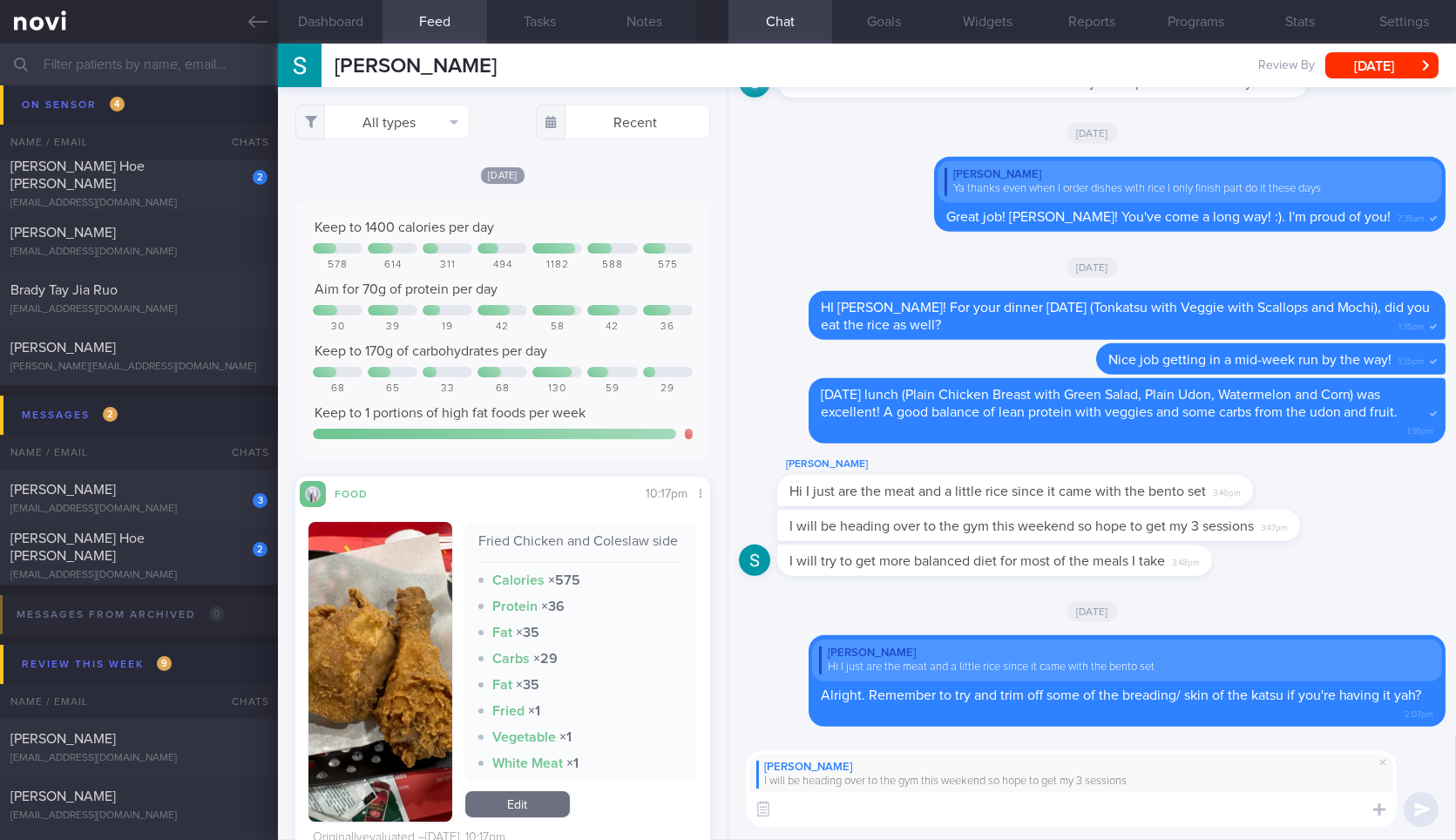
click at [1077, 808] on textarea at bounding box center [1071, 809] width 651 height 35
type textarea "Great job hitting your 3 workouts sessions last week! Let's keep the momentum g…"
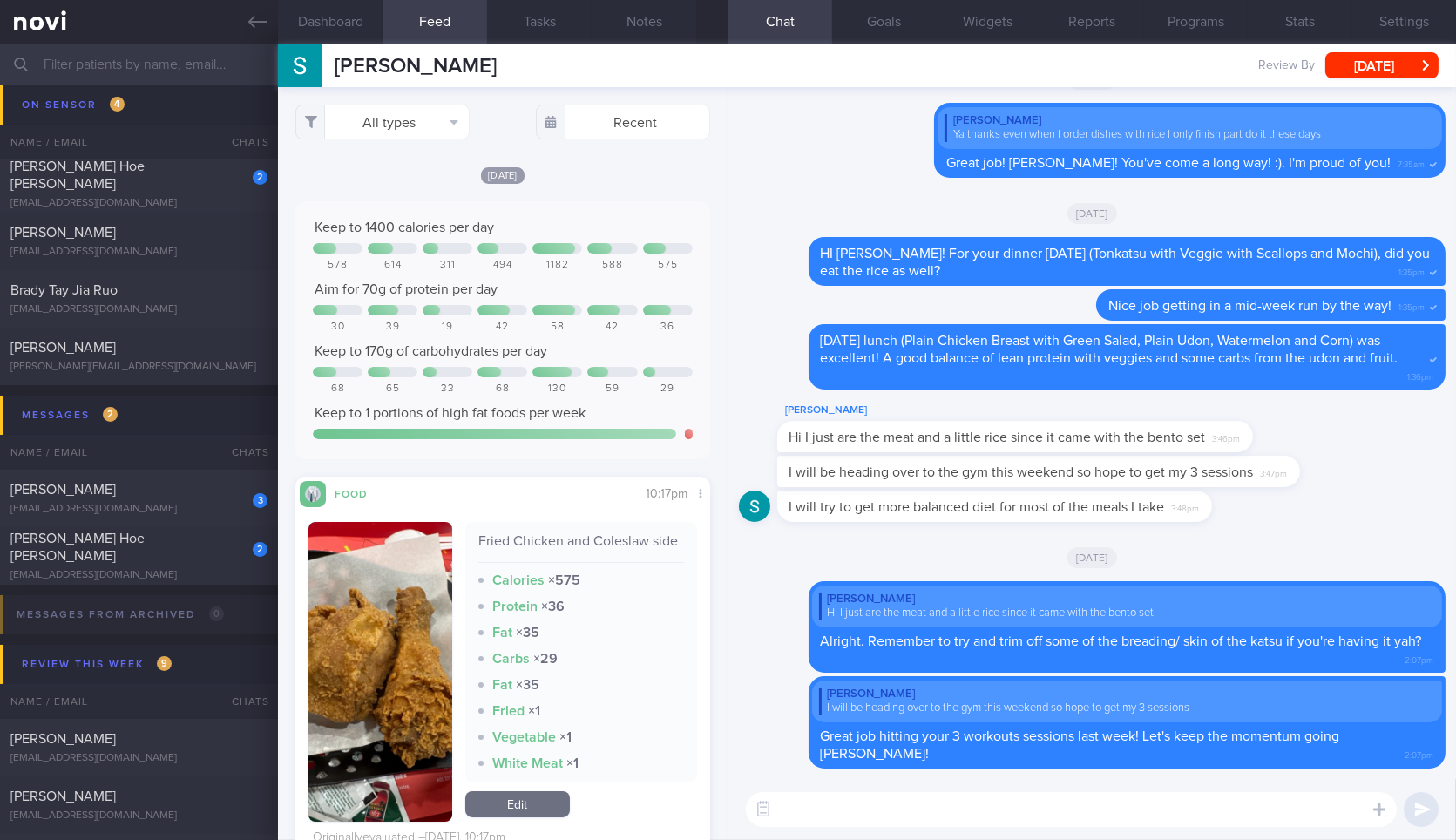
click at [1208, 516] on div "I will try to get more balanced diet for most of the meals I take 3:48pm" at bounding box center [1020, 507] width 487 height 32
click at [1382, 487] on div "I will be heading over to the gym this weekend so hope to get my 3 sessions 3:4…" at bounding box center [1092, 473] width 707 height 35
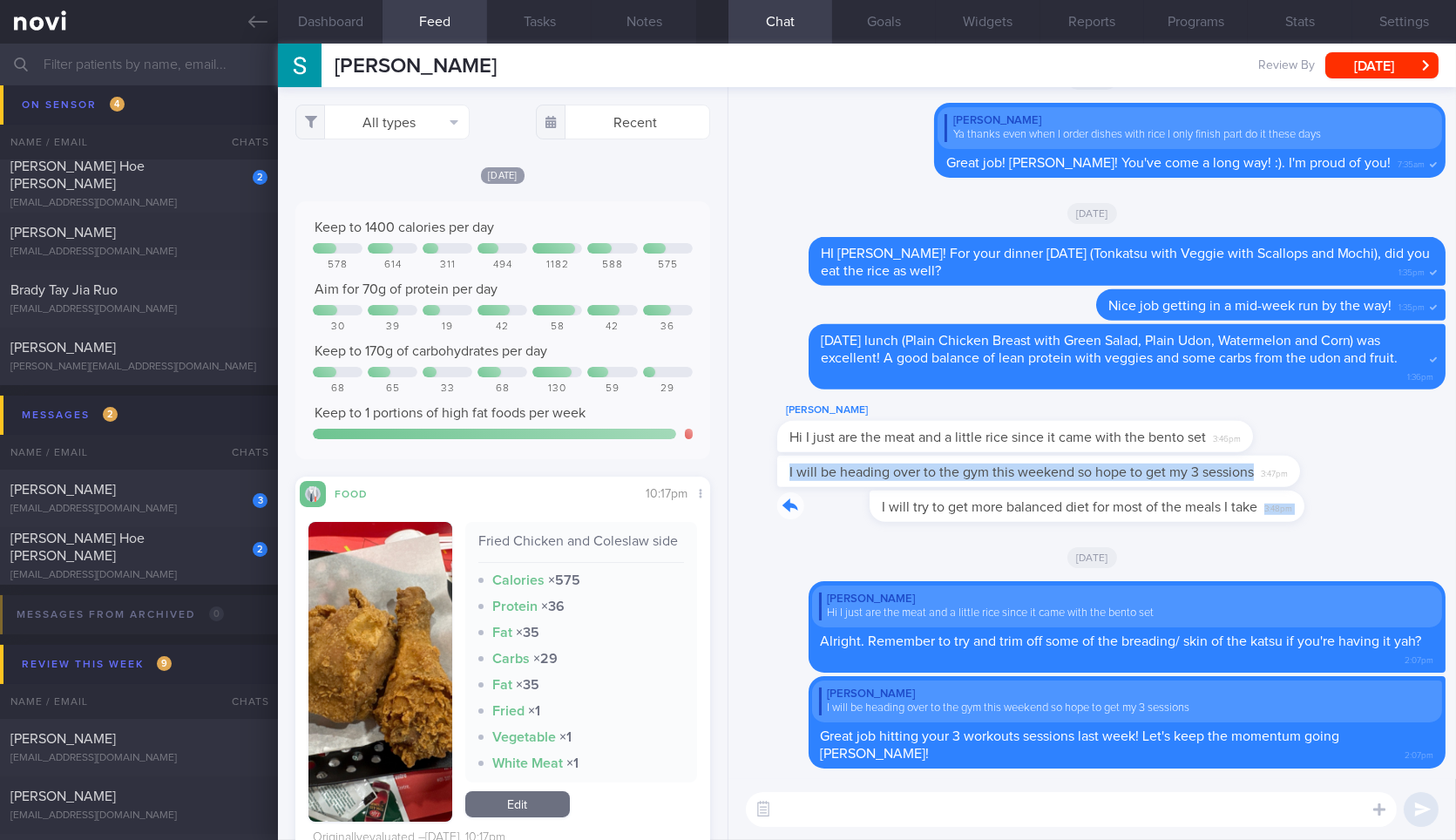
drag, startPoint x: 1204, startPoint y: 512, endPoint x: 1455, endPoint y: 465, distance: 255.4
click at [1455, 465] on div "Delete Stephen Kartili I will be heading over to the gym this weekend so hope t…" at bounding box center [1092, 433] width 728 height 692
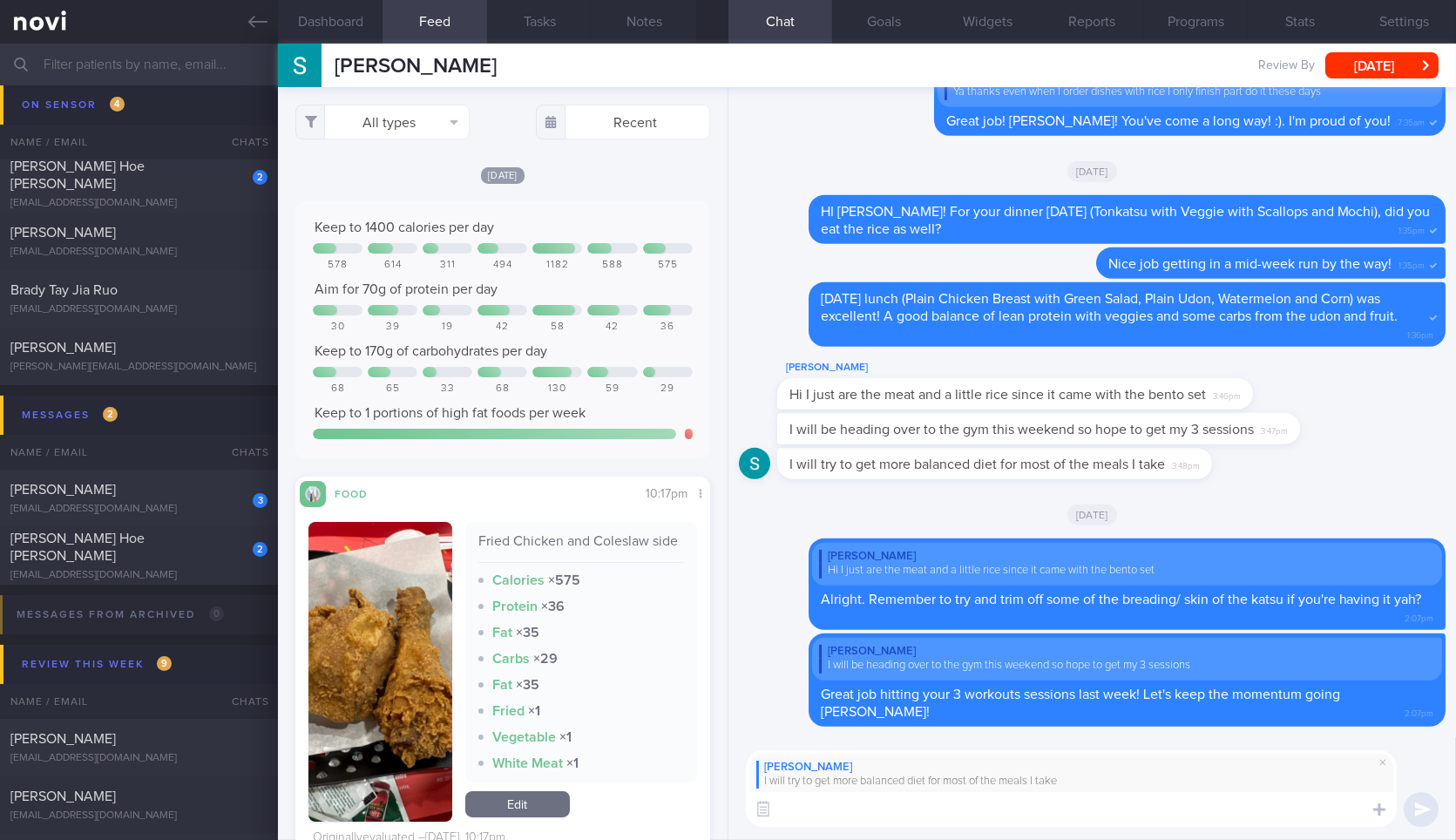
click at [1047, 797] on textarea at bounding box center [1071, 809] width 651 height 35
type textarea "👍. Remember that we want progress, not perfe"
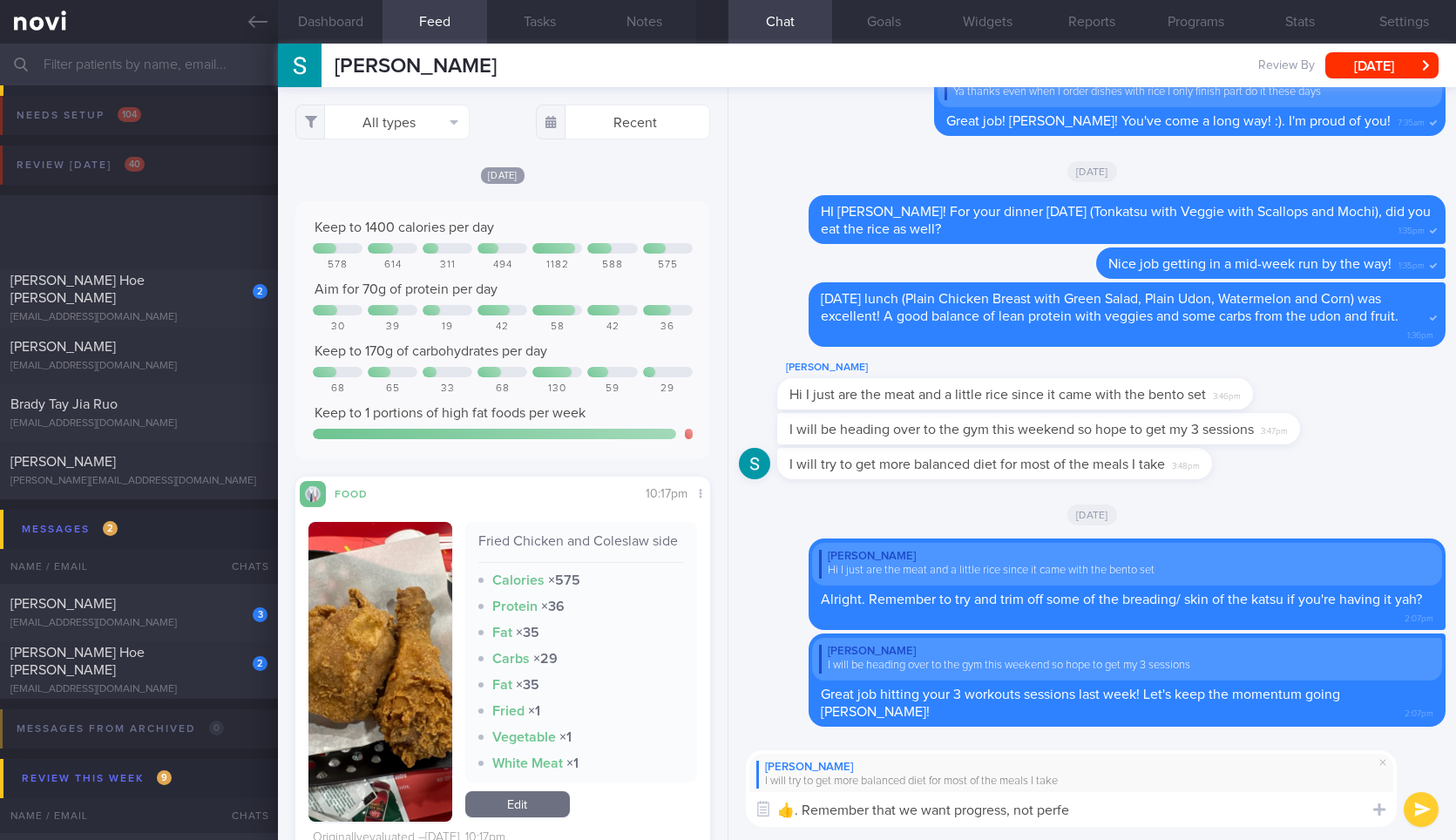
select select "8"
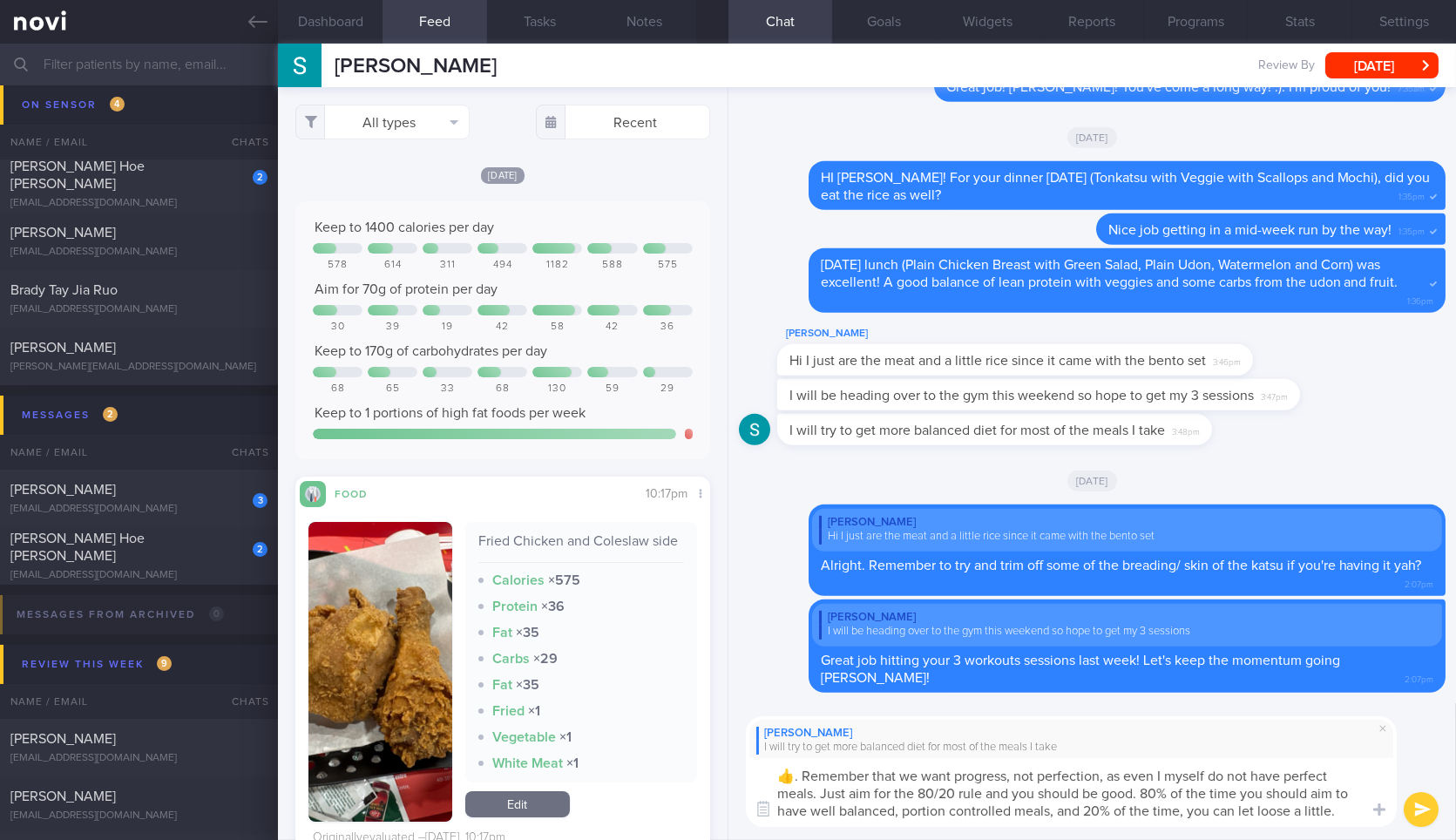
type textarea "👍. Remember that we want progress, not perfection, as even I myself do not have…"
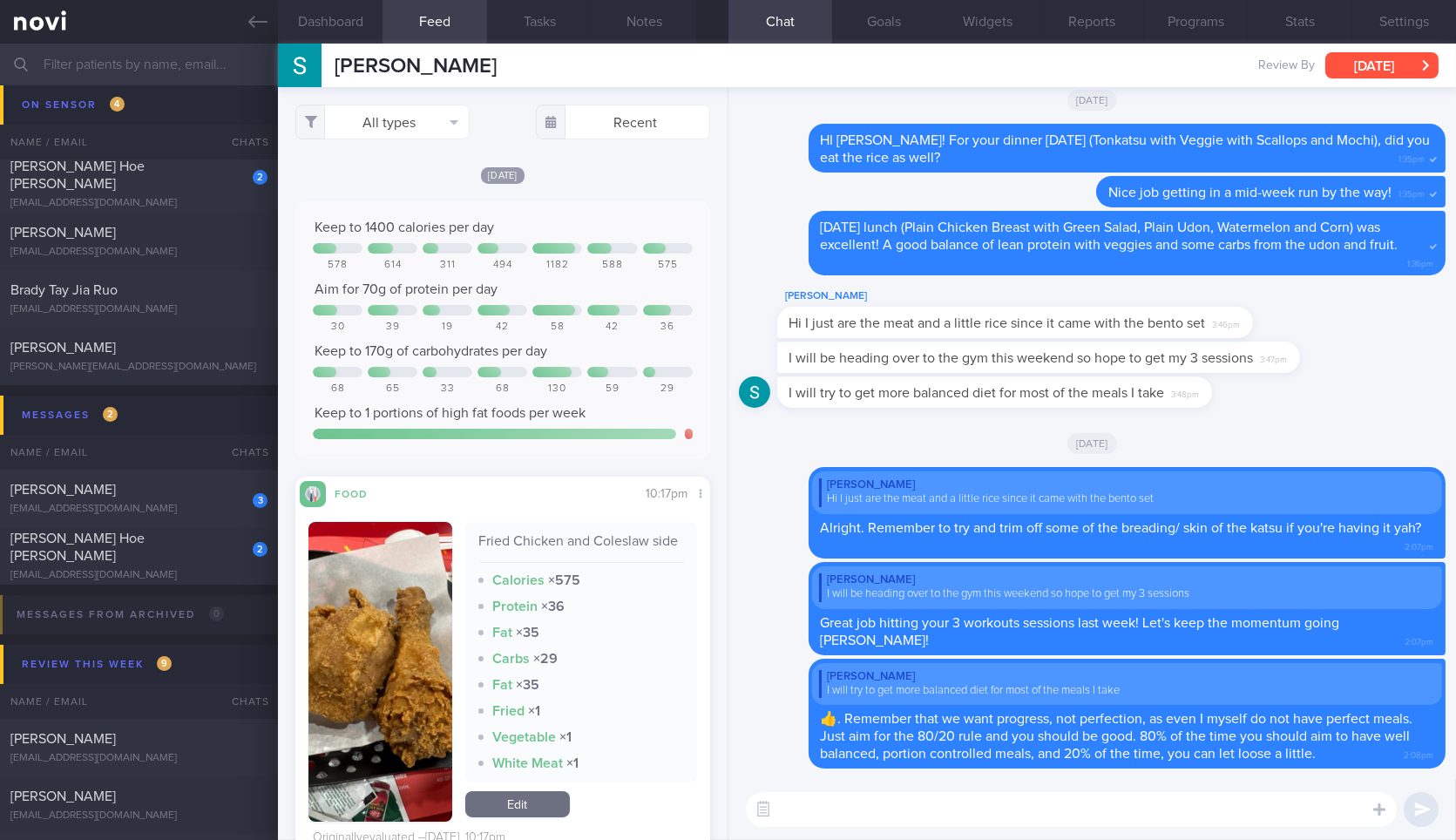
click at [1363, 56] on button "[DATE]" at bounding box center [1381, 66] width 113 height 26
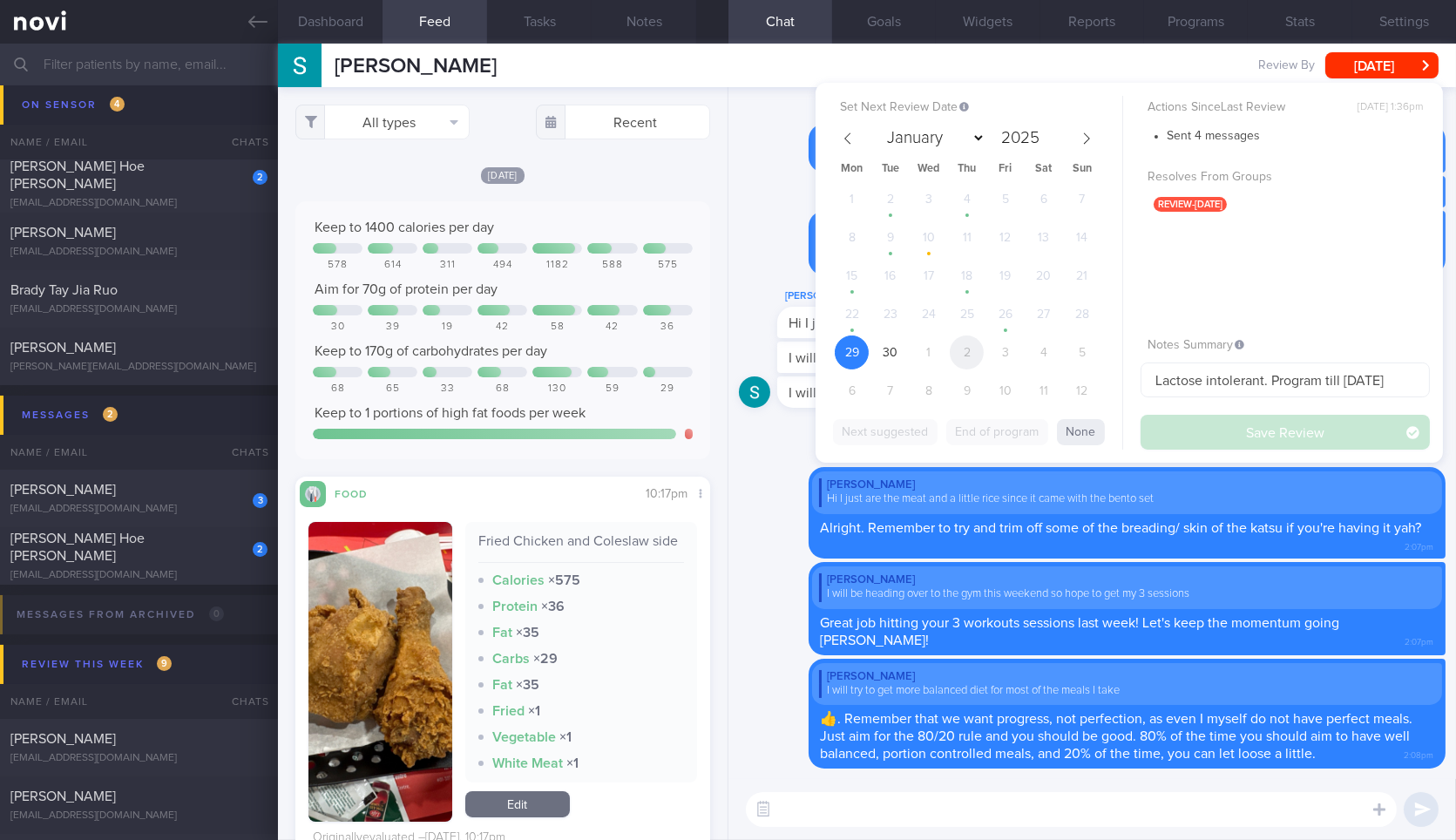
click at [975, 344] on span "2" at bounding box center [966, 352] width 34 height 34
select select "9"
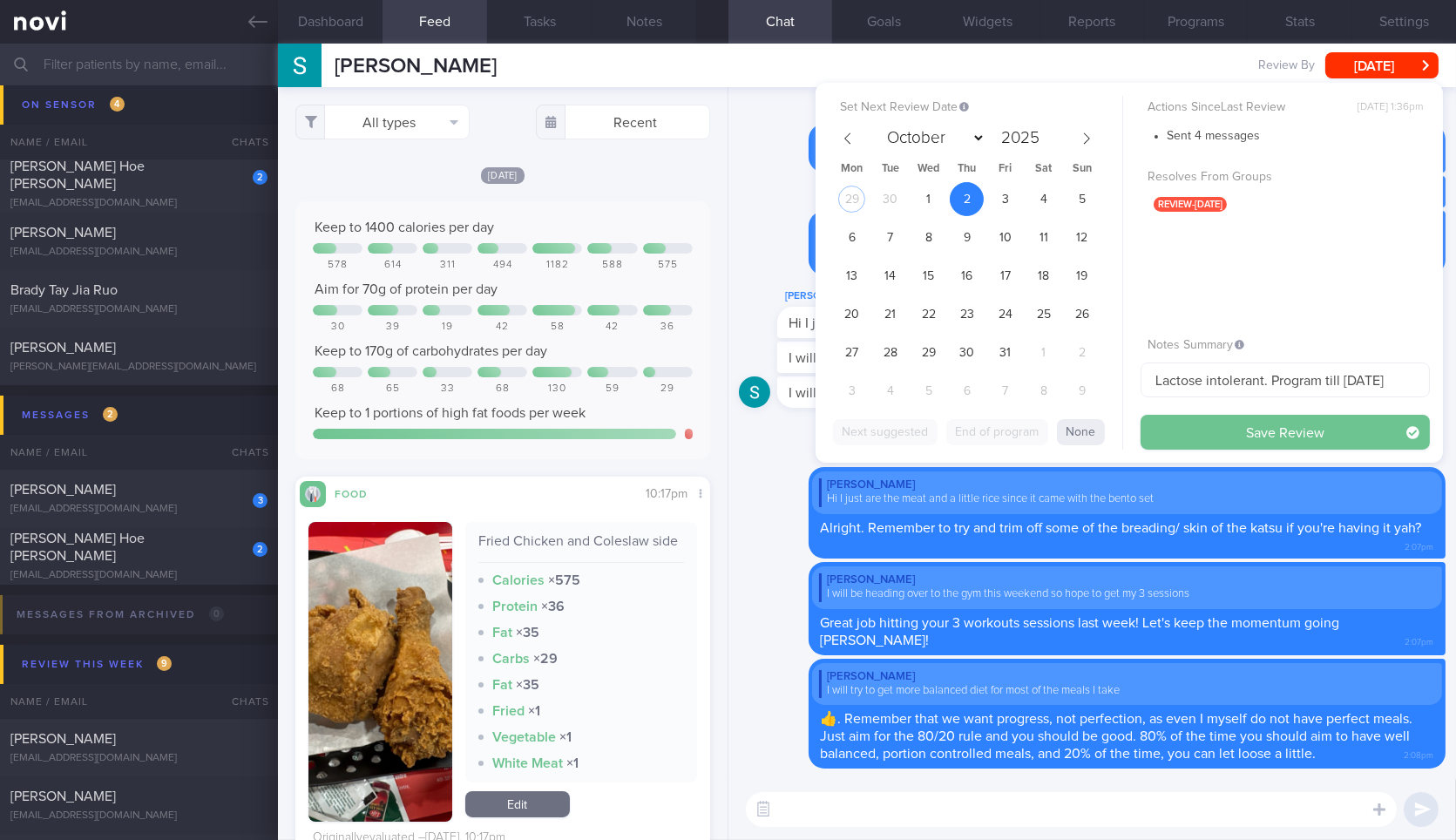
click at [1241, 437] on button "Save Review" at bounding box center [1285, 432] width 290 height 35
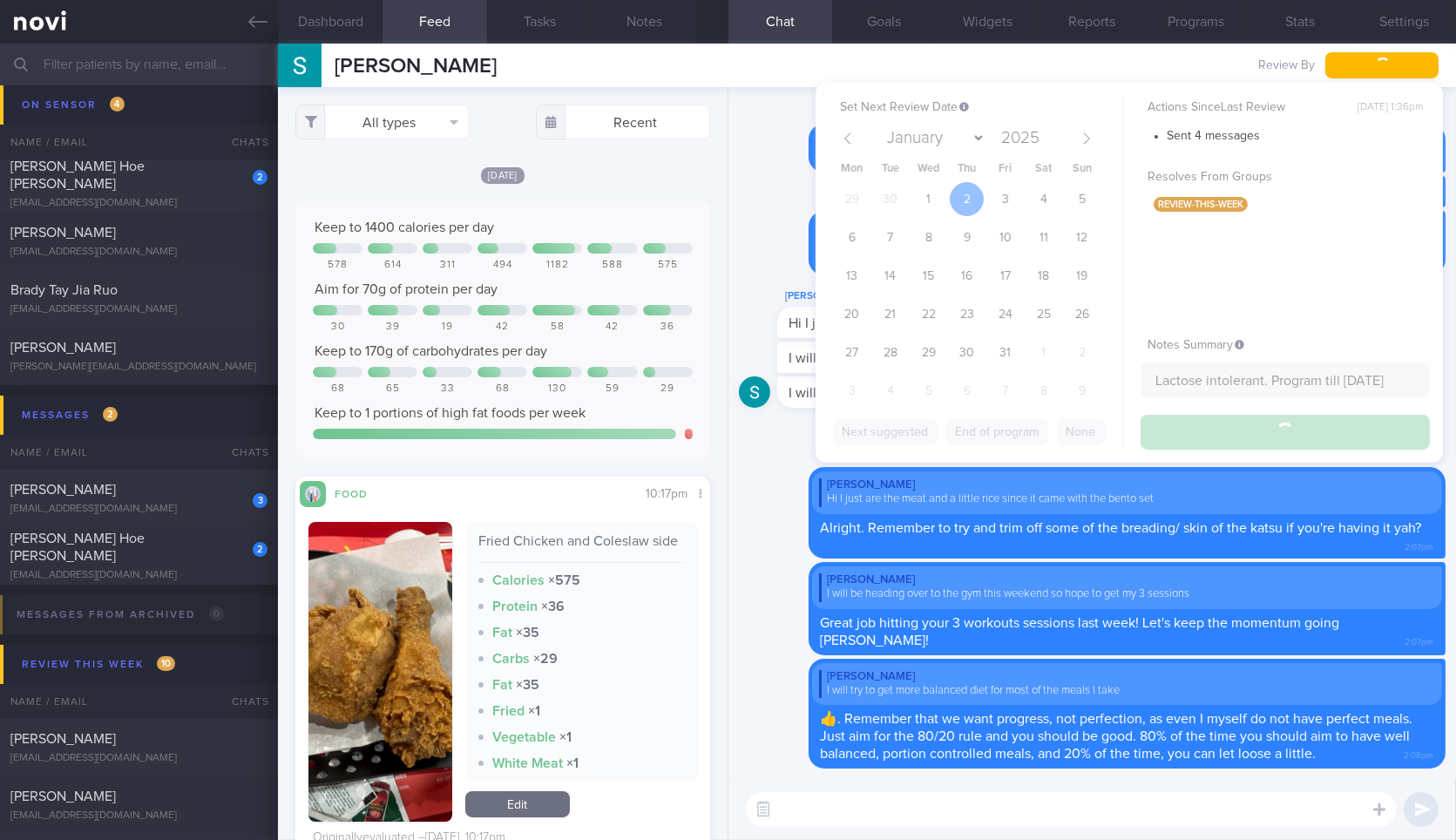
click at [1071, 814] on textarea at bounding box center [1071, 809] width 651 height 35
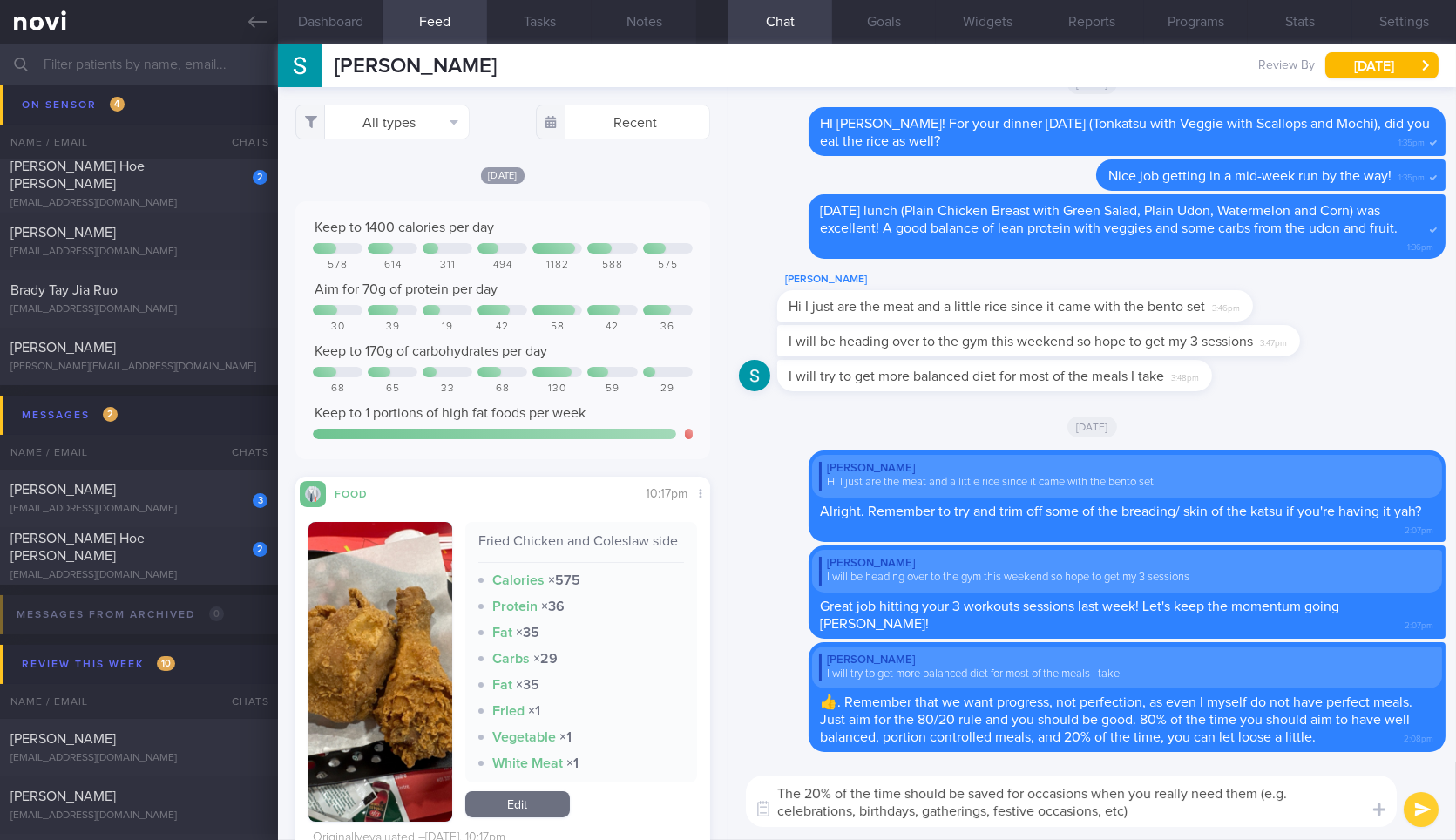
type textarea "The 20% of the time should be saved for occasions when you really need them (e.…"
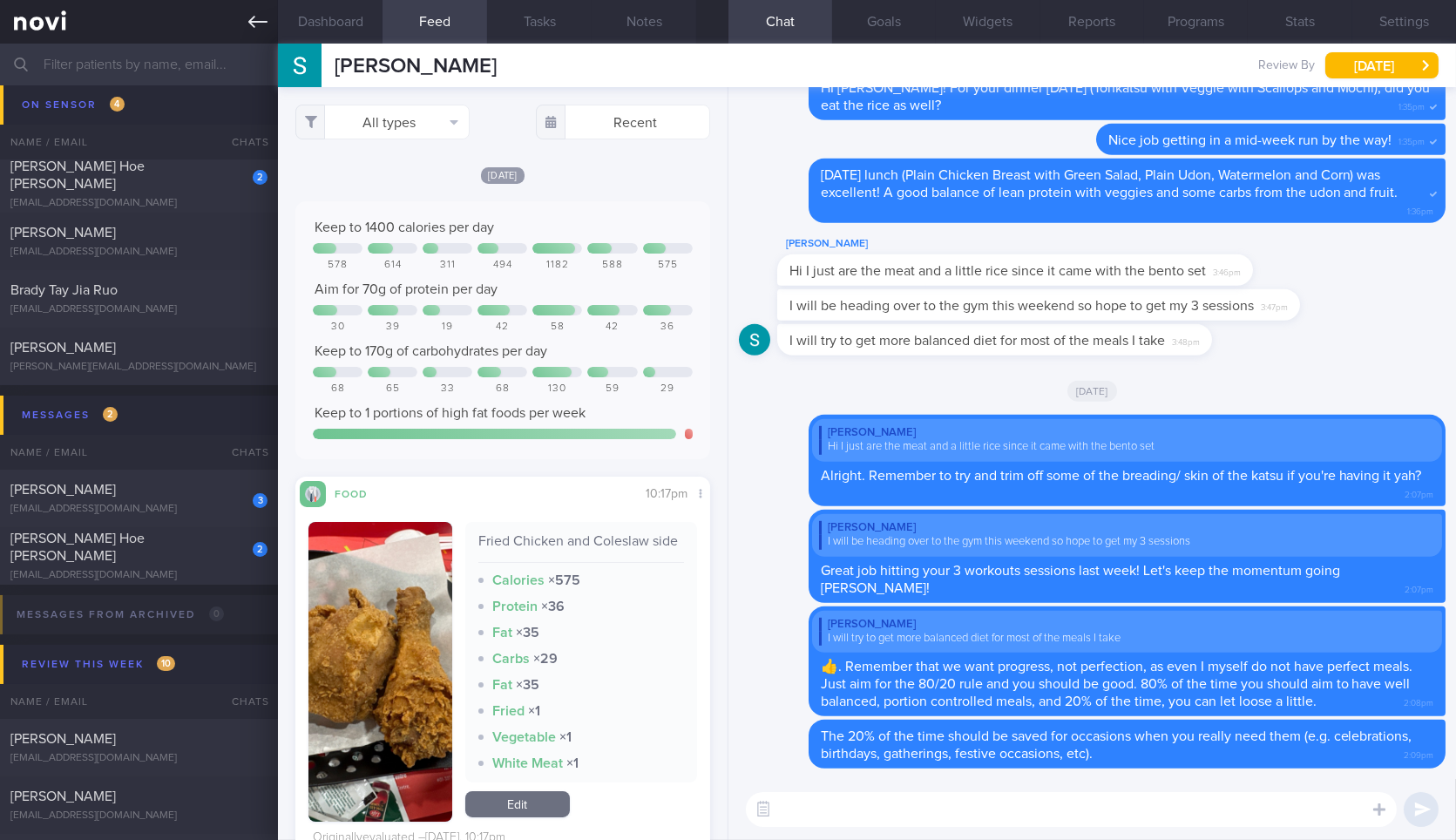
click at [256, 36] on link at bounding box center [138, 22] width 278 height 44
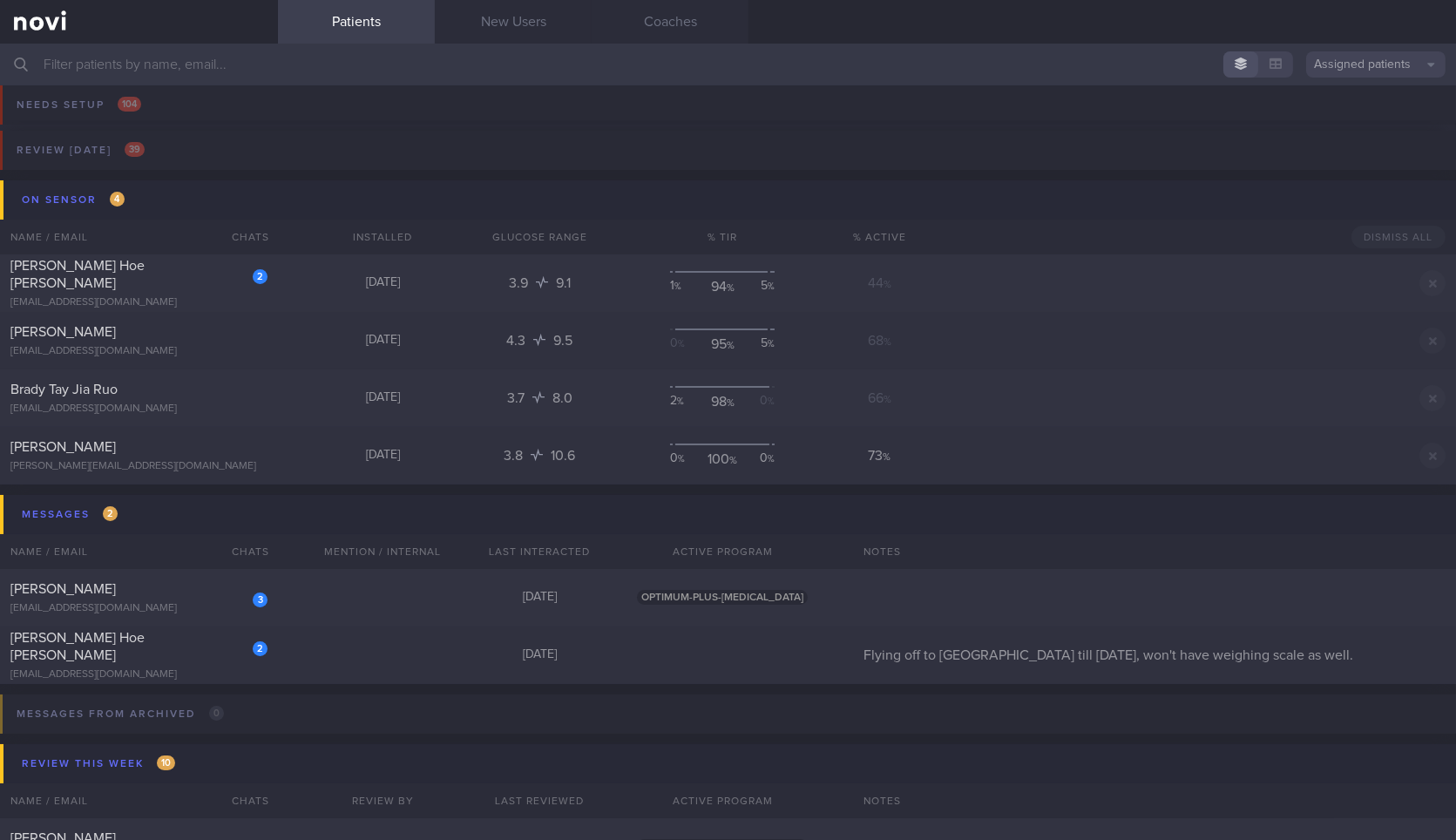
scroll to position [15, 0]
click at [253, 403] on div "[EMAIL_ADDRESS][DOMAIN_NAME]" at bounding box center [139, 408] width 257 height 13
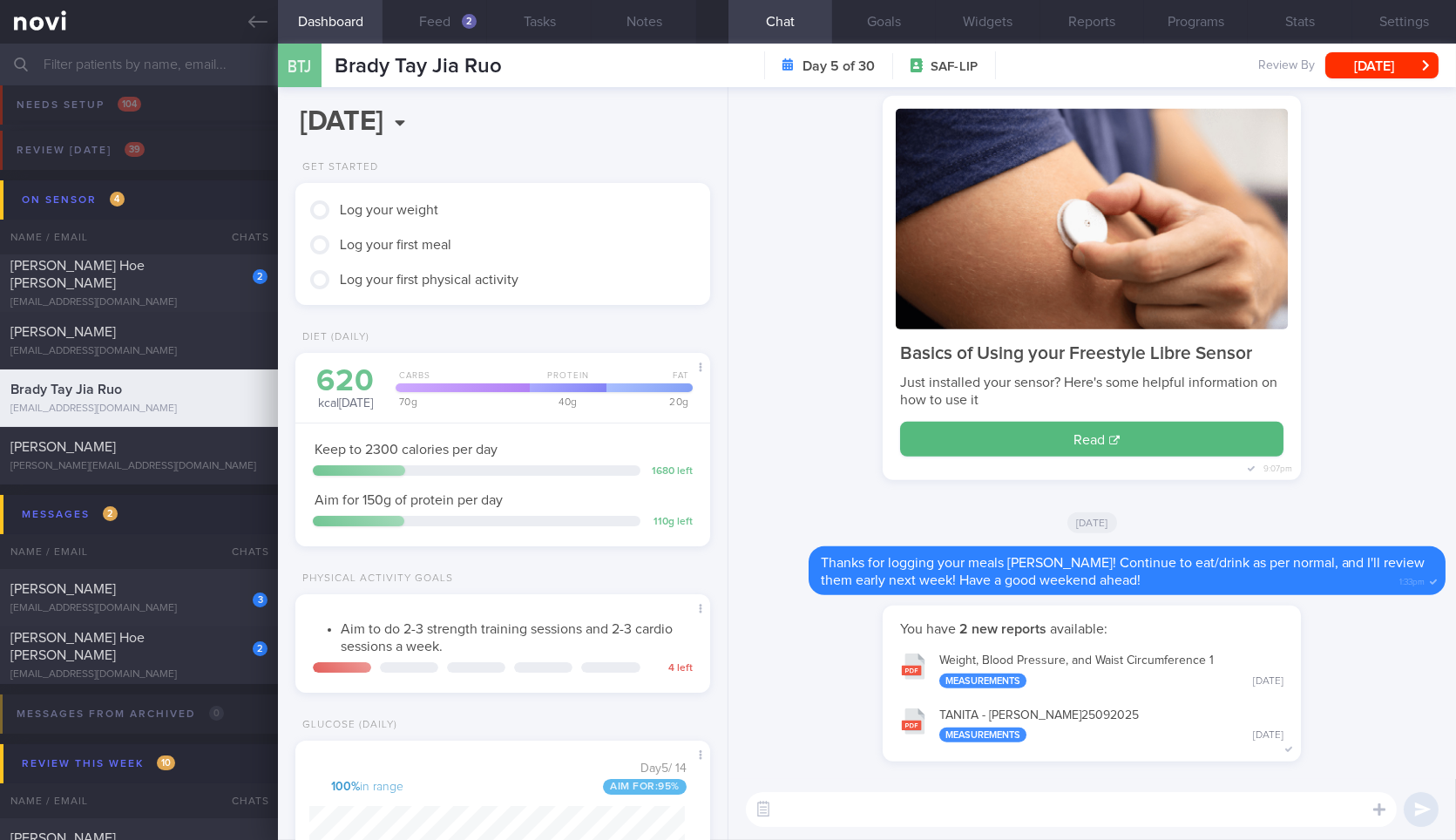
scroll to position [493, 0]
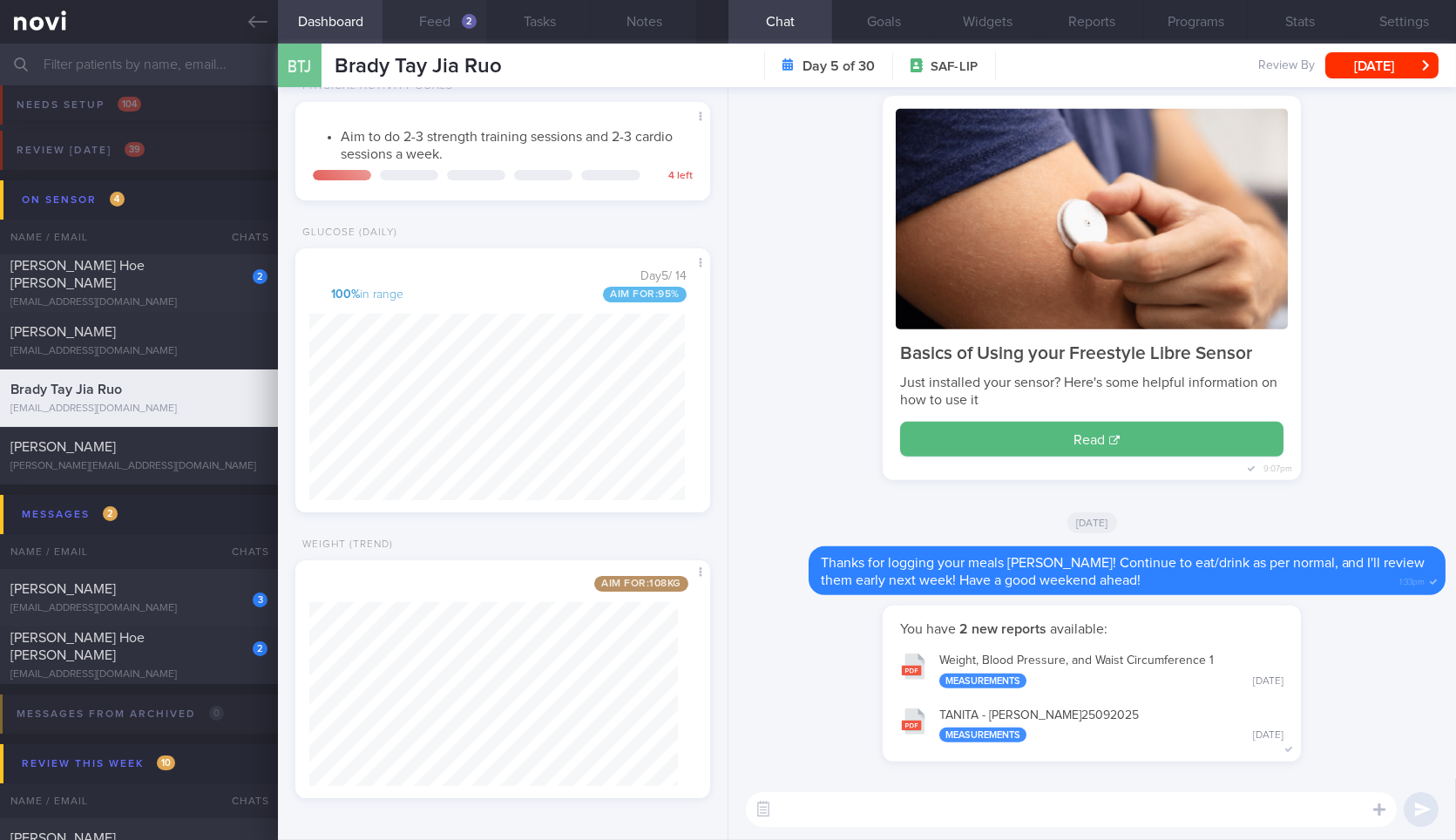
click at [430, 28] on button "Feed 2" at bounding box center [434, 22] width 104 height 44
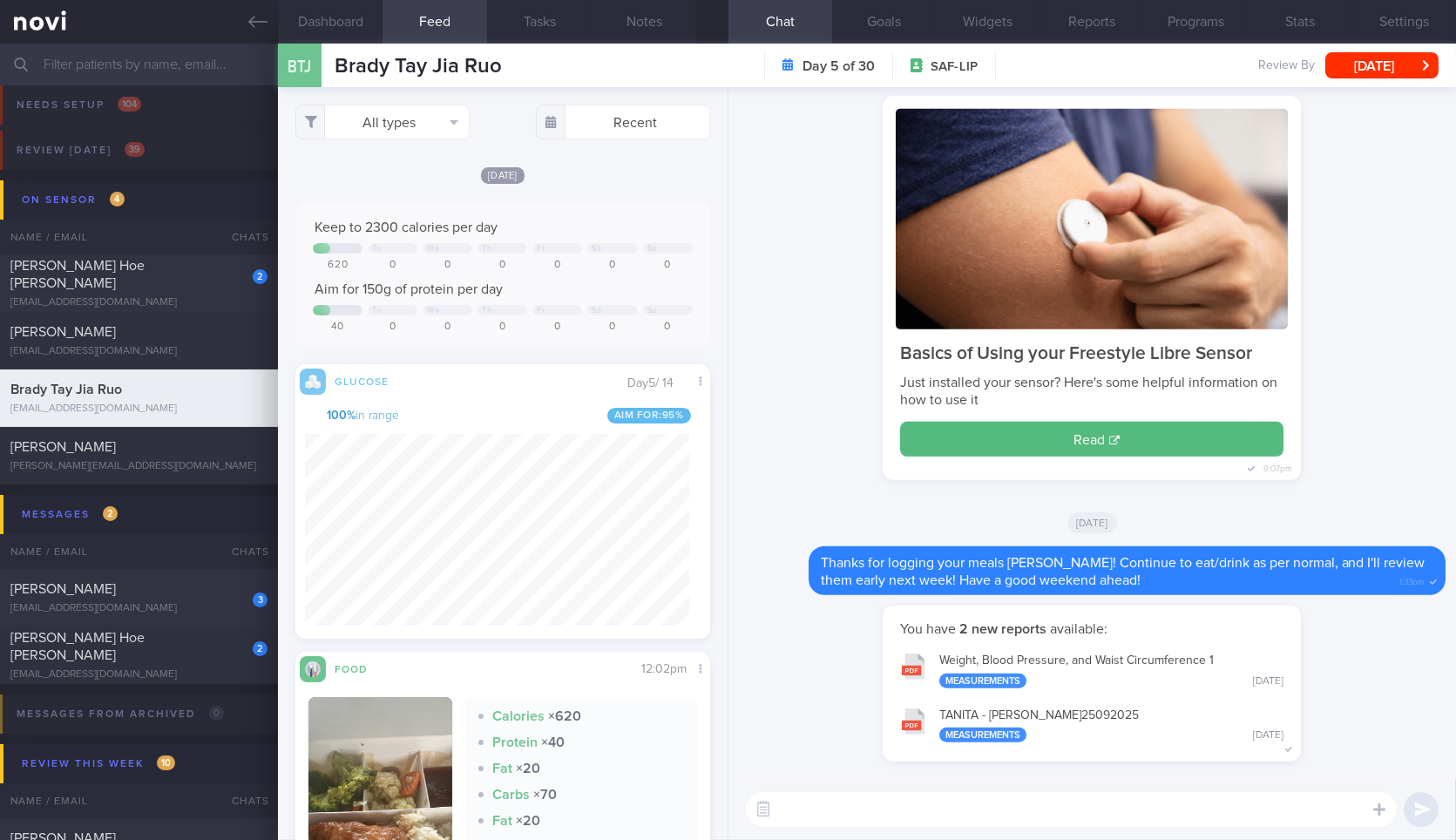
scroll to position [250, 383]
click at [424, 132] on button "All types" at bounding box center [382, 121] width 174 height 35
click at [386, 183] on button "Activity" at bounding box center [382, 182] width 172 height 26
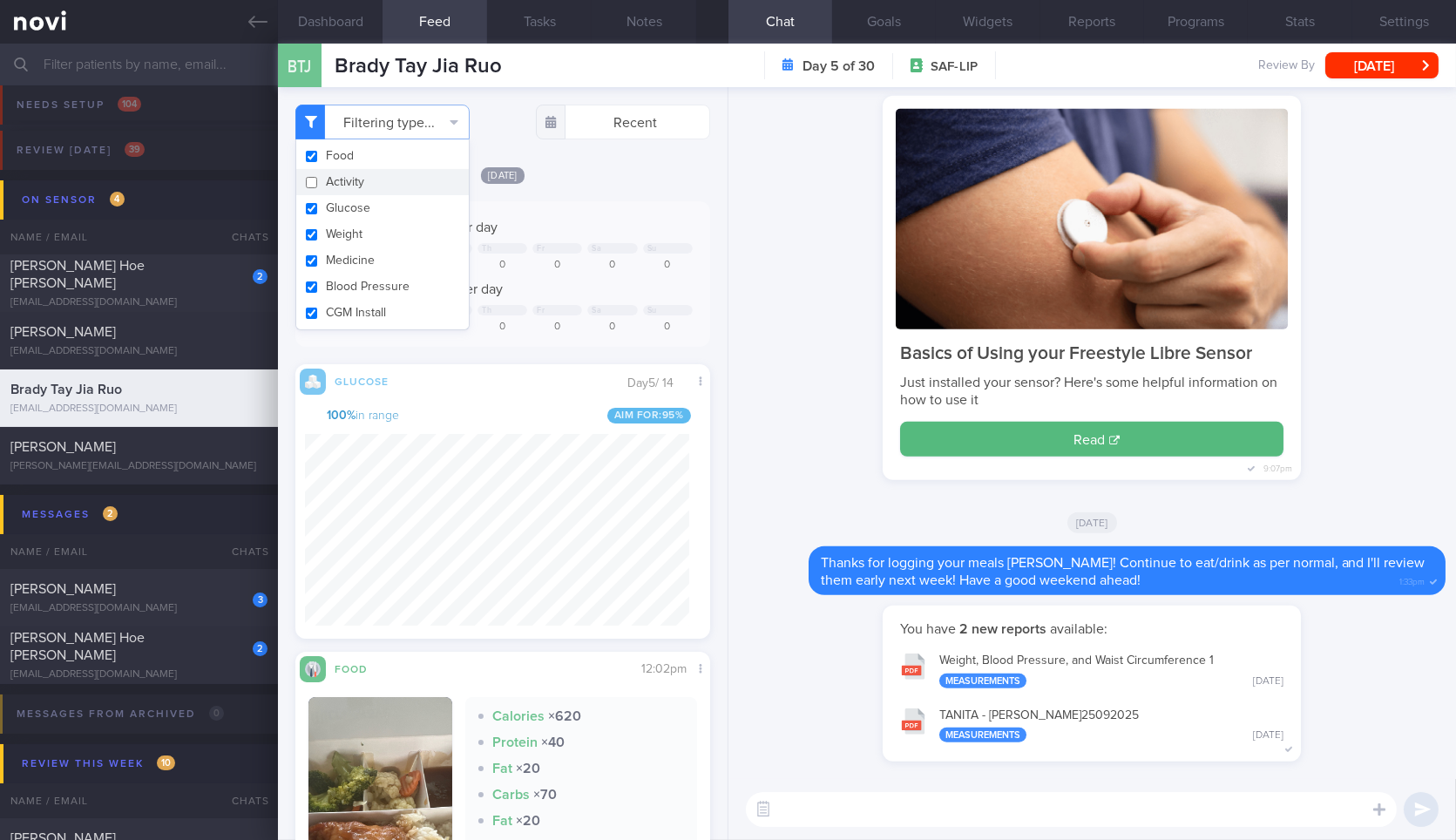
checkbox input "false"
click at [380, 234] on button "Weight" at bounding box center [382, 234] width 172 height 26
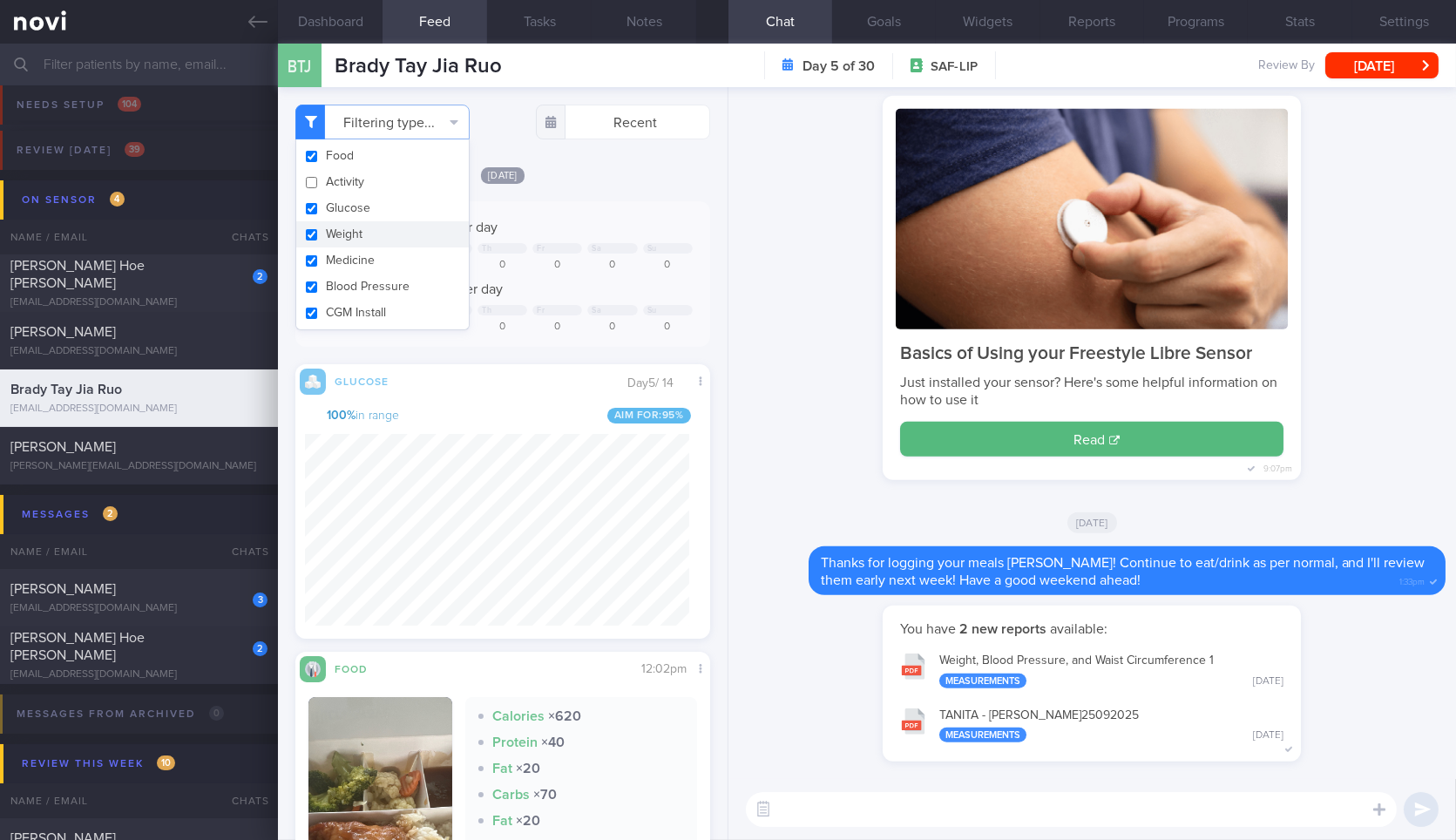
checkbox input "true"
click at [622, 178] on div "[DATE]" at bounding box center [503, 174] width 414 height 18
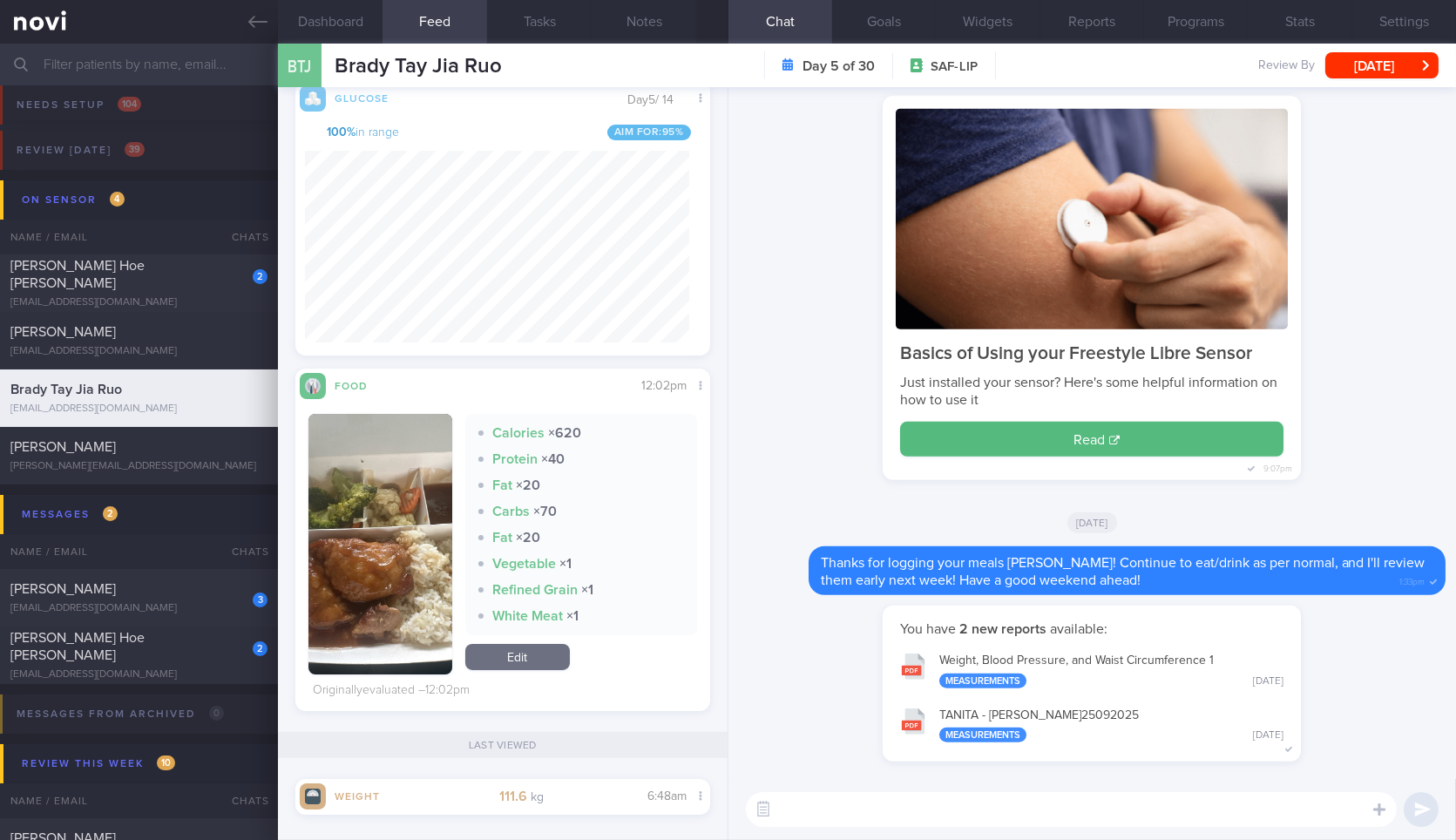
scroll to position [0, 0]
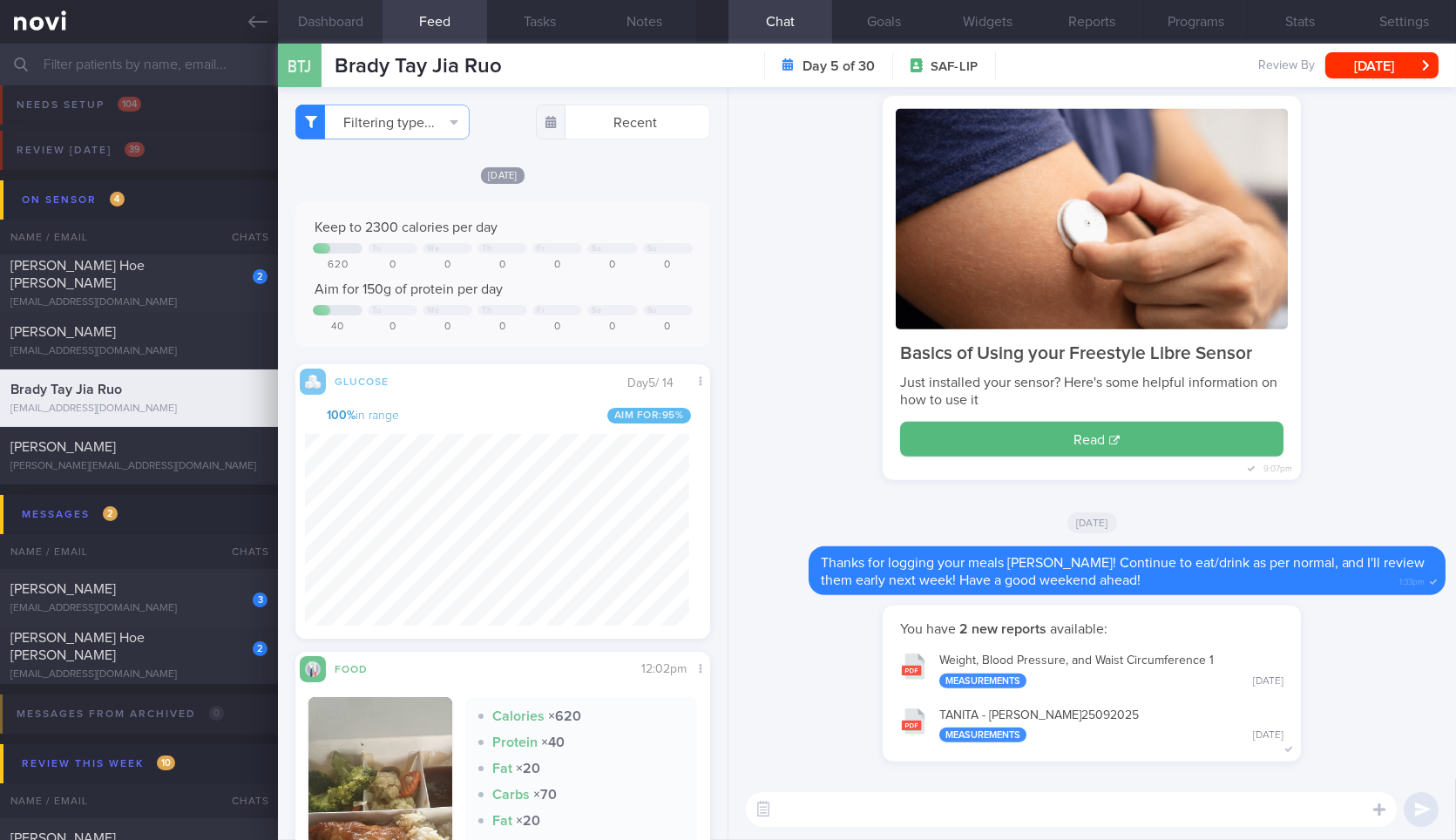
click at [350, 39] on button "Dashboard" at bounding box center [329, 22] width 104 height 44
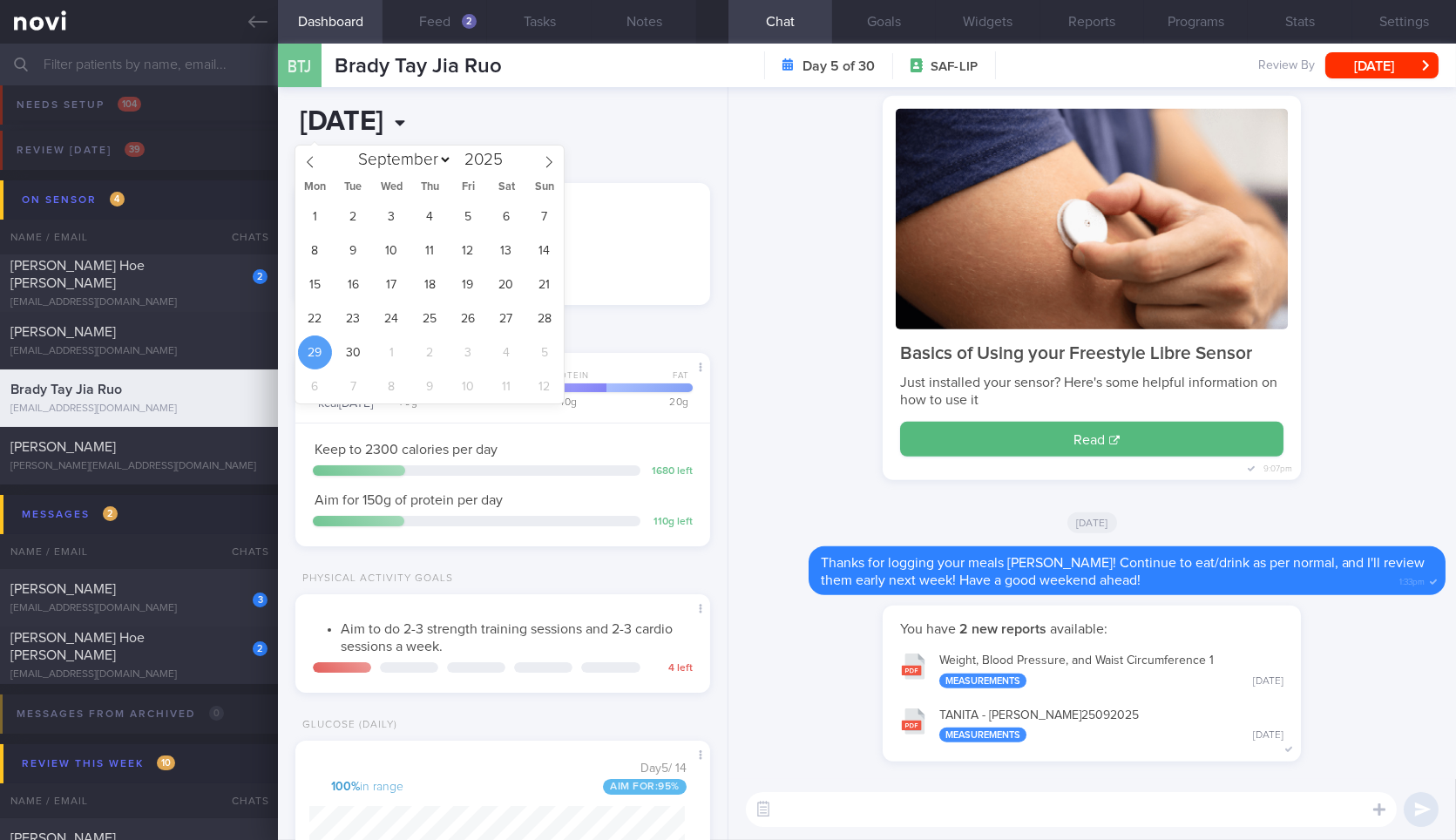
click at [452, 135] on input "[DATE]" at bounding box center [423, 122] width 256 height 44
click at [526, 325] on div "1 2 3 4 5 6 7 8 9 10 11 12 13 14 15 16 17 18 19 20 21 22 23 24 25 26 27 28 29 3…" at bounding box center [430, 301] width 269 height 204
click at [539, 321] on span "28" at bounding box center [544, 318] width 34 height 34
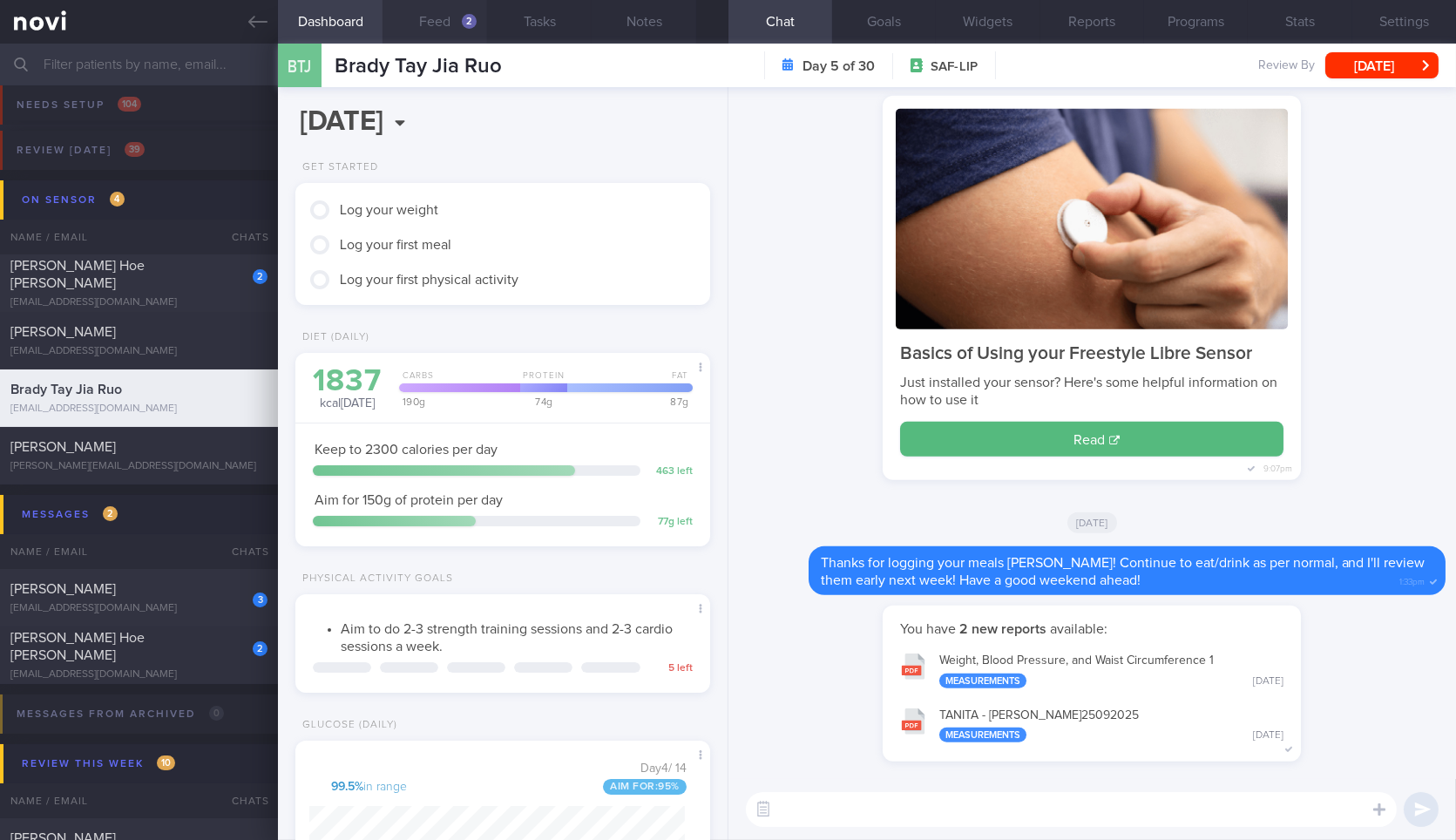
scroll to position [209, 367]
click at [443, 17] on button "Feed 2" at bounding box center [434, 22] width 104 height 44
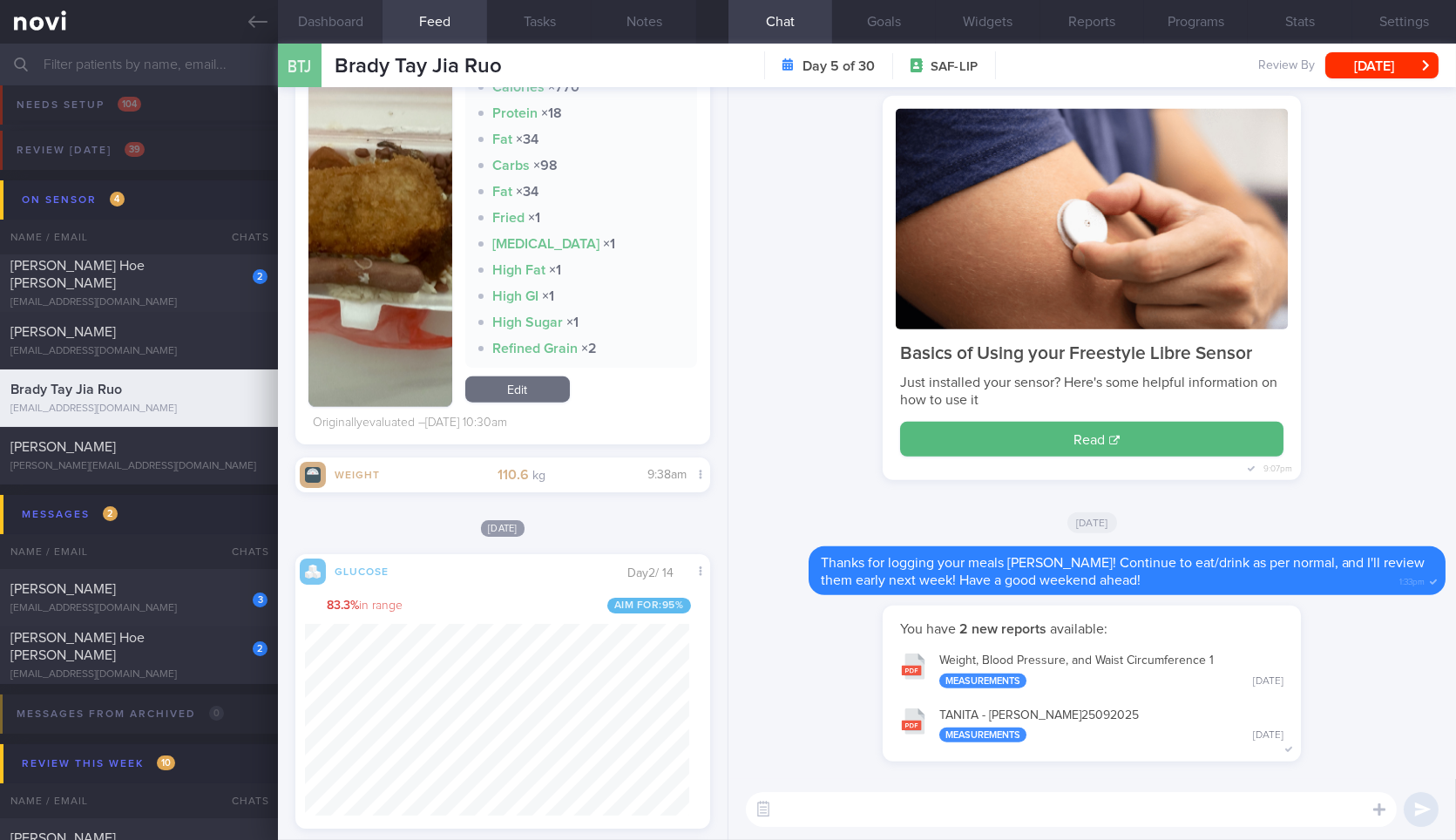
click at [315, 20] on button "Dashboard" at bounding box center [329, 22] width 104 height 44
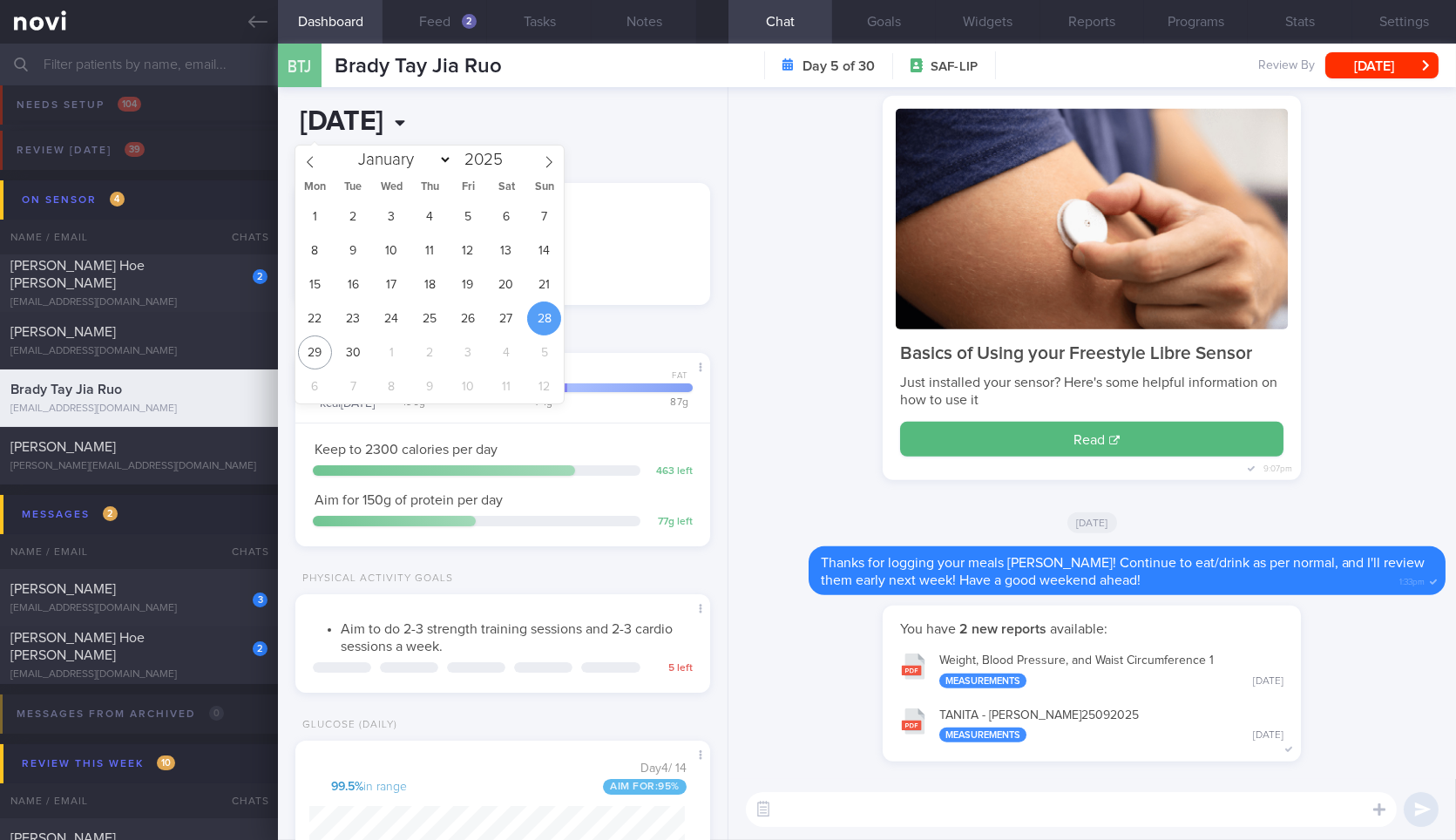
click at [455, 118] on input "2025-09-28" at bounding box center [423, 122] width 256 height 44
click at [322, 354] on span "29" at bounding box center [314, 352] width 34 height 34
type input "[DATE]"
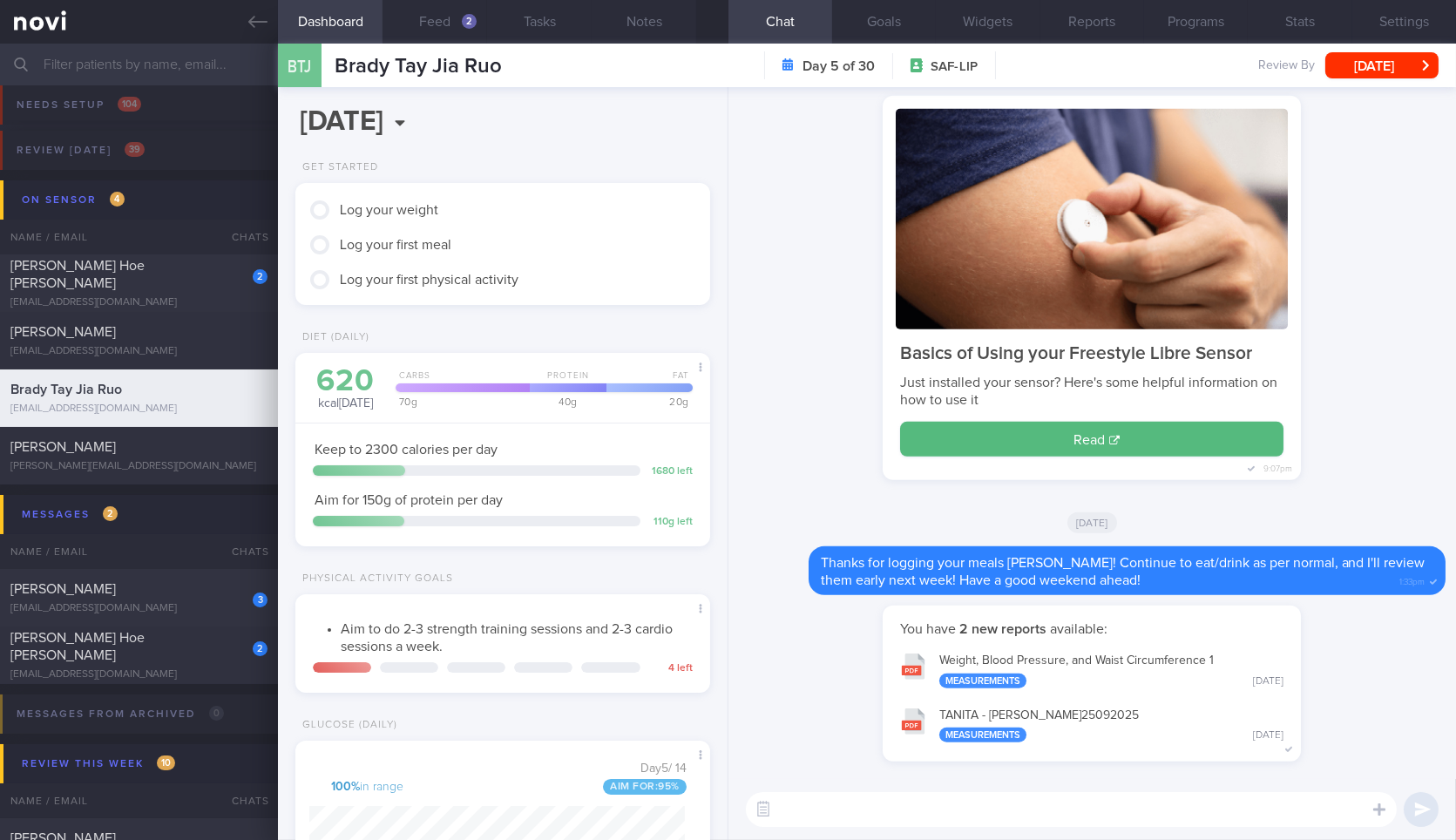
click at [580, 298] on div "Log your weight Log your first meal Log your first physical activity" at bounding box center [503, 244] width 414 height 122
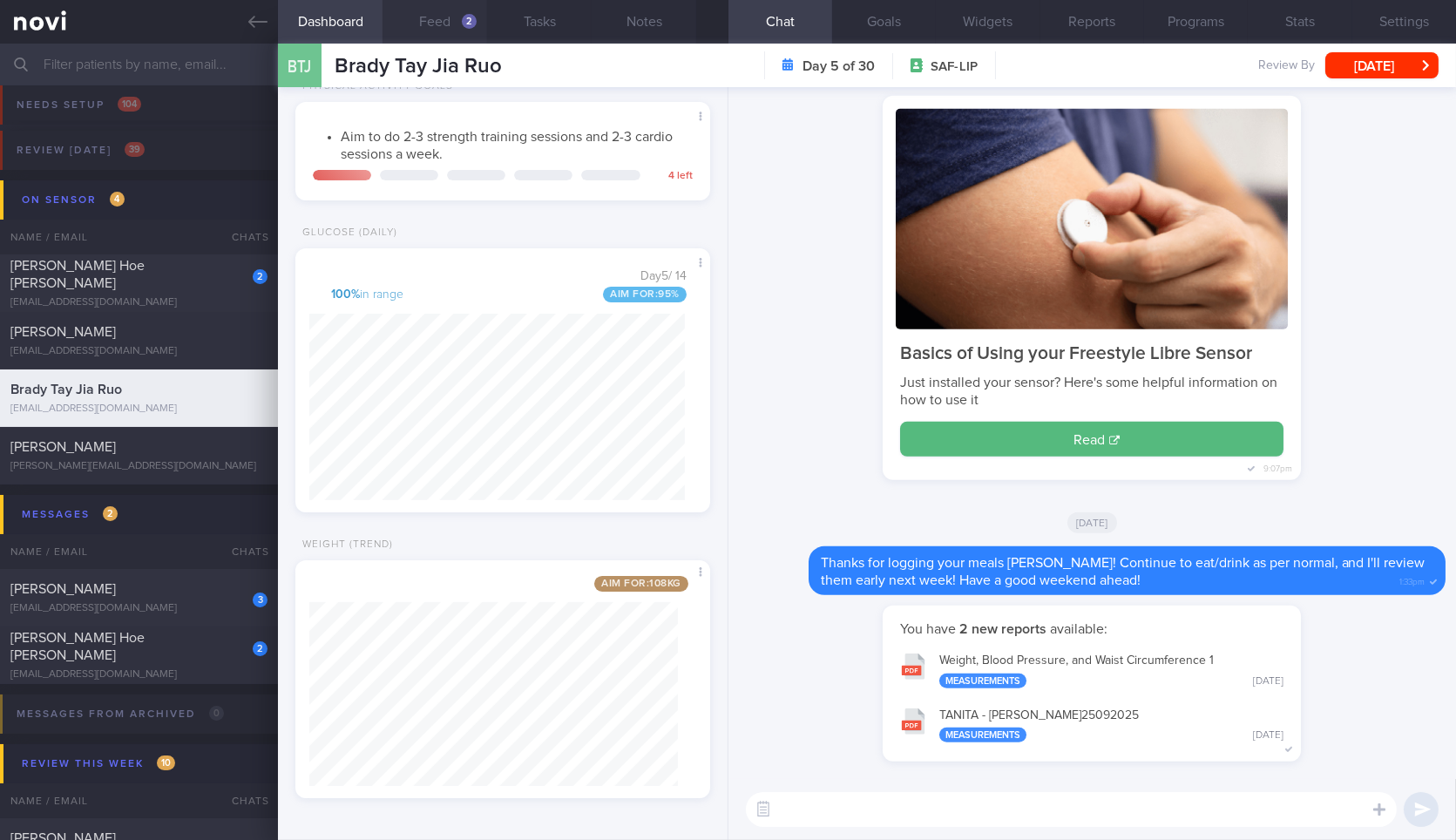
click at [421, 19] on button "Feed 2" at bounding box center [434, 22] width 104 height 44
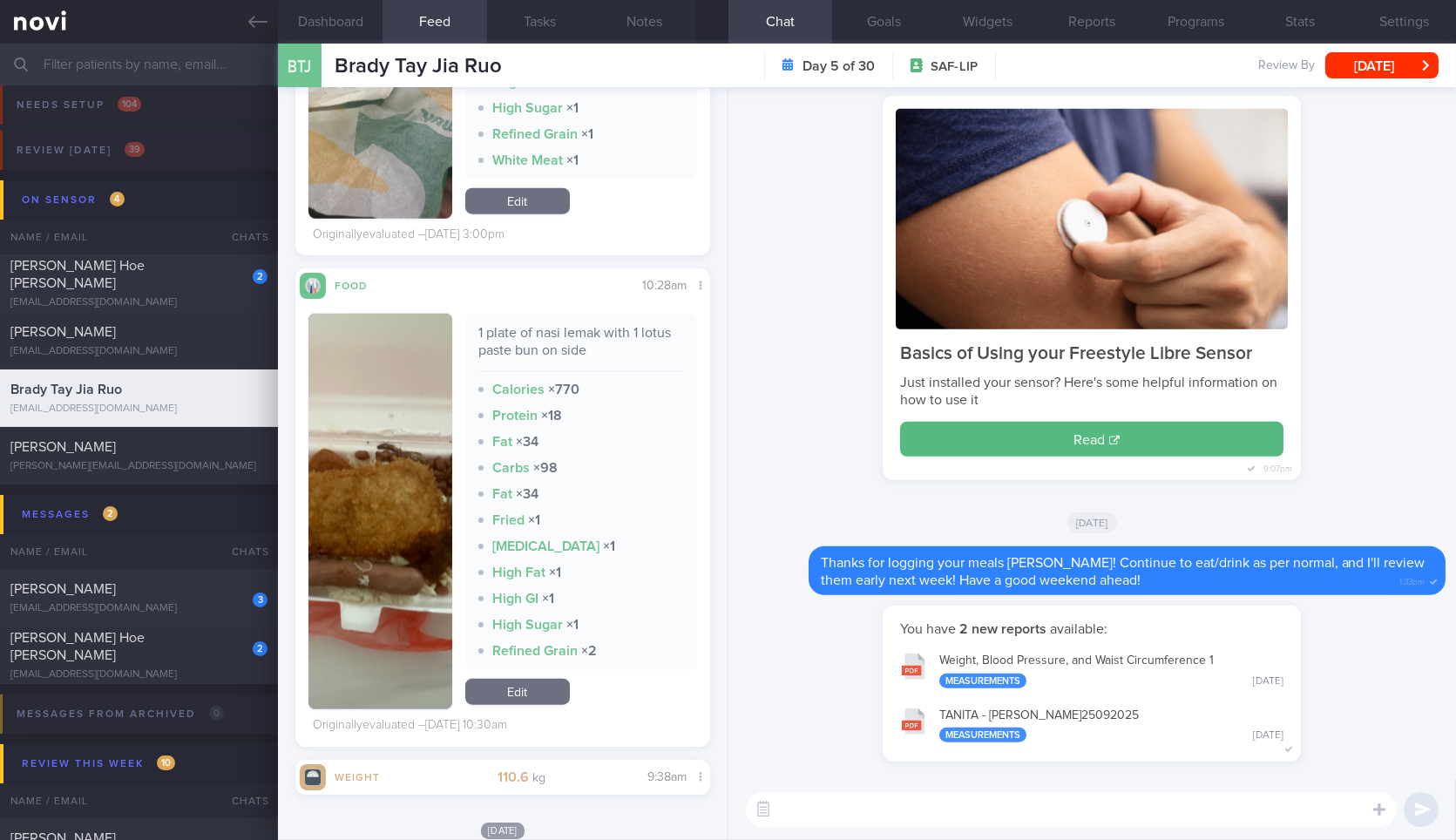
click at [904, 805] on textarea at bounding box center [1071, 809] width 651 height 35
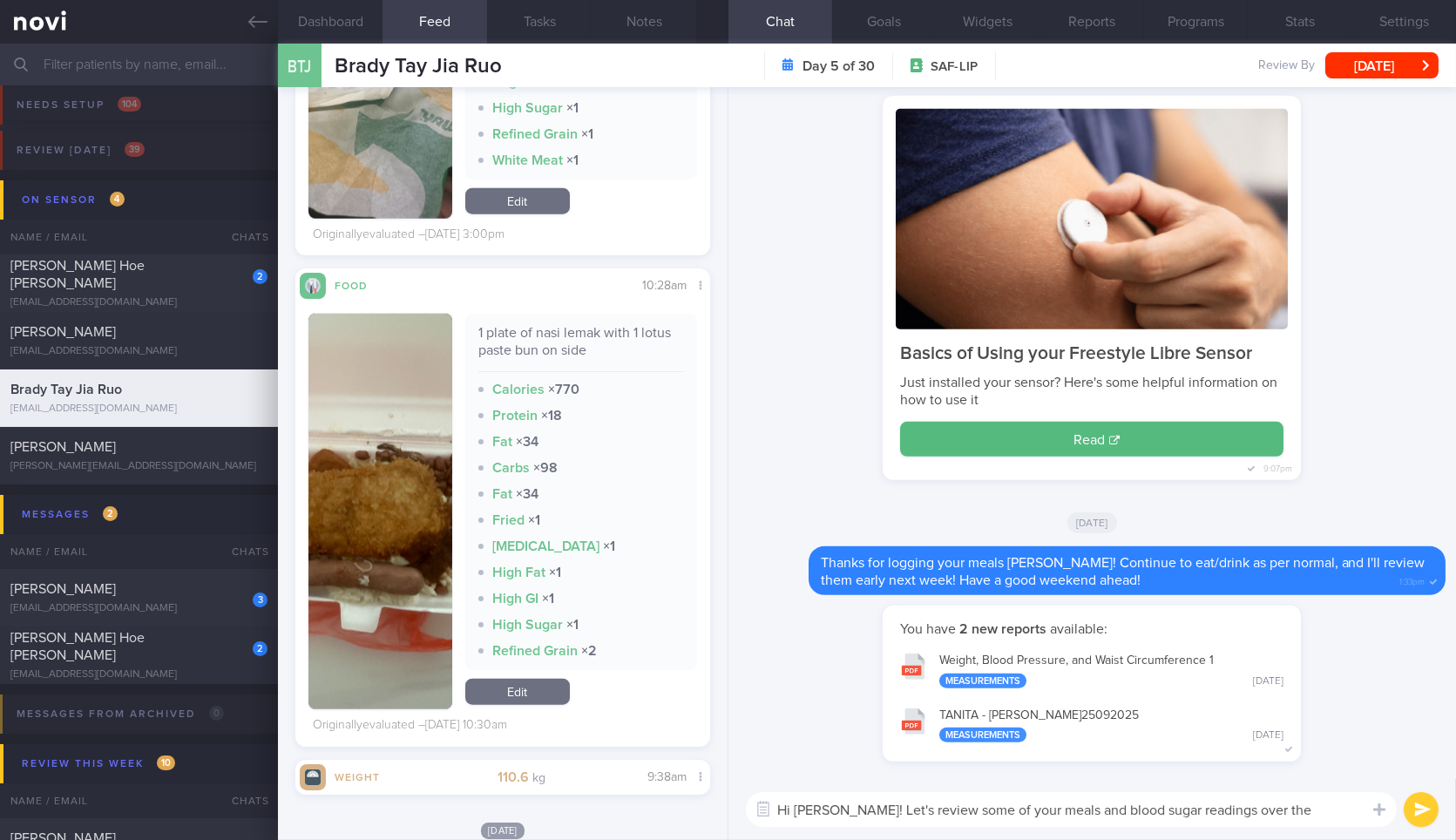
type textarea "Hi [PERSON_NAME]! Let's review some of your meals and blood sugar readings over…"
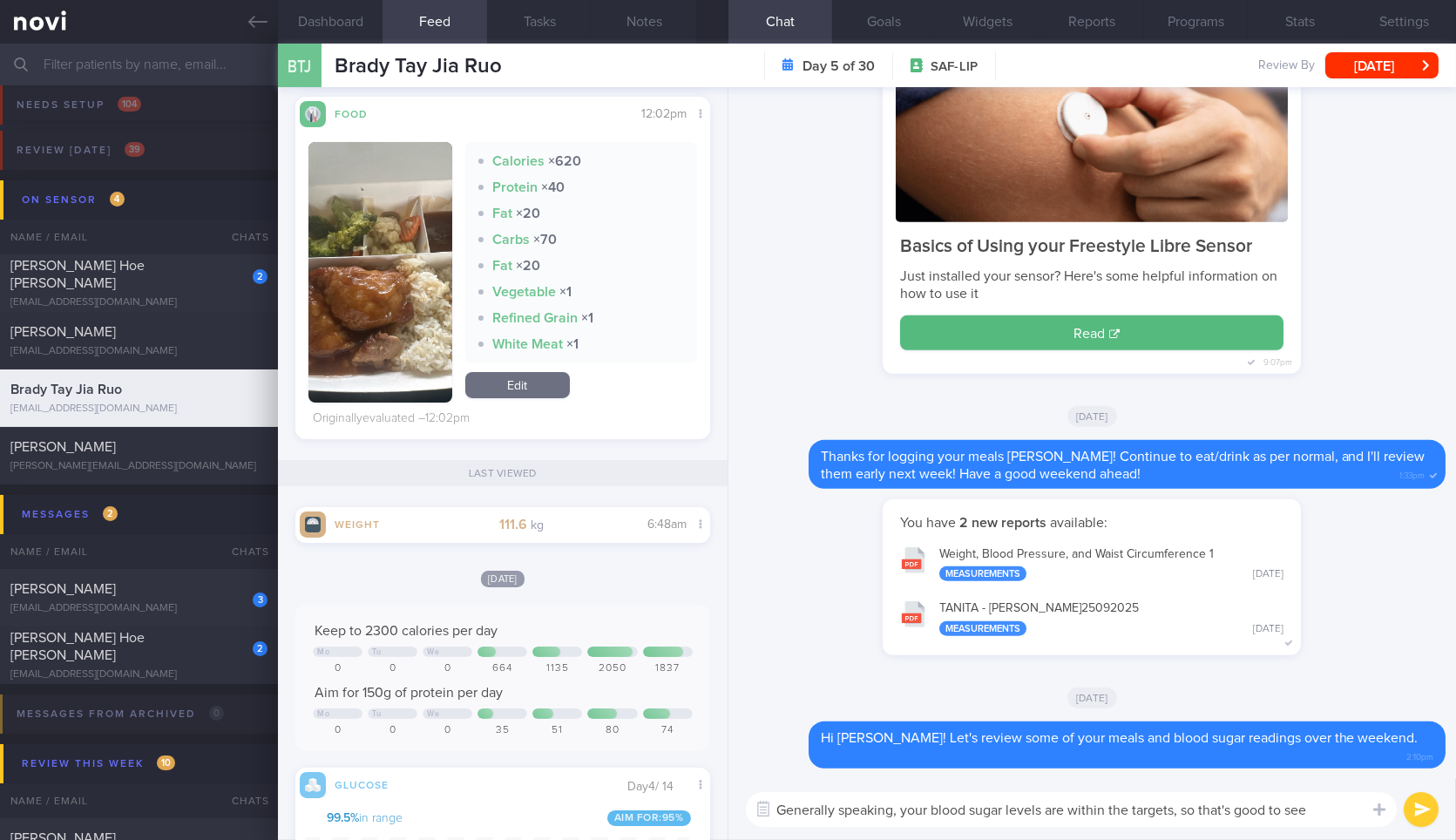
type textarea "Generally speaking, your blood sugar levels are within the targets, so that's g…"
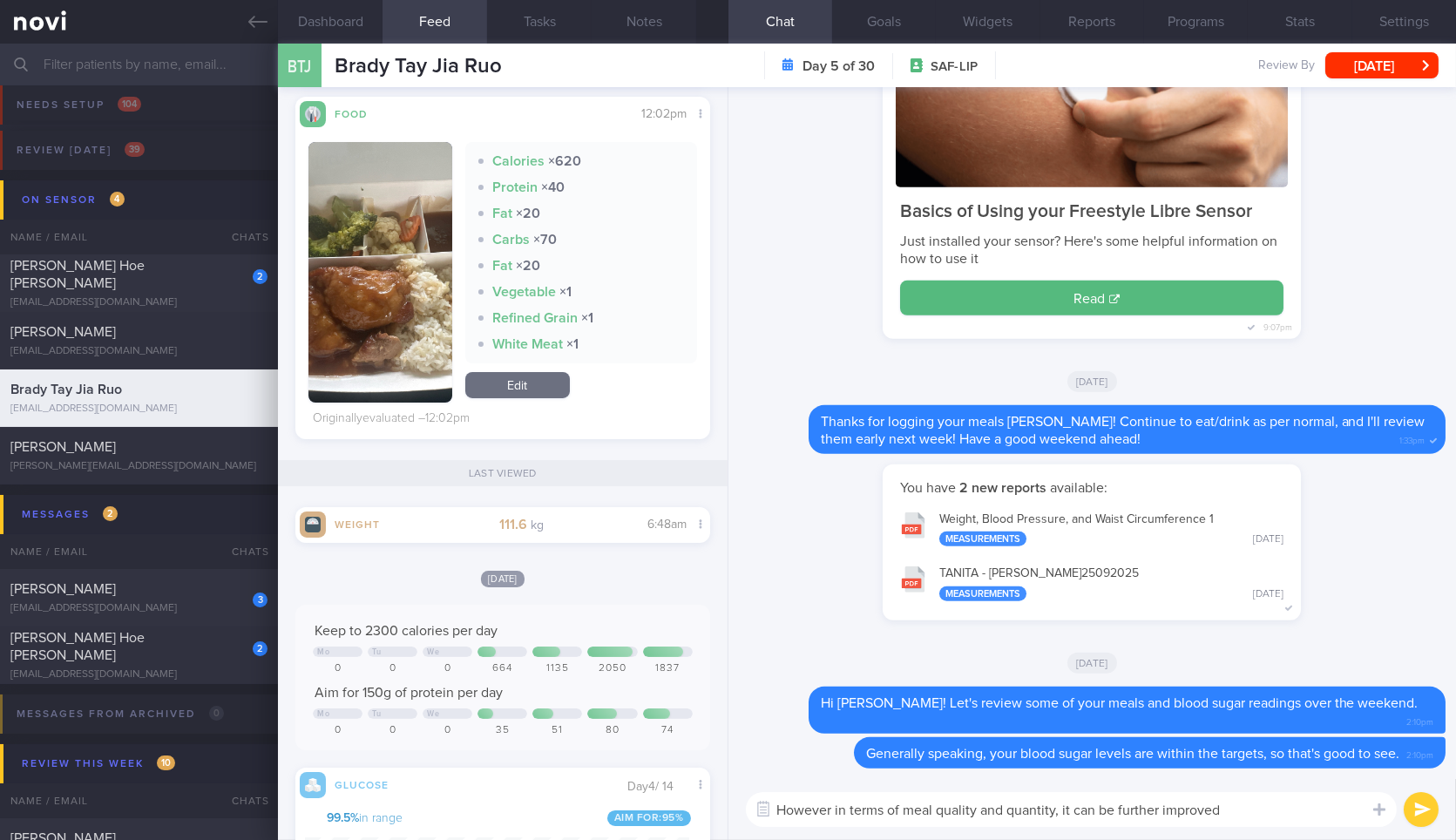
type textarea "However in terms of meal quality and quantity, it can be further improved."
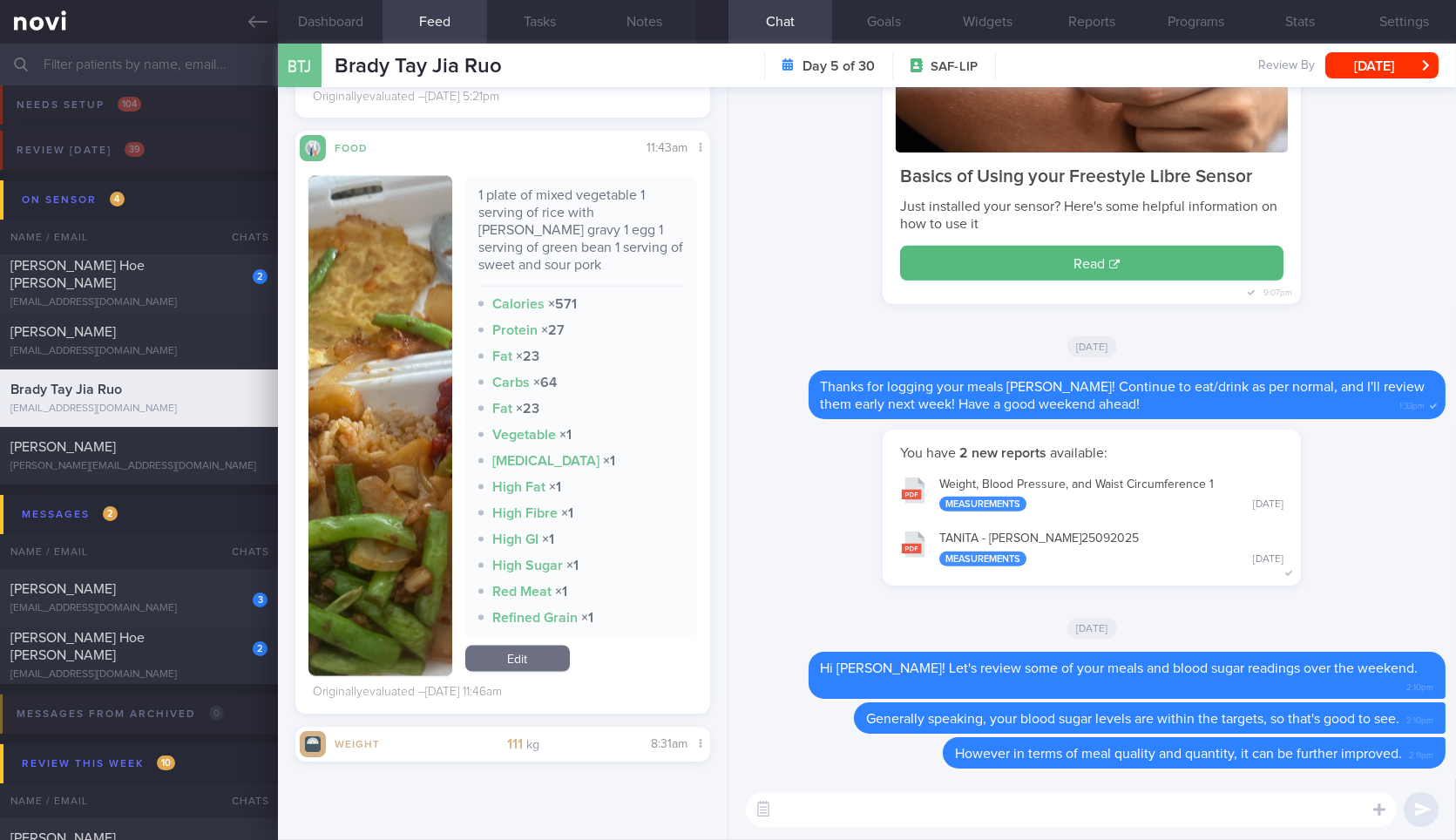
scroll to position [250, 383]
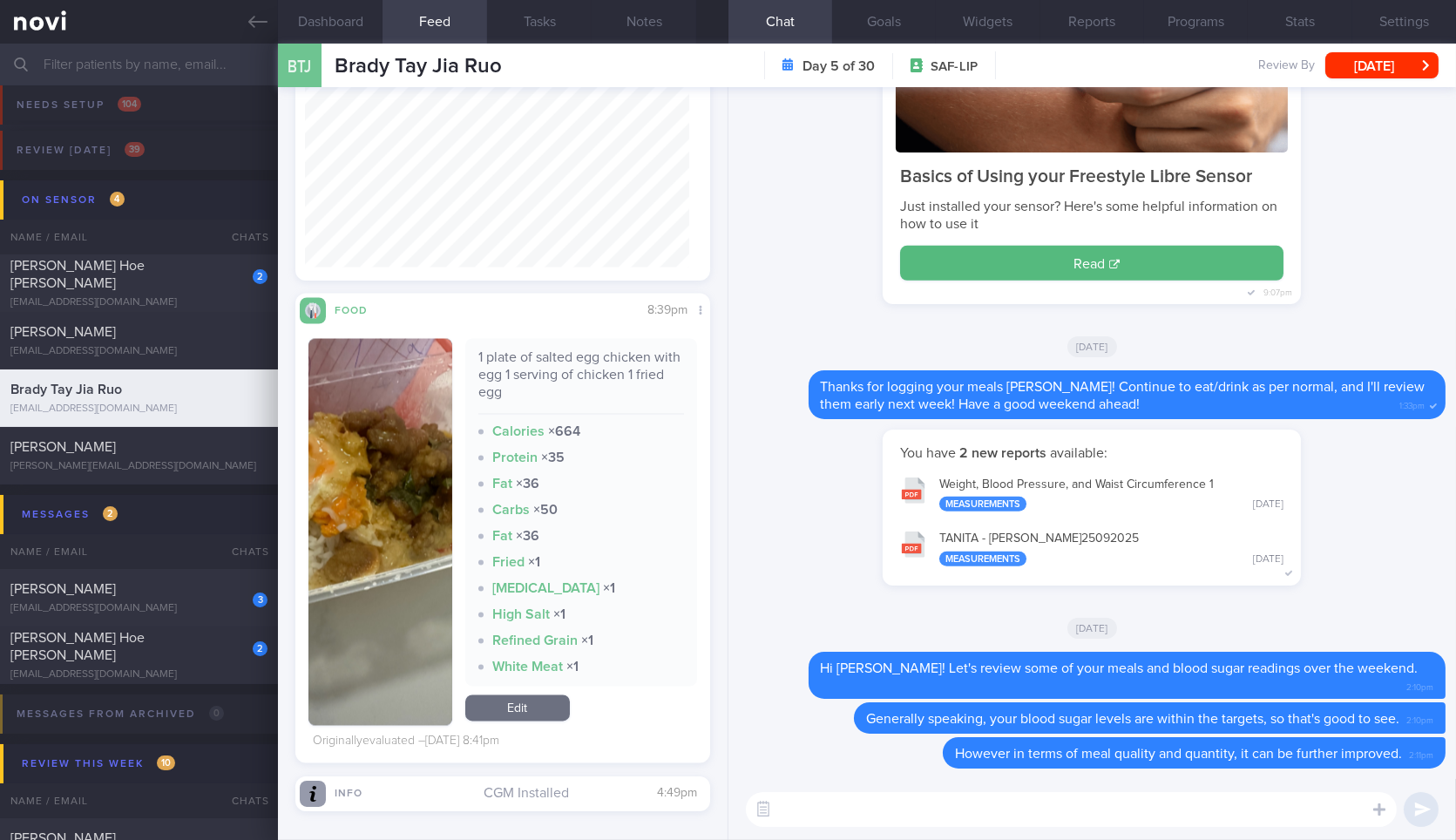
click at [332, 383] on img "button" at bounding box center [380, 532] width 143 height 387
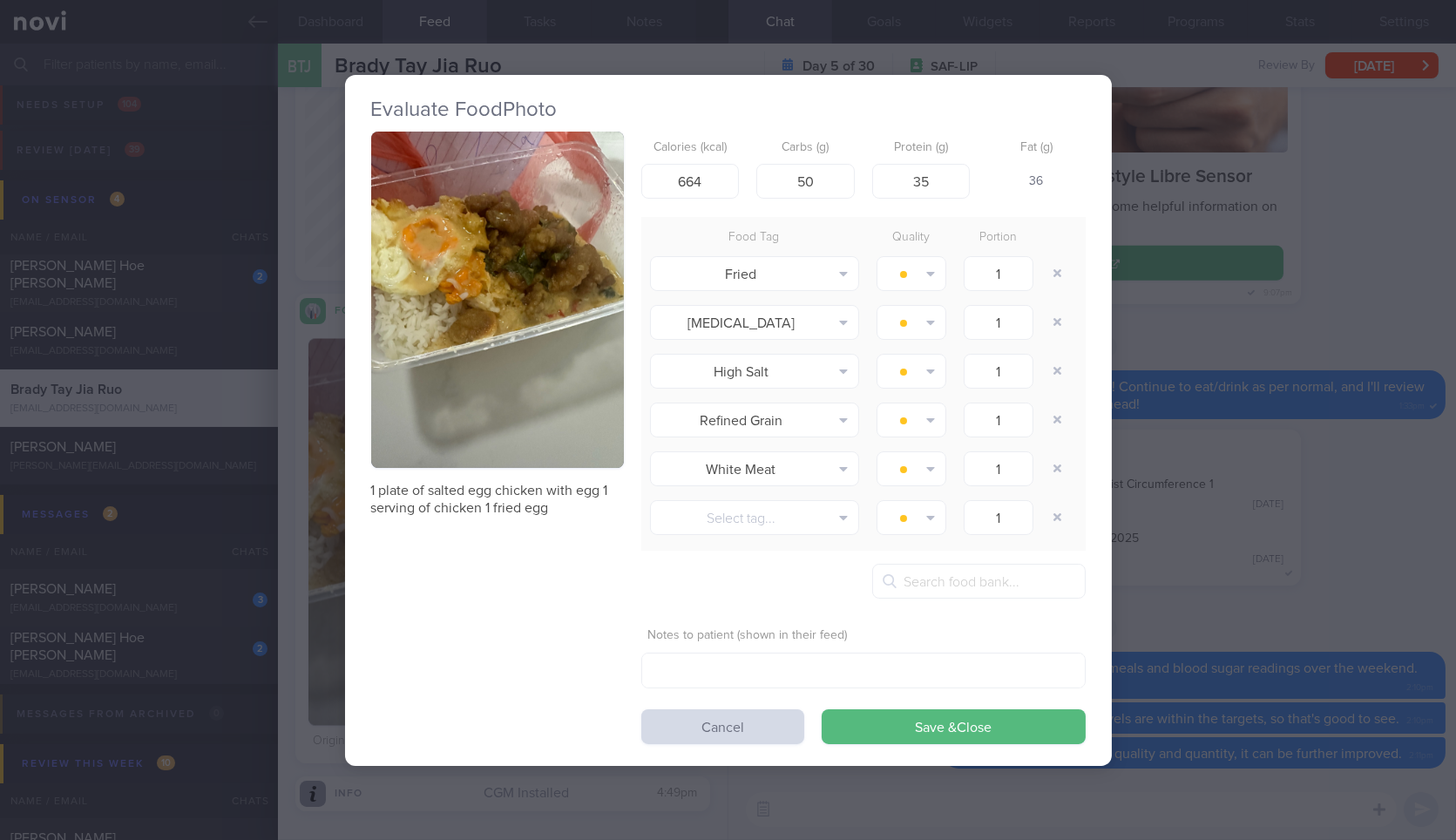
click at [465, 500] on p "1 plate of salted egg chicken with egg 1 serving of chicken 1 fried egg" at bounding box center [498, 499] width 253 height 35
copy div "1 plate of salted egg chicken with egg 1 serving of chicken 1 fried egg"
click at [465, 500] on p "1 plate of salted egg chicken with egg 1 serving of chicken 1 fried egg" at bounding box center [498, 499] width 253 height 35
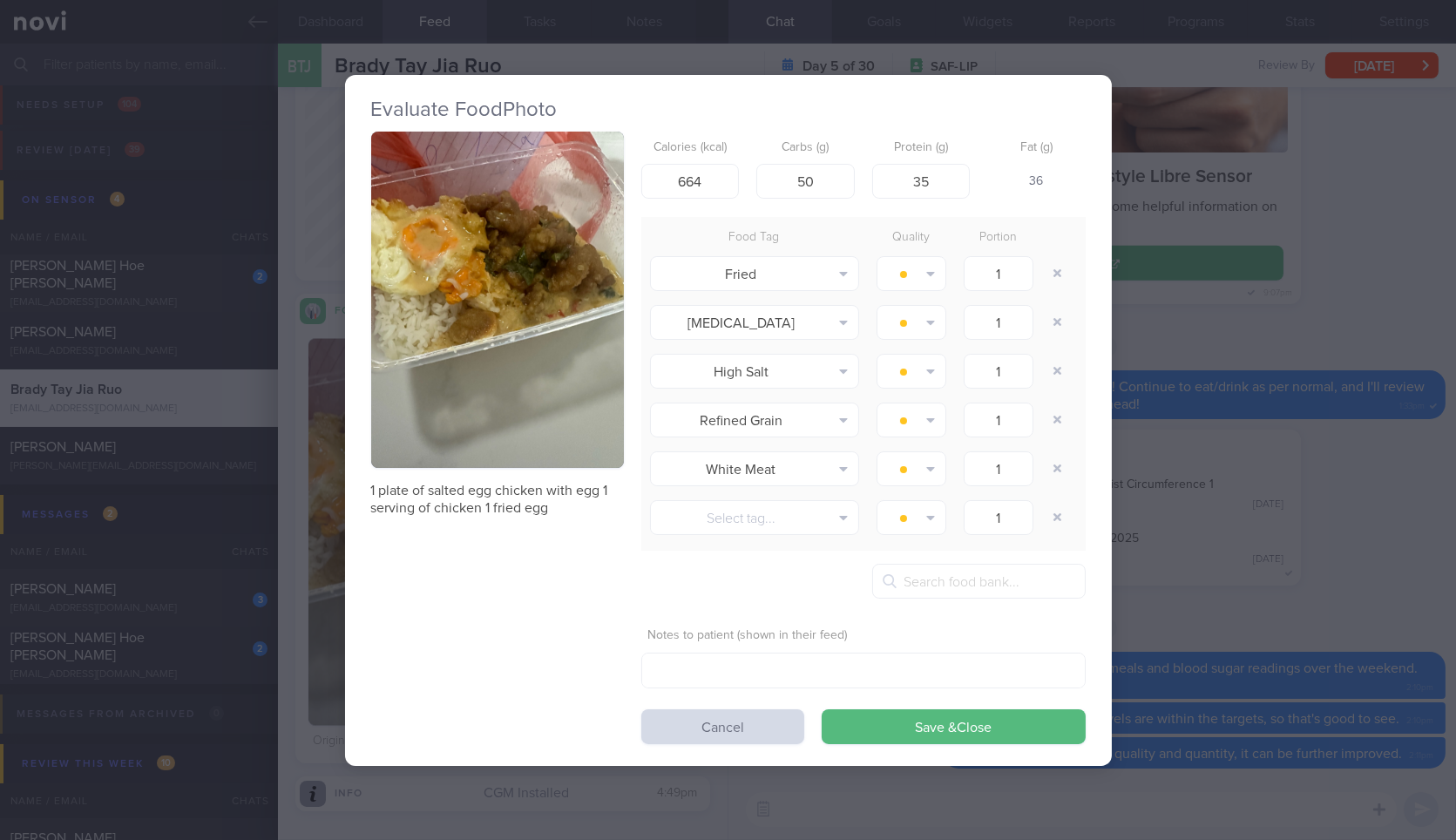
click at [1059, 816] on div "Evaluate Food Photo 1 plate of salted egg chicken with egg 1 serving of chicken…" at bounding box center [728, 420] width 766 height 840
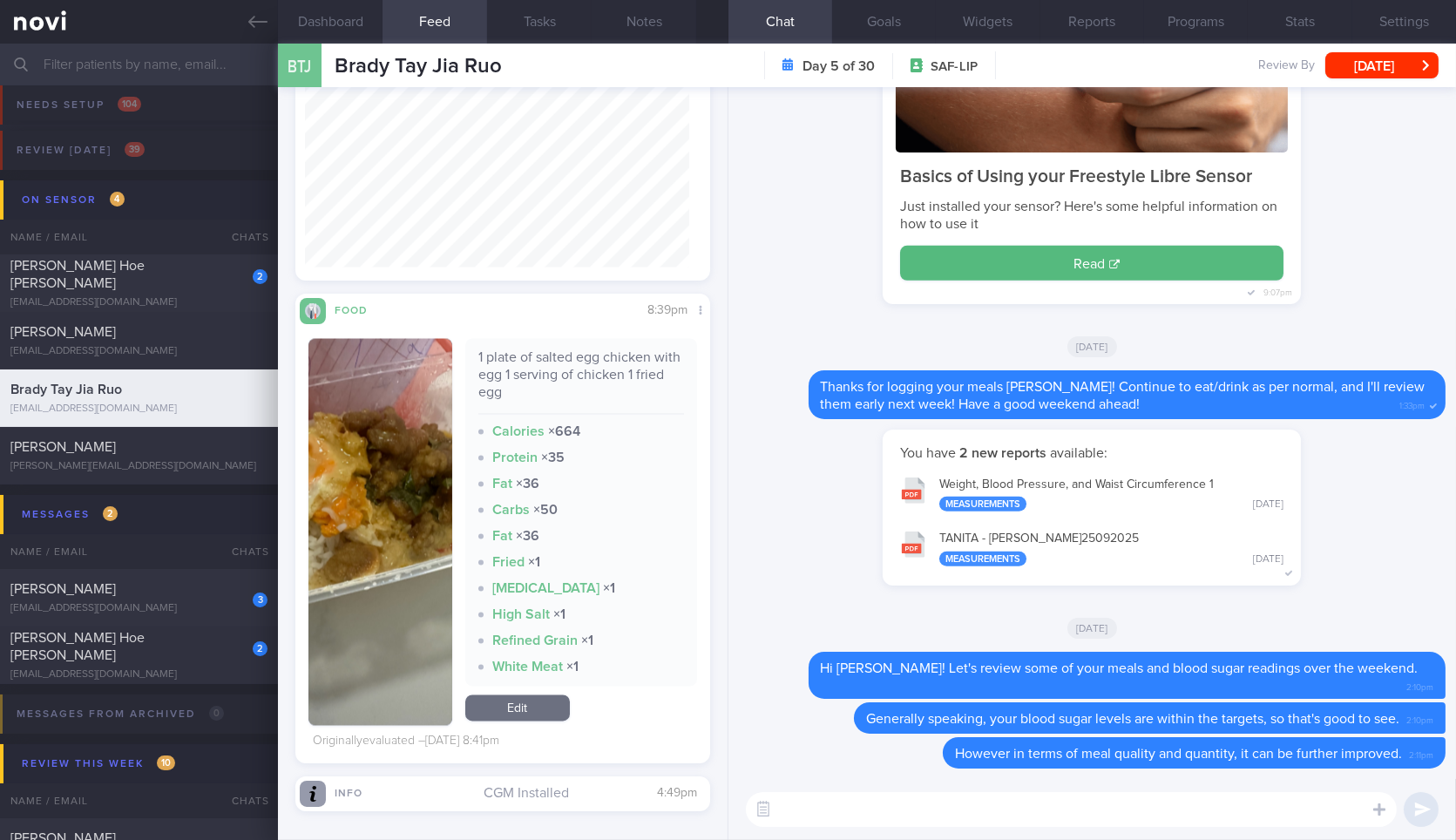
click at [1059, 816] on textarea at bounding box center [1071, 809] width 651 height 35
paste textarea "1 plate of salted egg chicken with egg 1 serving of chicken 1 fried egg"
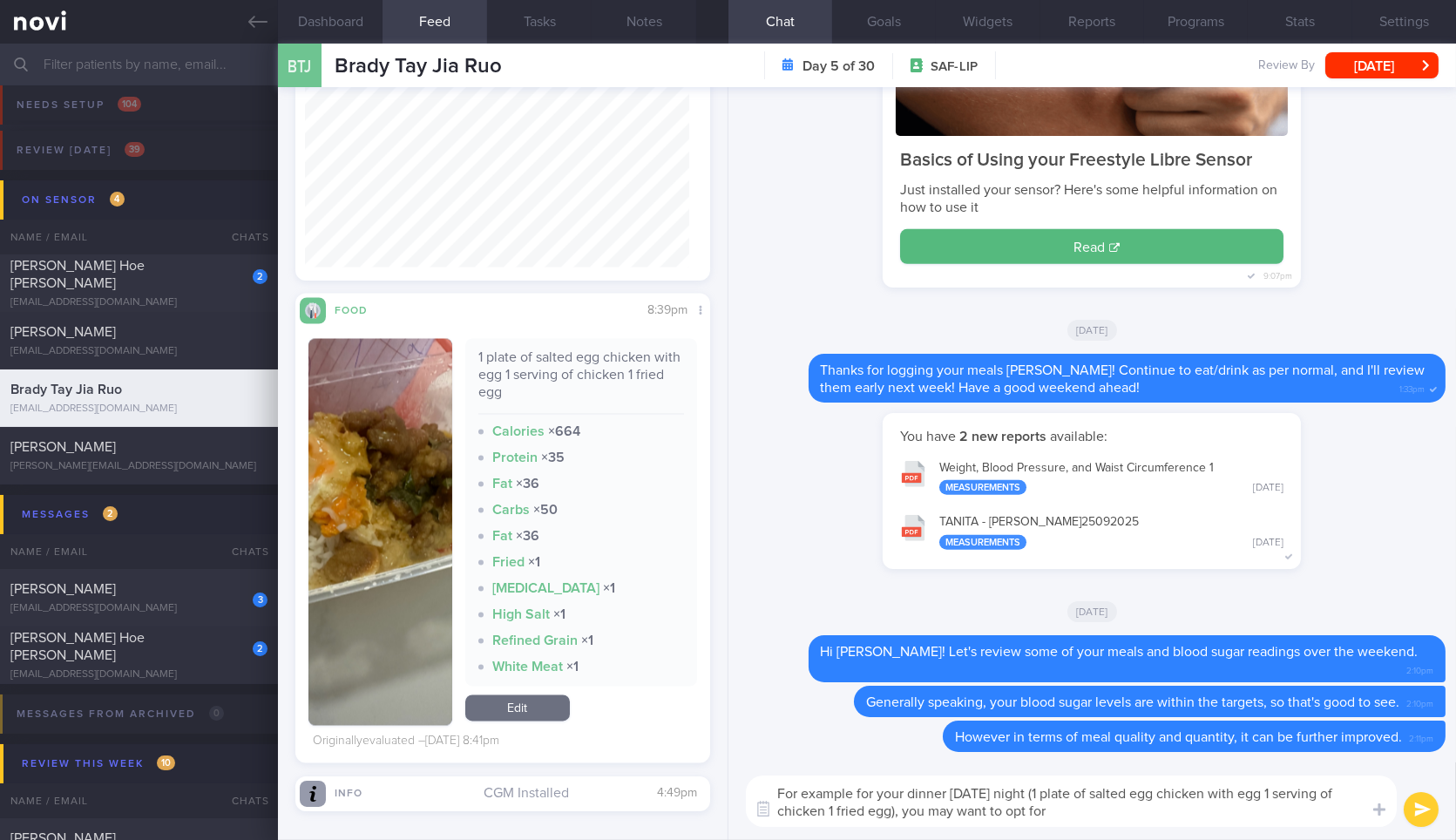
click at [381, 486] on button "button" at bounding box center [380, 532] width 143 height 387
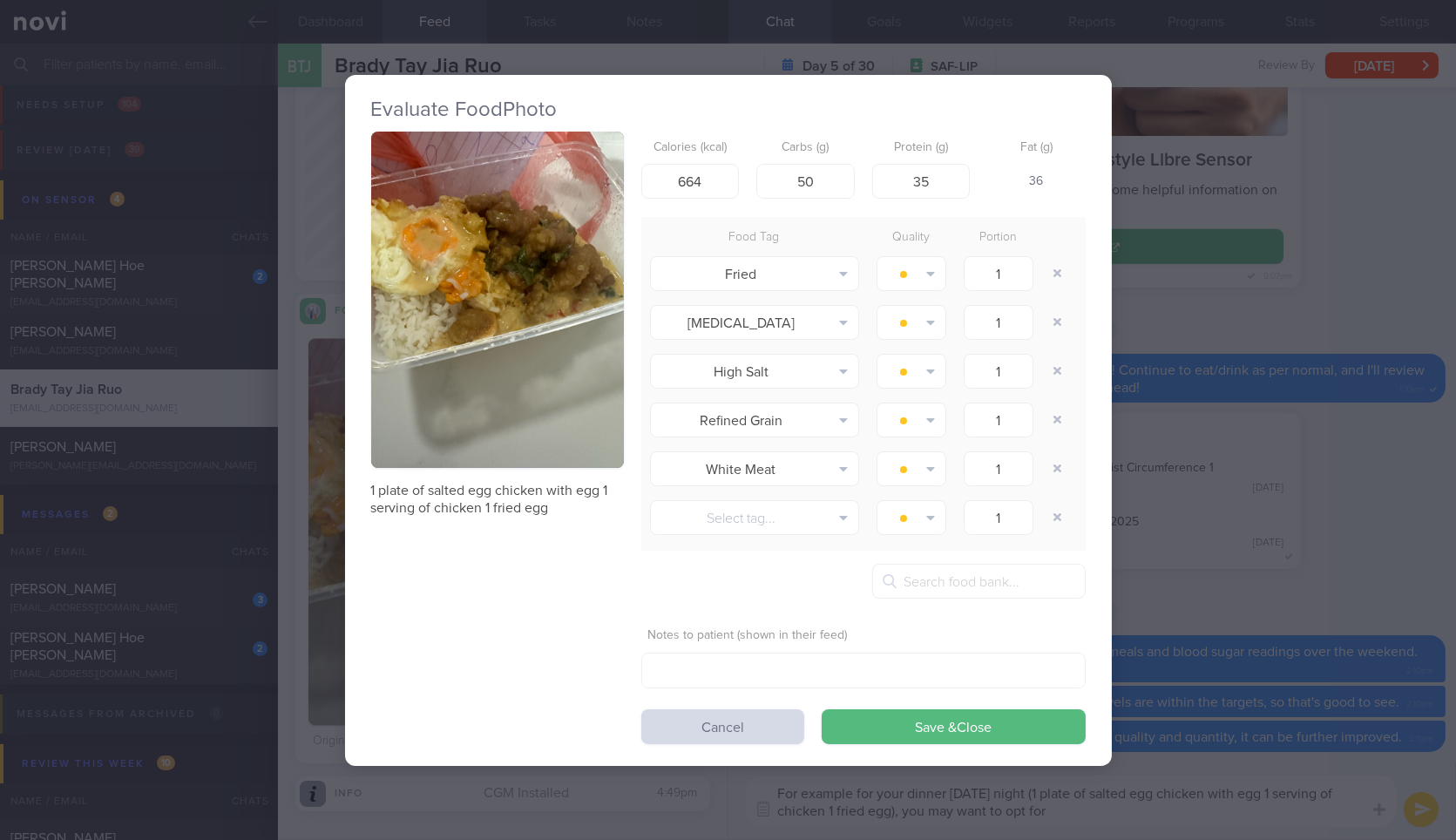
click at [506, 283] on button "button" at bounding box center [498, 300] width 253 height 337
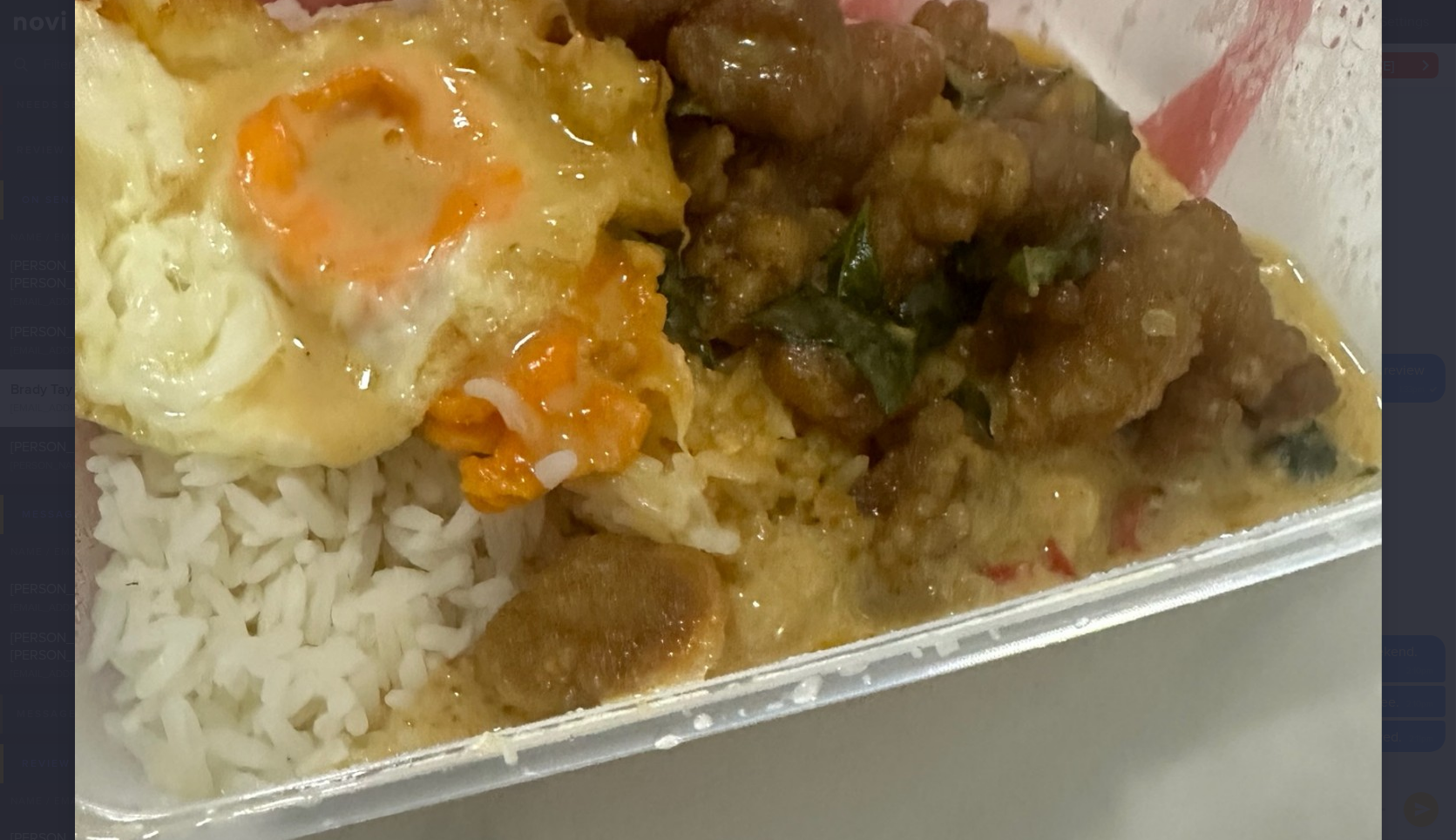
scroll to position [541, 0]
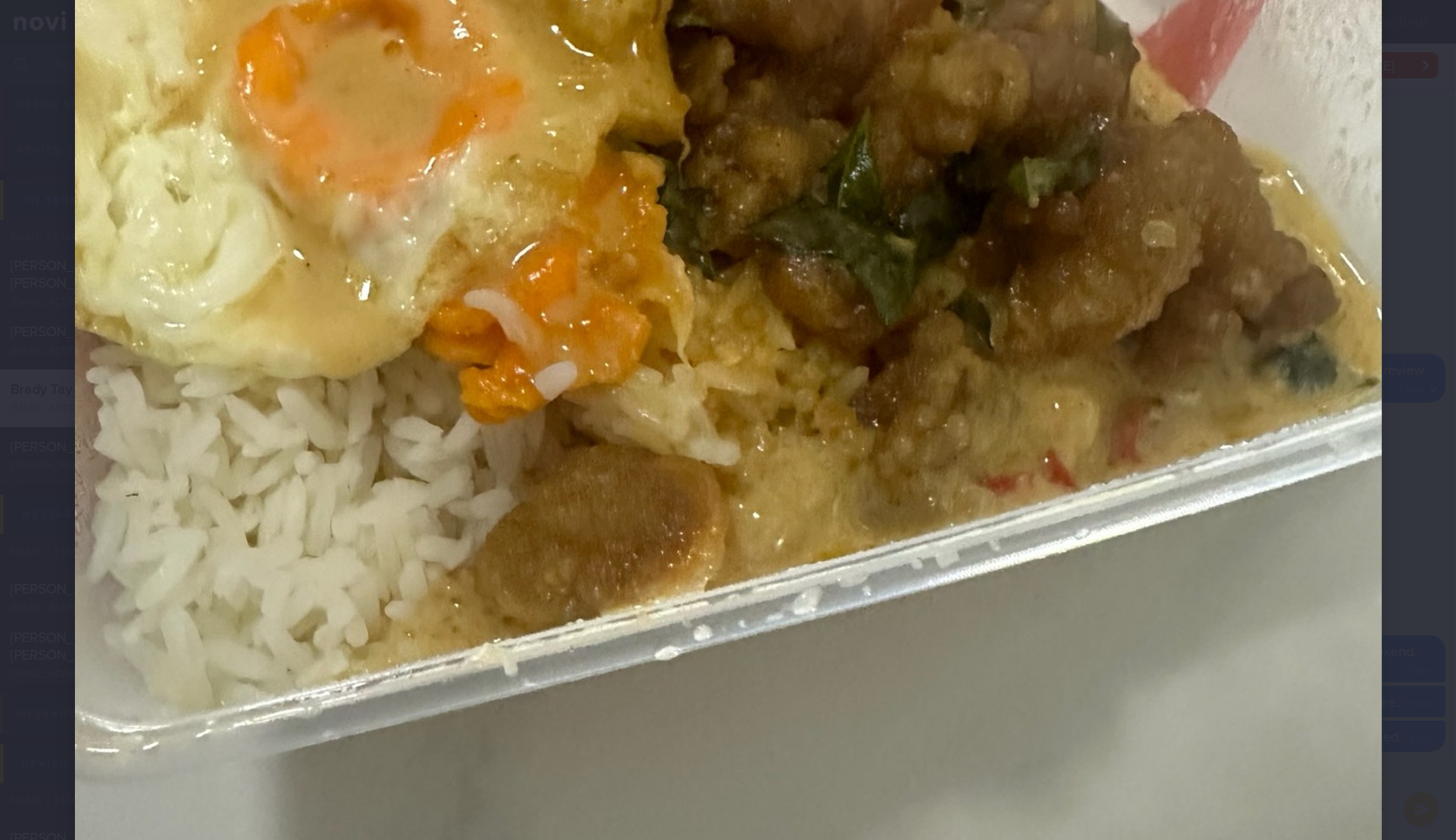
click at [1344, 409] on img at bounding box center [728, 399] width 1307 height 1743
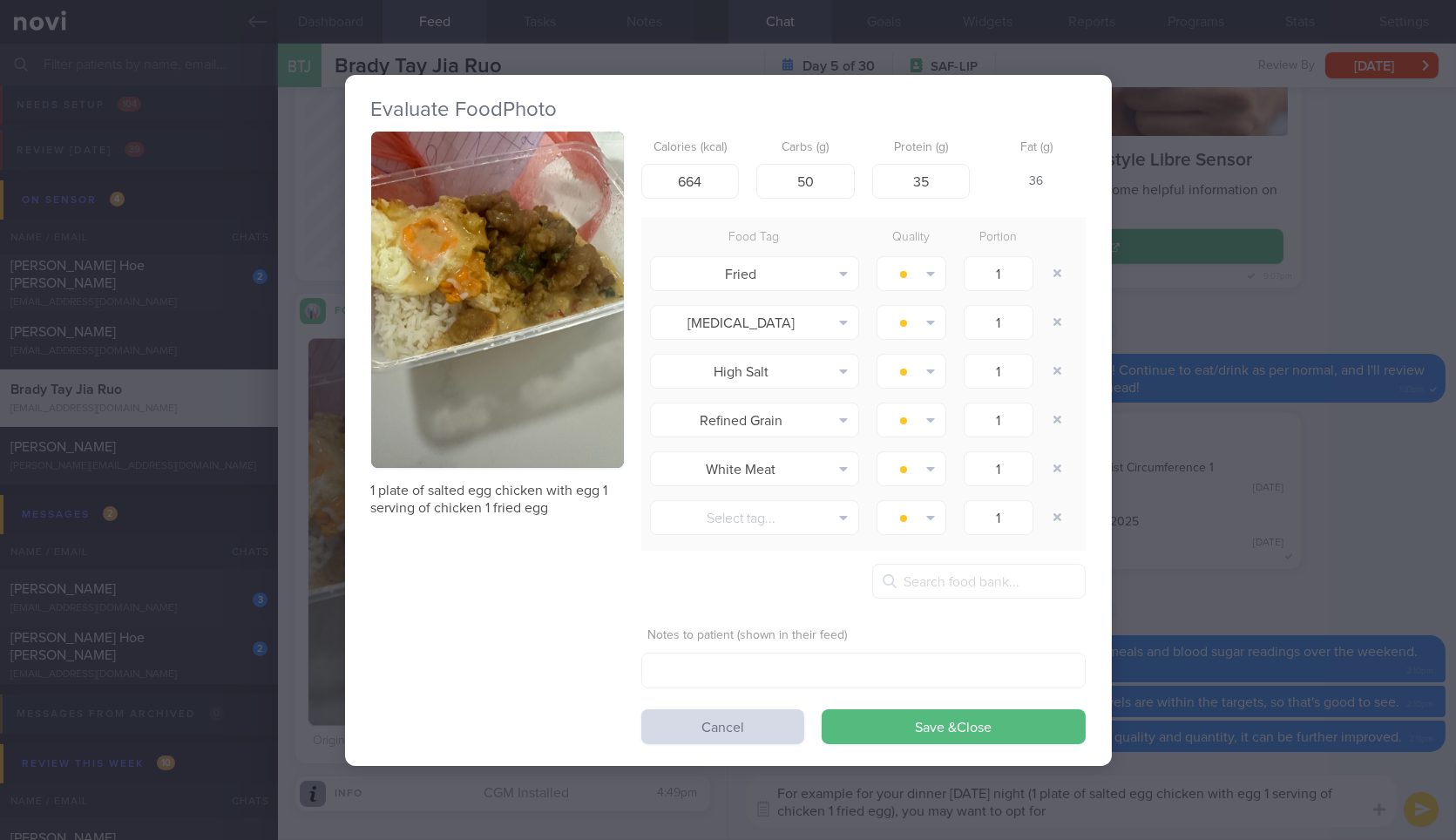
click at [1379, 399] on div "Evaluate Food Photo 1 plate of salted egg chicken with egg 1 serving of chicken…" at bounding box center [728, 420] width 1456 height 840
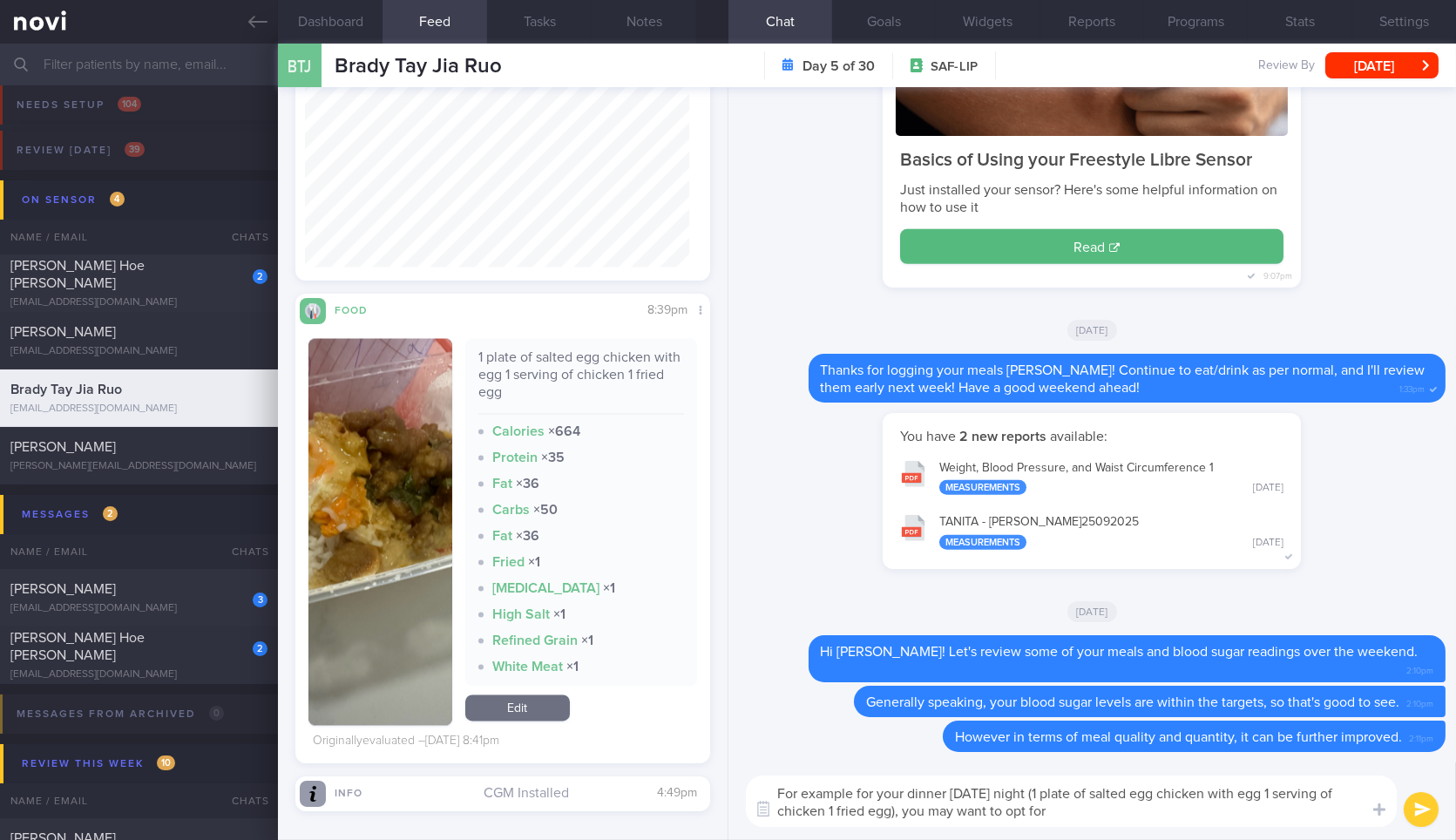
click at [1138, 814] on textarea "For example for your dinner on Thurs night (1 plate of salted egg chicken with …" at bounding box center [1071, 801] width 651 height 52
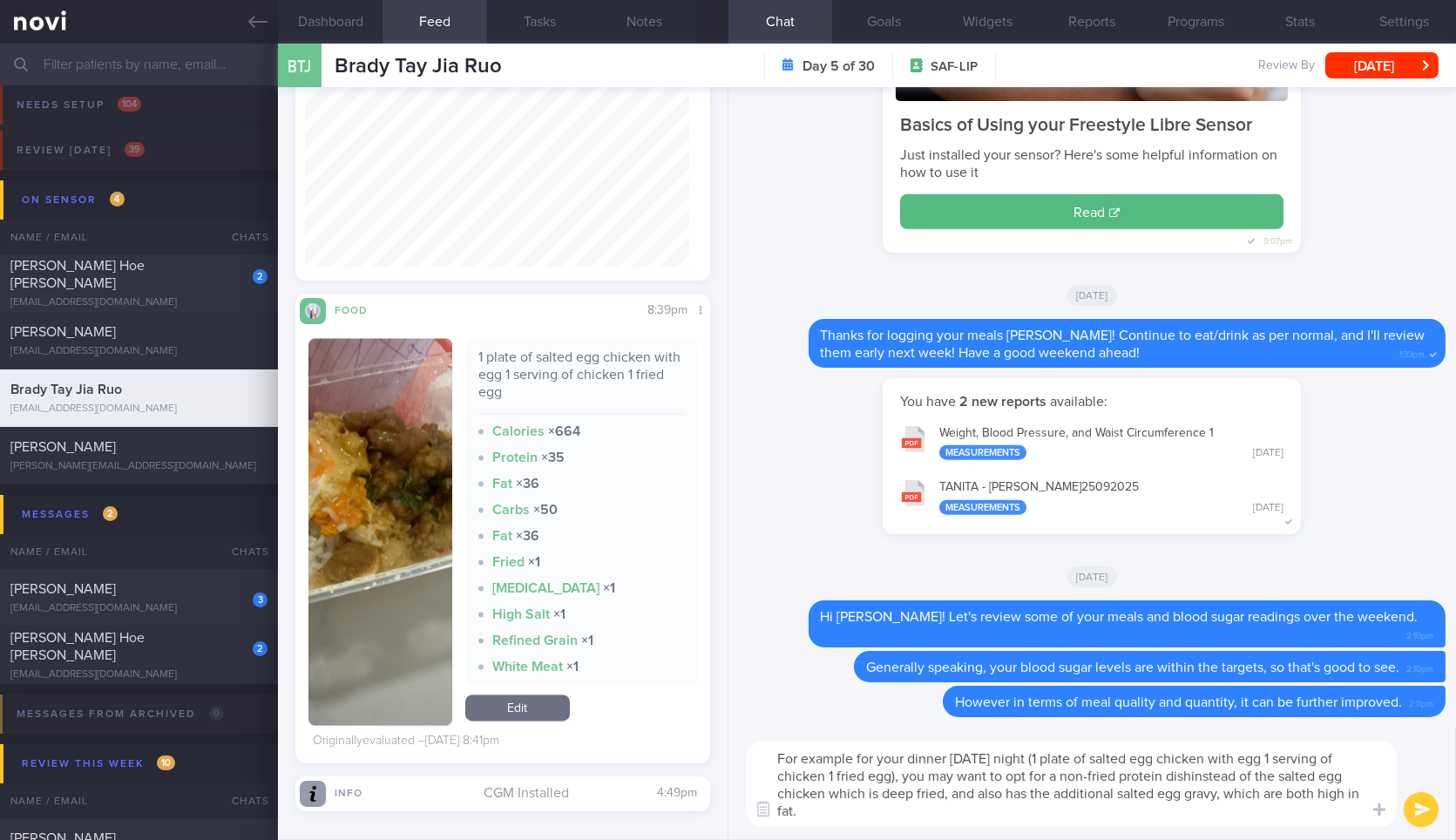
type textarea "For example for your dinner [DATE] night (1 plate of salted egg chicken with eg…"
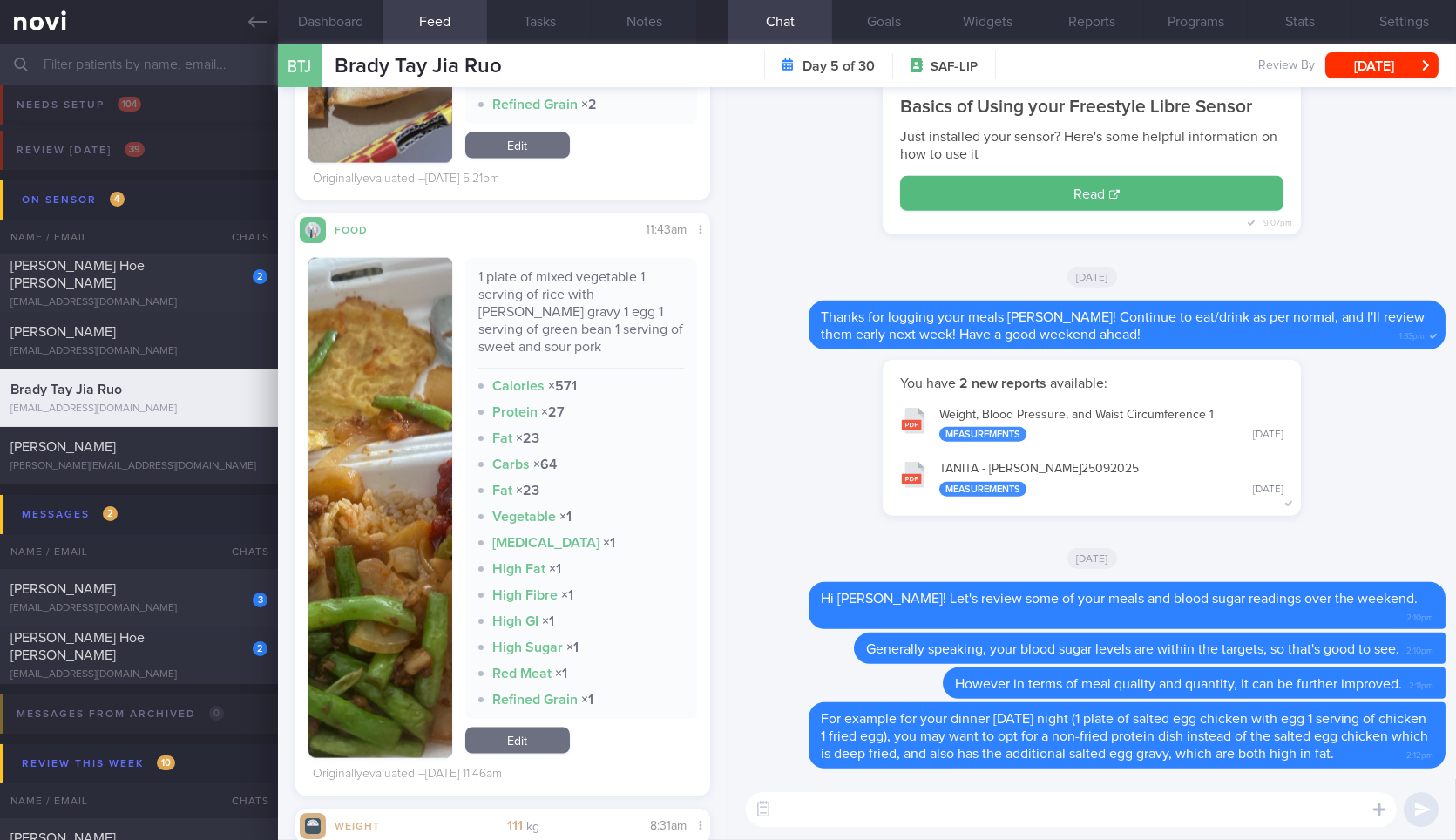
scroll to position [5498, 0]
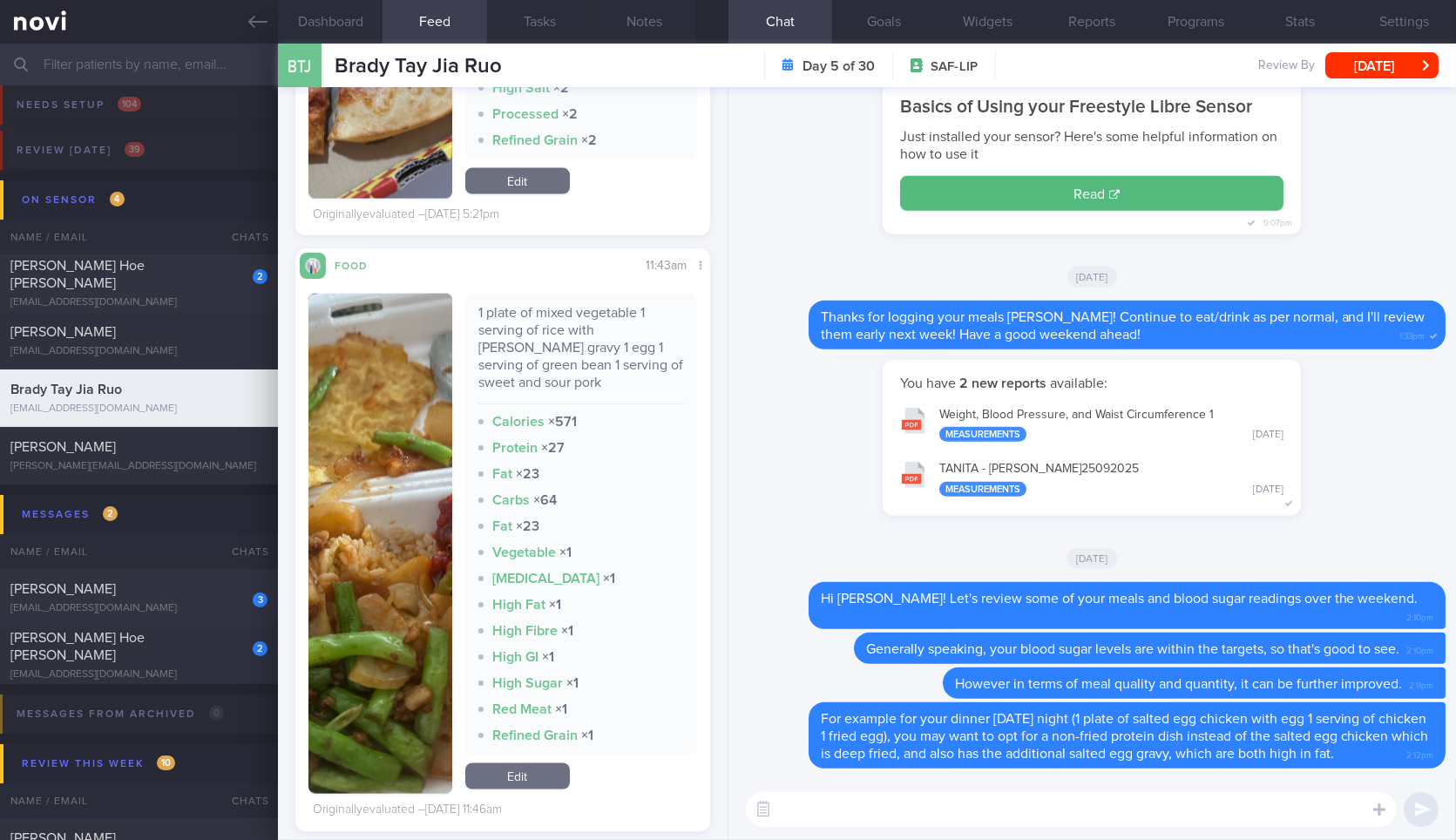
click at [398, 430] on img "button" at bounding box center [380, 543] width 143 height 500
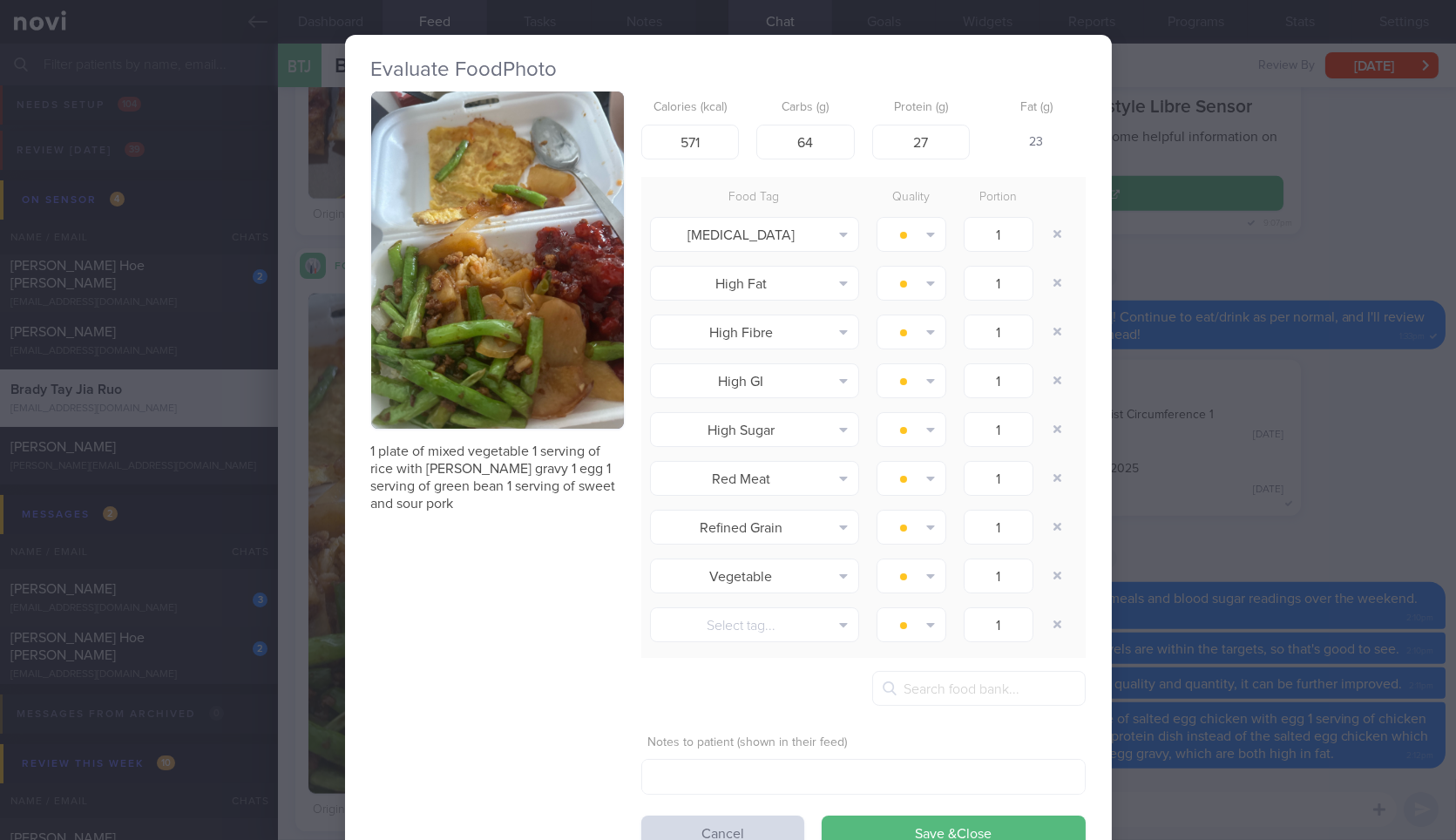
click at [514, 359] on button "button" at bounding box center [498, 260] width 253 height 337
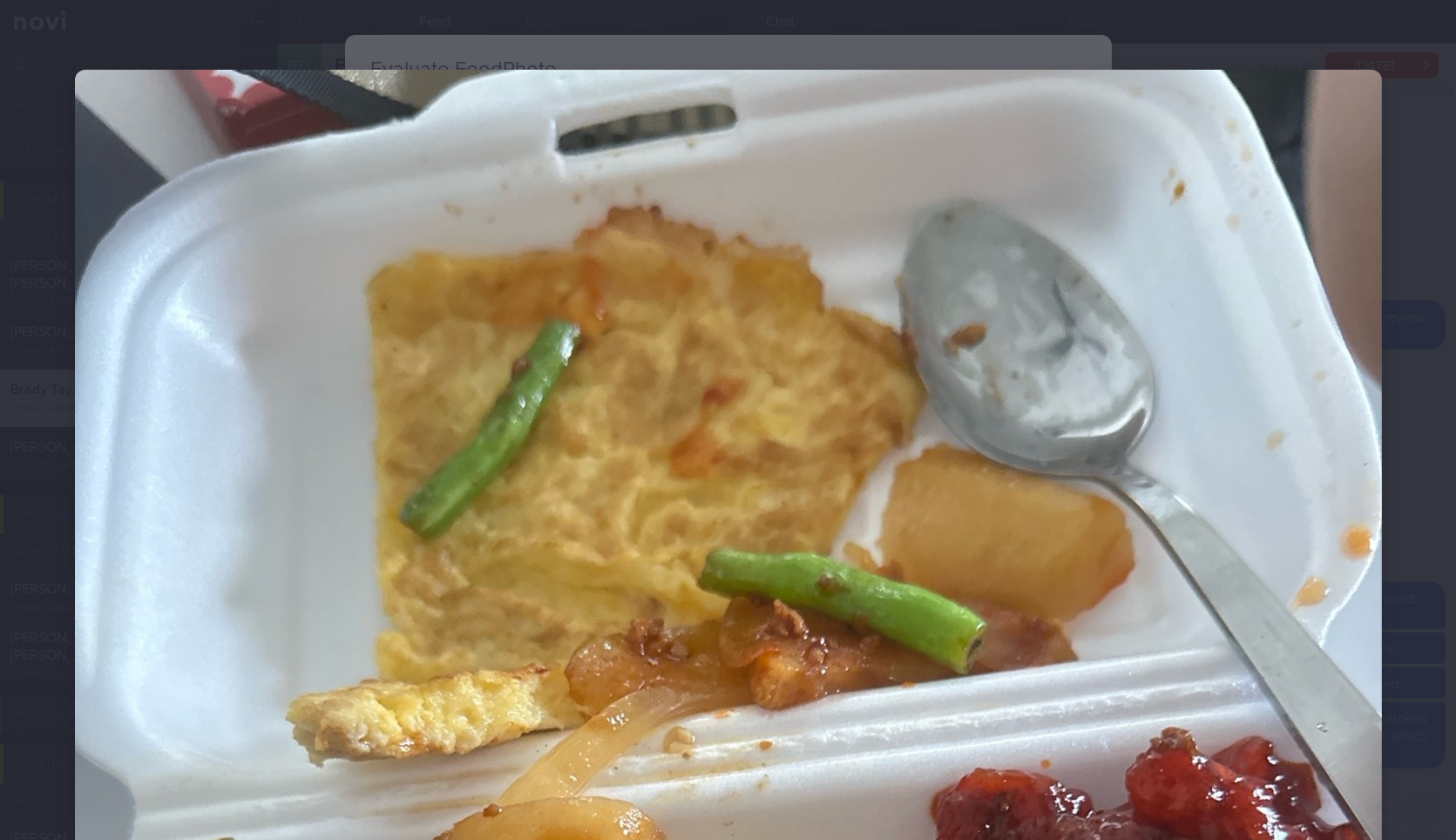
scroll to position [585, 0]
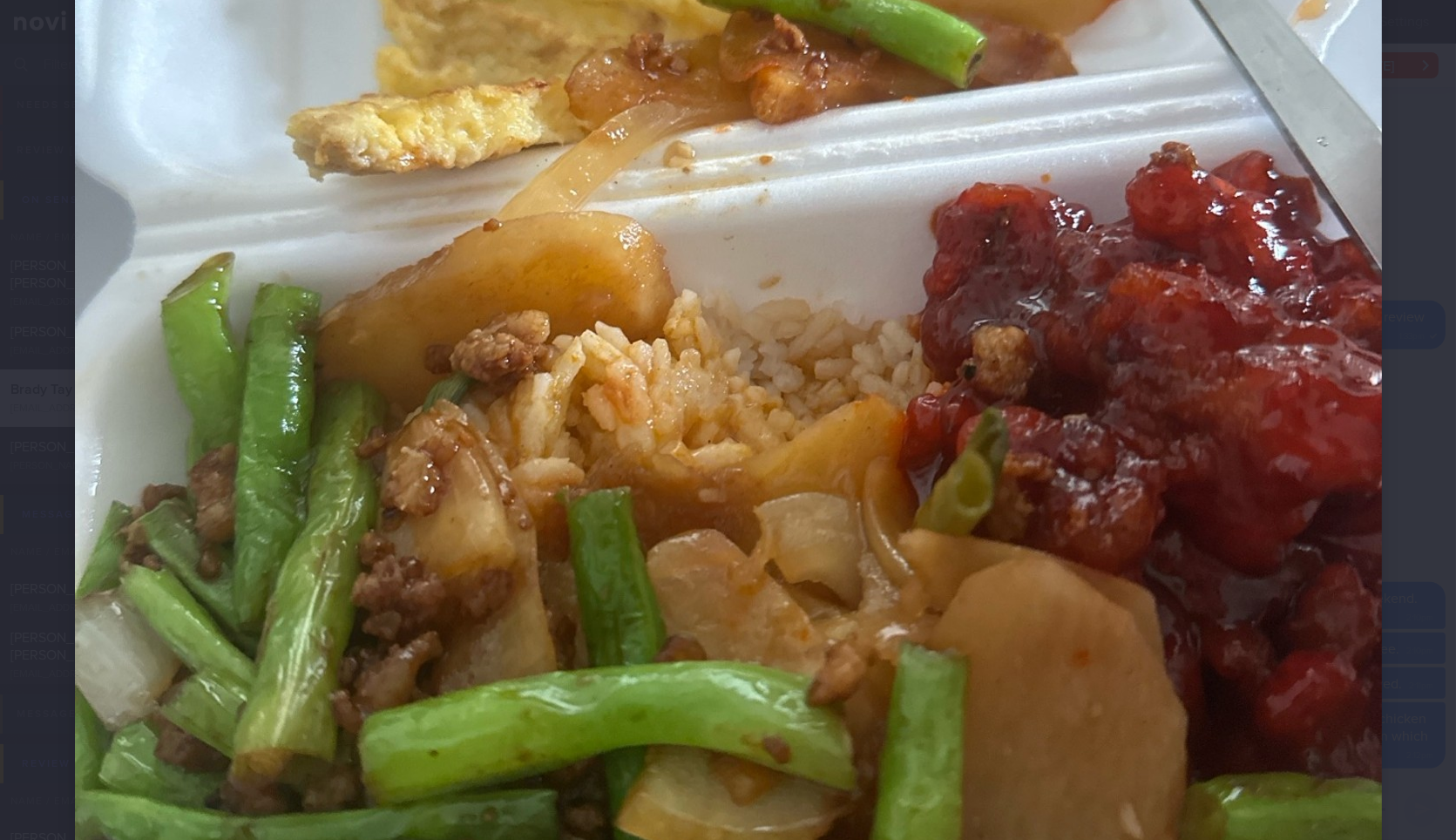
click at [1349, 390] on img at bounding box center [728, 355] width 1307 height 1743
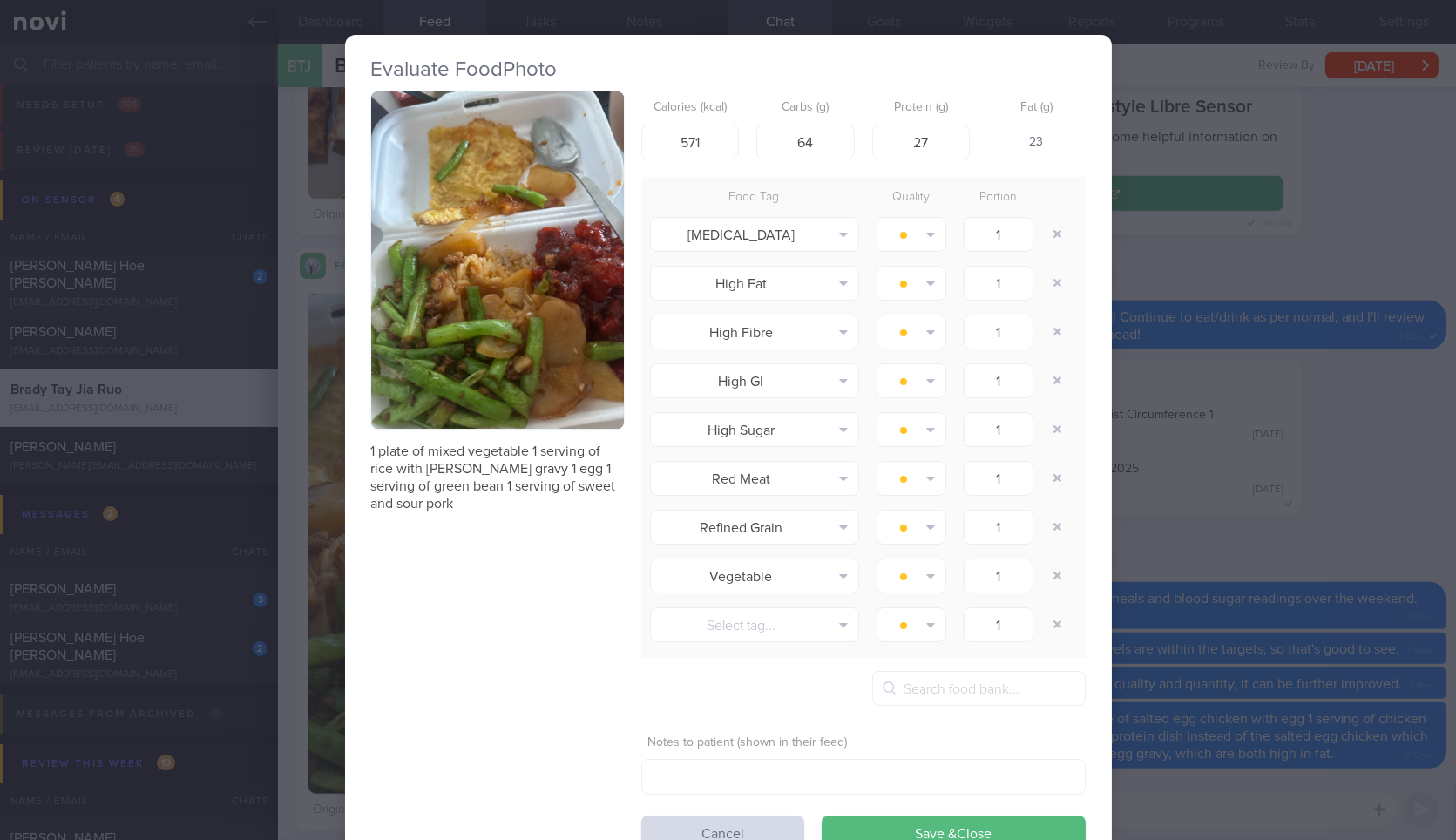
click at [1349, 390] on div "Evaluate Food Photo 1 plate of mixed vegetable 1 serving of rice with curry gra…" at bounding box center [728, 420] width 1456 height 840
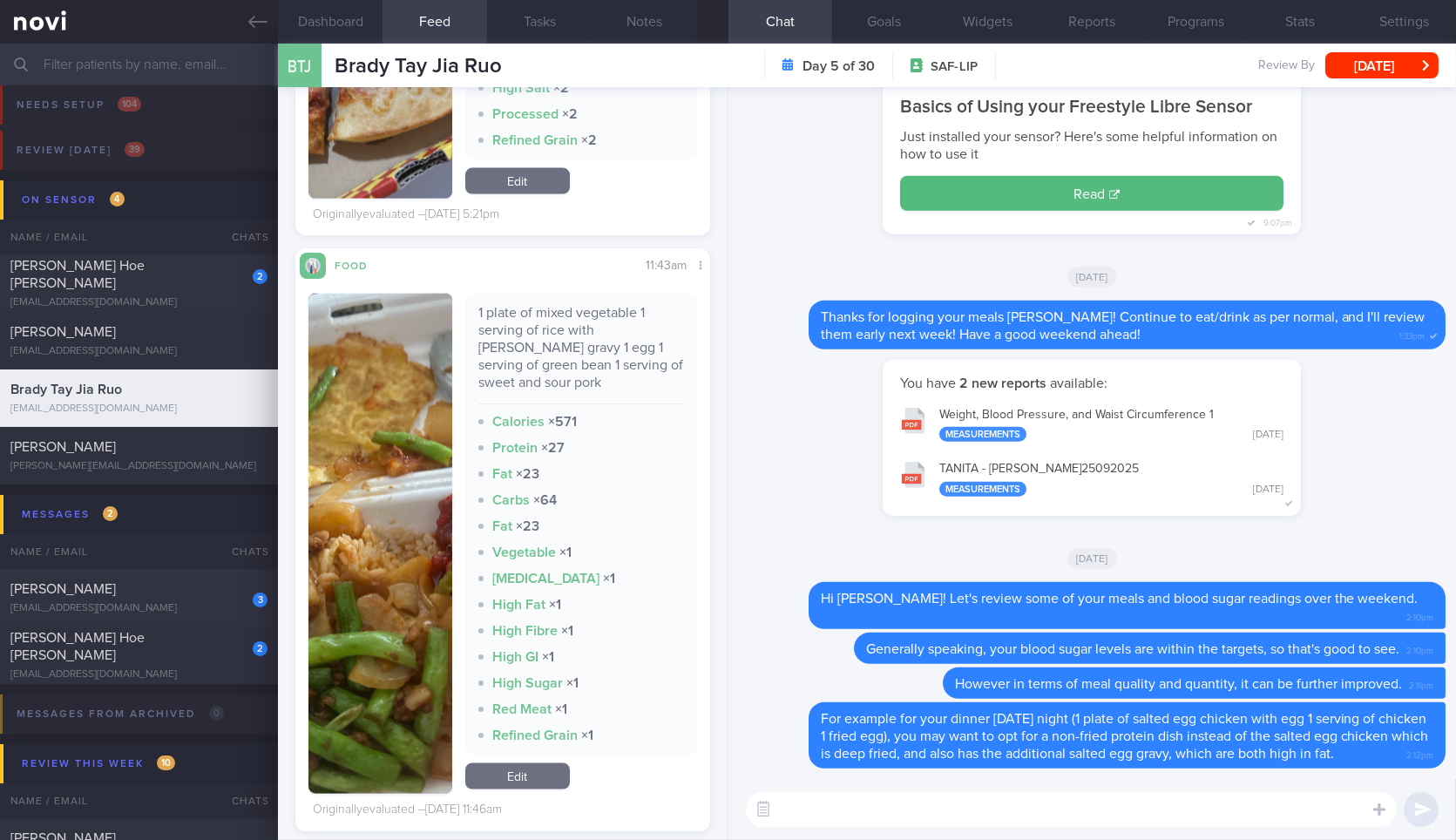
click at [570, 319] on div "1 plate of mixed vegetable 1 serving of rice with curry gravy 1 egg 1 serving o…" at bounding box center [581, 354] width 206 height 101
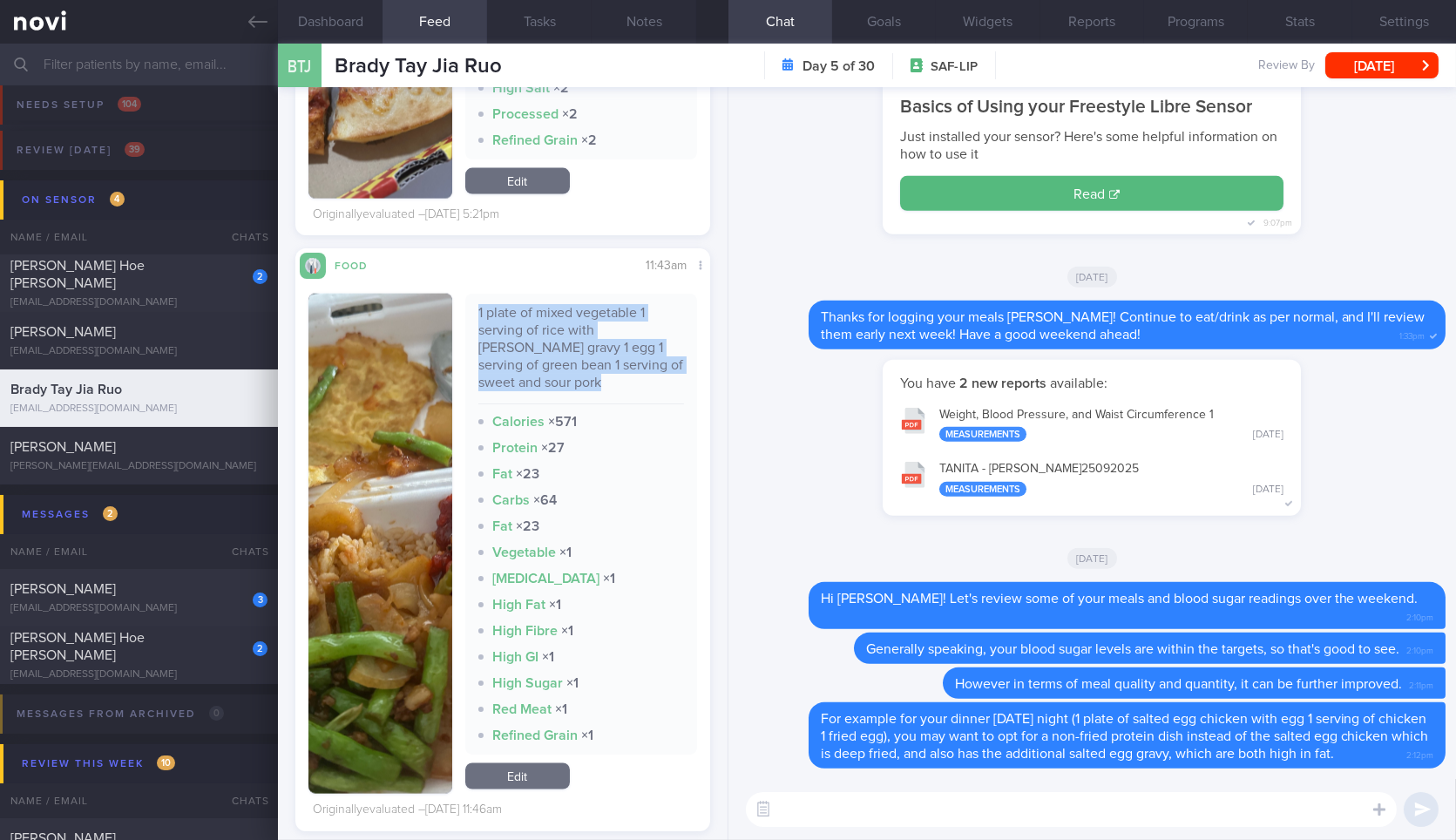
copy div "1 plate of mixed vegetable 1 serving of rice with curry gravy 1 egg 1 serving o…"
click at [570, 319] on div "1 plate of mixed vegetable 1 serving of rice with curry gravy 1 egg 1 serving o…" at bounding box center [581, 354] width 206 height 101
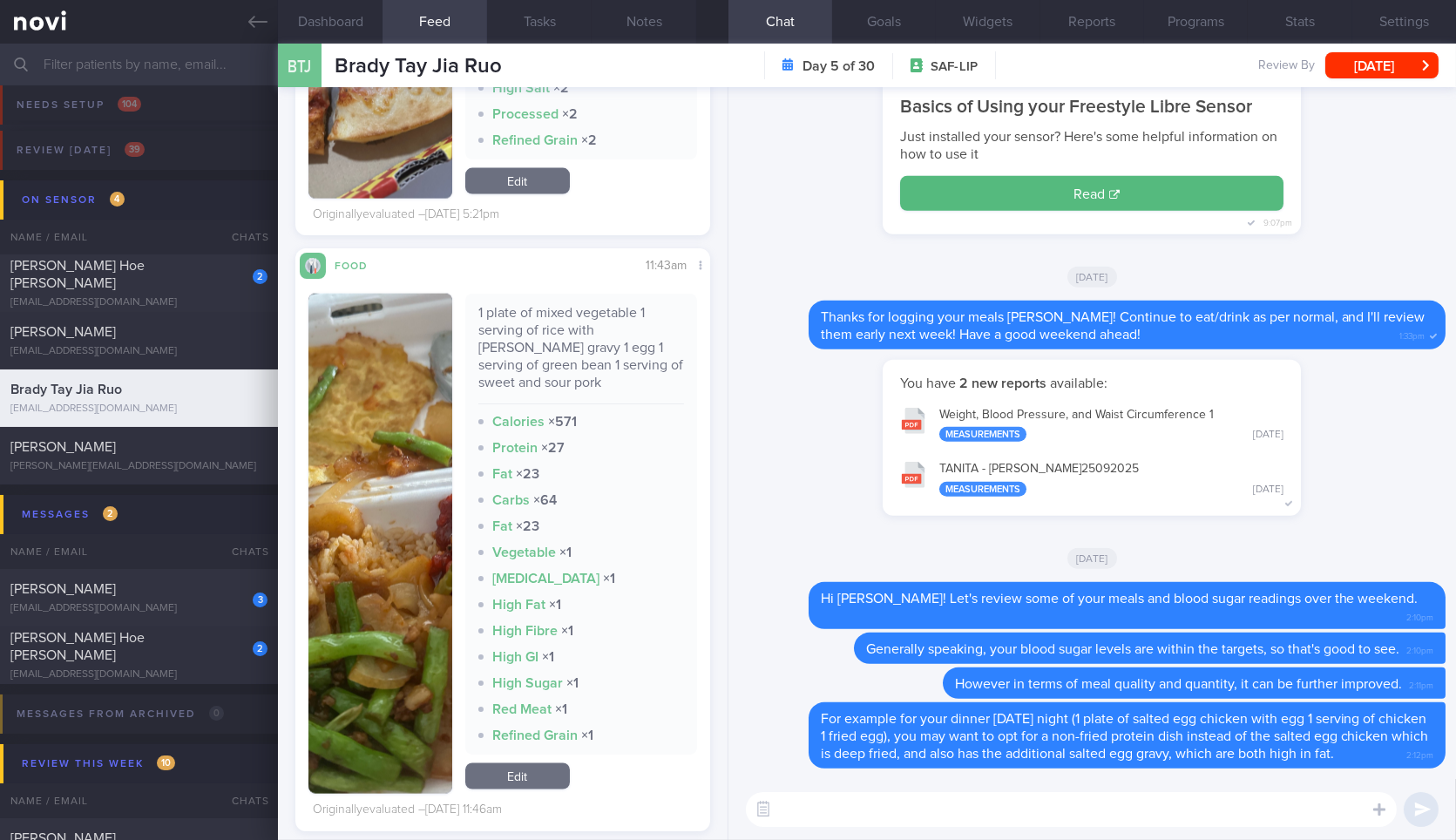
click at [996, 810] on textarea at bounding box center [1071, 809] width 651 height 35
paste textarea "1 plate of mixed vegetable 1 serving of rice with curry gravy 1 egg 1 serving o…"
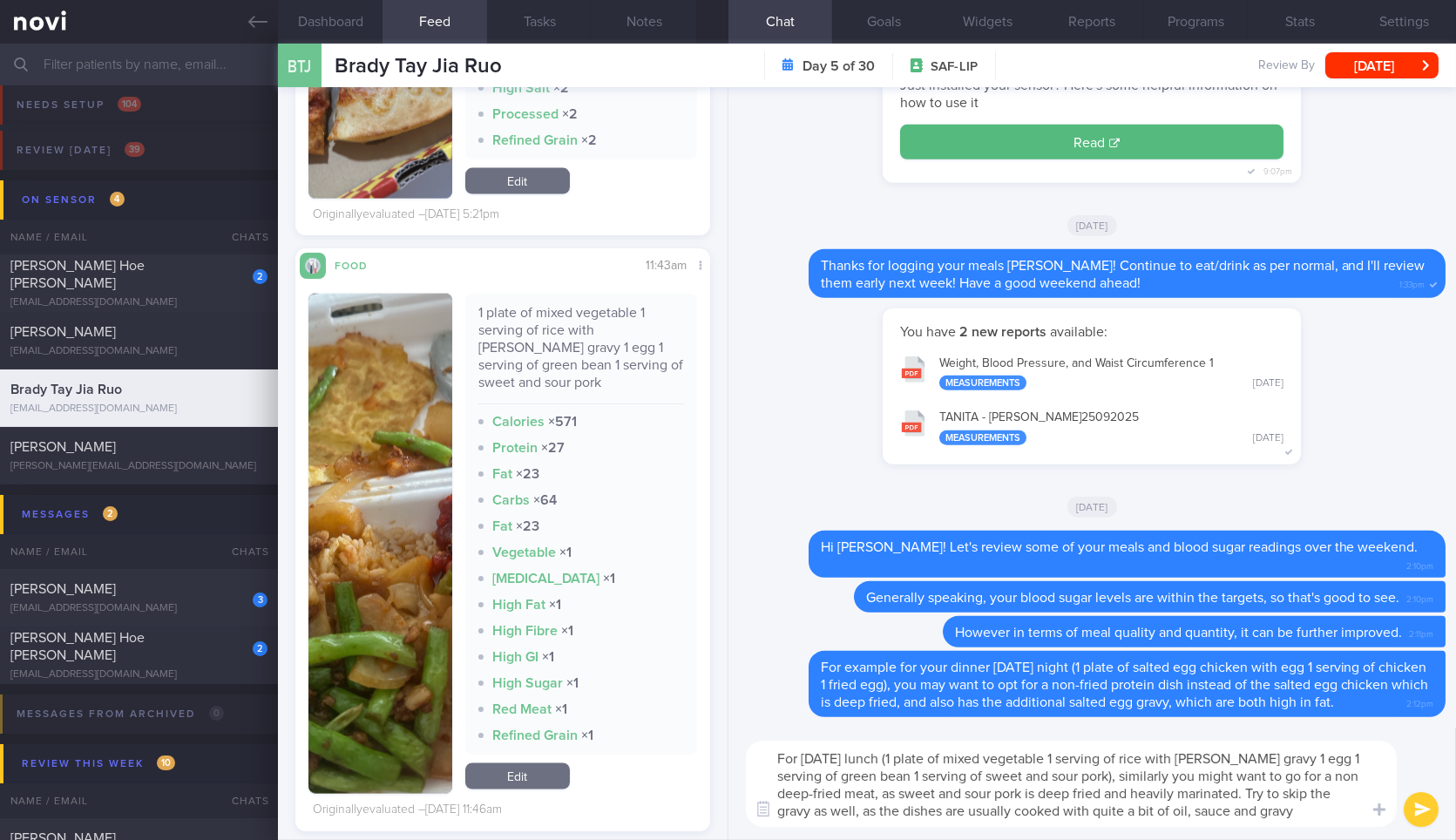
type textarea "For [DATE] lunch (1 plate of mixed vegetable 1 serving of rice with [PERSON_NAM…"
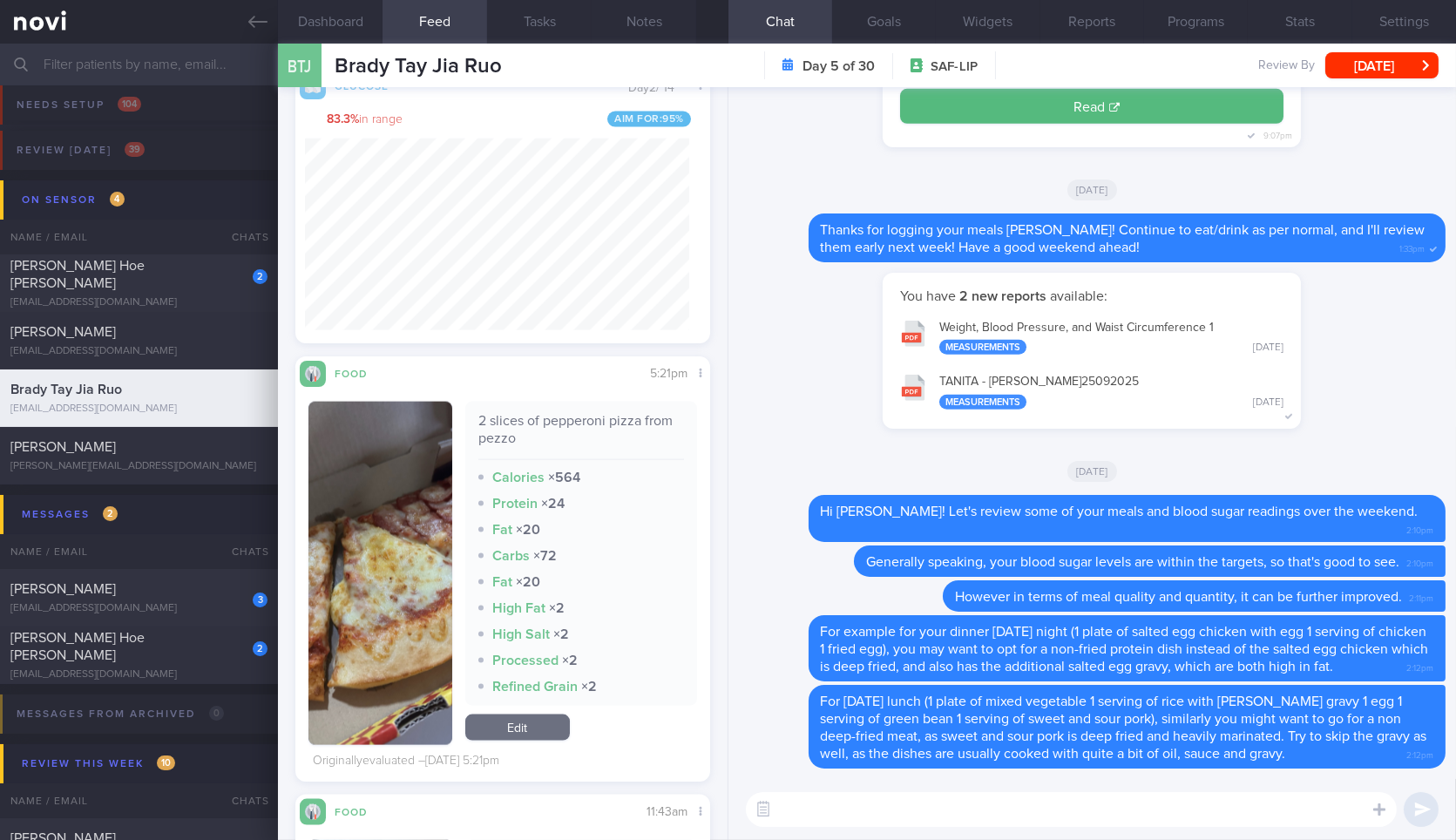
scroll to position [4949, 0]
click at [485, 422] on div "2 slices of pepperoni pizza from pezzo" at bounding box center [581, 438] width 206 height 48
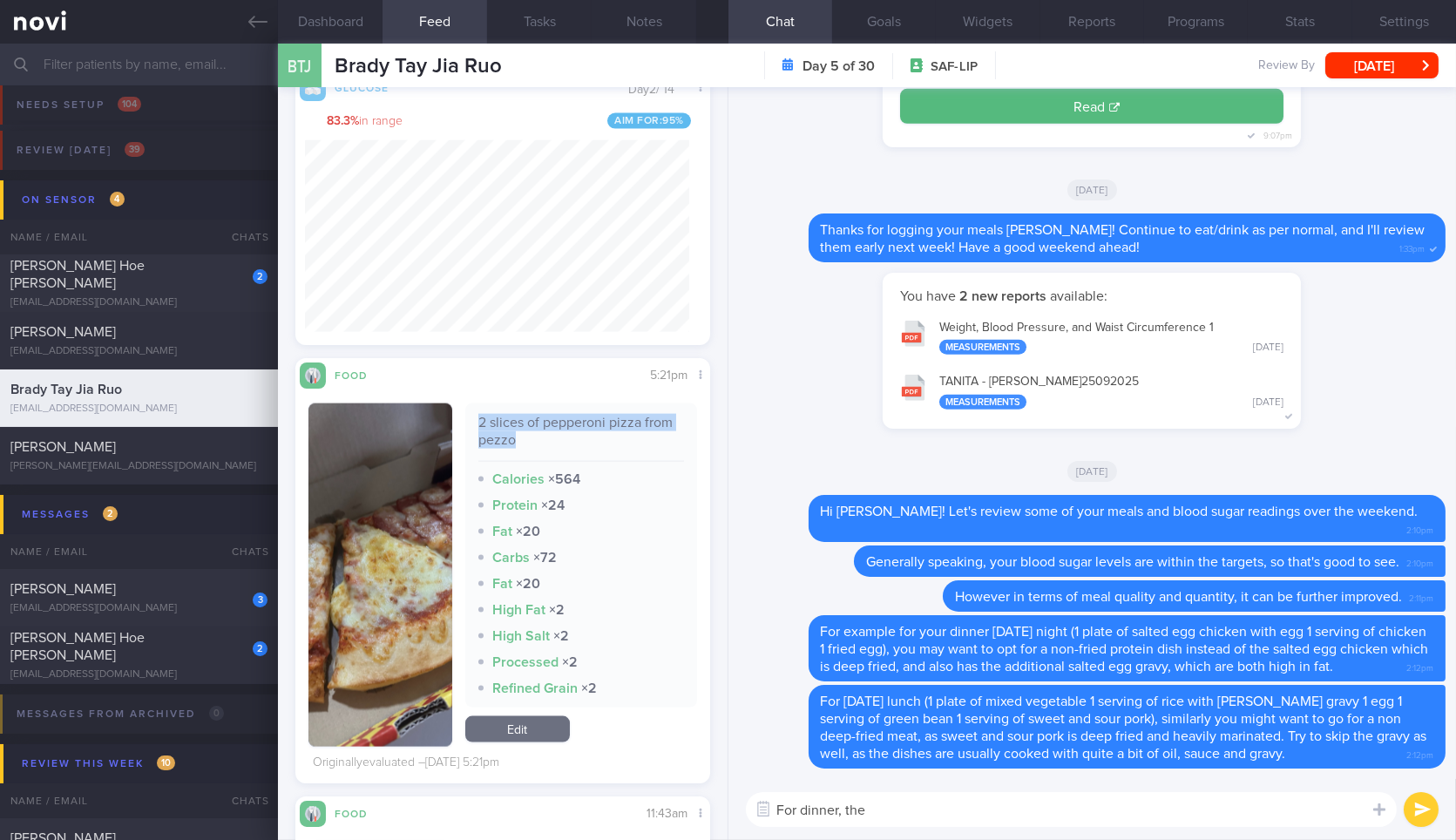
click at [485, 422] on div "2 slices of pepperoni pizza from pezzo" at bounding box center [581, 438] width 206 height 48
copy div "2 slices of pepperoni pizza from pezzo"
click at [913, 797] on textarea "For dinner, the" at bounding box center [1071, 809] width 651 height 35
paste textarea "2 slices of pepperoni pizza from pezzo"
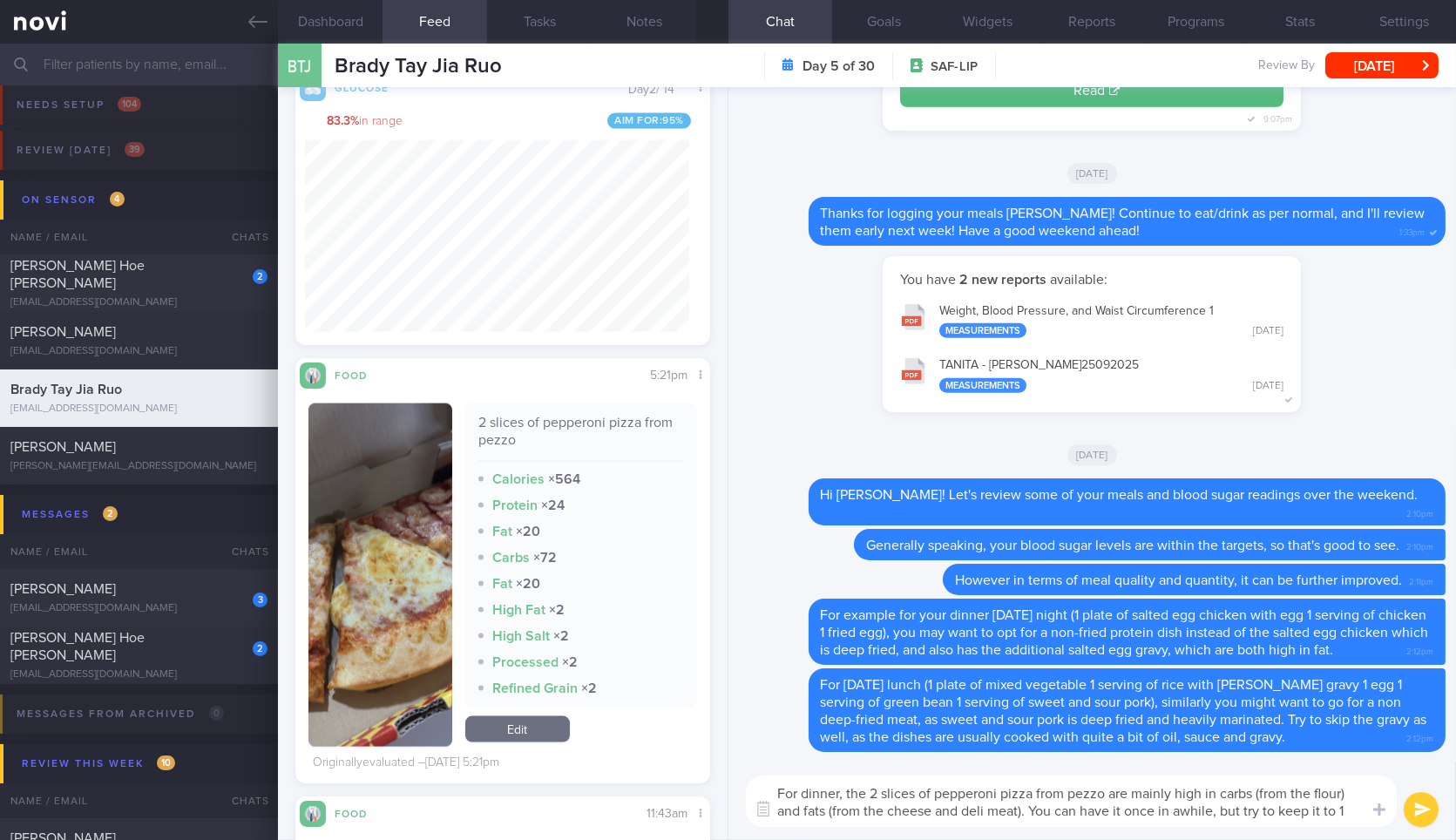
scroll to position [0, 0]
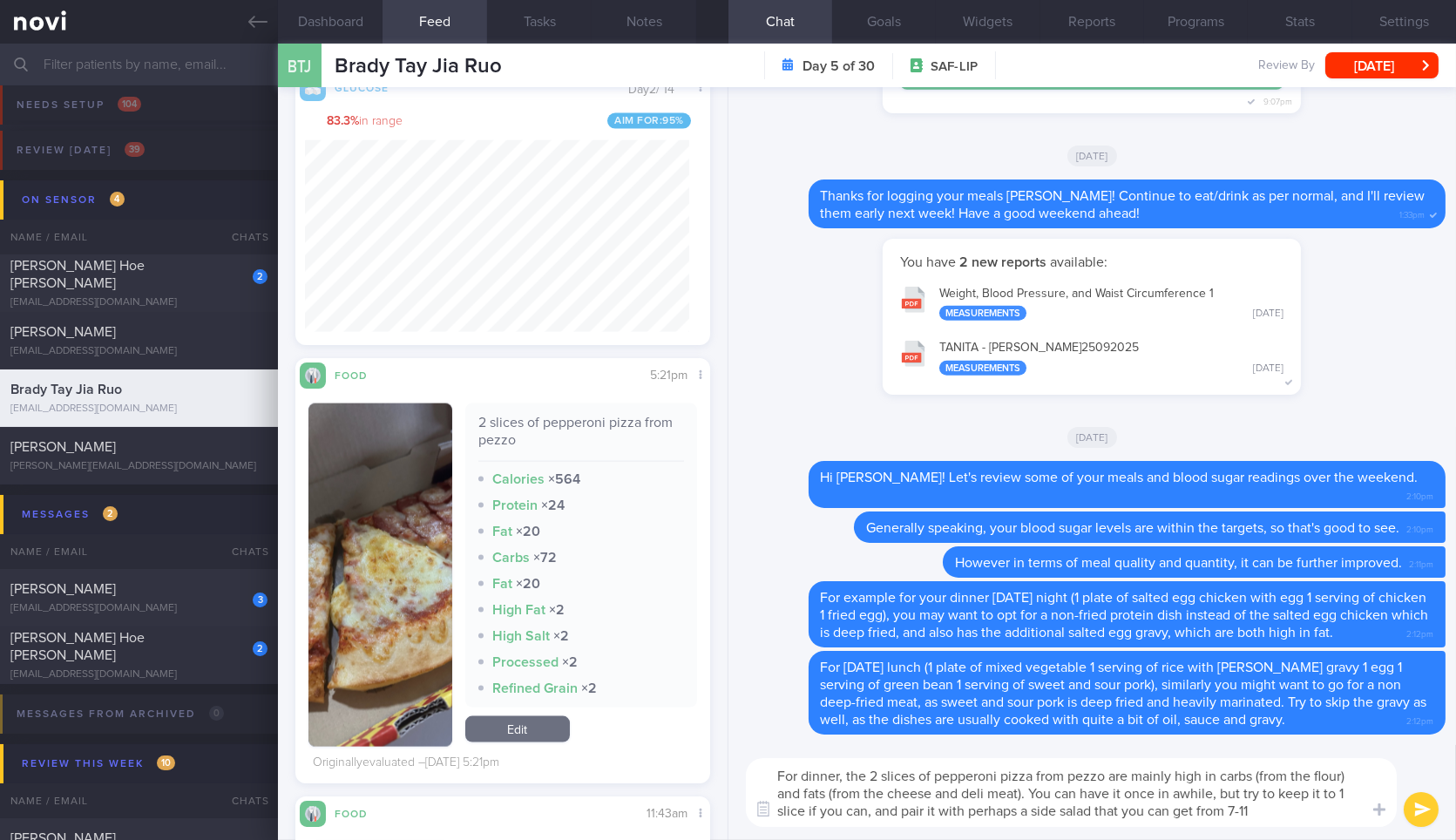
type textarea "For dinner, the 2 slices of pepperoni pizza from pezzo are mainly high in carbs…"
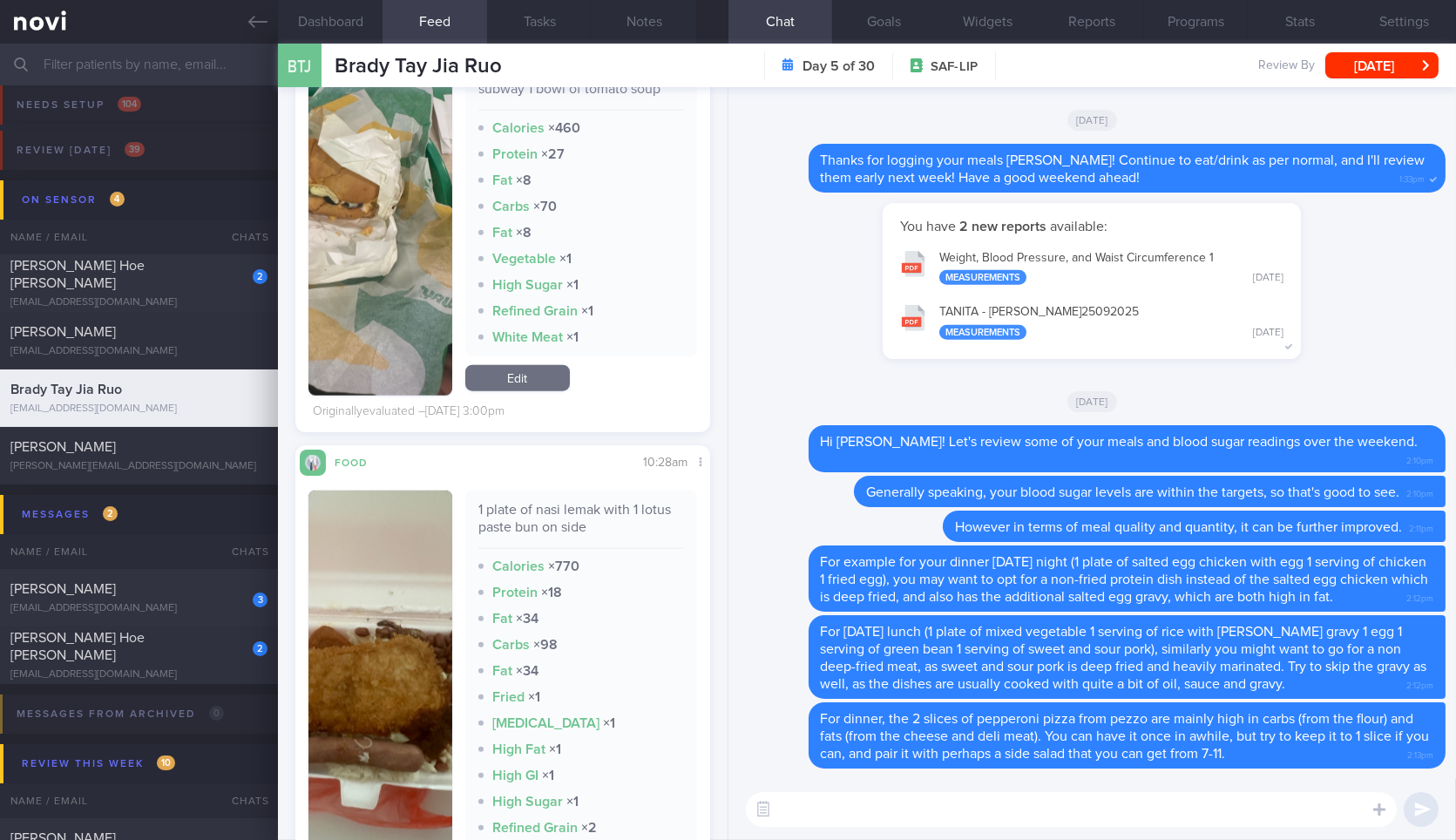
scroll to position [3990, 0]
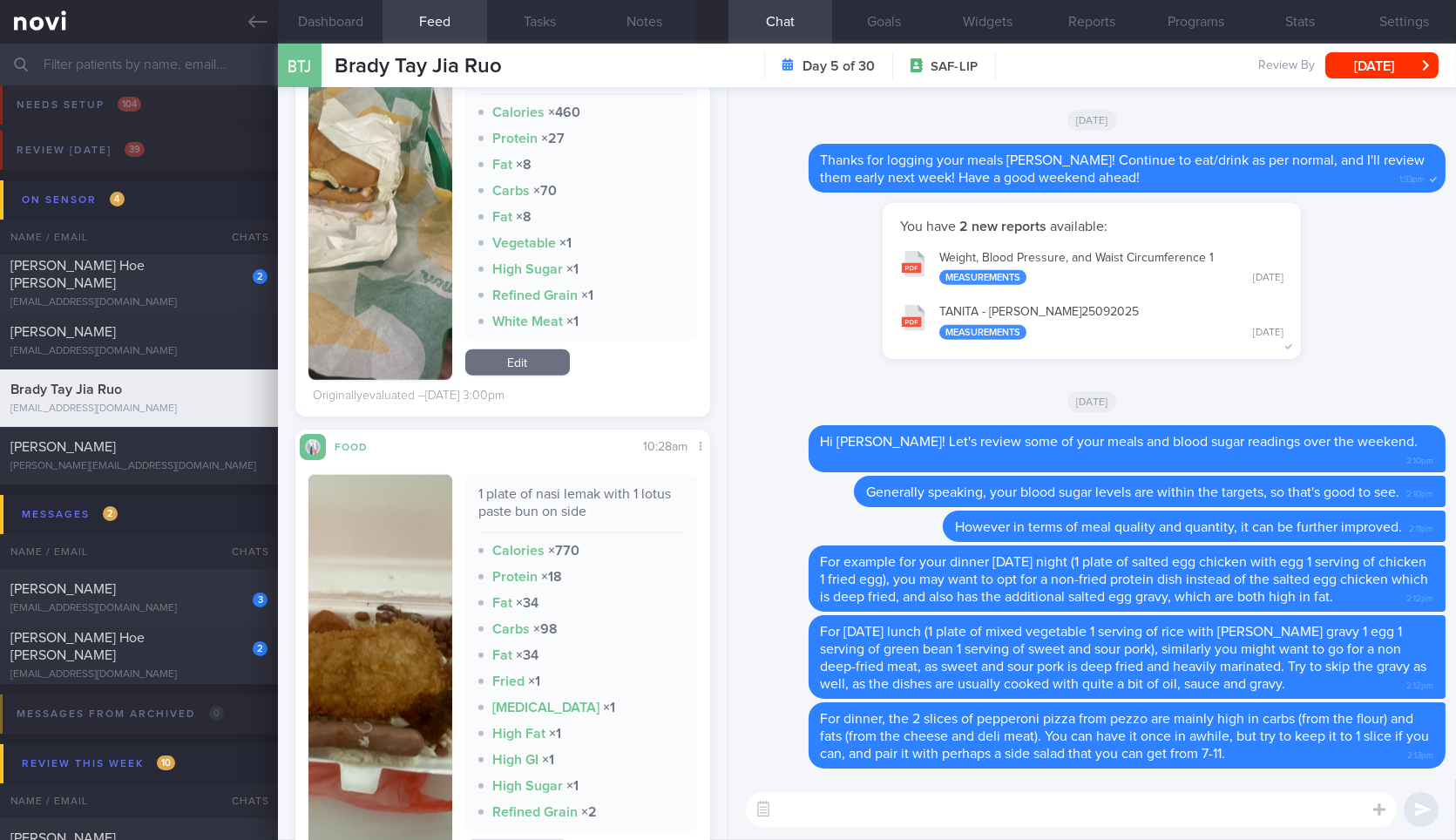
click at [390, 713] on button "button" at bounding box center [380, 672] width 143 height 395
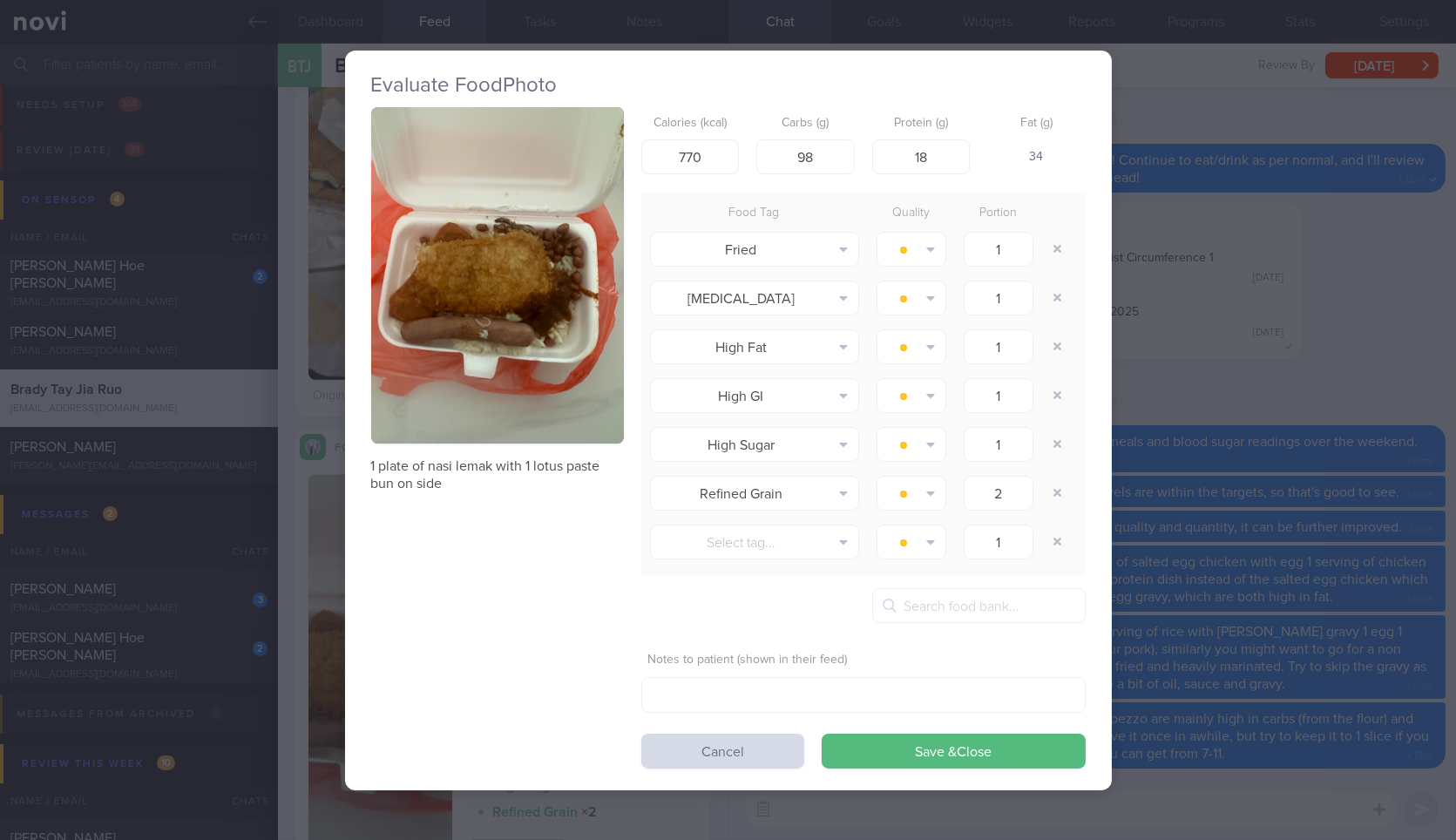
click at [535, 283] on button "button" at bounding box center [498, 276] width 253 height 337
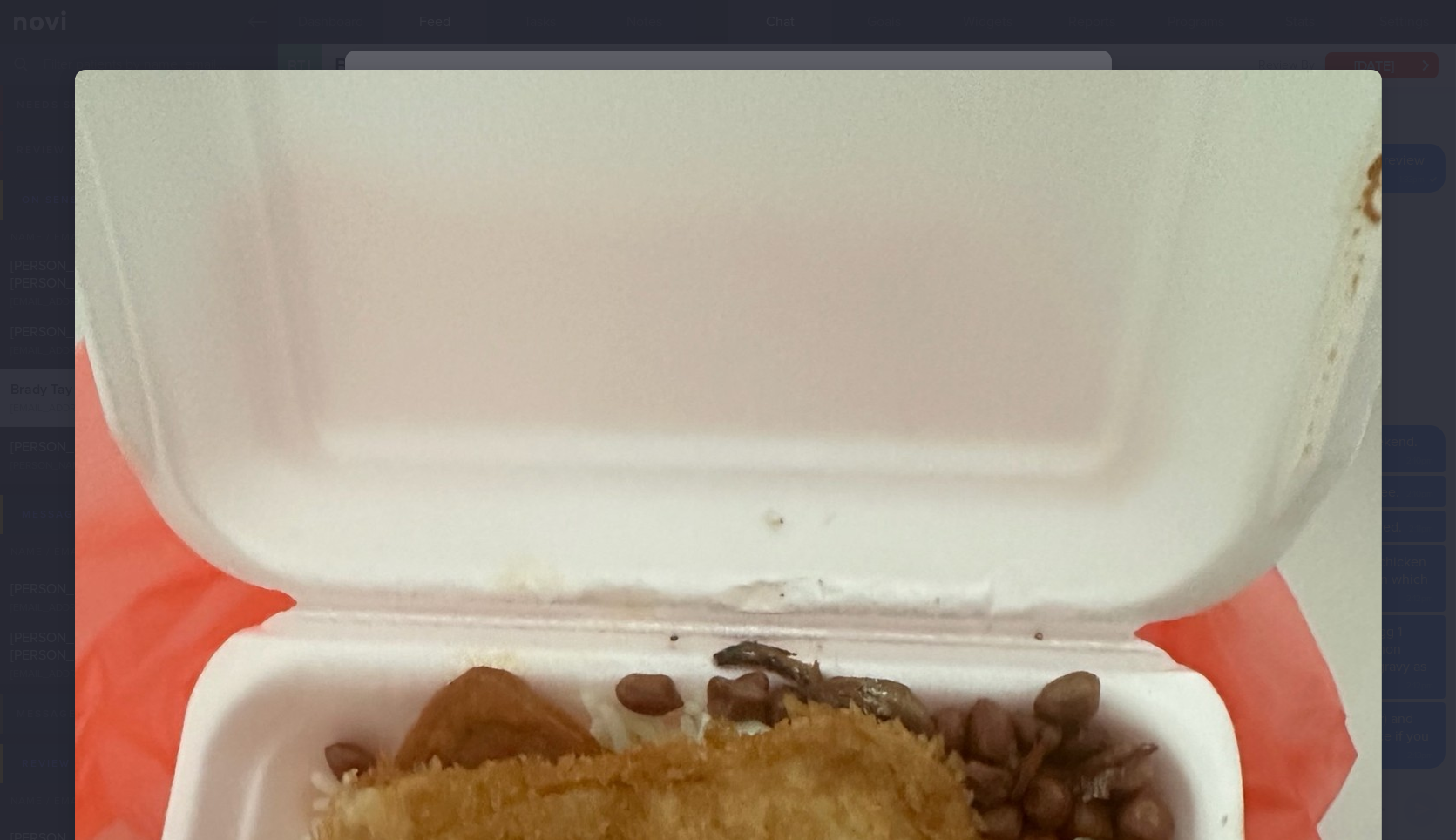
scroll to position [562, 0]
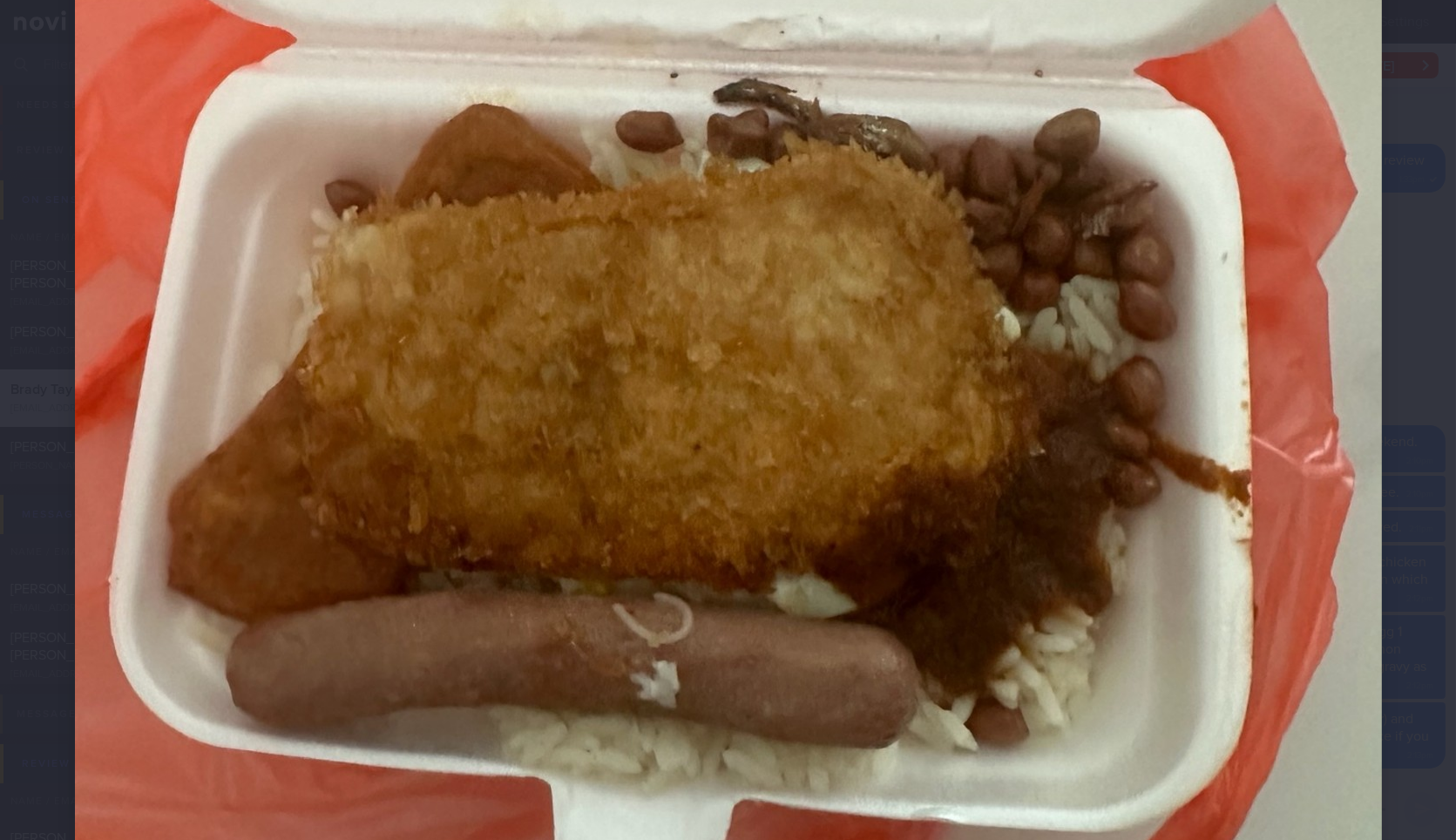
click at [1340, 527] on img at bounding box center [728, 378] width 1307 height 1743
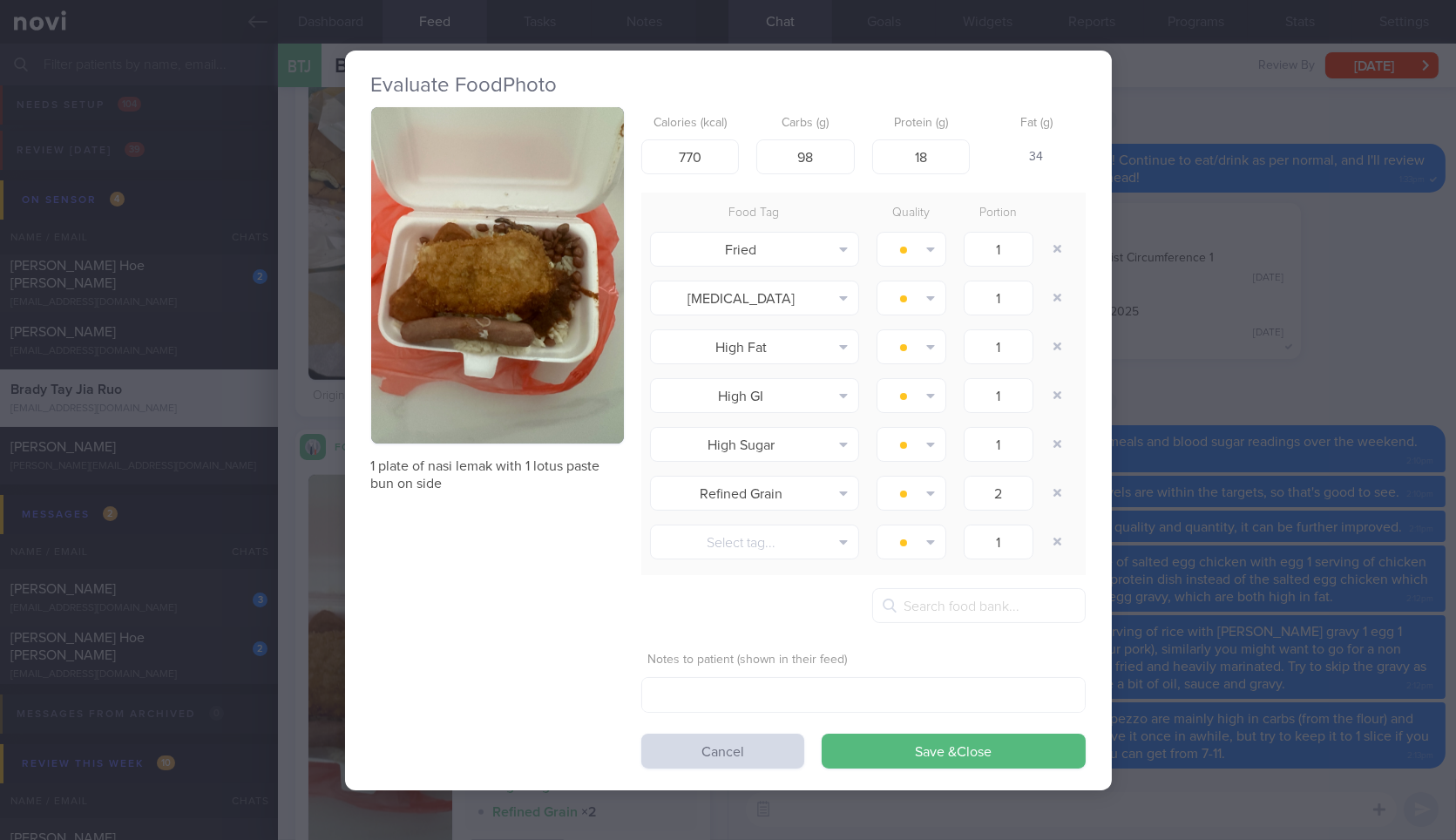
click at [1030, 536] on div "1" at bounding box center [998, 542] width 88 height 44
click at [1219, 460] on div "Evaluate Food Photo 1 plate of nasi lemak with 1 lotus paste bun on side Calori…" at bounding box center [728, 420] width 1456 height 840
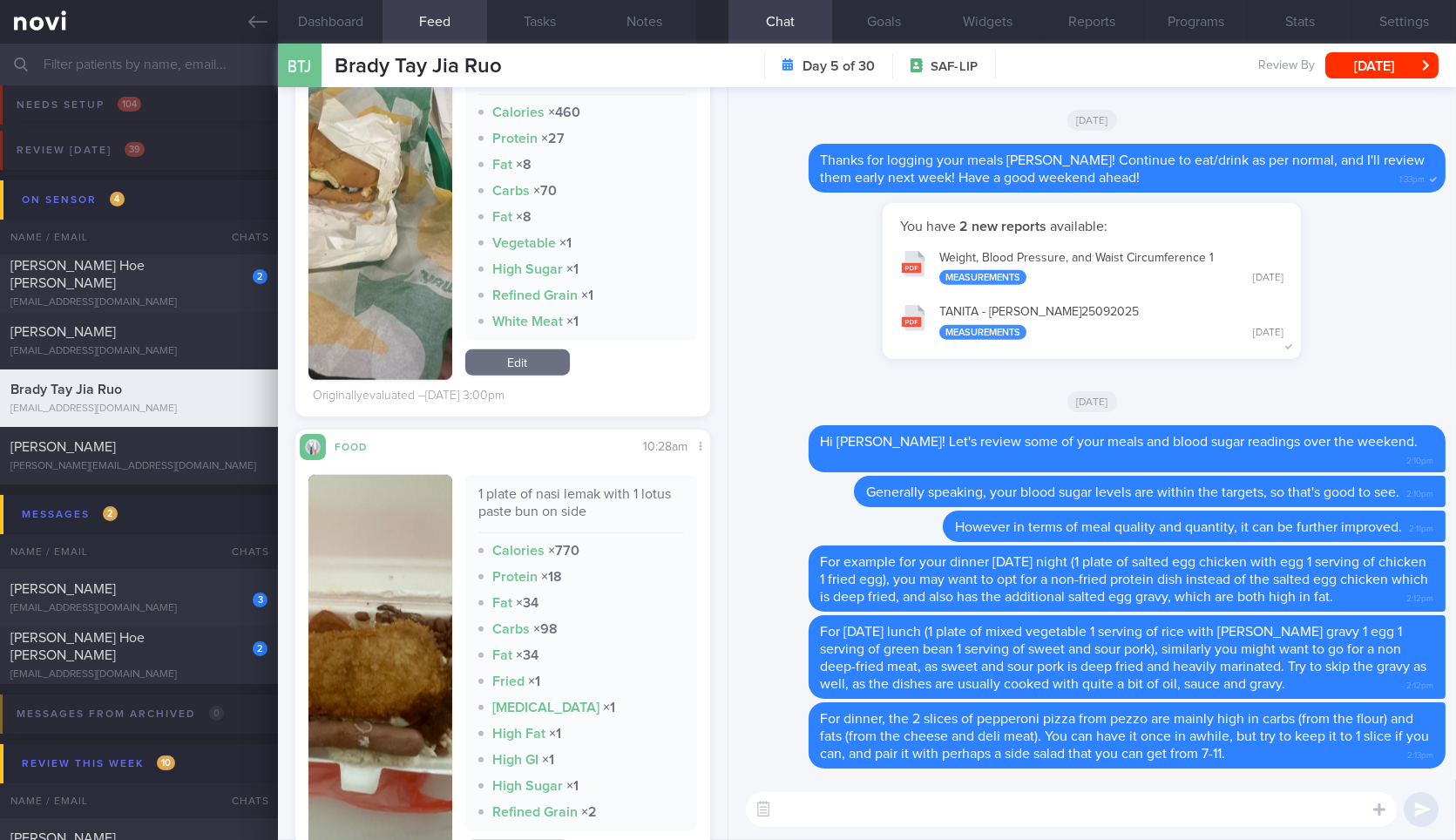
click at [547, 504] on div "1 plate of nasi lemak with 1 lotus paste bun on side" at bounding box center [581, 510] width 206 height 48
copy div "1 plate of nasi lemak with 1 lotus paste bun on side"
click at [547, 504] on div "1 plate of nasi lemak with 1 lotus paste bun on side" at bounding box center [581, 510] width 206 height 48
click at [885, 836] on div "​ ​" at bounding box center [1092, 809] width 728 height 61
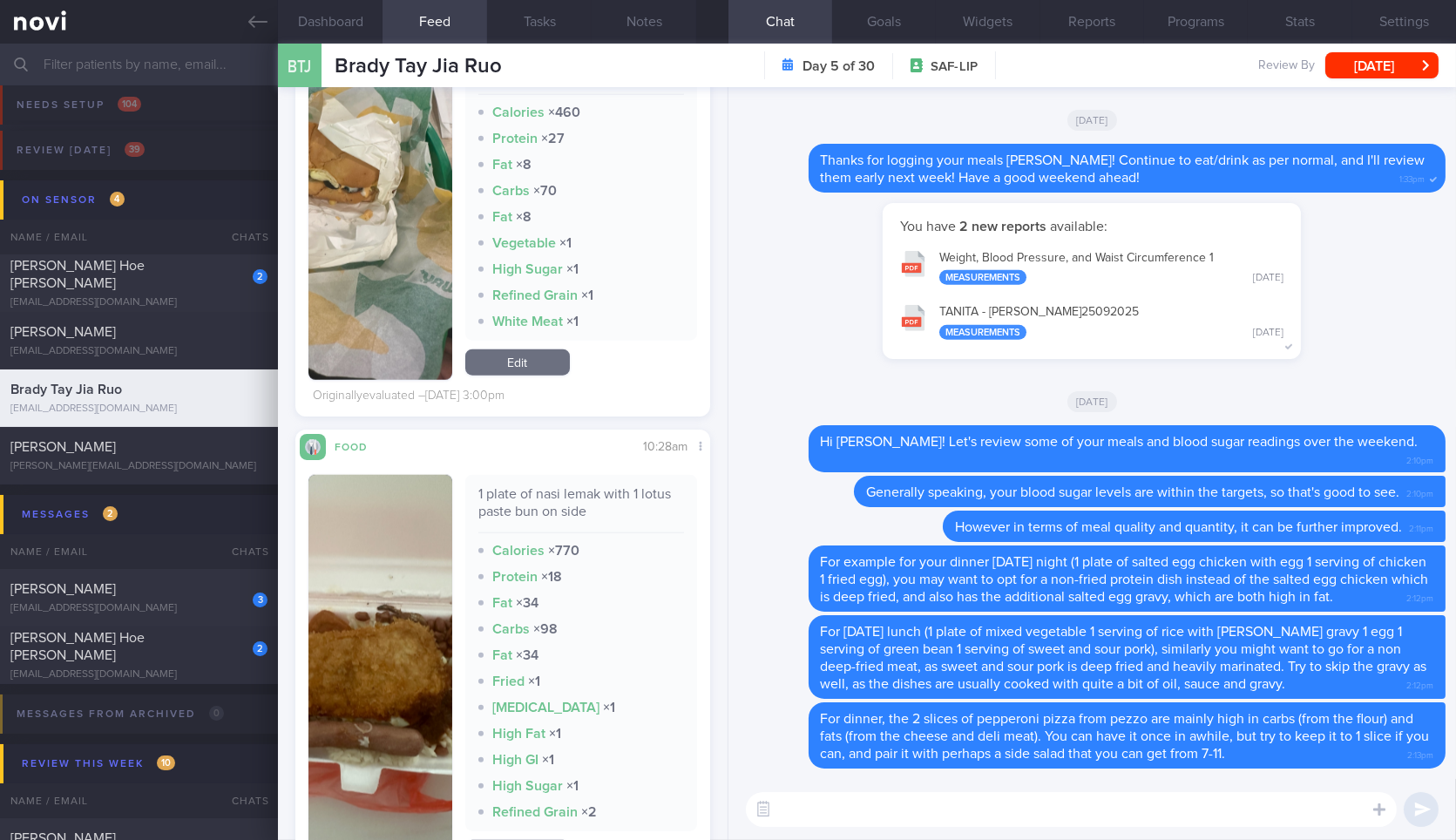
click at [927, 806] on textarea at bounding box center [1071, 809] width 651 height 35
type textarea "O"
click at [586, 500] on div "1 plate of nasi lemak with 1 lotus paste bun on side" at bounding box center [581, 510] width 206 height 48
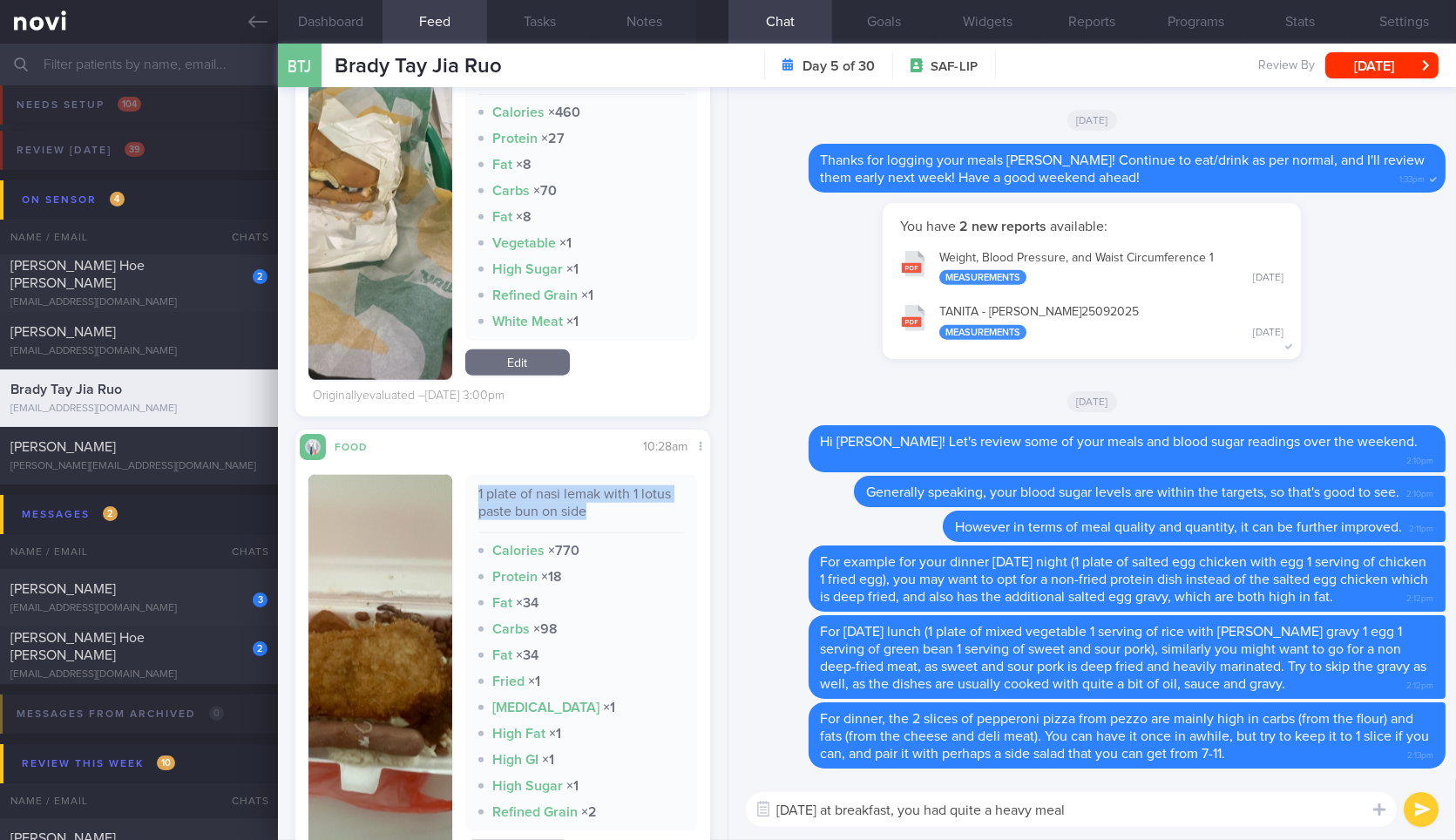
click at [586, 500] on div "1 plate of nasi lemak with 1 lotus paste bun on side" at bounding box center [581, 510] width 206 height 48
copy div "1 plate of nasi lemak with 1 lotus paste bun on side"
click at [1148, 799] on textarea "On Saturday at breakfast, you had quite a heavy meal" at bounding box center [1071, 809] width 651 height 35
paste textarea "1 plate of nasi lemak with 1 lotus paste bun on side"
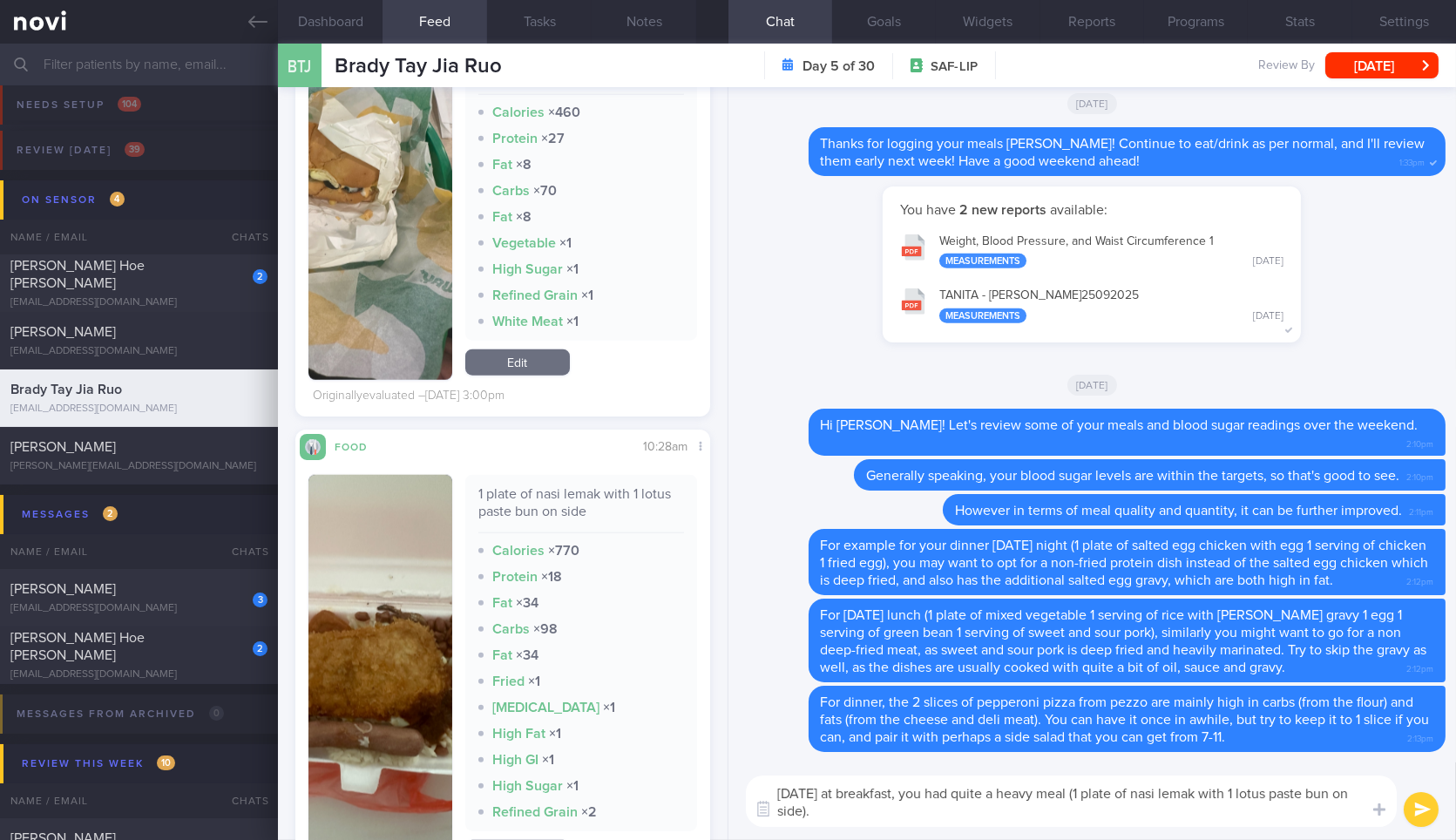
click at [444, 619] on button "button" at bounding box center [380, 672] width 143 height 395
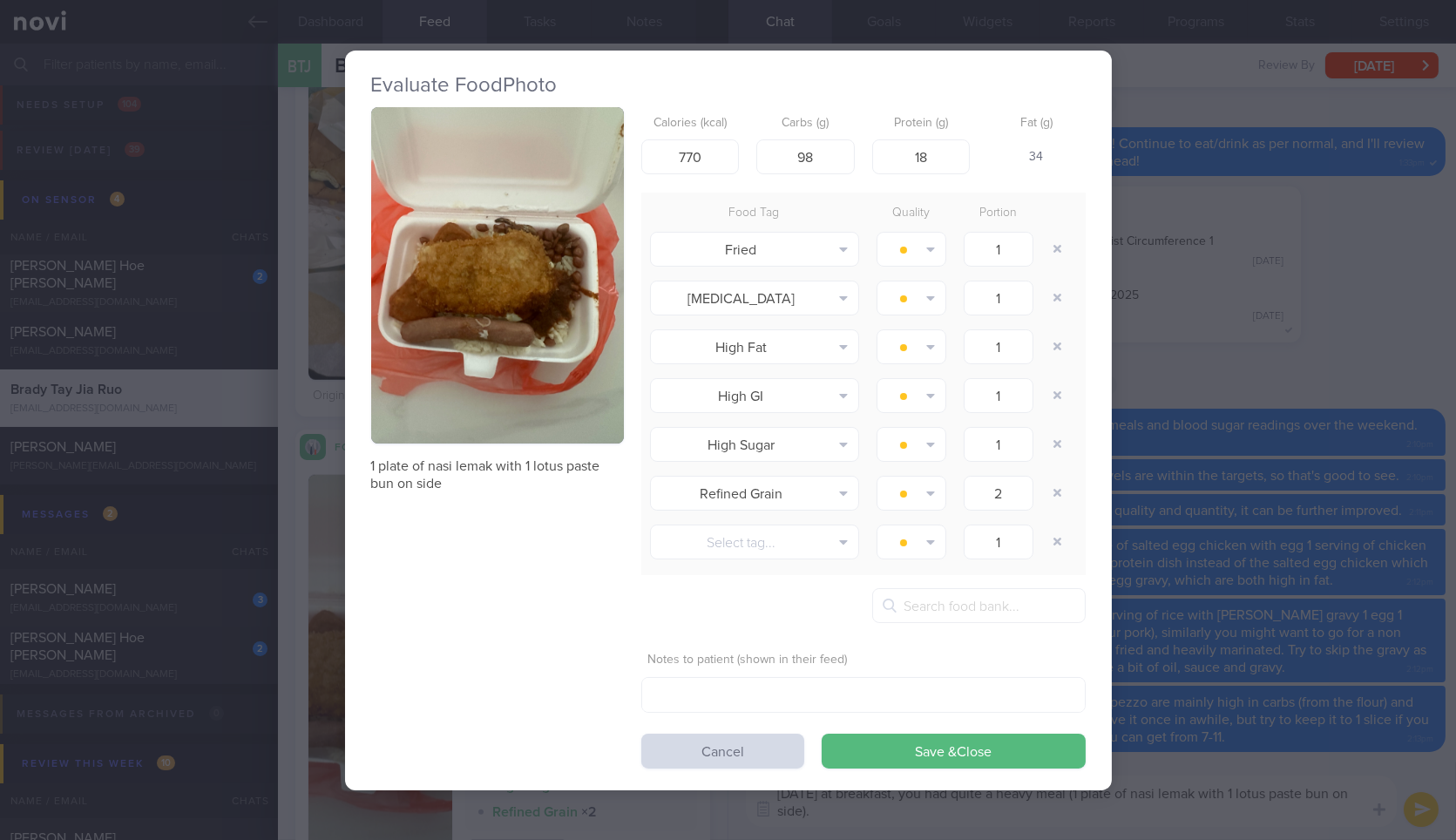
click at [559, 388] on button "button" at bounding box center [498, 276] width 253 height 337
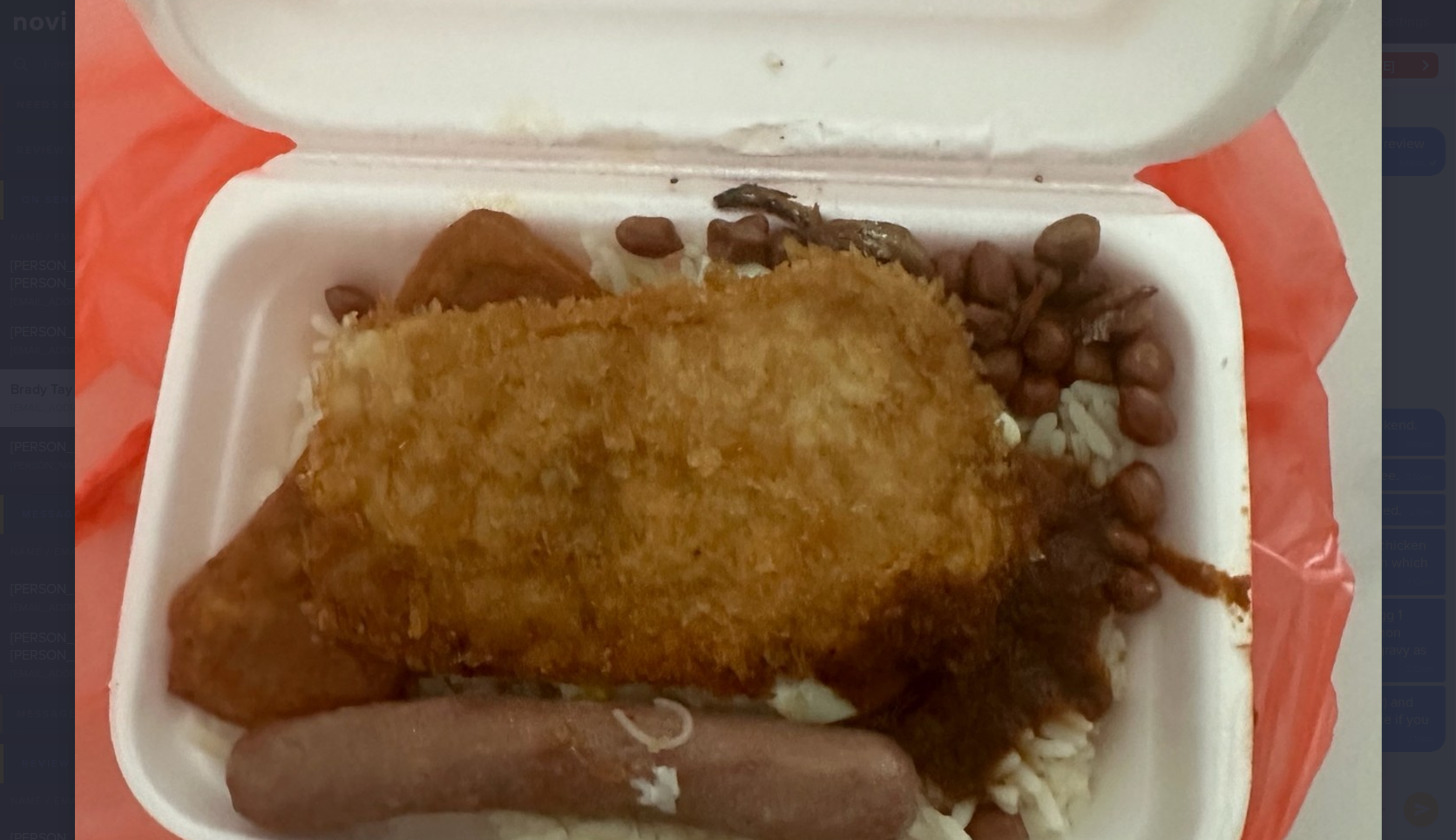
scroll to position [478, 0]
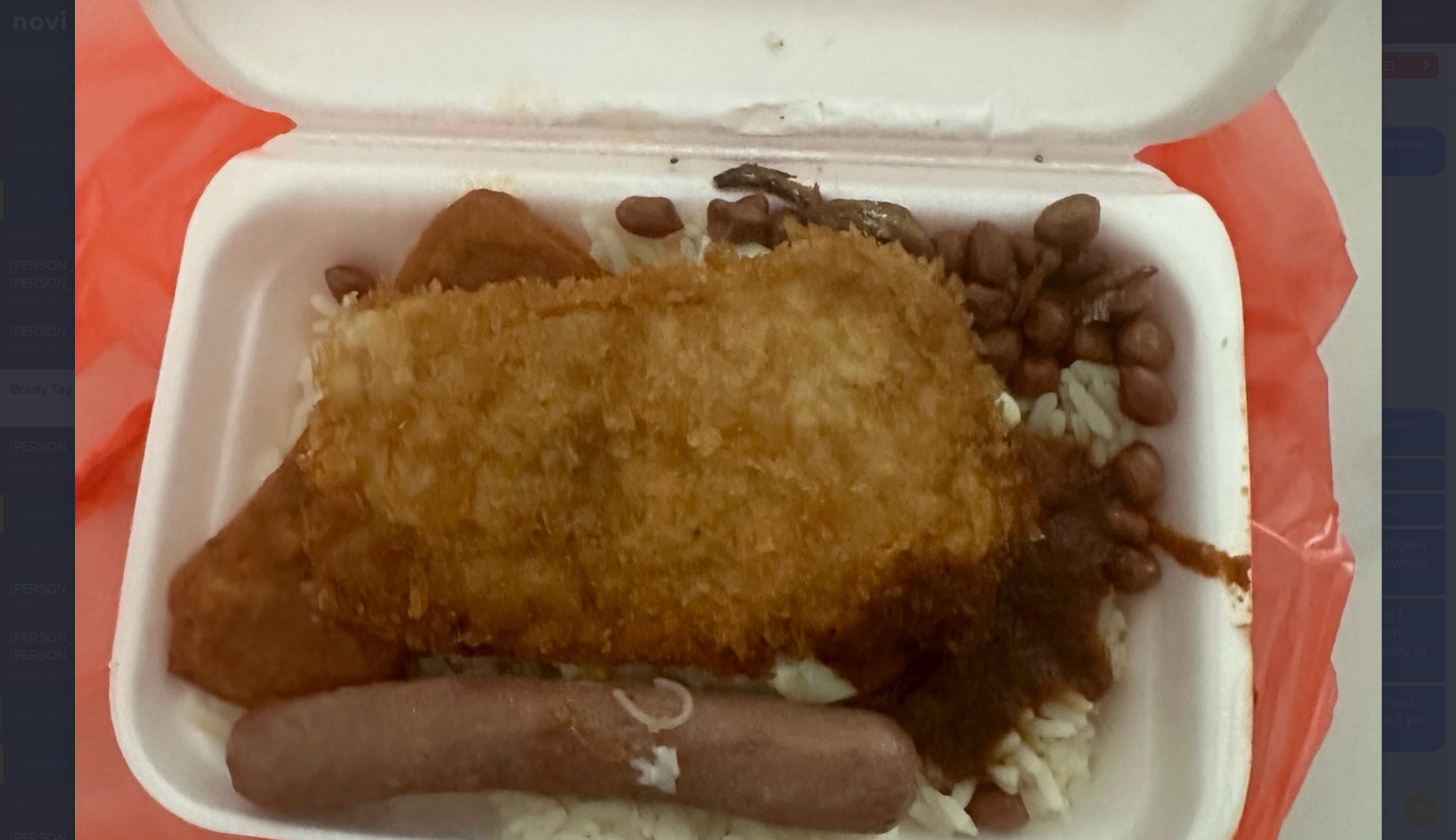
click at [1398, 401] on div at bounding box center [728, 463] width 1446 height 1882
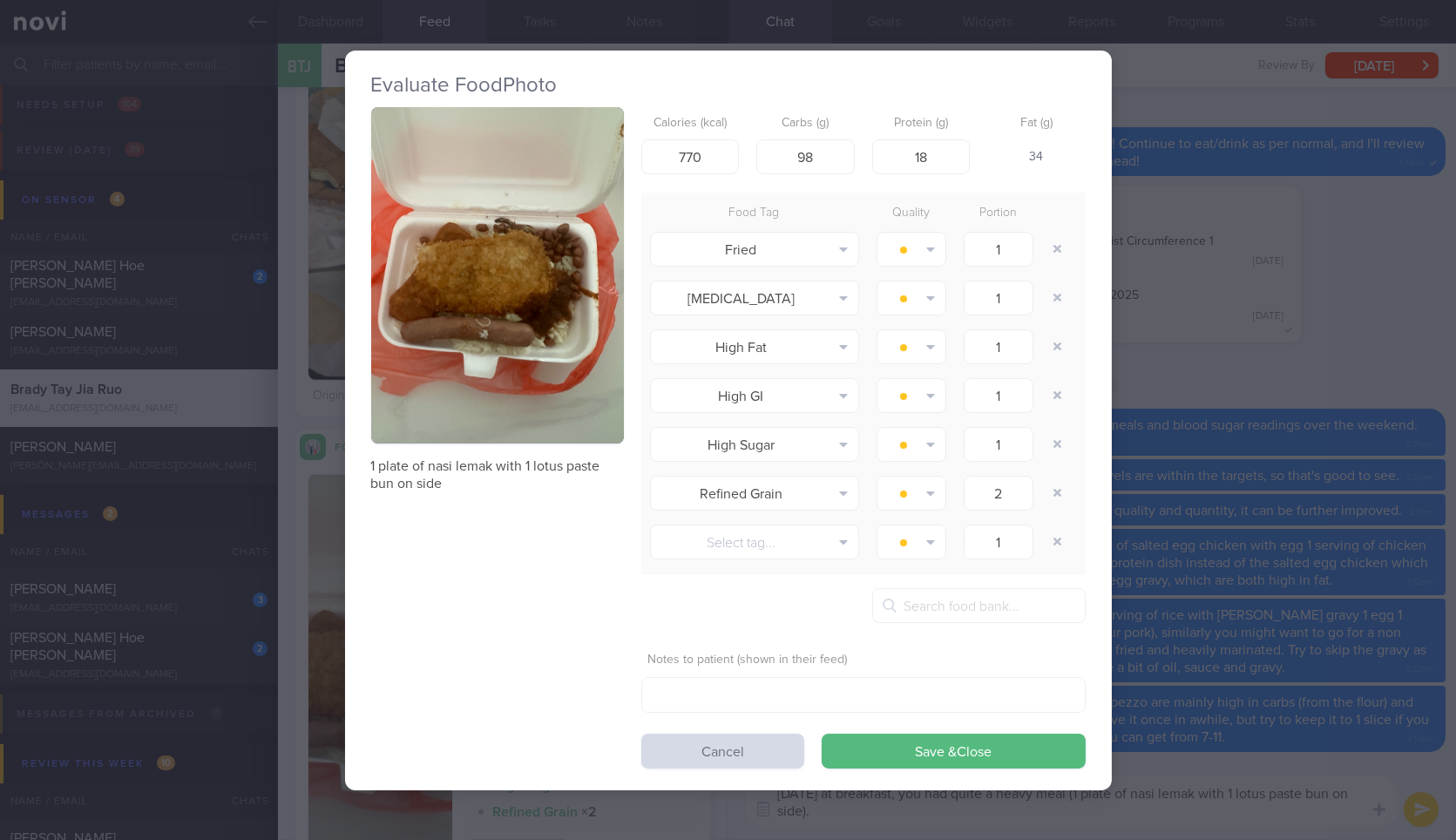
click at [1398, 401] on div "Evaluate Food Photo 1 plate of nasi lemak with 1 lotus paste bun on side Calori…" at bounding box center [728, 420] width 1456 height 840
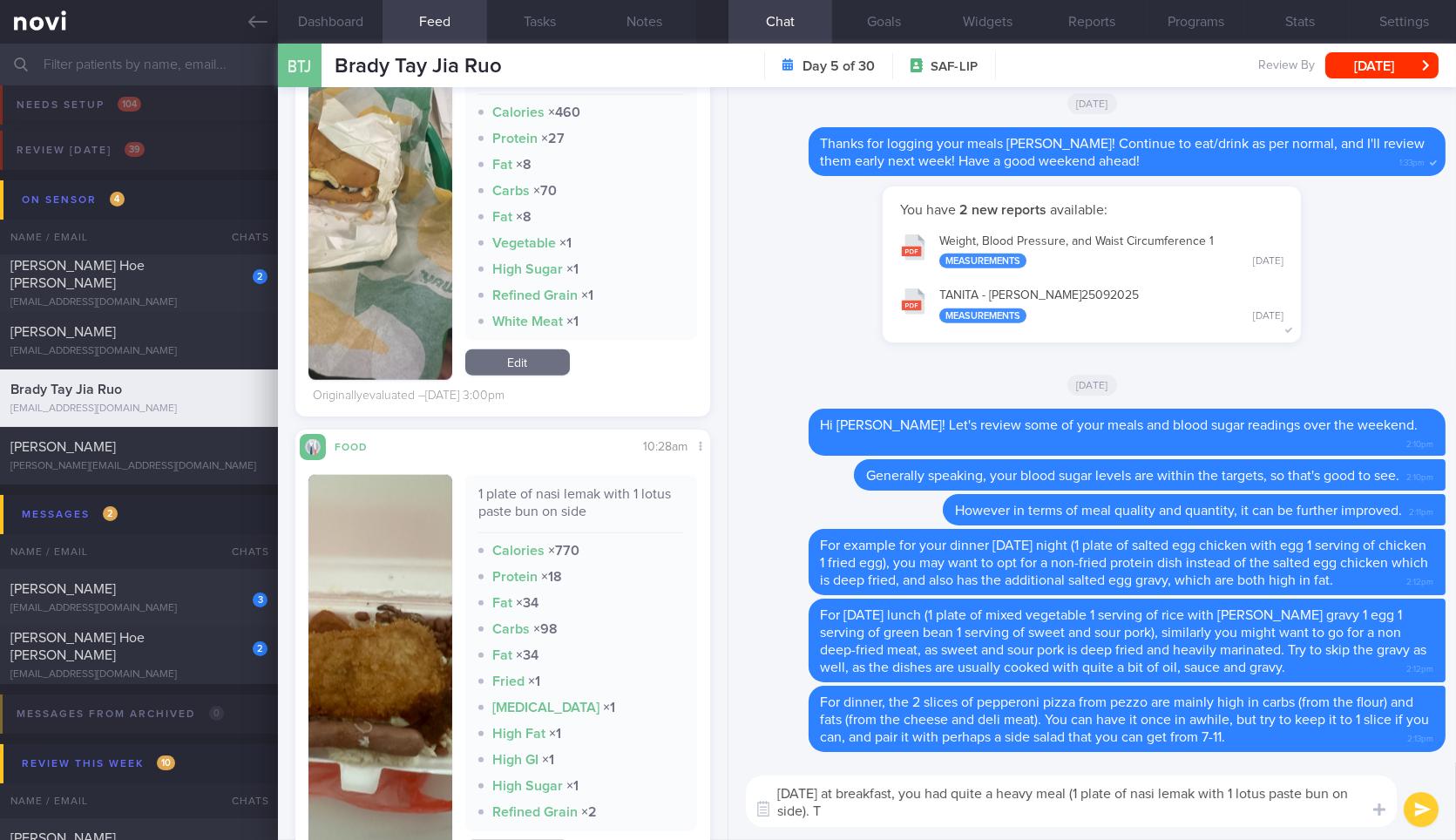
click at [1166, 819] on textarea "On Saturday at breakfast, you had quite a heavy meal (1 plate of nasi lemak wit…" at bounding box center [1071, 801] width 651 height 52
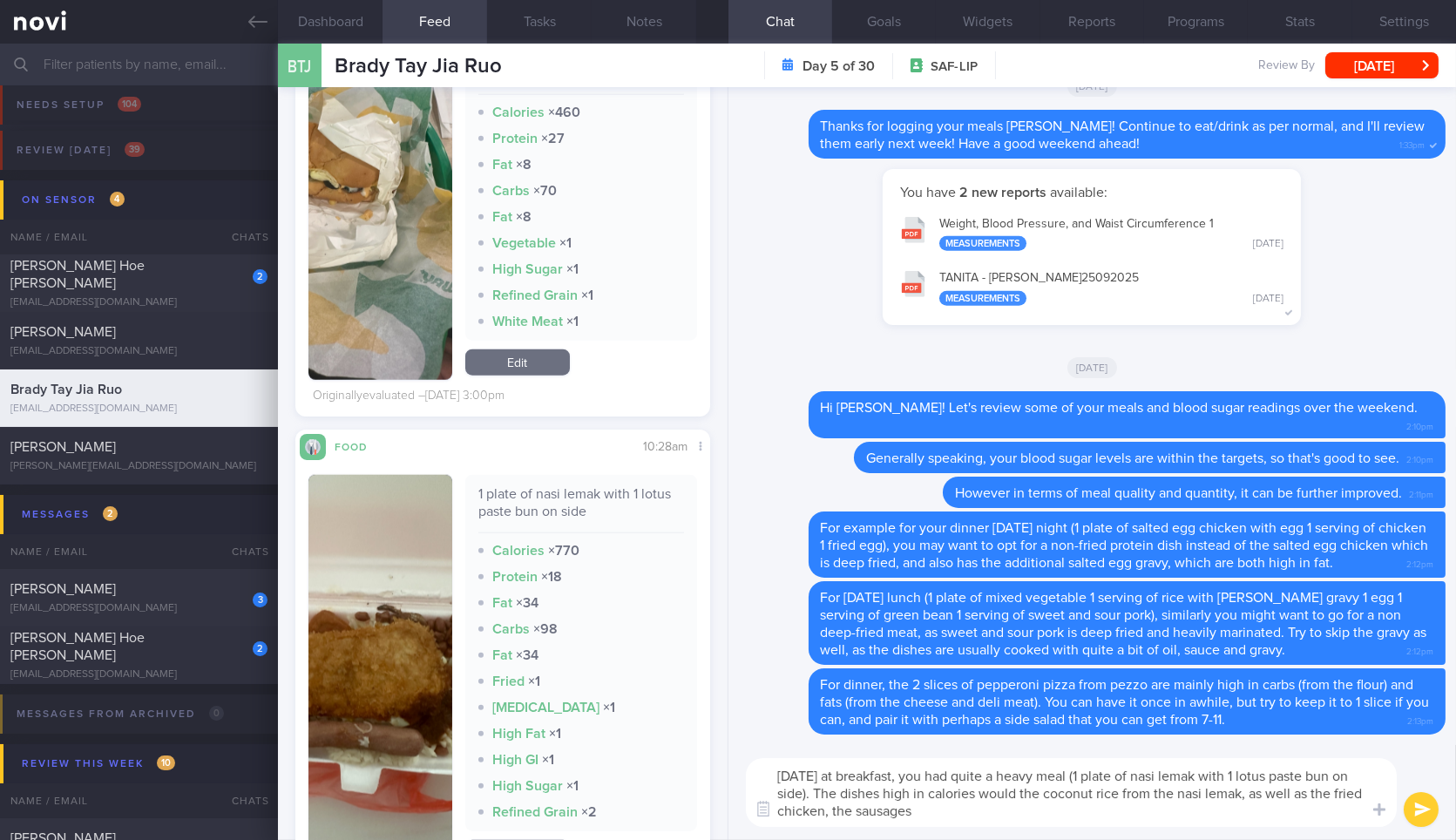
type textarea "[DATE] at breakfast, you had quite a heavy meal (1 plate of nasi lemak with 1 l…"
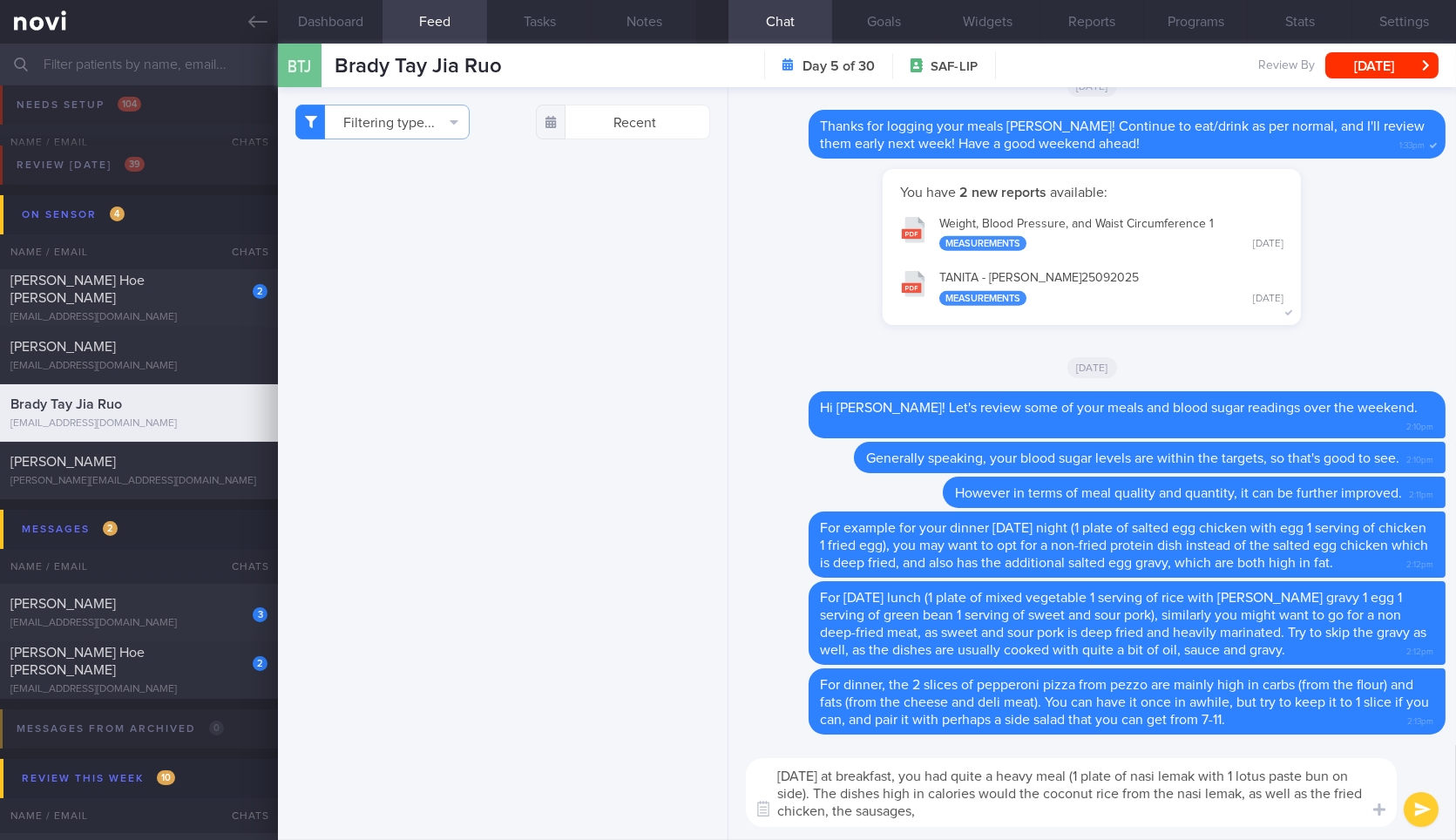
scroll to position [250, 383]
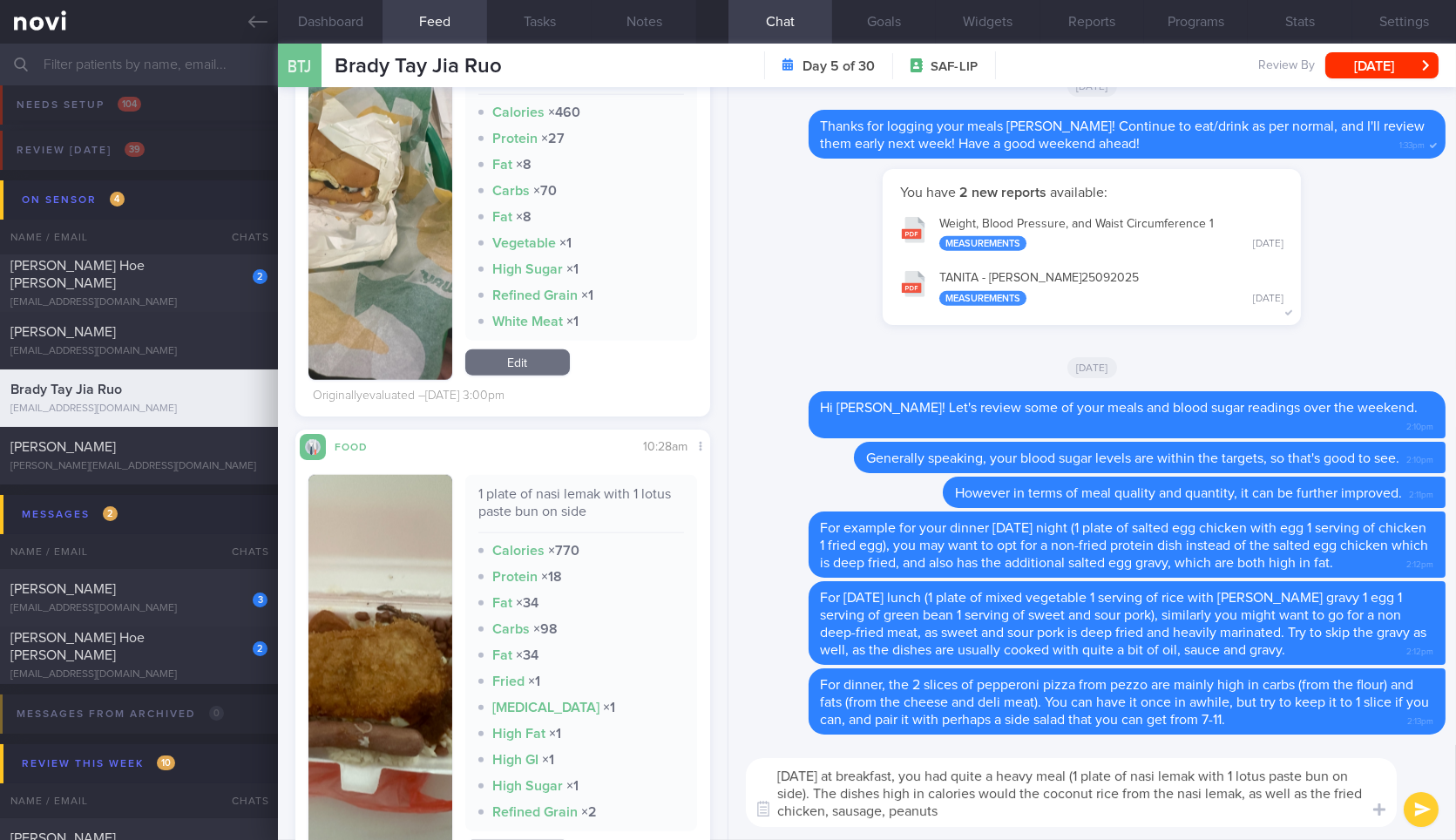
click at [385, 608] on button "button" at bounding box center [380, 672] width 143 height 395
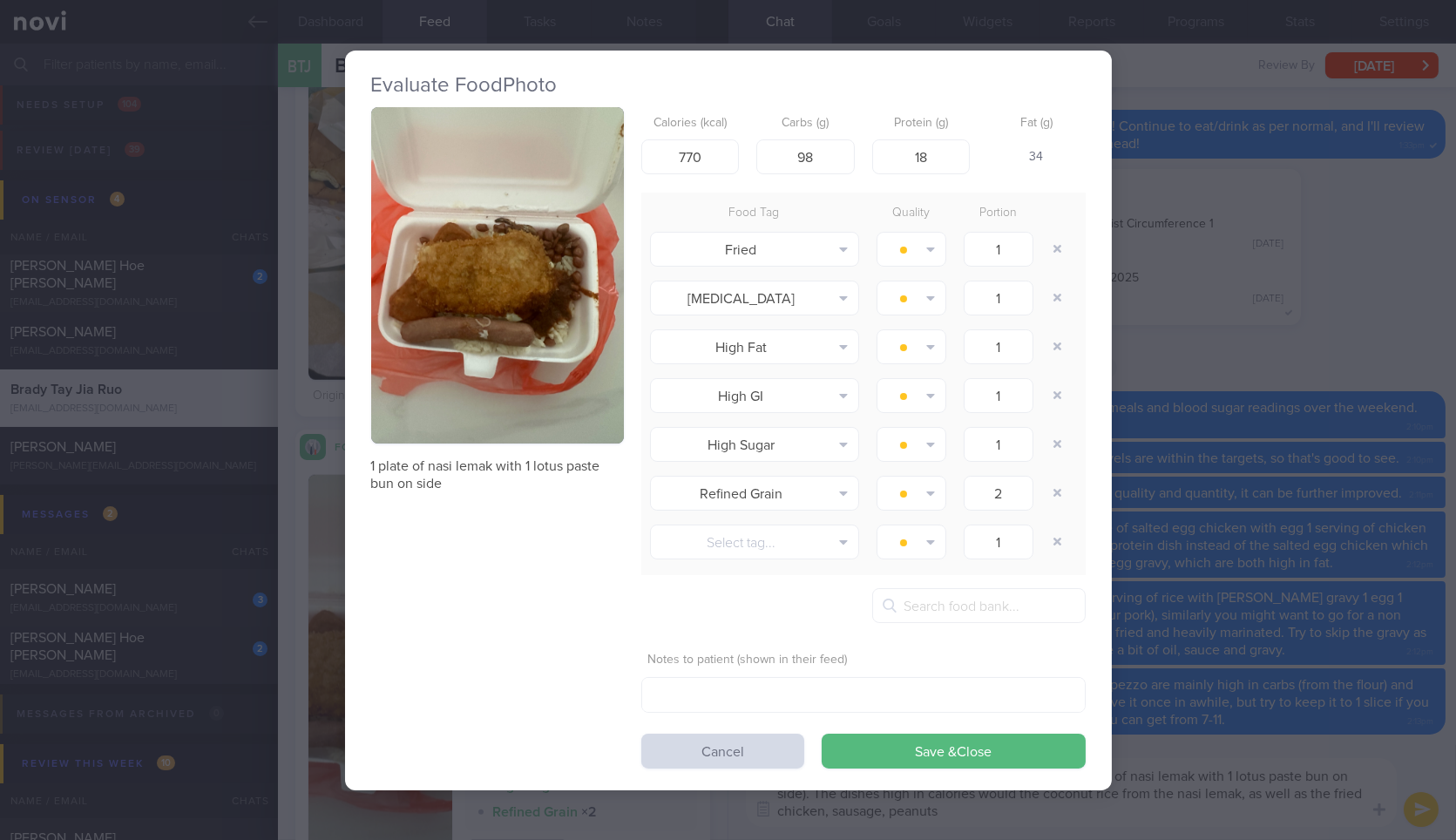
click at [536, 352] on button "button" at bounding box center [498, 276] width 253 height 337
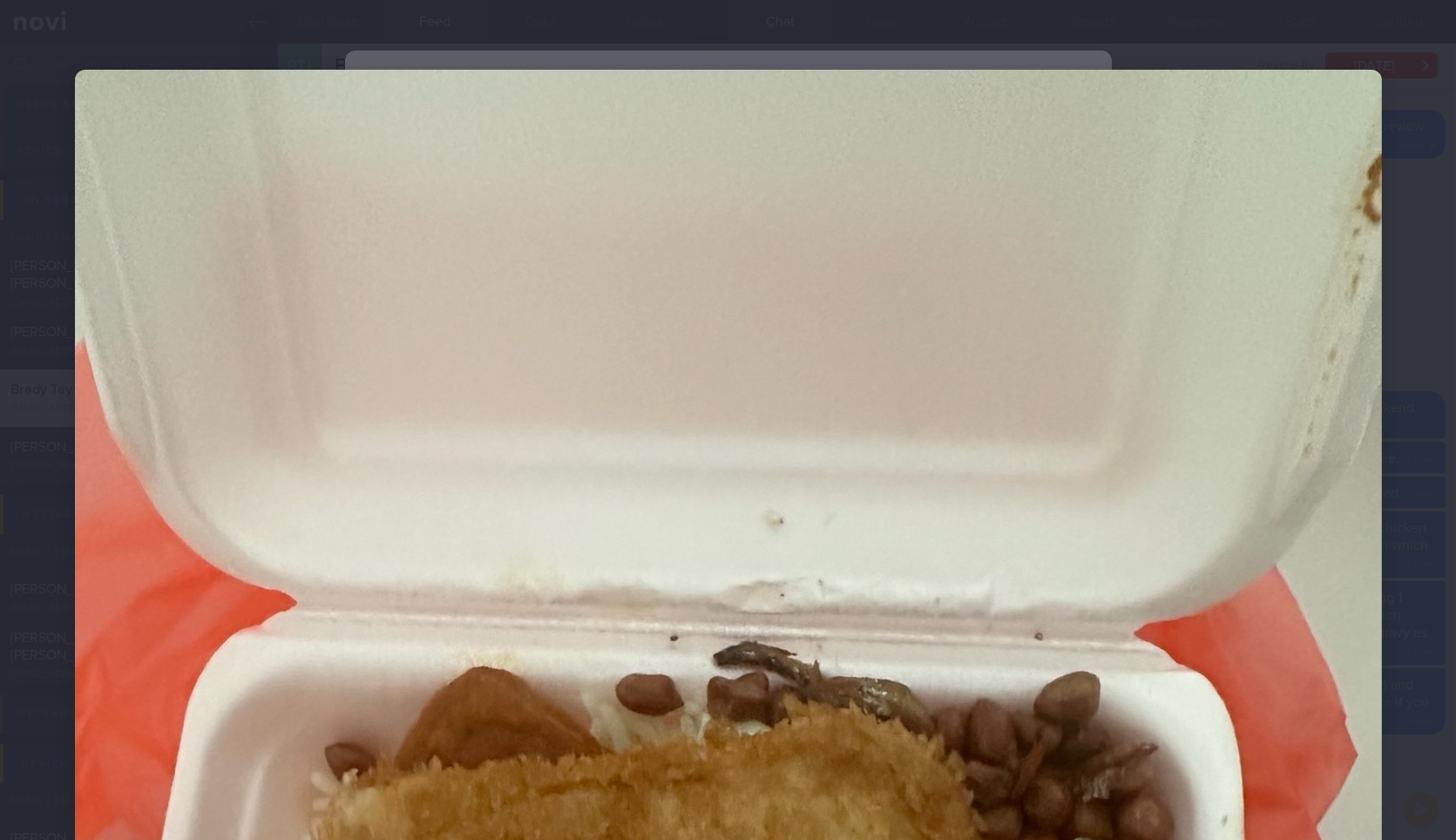
scroll to position [355, 0]
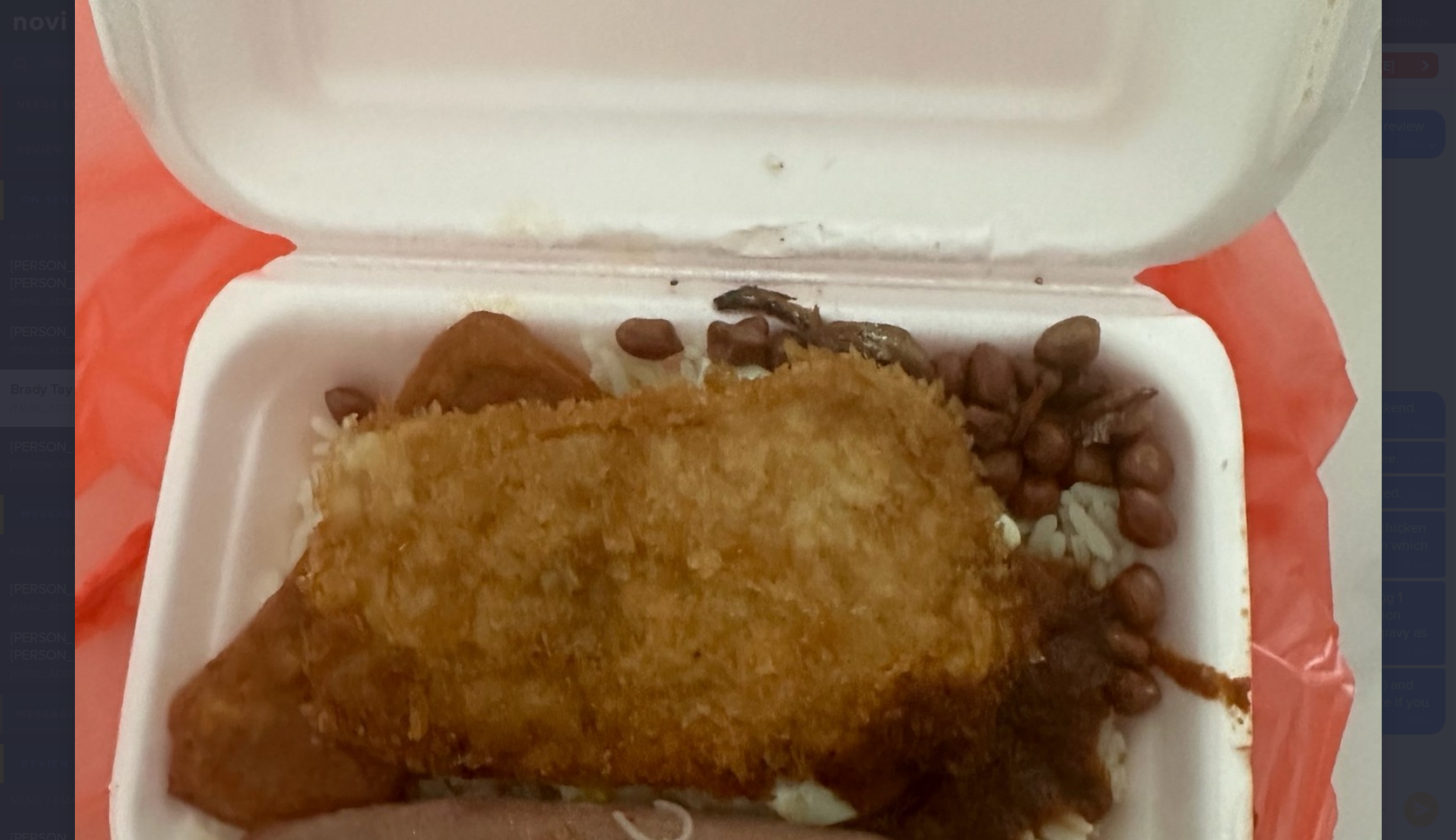
click at [1387, 467] on div at bounding box center [728, 585] width 1446 height 1882
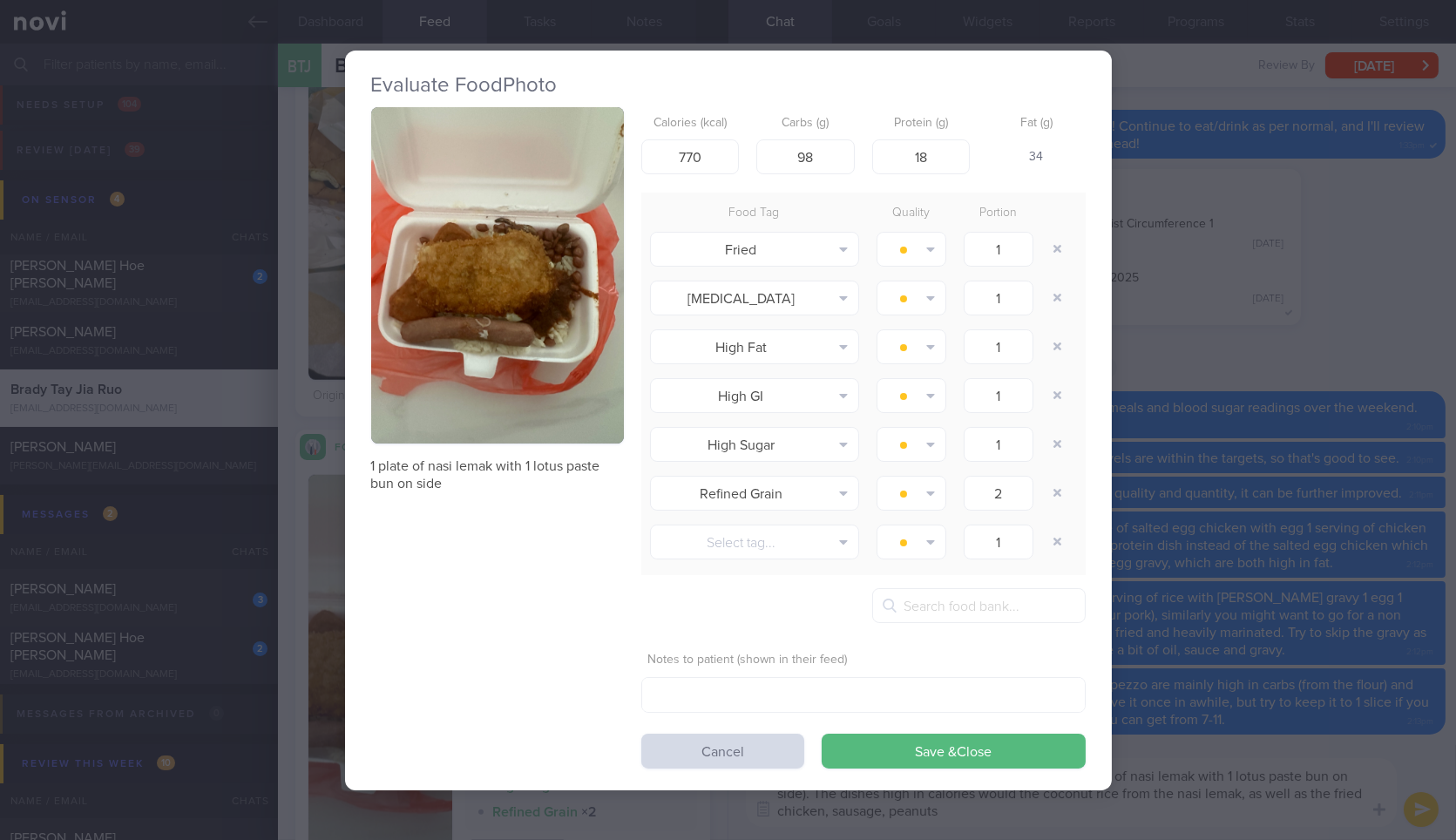
click at [1387, 467] on div "Evaluate Food Photo 1 plate of nasi lemak with 1 lotus paste bun on side Calori…" at bounding box center [728, 420] width 1456 height 840
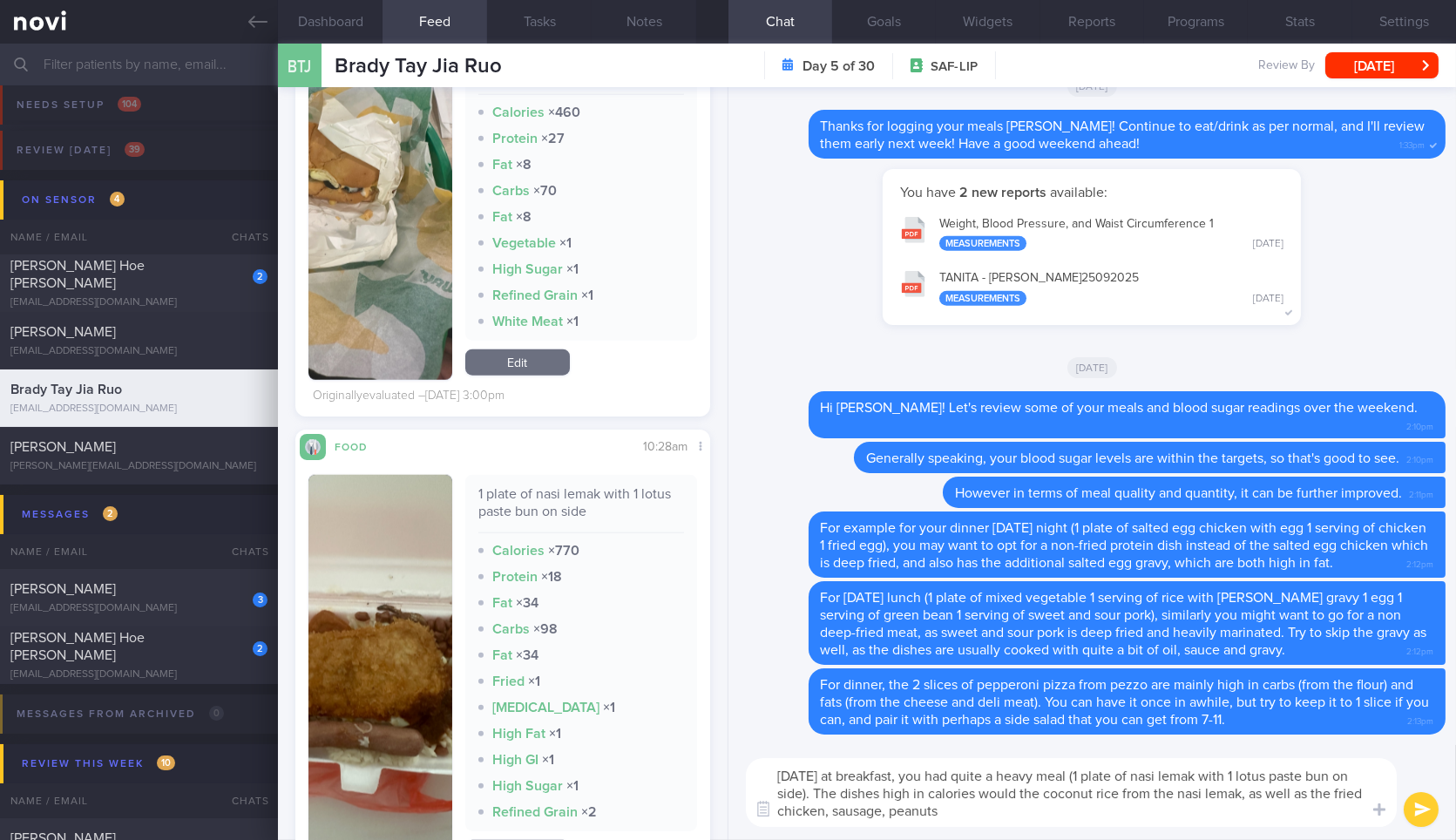
click at [1020, 813] on textarea "[DATE] at breakfast, you had quite a heavy meal (1 plate of nasi lemak with 1 l…" at bounding box center [1071, 792] width 651 height 69
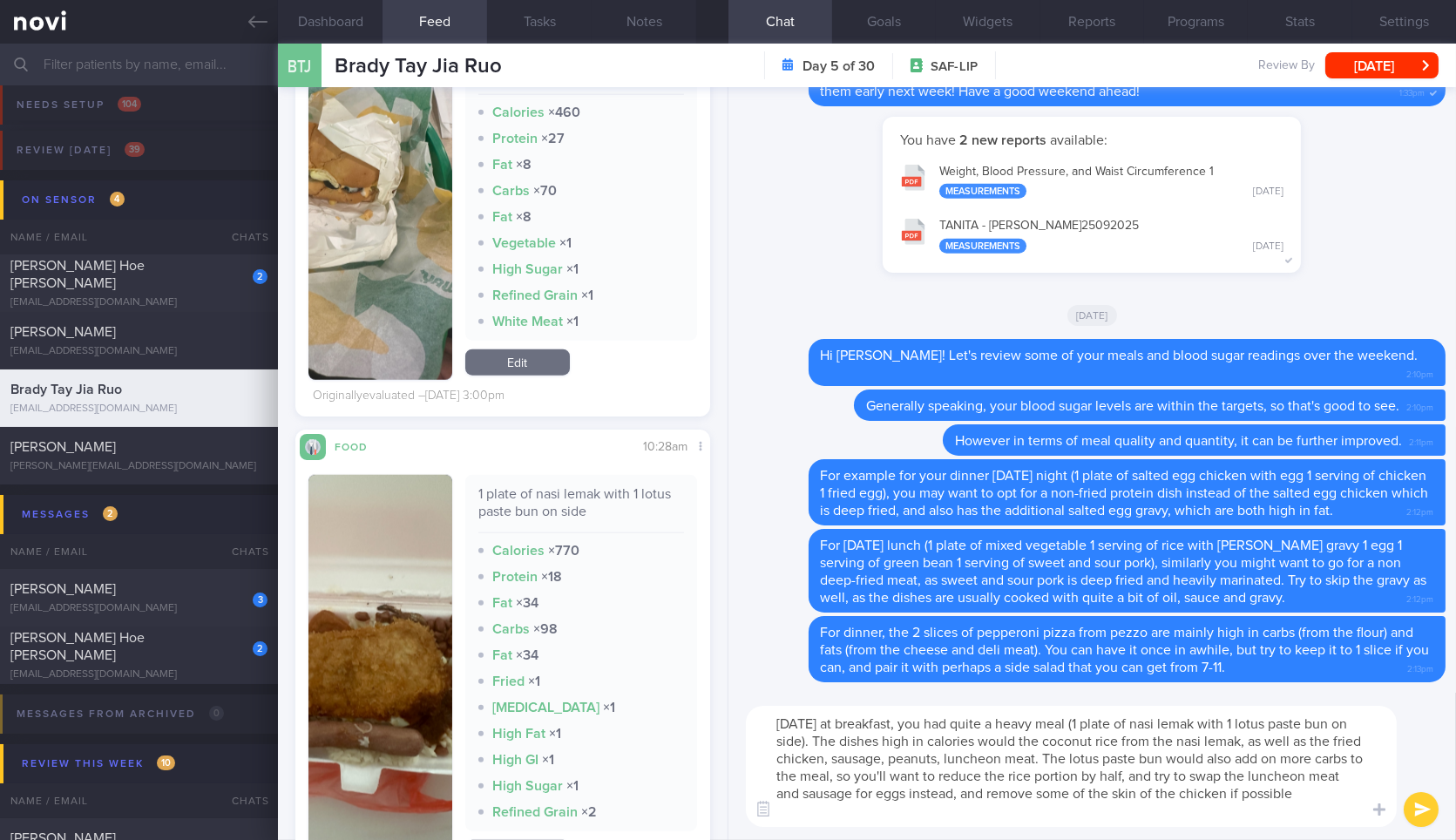
type textarea "[DATE] at breakfast, you had quite a heavy meal (1 plate of nasi lemak with 1 l…"
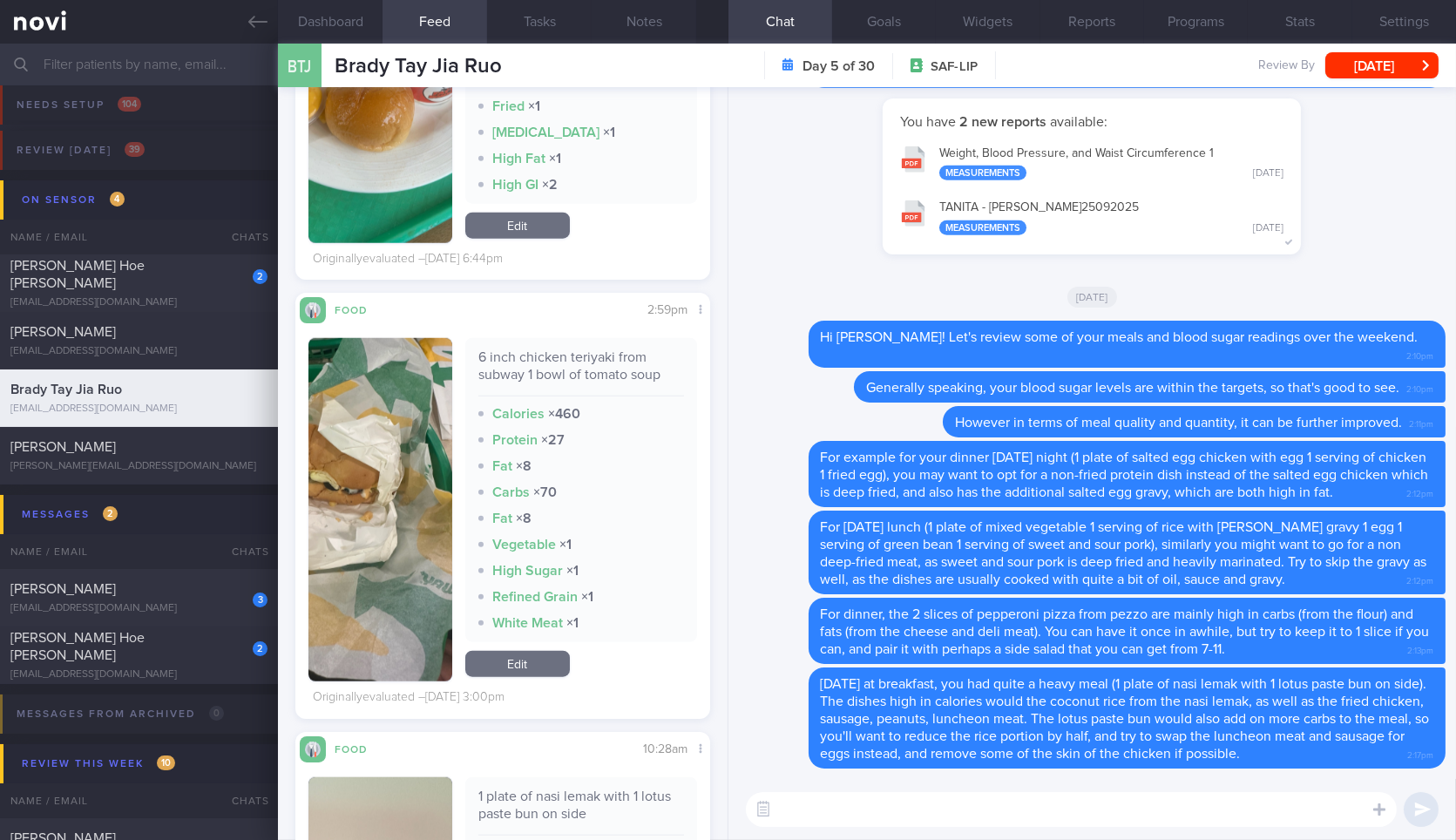
scroll to position [3687, 0]
click at [582, 367] on div "6 inch chicken teriyaki from subway 1 bowl of tomato soup" at bounding box center [581, 373] width 206 height 48
copy div "6 inch chicken teriyaki from subway 1 bowl of tomato soup"
click at [582, 367] on div "6 inch chicken teriyaki from subway 1 bowl of tomato soup" at bounding box center [581, 373] width 206 height 48
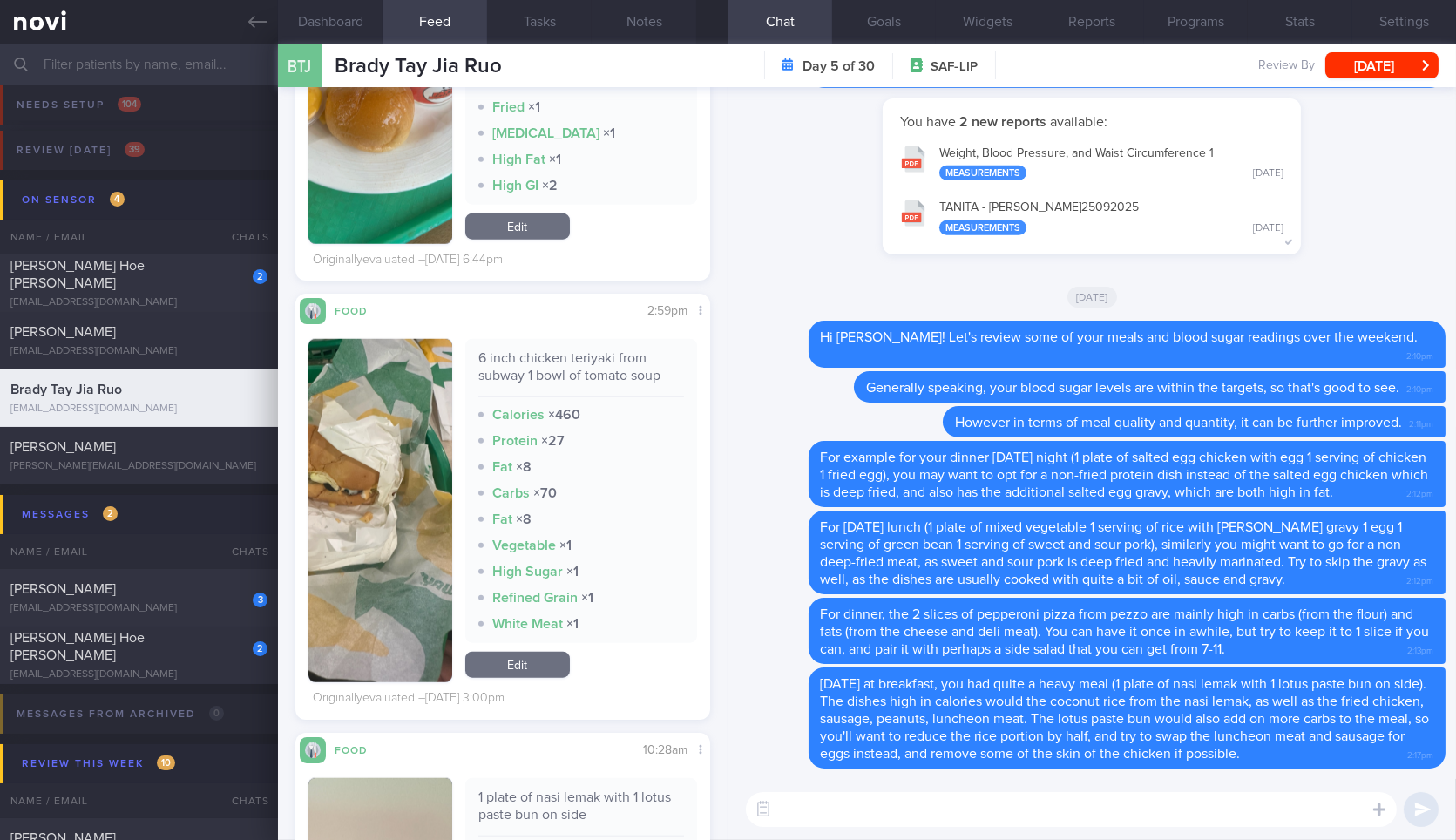
click at [856, 801] on textarea at bounding box center [1071, 809] width 651 height 35
paste textarea "6 inch chicken teriyaki from subway 1 bowl of tomato soup"
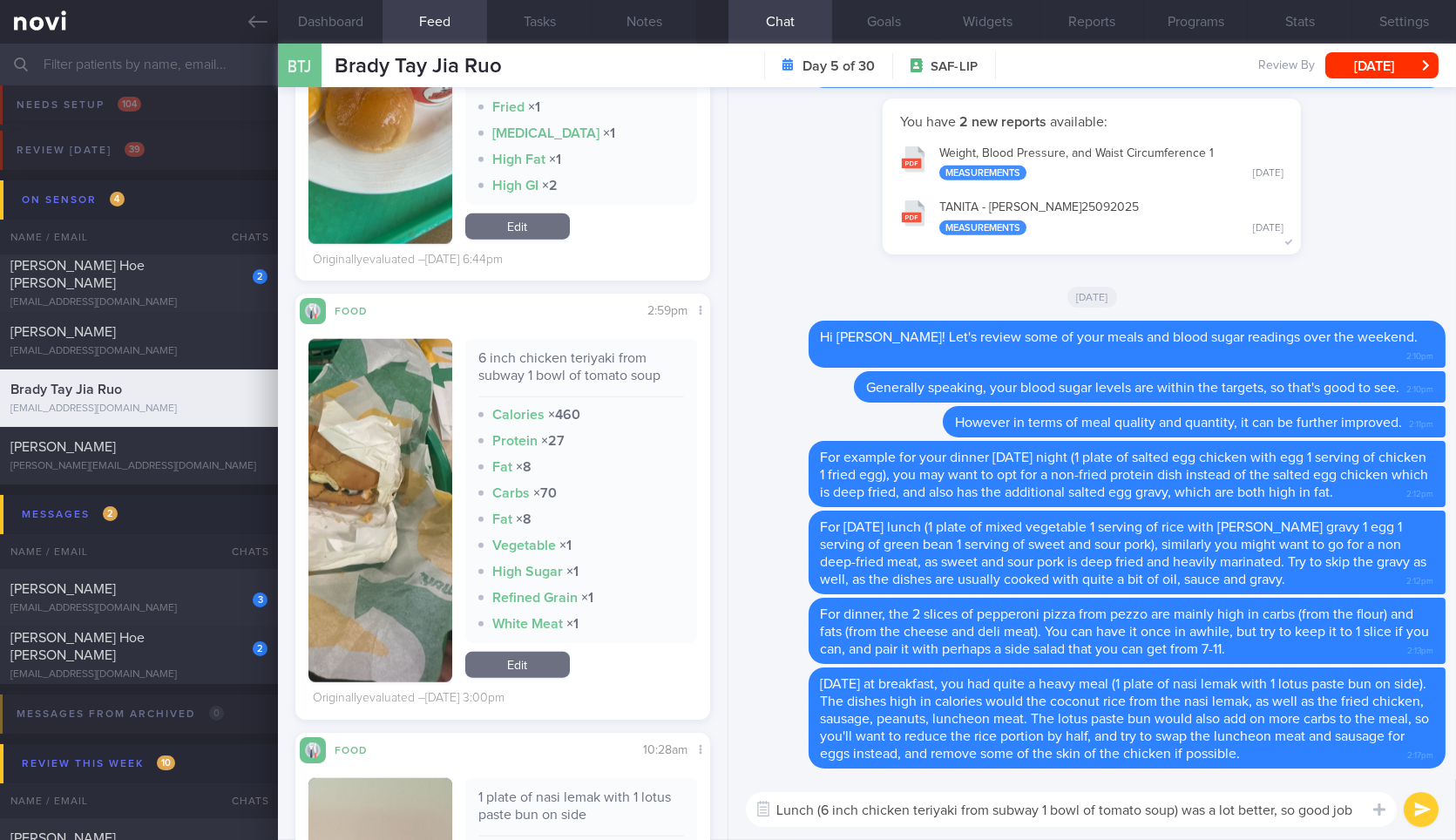
type textarea "Lunch (6 inch chicken teriyaki from subway 1 bowl of tomato soup) was a lot bet…"
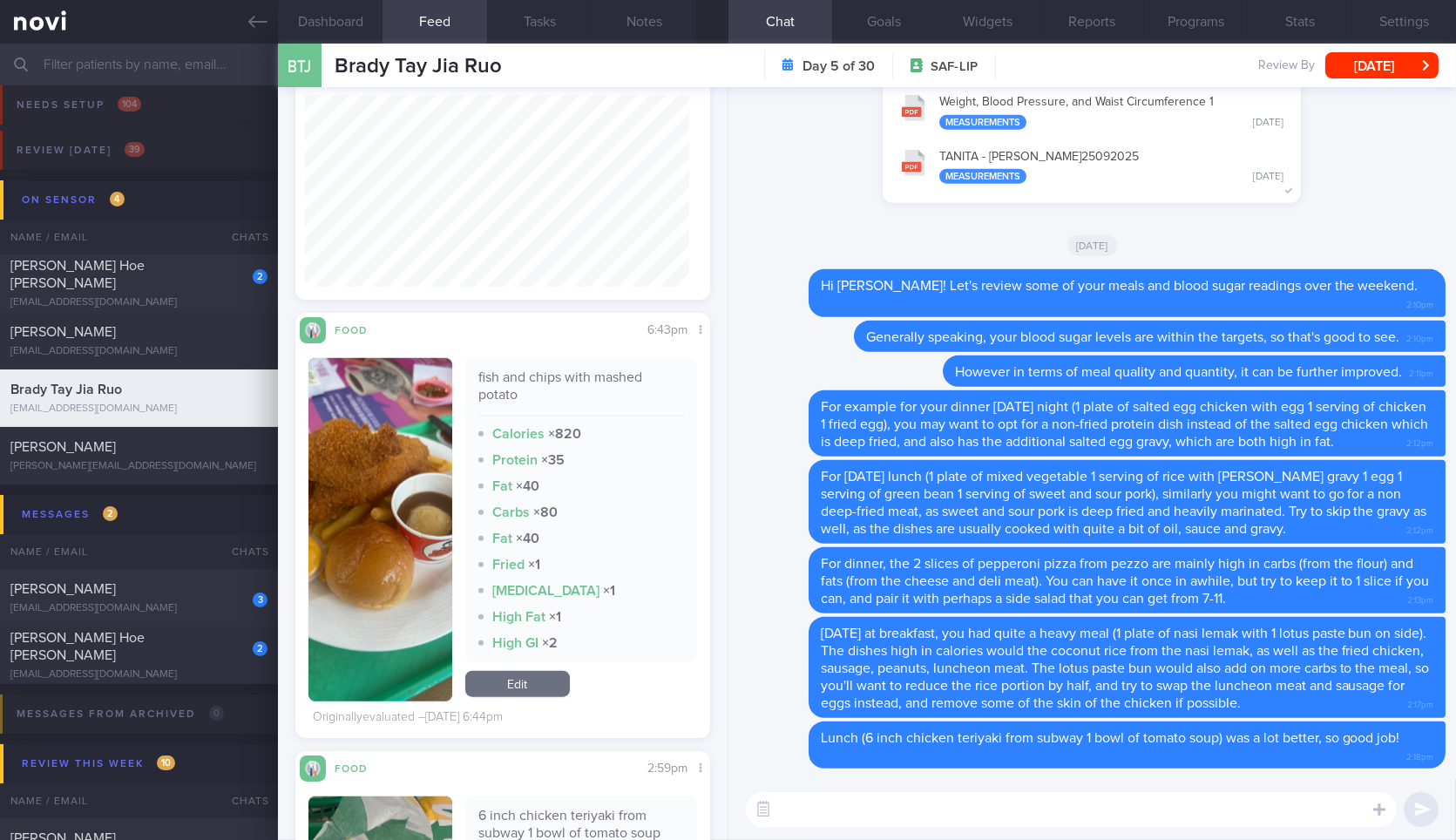
scroll to position [3229, 0]
click at [507, 374] on div "fish and chips with mashed potato" at bounding box center [581, 394] width 206 height 48
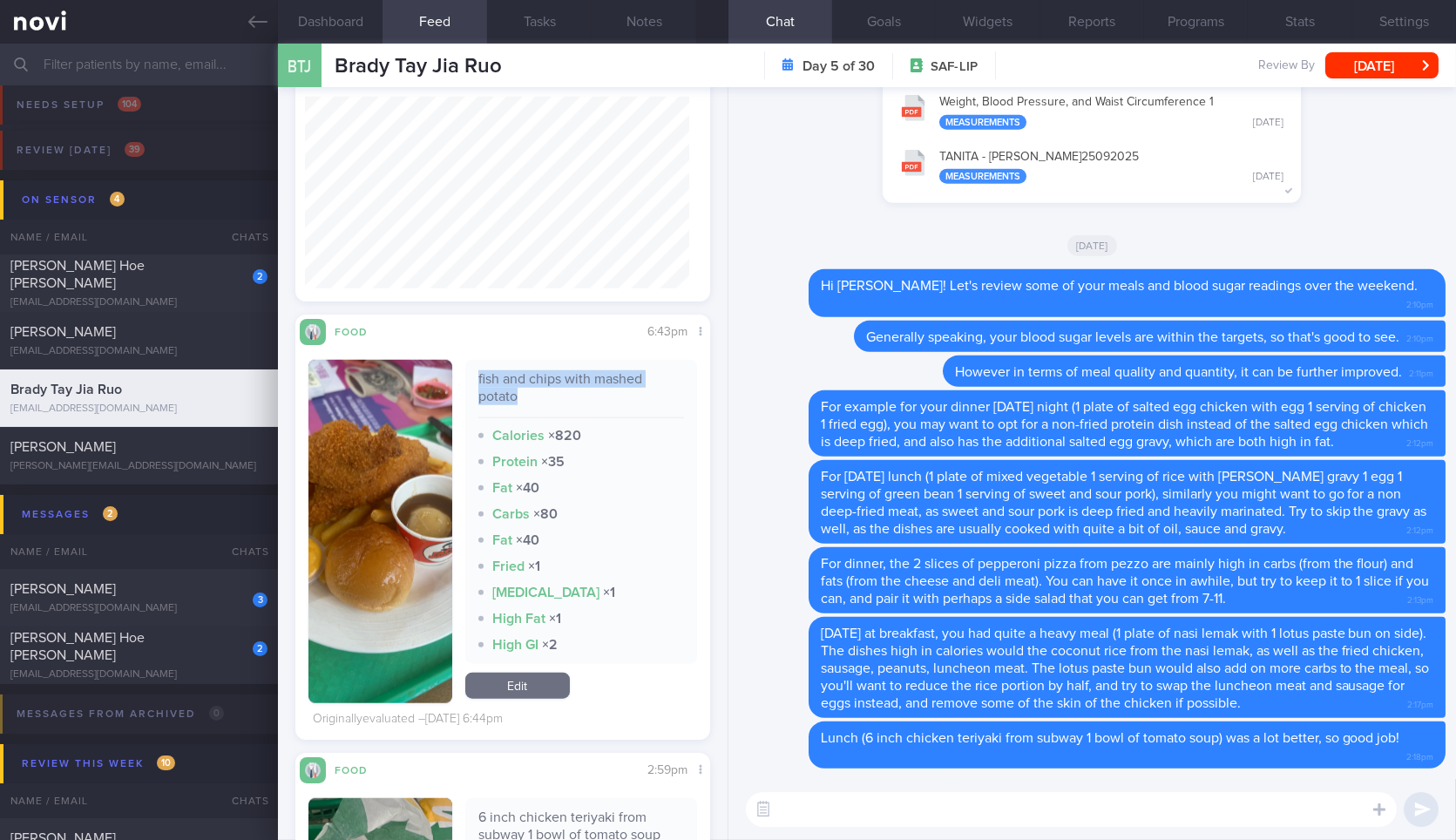
copy div "fish and chips with mashed potato"
click at [507, 374] on div "fish and chips with mashed potato" at bounding box center [581, 394] width 206 height 48
click at [921, 820] on textarea "F" at bounding box center [1071, 809] width 651 height 35
paste textarea "fish and chips with mashed potato"
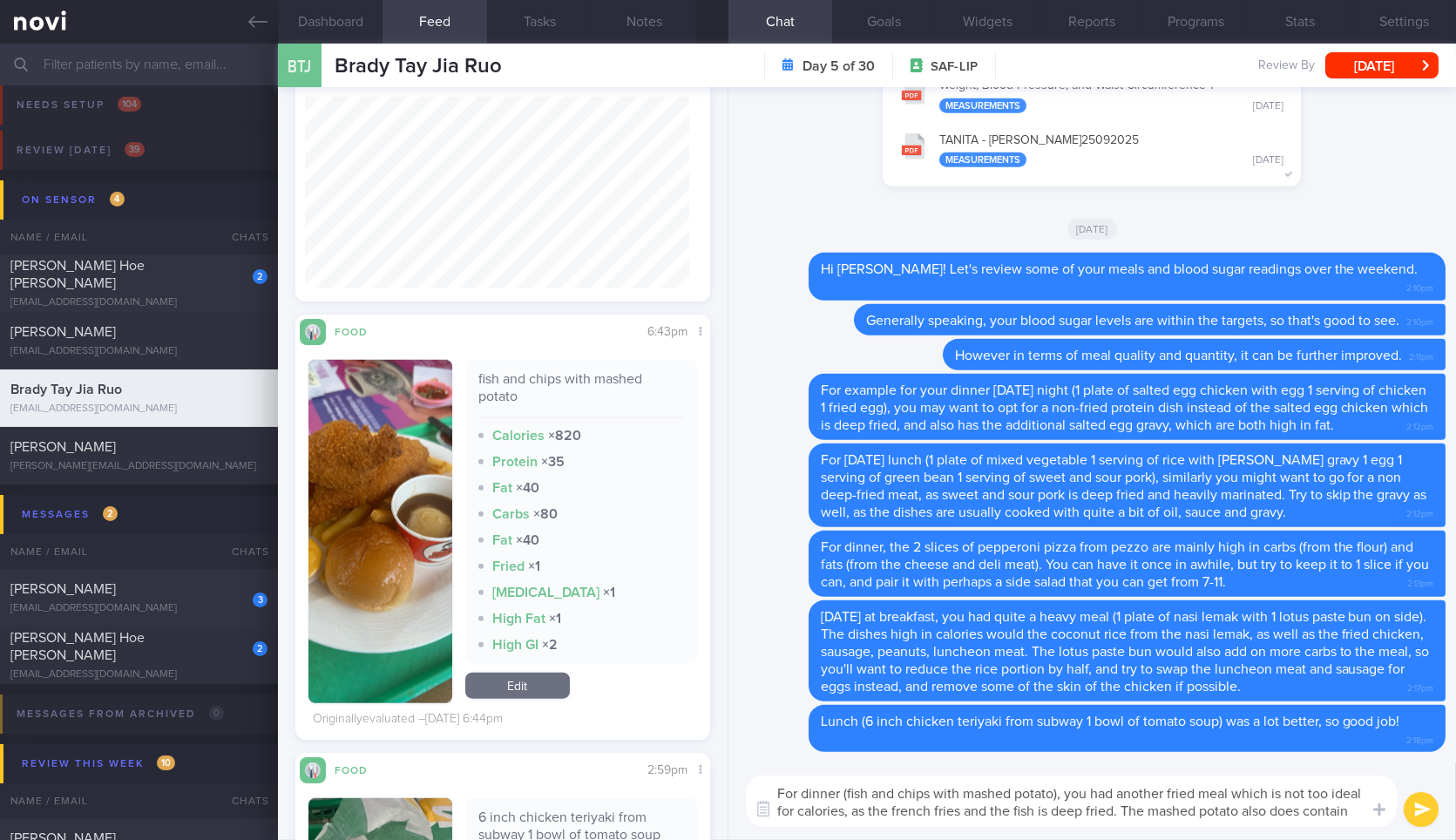
scroll to position [0, 0]
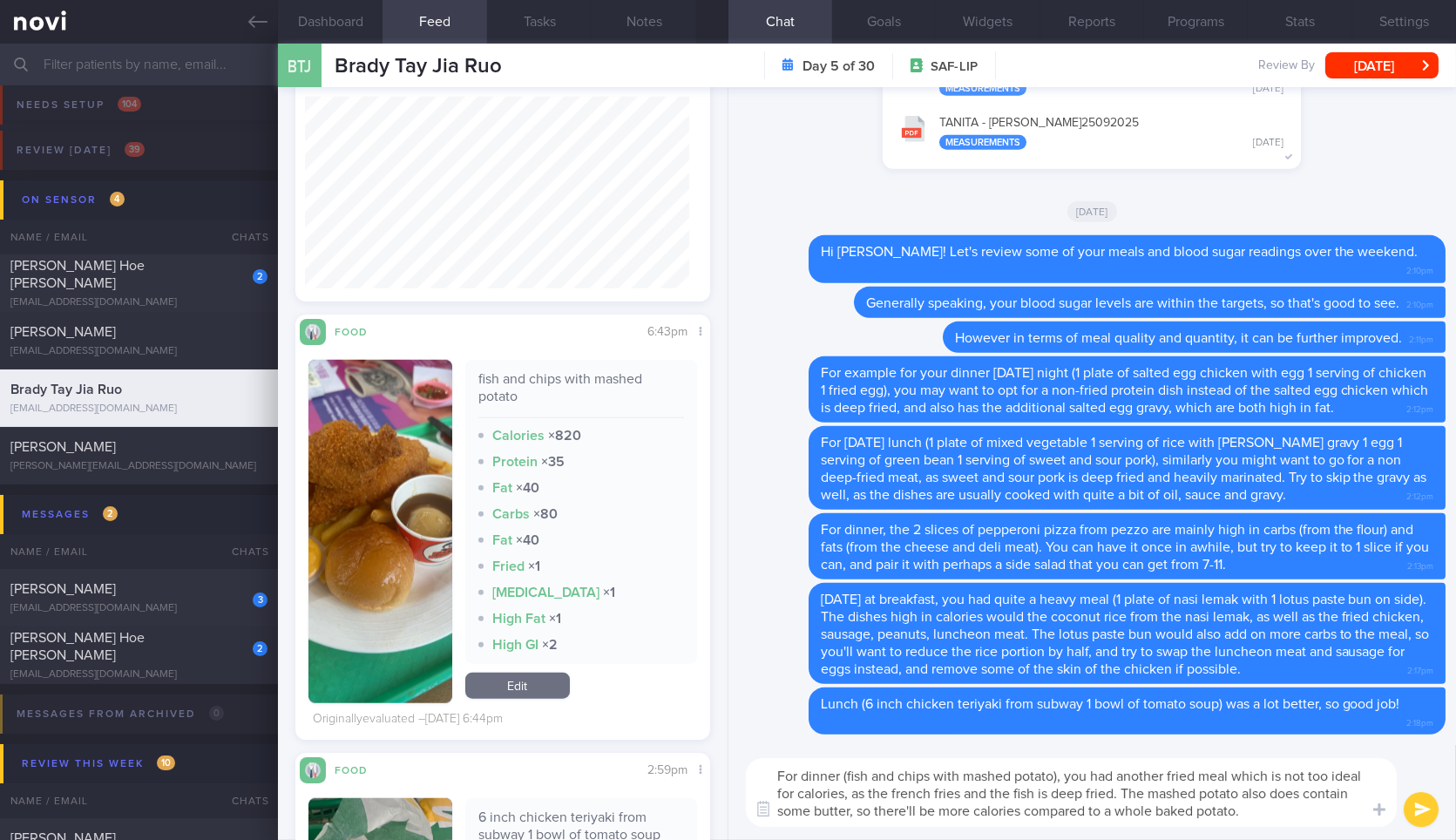
type textarea "For dinner (fish and chips with mashed potato), you had another fried meal whic…"
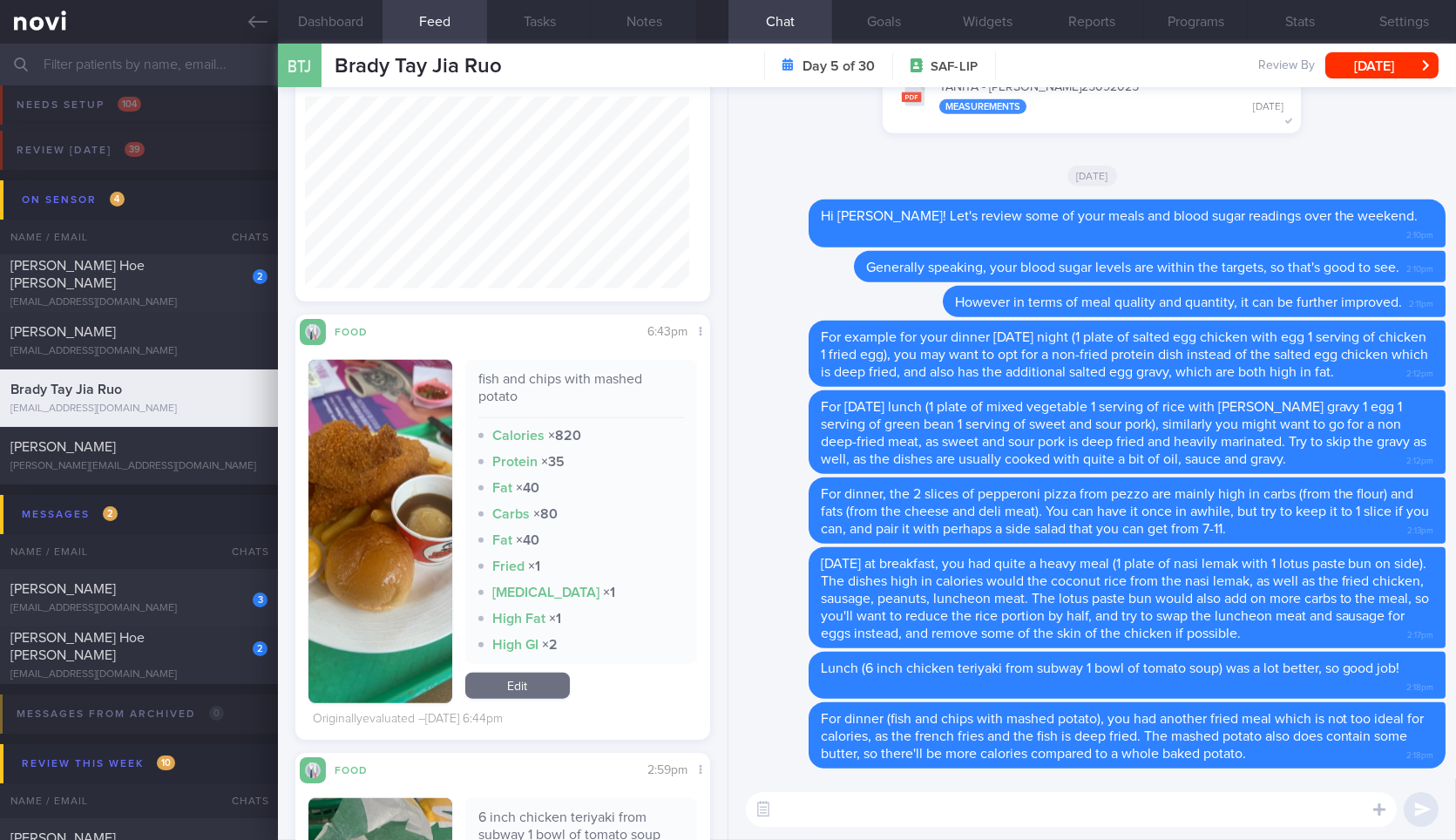
click at [379, 418] on img "button" at bounding box center [380, 531] width 143 height 343
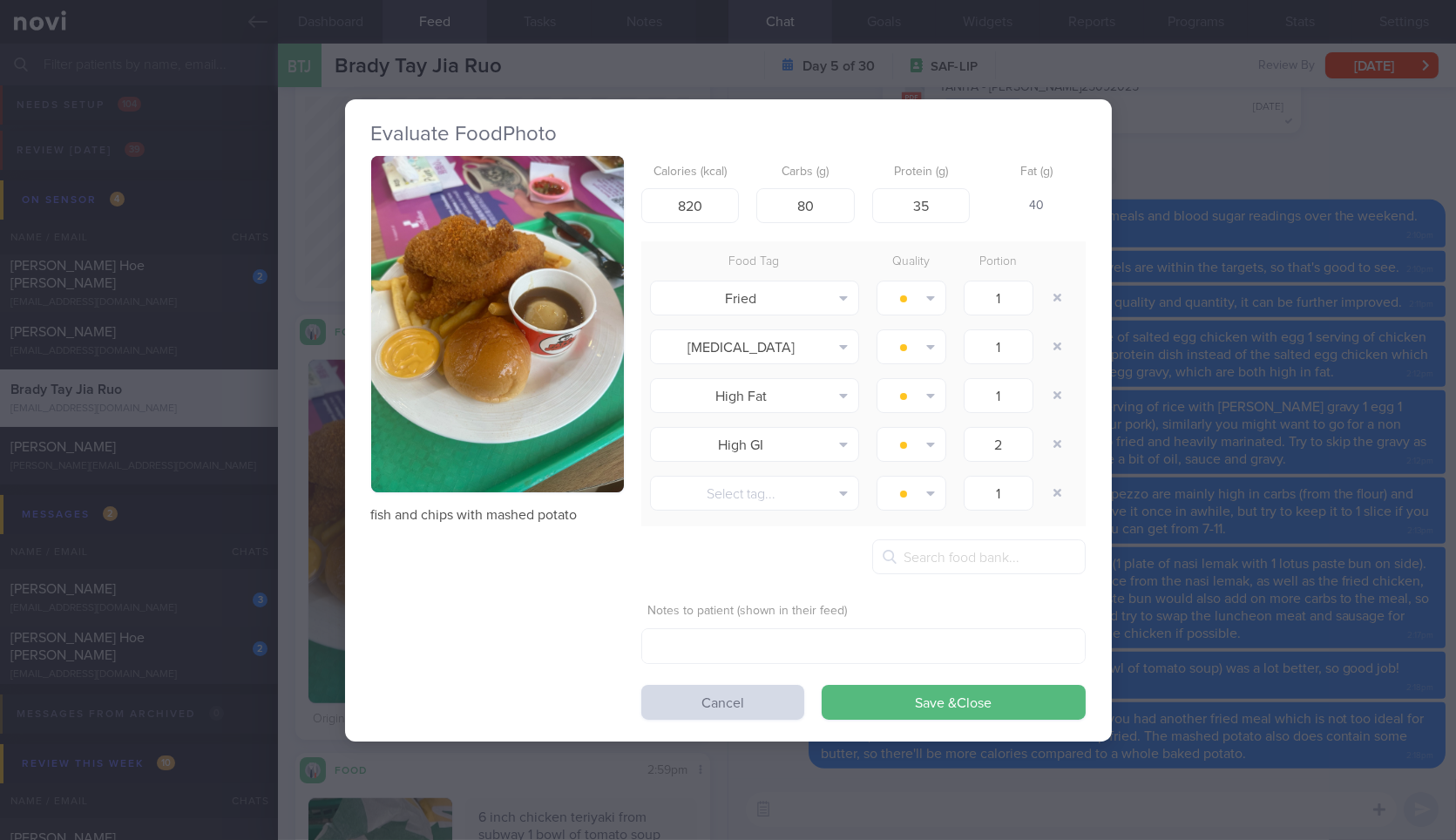
click at [629, 323] on div "fish and chips with mashed potato Calories (kcal) 820 Carbs (g) 80 Protein (g) …" at bounding box center [728, 438] width 715 height 563
click at [590, 325] on button "button" at bounding box center [498, 324] width 253 height 337
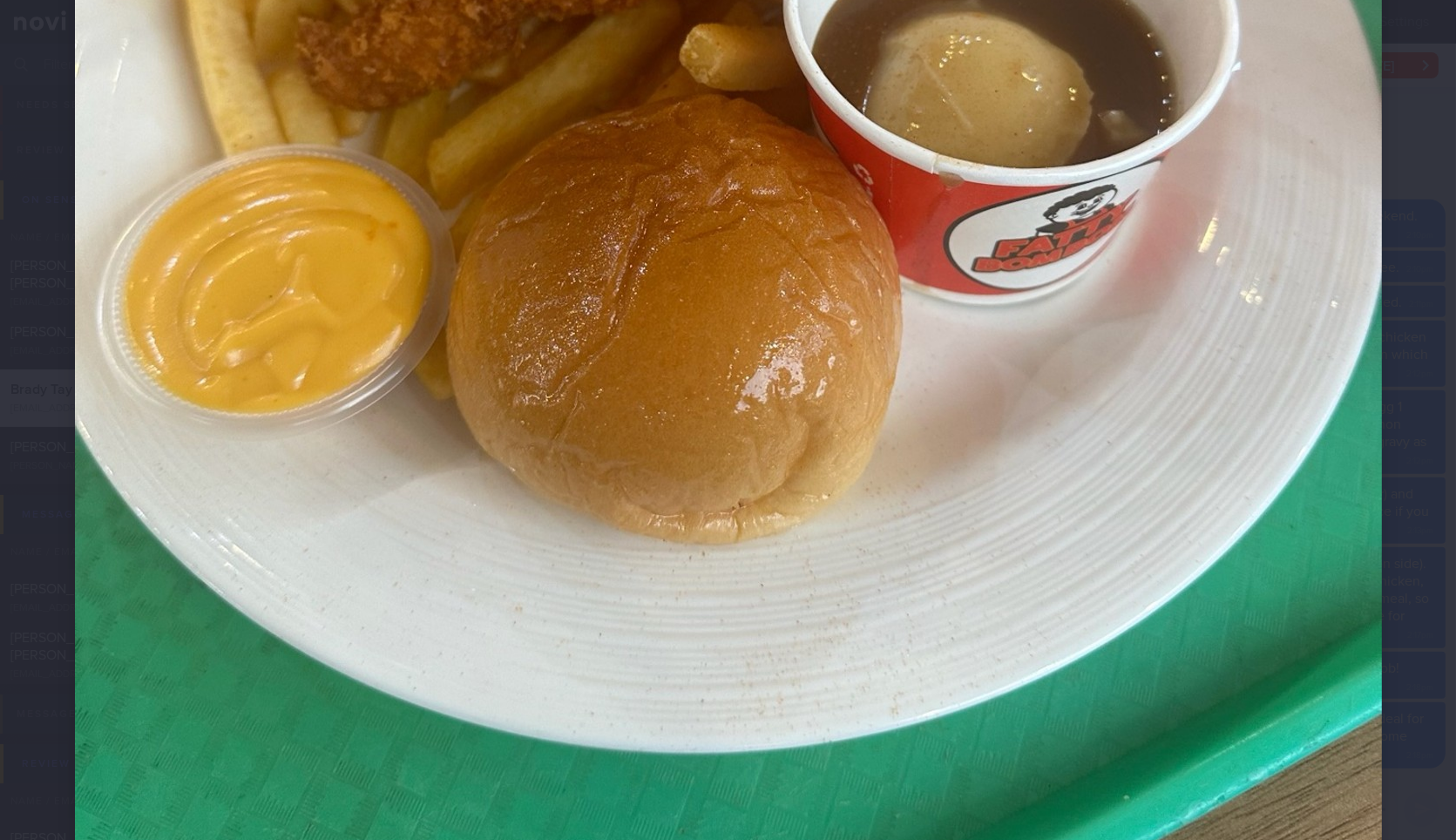
scroll to position [921, 0]
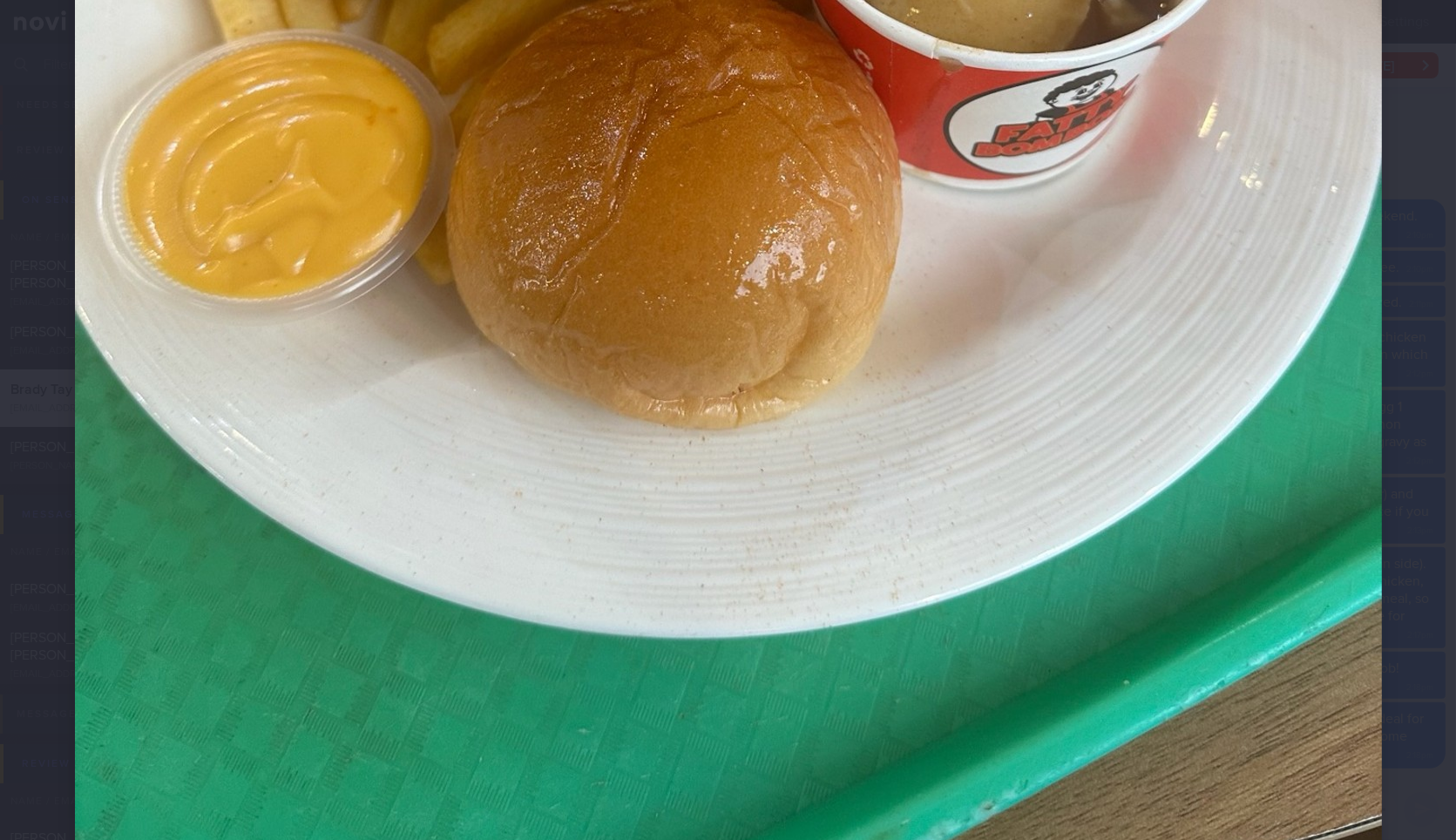
click at [1339, 390] on img at bounding box center [728, 20] width 1307 height 1743
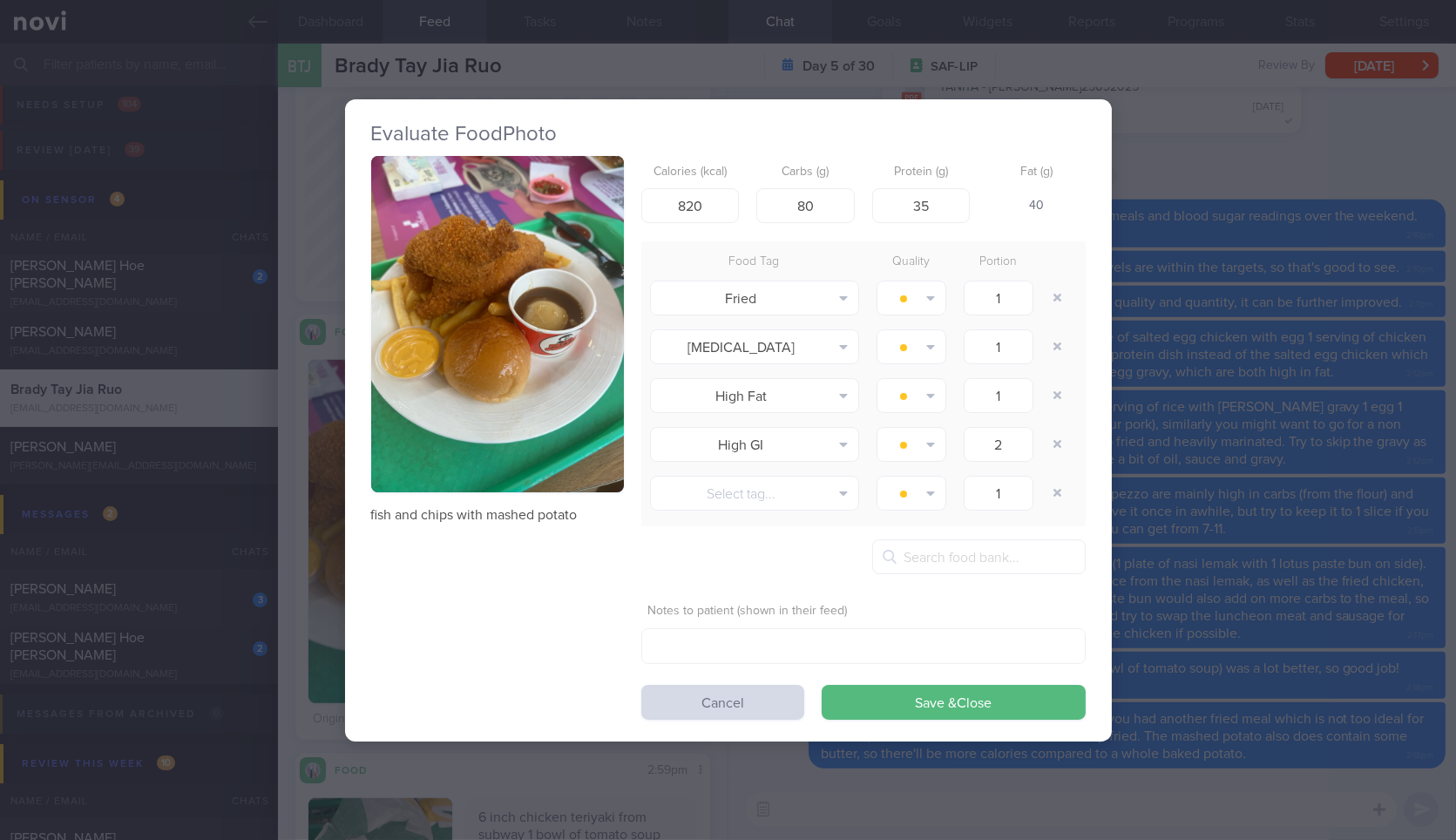
click at [1361, 377] on div "Evaluate Food Photo fish and chips with mashed potato Calories (kcal) 820 Carbs…" at bounding box center [728, 420] width 1456 height 840
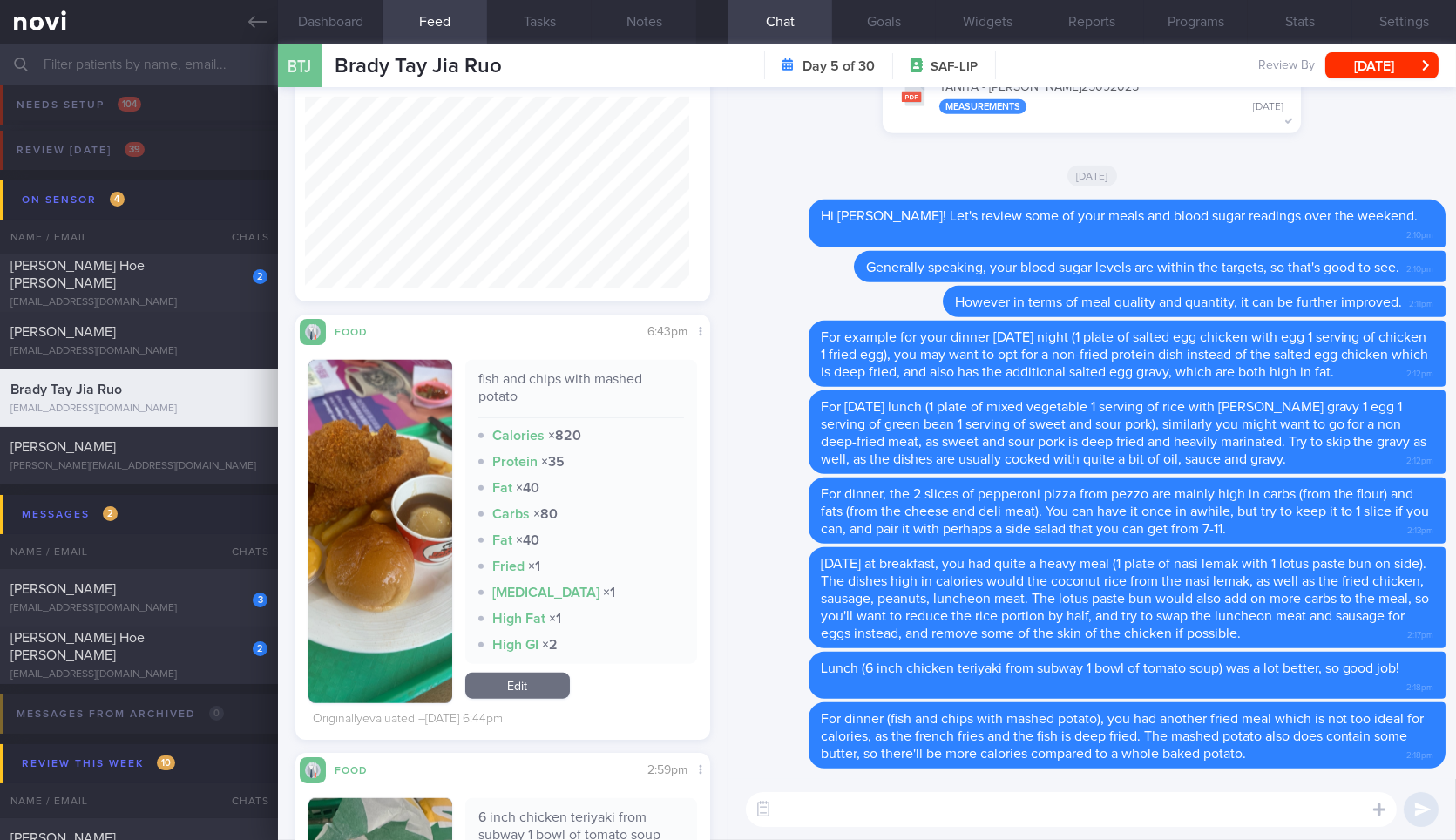
click at [1144, 830] on div "​ ​" at bounding box center [1092, 809] width 728 height 61
click at [1173, 804] on textarea at bounding box center [1071, 809] width 651 height 35
type textarea "For the nacho cheese, you'll want to limit that as well, as it is high in fat."
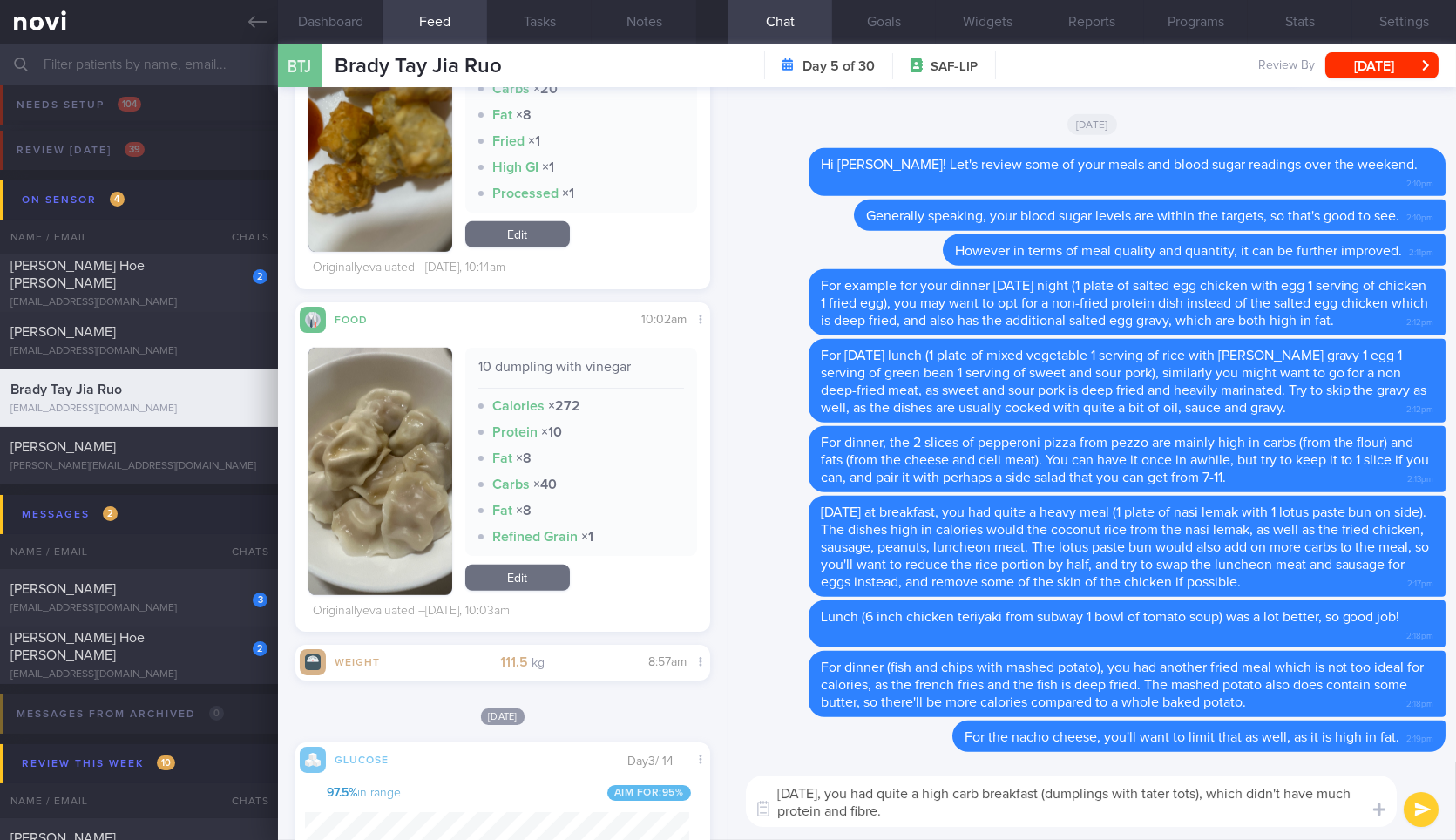
type textarea "[DATE], you had quite a high carb breakfast (dumplings with tater tots), which …"
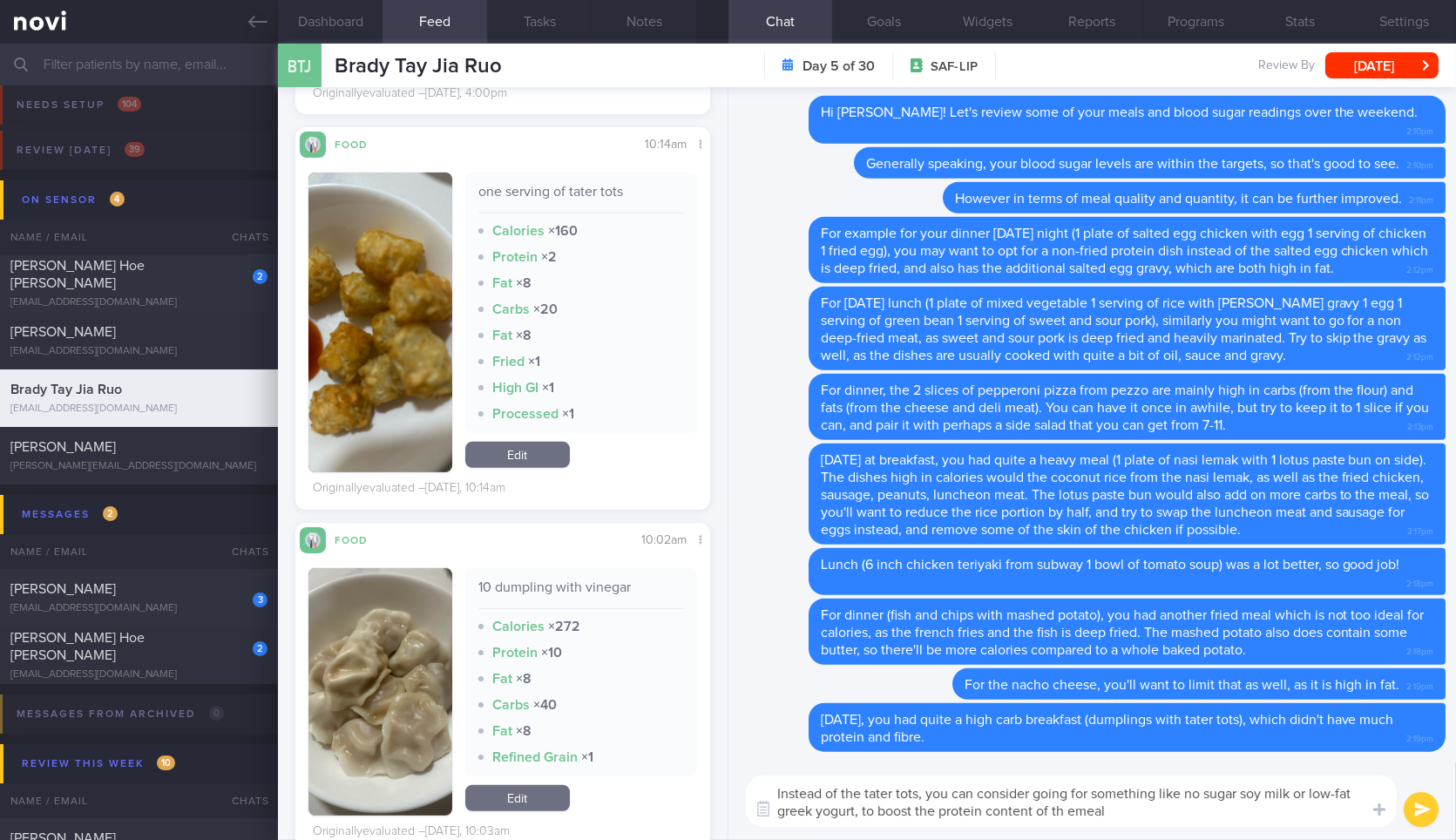
type textarea "Instead of the tater tots, you can consider going for something like no sugar s…"
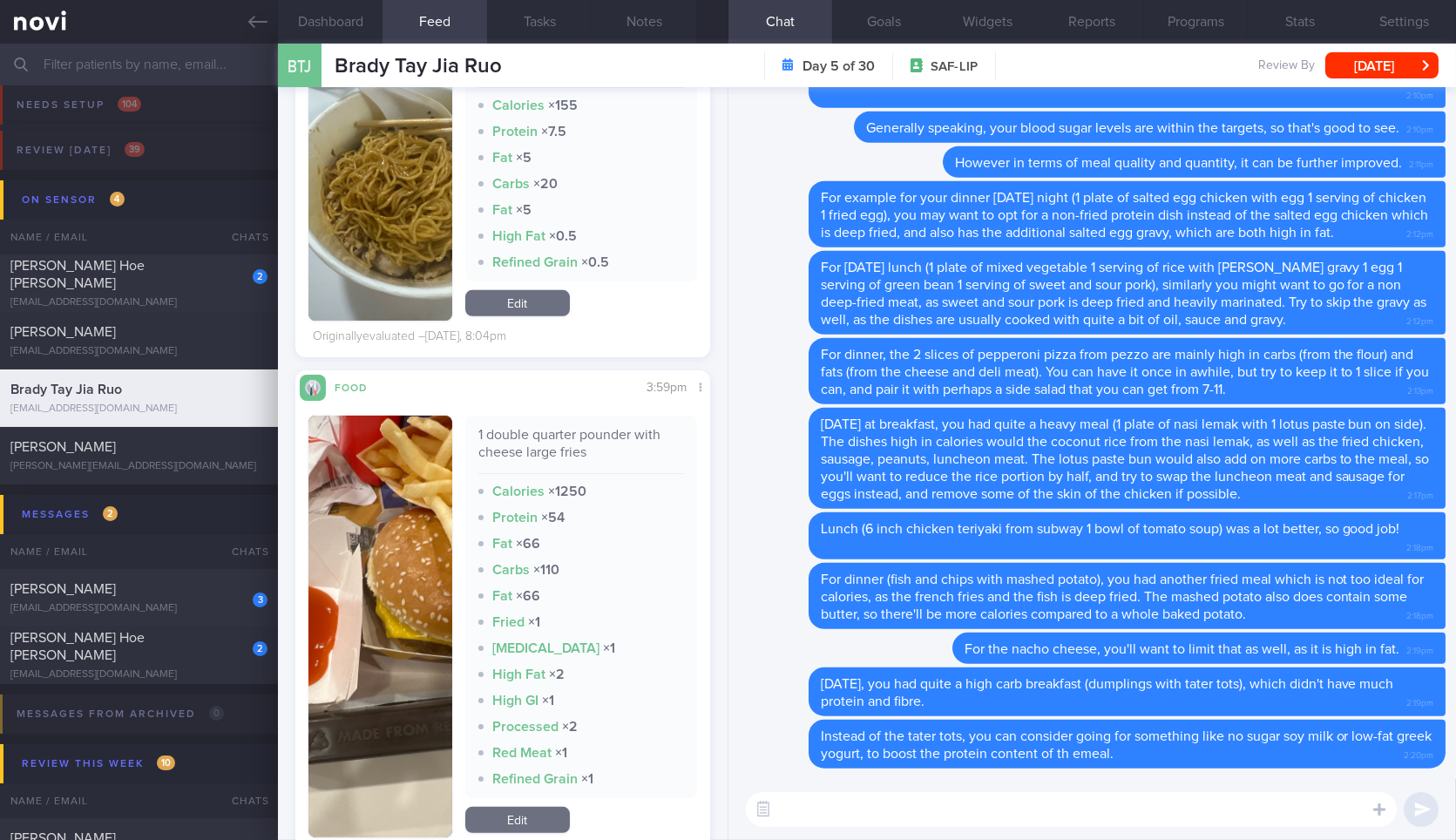
scroll to position [1585, 0]
click at [479, 456] on div "1 double quarter pounder with cheese large fries" at bounding box center [581, 451] width 206 height 48
copy div "1 double quarter pounder with cheese large fries"
click at [479, 456] on div "1 double quarter pounder with cheese large fries" at bounding box center [581, 451] width 206 height 48
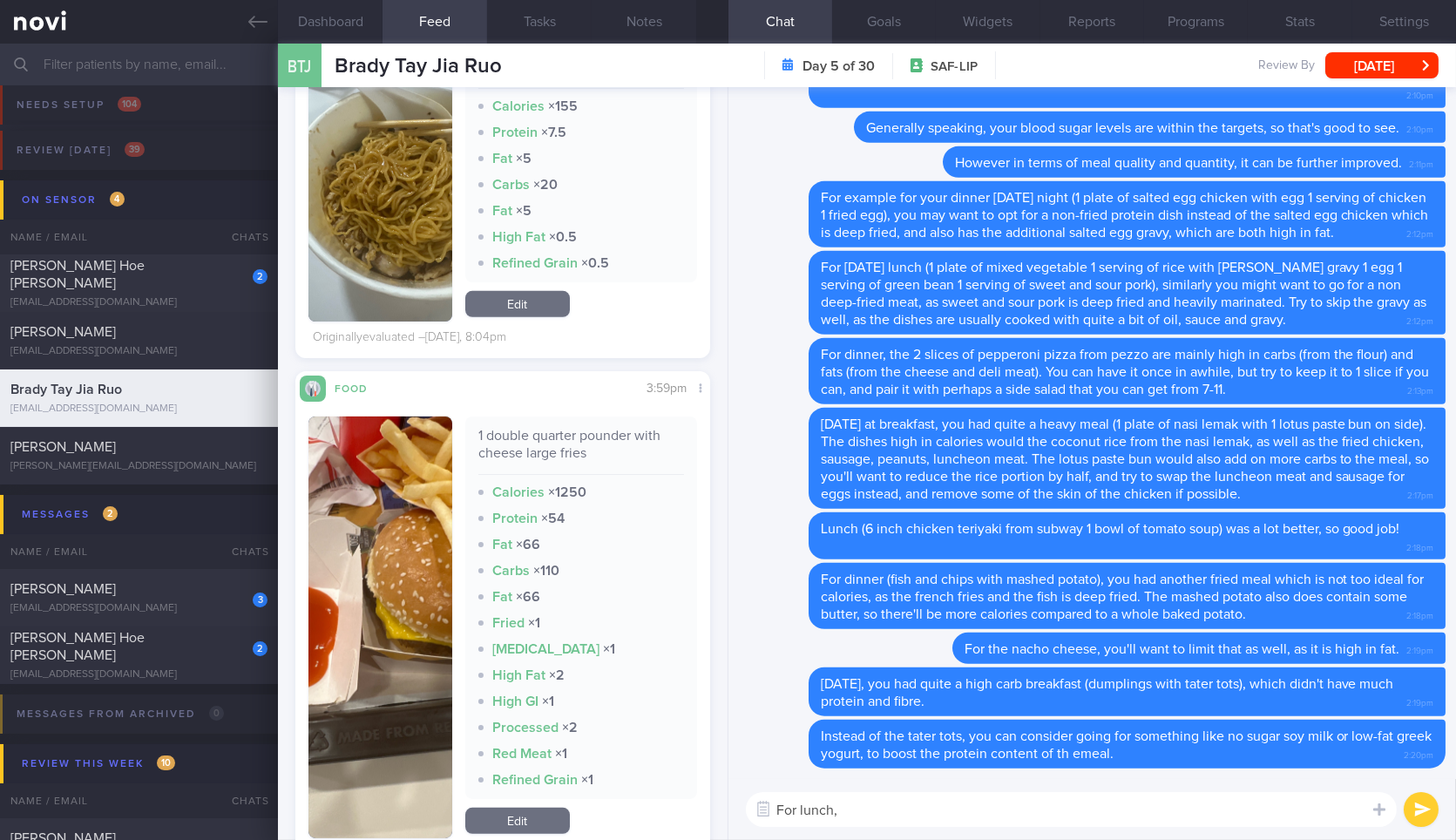
click at [891, 807] on textarea "For lunch," at bounding box center [1071, 809] width 651 height 35
paste textarea "1 double quarter pounder with cheese large fries"
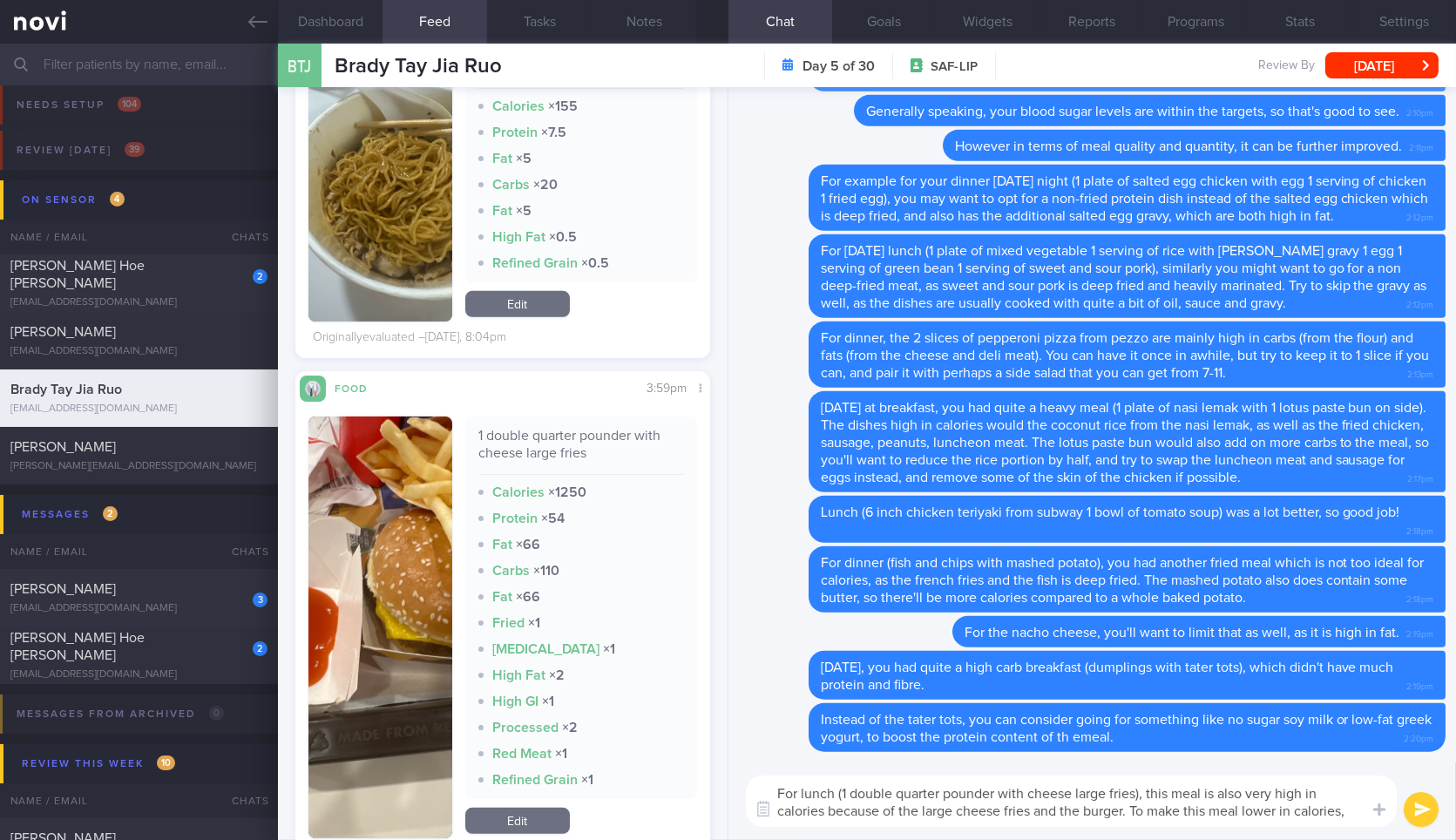
scroll to position [0, 0]
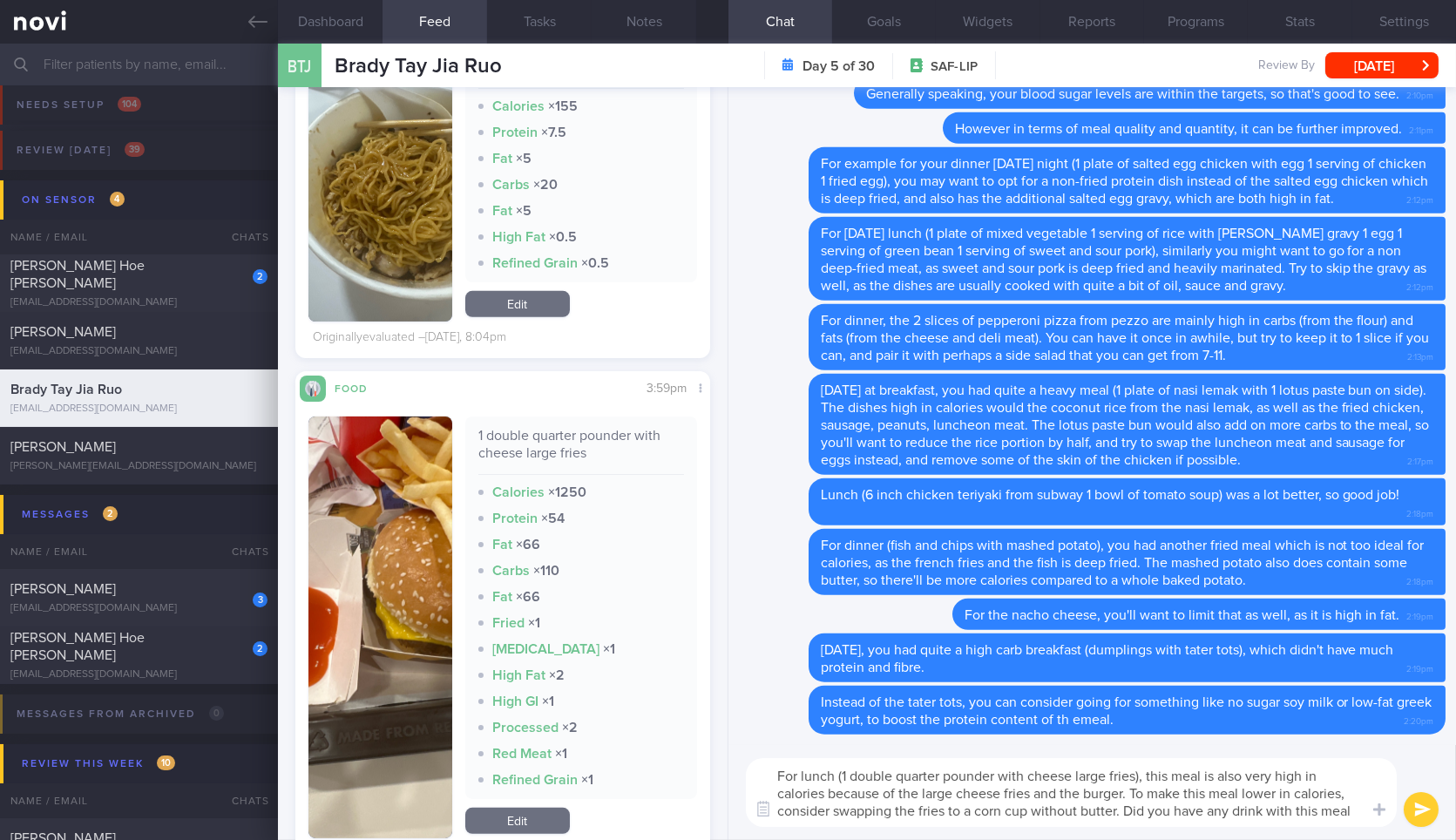
type textarea "For lunch (1 double quarter pounder with cheese large fries), this meal is also…"
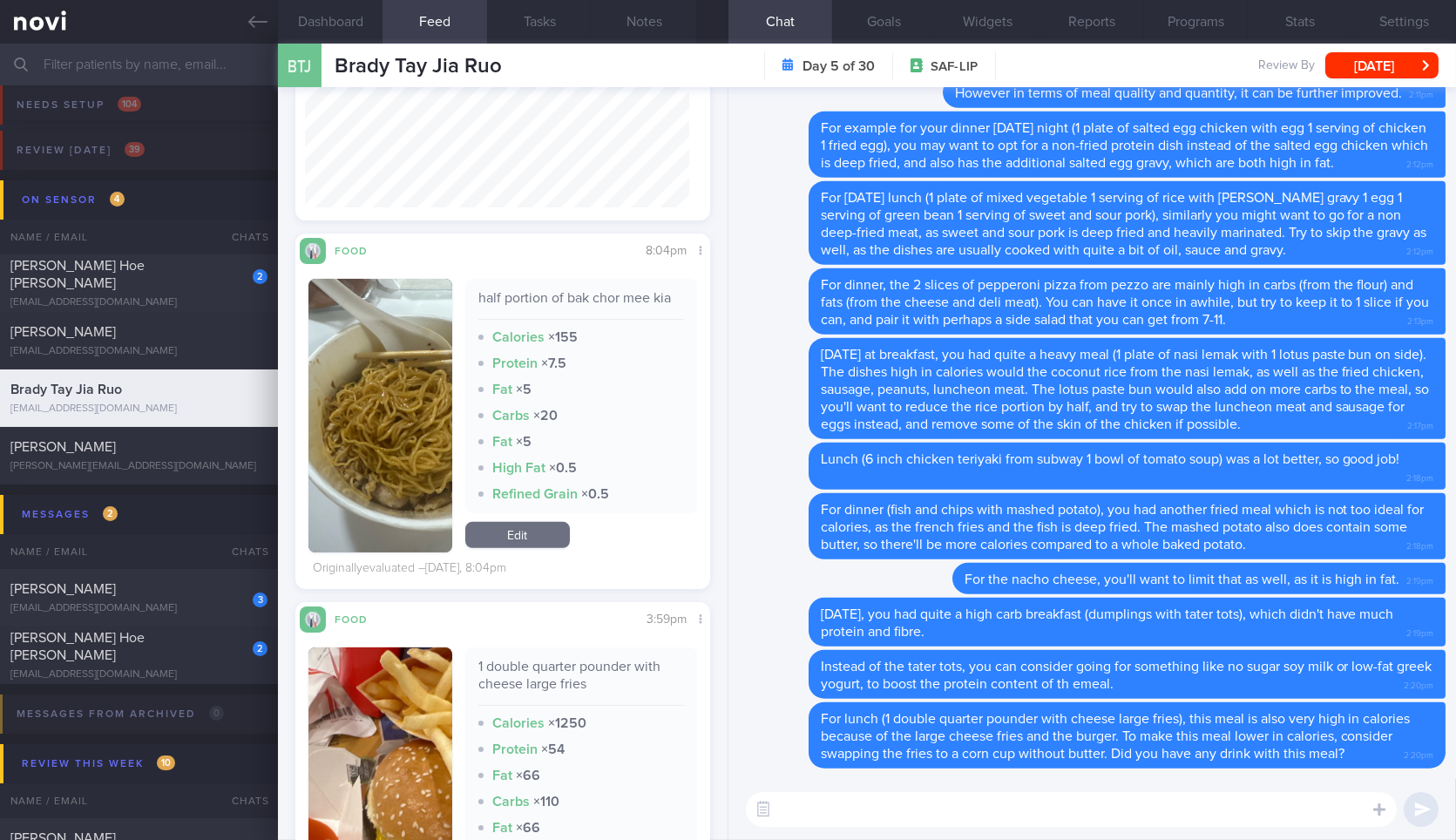
scroll to position [1353, 0]
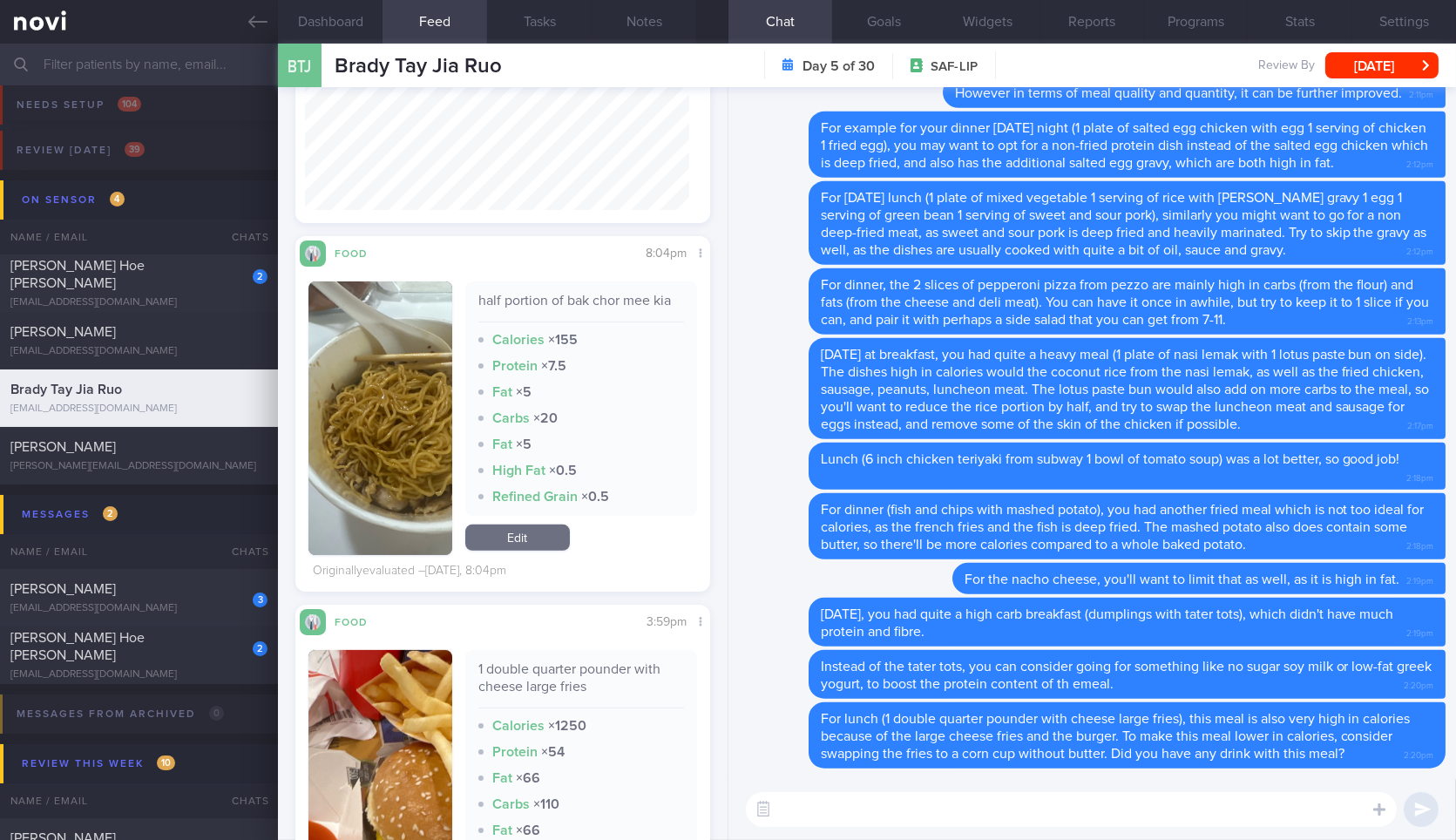
click at [653, 289] on div "half portion of bak chor mee kia Calories × 155 Protein × 7.5 Fat × 5 Carbs × 2…" at bounding box center [580, 398] width 232 height 234
copy div "half portion of bak chor mee kia"
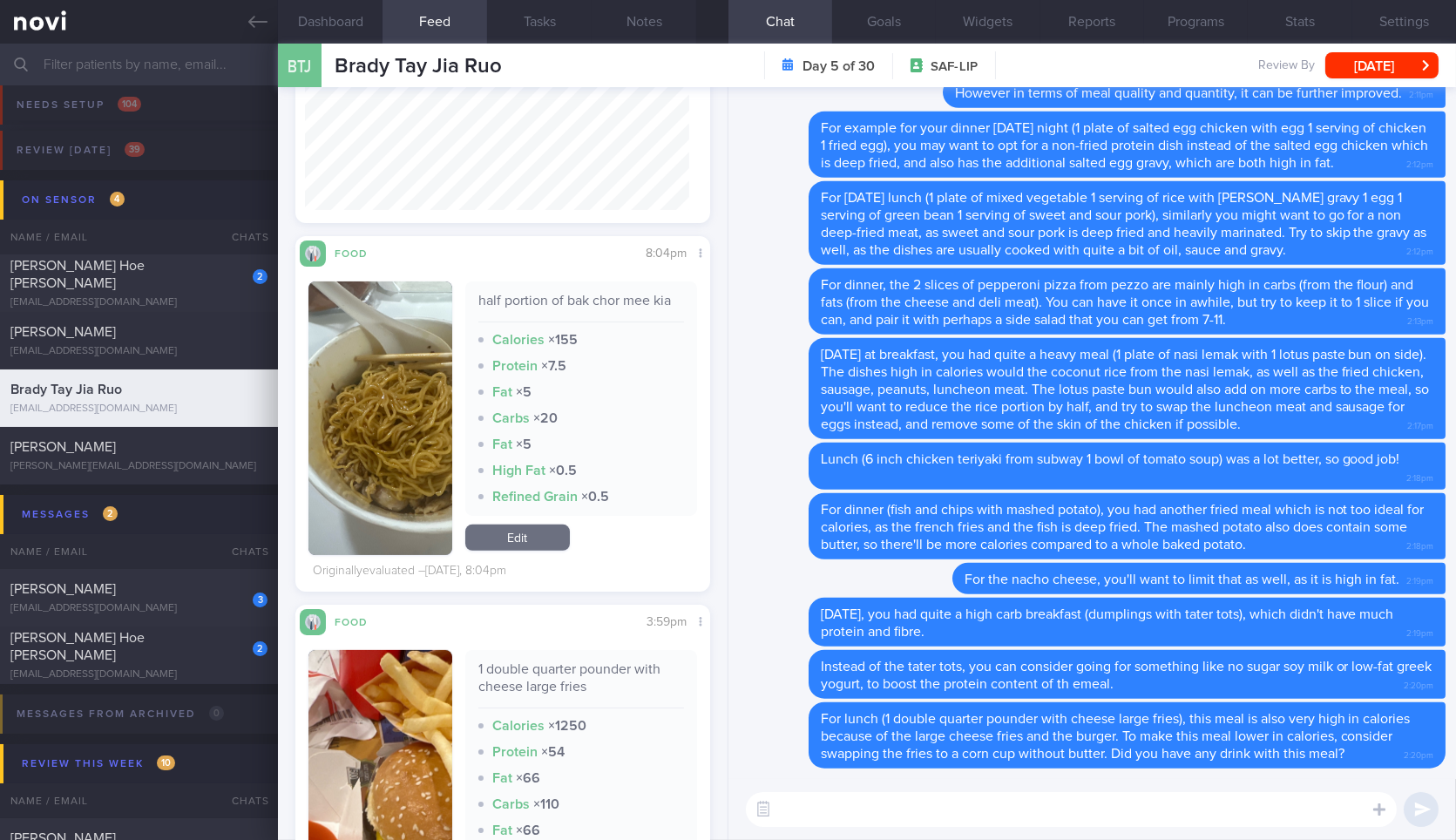
click at [851, 804] on textarea at bounding box center [1071, 809] width 651 height 35
type textarea "A"
type textarea "F"
paste textarea "half portion of bak chor mee kia"
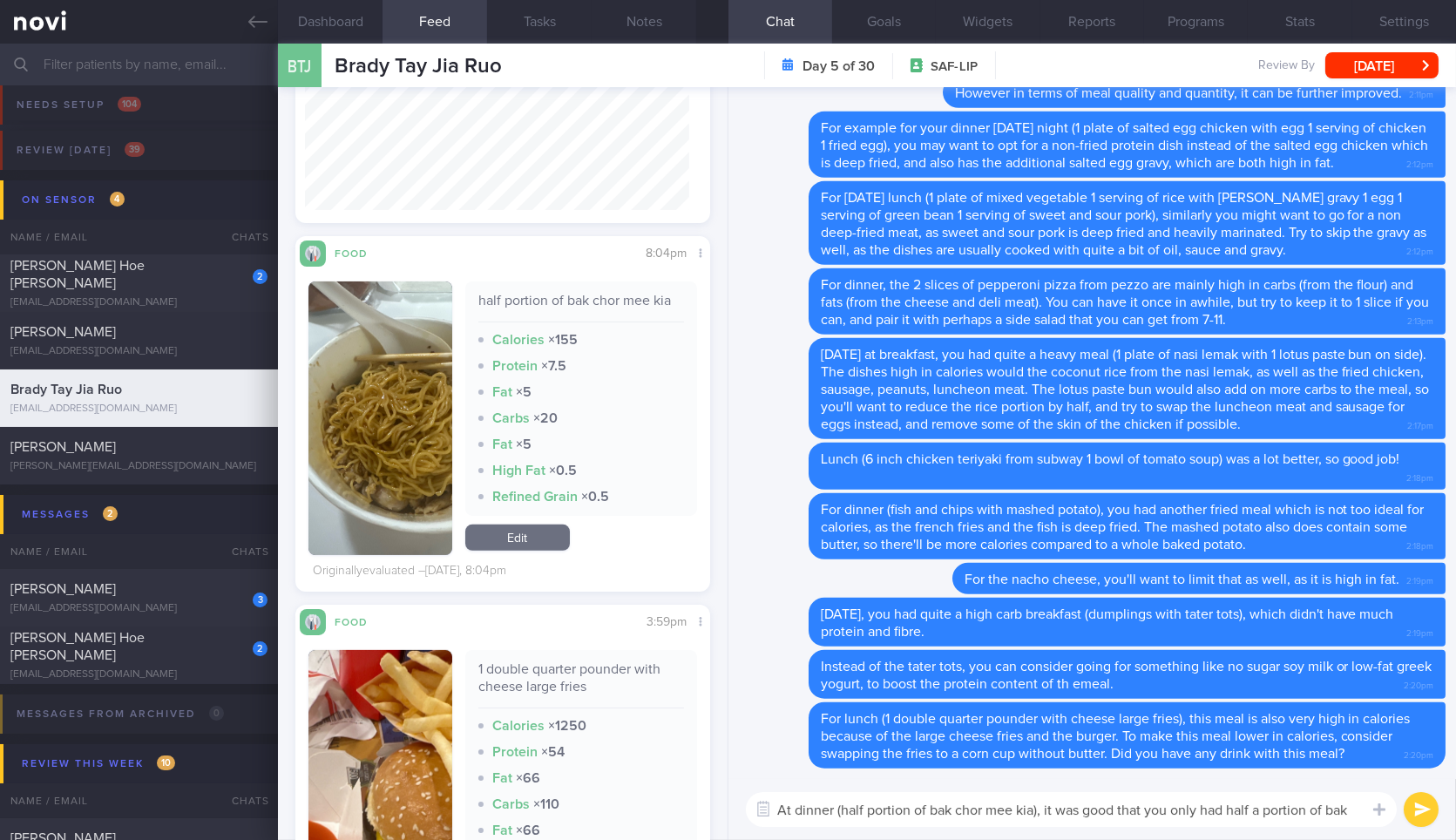
scroll to position [0, 0]
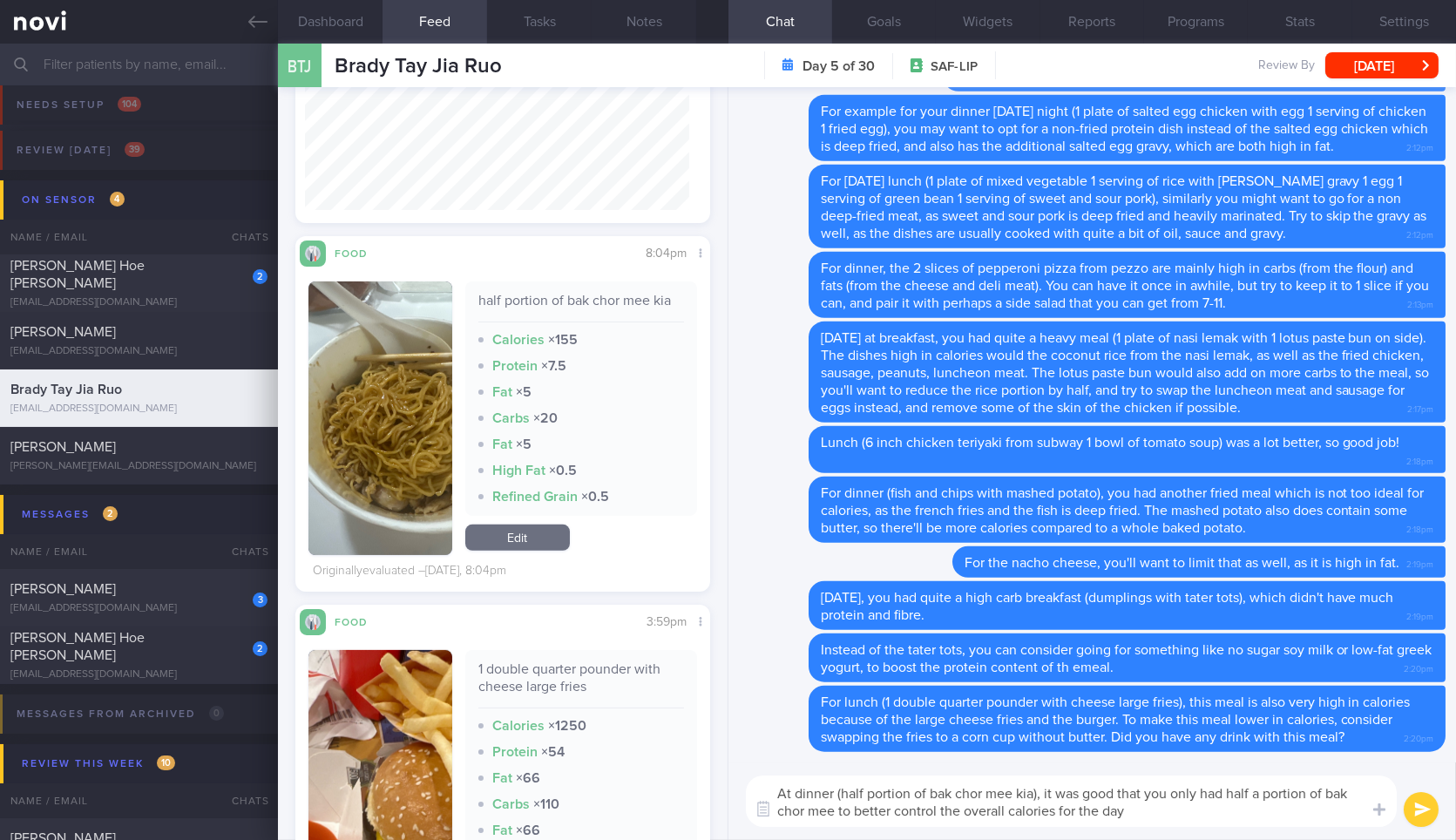
type textarea "At dinner (half portion of bak chor mee kia), it was good that you only had hal…"
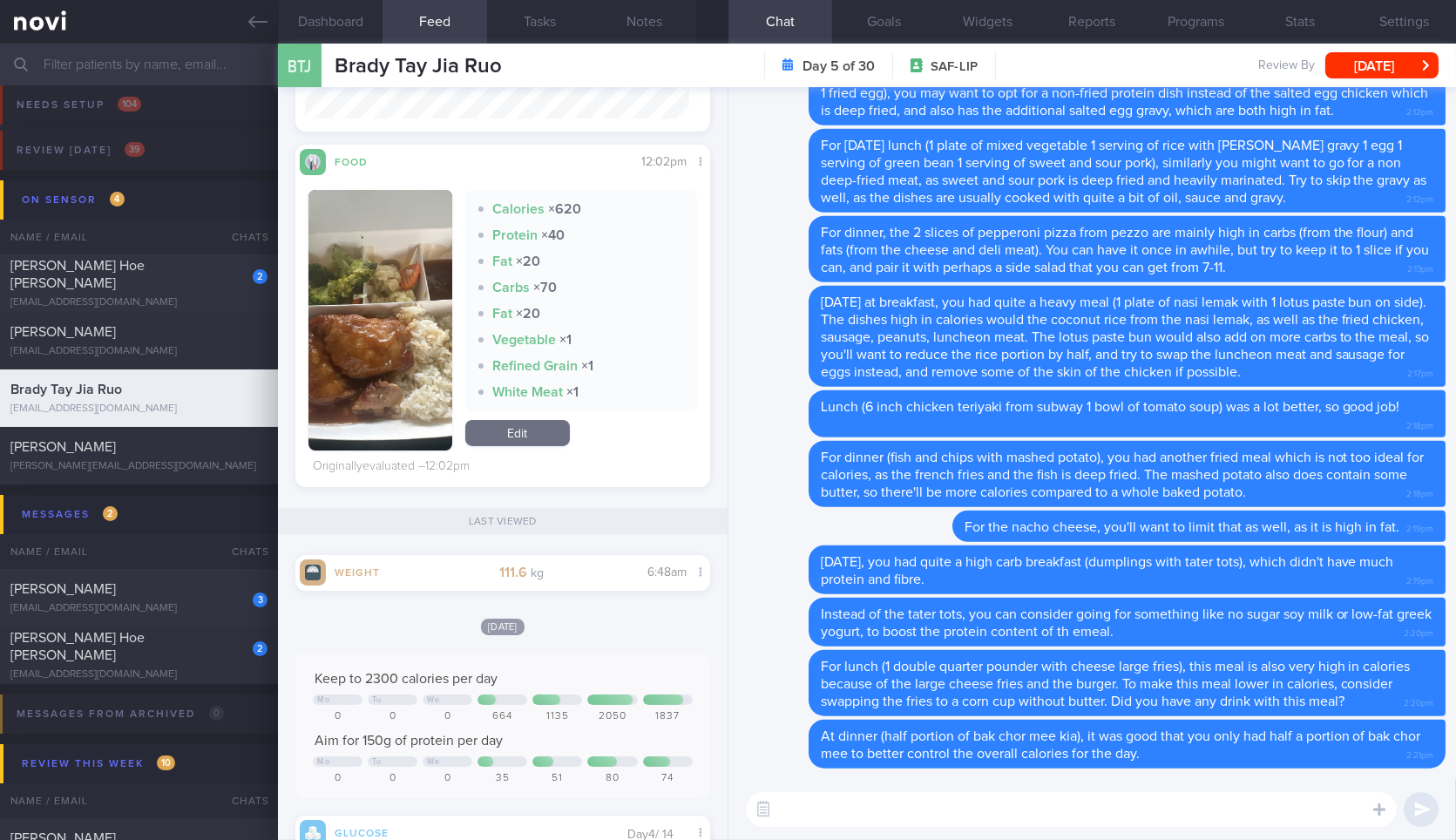
scroll to position [250, 383]
click at [1411, 62] on button "[DATE]" at bounding box center [1381, 66] width 113 height 26
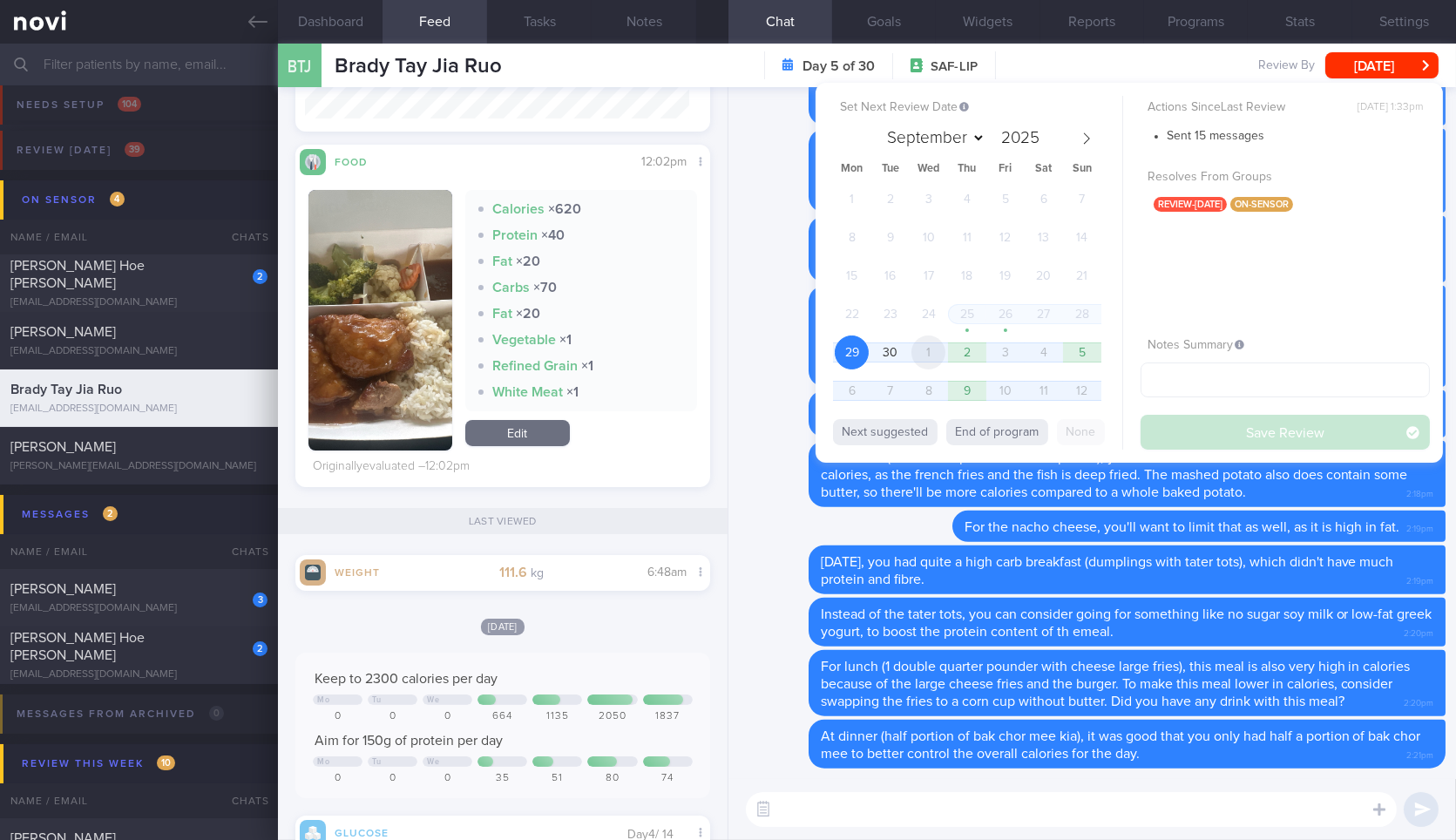
click at [937, 346] on span "1" at bounding box center [929, 352] width 34 height 34
select select "9"
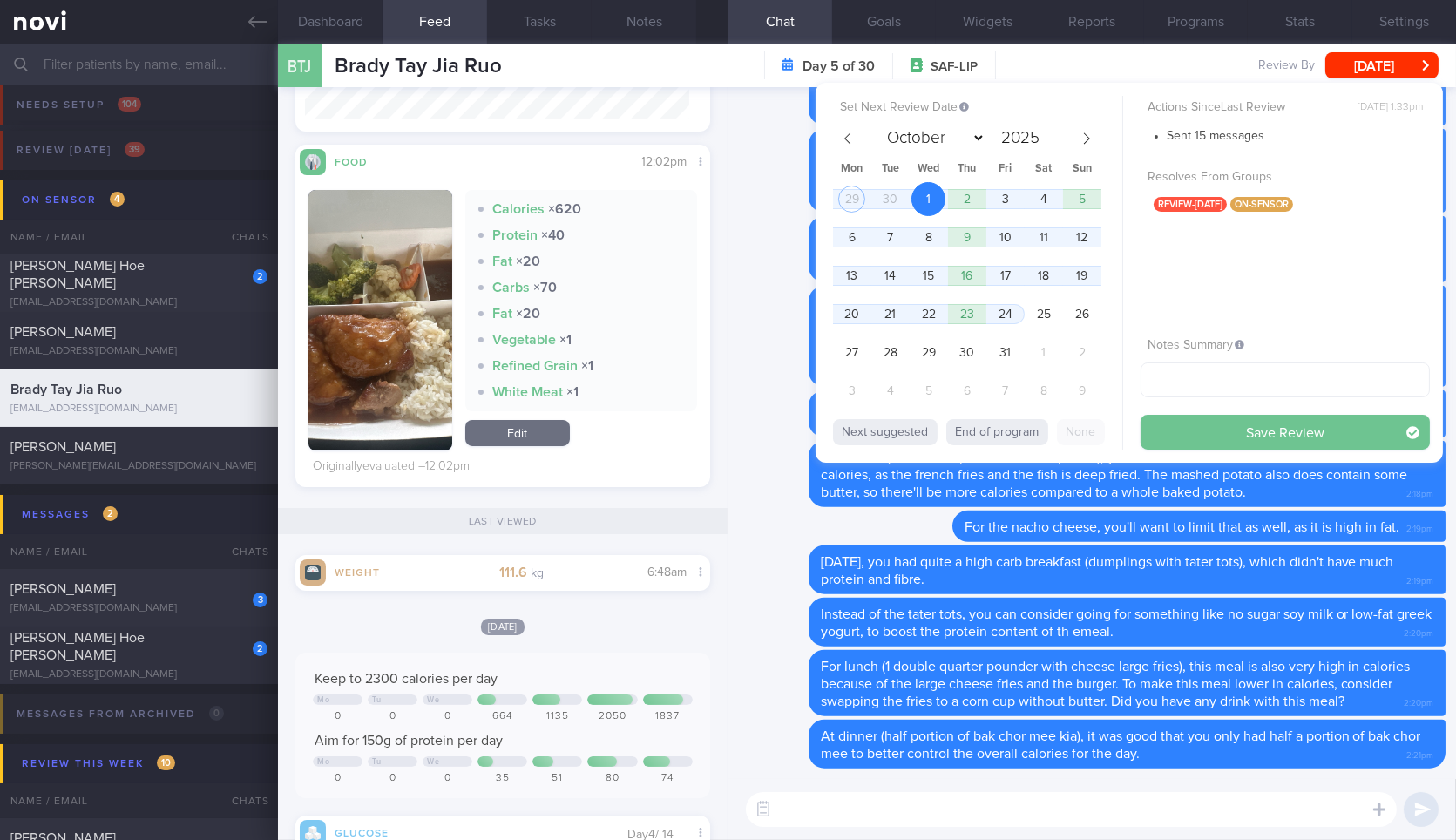
click at [1164, 432] on button "Save Review" at bounding box center [1285, 432] width 290 height 35
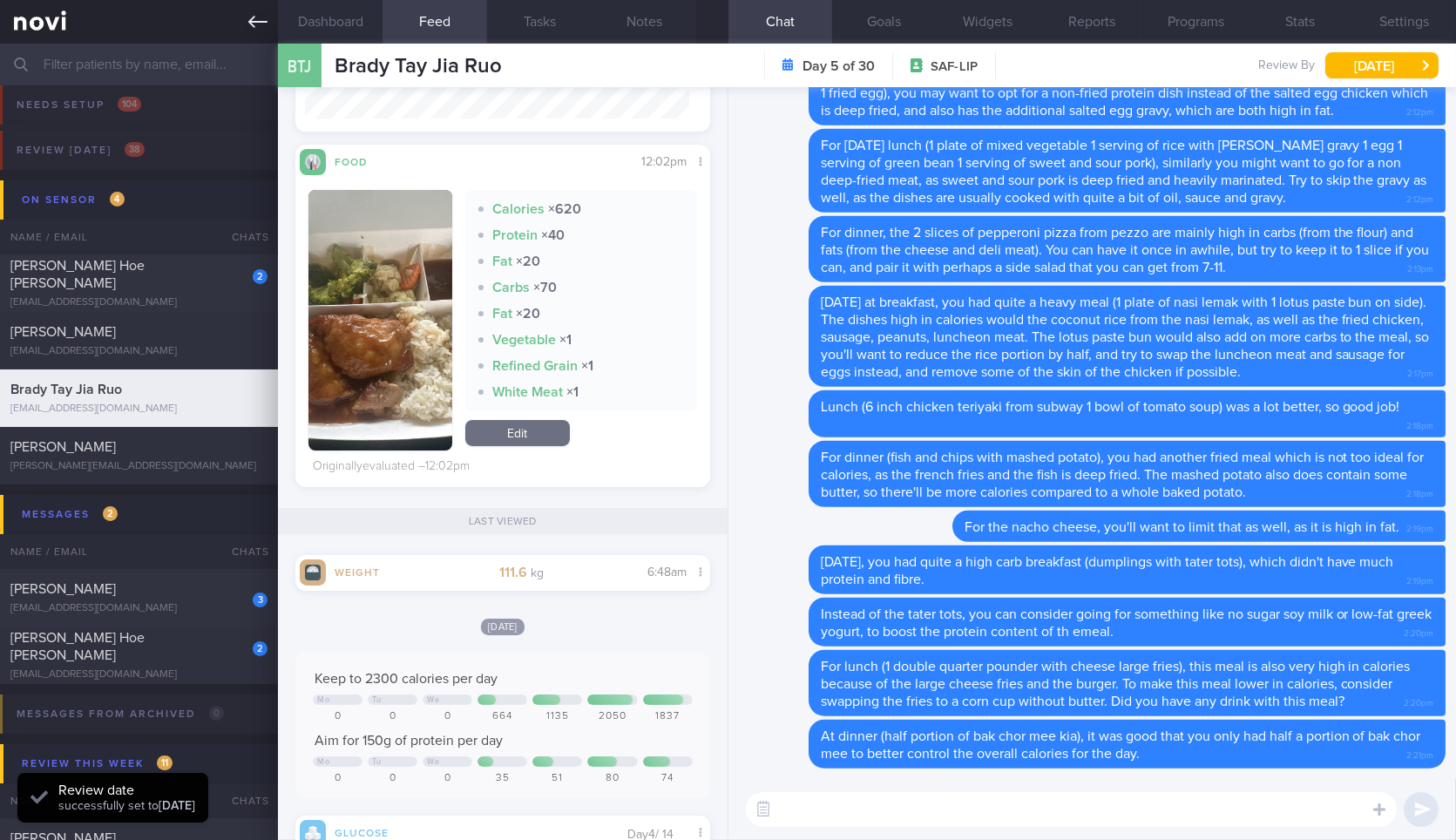
click at [255, 33] on link at bounding box center [138, 22] width 278 height 44
